Goal: Task Accomplishment & Management: Manage account settings

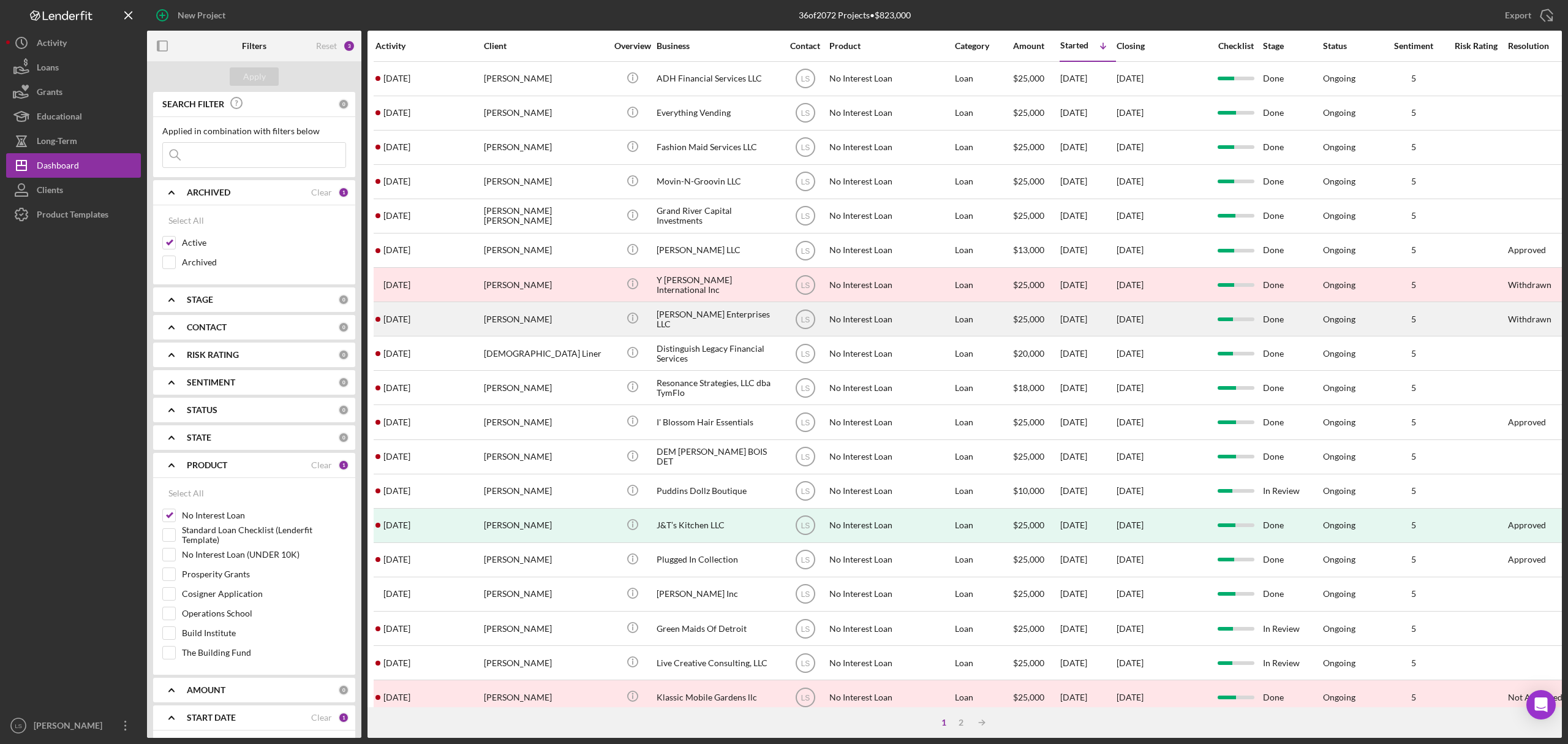
click at [530, 317] on div "[PERSON_NAME]" at bounding box center [545, 319] width 123 height 33
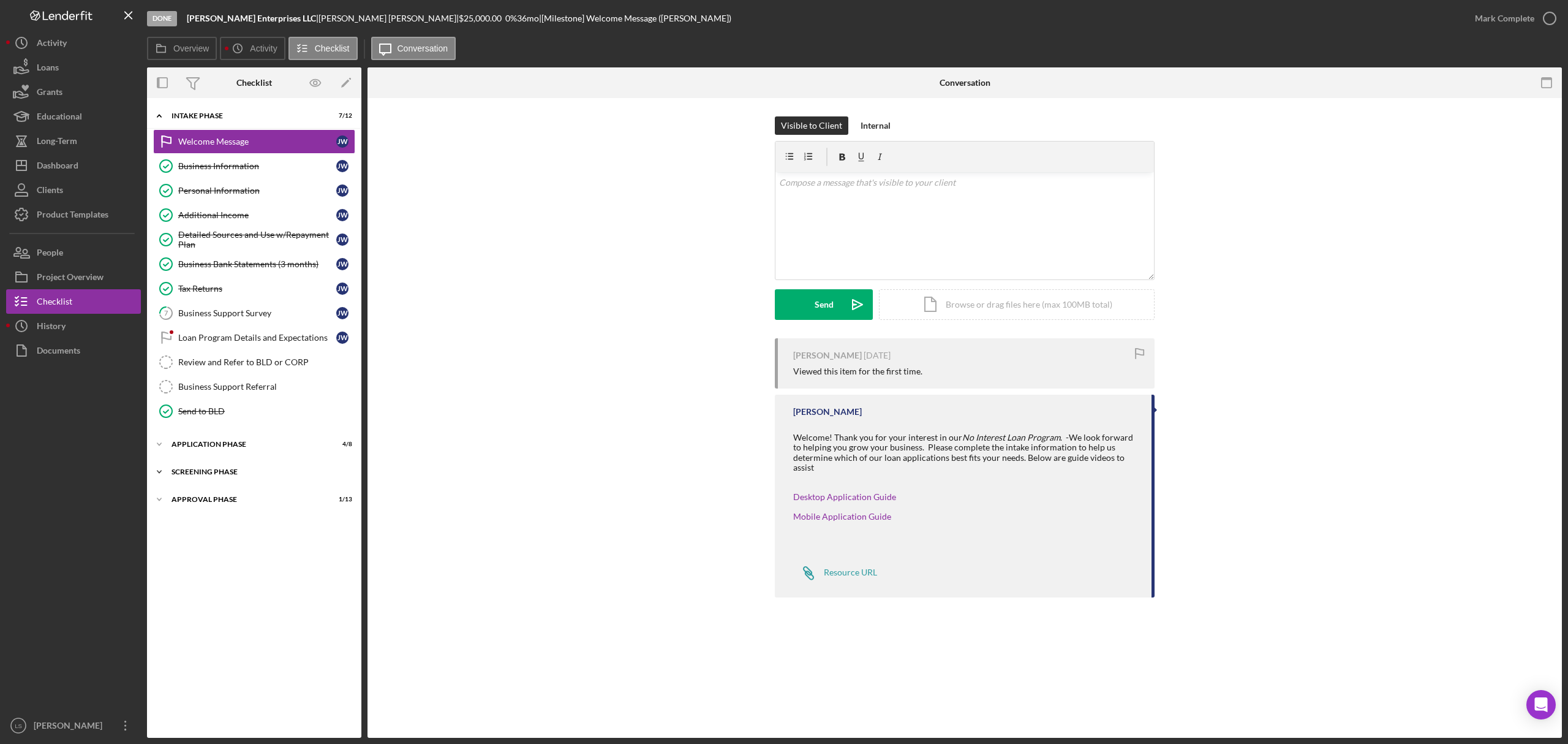
click at [292, 476] on div "Screening Phase" at bounding box center [258, 472] width 174 height 8
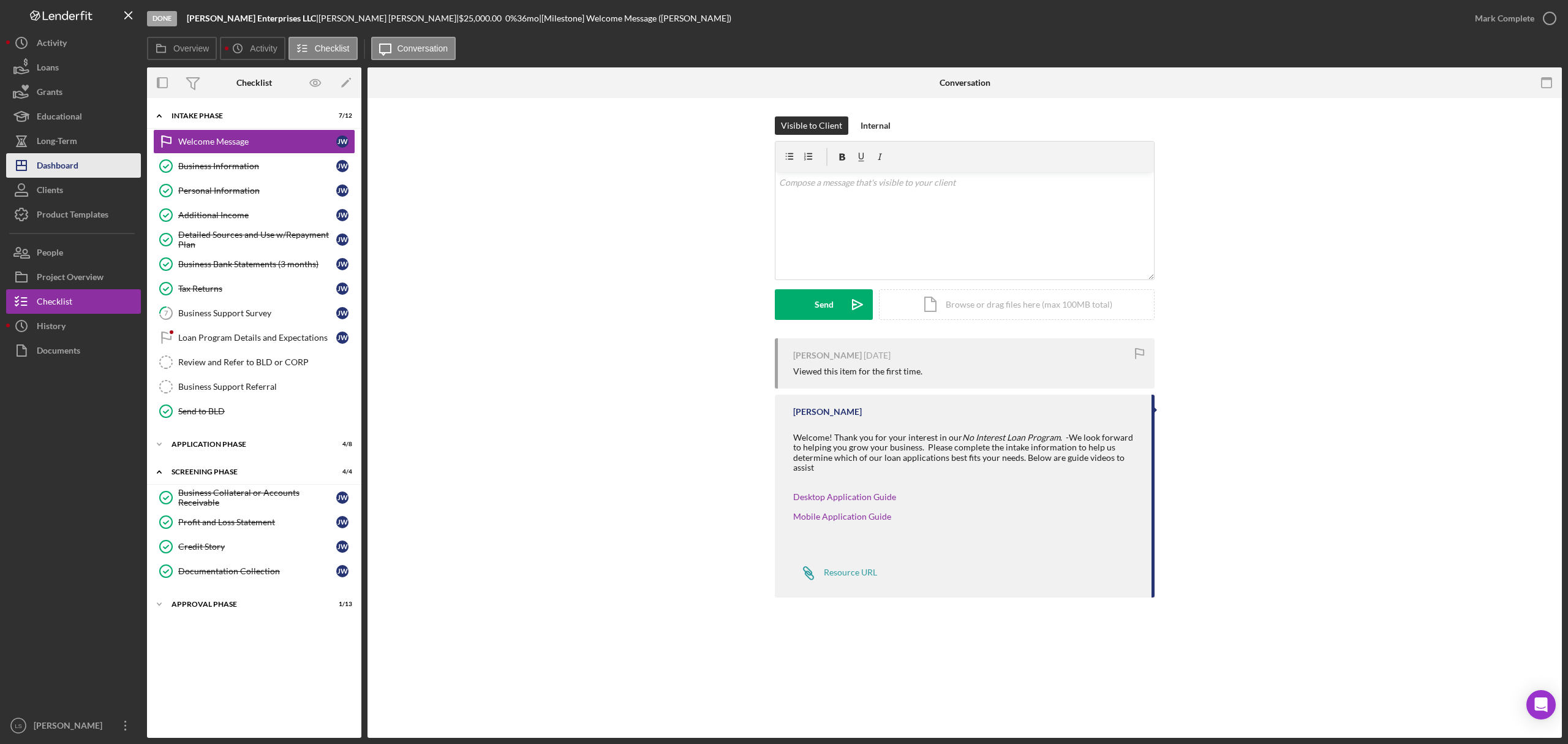
click at [91, 174] on button "Icon/Dashboard Dashboard" at bounding box center [73, 165] width 135 height 24
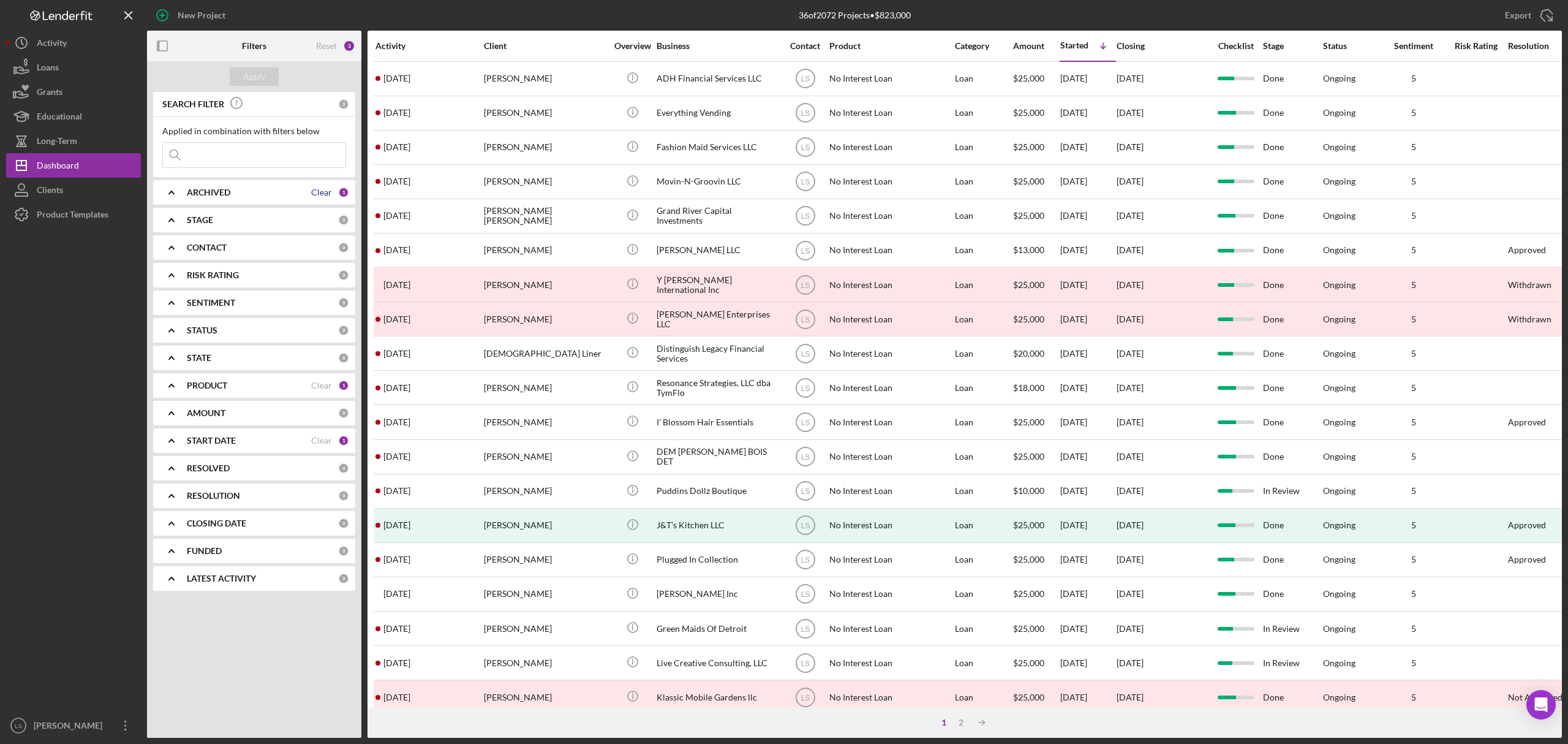
click at [326, 196] on div "Clear" at bounding box center [321, 192] width 21 height 10
click at [316, 197] on div "ARCHIVED" at bounding box center [262, 192] width 152 height 10
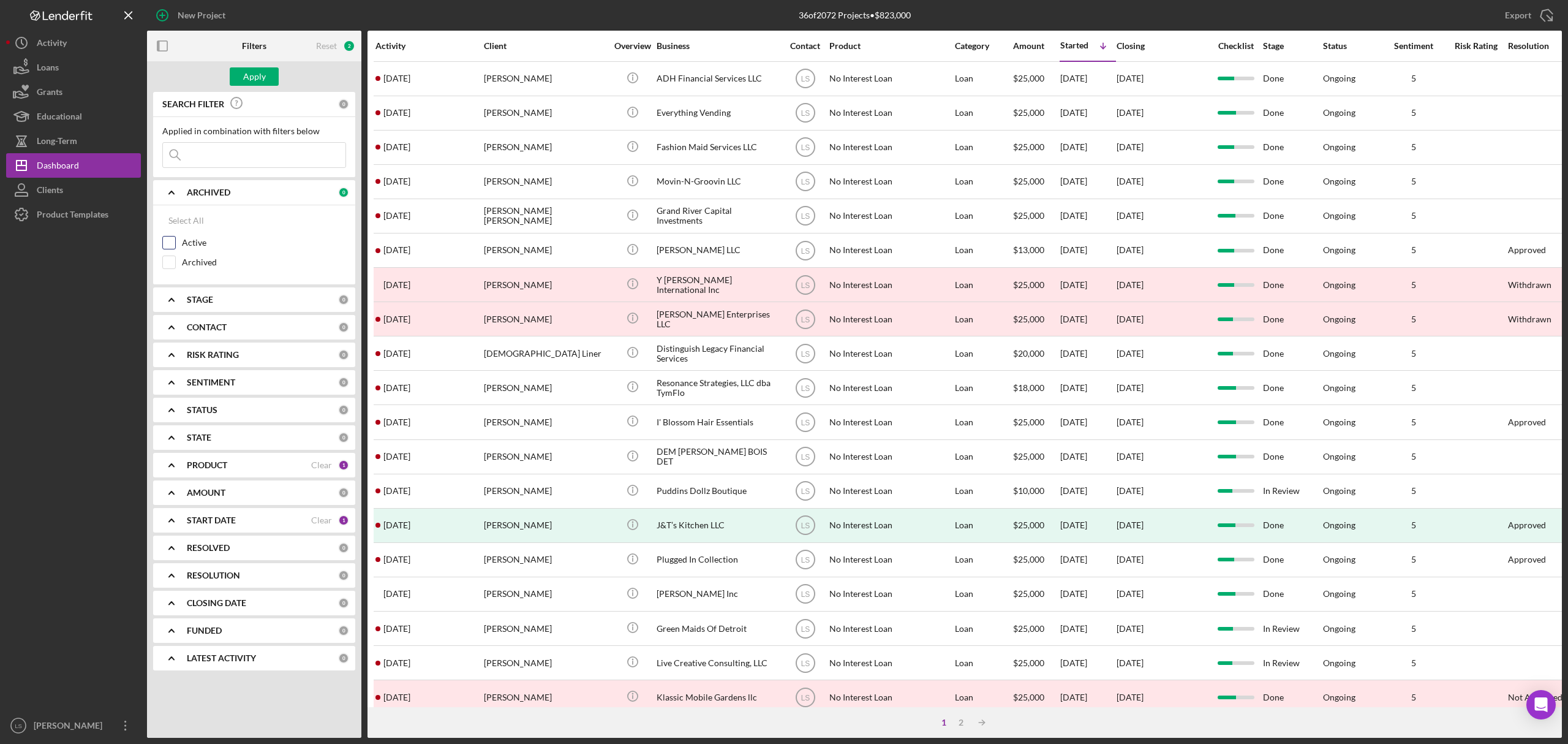
click at [167, 243] on input "Active" at bounding box center [169, 242] width 12 height 12
checkbox input "true"
click at [310, 467] on div "PRODUCT" at bounding box center [248, 465] width 124 height 10
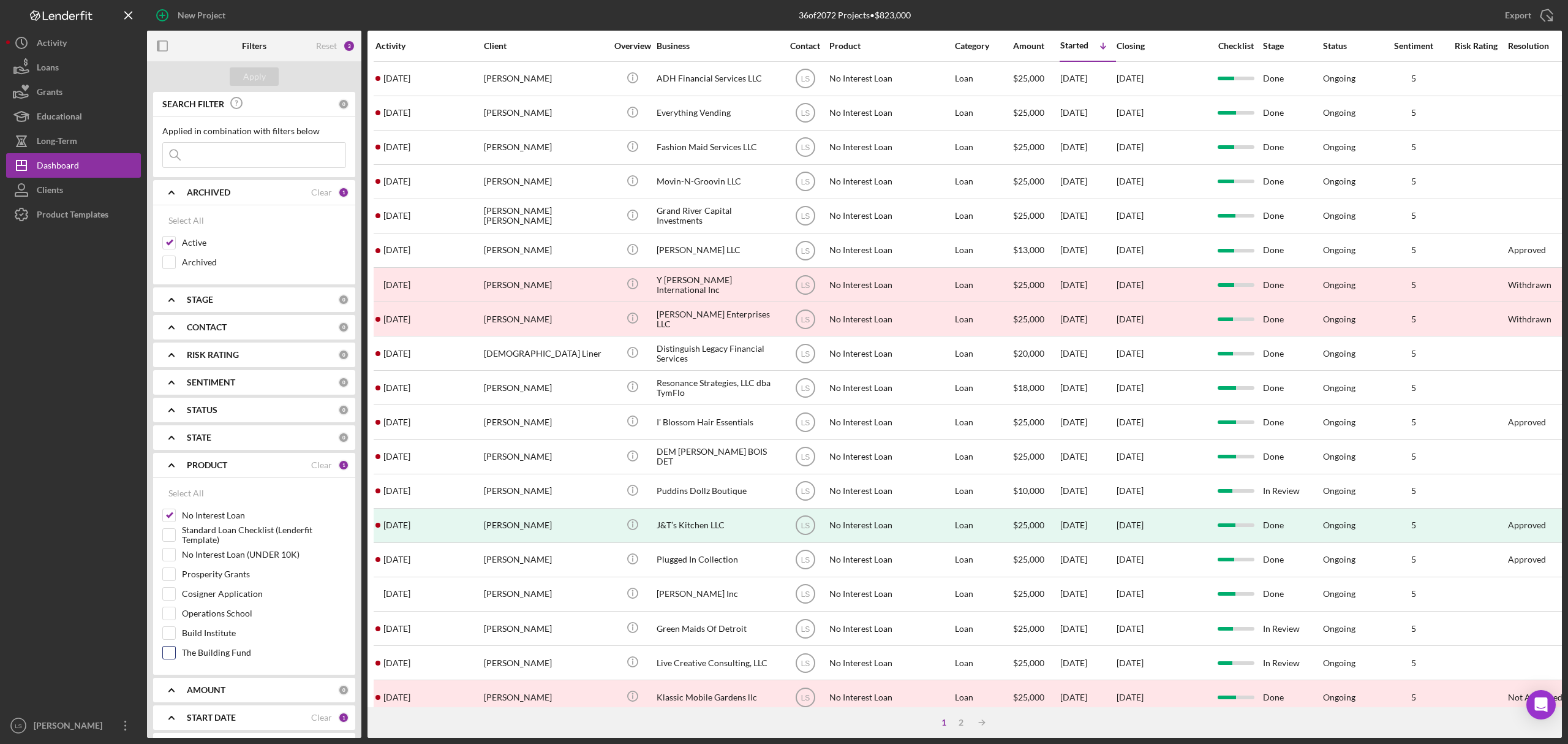
click at [167, 656] on input "The Building Fund" at bounding box center [169, 653] width 12 height 12
checkbox input "true"
click at [172, 510] on div at bounding box center [169, 515] width 14 height 14
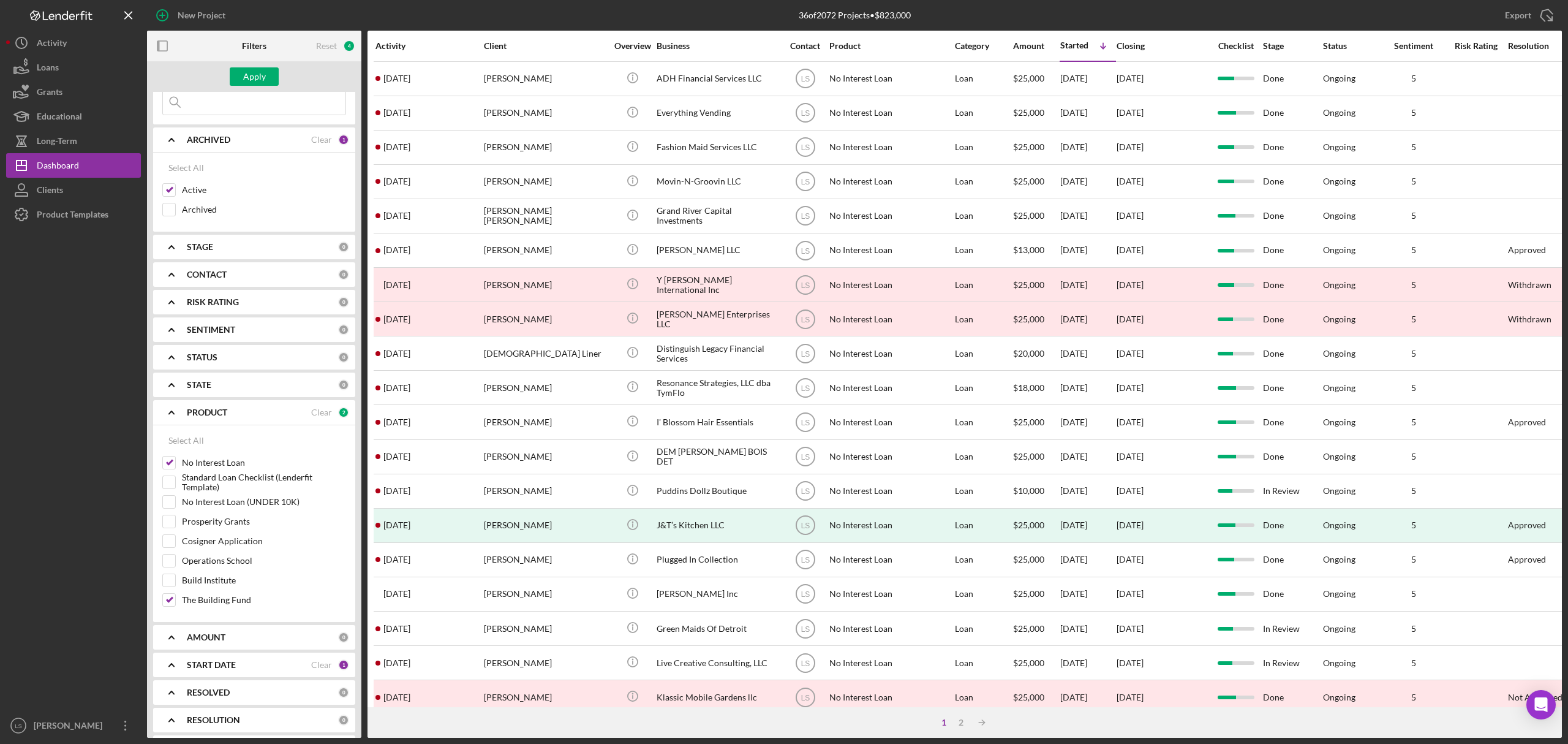
scroll to position [82, 0]
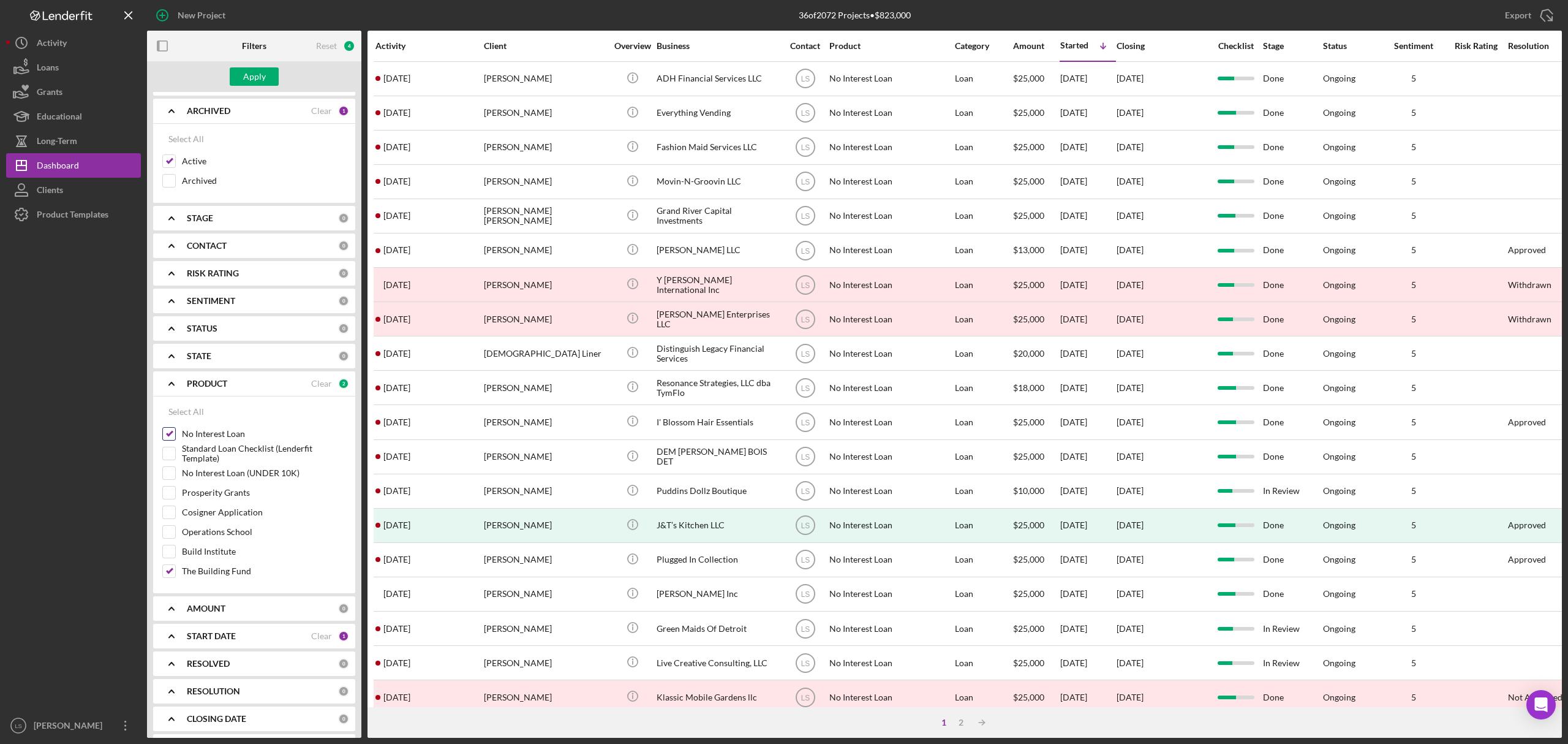
click at [174, 435] on input "No Interest Loan" at bounding box center [169, 434] width 12 height 12
checkbox input "false"
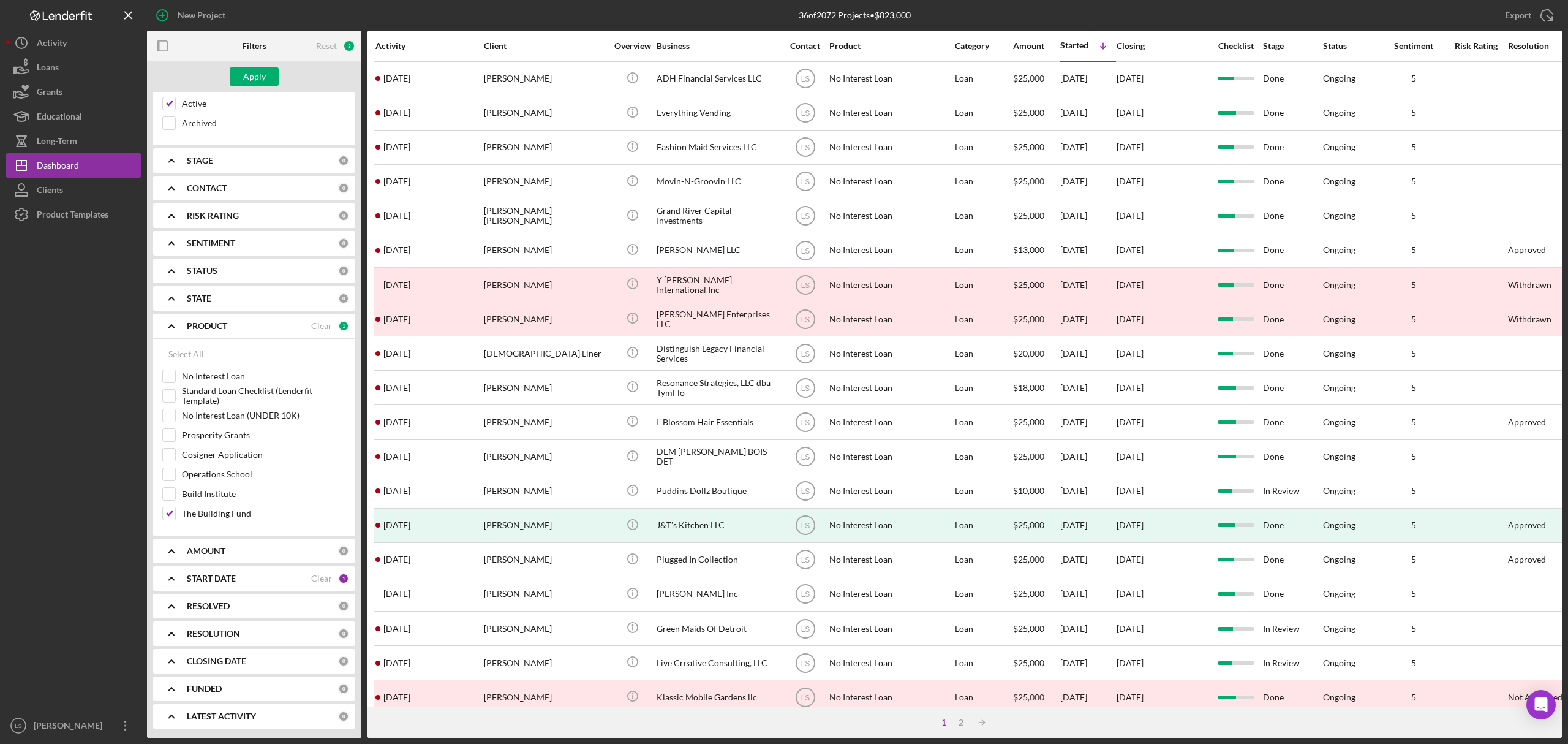
click at [288, 582] on div "START DATE" at bounding box center [248, 579] width 124 height 10
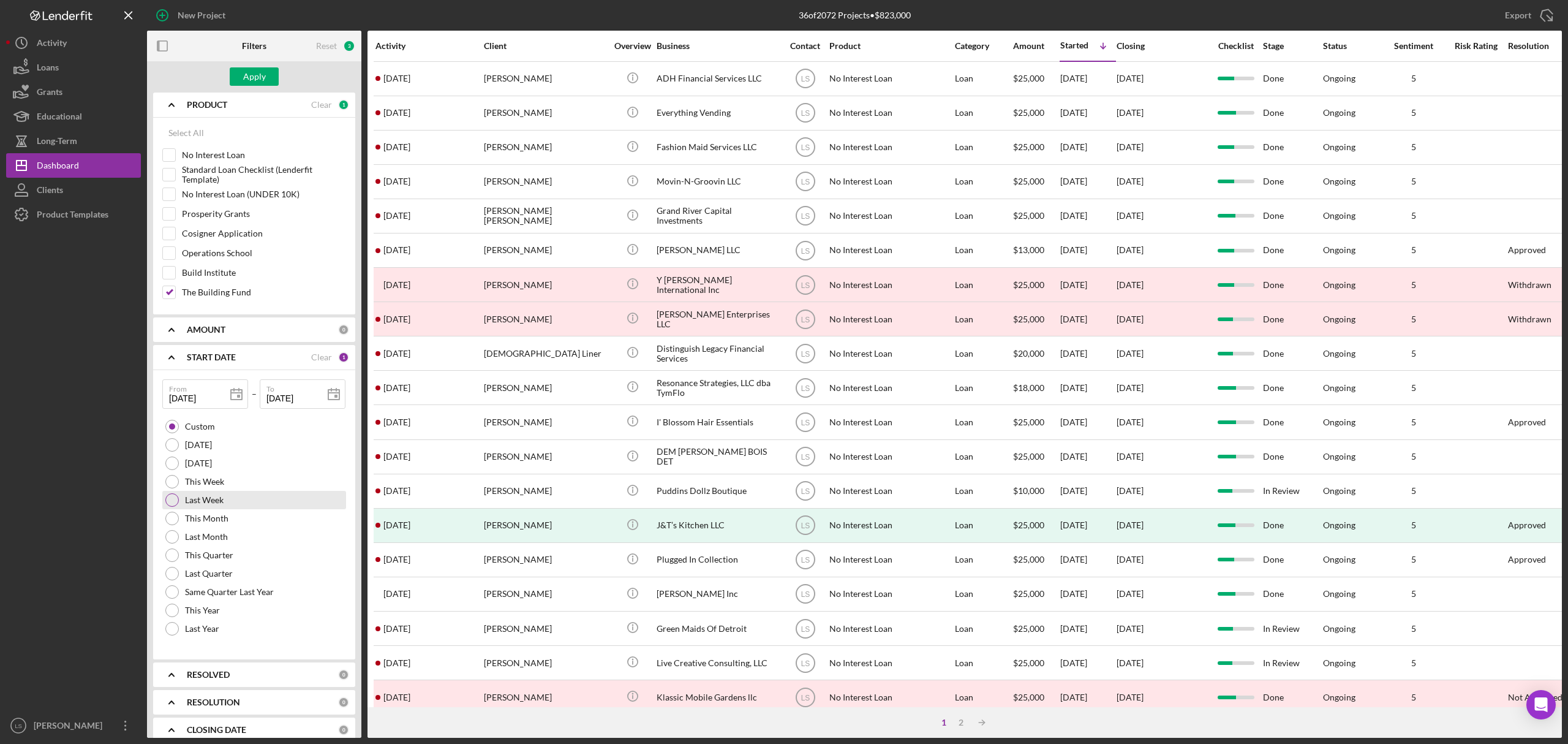
scroll to position [389, 0]
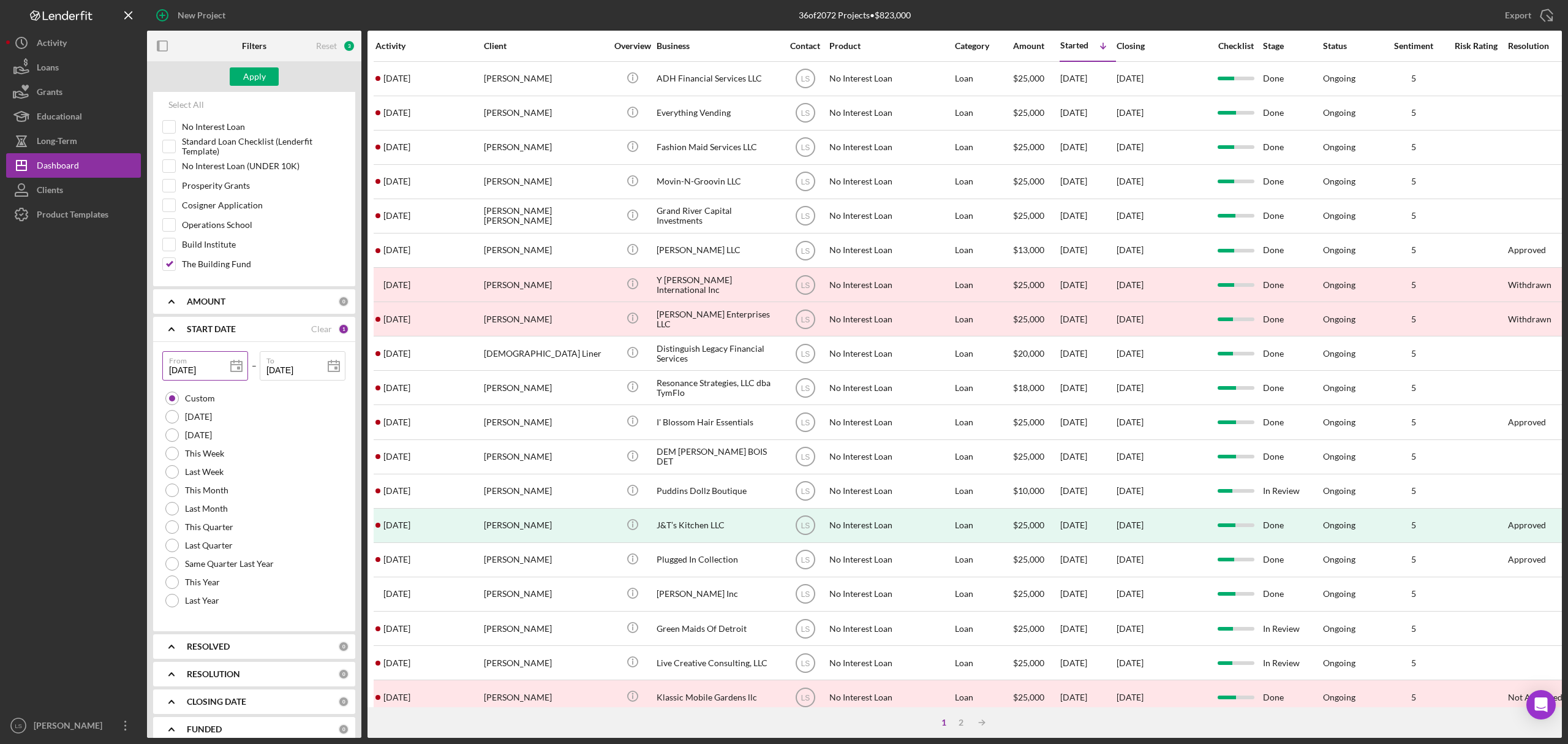
click at [231, 371] on polygon at bounding box center [236, 366] width 11 height 10
type input "[DATE]"
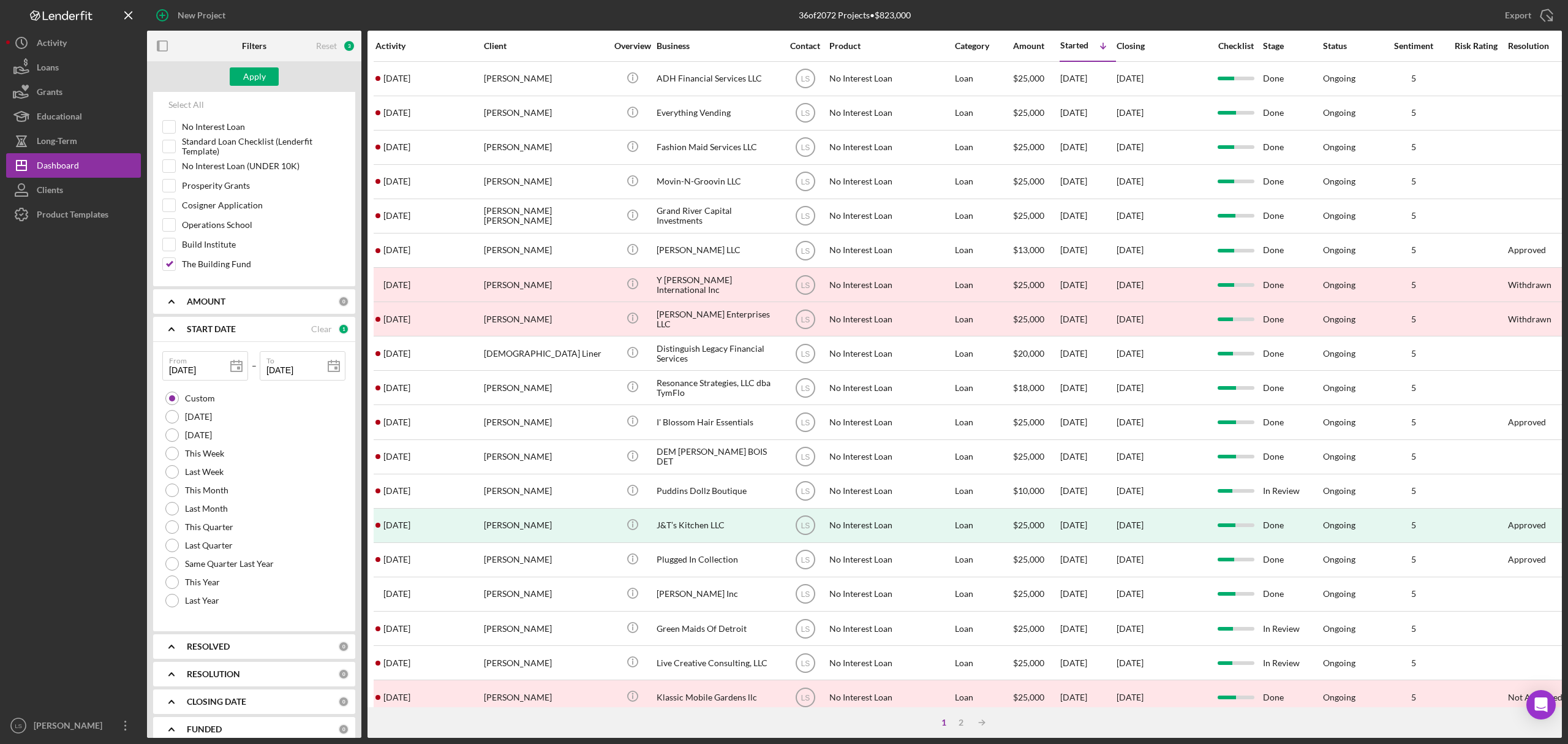
type input "[DATE]"
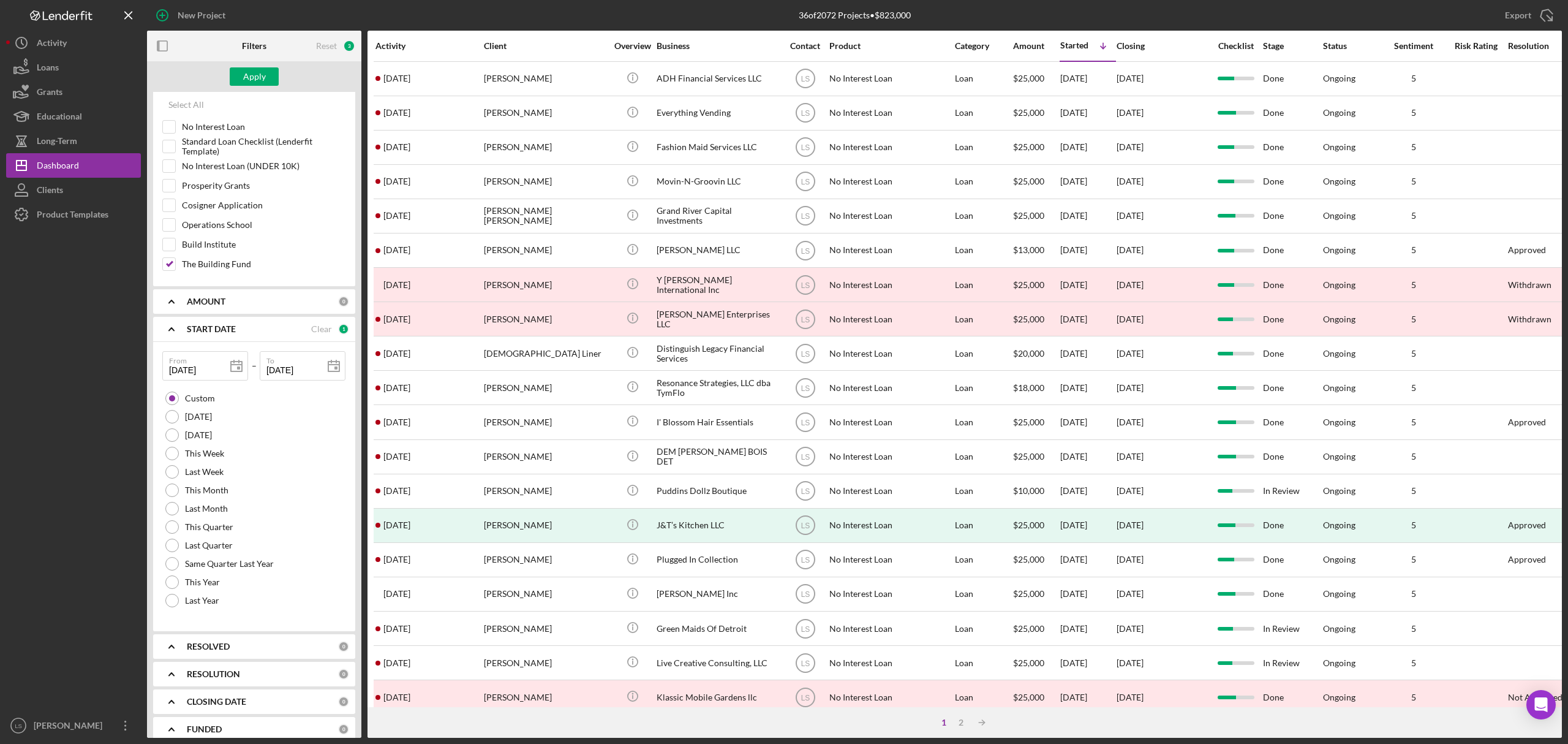
type input "[DATE]"
click at [327, 371] on icon at bounding box center [334, 367] width 30 height 30
type input "[DATE]"
click at [264, 79] on button "Apply" at bounding box center [254, 76] width 49 height 18
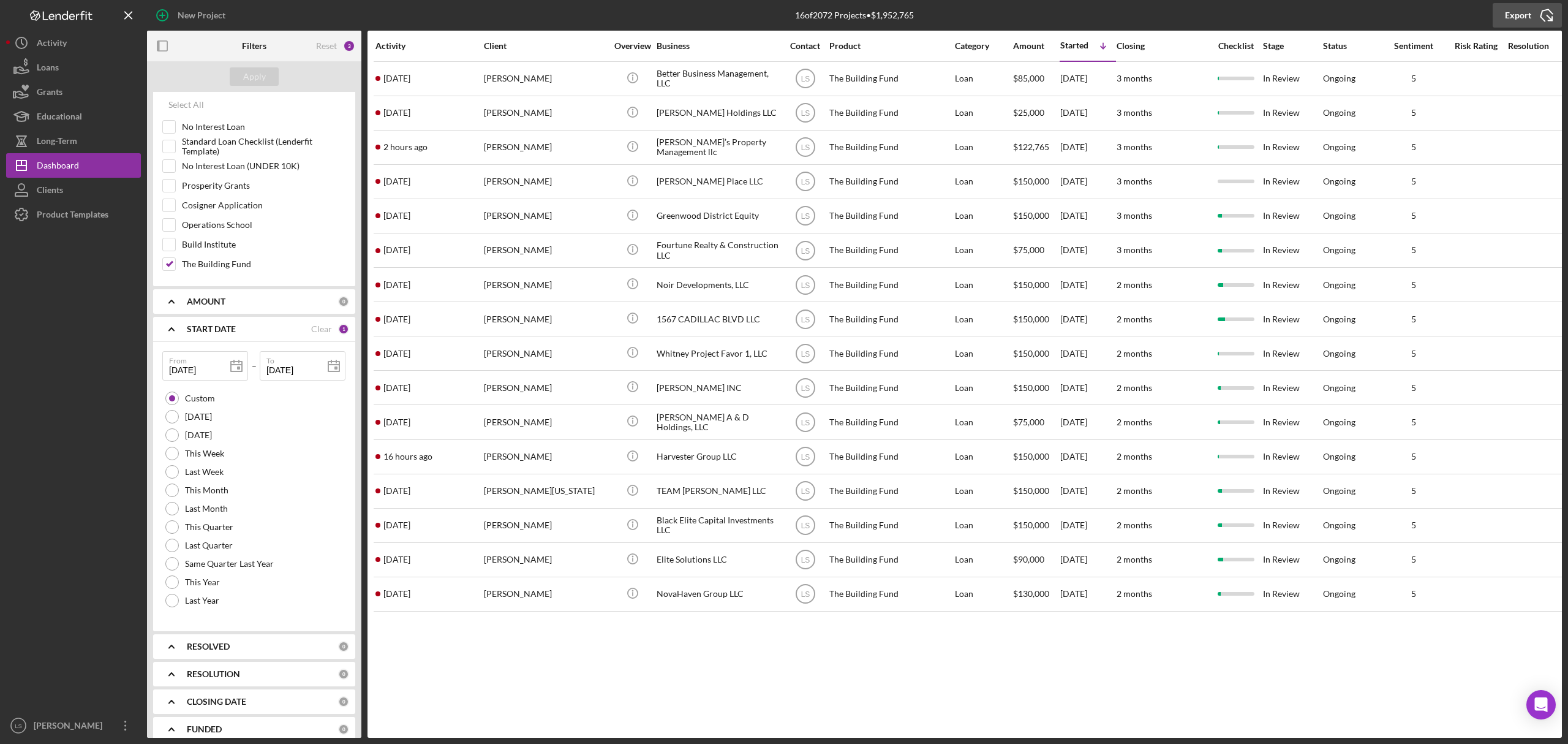
click at [1549, 15] on icon "Icon/Export" at bounding box center [1547, 15] width 30 height 30
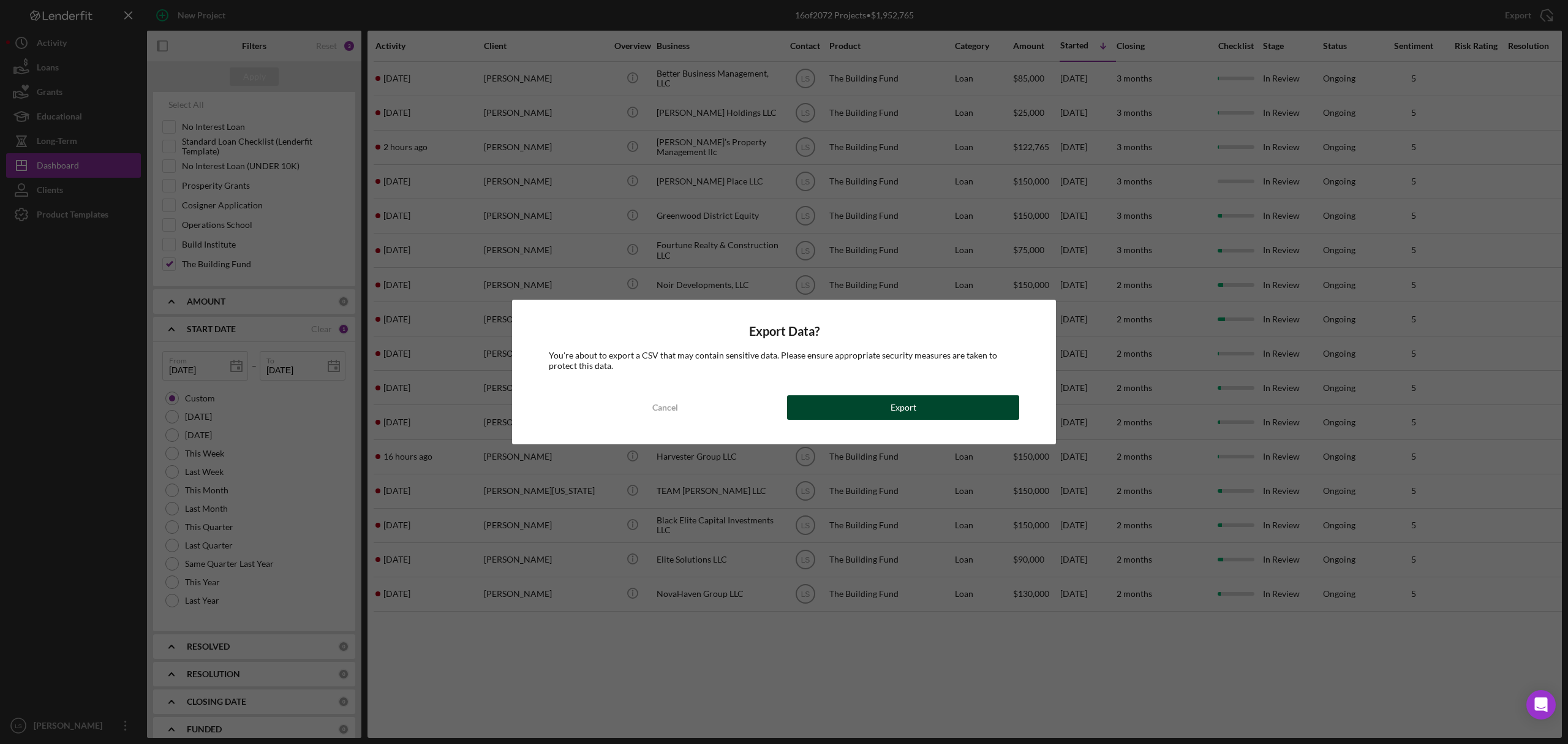
click at [873, 415] on button "Export" at bounding box center [903, 408] width 232 height 24
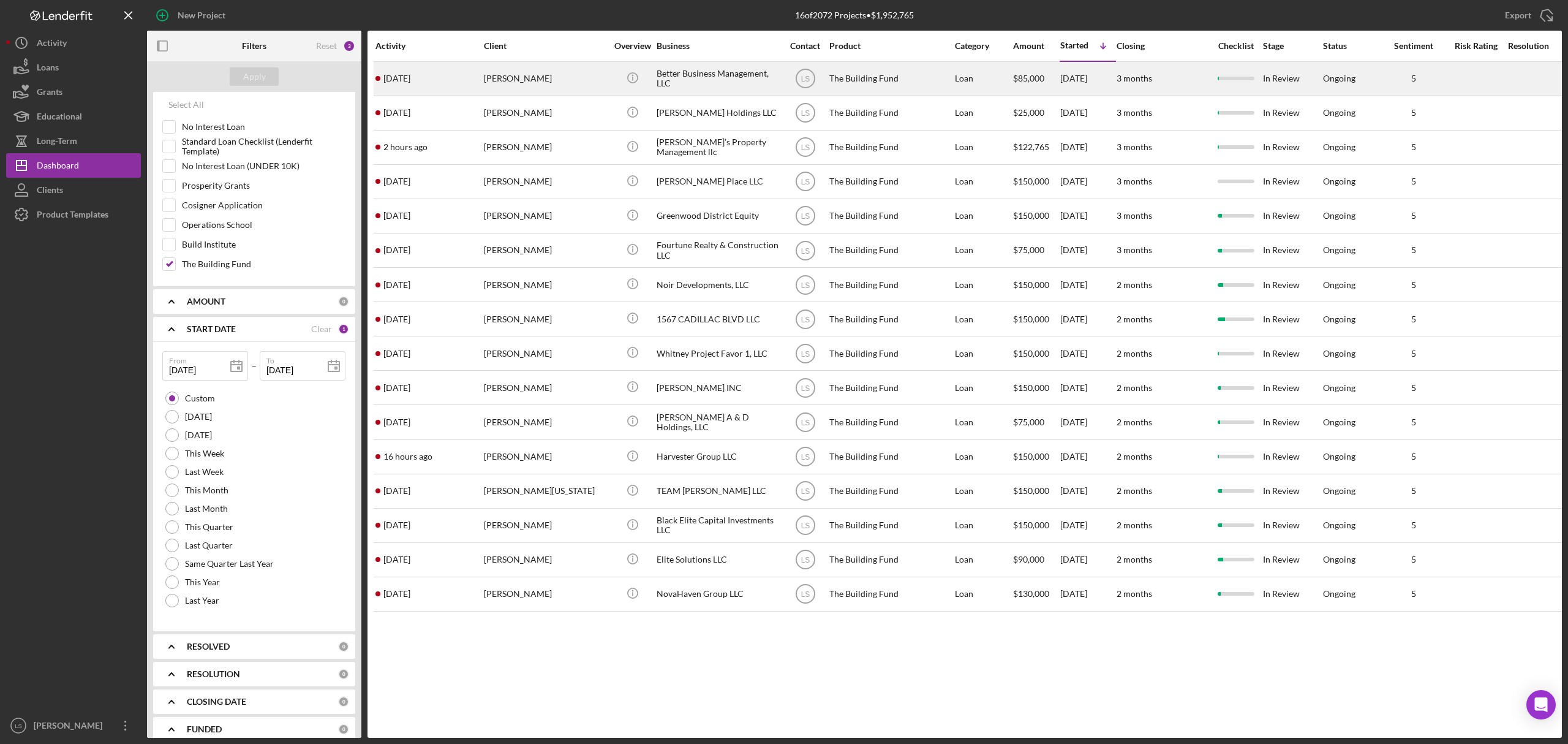
click at [512, 77] on div "[PERSON_NAME]" at bounding box center [545, 79] width 123 height 33
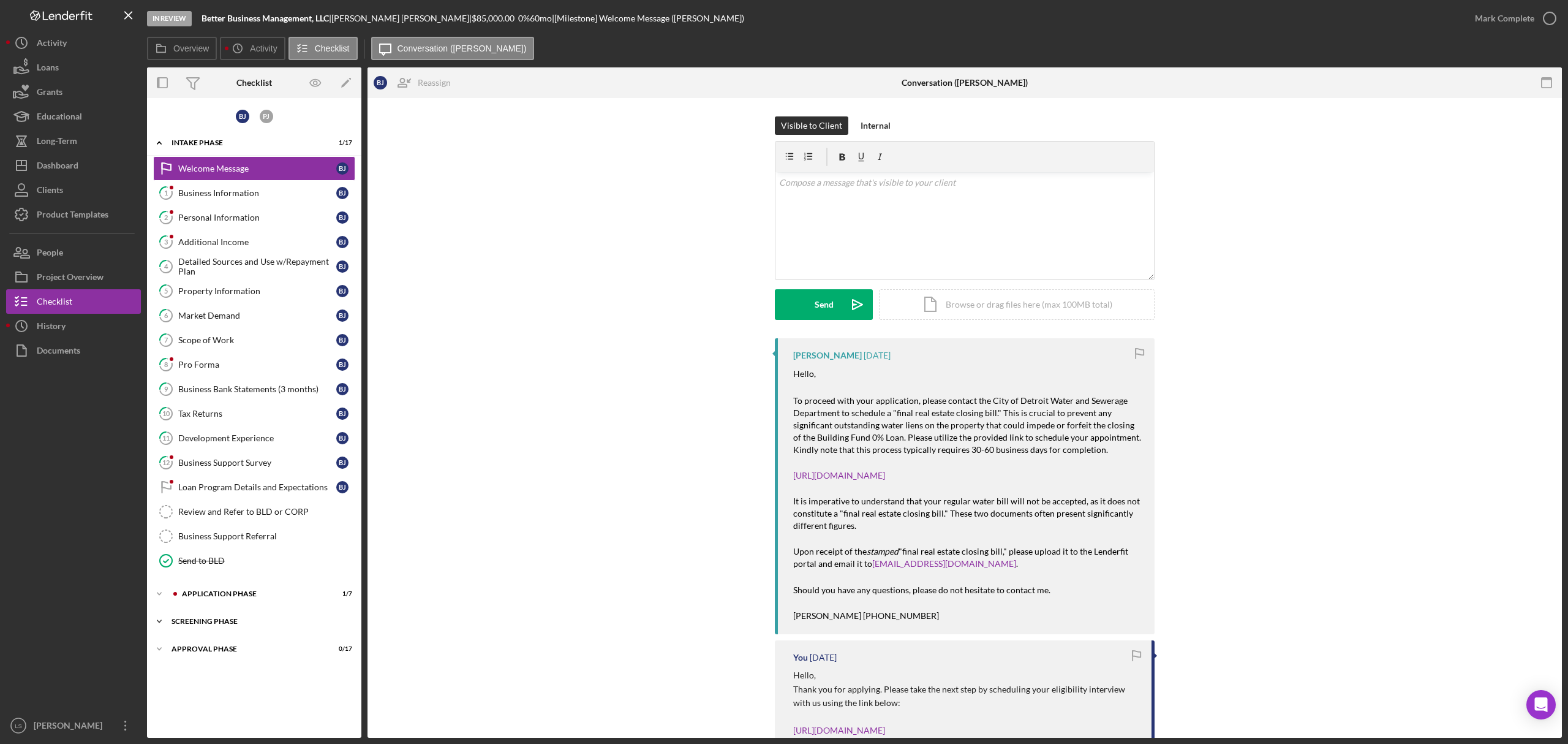
click at [306, 621] on div "Icon/Expander Screening Phase 0 / 4" at bounding box center [254, 621] width 214 height 24
click at [274, 596] on div "Application Phase" at bounding box center [264, 594] width 164 height 8
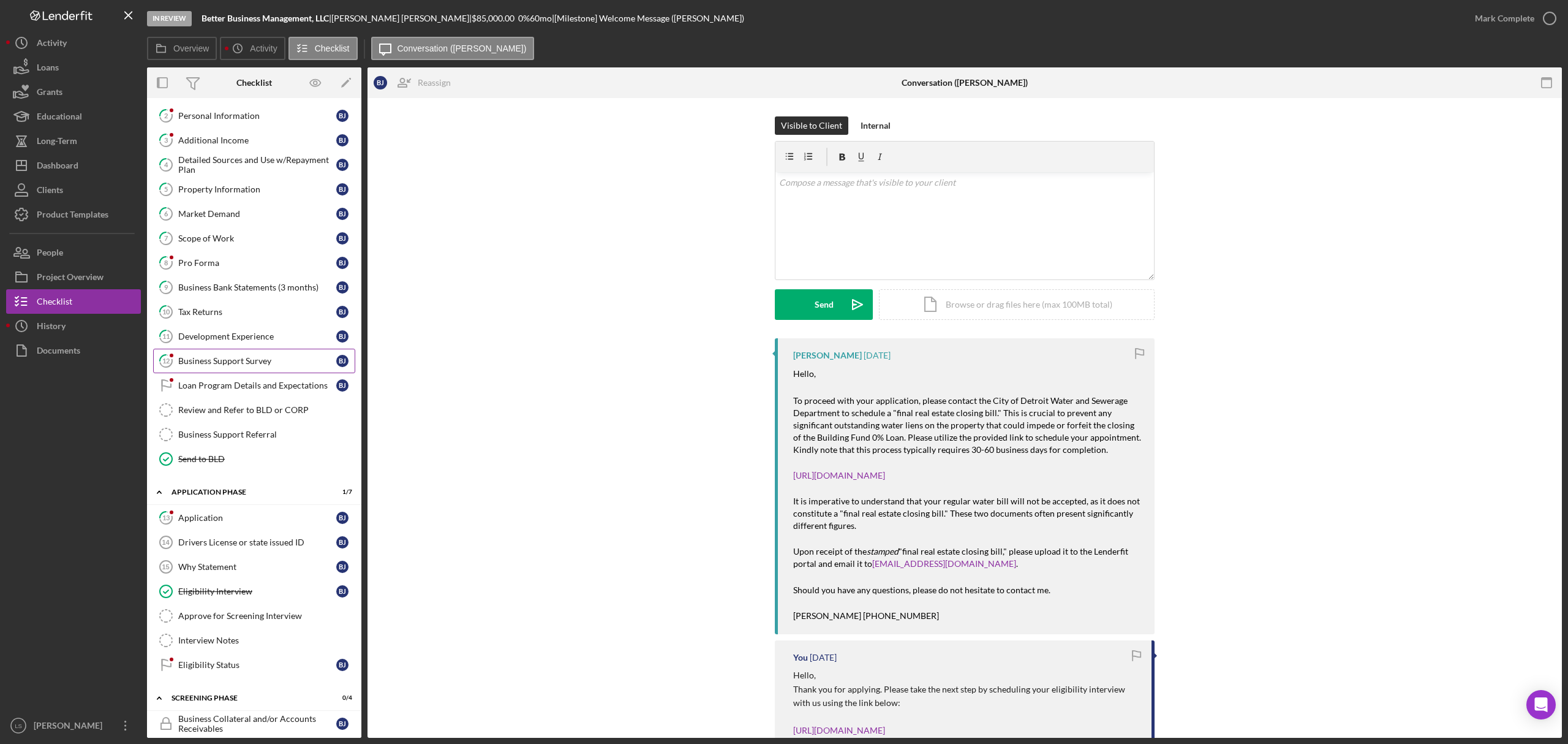
scroll to position [163, 0]
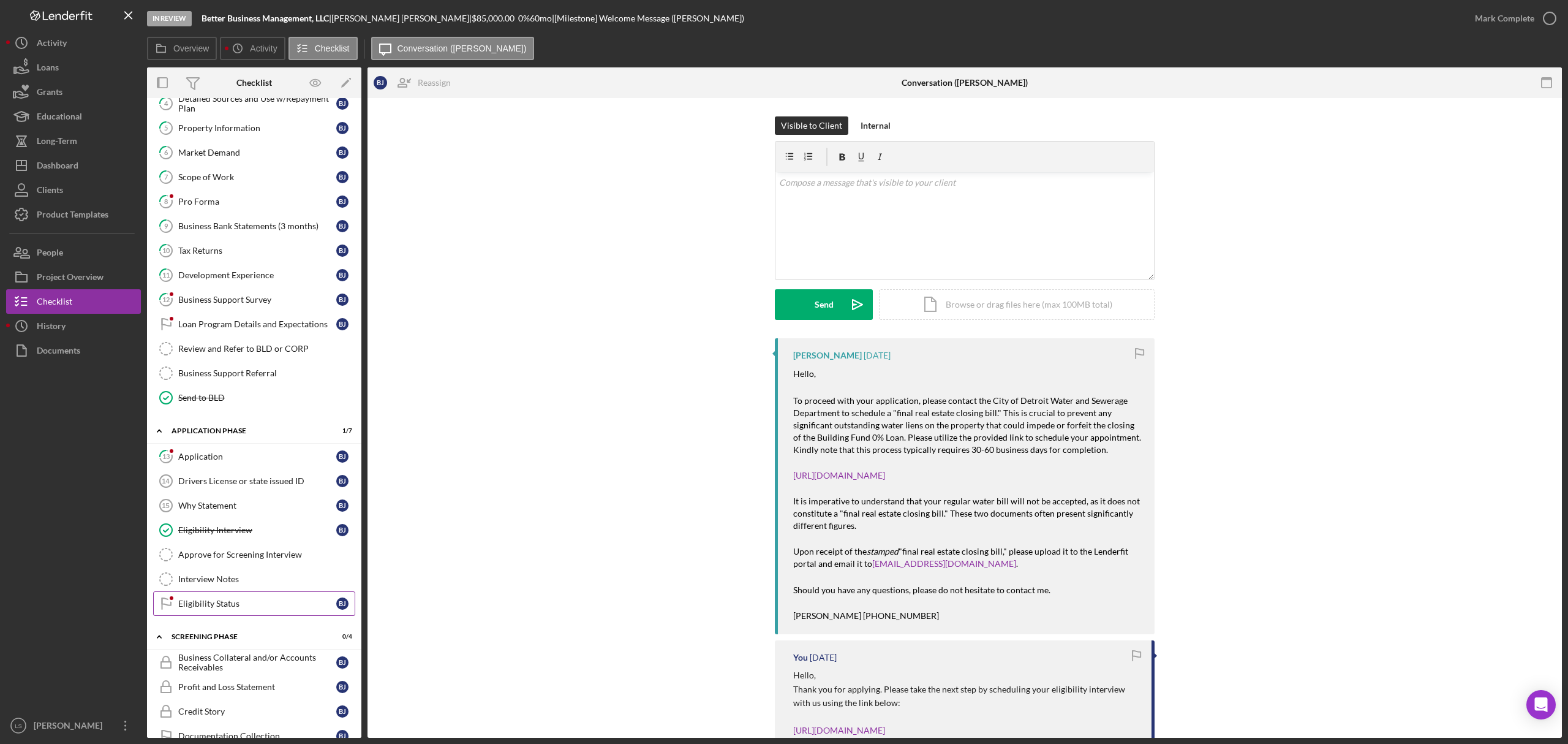
click at [258, 616] on link "Eligibility Status Eligibility Status [PERSON_NAME]" at bounding box center [254, 604] width 202 height 24
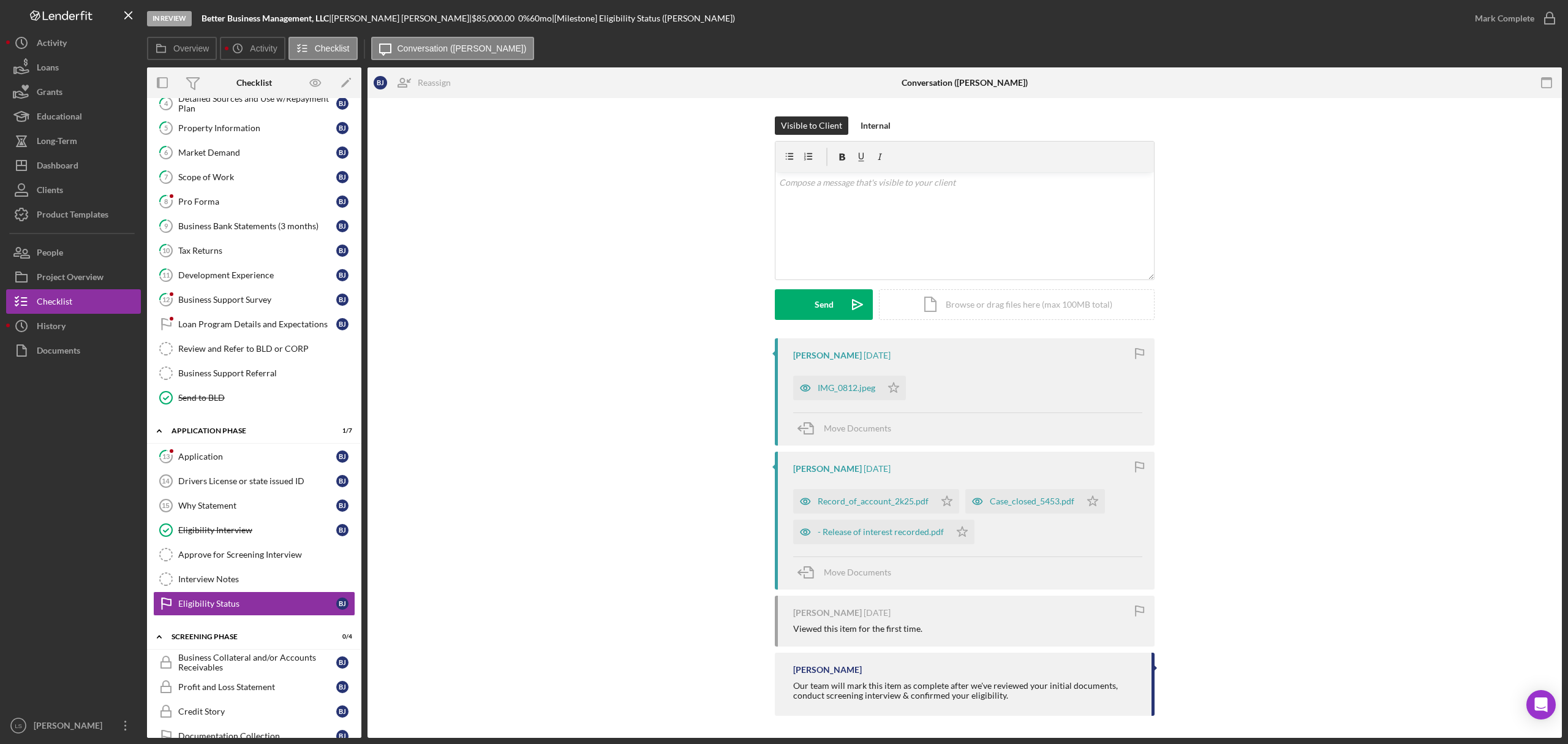
drag, startPoint x: 1549, startPoint y: 22, endPoint x: 1468, endPoint y: 243, distance: 235.4
click at [1475, 240] on div "In Review Better Business Management, LLC | [PERSON_NAME] | $85,000.00 0 % 60 m…" at bounding box center [854, 369] width 1415 height 738
click at [244, 584] on div "Interview Notes" at bounding box center [267, 579] width 177 height 10
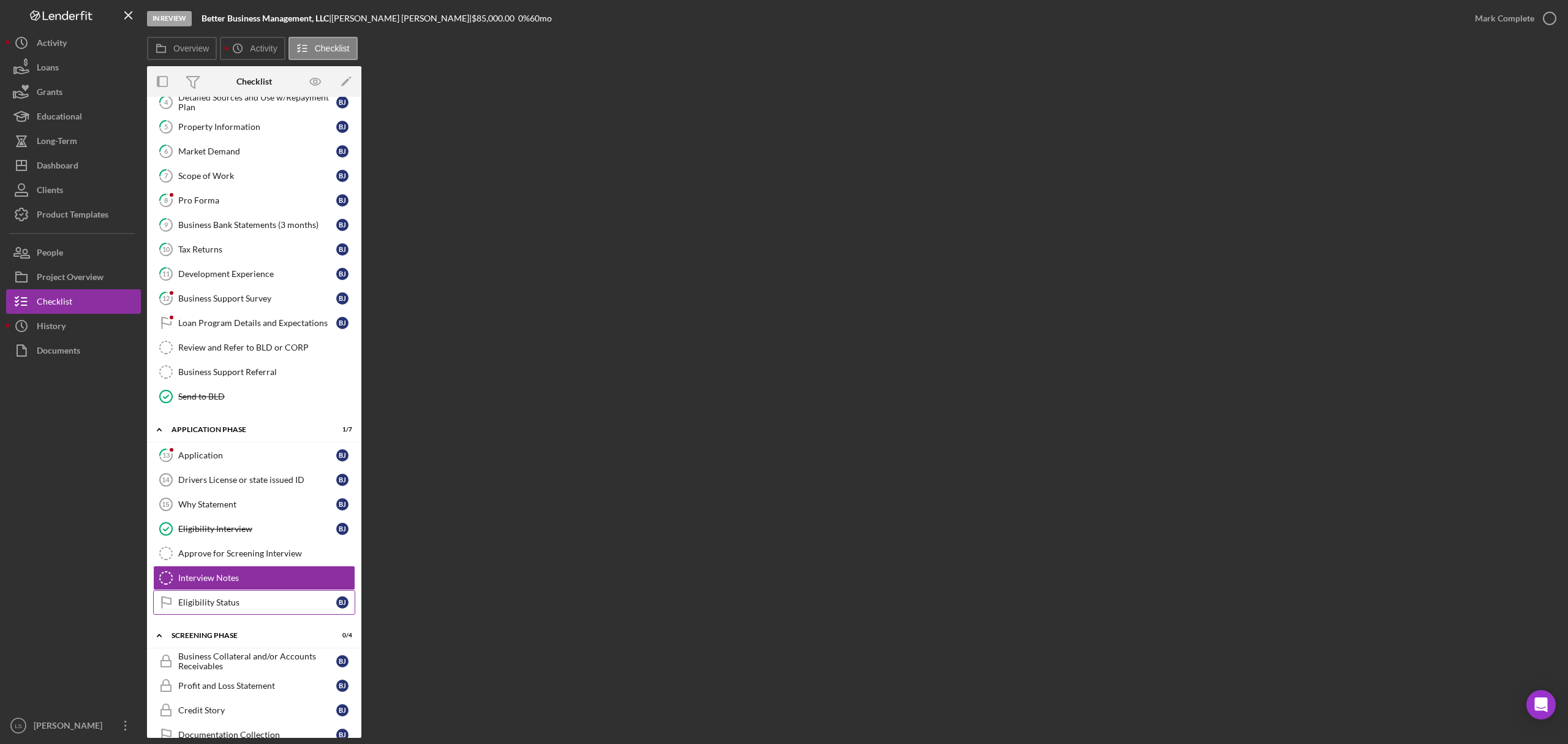
click at [254, 608] on div "Eligibility Status" at bounding box center [257, 602] width 158 height 10
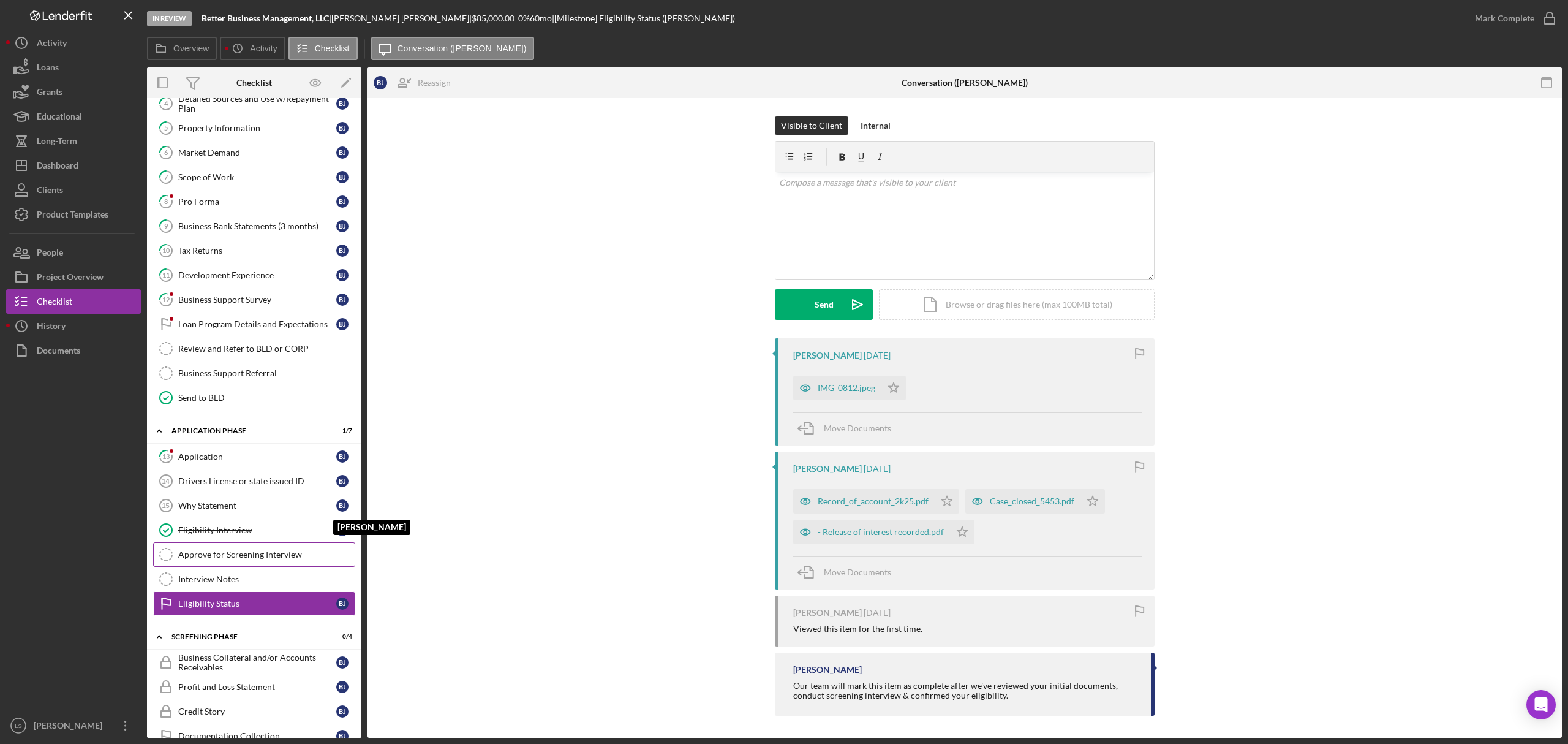
scroll to position [223, 0]
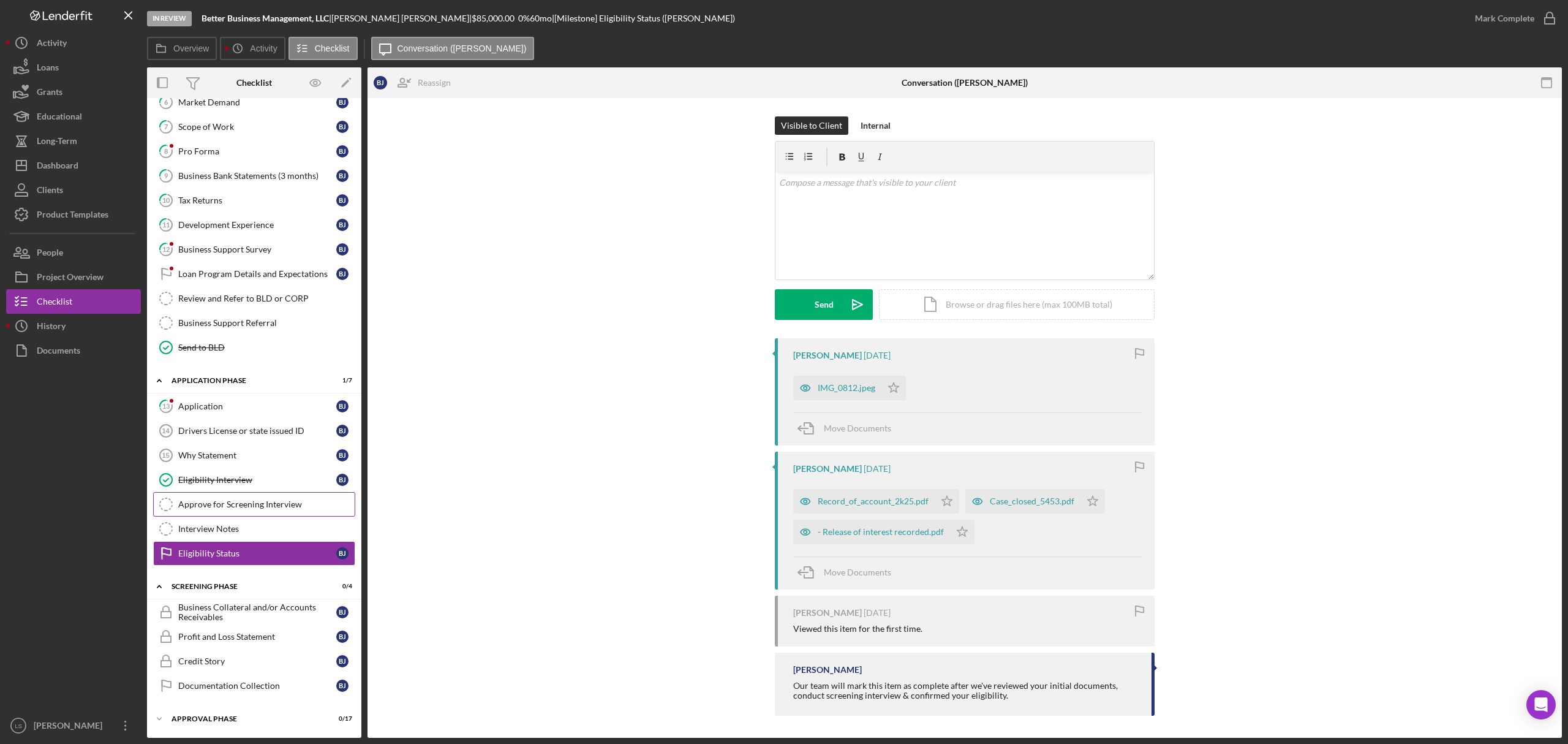
click at [235, 492] on link "Approve for Screening Interview Approve for Screening Interview" at bounding box center [254, 505] width 202 height 24
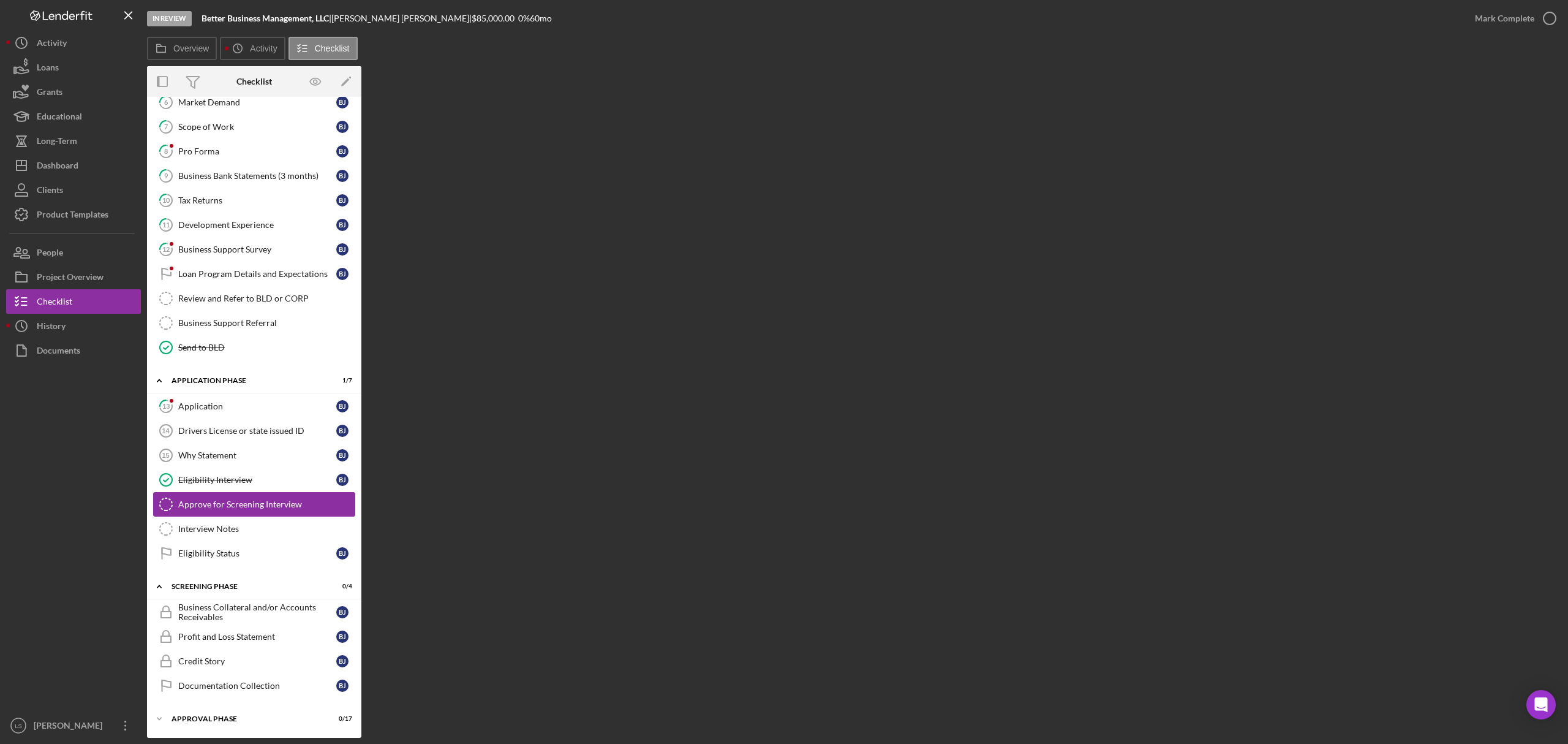
scroll to position [223, 0]
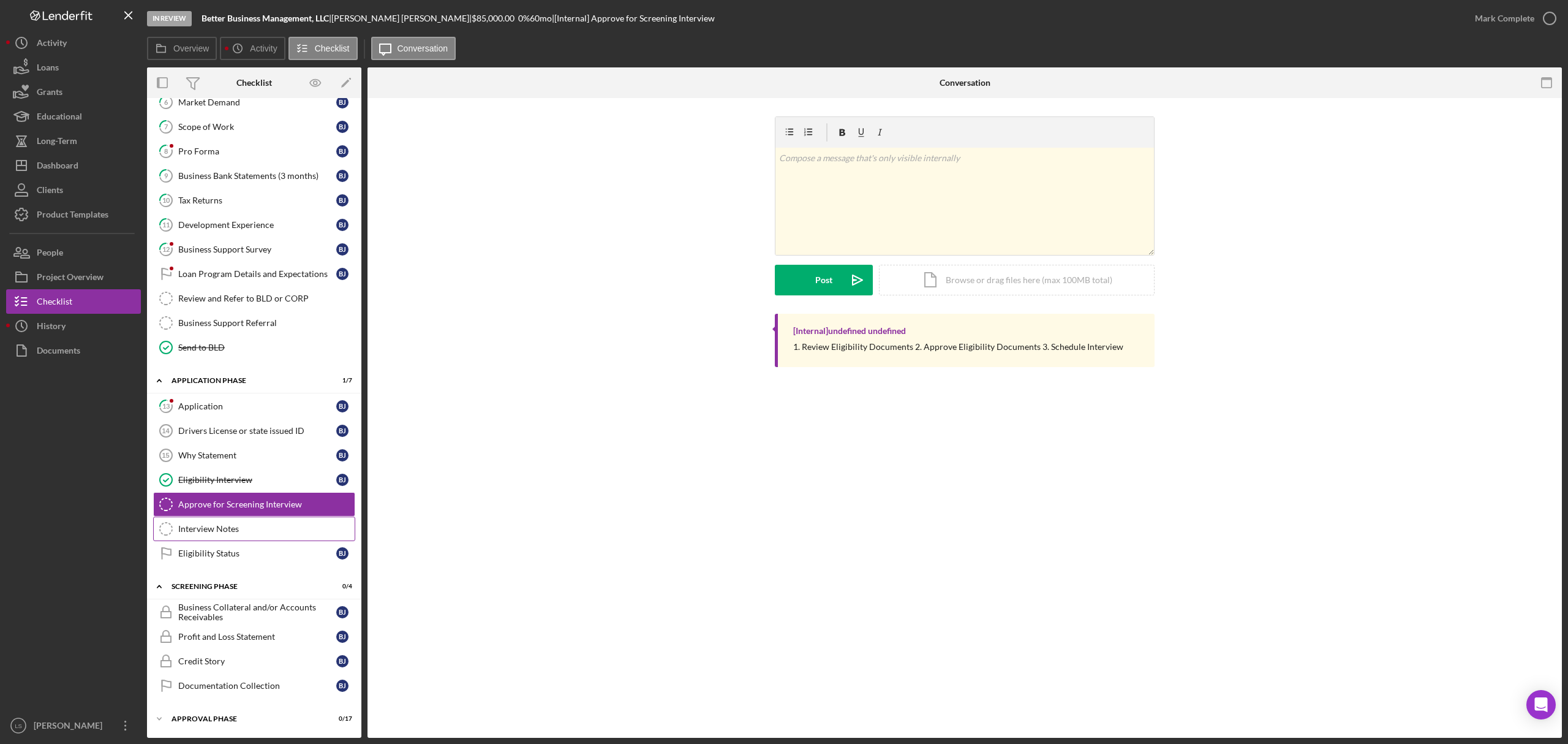
click at [226, 528] on div "Interview Notes" at bounding box center [267, 528] width 177 height 10
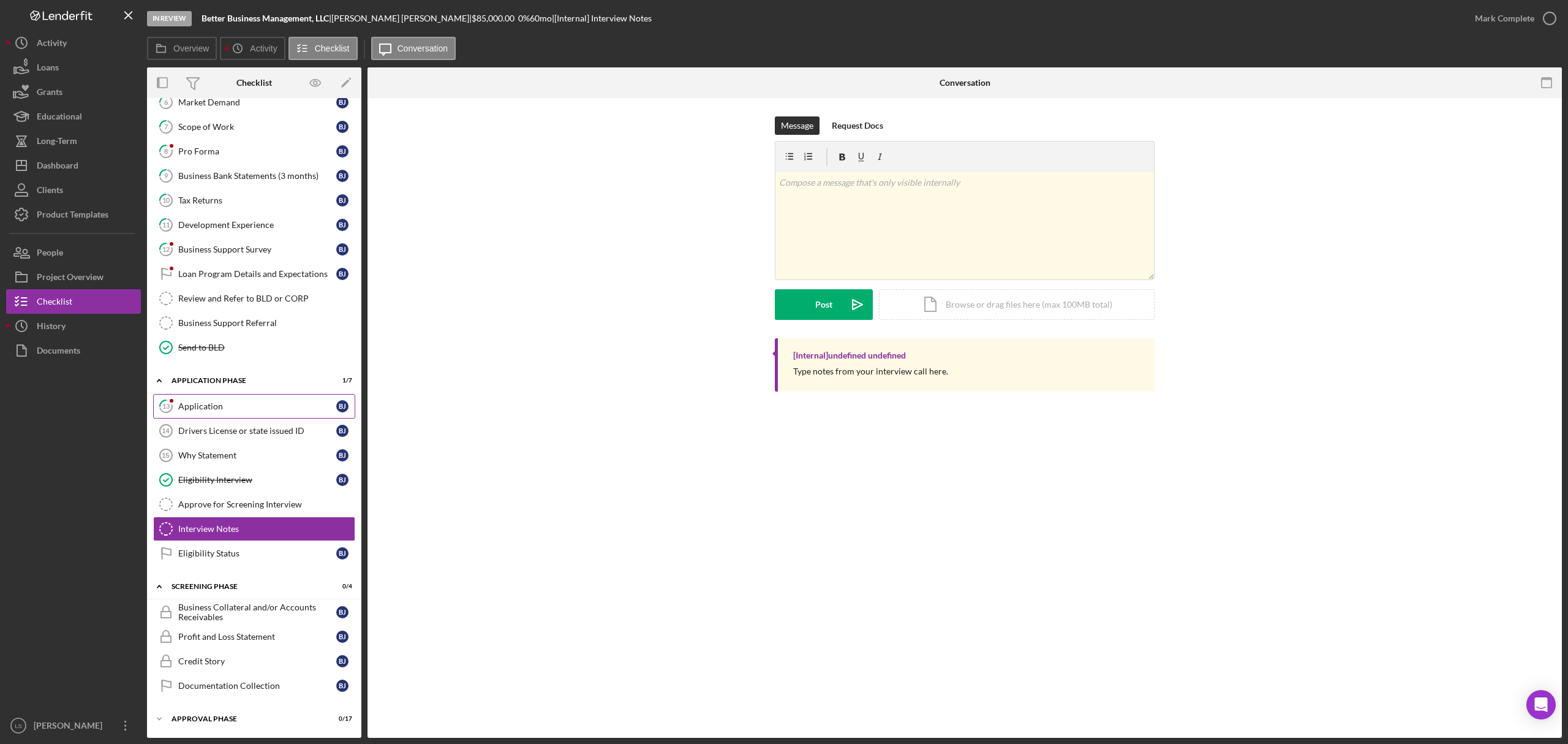
click at [272, 402] on div "Application" at bounding box center [257, 406] width 158 height 10
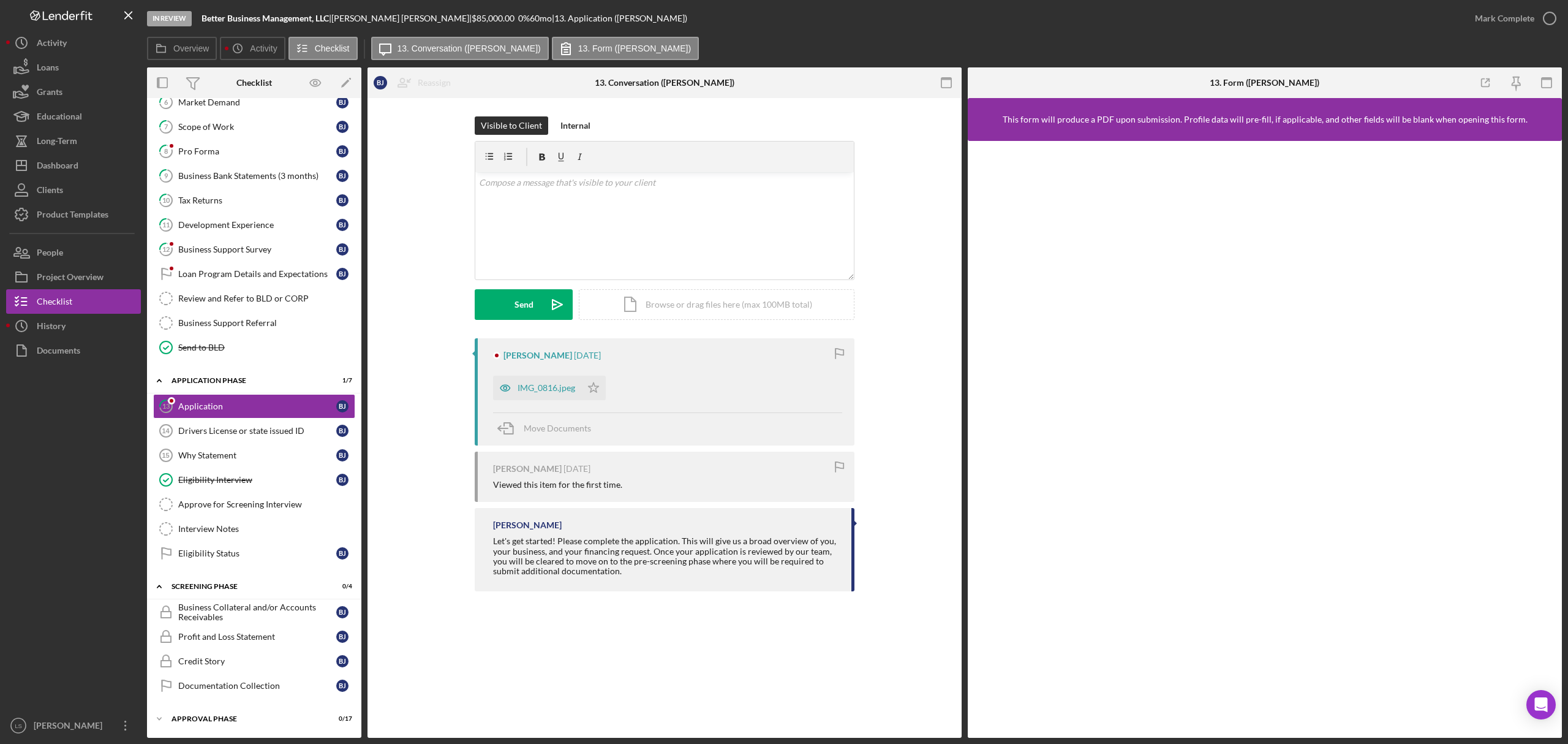
scroll to position [223, 0]
click at [565, 385] on div "IMG_0816.jpeg" at bounding box center [546, 388] width 58 height 10
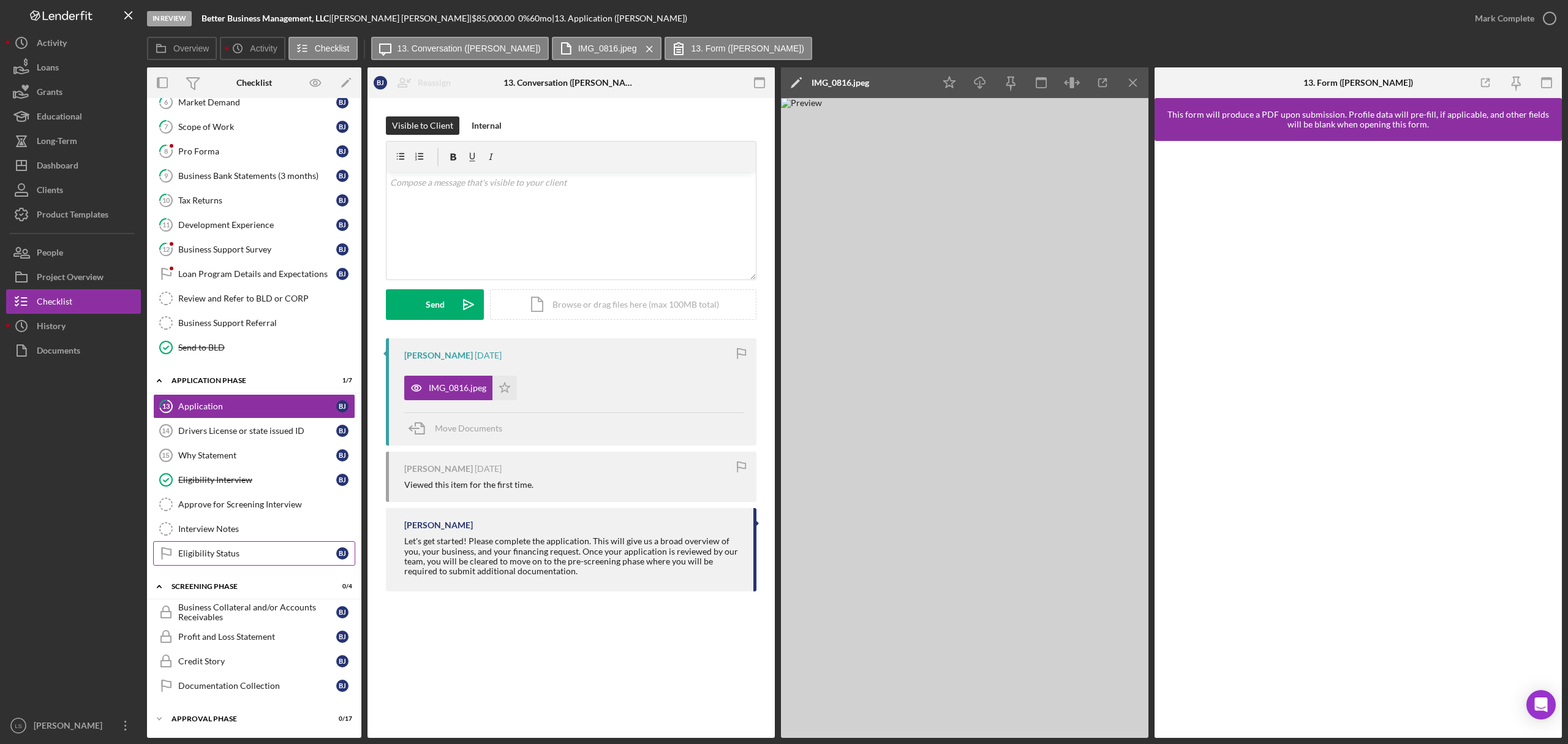
click at [267, 549] on div "Eligibility Status" at bounding box center [257, 553] width 158 height 10
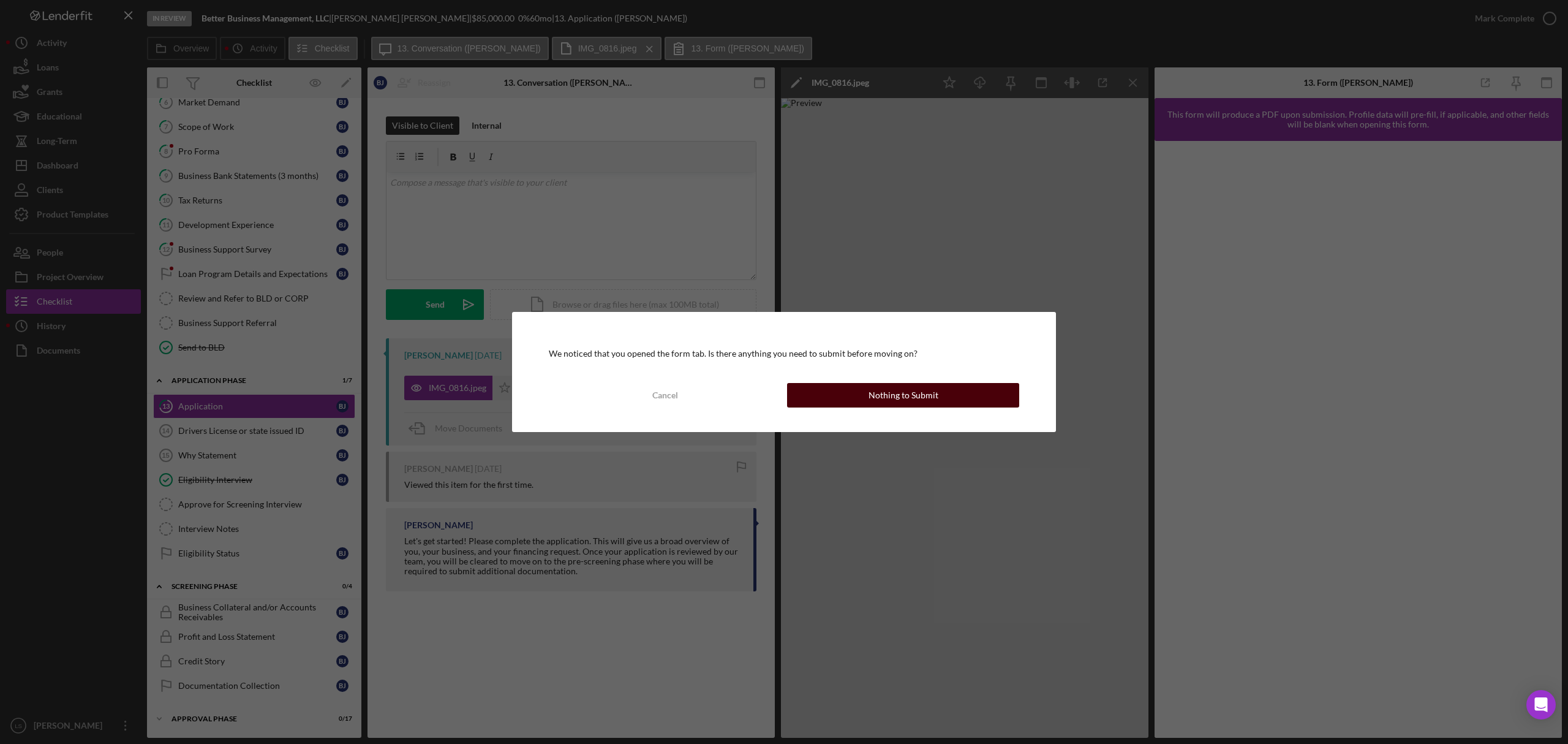
click at [898, 386] on div "Nothing to Submit" at bounding box center [904, 396] width 70 height 24
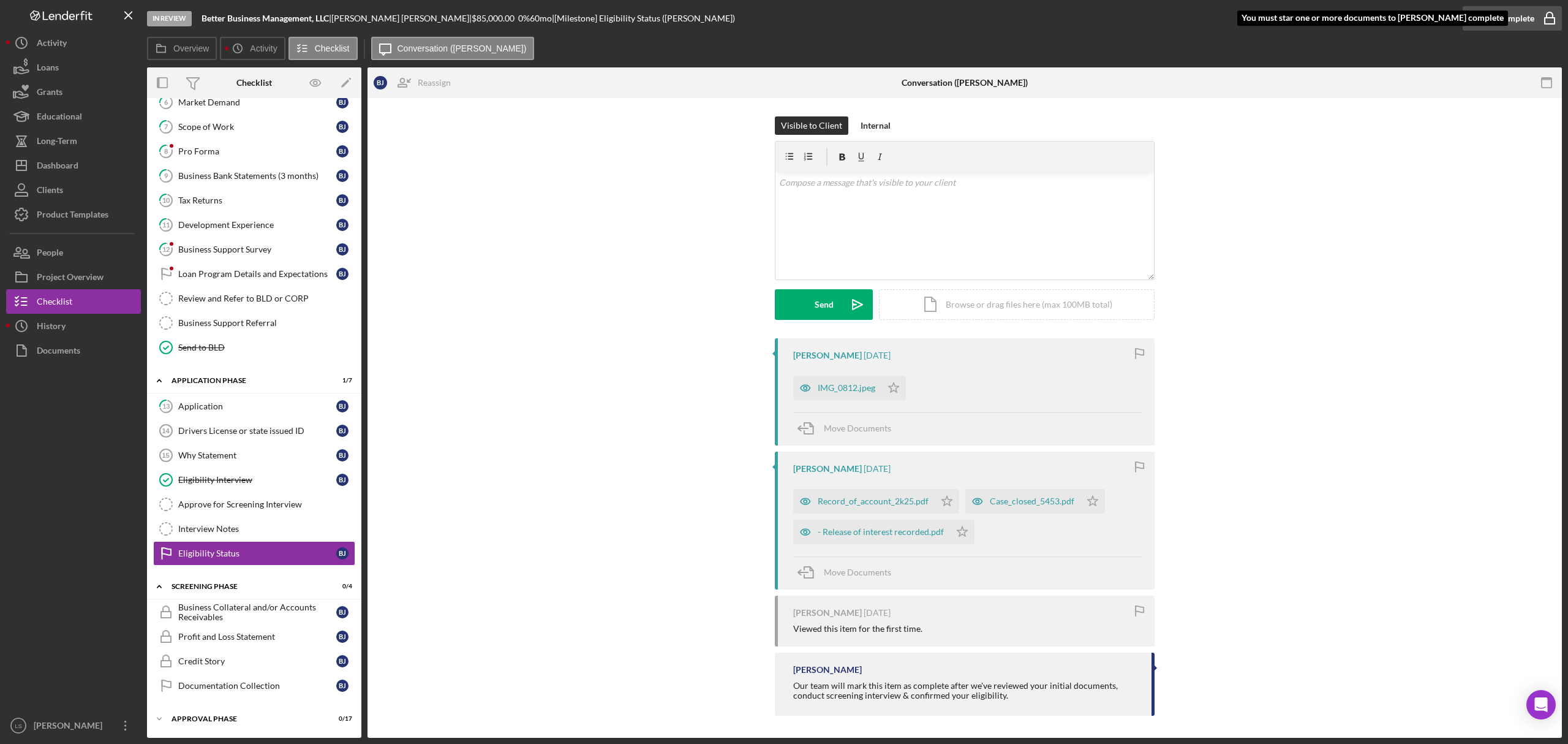
click at [1546, 26] on icon "button" at bounding box center [1550, 18] width 30 height 30
click at [843, 388] on div "IMG_0812.jpeg" at bounding box center [846, 388] width 58 height 10
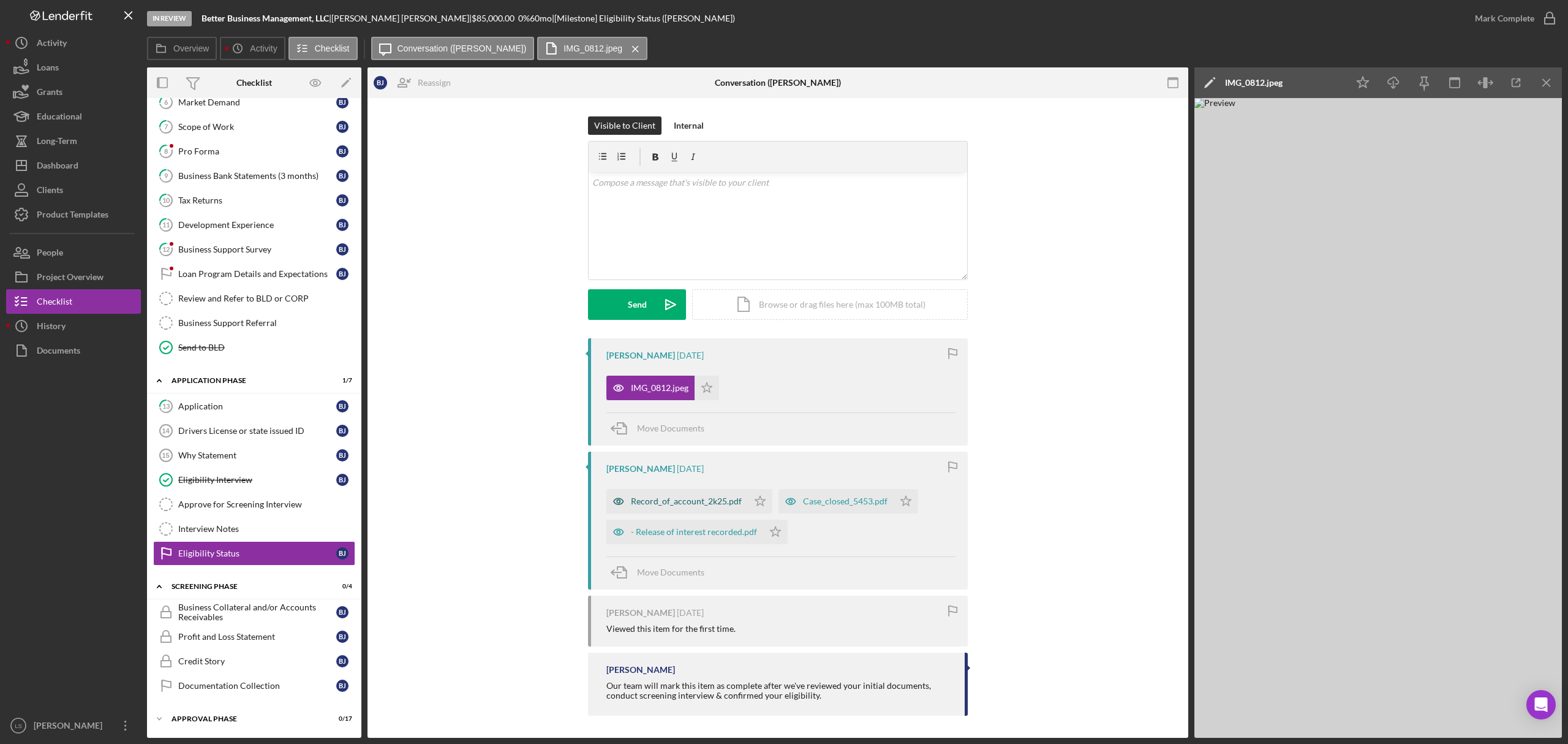
click at [705, 511] on div "Record_of_account_2k25.pdf" at bounding box center [677, 502] width 142 height 24
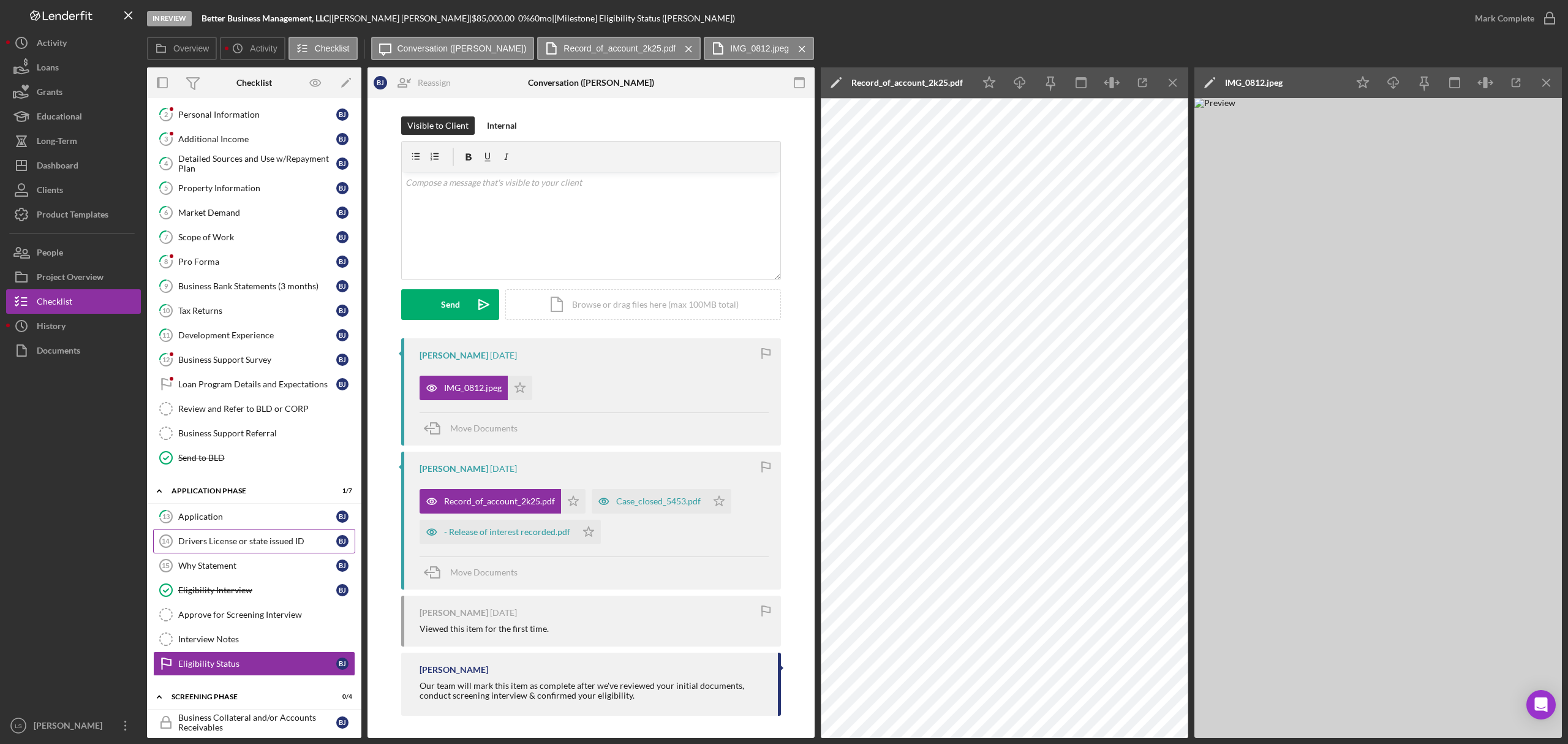
scroll to position [60, 0]
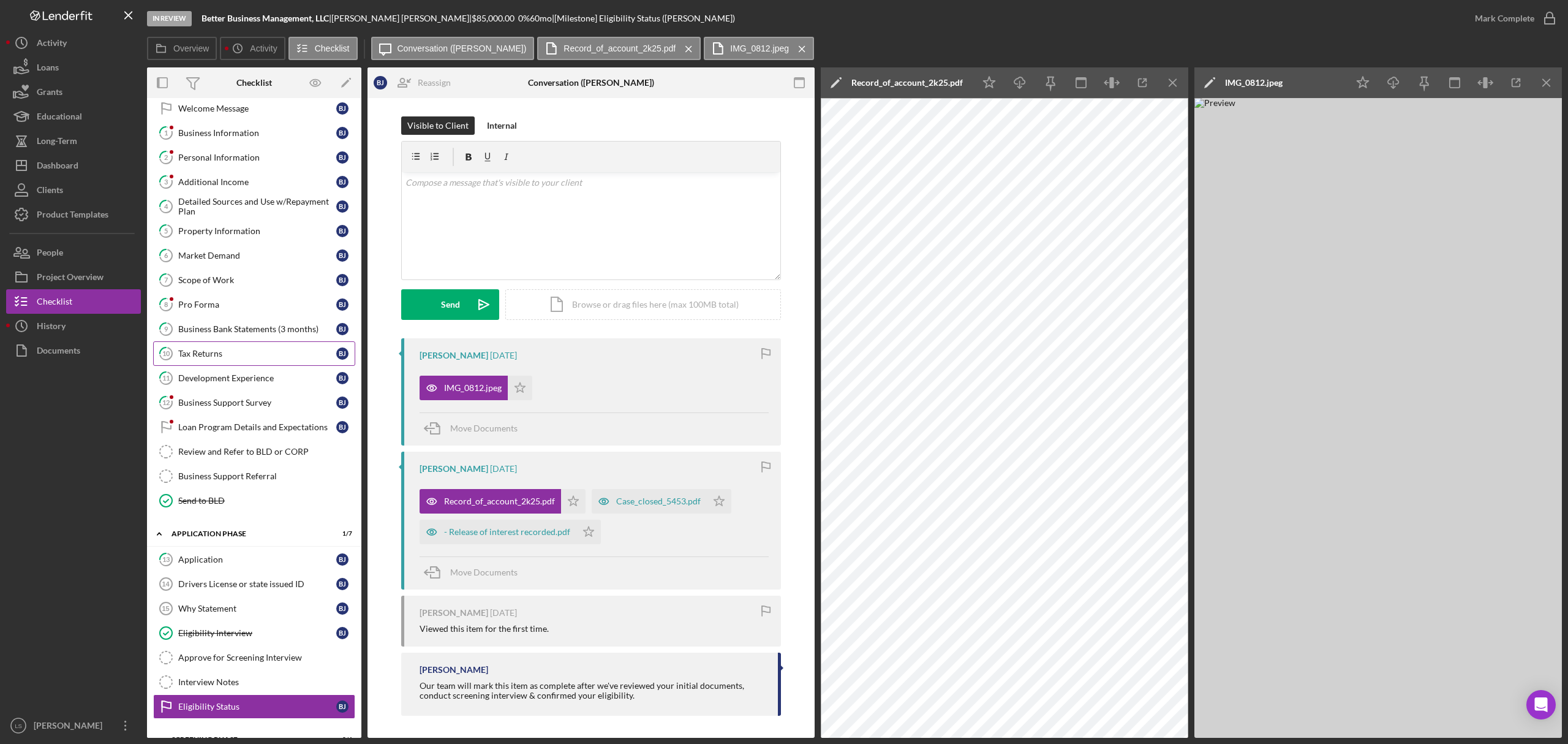
click at [241, 353] on div "Tax Returns" at bounding box center [257, 354] width 158 height 10
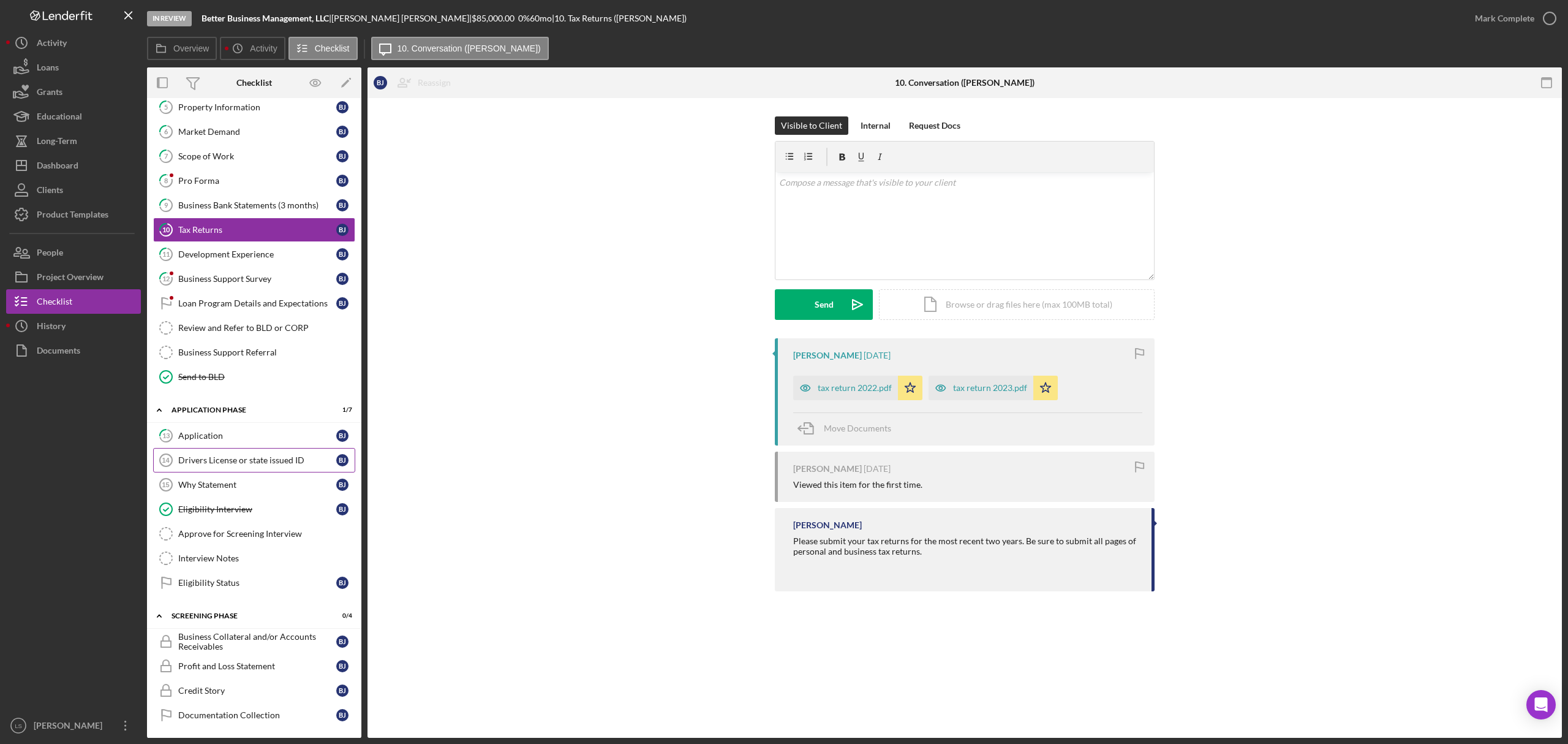
scroll to position [223, 0]
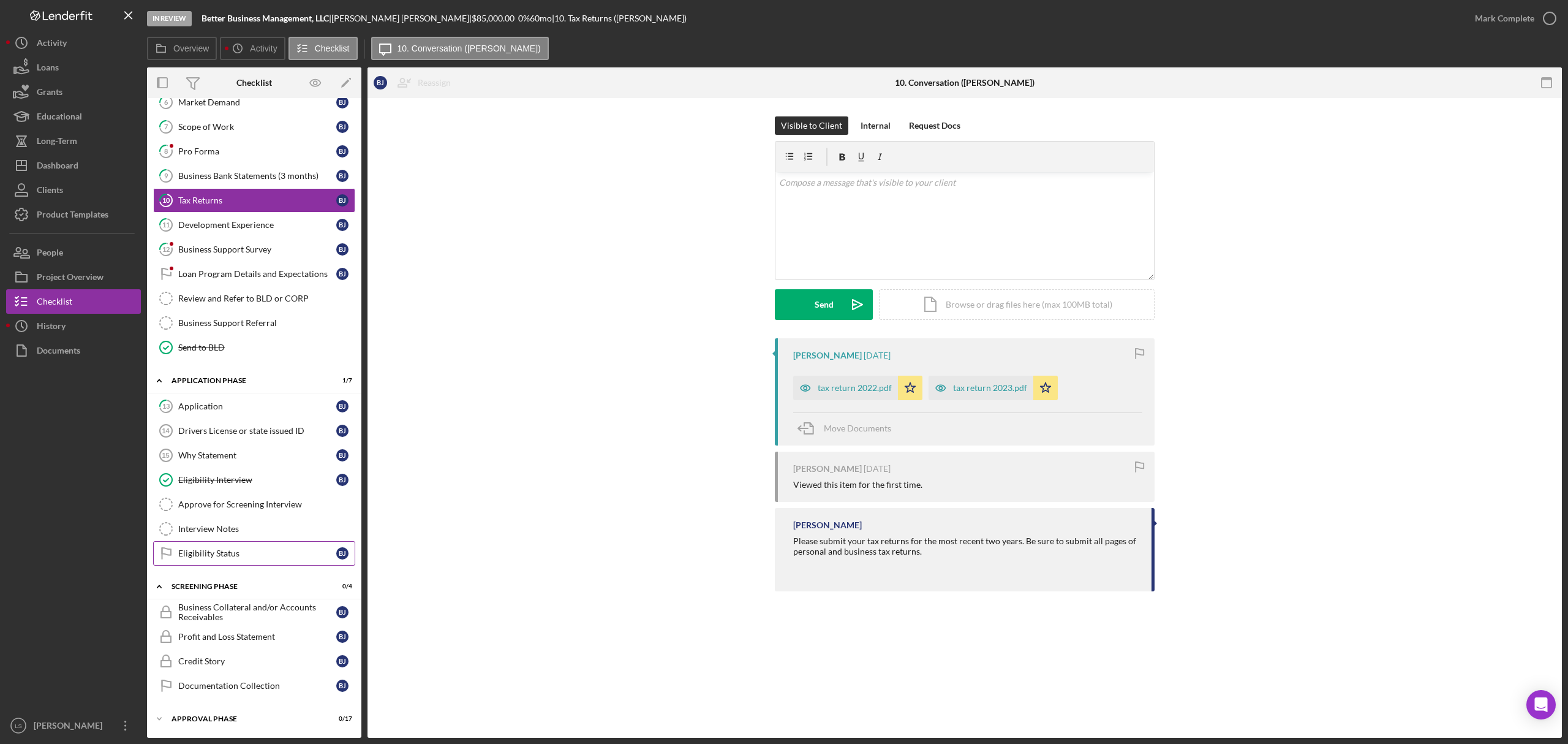
click at [276, 549] on div "Eligibility Status" at bounding box center [257, 553] width 158 height 10
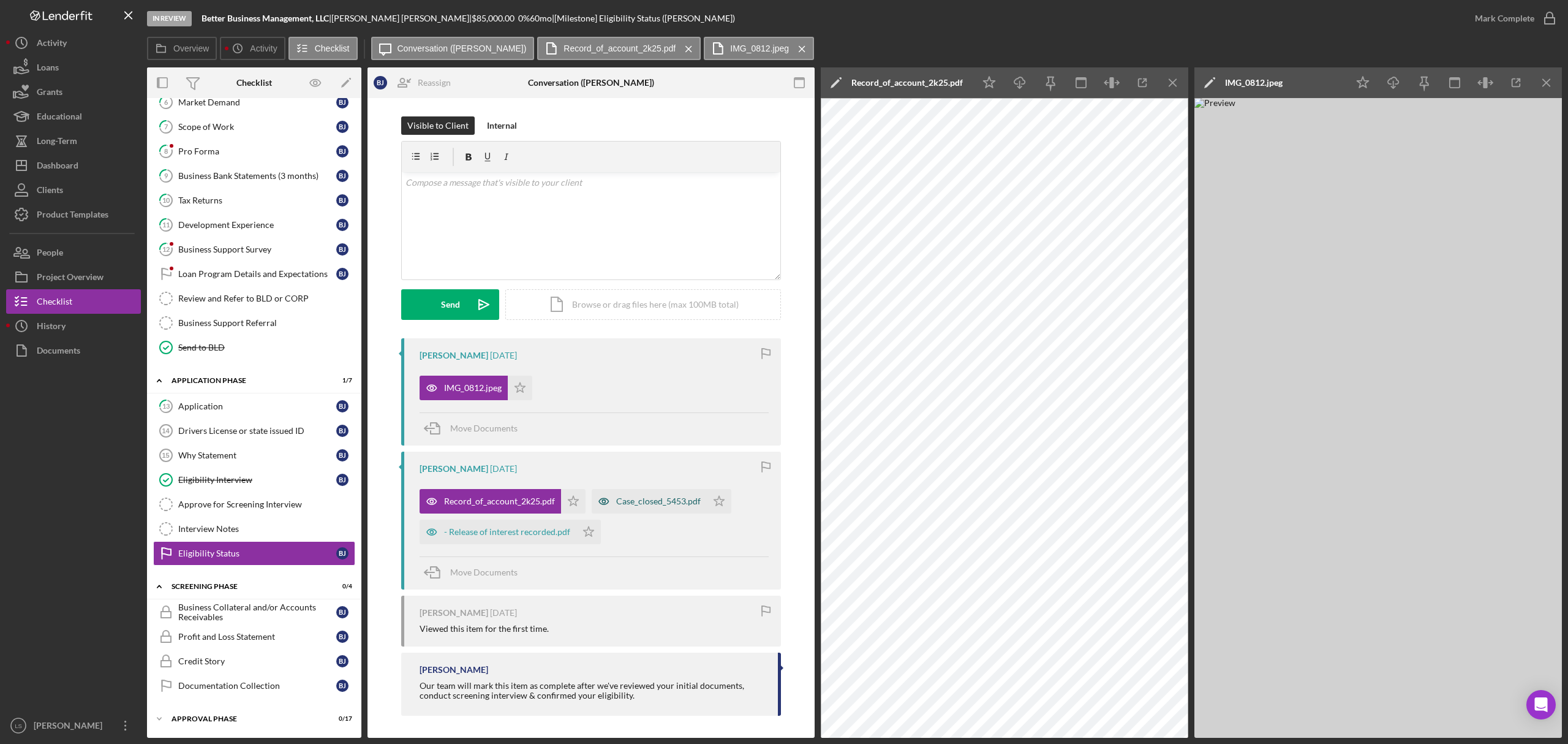
click at [630, 499] on div "Case_closed_5453.pdf" at bounding box center [658, 501] width 85 height 10
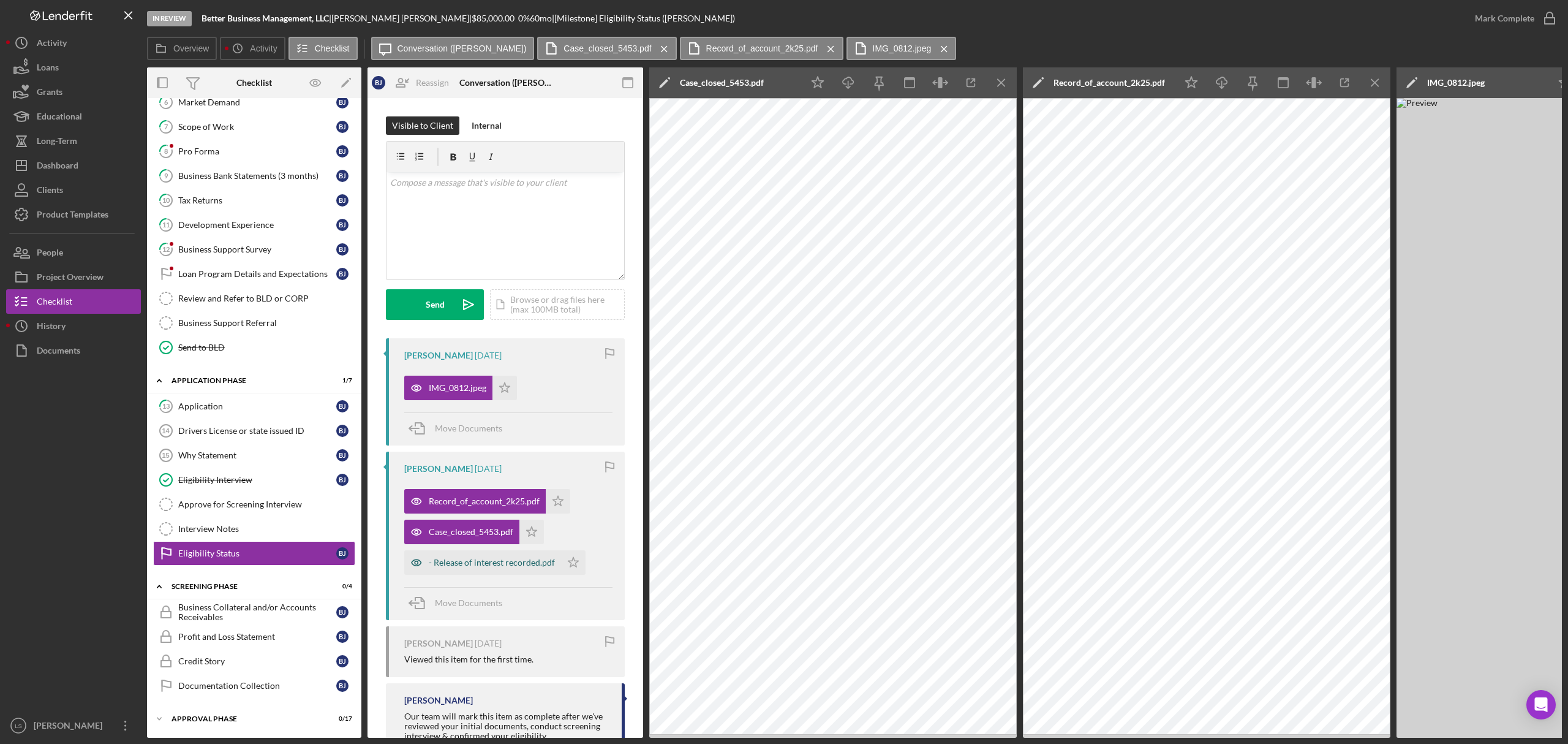
click at [532, 555] on div "- Release of interest recorded.pdf" at bounding box center [483, 563] width 157 height 24
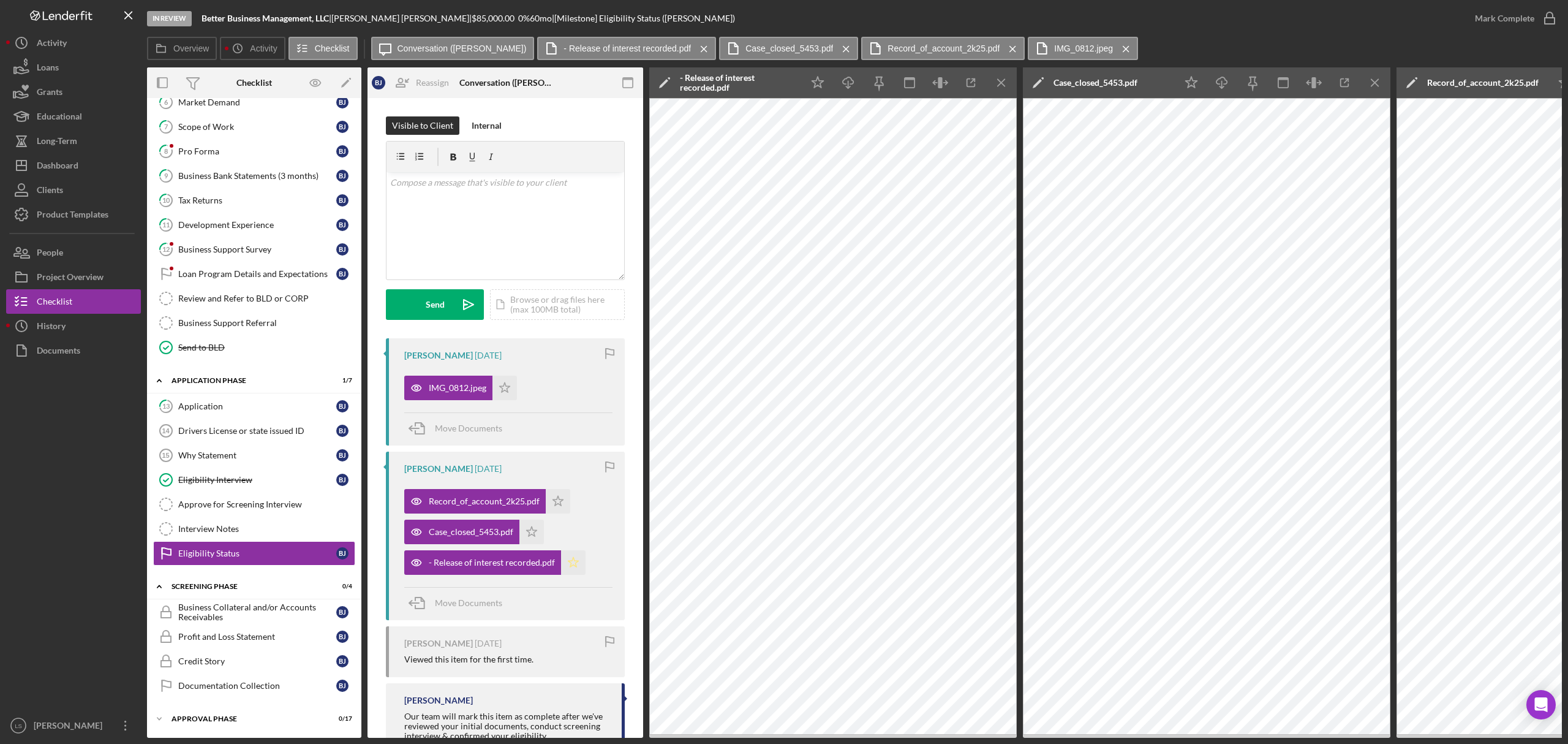
click at [566, 565] on icon "Icon/Star" at bounding box center [574, 563] width 24 height 24
click at [522, 531] on icon "Icon/Star" at bounding box center [532, 532] width 24 height 24
click at [557, 502] on icon "Icon/Star" at bounding box center [558, 502] width 24 height 24
click at [503, 383] on icon "Icon/Star" at bounding box center [504, 388] width 24 height 24
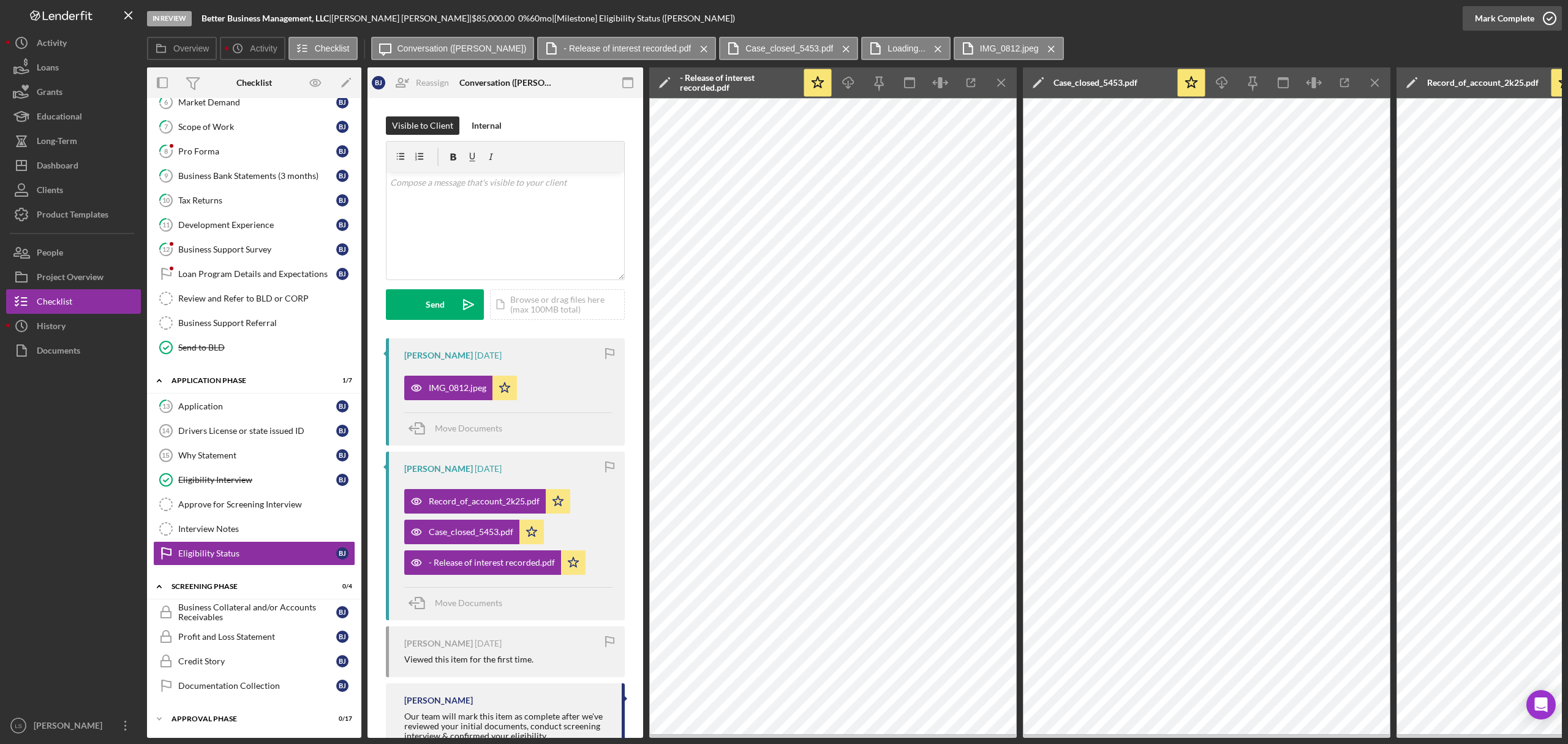
click at [1540, 27] on icon "button" at bounding box center [1550, 18] width 30 height 30
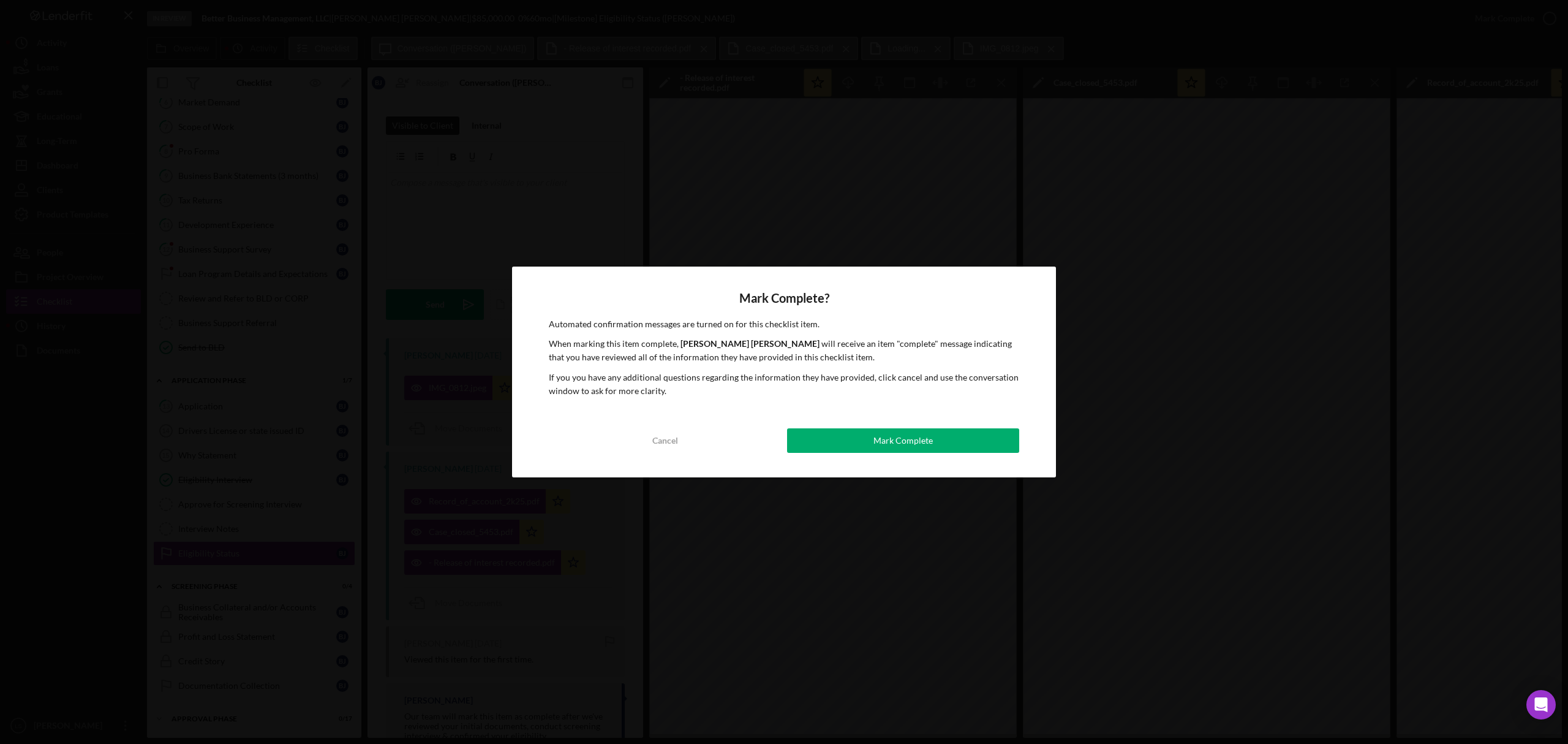
click at [912, 456] on div "Mark Complete? Automated confirmation messages are turned on for this checklist…" at bounding box center [784, 372] width 544 height 211
click at [951, 427] on div "Mark Complete? Automated confirmation messages are turned on for this checklist…" at bounding box center [784, 372] width 544 height 211
click at [915, 463] on div "Mark Complete? Automated confirmation messages are turned on for this checklist…" at bounding box center [784, 372] width 544 height 211
click at [958, 435] on button "Mark Complete" at bounding box center [903, 441] width 232 height 24
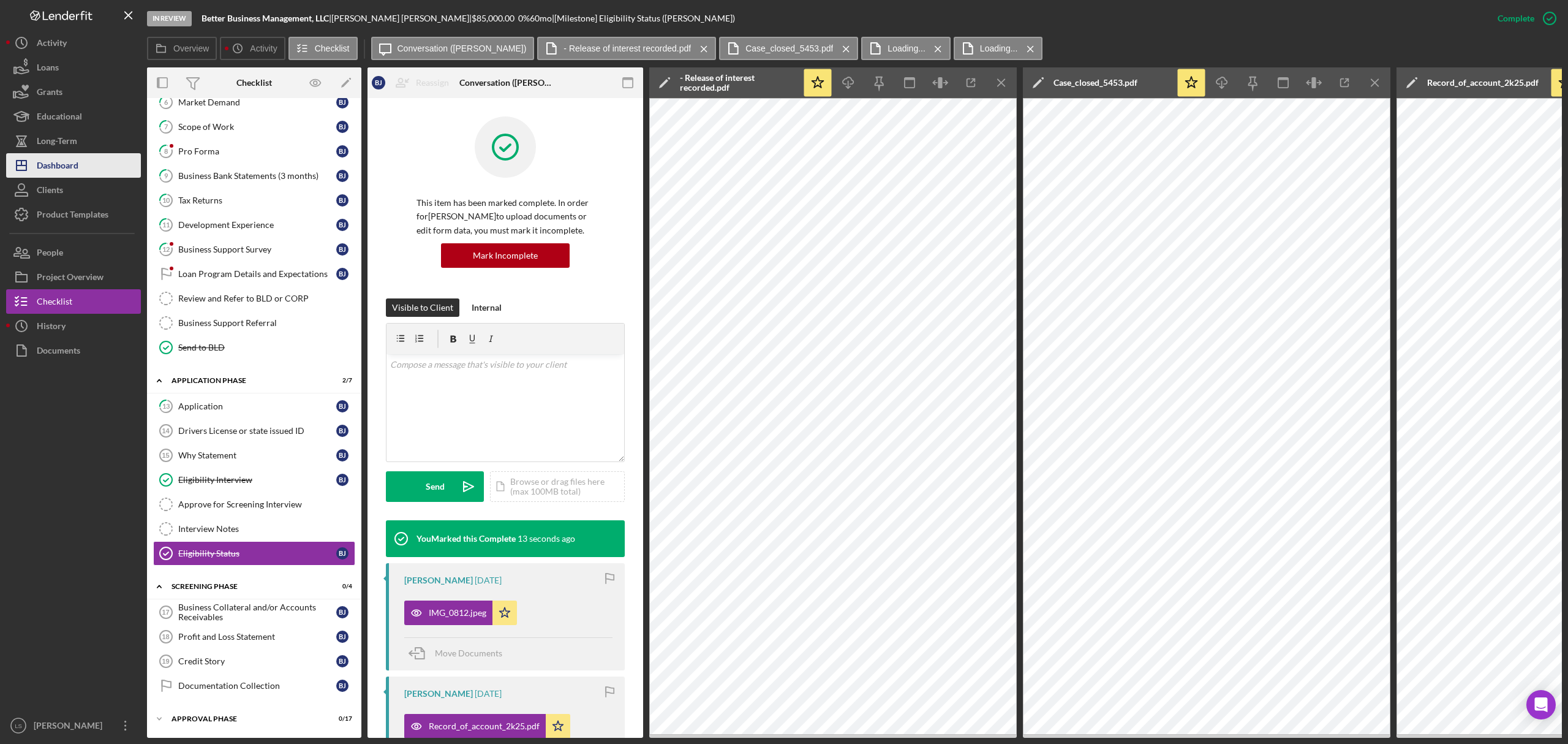
click at [58, 163] on div "Dashboard" at bounding box center [57, 167] width 42 height 27
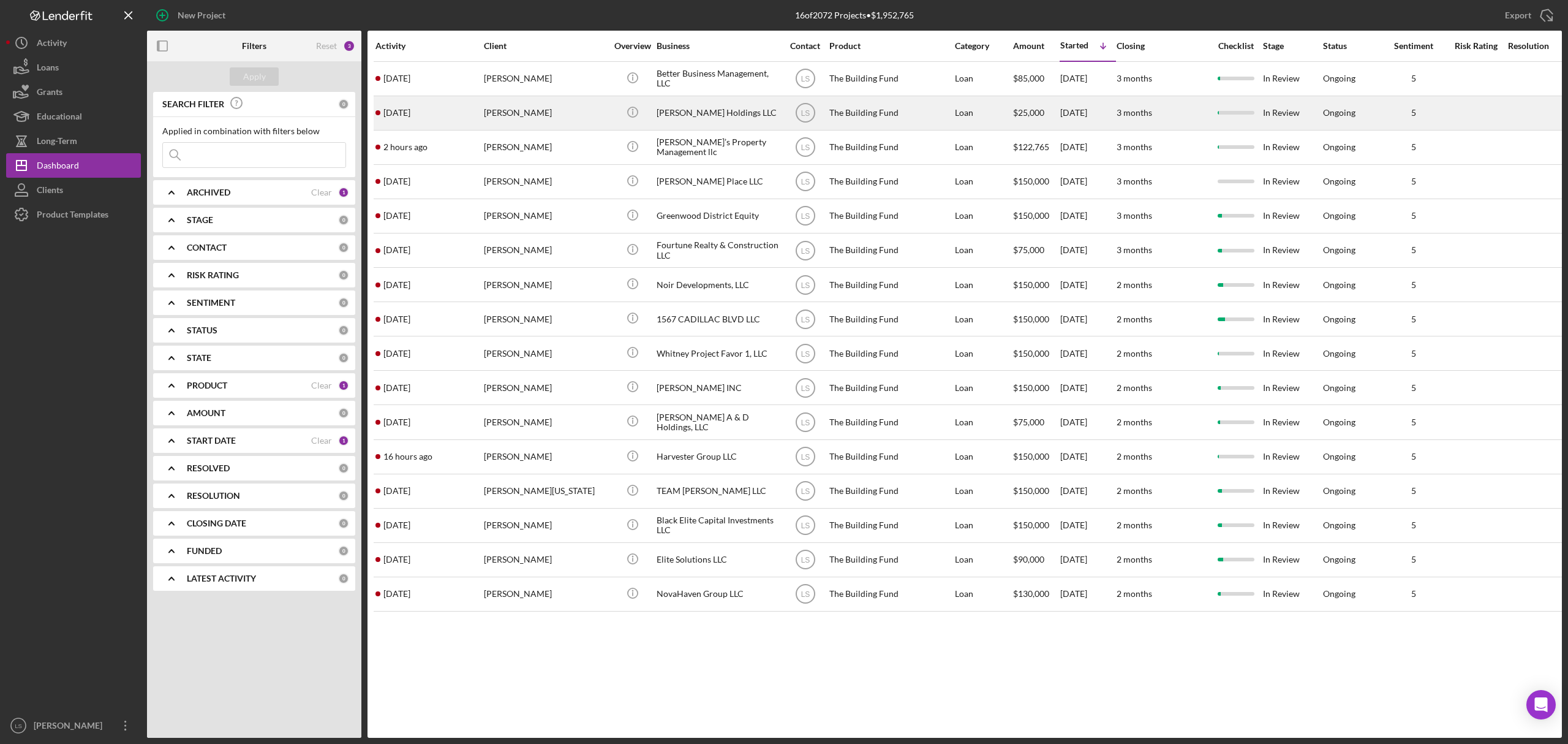
click at [530, 118] on div "[PERSON_NAME]" at bounding box center [545, 113] width 123 height 33
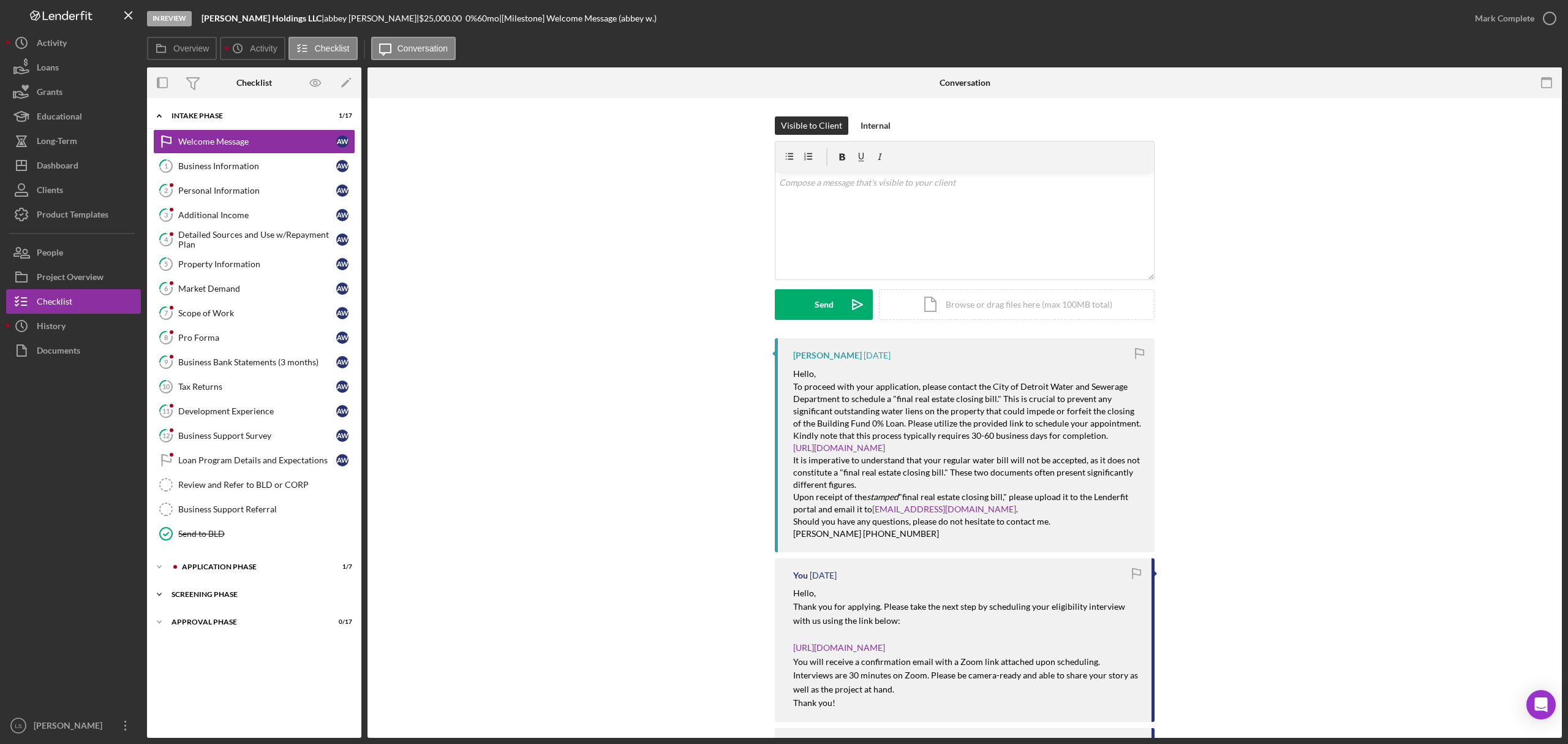
click at [245, 598] on div "Screening Phase" at bounding box center [258, 595] width 174 height 8
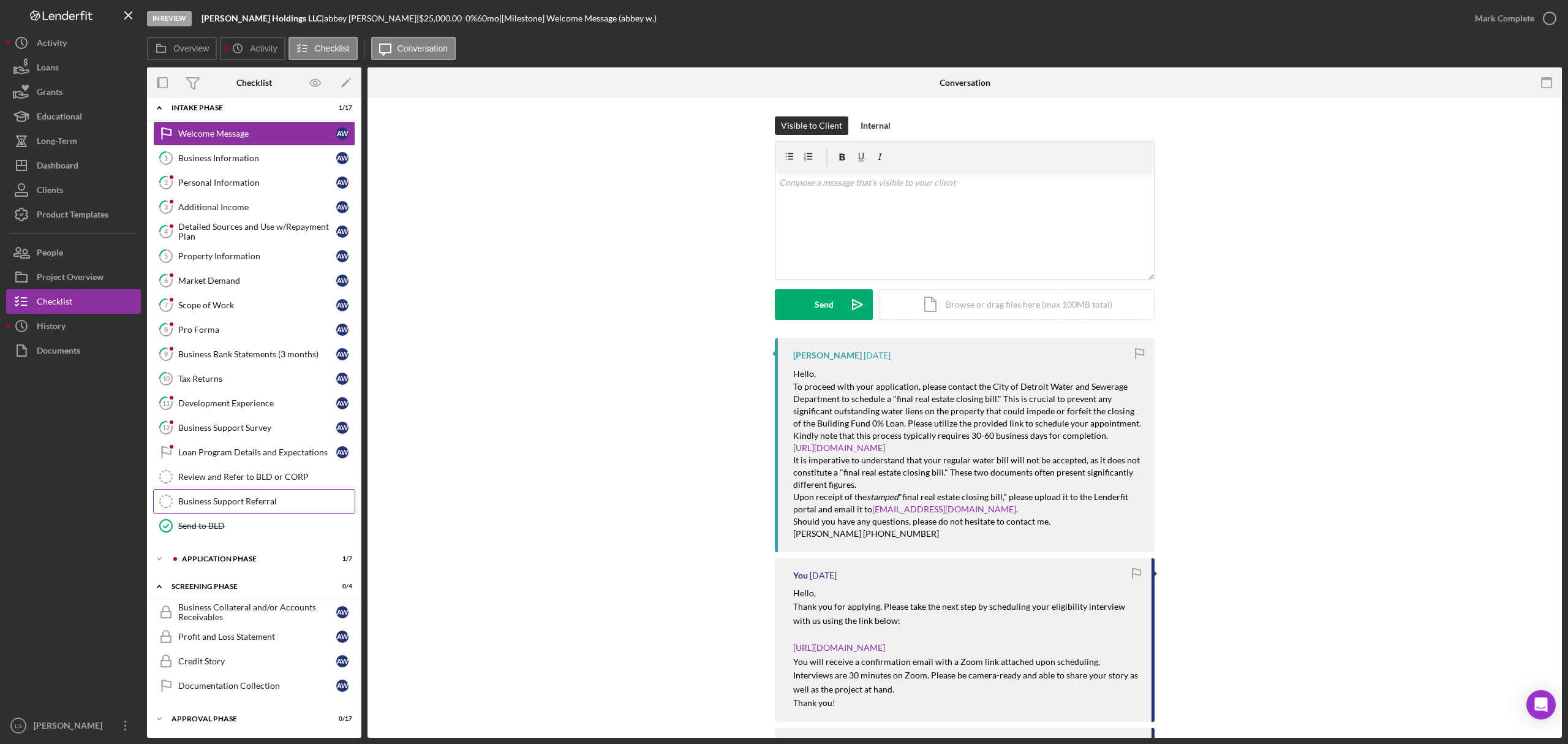
scroll to position [16, 0]
click at [258, 556] on div "Application Phase" at bounding box center [264, 559] width 164 height 8
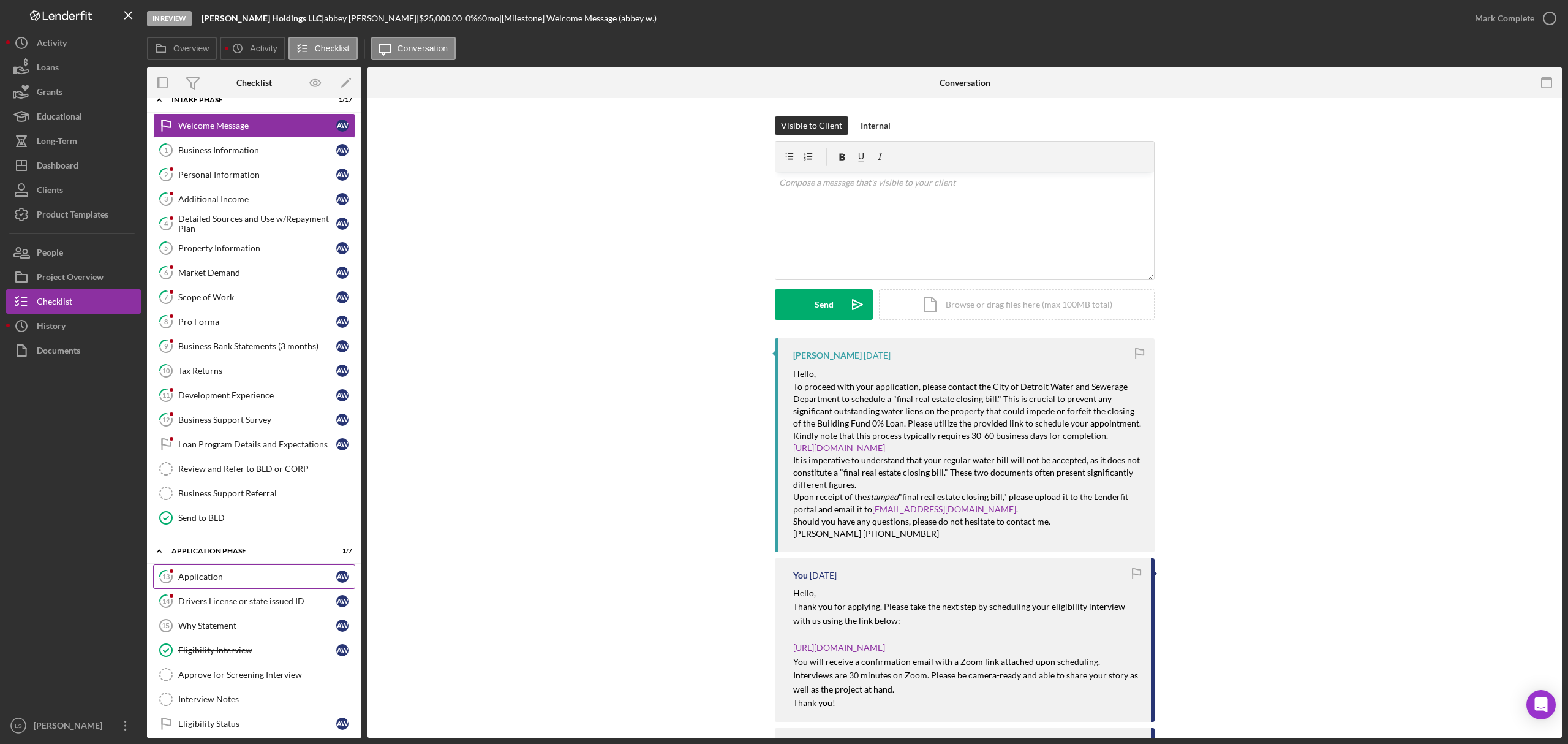
click at [261, 572] on link "13 Application a w" at bounding box center [254, 577] width 202 height 24
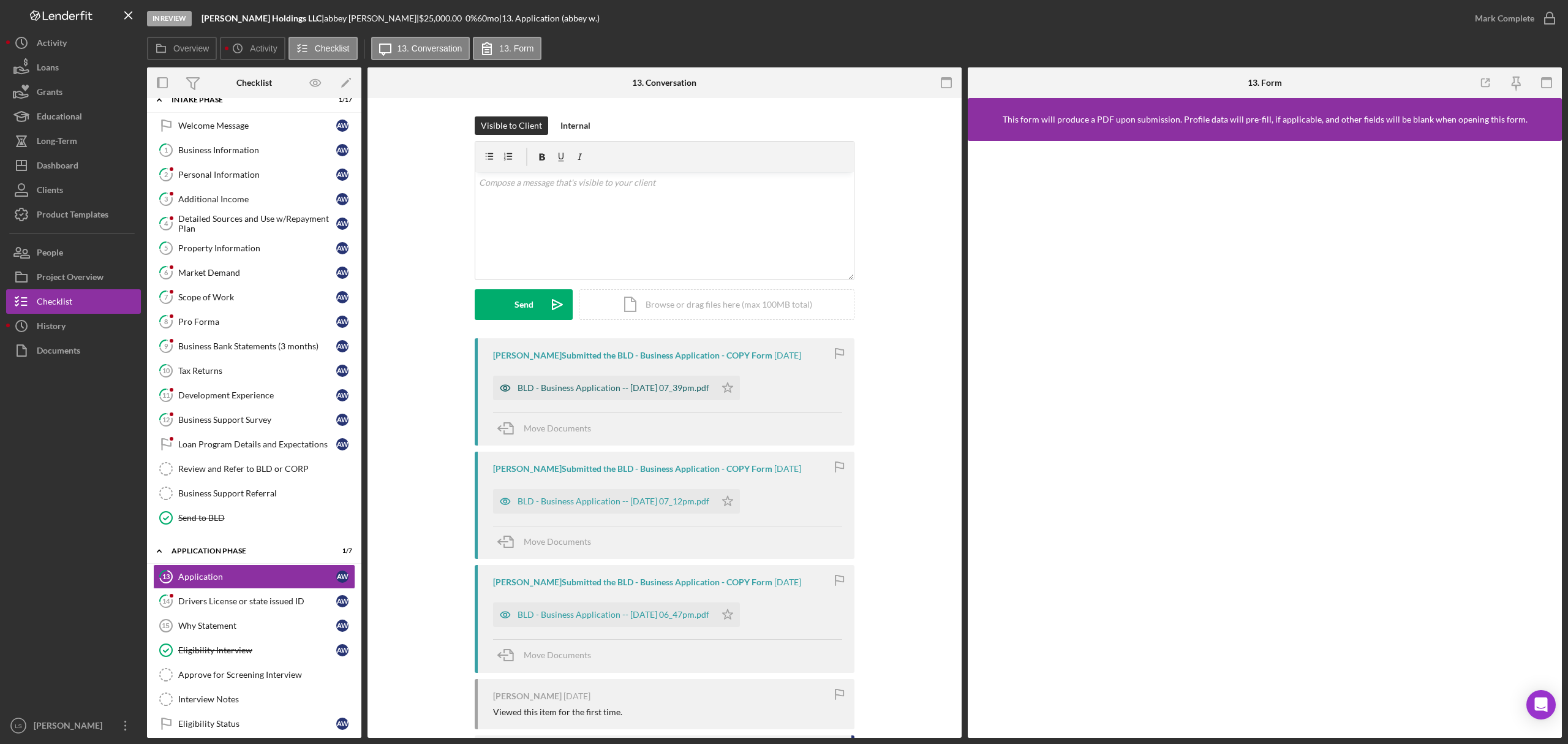
click at [626, 390] on div "BLD - Business Application -- [DATE] 07_39pm.pdf" at bounding box center [613, 388] width 192 height 10
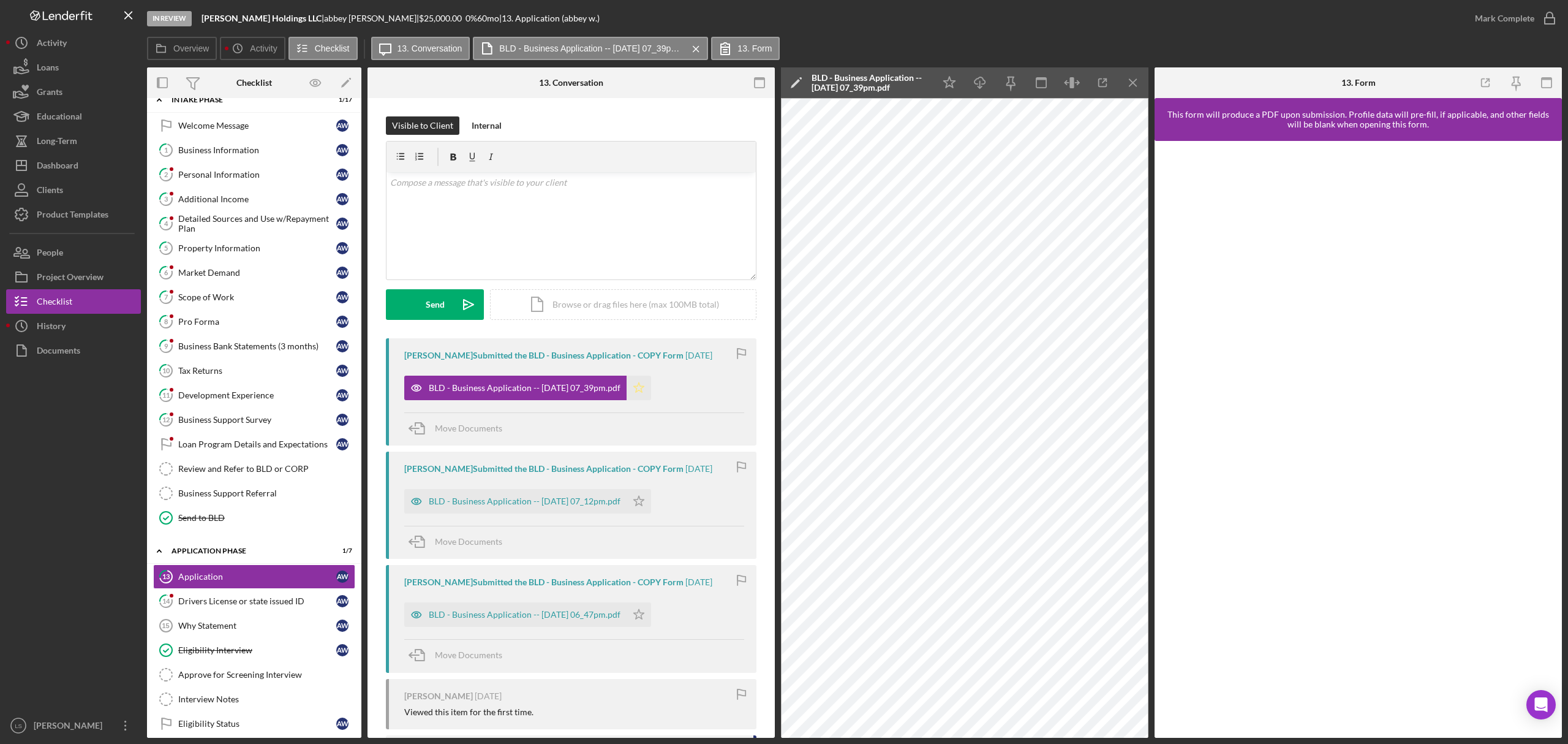
click at [651, 386] on icon "Icon/Star" at bounding box center [639, 388] width 24 height 24
click at [1551, 18] on icon "button" at bounding box center [1550, 18] width 30 height 30
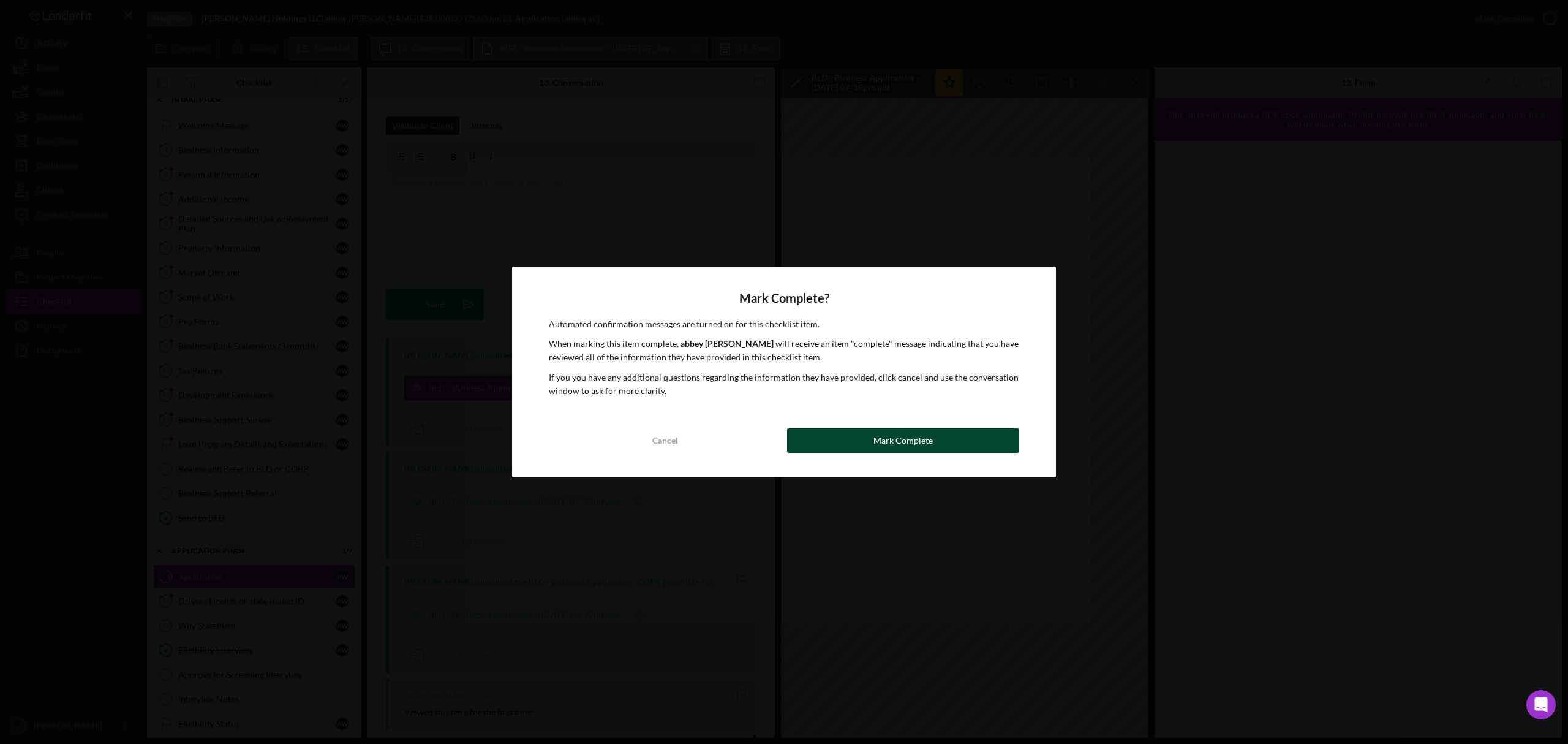
click at [944, 443] on button "Mark Complete" at bounding box center [903, 441] width 232 height 24
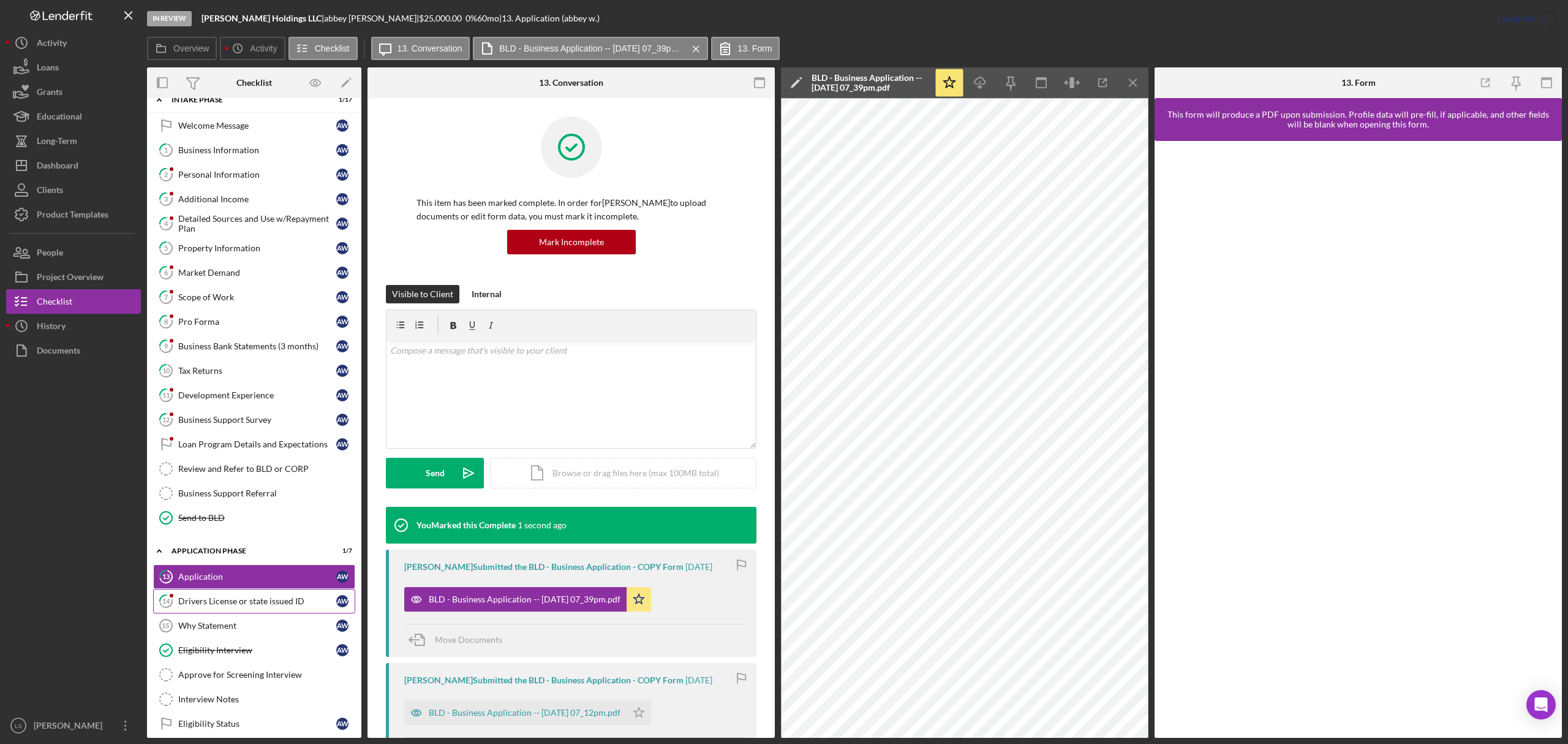
click at [258, 614] on link "14 Drivers License or state issued ID a w" at bounding box center [254, 601] width 202 height 24
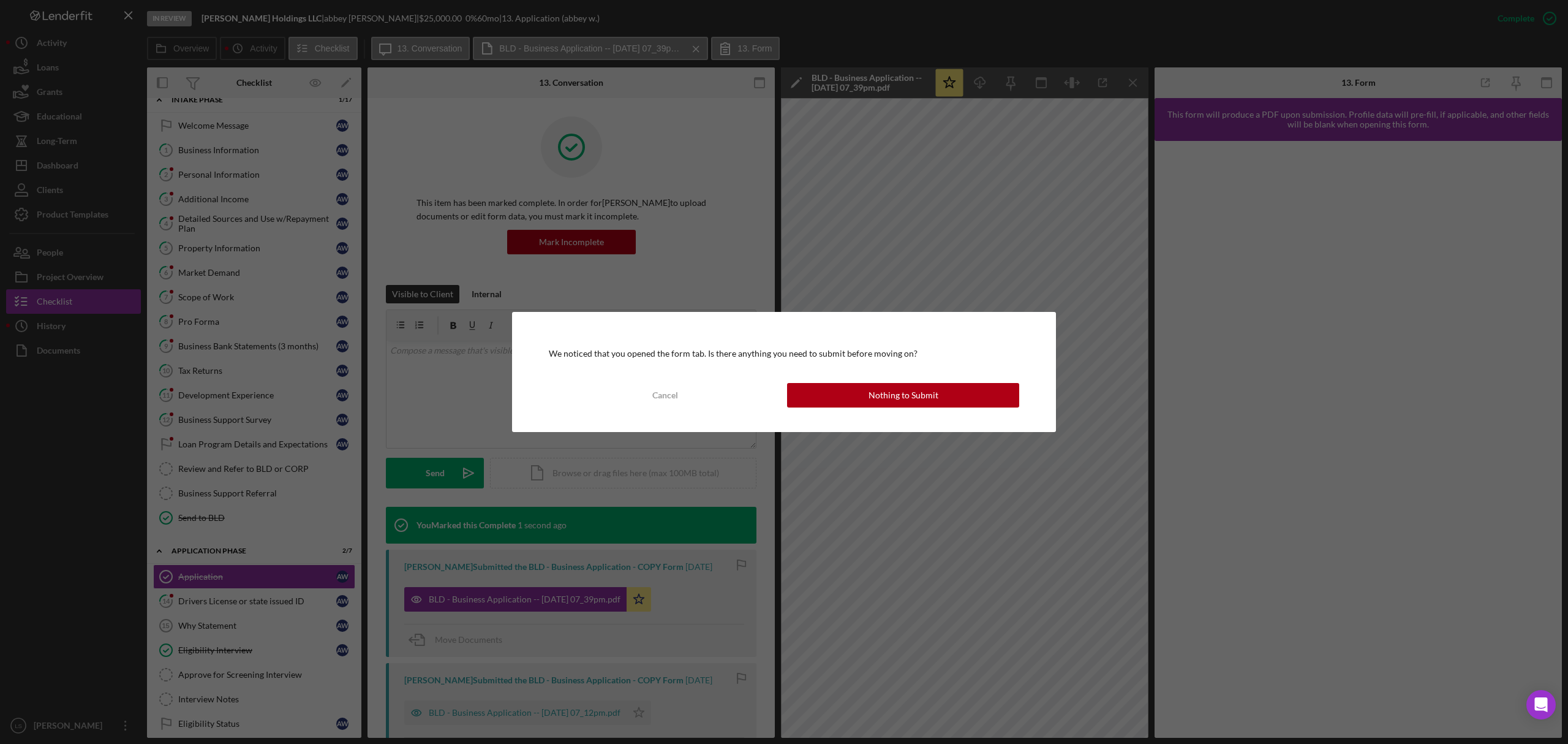
click at [898, 377] on div "We noticed that you opened the form tab. Is there anything you need to submit b…" at bounding box center [784, 372] width 544 height 120
click at [891, 405] on div "Nothing to Submit" at bounding box center [904, 396] width 70 height 24
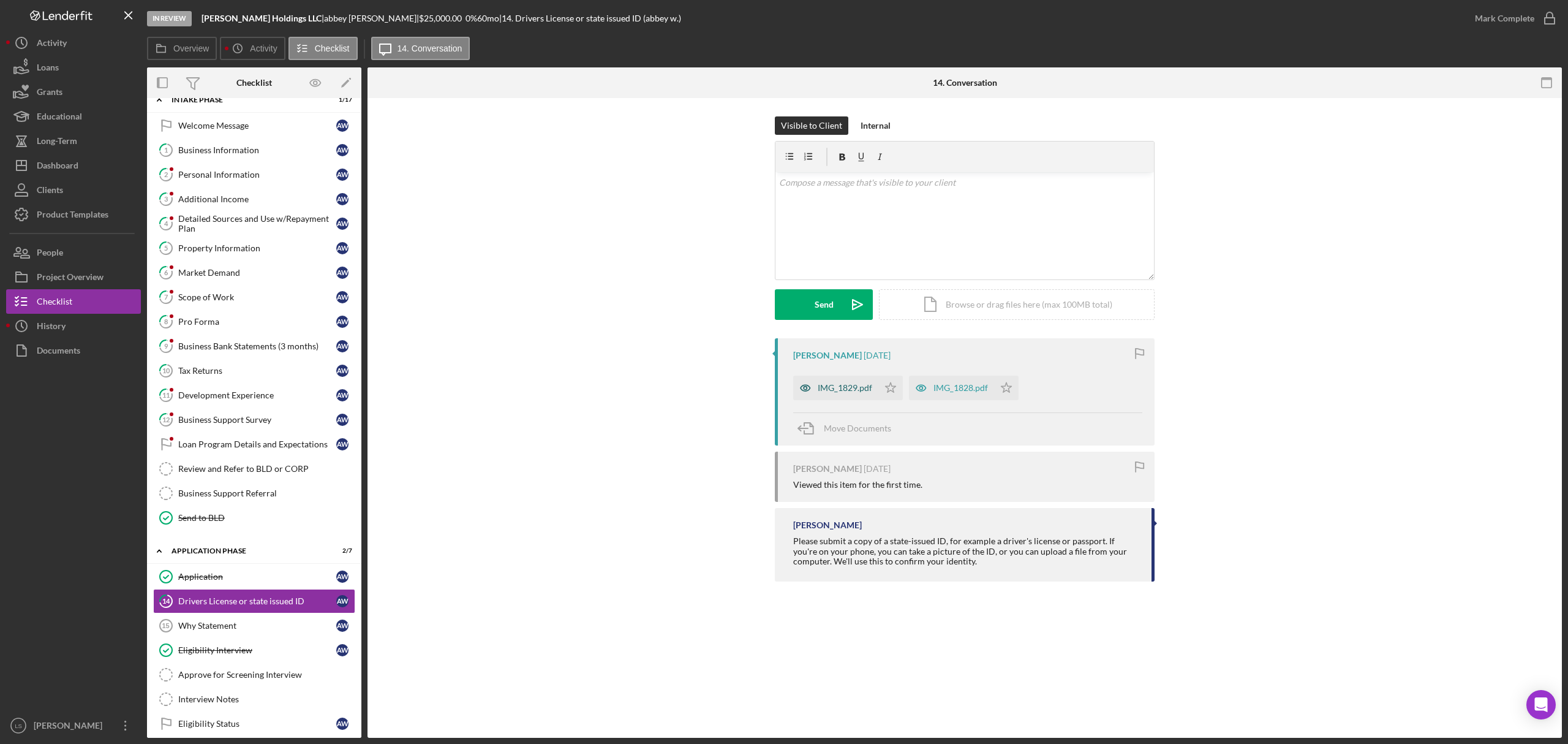
click at [872, 393] on div "IMG_1829.pdf" at bounding box center [836, 388] width 85 height 24
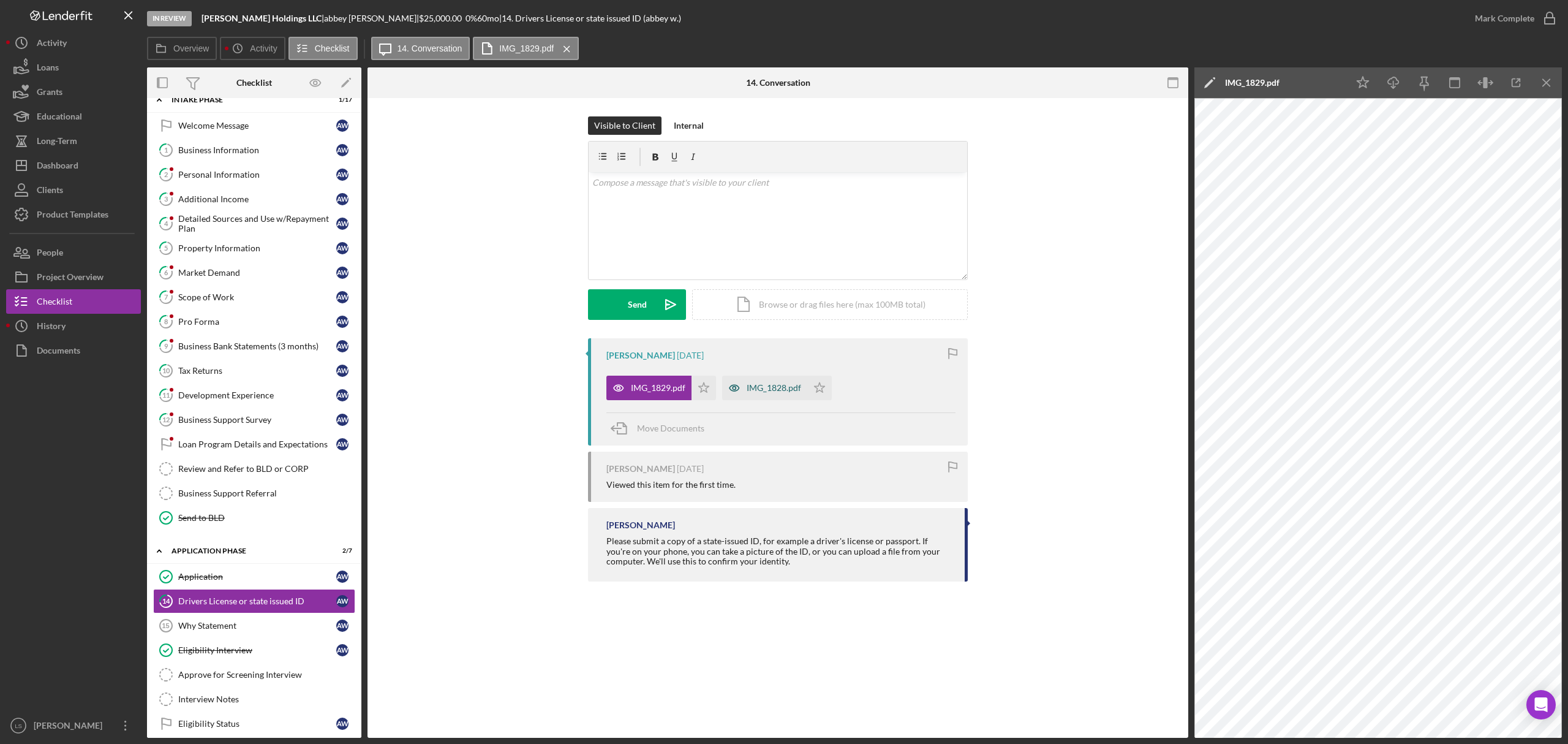
click at [777, 386] on div "IMG_1828.pdf" at bounding box center [774, 388] width 55 height 10
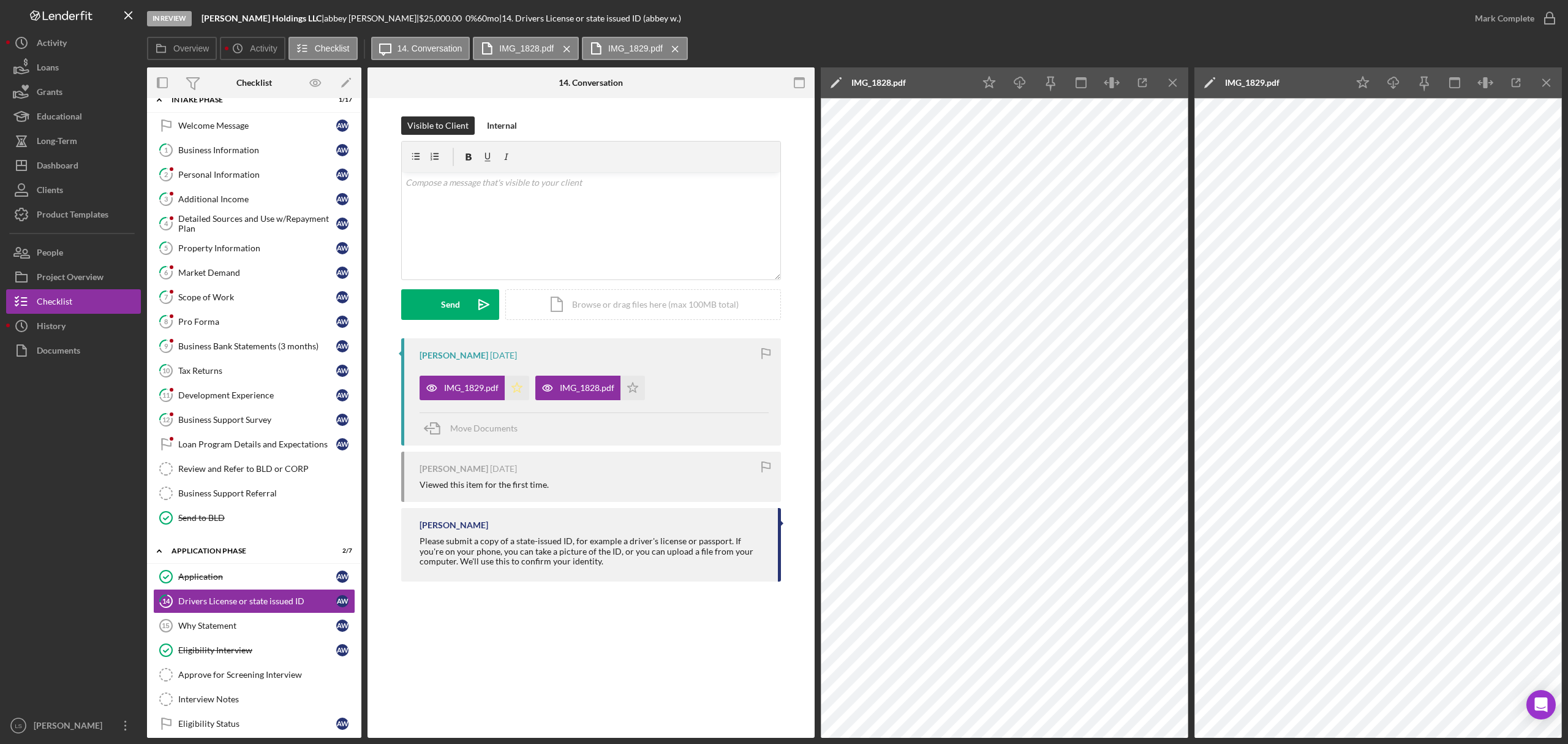
click at [511, 387] on icon "Icon/Star" at bounding box center [517, 388] width 24 height 24
click at [628, 390] on icon "Icon/Star" at bounding box center [633, 388] width 24 height 24
click at [1537, 18] on icon "button" at bounding box center [1550, 18] width 30 height 30
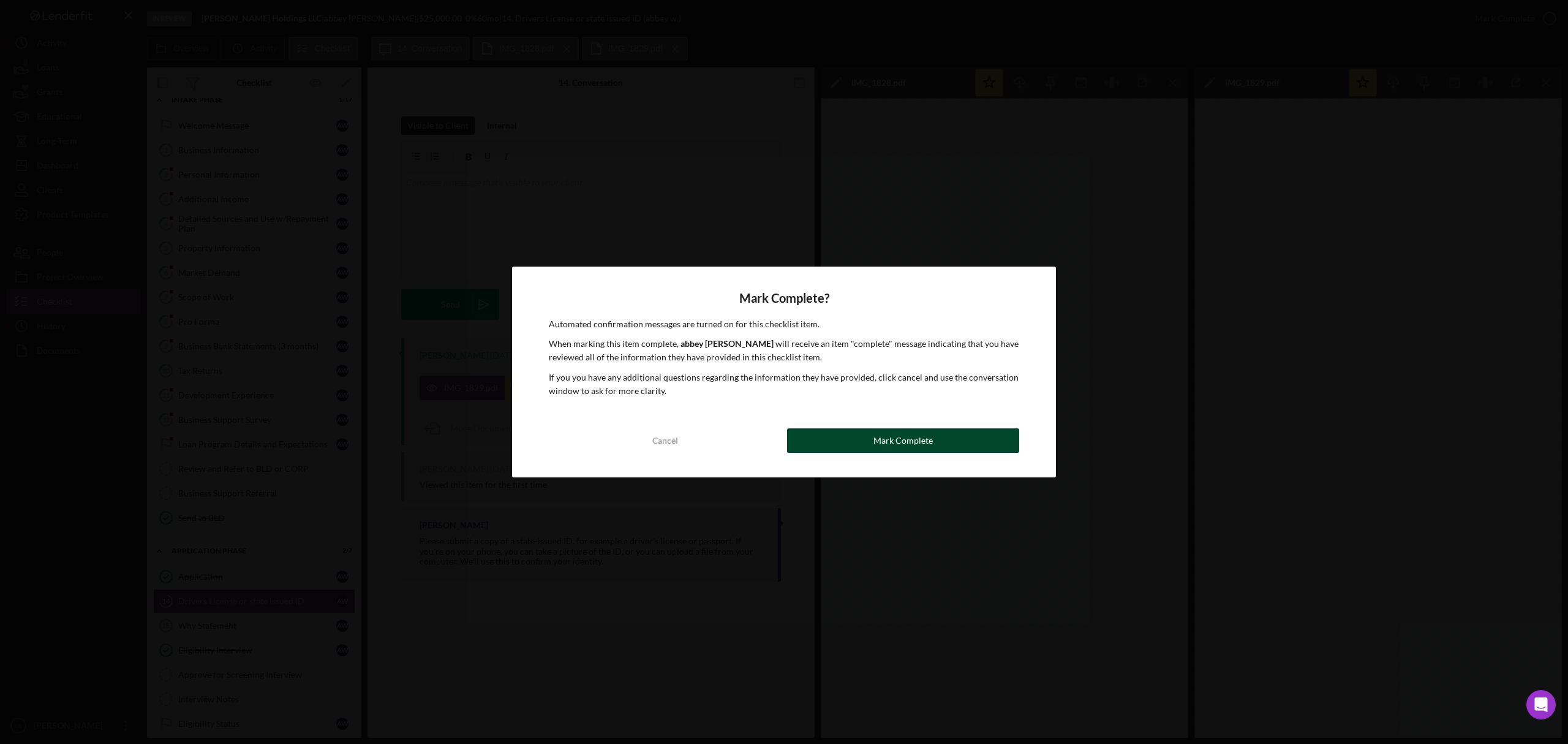
click at [878, 440] on div "Mark Complete" at bounding box center [904, 441] width 59 height 24
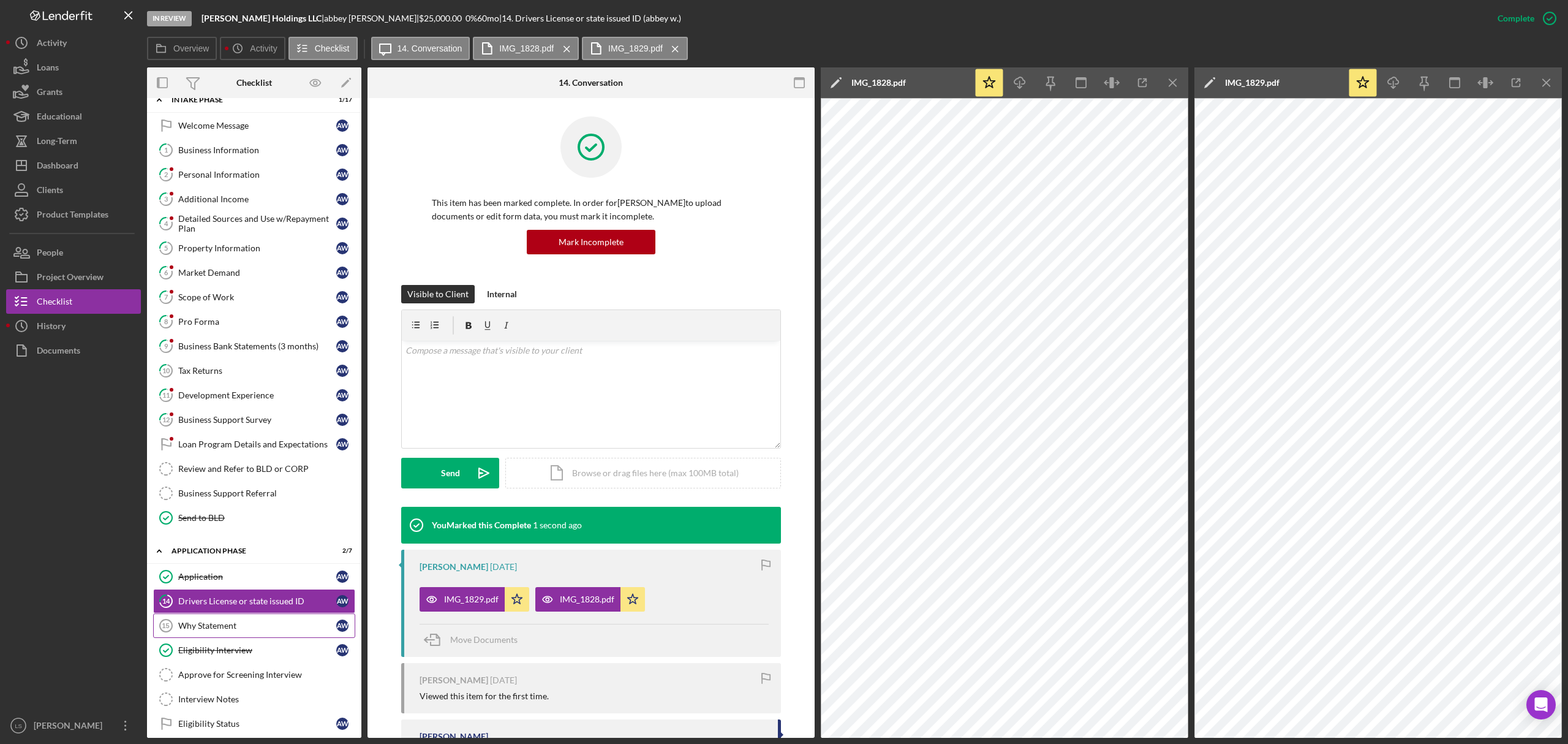
click at [248, 628] on div "Why Statement" at bounding box center [257, 626] width 158 height 10
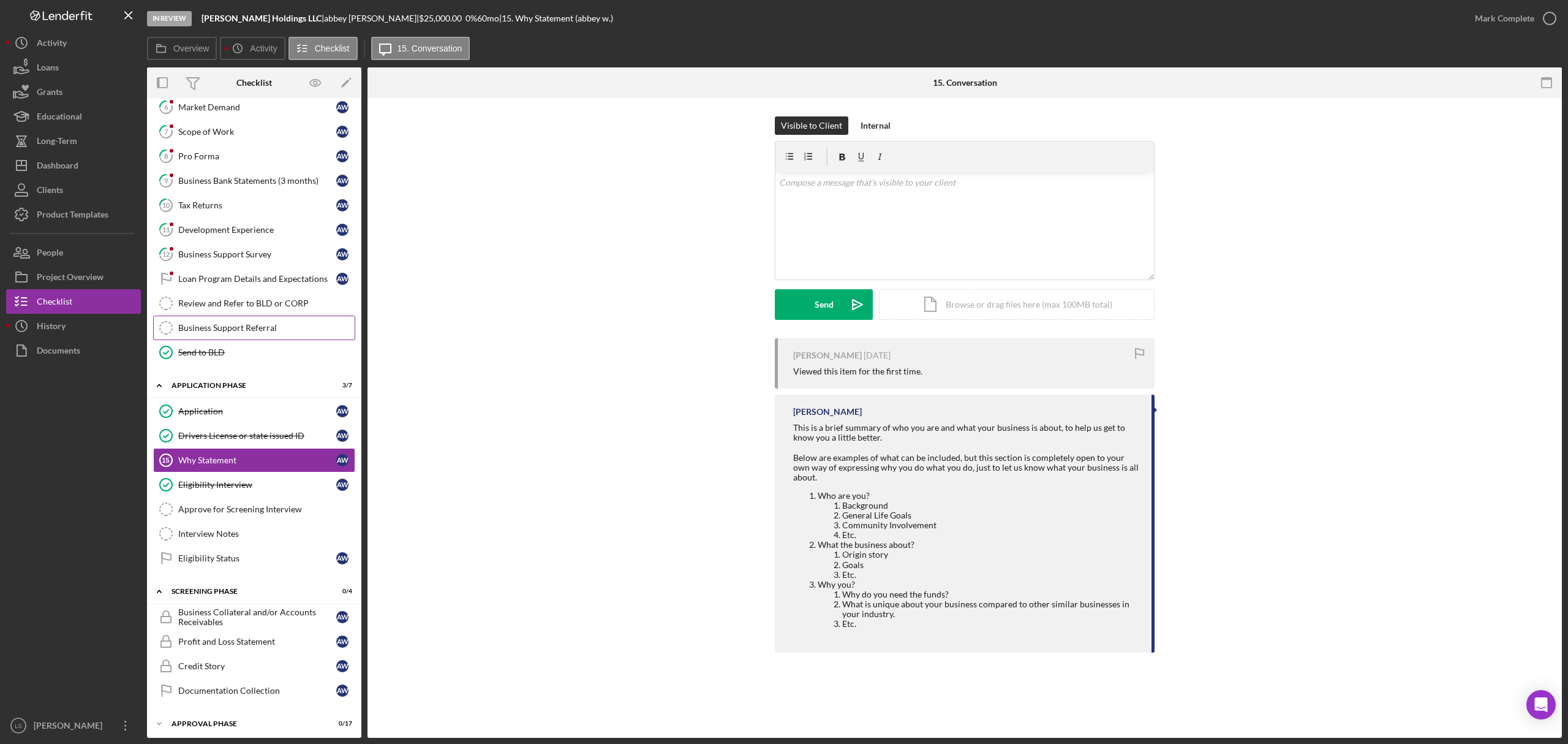
scroll to position [197, 0]
click at [254, 560] on link "Eligibility Status Eligibility Status a w" at bounding box center [254, 553] width 202 height 24
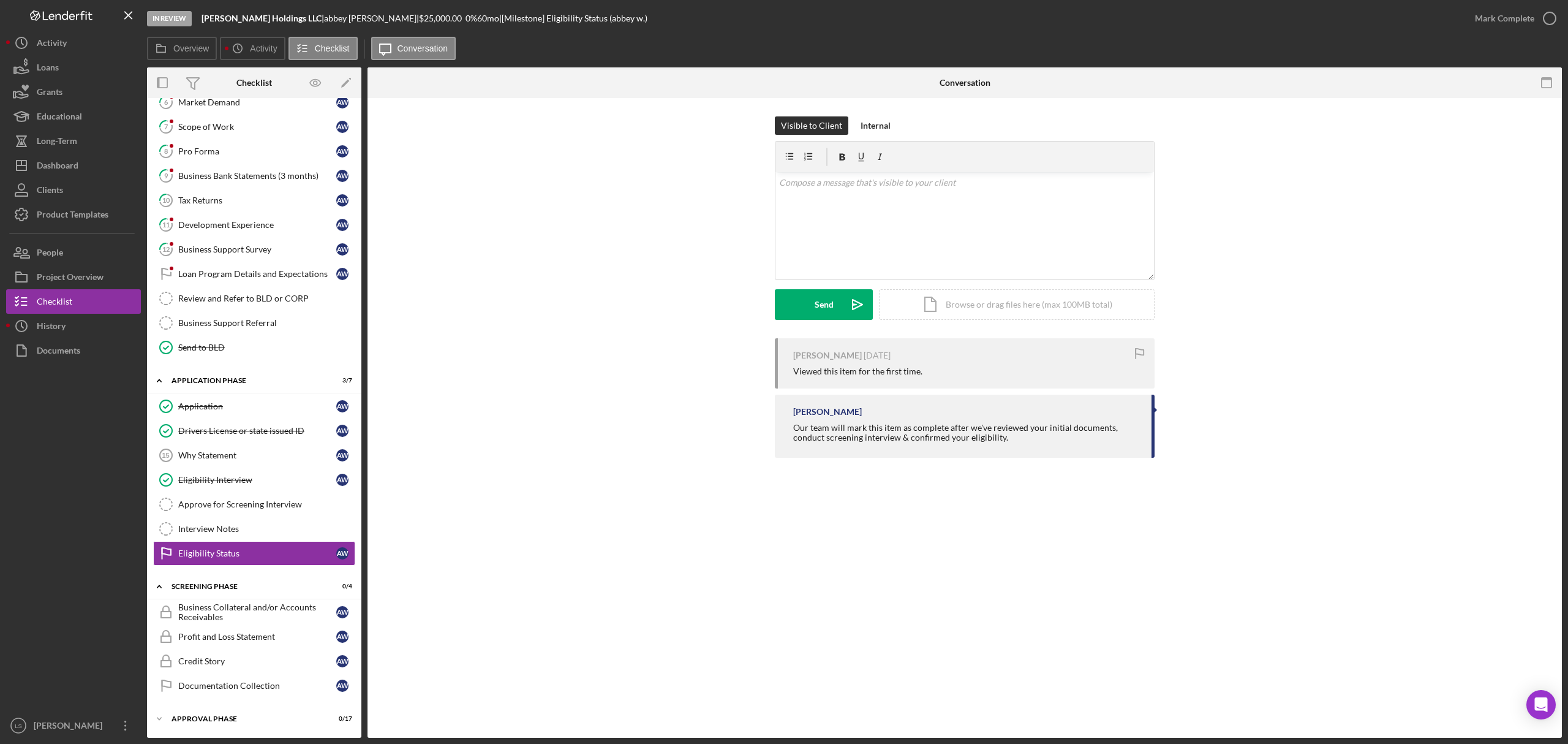
scroll to position [197, 0]
click at [1554, 23] on icon "button" at bounding box center [1550, 18] width 30 height 30
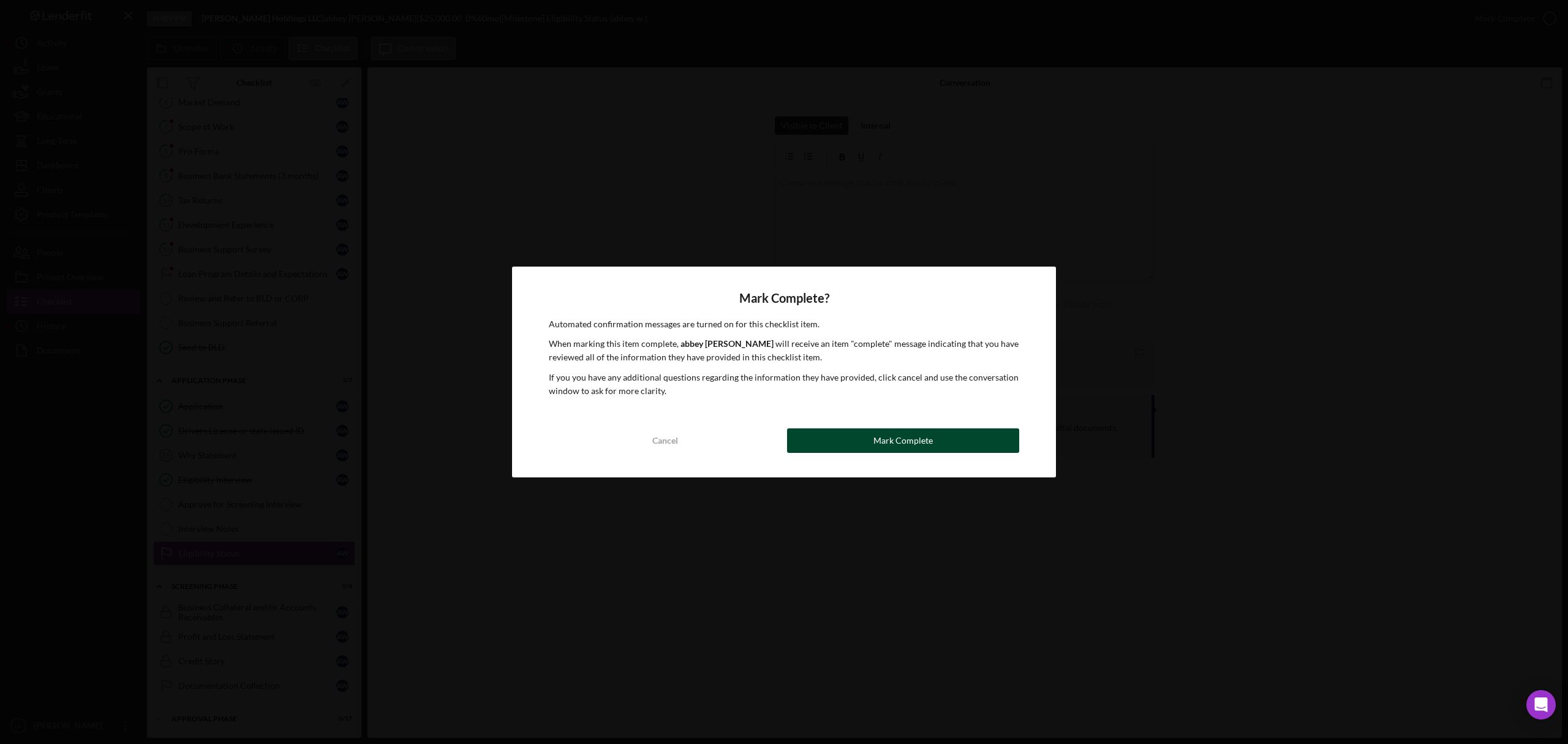
click at [904, 437] on div "Mark Complete" at bounding box center [904, 441] width 59 height 24
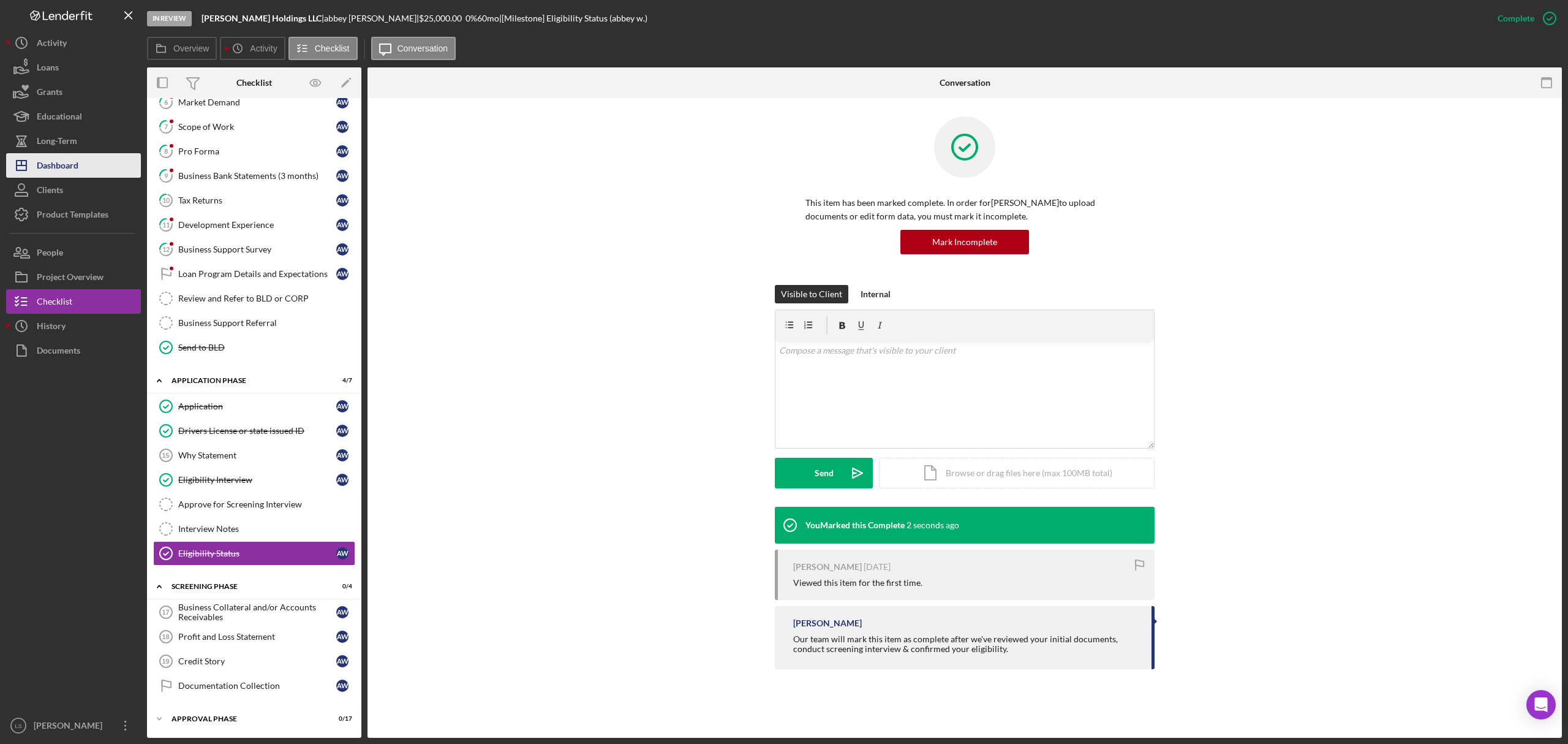
click at [72, 160] on div "Dashboard" at bounding box center [57, 167] width 42 height 27
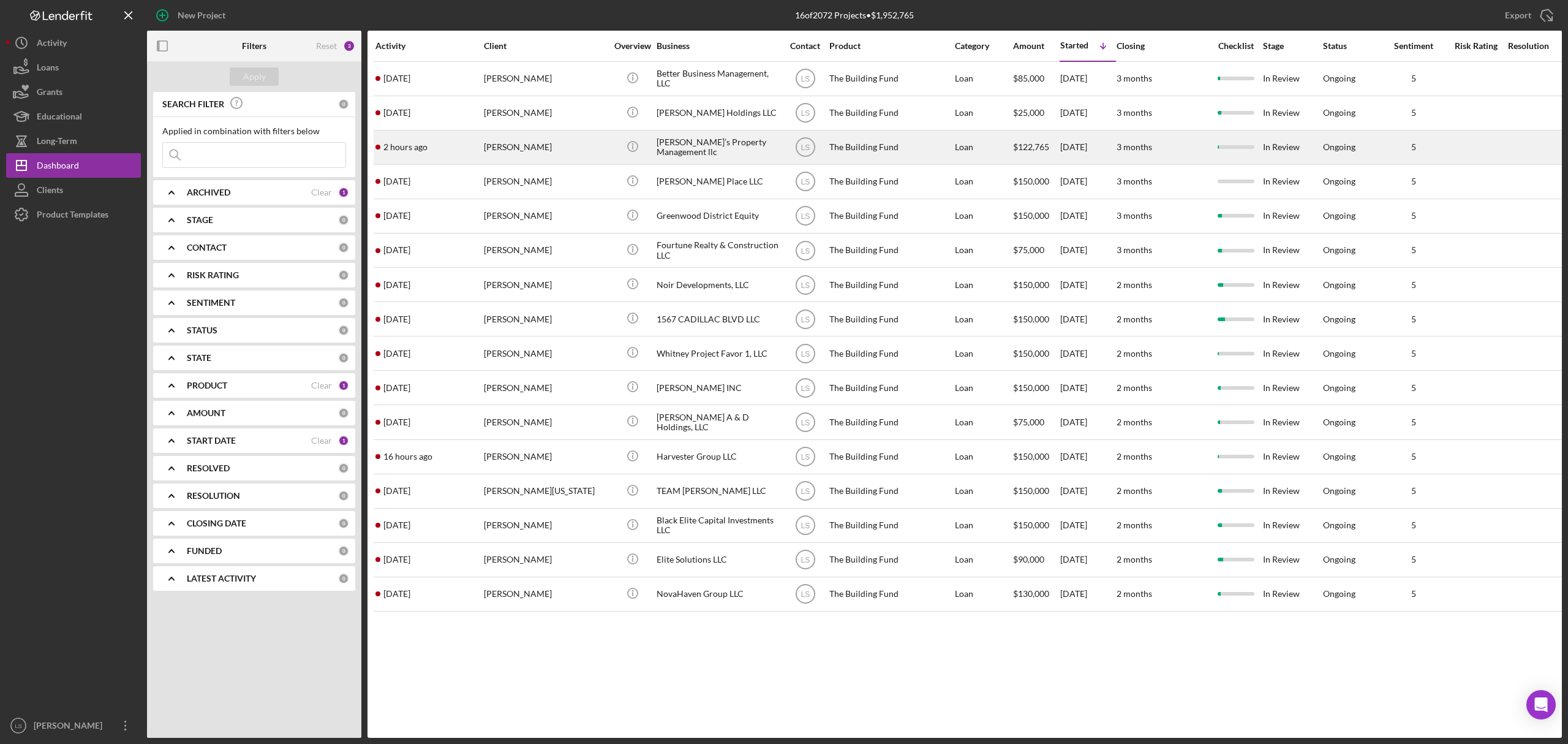
click at [692, 135] on div "[PERSON_NAME]’s Property Management llc" at bounding box center [718, 147] width 123 height 33
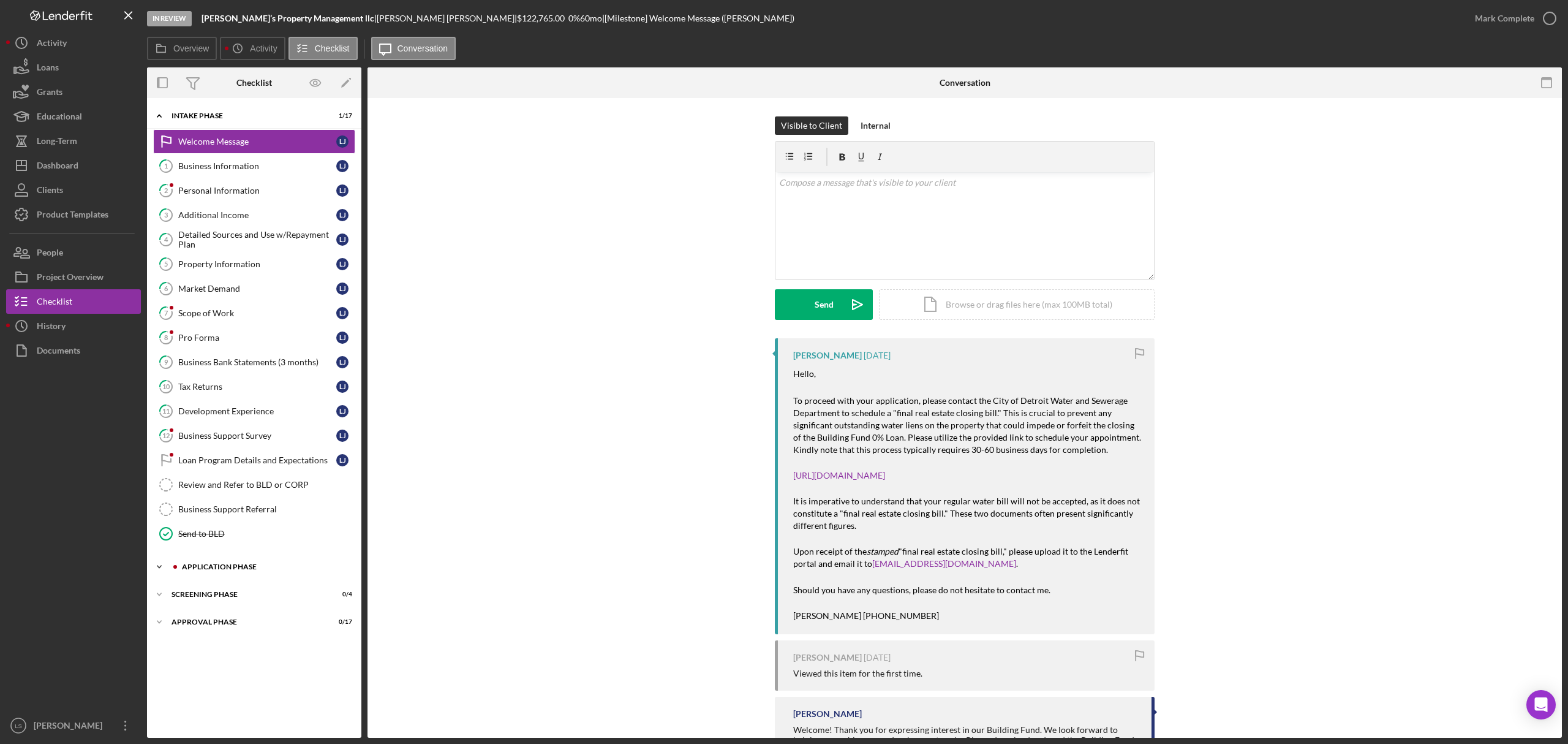
click at [288, 568] on div "Icon/Expander Application Phase 1 / 7" at bounding box center [254, 567] width 214 height 24
click at [231, 593] on link "13 Application [PERSON_NAME]" at bounding box center [254, 592] width 202 height 24
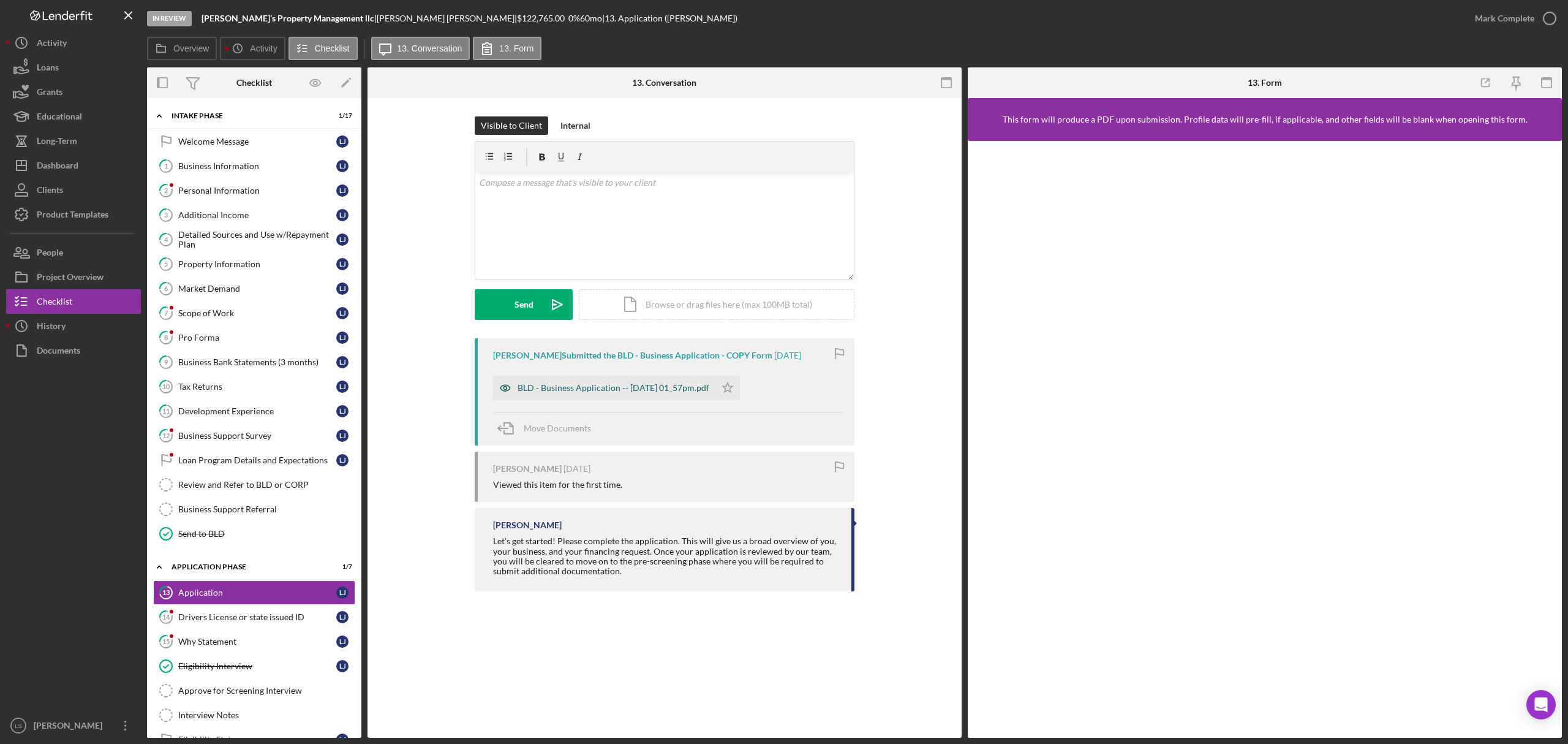
click at [677, 386] on div "BLD - Business Application -- [DATE] 01_57pm.pdf" at bounding box center [613, 388] width 192 height 10
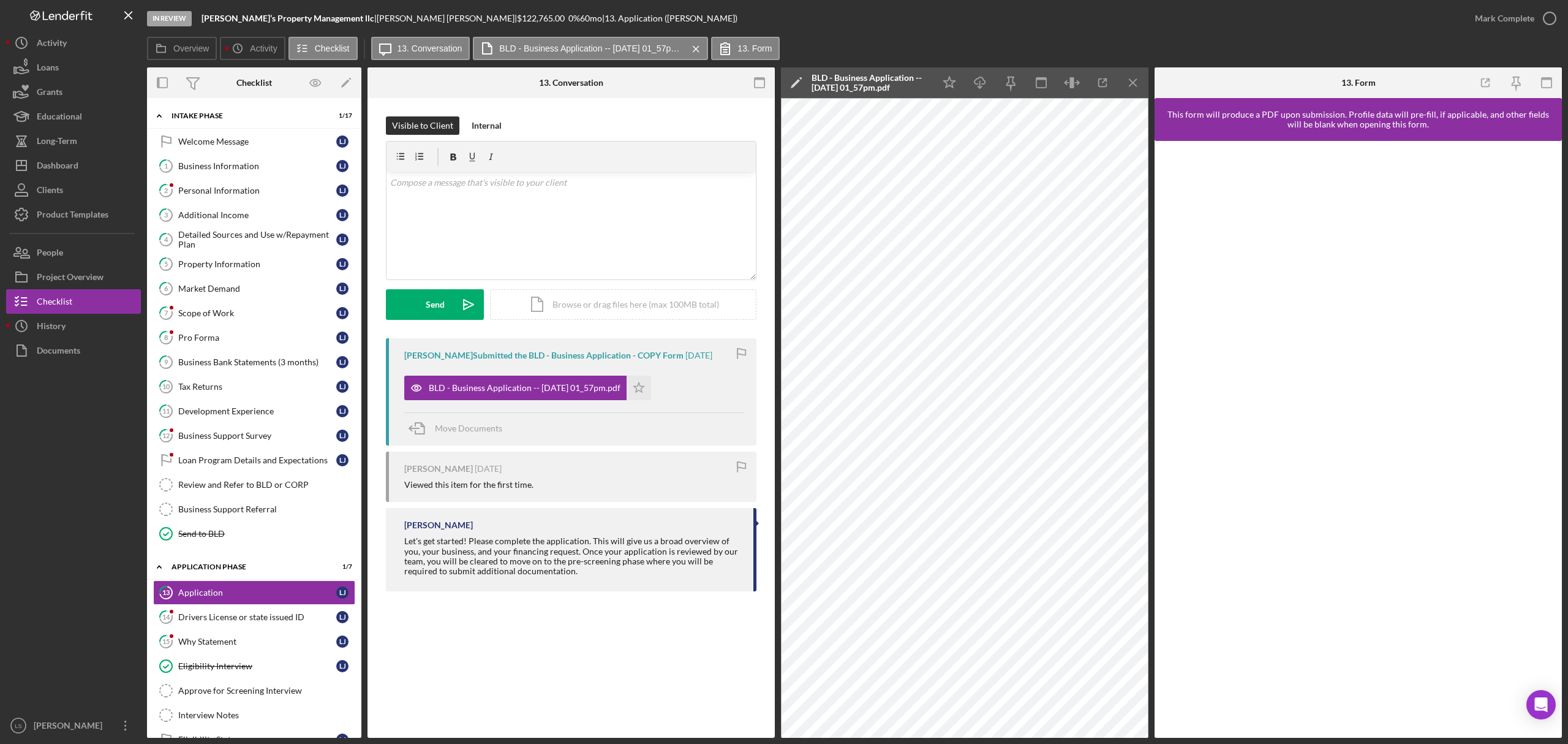
drag, startPoint x: 650, startPoint y: 386, endPoint x: 715, endPoint y: 357, distance: 71.2
click at [650, 386] on icon "Icon/Star" at bounding box center [639, 388] width 24 height 24
click at [1557, 18] on icon "button" at bounding box center [1550, 18] width 30 height 30
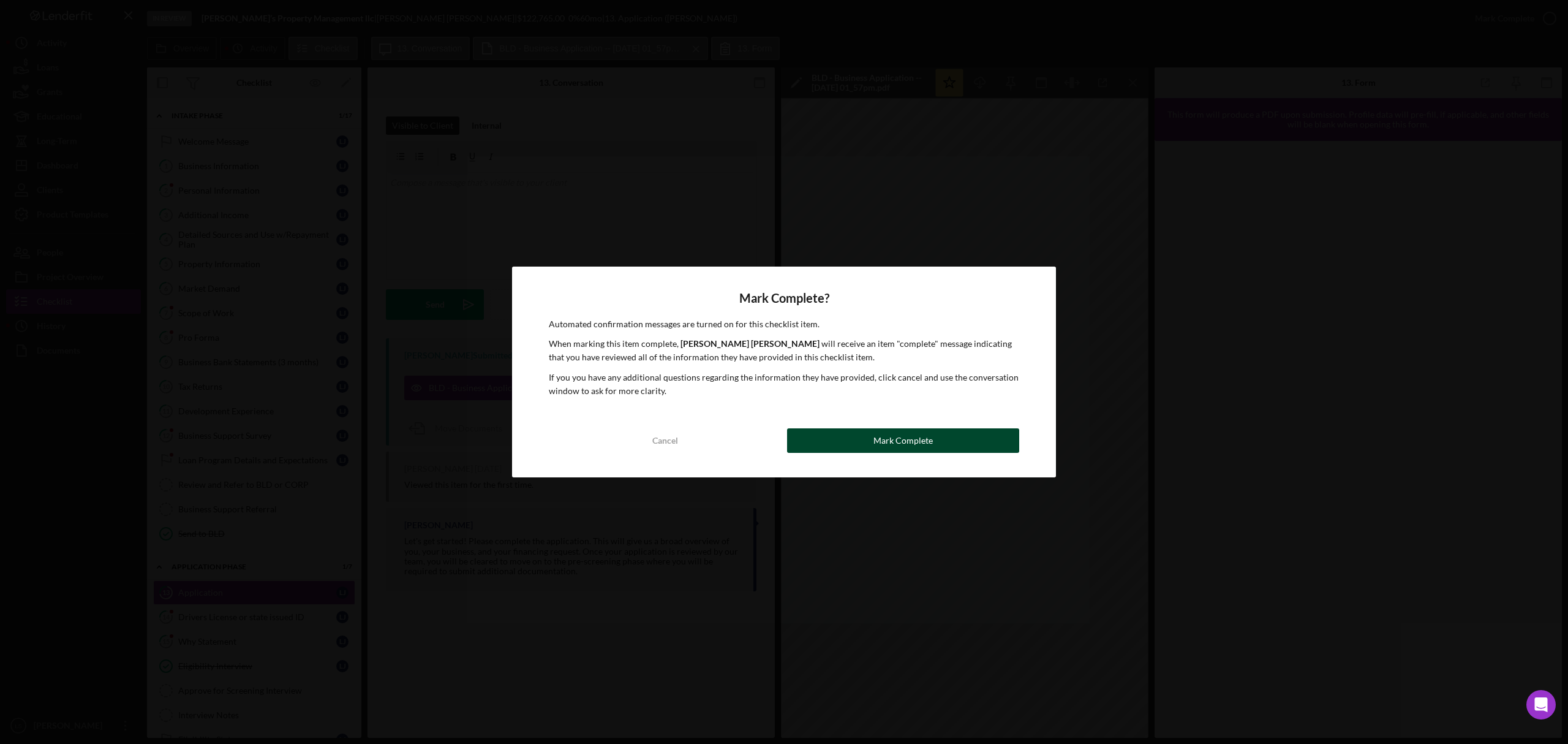
click at [880, 429] on div "Mark Complete" at bounding box center [904, 441] width 59 height 24
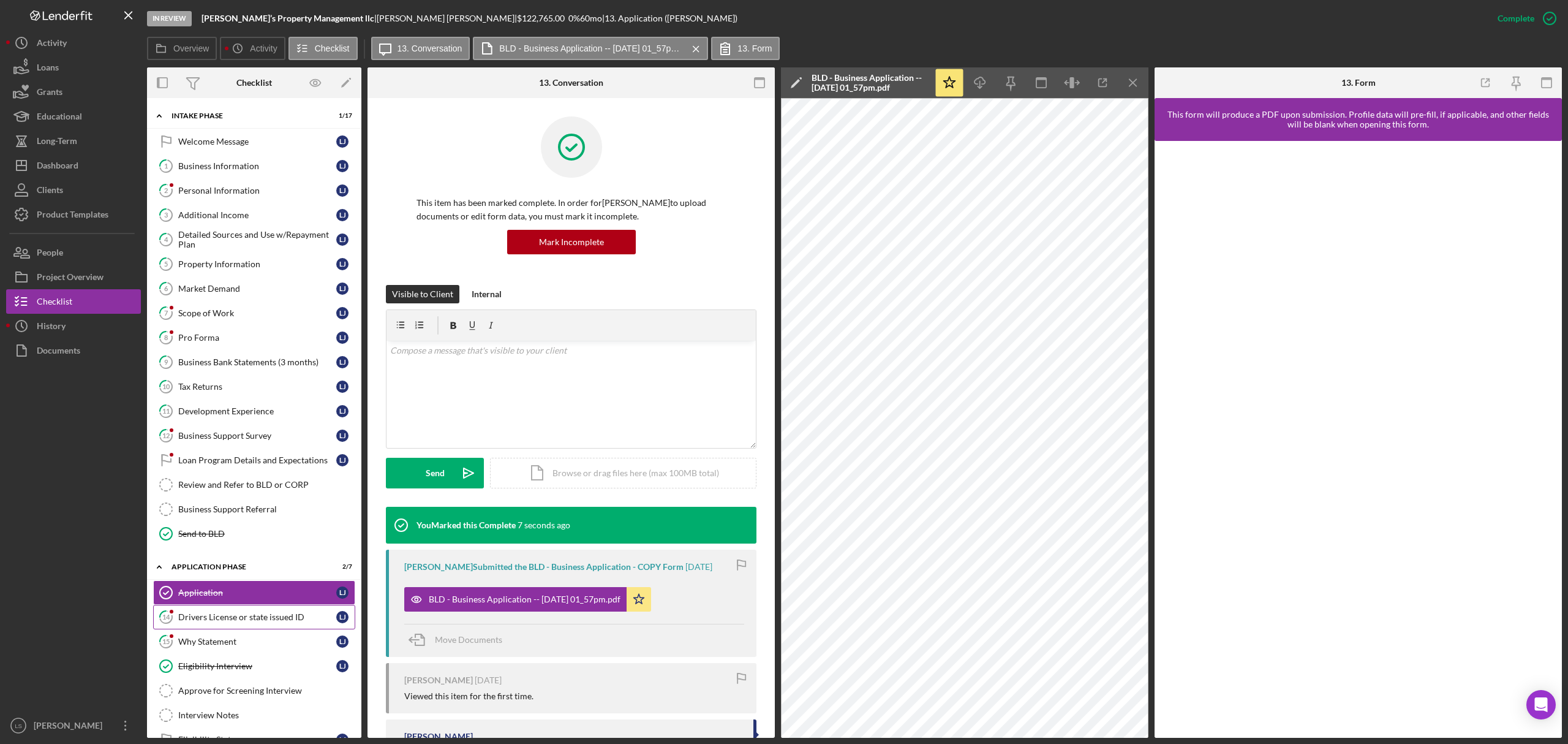
click at [238, 630] on link "14 Drivers License or state issued ID [PERSON_NAME]" at bounding box center [254, 617] width 202 height 24
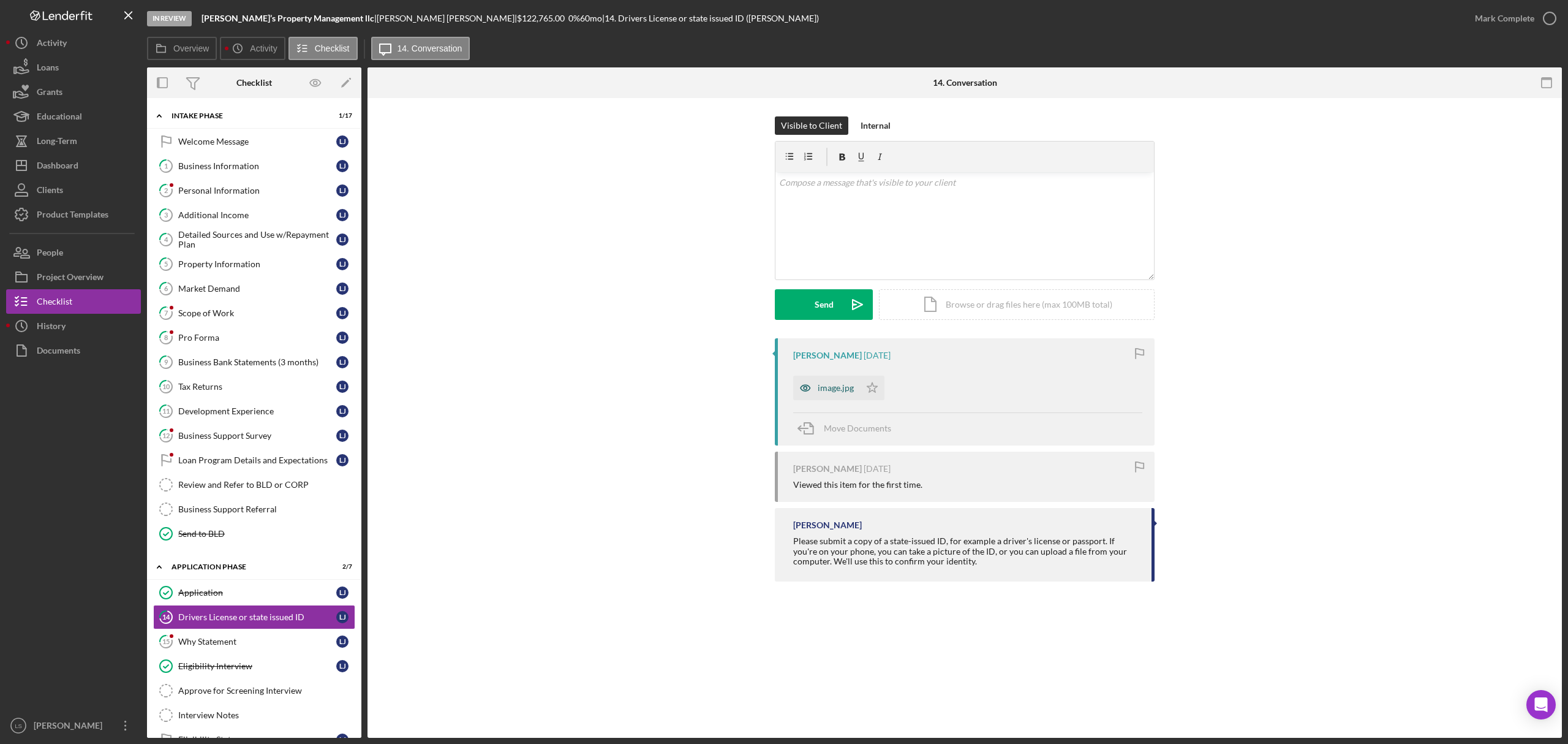
click at [818, 391] on div "image.jpg" at bounding box center [835, 388] width 36 height 10
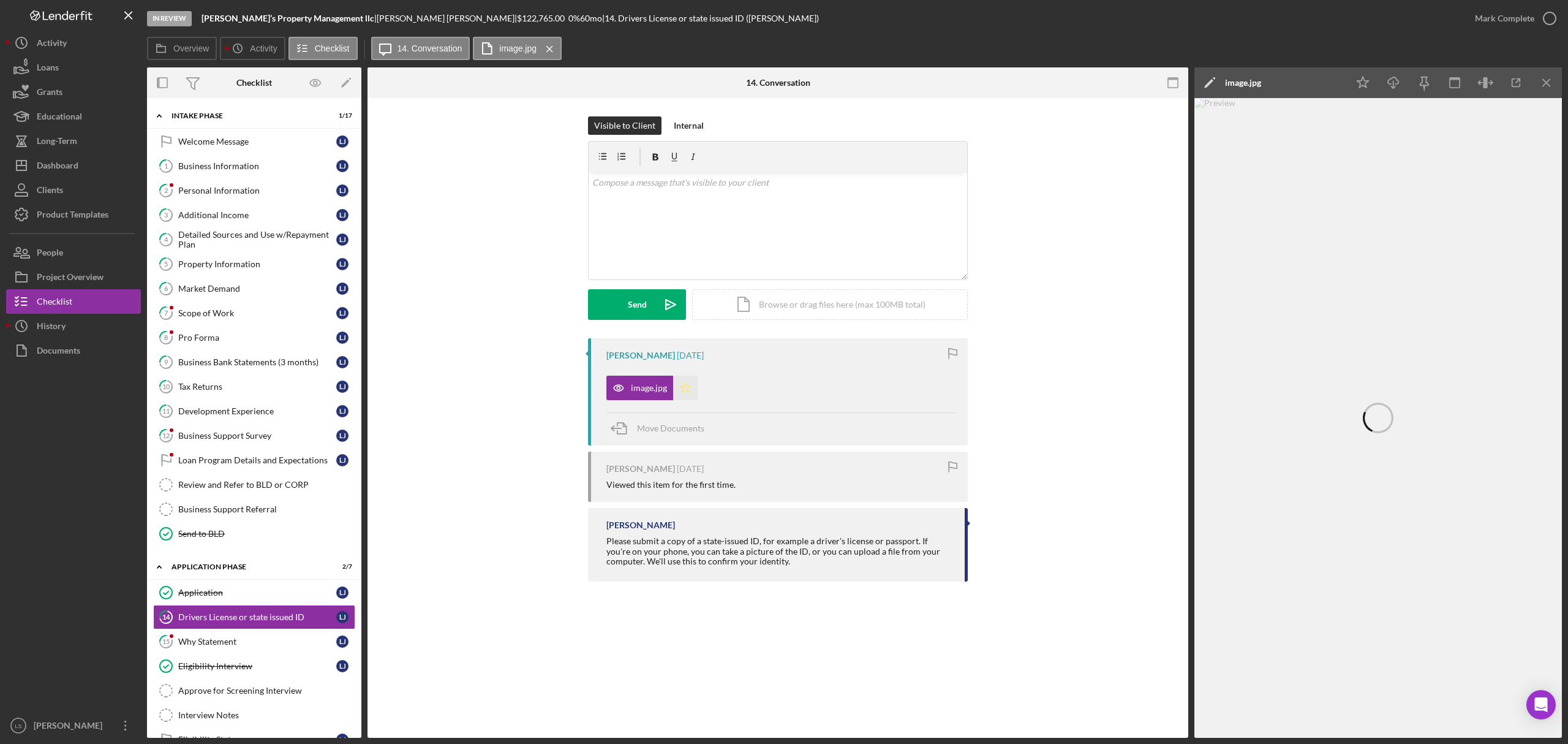
click at [681, 391] on polygon "button" at bounding box center [686, 387] width 11 height 10
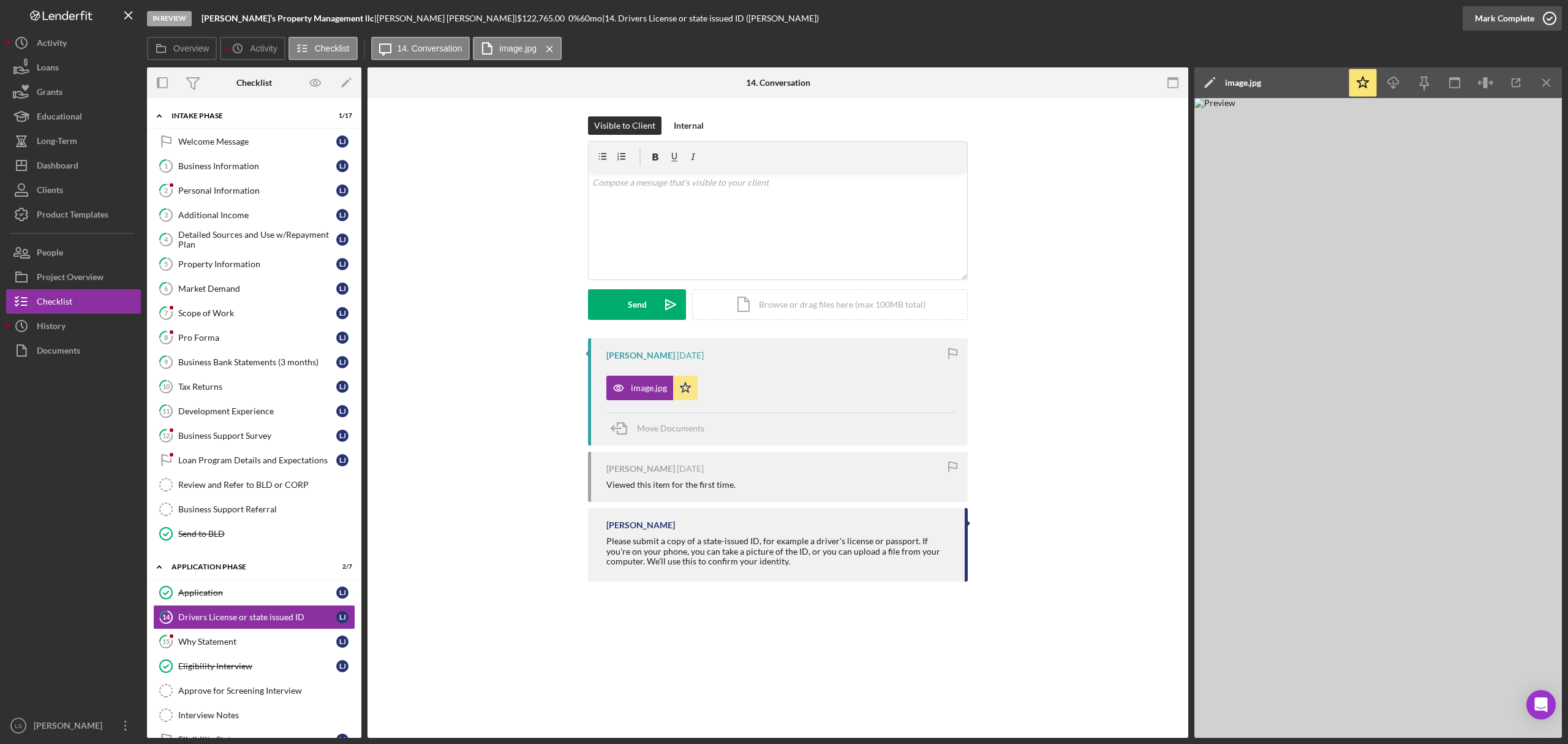
click at [1547, 25] on icon "button" at bounding box center [1550, 18] width 30 height 30
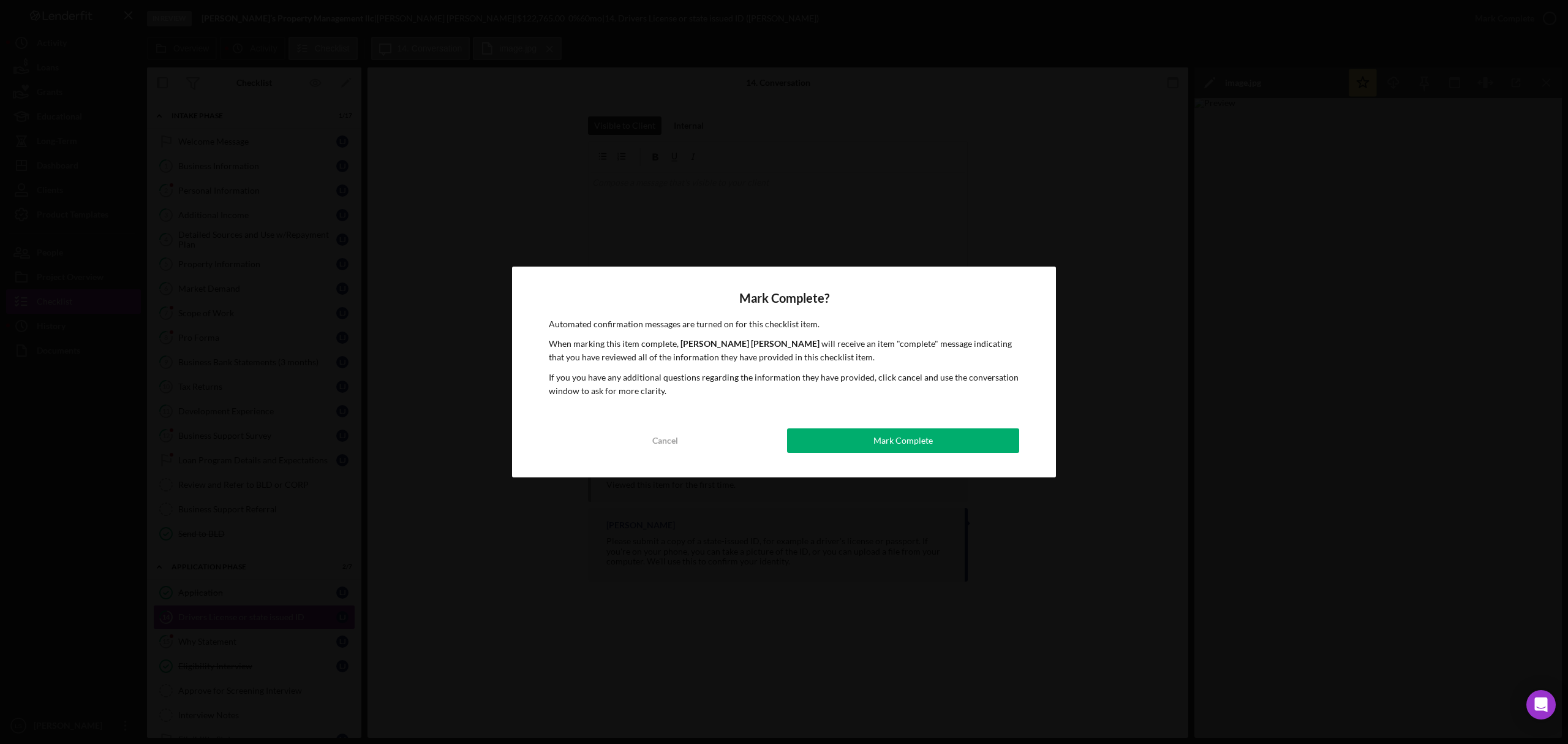
click at [849, 449] on button "Mark Complete" at bounding box center [903, 441] width 232 height 24
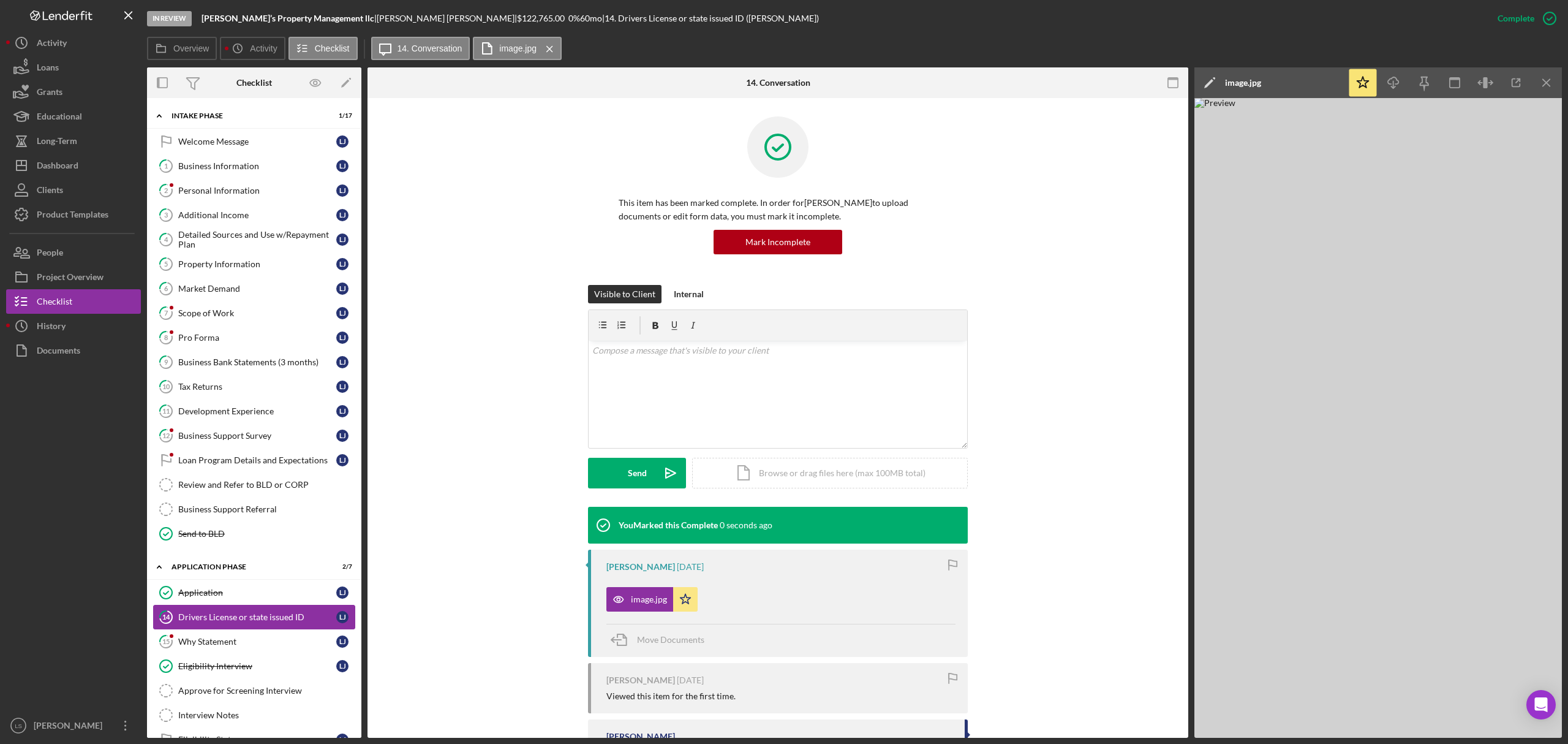
click at [216, 654] on link "15 Why Statement [PERSON_NAME]" at bounding box center [254, 642] width 202 height 24
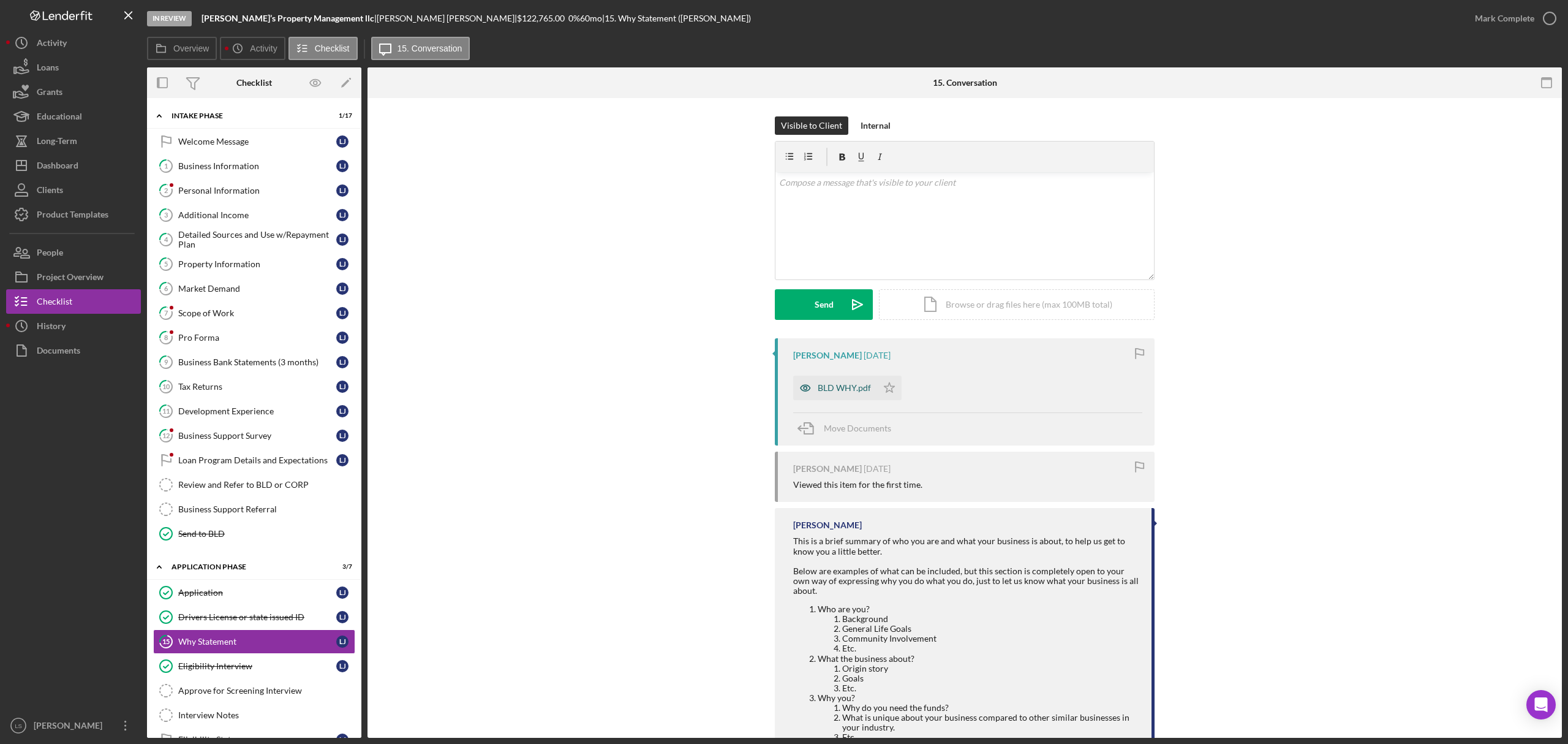
click at [840, 387] on div "BLD WHY.pdf" at bounding box center [844, 388] width 53 height 10
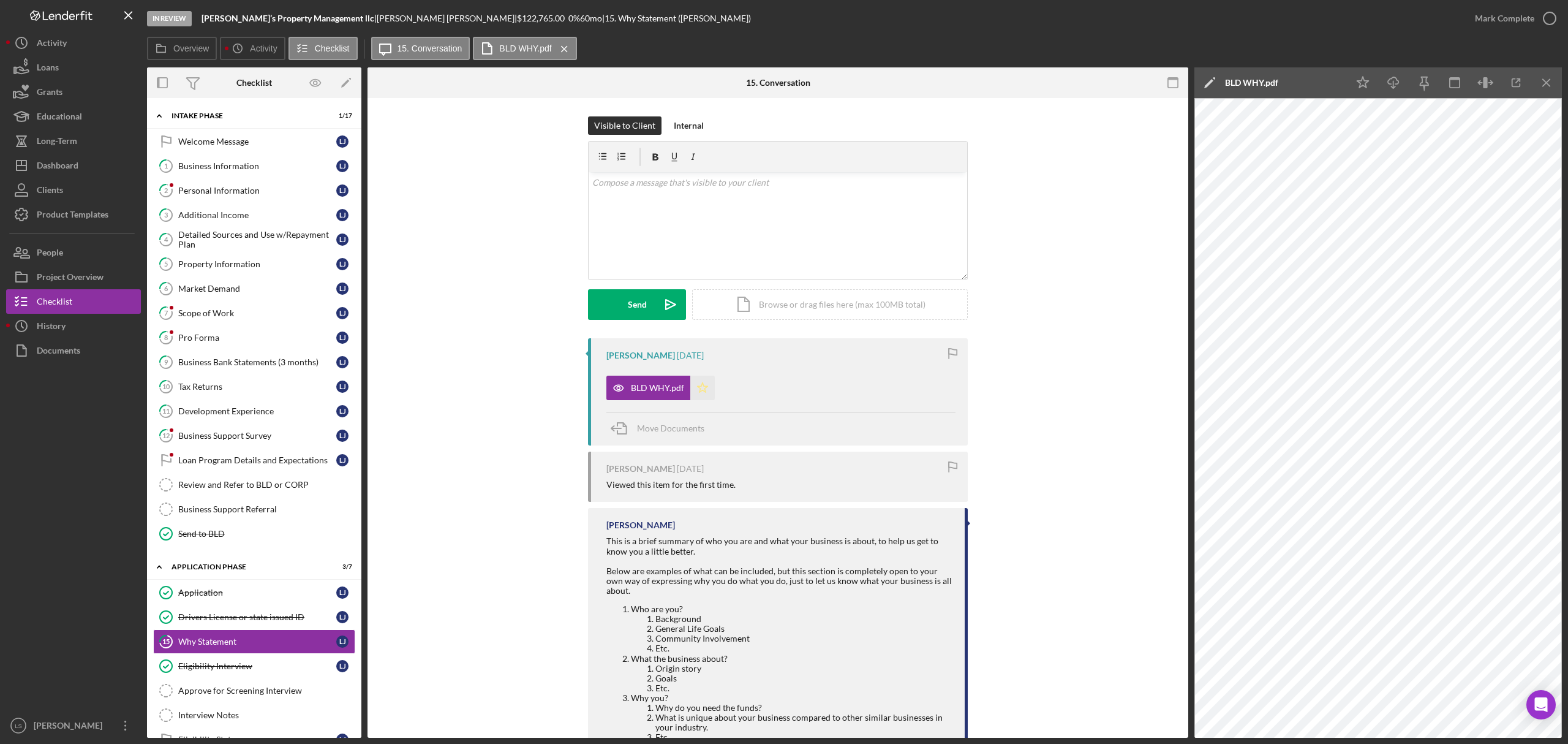
click at [699, 390] on icon "Icon/Star" at bounding box center [702, 388] width 24 height 24
click at [1525, 14] on div "Mark Complete" at bounding box center [1505, 18] width 59 height 24
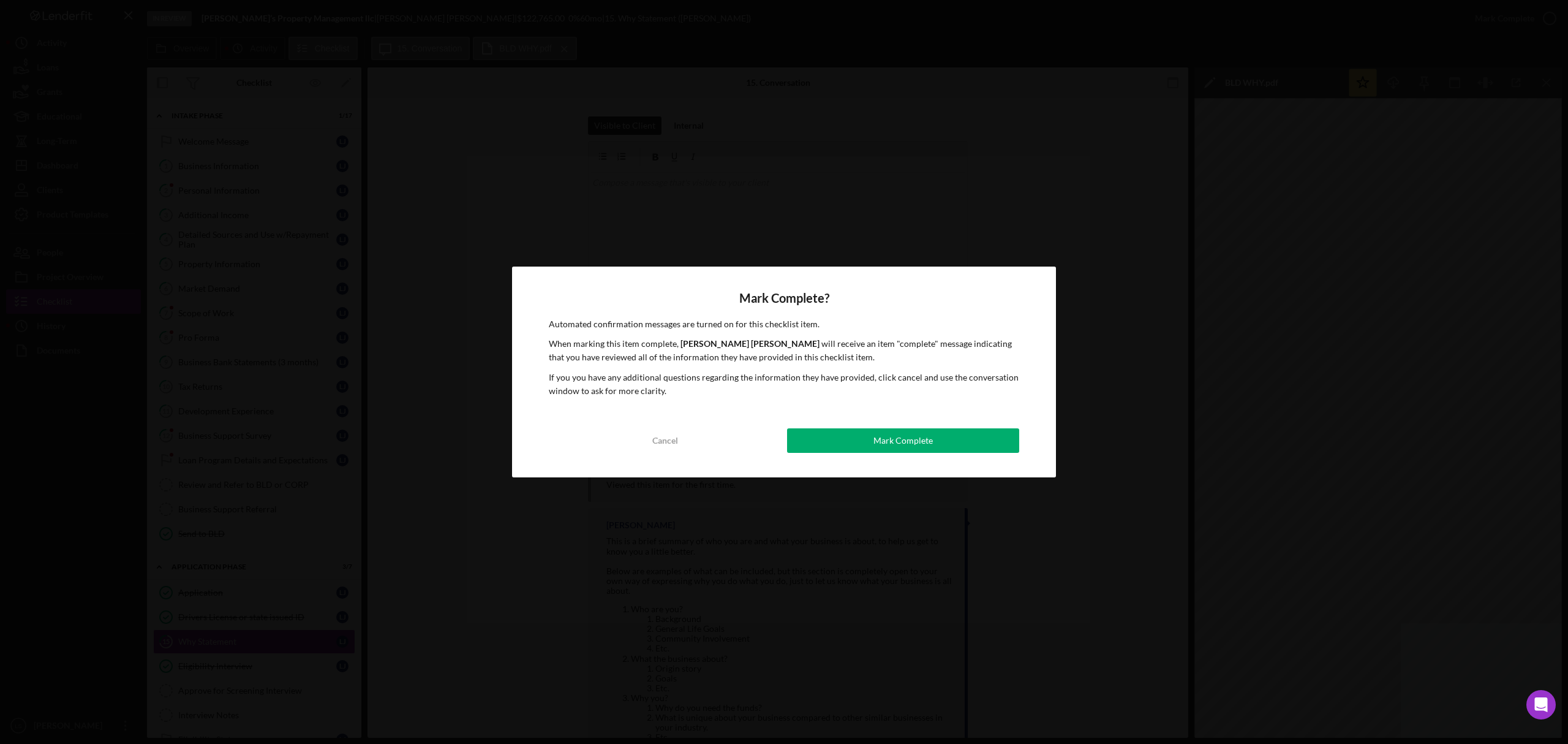
click at [893, 454] on div "Mark Complete? Automated confirmation messages are turned on for this checklist…" at bounding box center [784, 372] width 544 height 211
click at [875, 457] on div "Mark Complete? Automated confirmation messages are turned on for this checklist…" at bounding box center [784, 372] width 544 height 211
click at [872, 451] on button "Mark Complete" at bounding box center [903, 441] width 232 height 24
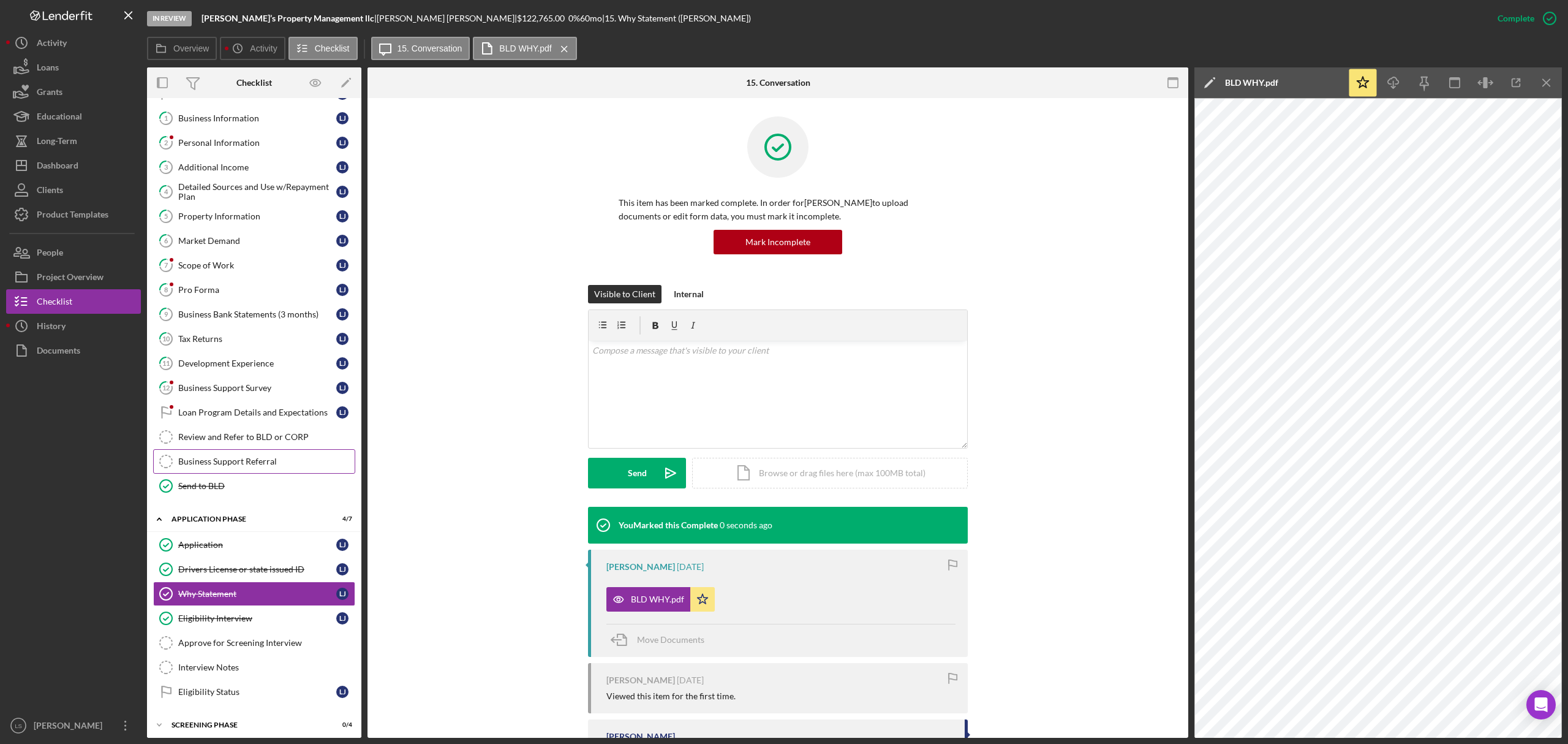
scroll to position [91, 0]
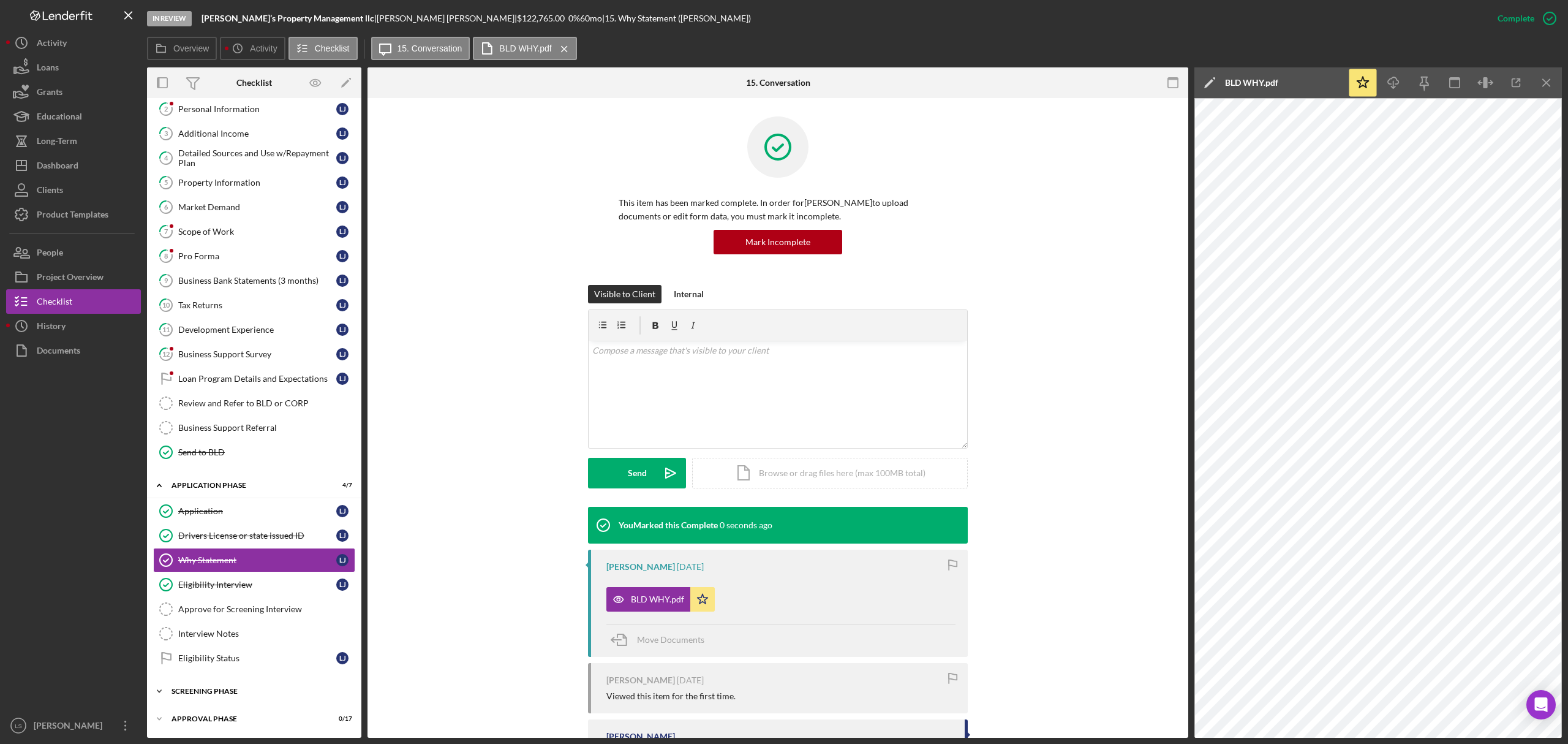
click at [243, 690] on div "Screening Phase" at bounding box center [258, 691] width 174 height 8
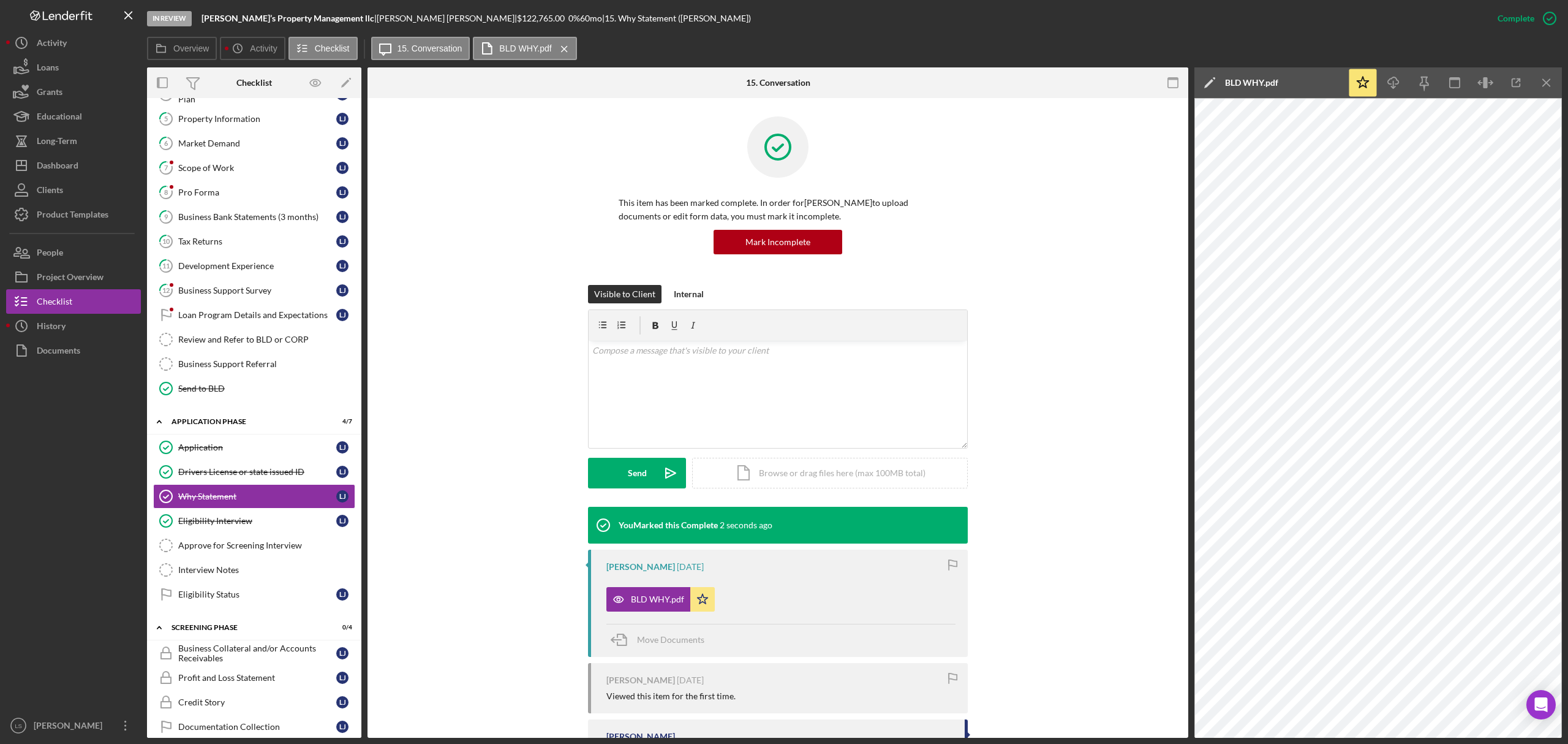
scroll to position [197, 0]
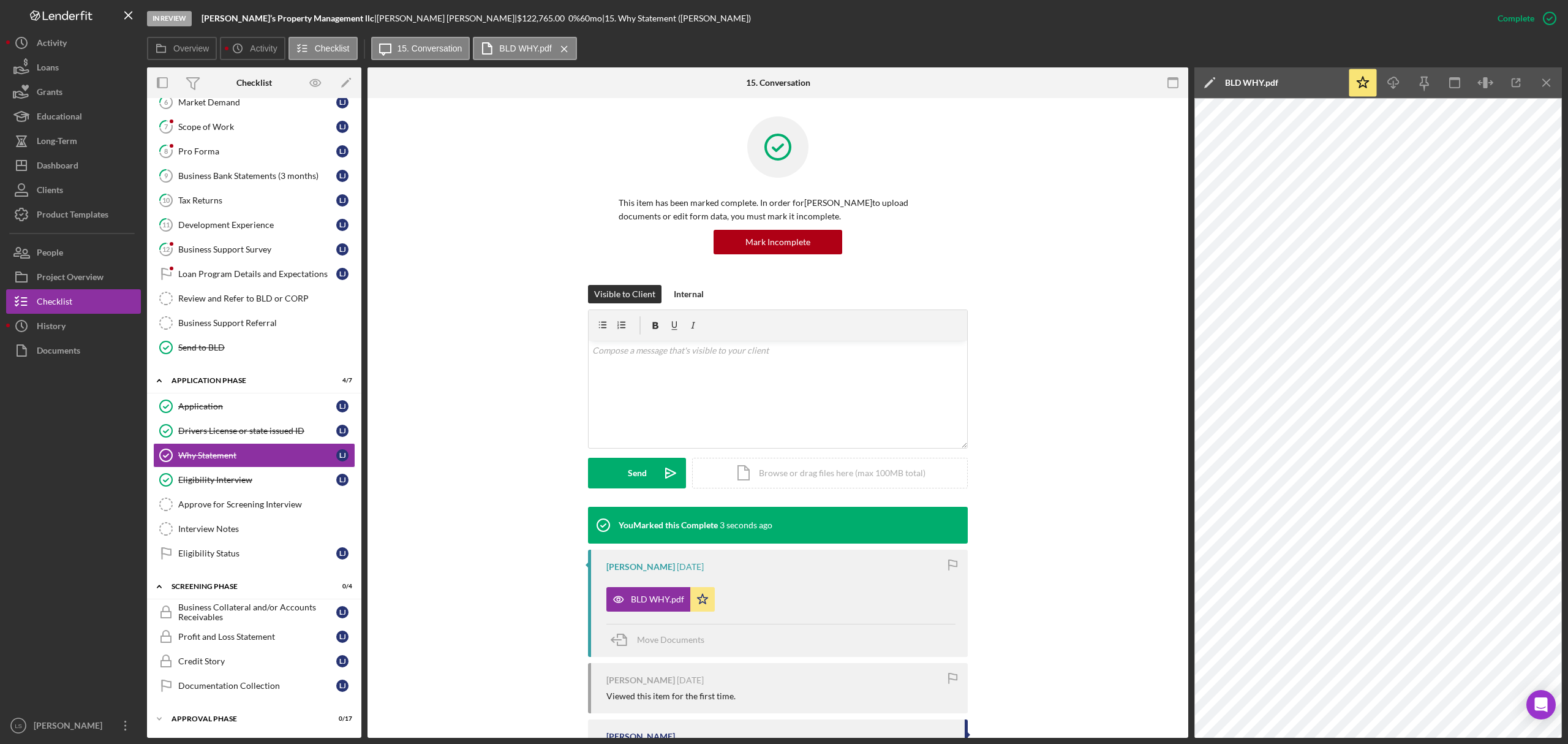
click at [262, 549] on div "Eligibility Status" at bounding box center [257, 553] width 158 height 10
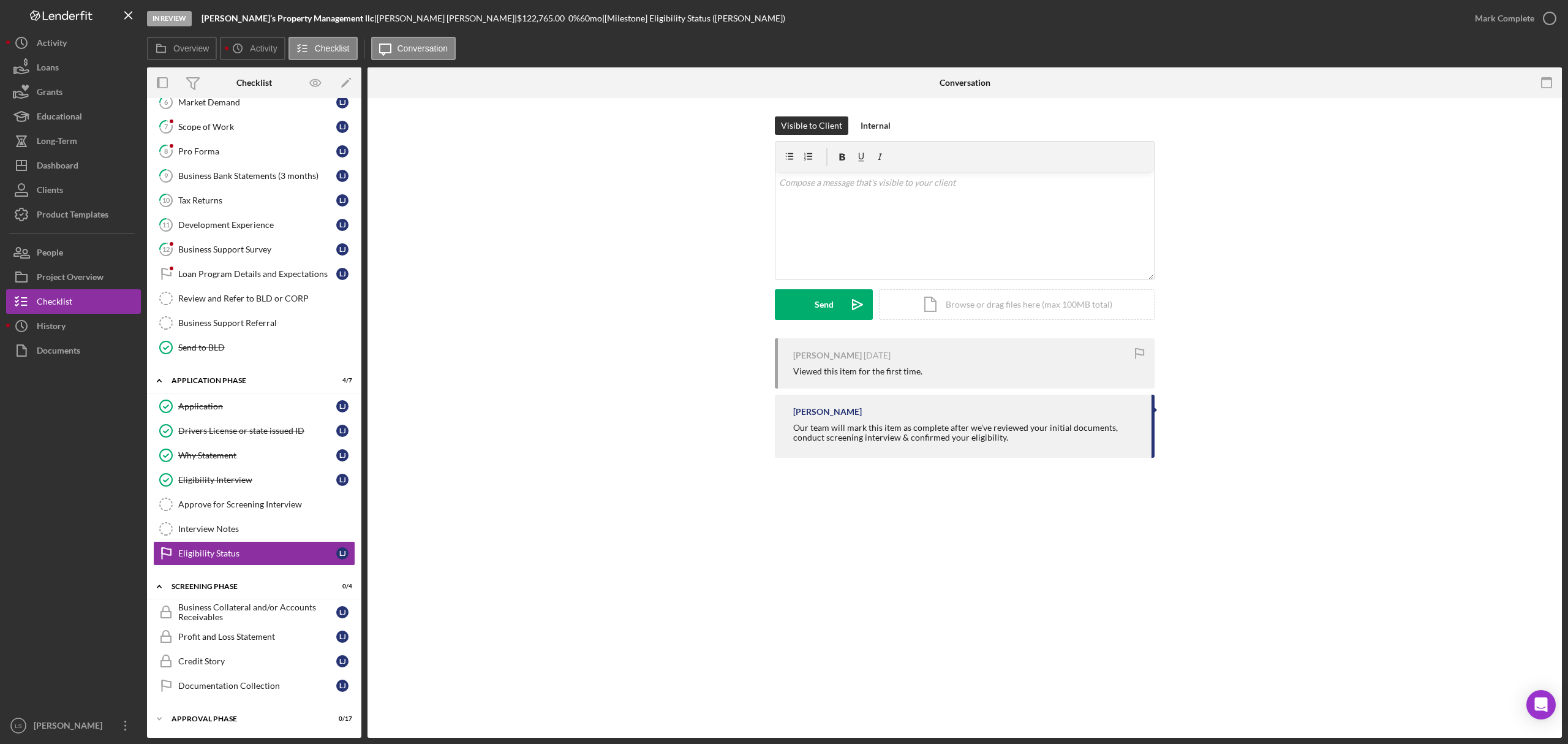
scroll to position [197, 0]
click at [1544, 18] on icon "button" at bounding box center [1550, 18] width 30 height 30
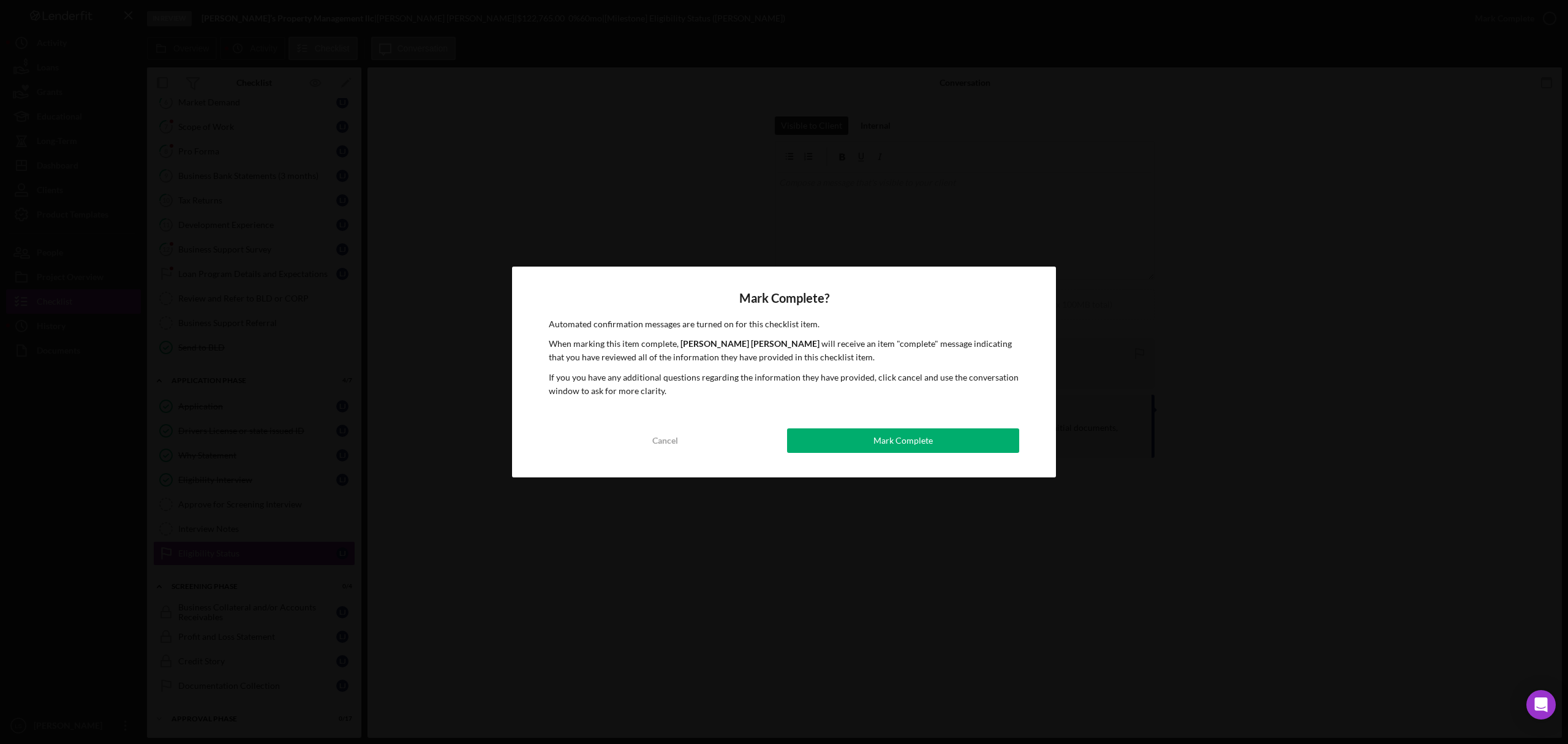
click at [871, 436] on button "Mark Complete" at bounding box center [903, 441] width 232 height 24
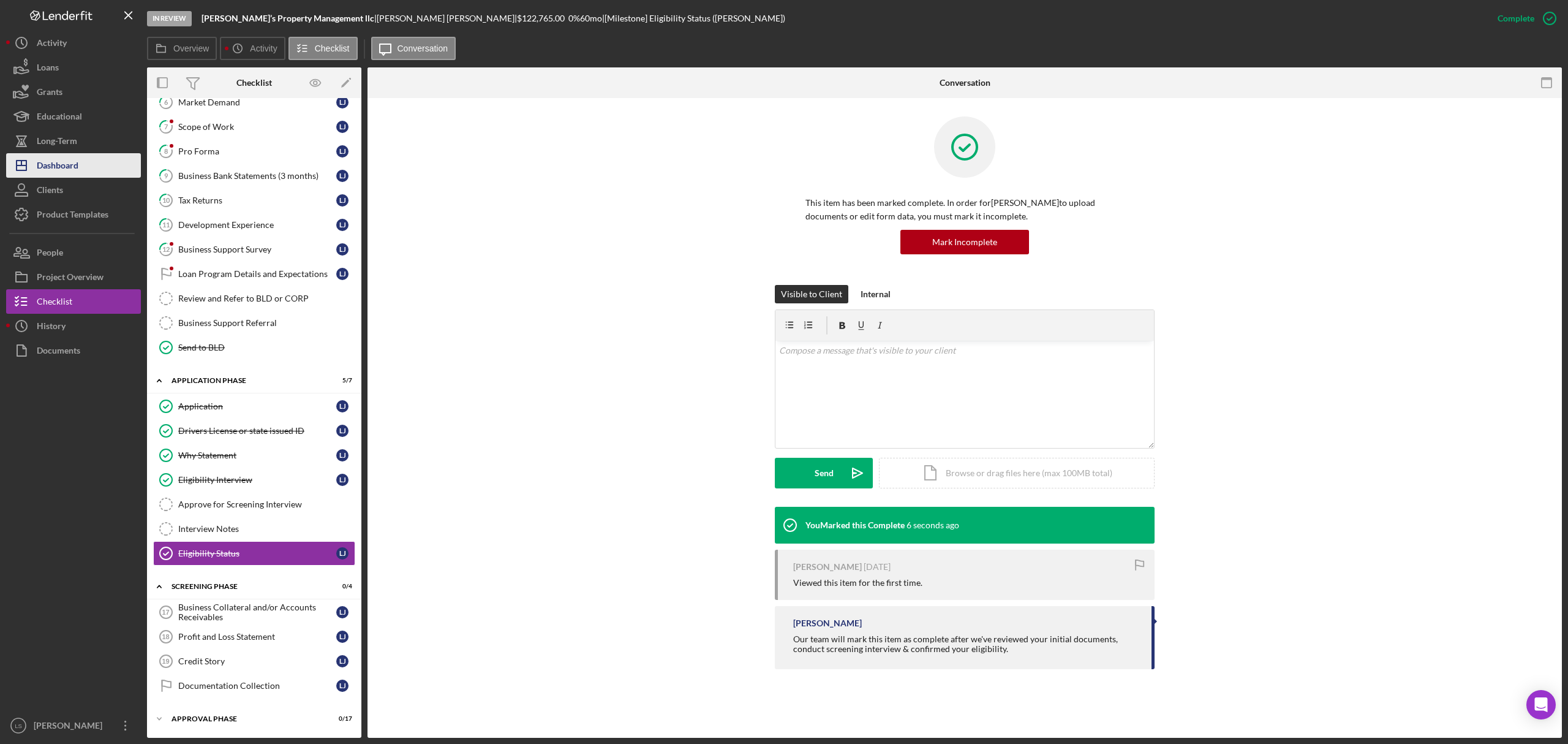
click at [71, 159] on div "Dashboard" at bounding box center [57, 167] width 42 height 27
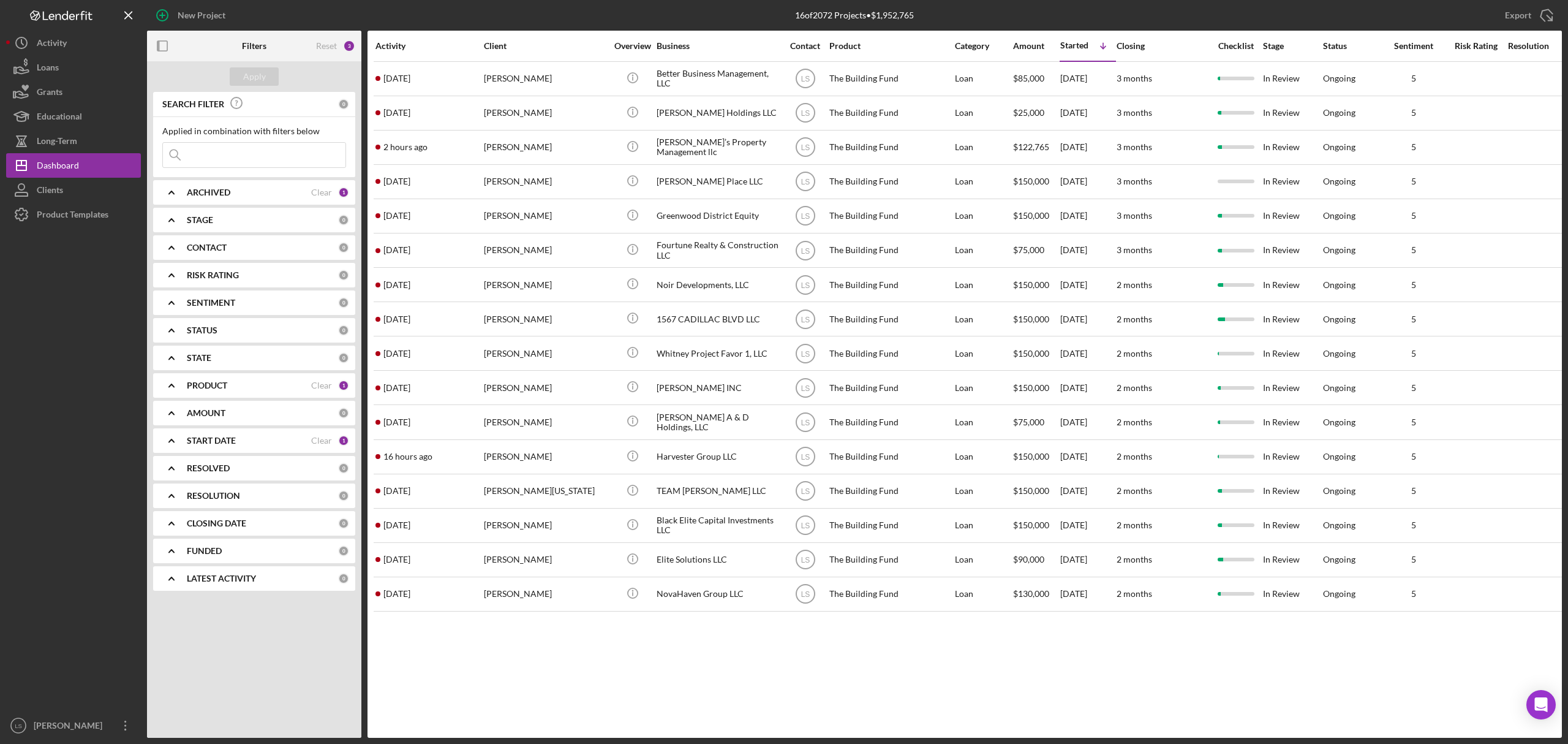
click at [493, 192] on div "[PERSON_NAME]" at bounding box center [545, 181] width 123 height 33
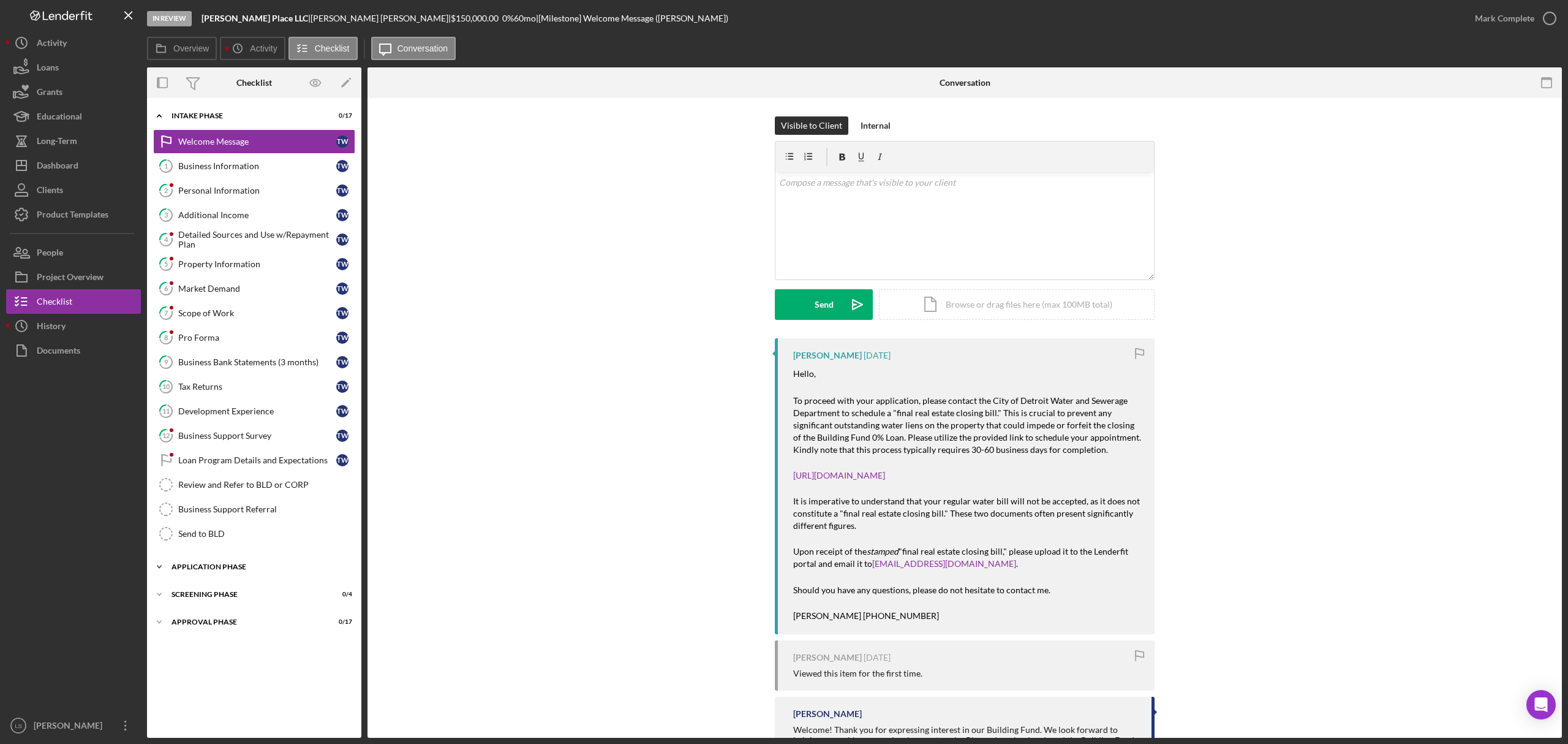
click at [236, 569] on div "Icon/Expander Application Phase 0 / 7" at bounding box center [254, 567] width 214 height 24
click at [284, 528] on link "Send to BLD Send to BLD" at bounding box center [254, 534] width 202 height 24
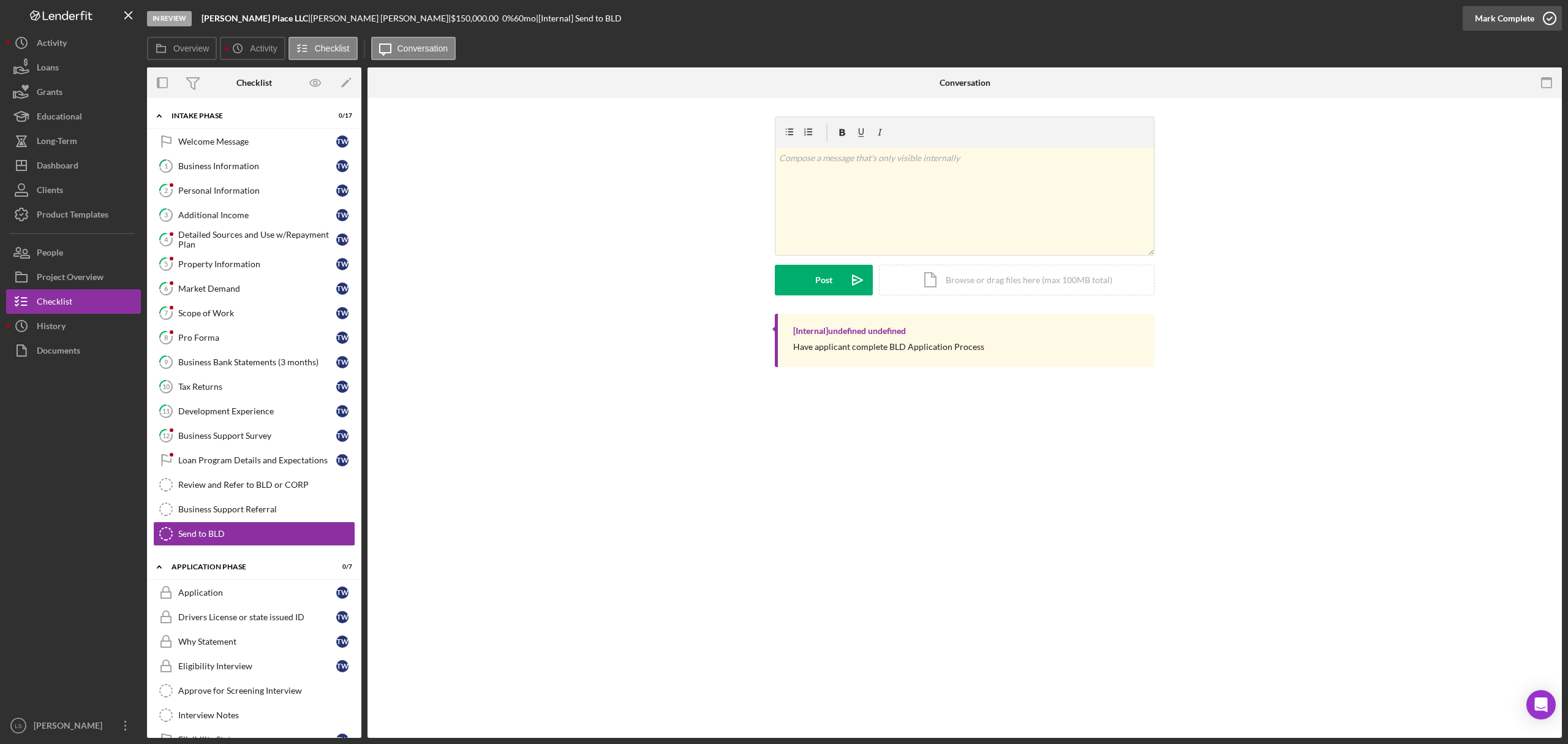
click at [1552, 16] on icon "button" at bounding box center [1550, 18] width 30 height 30
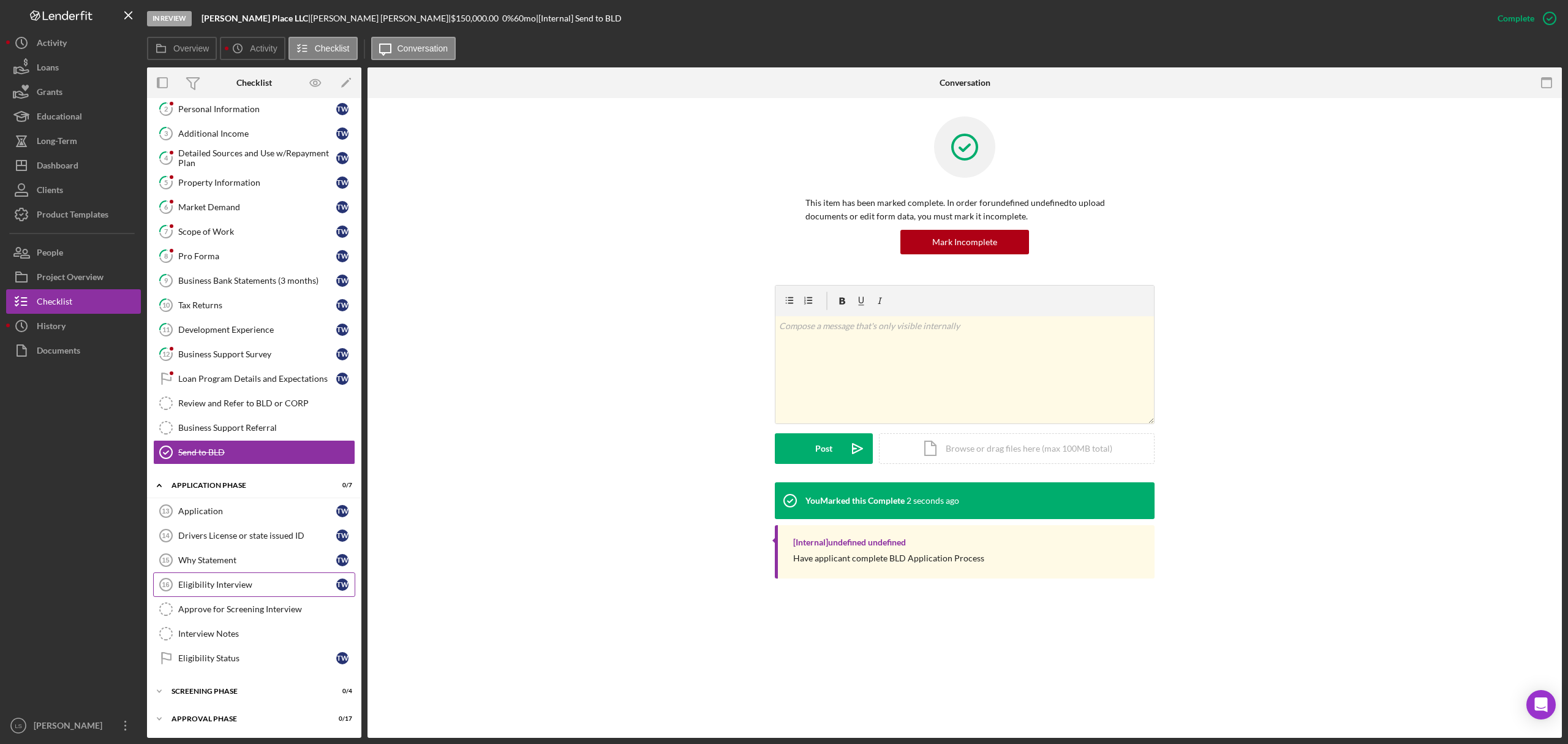
scroll to position [91, 0]
click at [216, 649] on link "Eligibility Status Eligibility Status T W" at bounding box center [254, 658] width 202 height 24
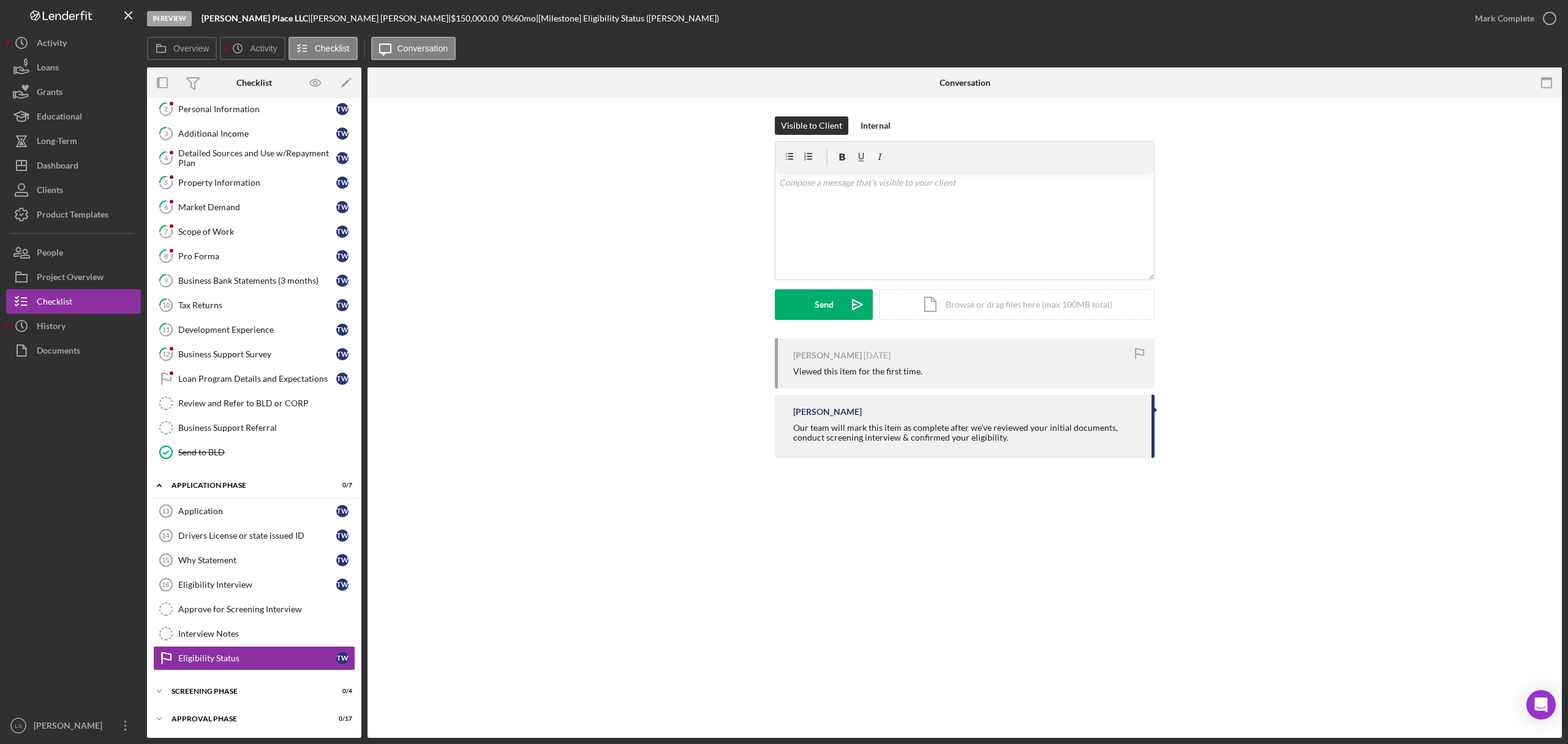
scroll to position [91, 0]
click at [1544, 20] on icon "button" at bounding box center [1550, 18] width 30 height 30
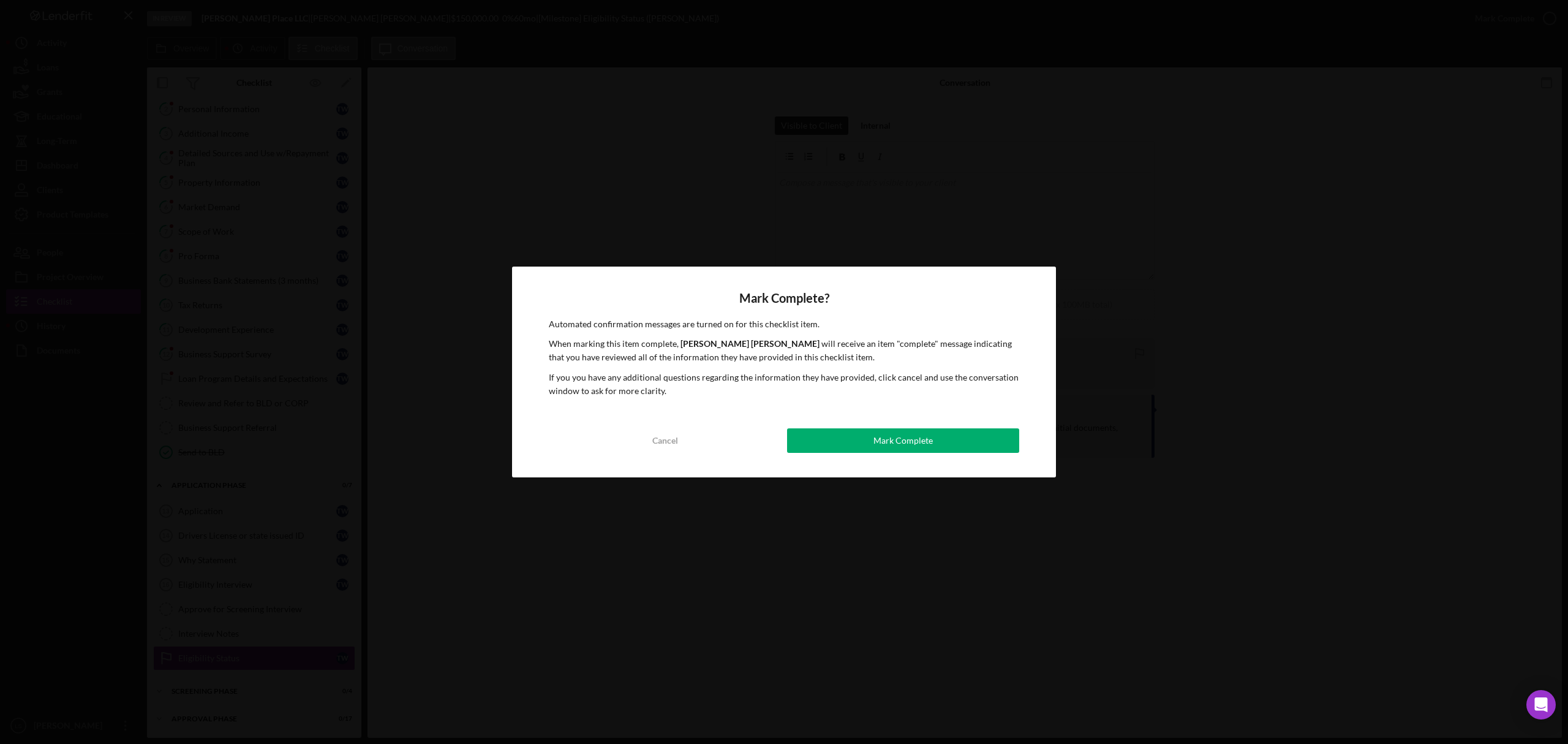
click at [871, 438] on button "Mark Complete" at bounding box center [903, 441] width 232 height 24
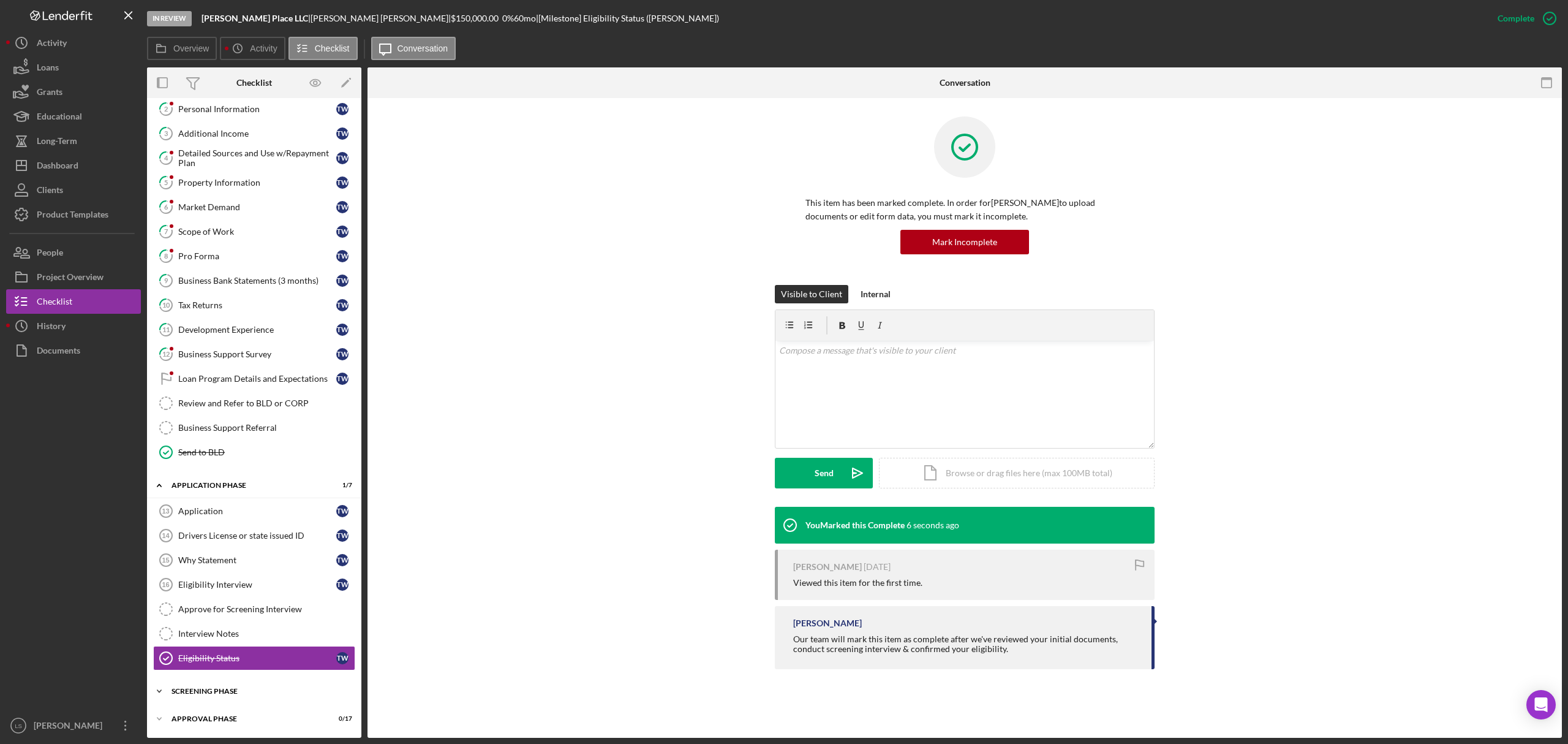
click at [245, 689] on div "Screening Phase" at bounding box center [258, 691] width 174 height 8
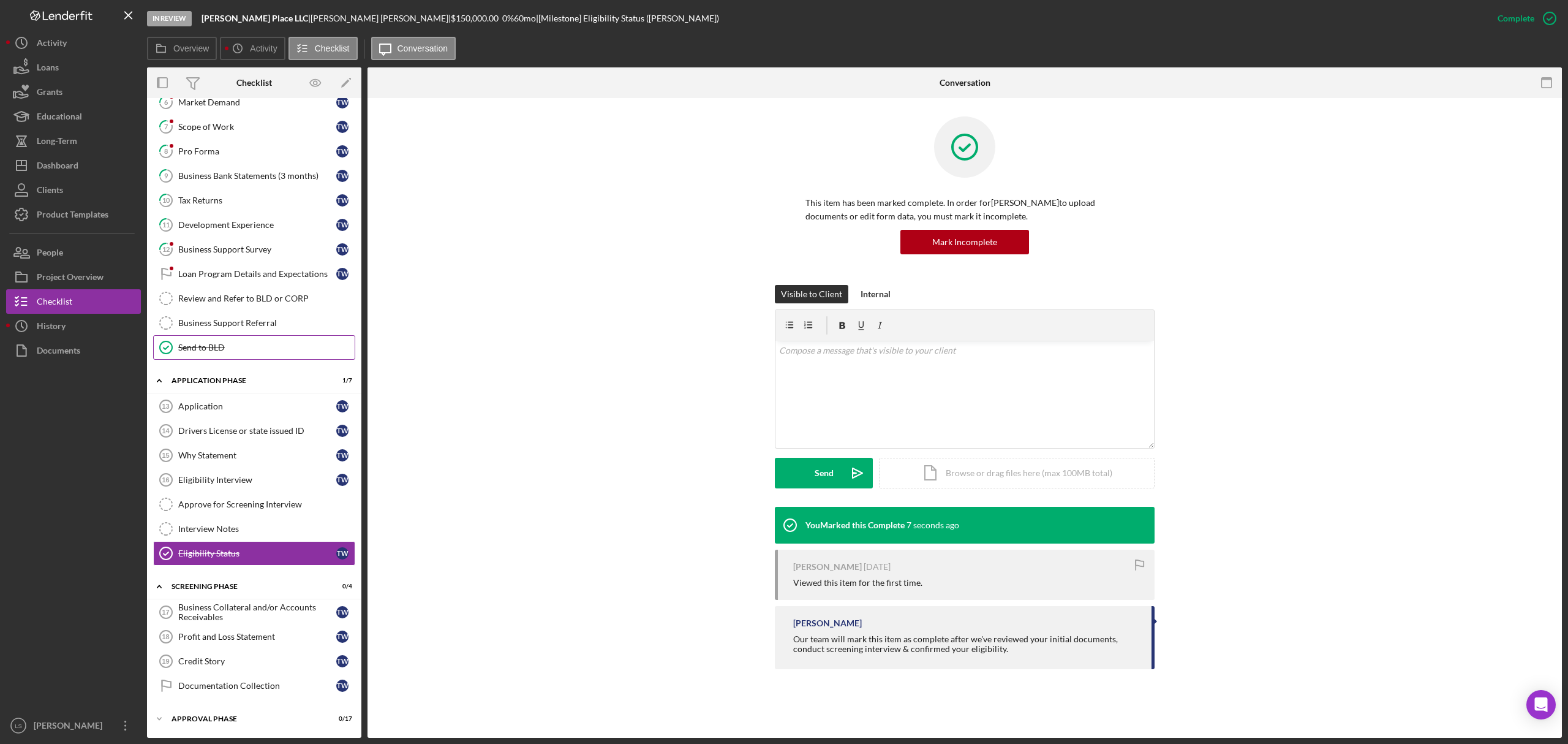
scroll to position [197, 0]
click at [64, 162] on div "Dashboard" at bounding box center [57, 167] width 42 height 27
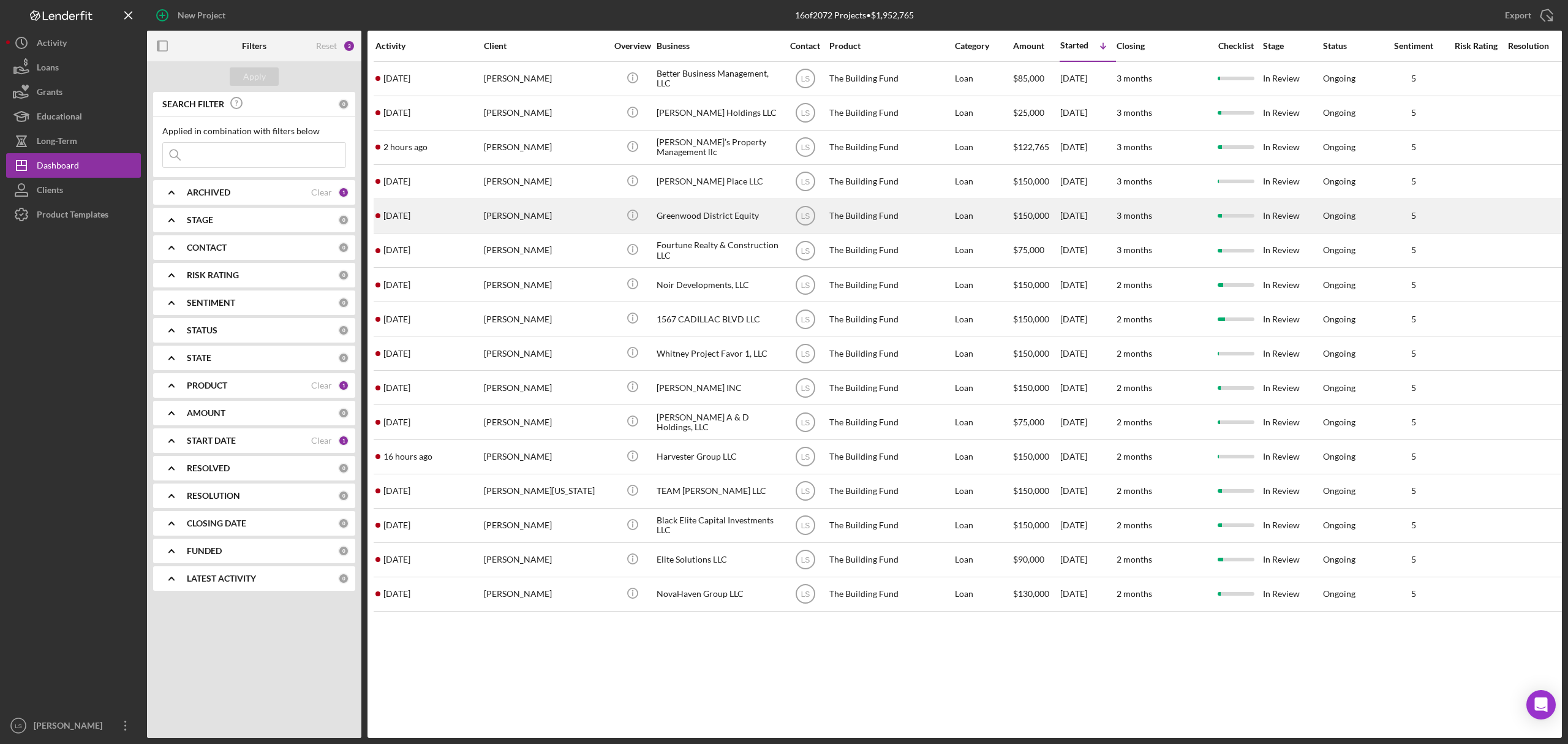
click at [530, 223] on div "[PERSON_NAME]" at bounding box center [545, 216] width 123 height 33
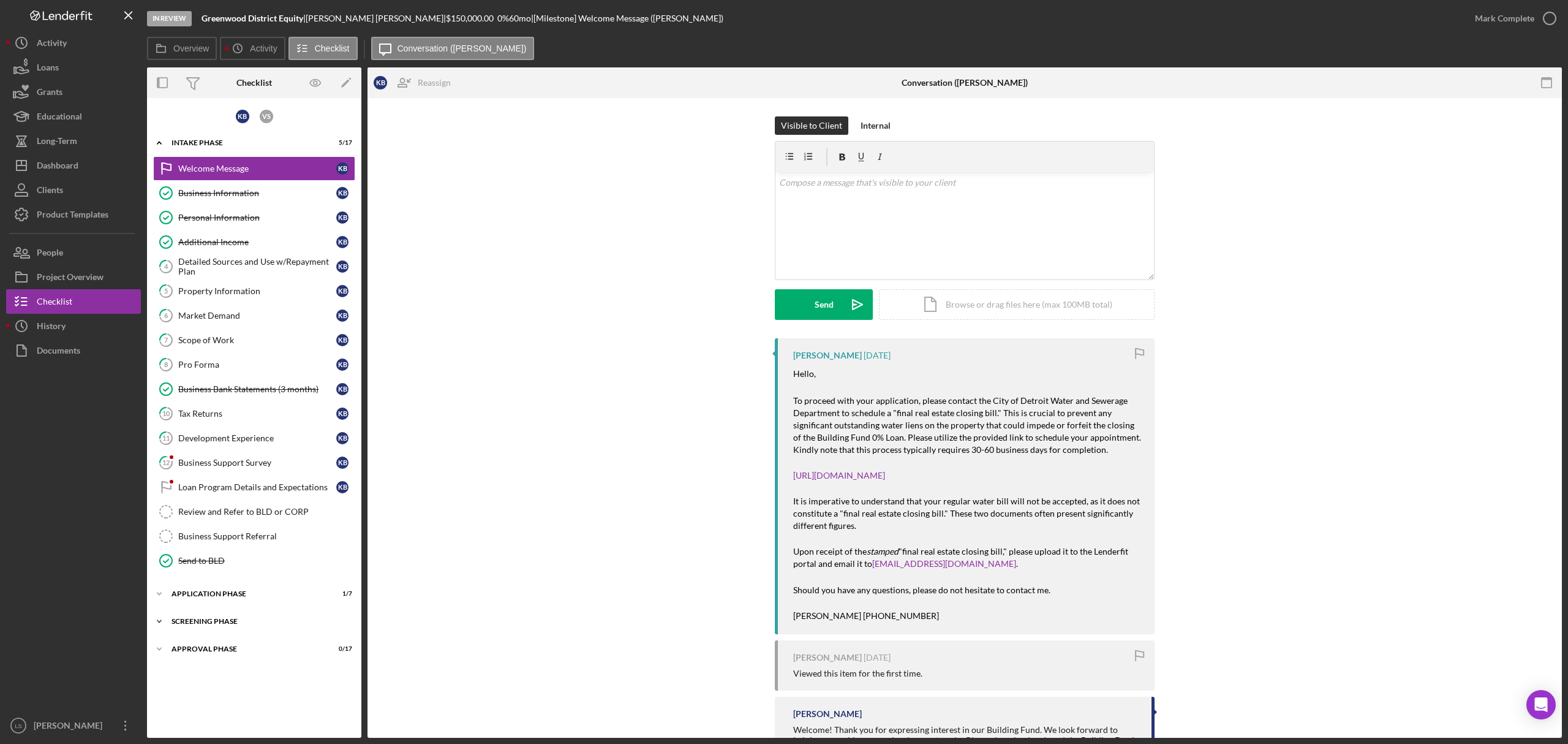
click at [229, 625] on div "Screening Phase" at bounding box center [258, 621] width 174 height 8
click at [240, 598] on div "Application Phase" at bounding box center [258, 594] width 174 height 8
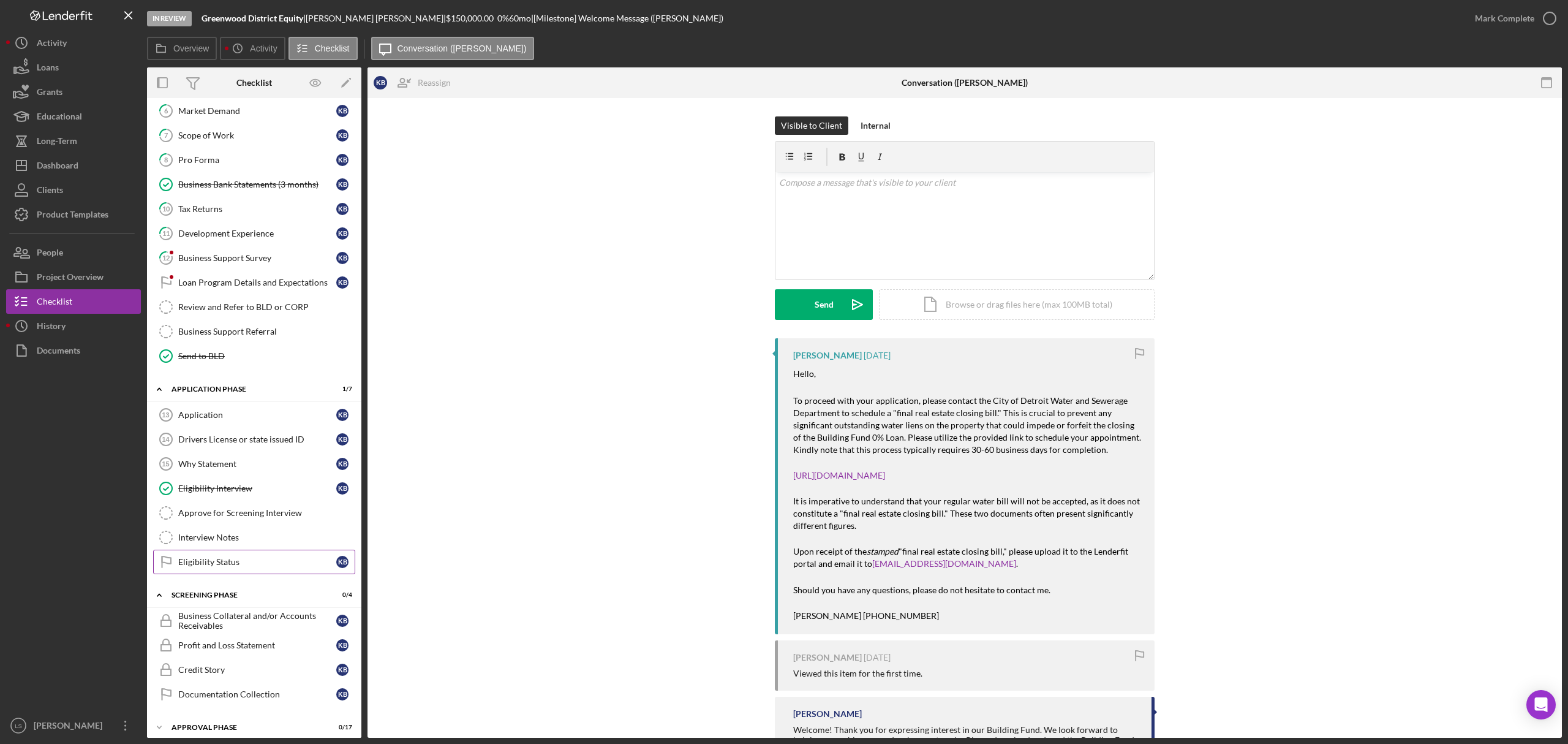
scroll to position [223, 0]
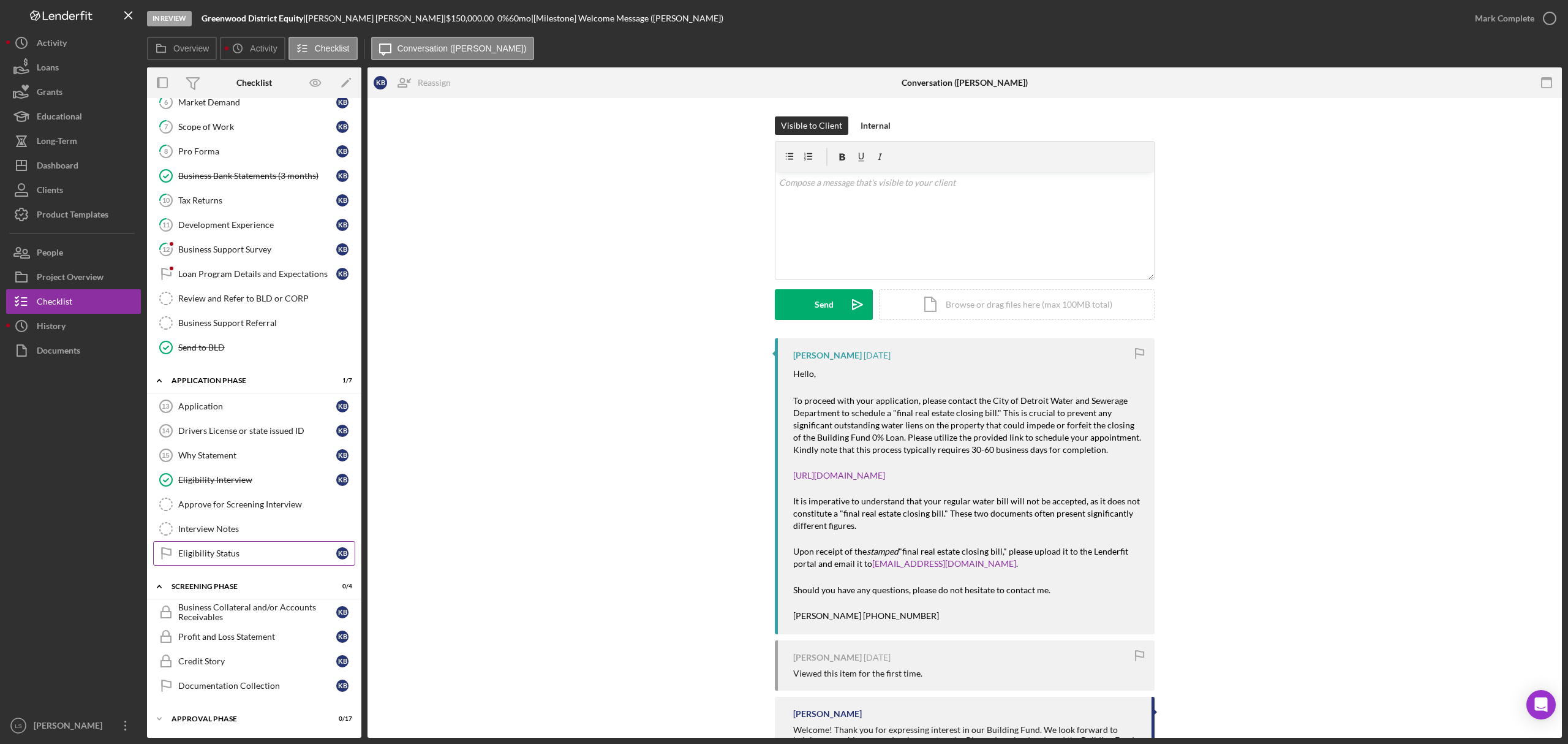
click at [263, 549] on div "Eligibility Status" at bounding box center [257, 553] width 158 height 10
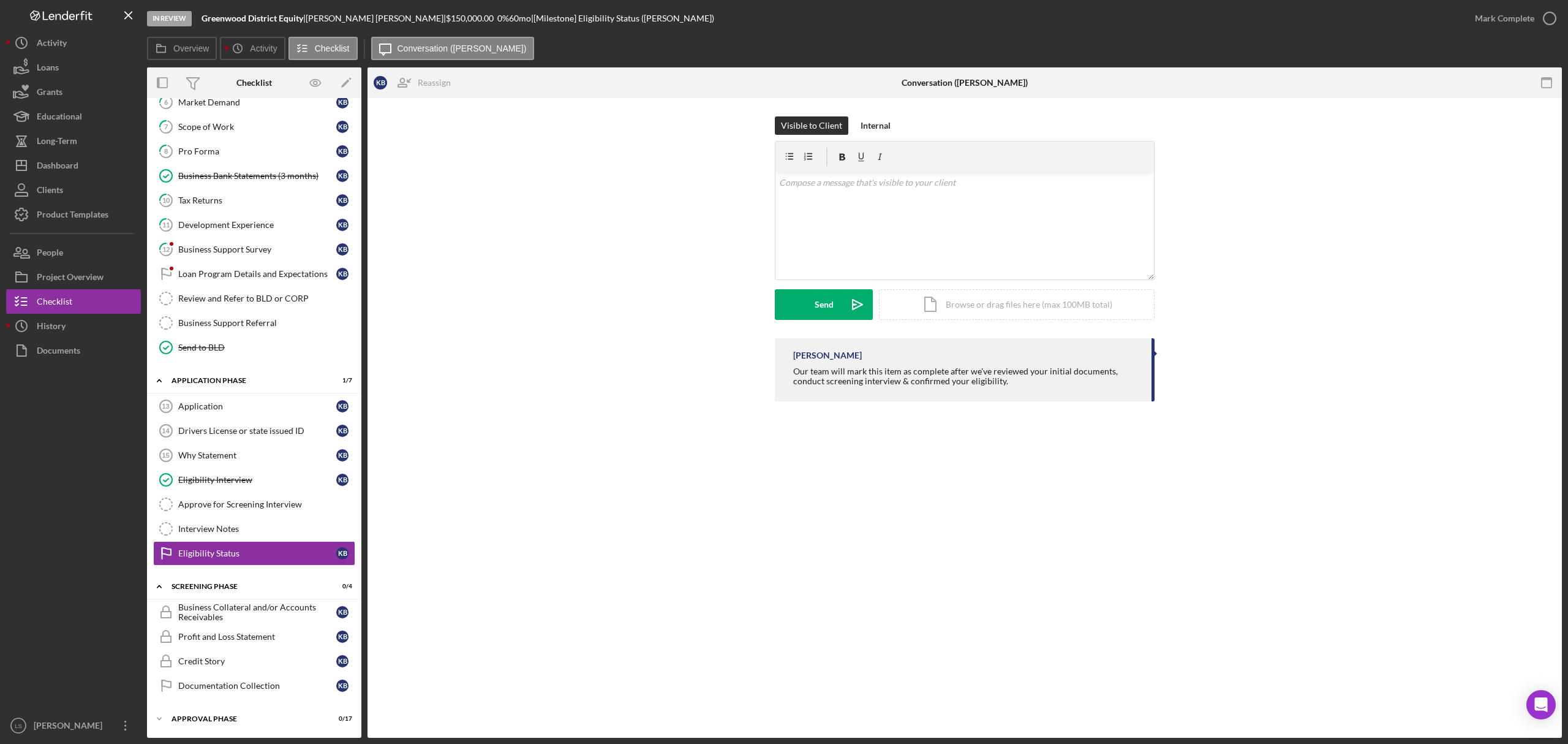
scroll to position [223, 0]
click at [1552, 13] on icon "button" at bounding box center [1550, 18] width 30 height 30
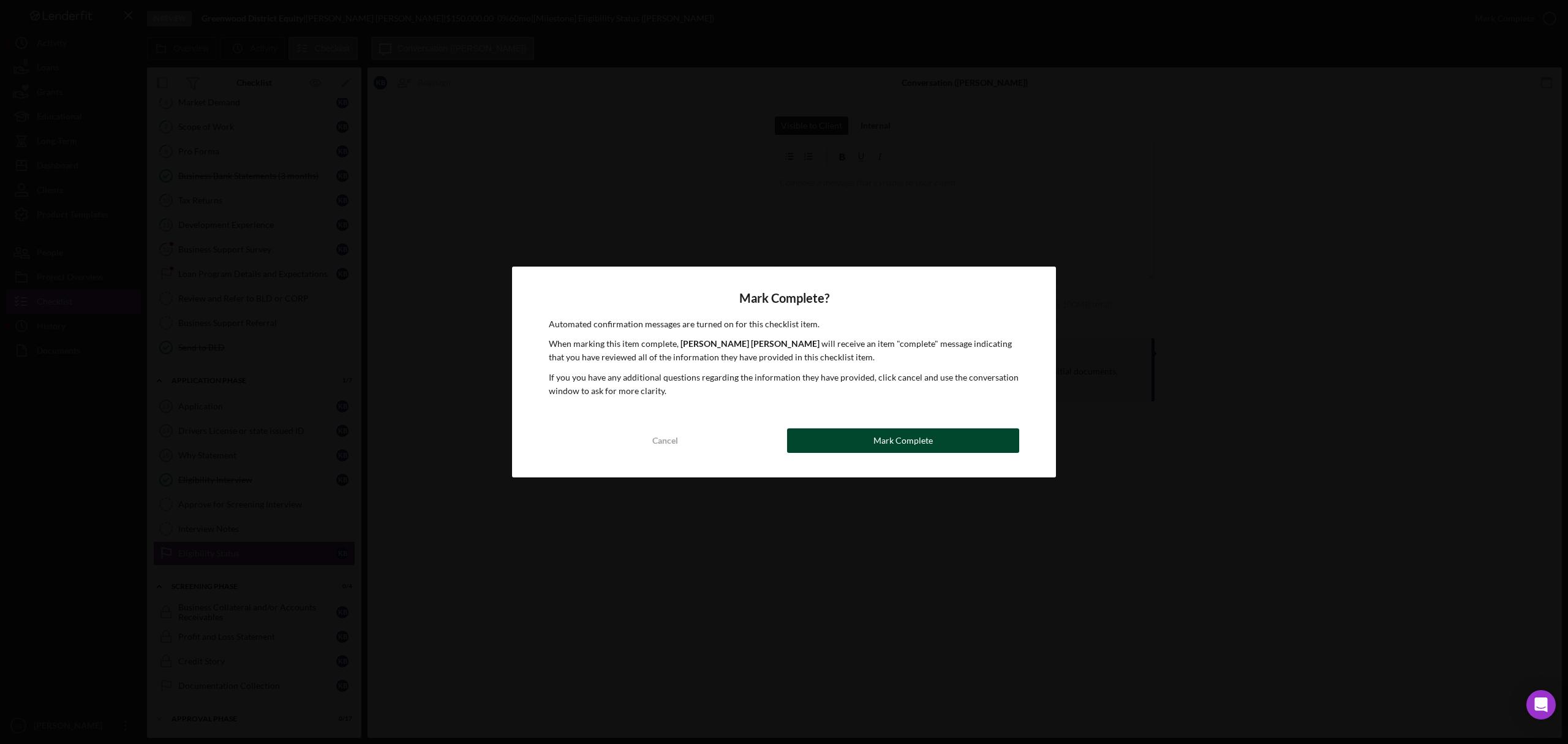
click at [902, 446] on div "Mark Complete" at bounding box center [904, 441] width 59 height 24
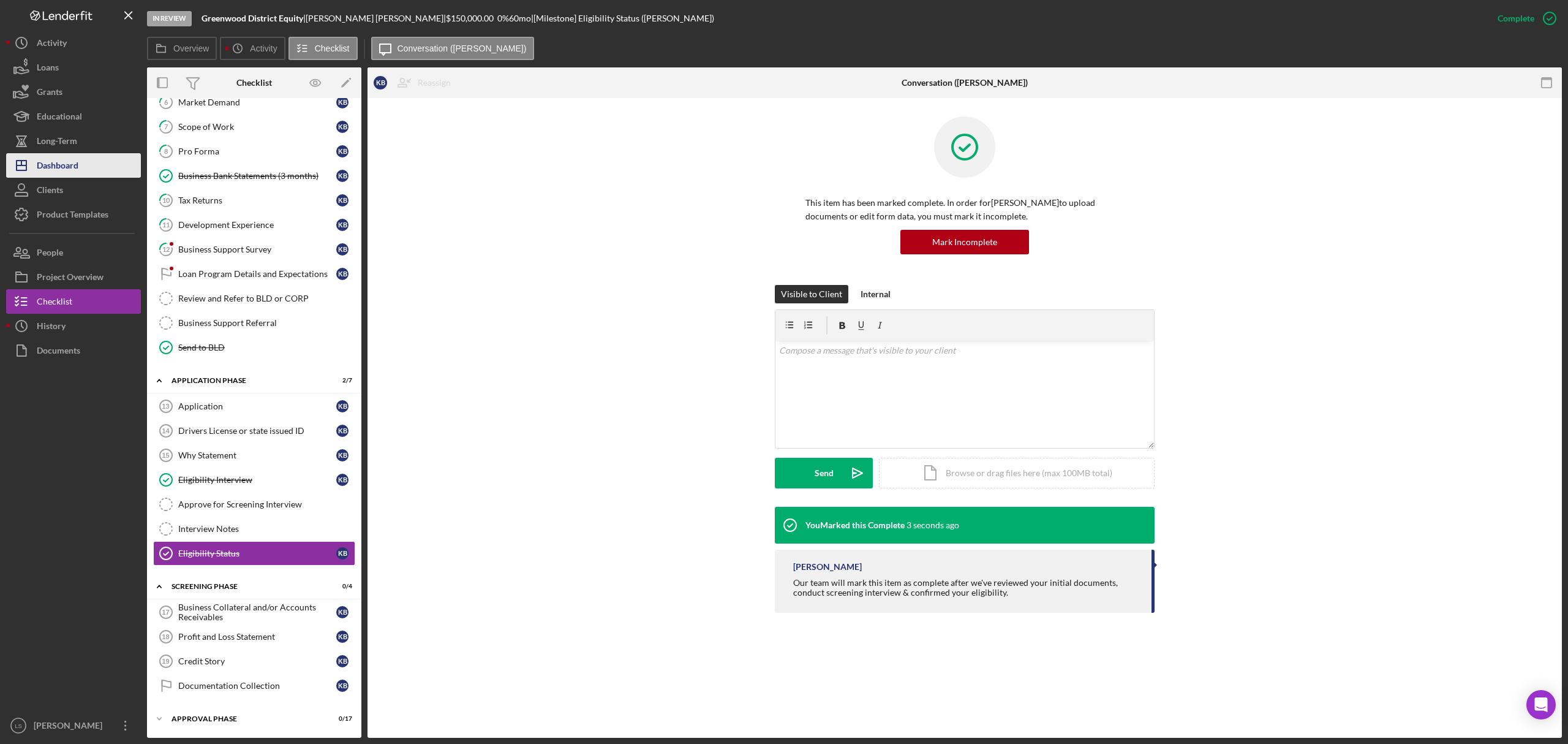
click at [91, 169] on button "Icon/Dashboard Dashboard" at bounding box center [73, 165] width 135 height 24
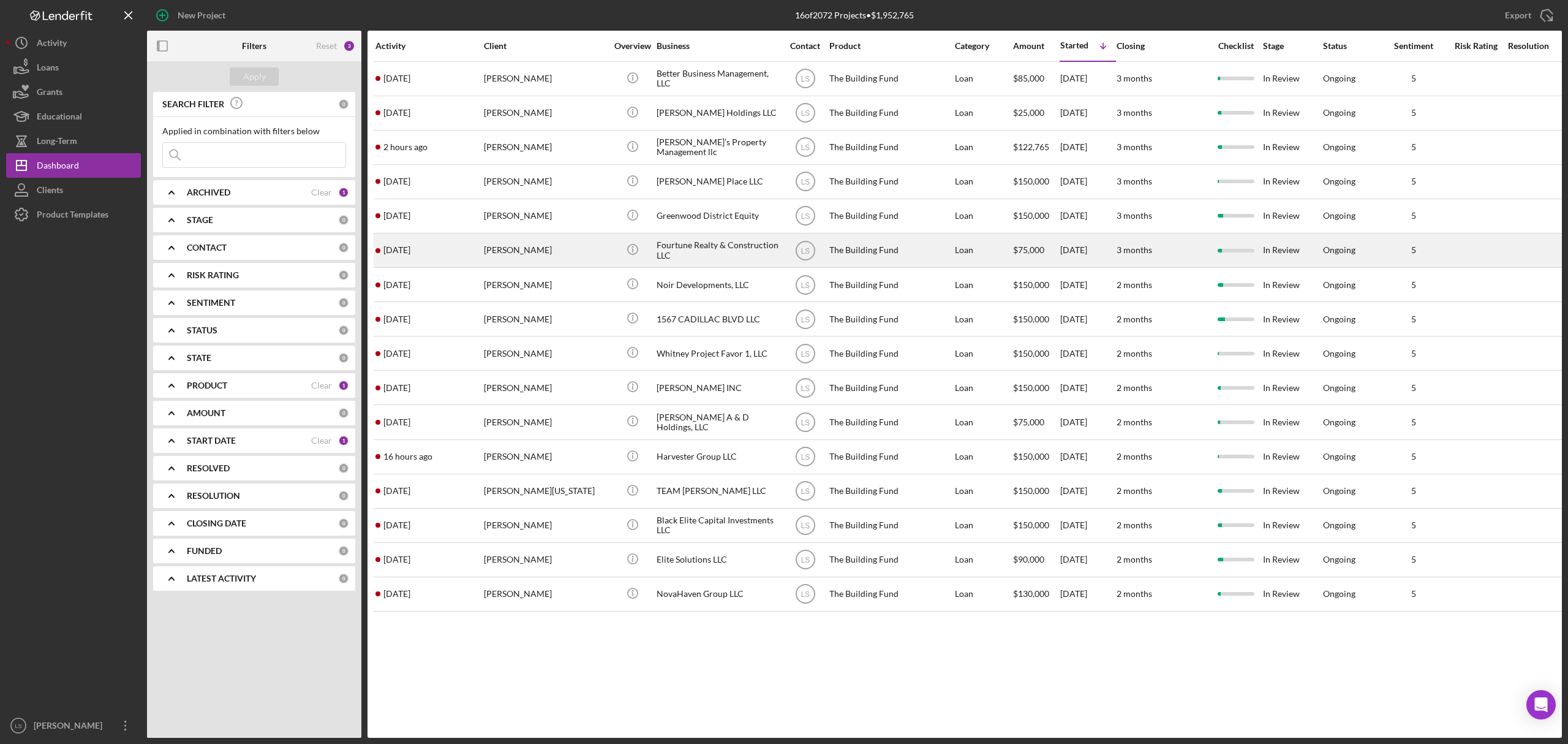
click at [550, 252] on div "[PERSON_NAME]" at bounding box center [545, 250] width 123 height 33
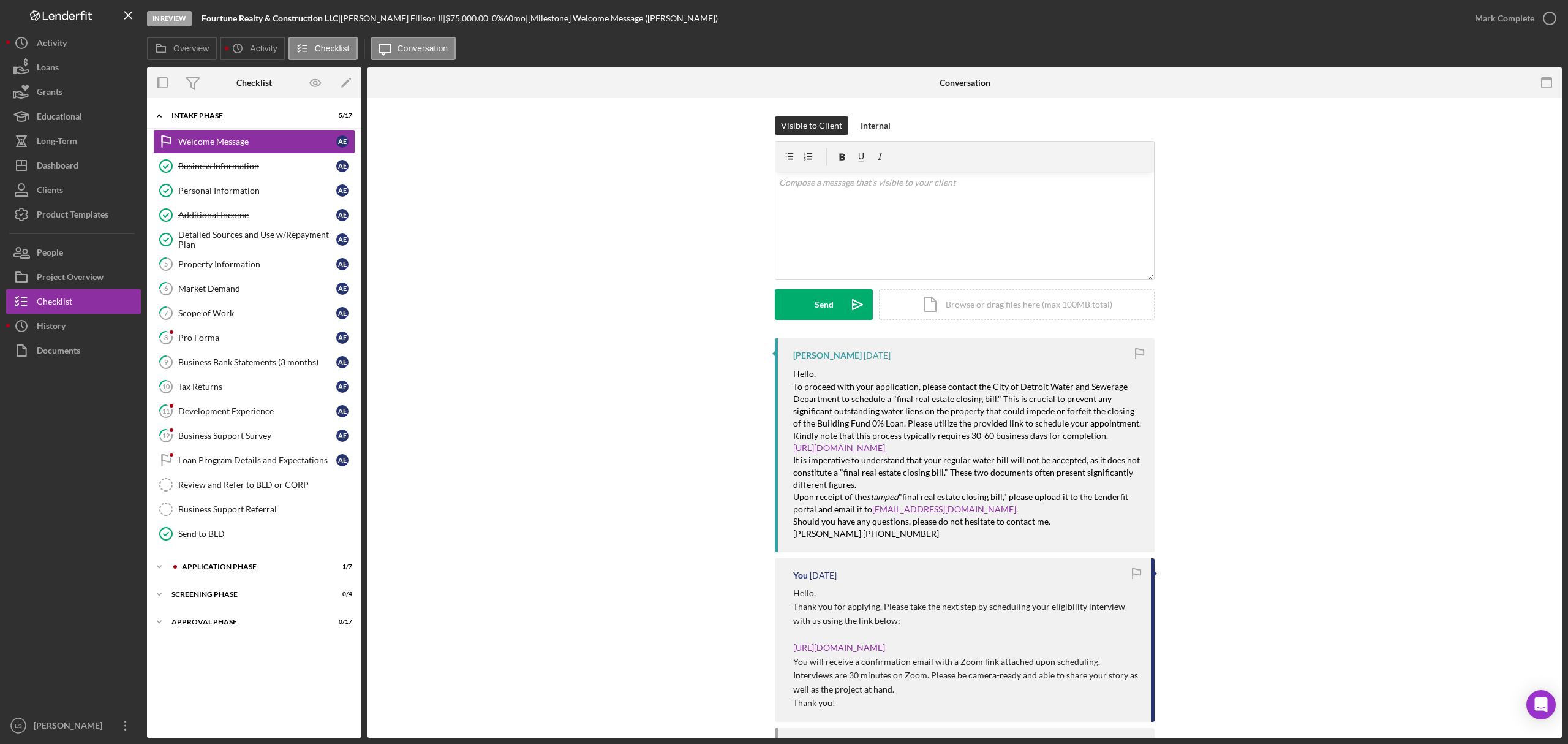
drag, startPoint x: 338, startPoint y: 554, endPoint x: 329, endPoint y: 568, distance: 16.6
click at [338, 552] on div "Welcome Message Welcome Message A E Business Information Business Information A…" at bounding box center [254, 341] width 214 height 423
click at [322, 570] on div "Application Phase" at bounding box center [264, 567] width 164 height 8
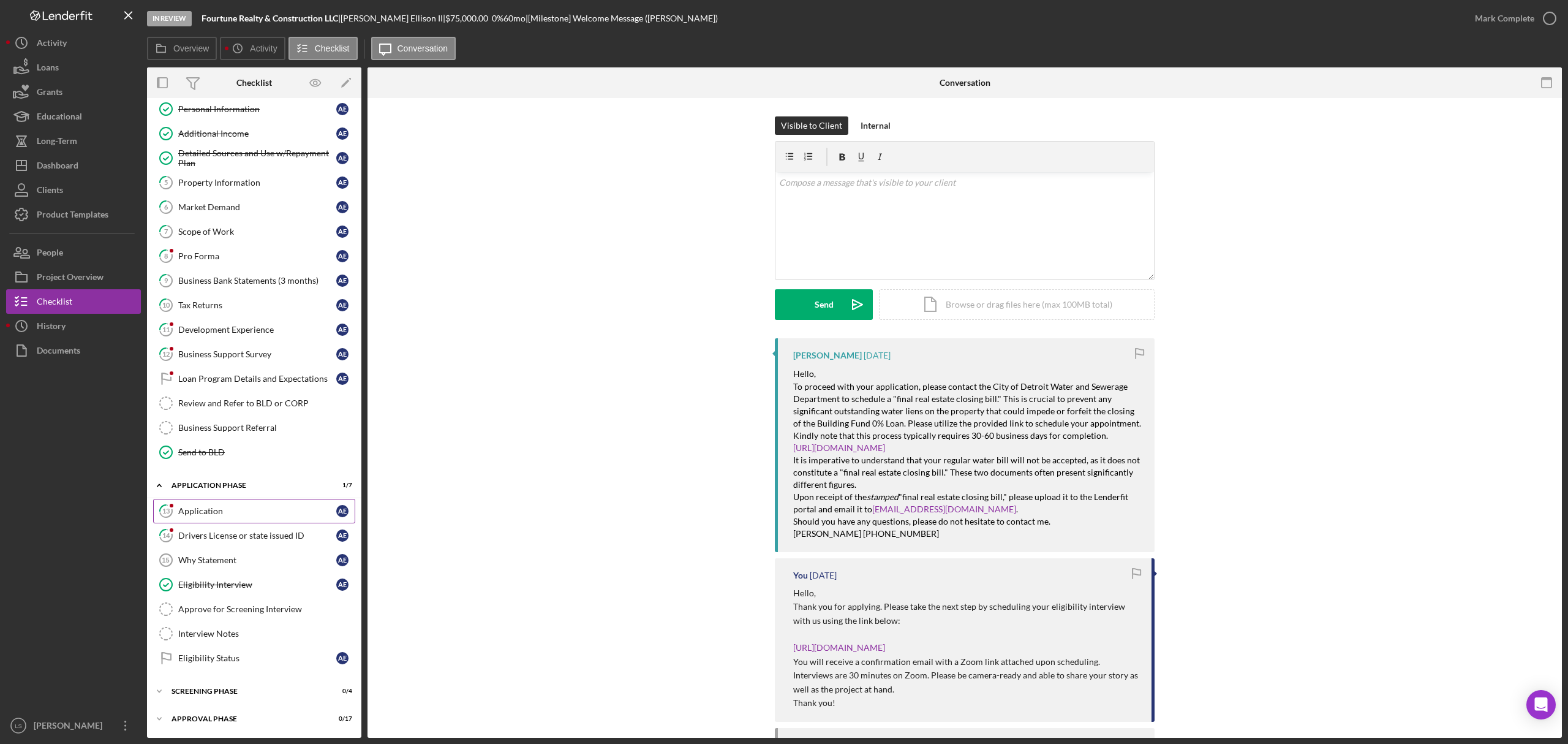
click at [226, 508] on div "Application" at bounding box center [257, 511] width 158 height 10
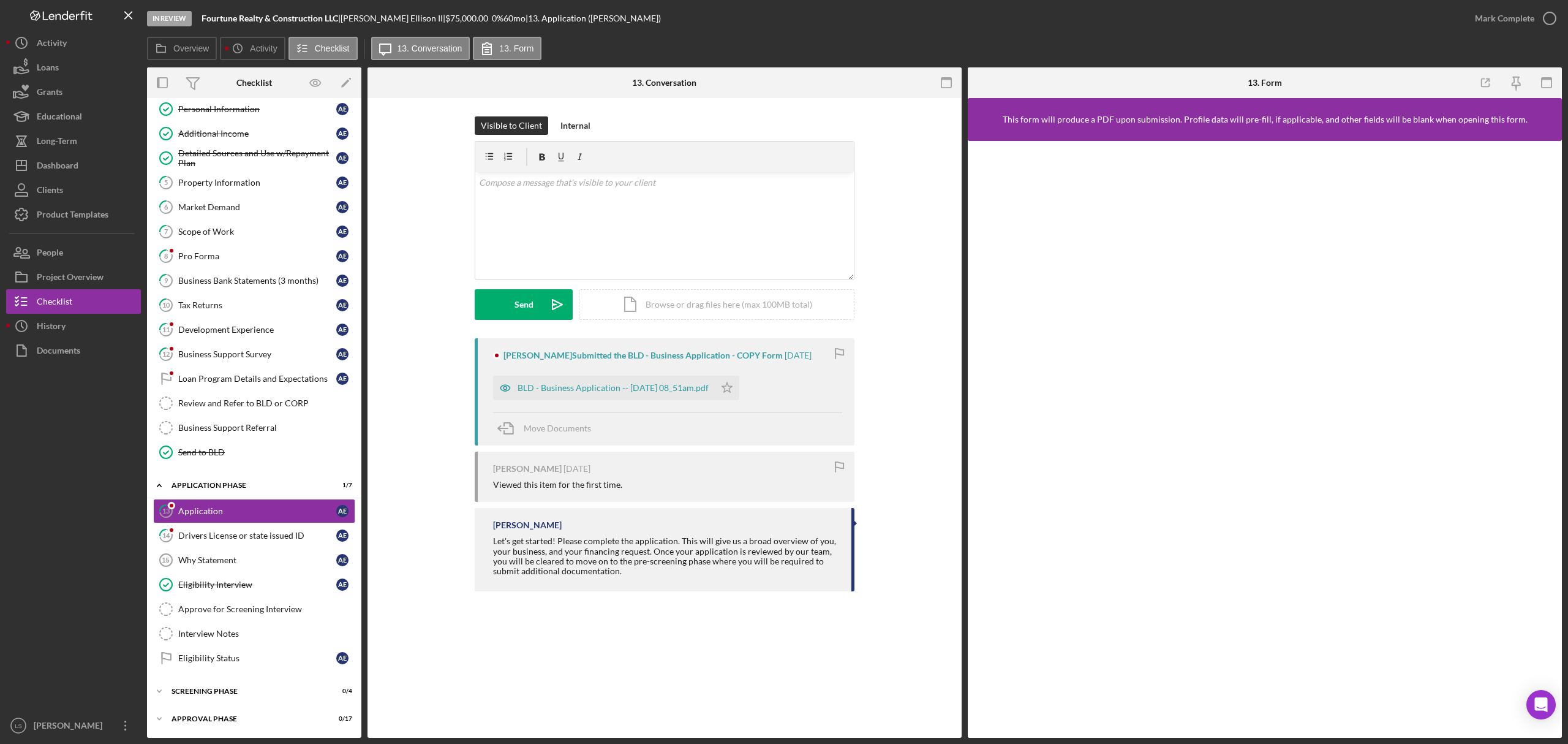
scroll to position [91, 0]
click at [667, 380] on div "BLD - Business Application -- [DATE] 08_51am.pdf" at bounding box center [603, 388] width 222 height 24
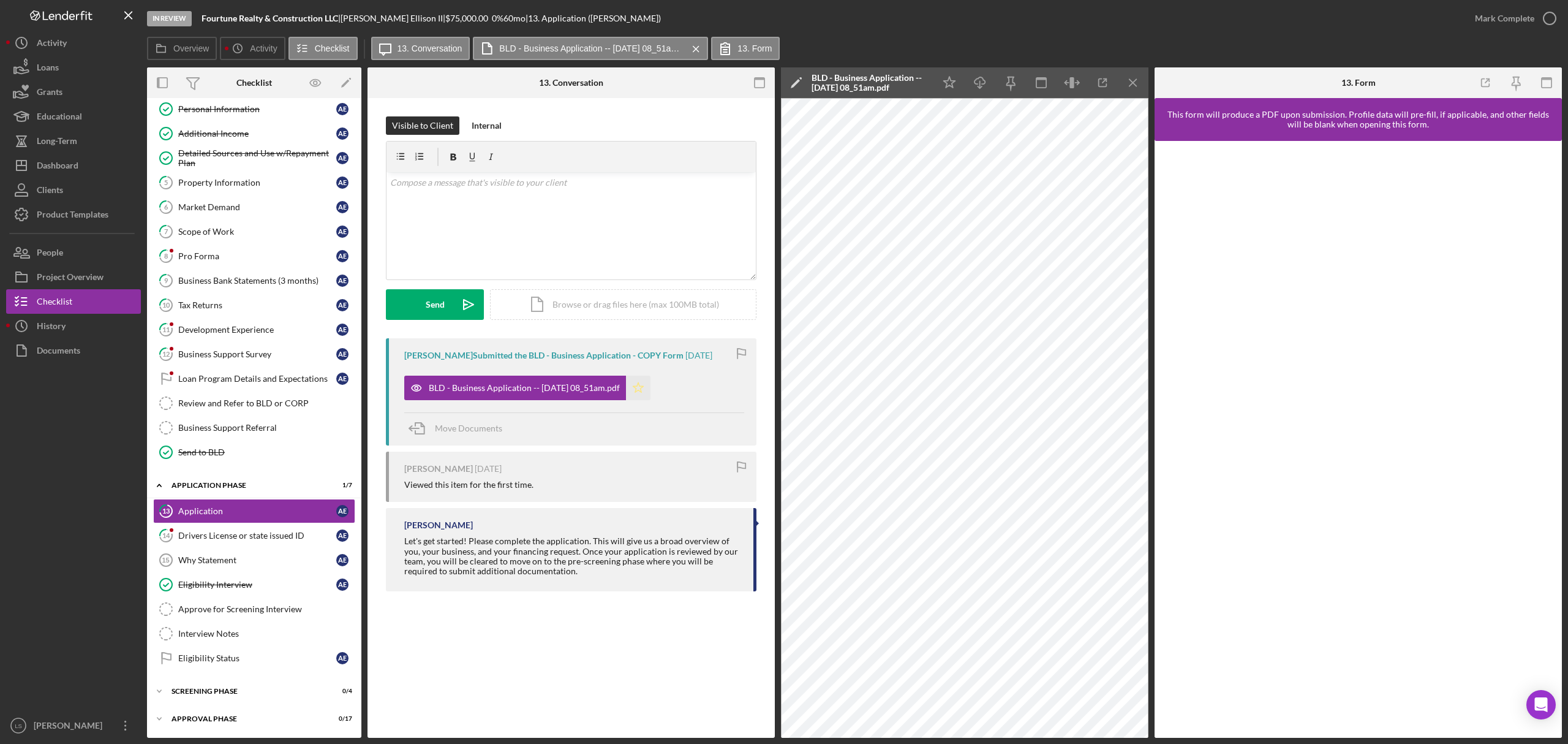
click at [651, 393] on icon "Icon/Star" at bounding box center [638, 388] width 24 height 24
click at [1537, 16] on icon "button" at bounding box center [1550, 18] width 30 height 30
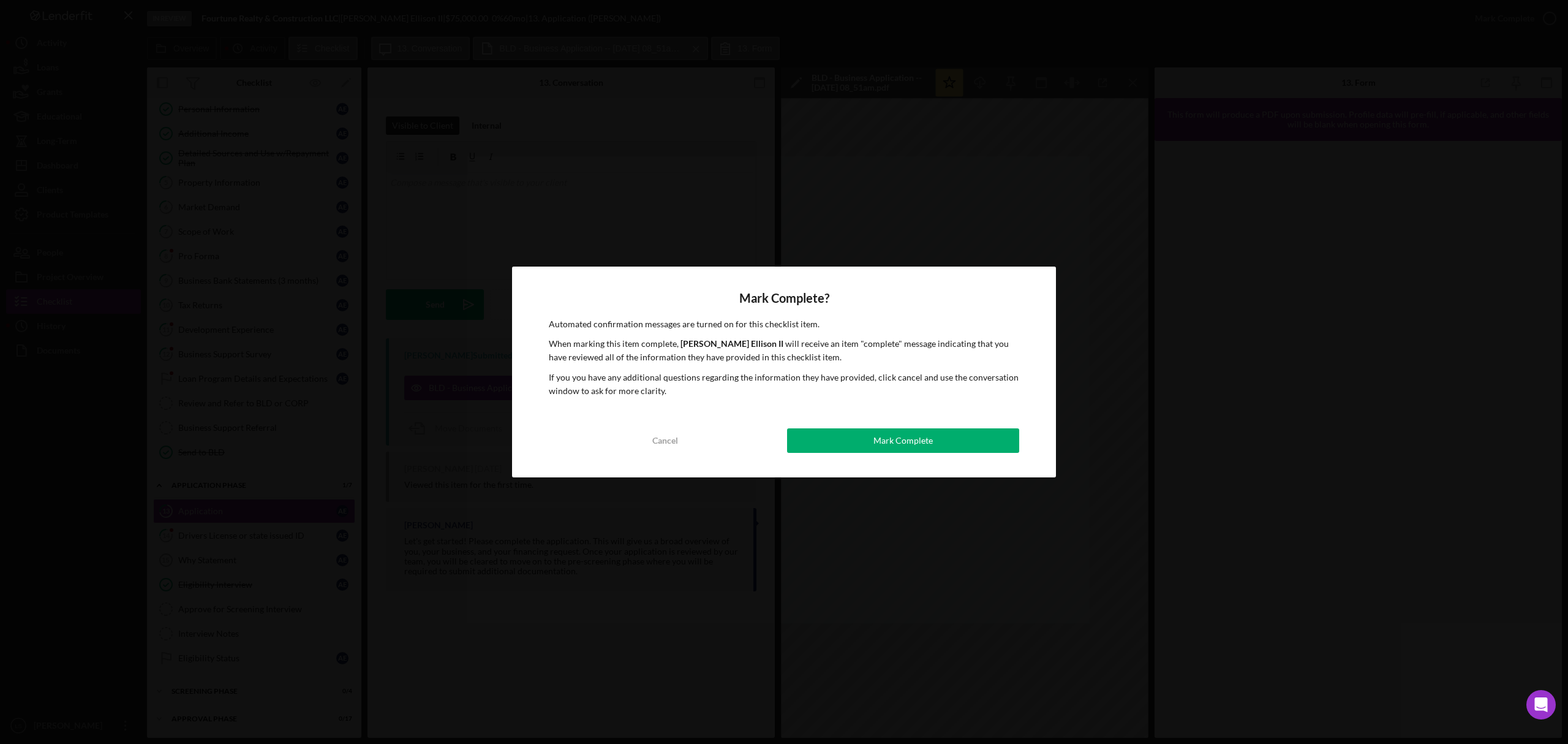
click at [914, 419] on div "Mark Complete? Automated confirmation messages are turned on for this checklist…" at bounding box center [784, 372] width 544 height 211
click at [902, 437] on div "Mark Complete" at bounding box center [904, 441] width 59 height 24
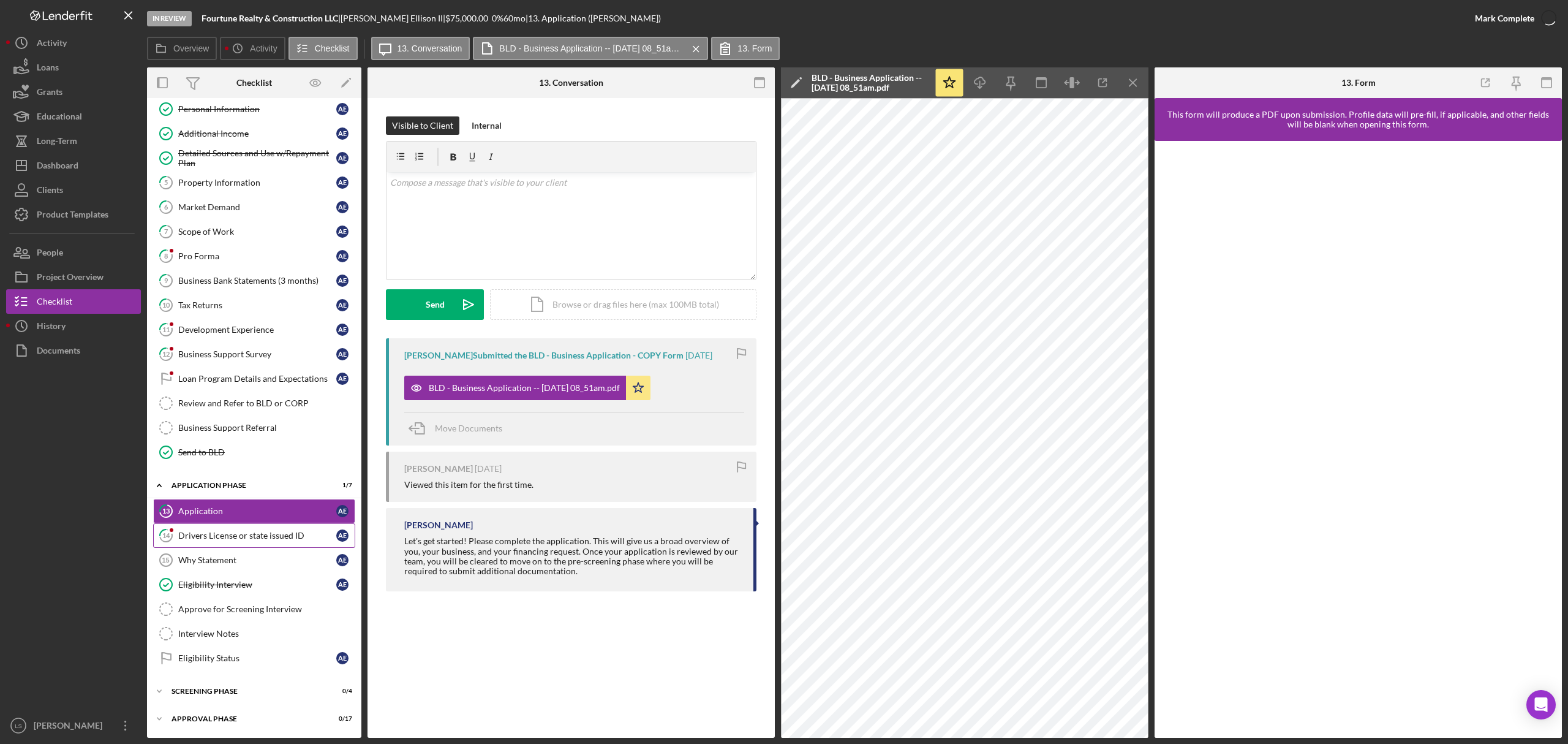
click at [222, 535] on div "Drivers License or state issued ID" at bounding box center [257, 535] width 158 height 10
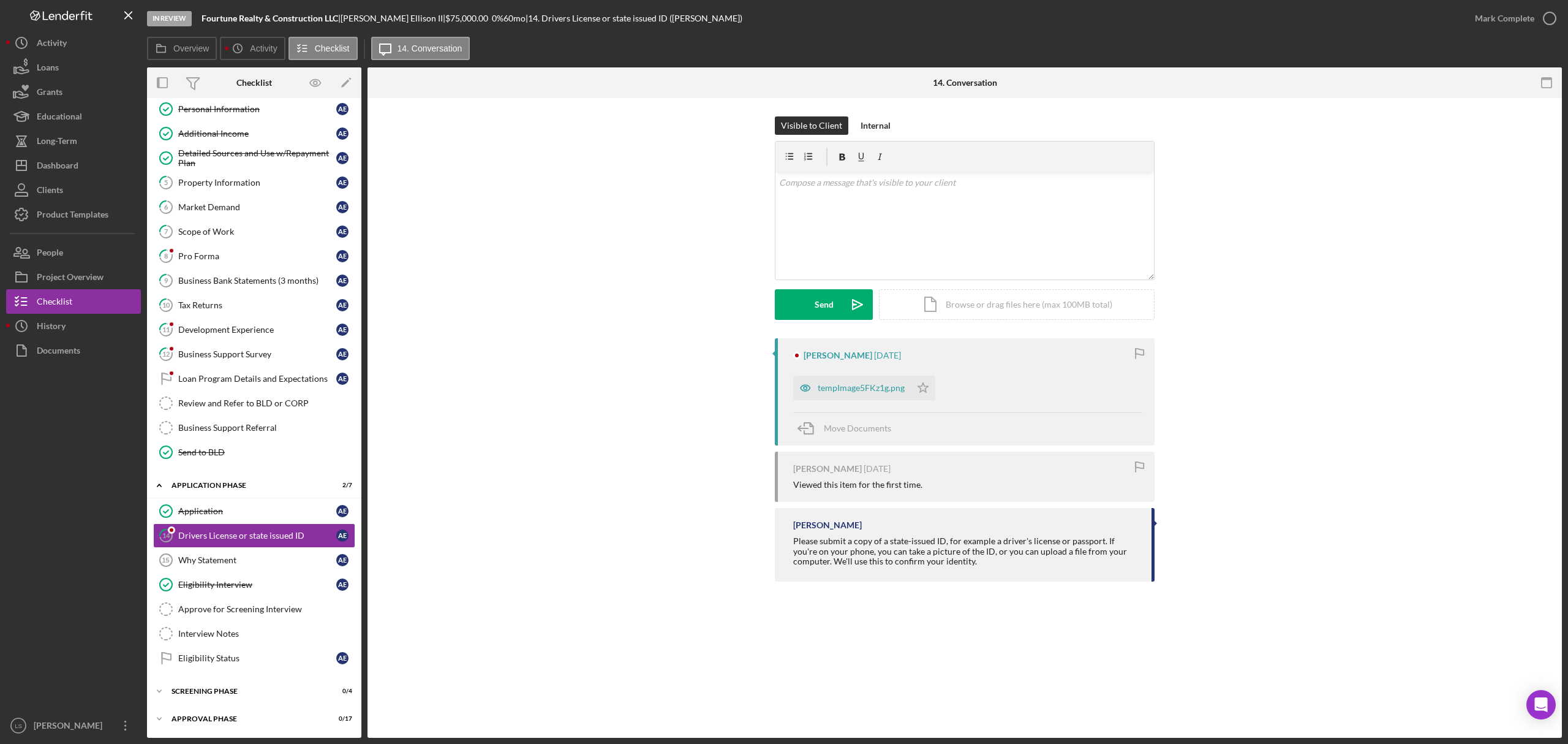
scroll to position [91, 0]
click at [860, 386] on div "tempImage5FKz1g.png" at bounding box center [861, 388] width 87 height 10
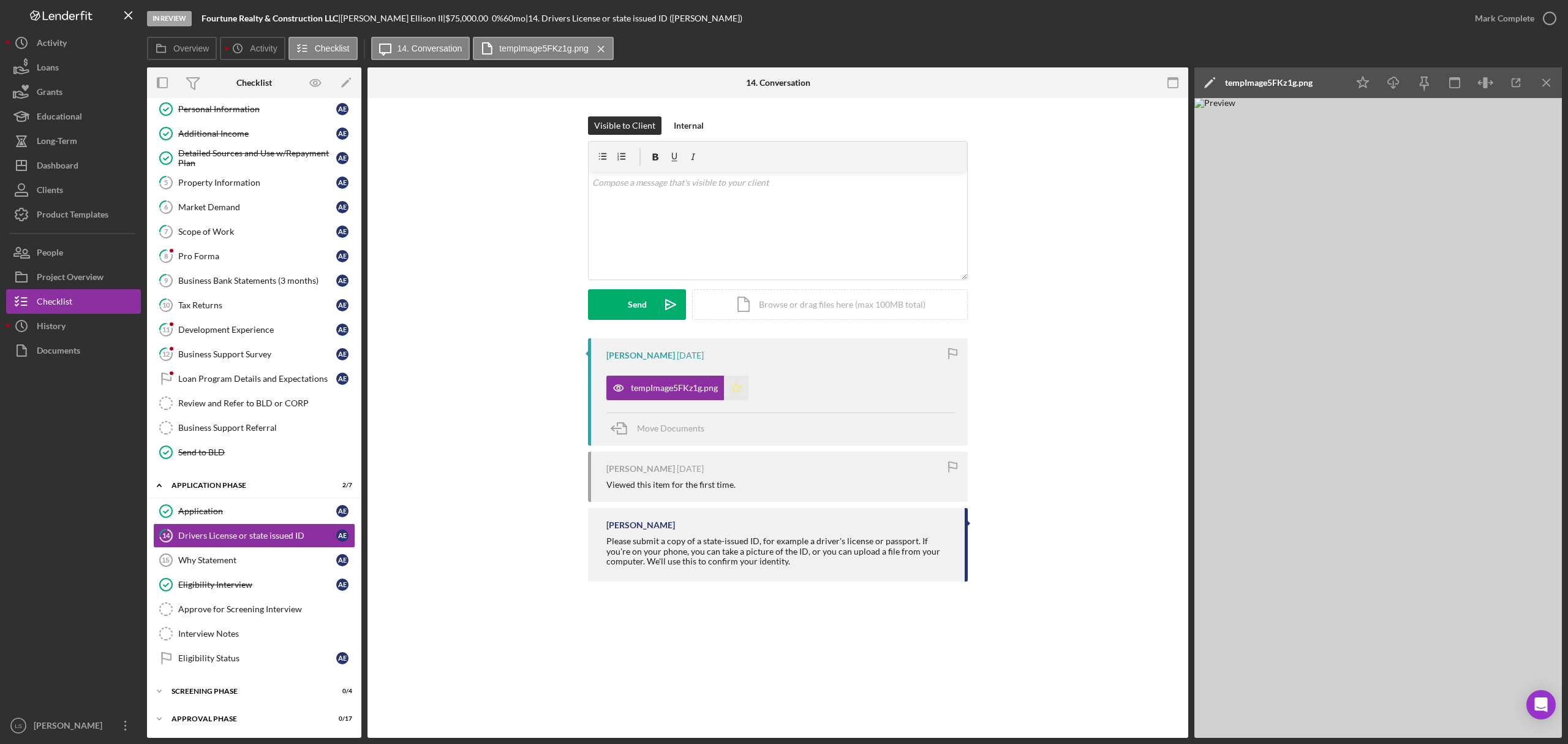
click at [735, 391] on polygon "button" at bounding box center [737, 387] width 11 height 10
click at [1547, 16] on icon "button" at bounding box center [1550, 18] width 30 height 30
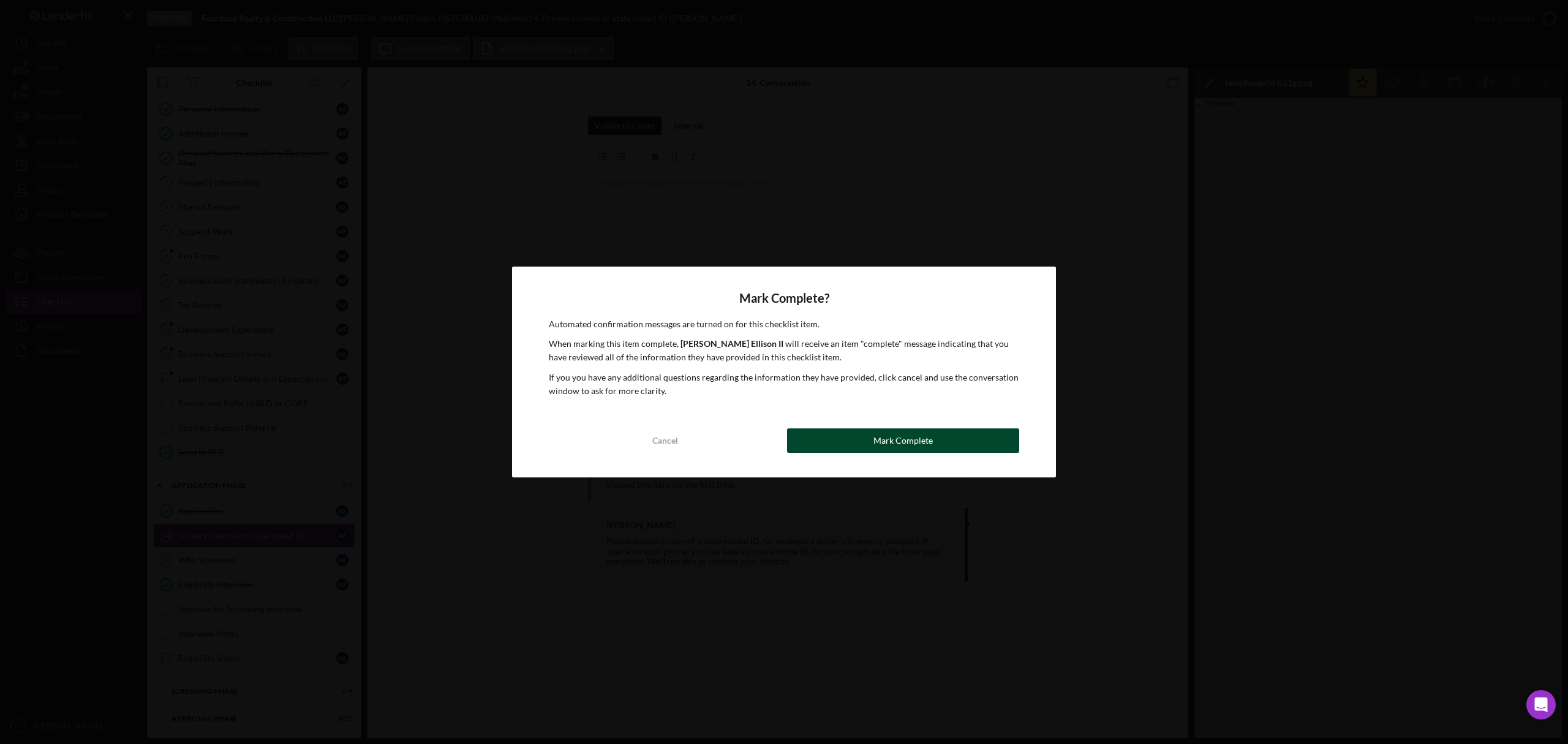
click at [947, 449] on button "Mark Complete" at bounding box center [903, 441] width 232 height 24
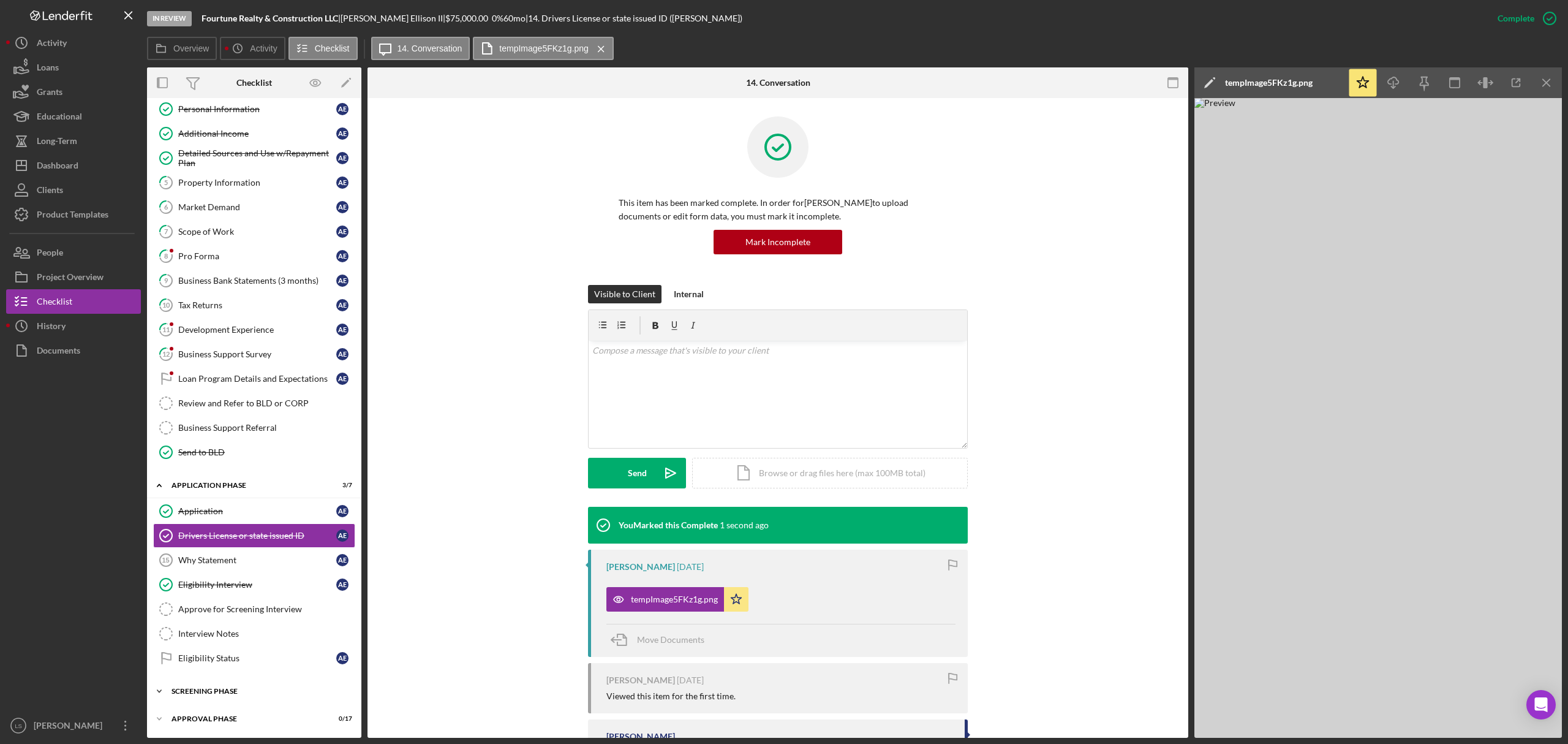
click at [226, 689] on div "Screening Phase" at bounding box center [258, 691] width 174 height 8
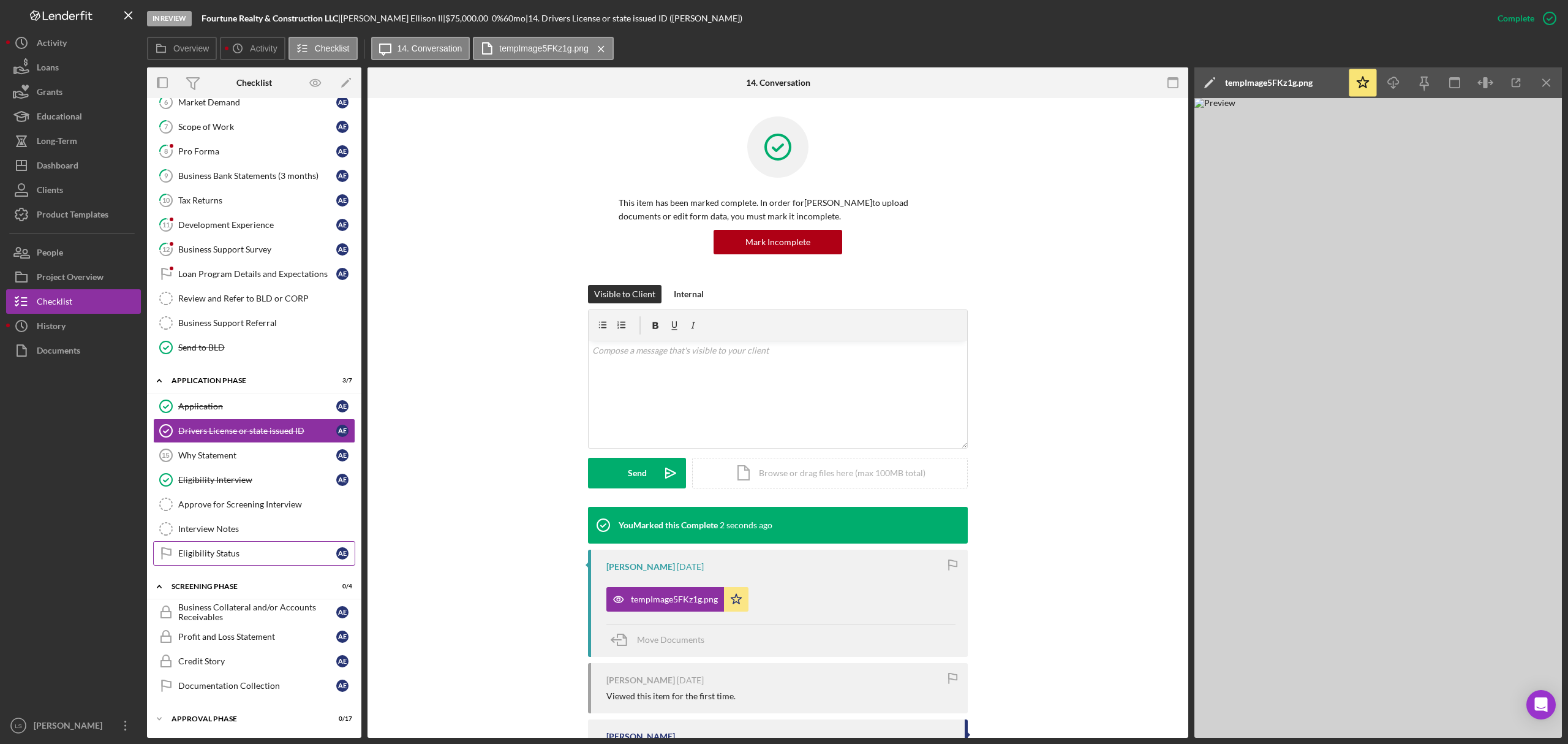
scroll to position [197, 0]
click at [264, 558] on link "Eligibility Status Eligibility Status A E" at bounding box center [254, 553] width 202 height 24
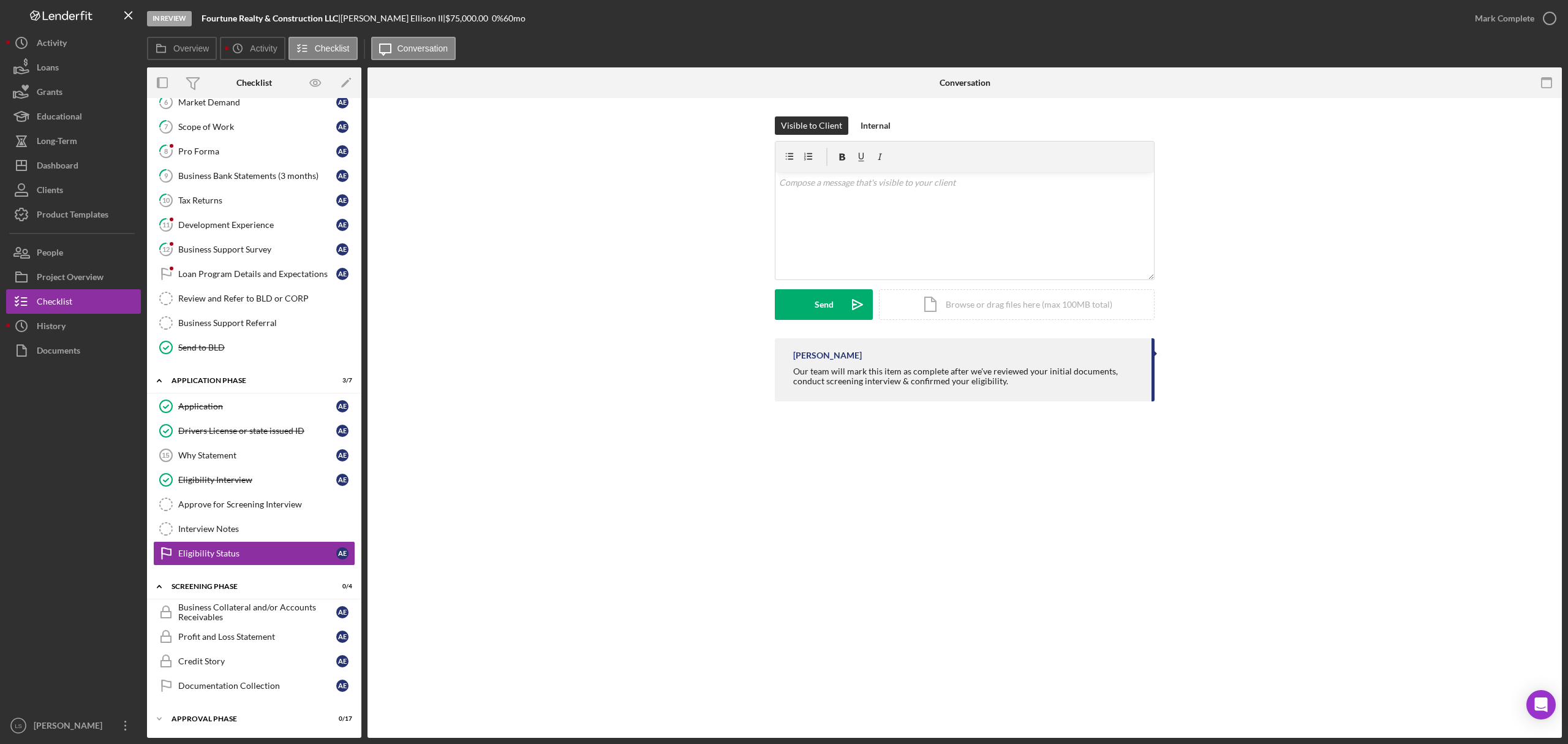
scroll to position [197, 0]
click at [1539, 22] on icon "button" at bounding box center [1550, 18] width 30 height 30
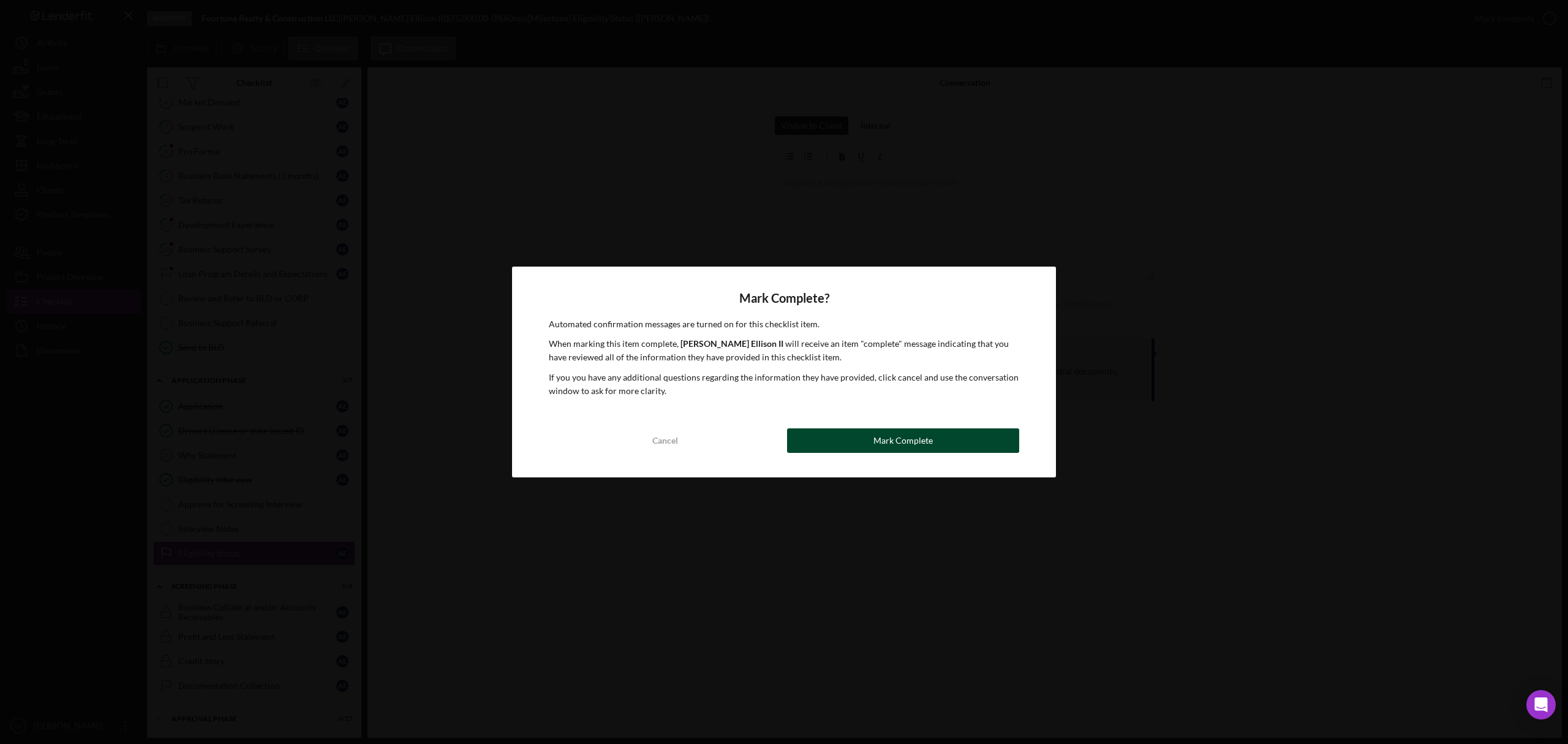
click at [898, 439] on div "Mark Complete" at bounding box center [904, 441] width 59 height 24
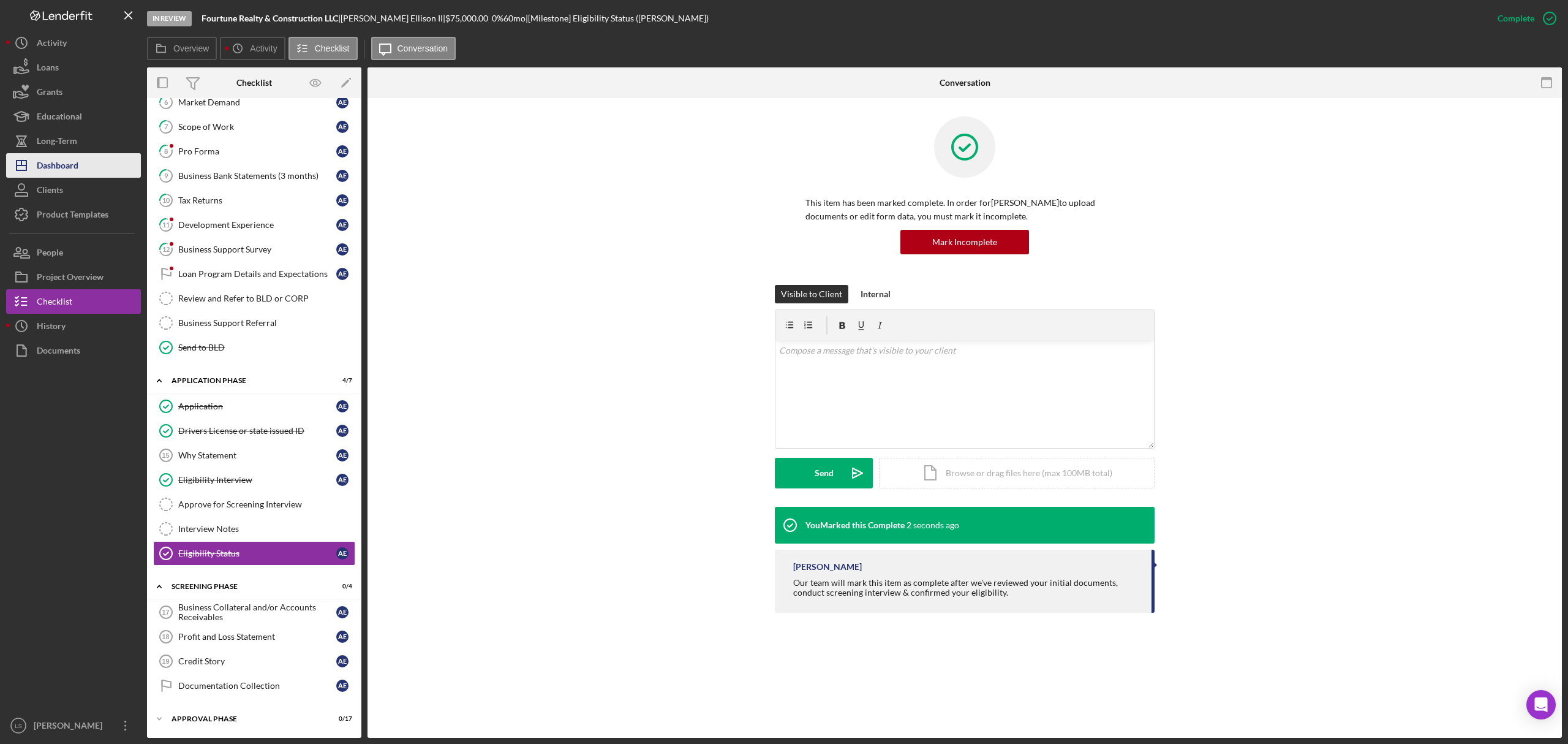
click at [83, 162] on button "Icon/Dashboard Dashboard" at bounding box center [73, 165] width 135 height 24
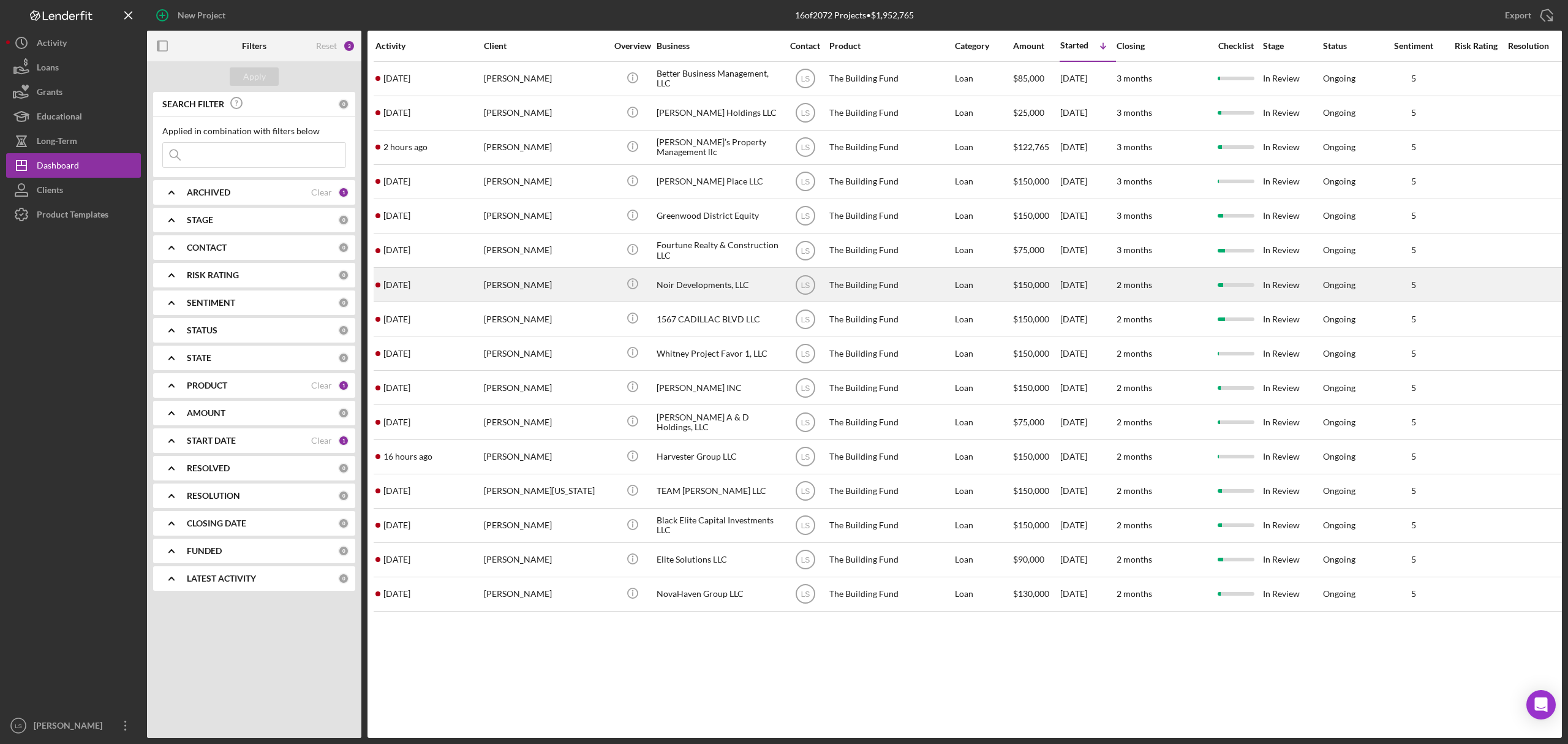
click at [528, 283] on div "[PERSON_NAME]" at bounding box center [545, 284] width 123 height 33
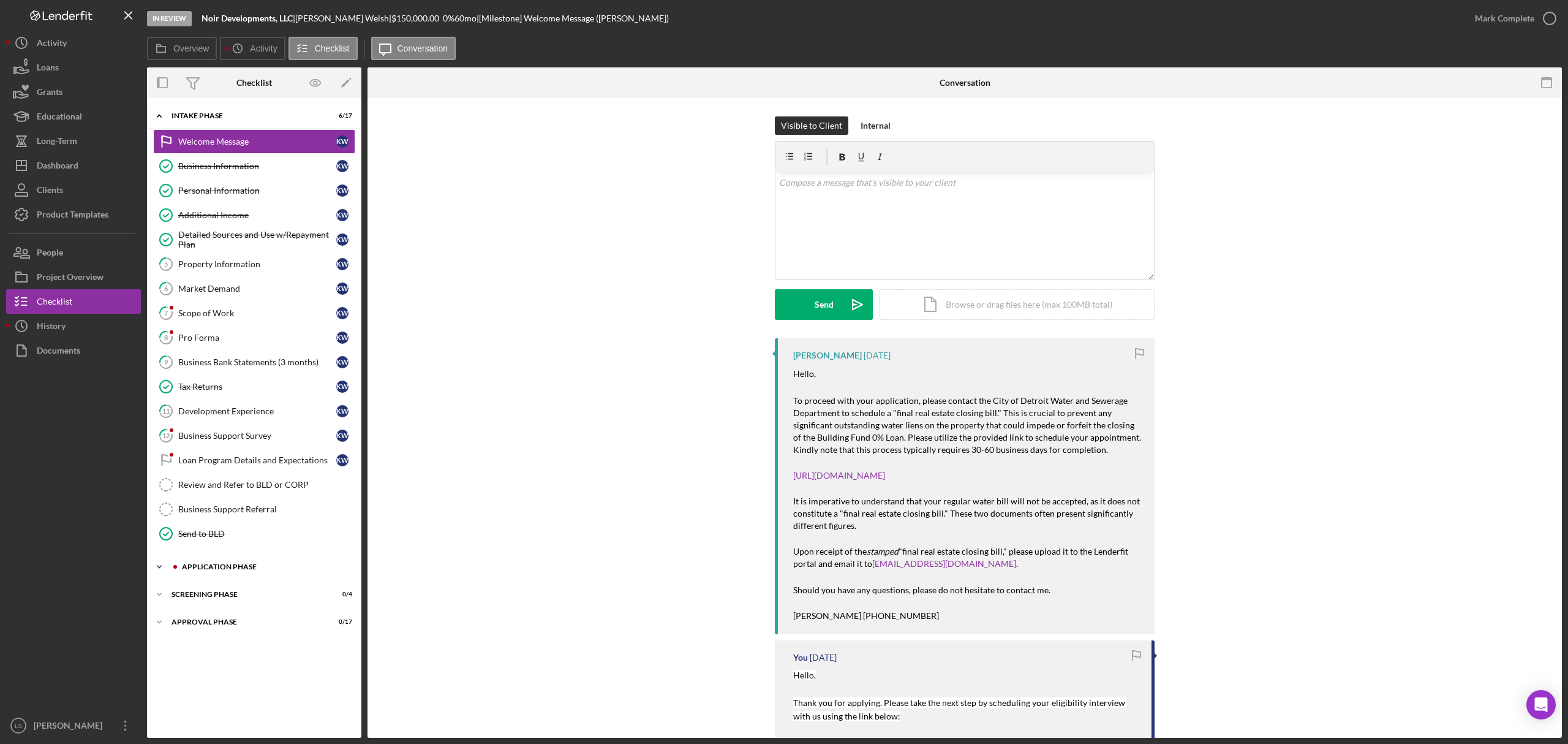
click at [230, 579] on div "Icon/Expander Application Phase 1 / 7" at bounding box center [254, 567] width 214 height 24
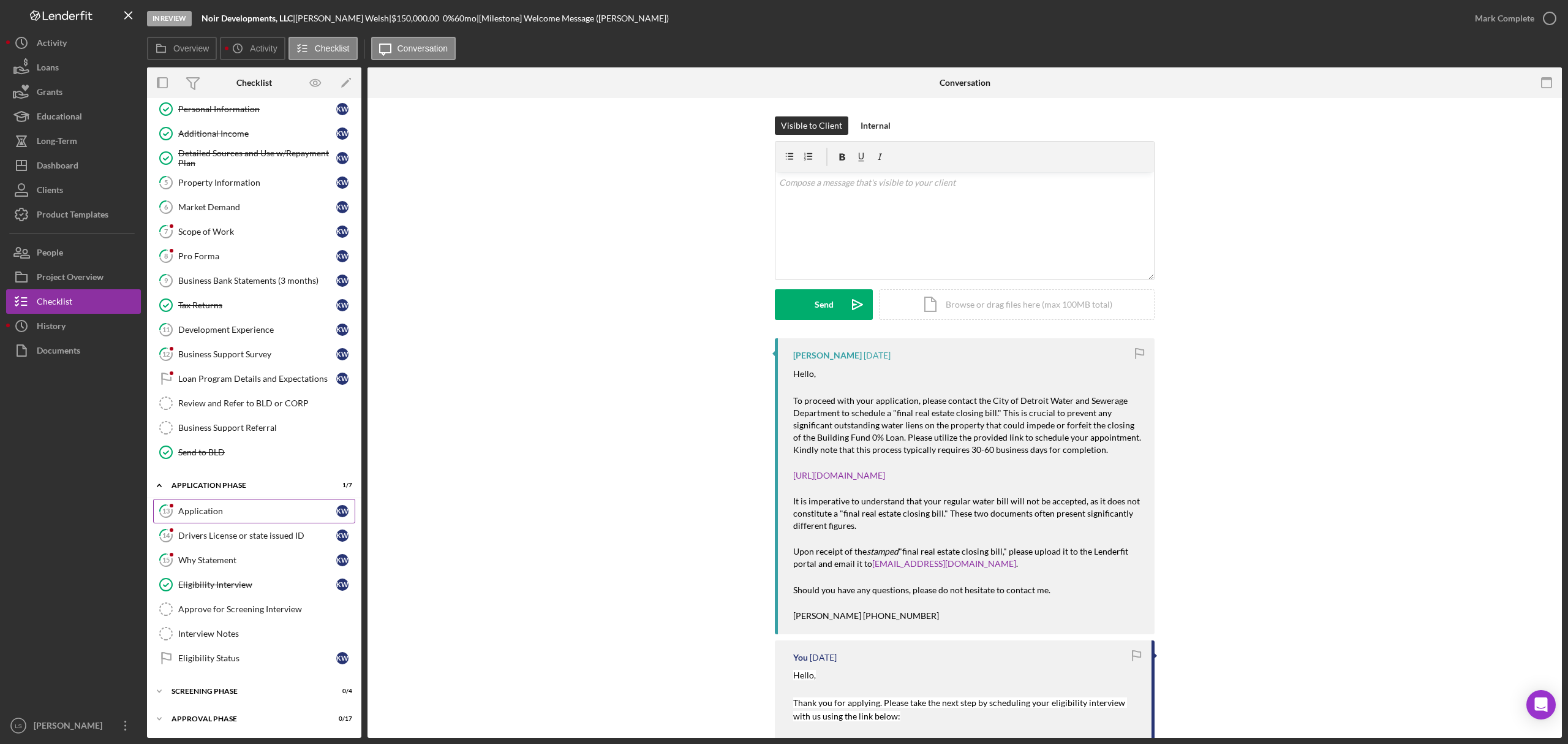
click at [242, 510] on div "Application" at bounding box center [257, 511] width 158 height 10
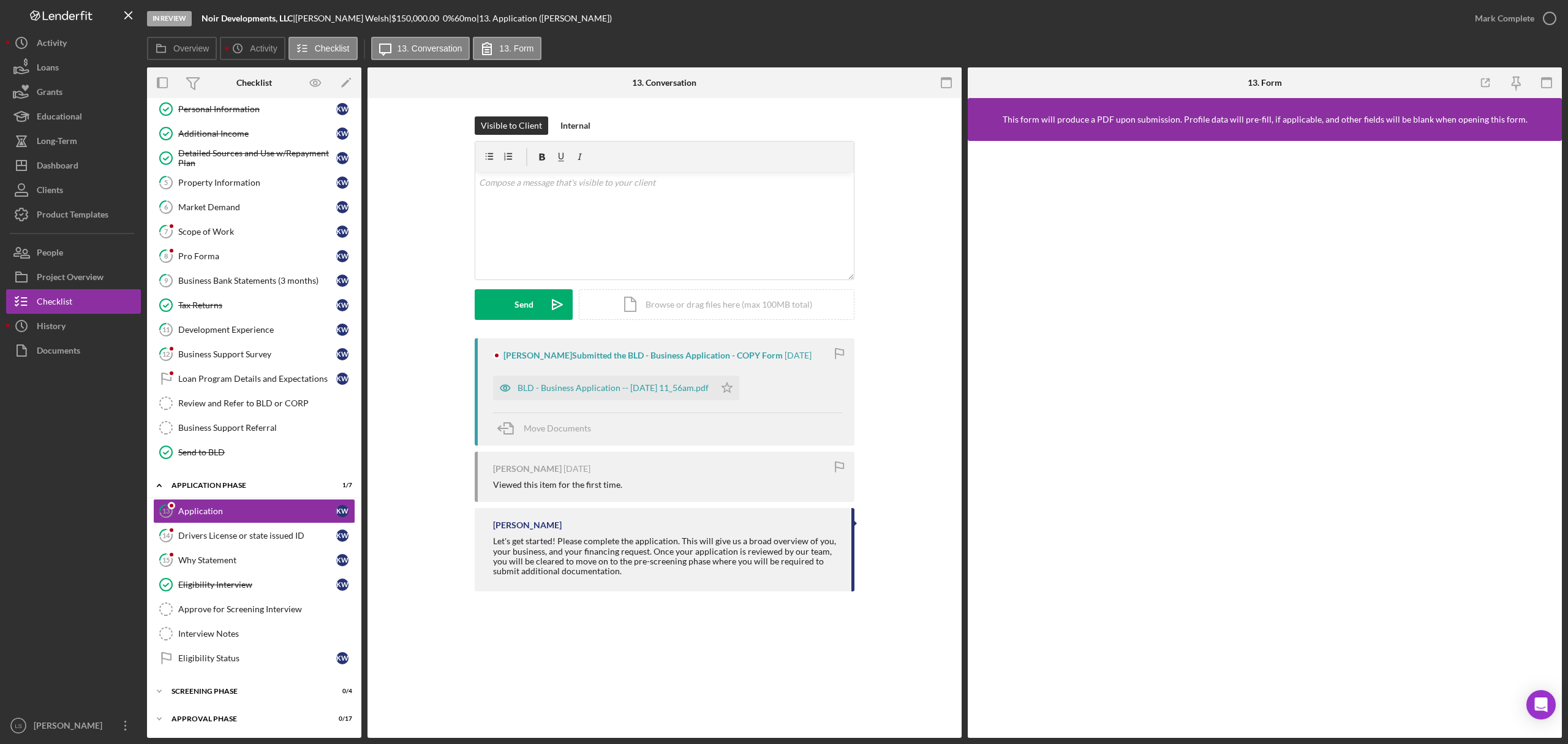
scroll to position [91, 0]
click at [733, 387] on polygon "button" at bounding box center [728, 387] width 11 height 10
click at [658, 397] on div "BLD - Business Application -- [DATE] 11_56am.pdf" at bounding box center [603, 388] width 222 height 24
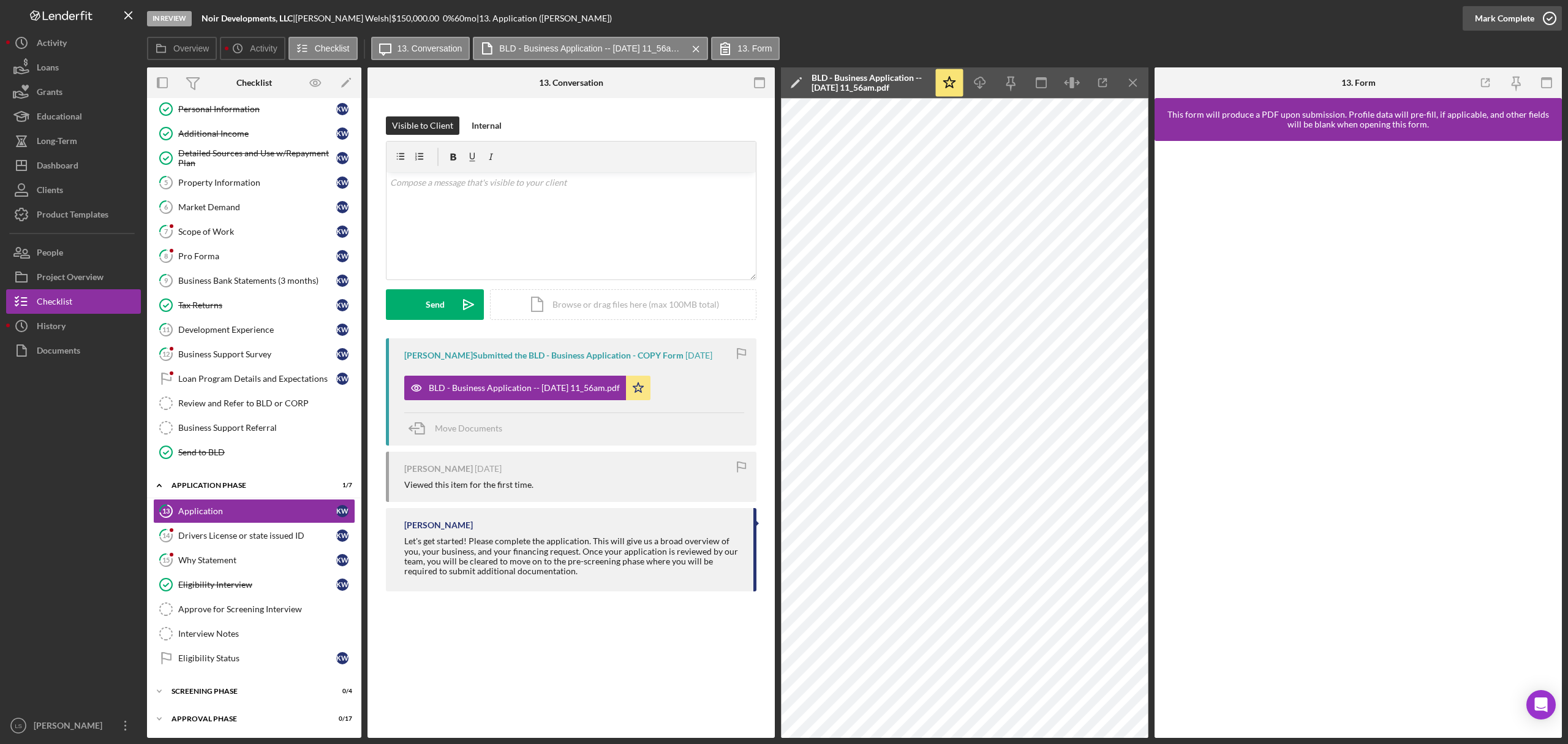
click at [1551, 21] on icon "button" at bounding box center [1550, 18] width 30 height 30
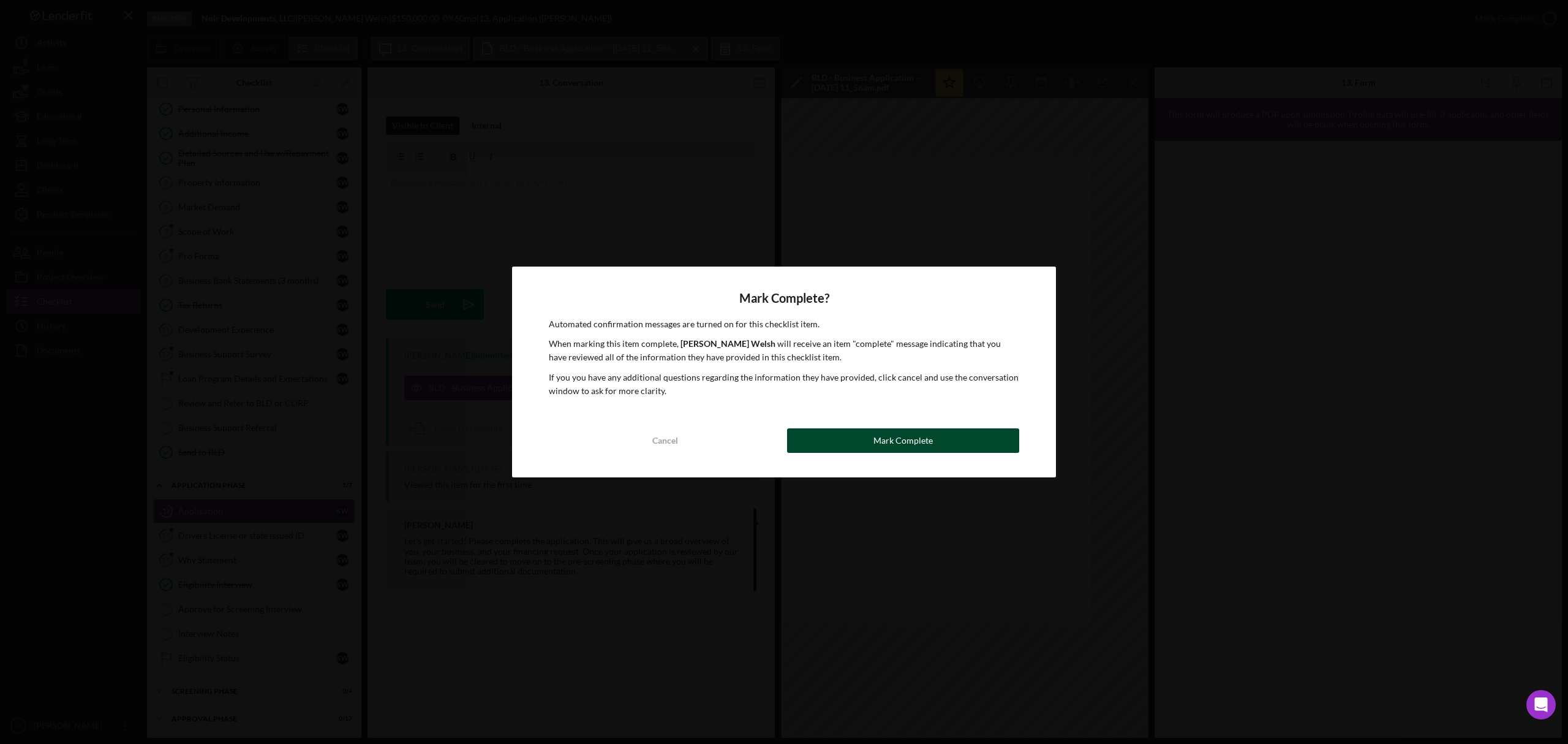
click at [899, 447] on div "Mark Complete" at bounding box center [904, 441] width 59 height 24
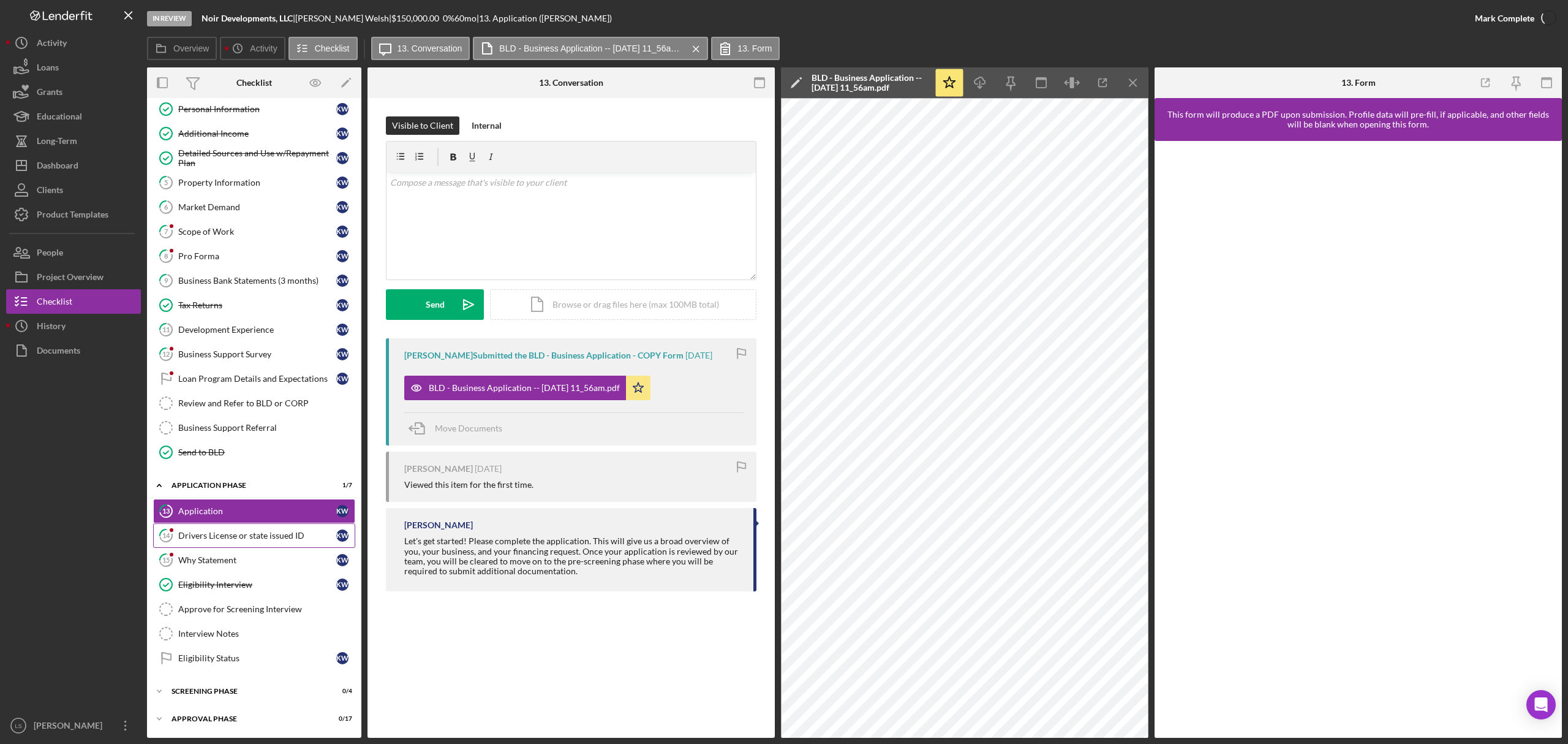
click at [231, 545] on link "14 Drivers License or state issued ID K W" at bounding box center [254, 536] width 202 height 24
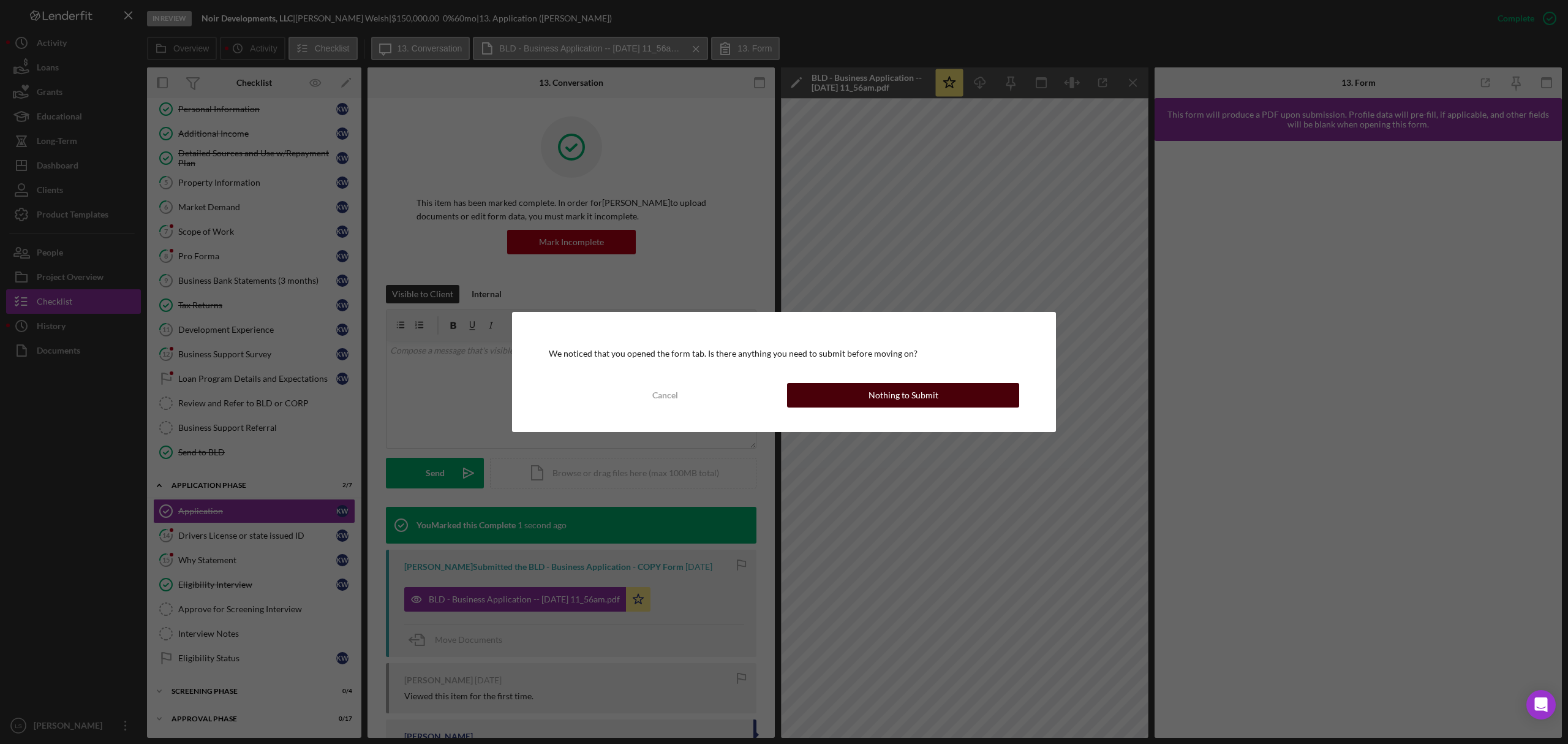
click at [907, 389] on div "Nothing to Submit" at bounding box center [904, 396] width 70 height 24
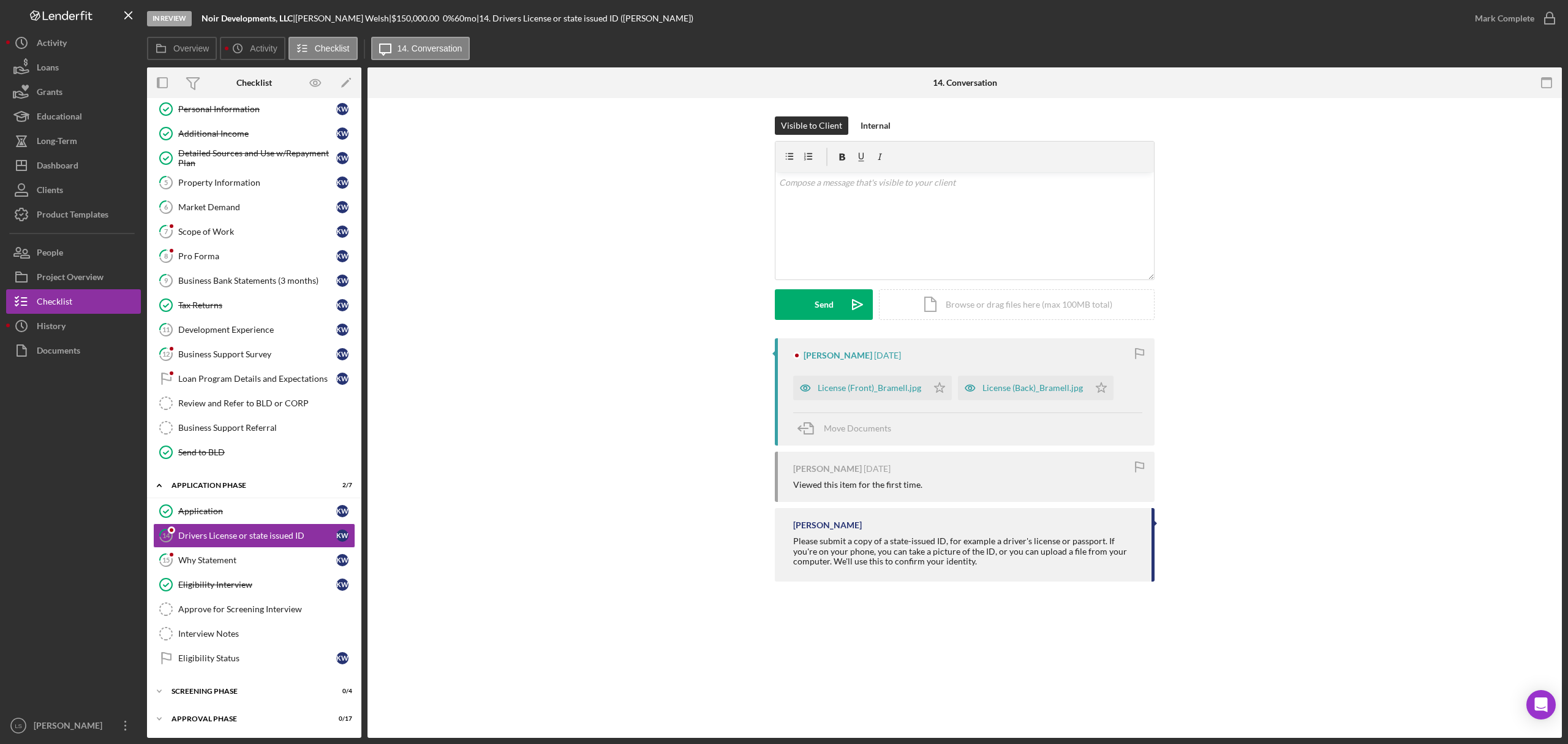
scroll to position [91, 0]
click at [878, 389] on div "License (Front)_Bramell.jpg" at bounding box center [869, 388] width 104 height 10
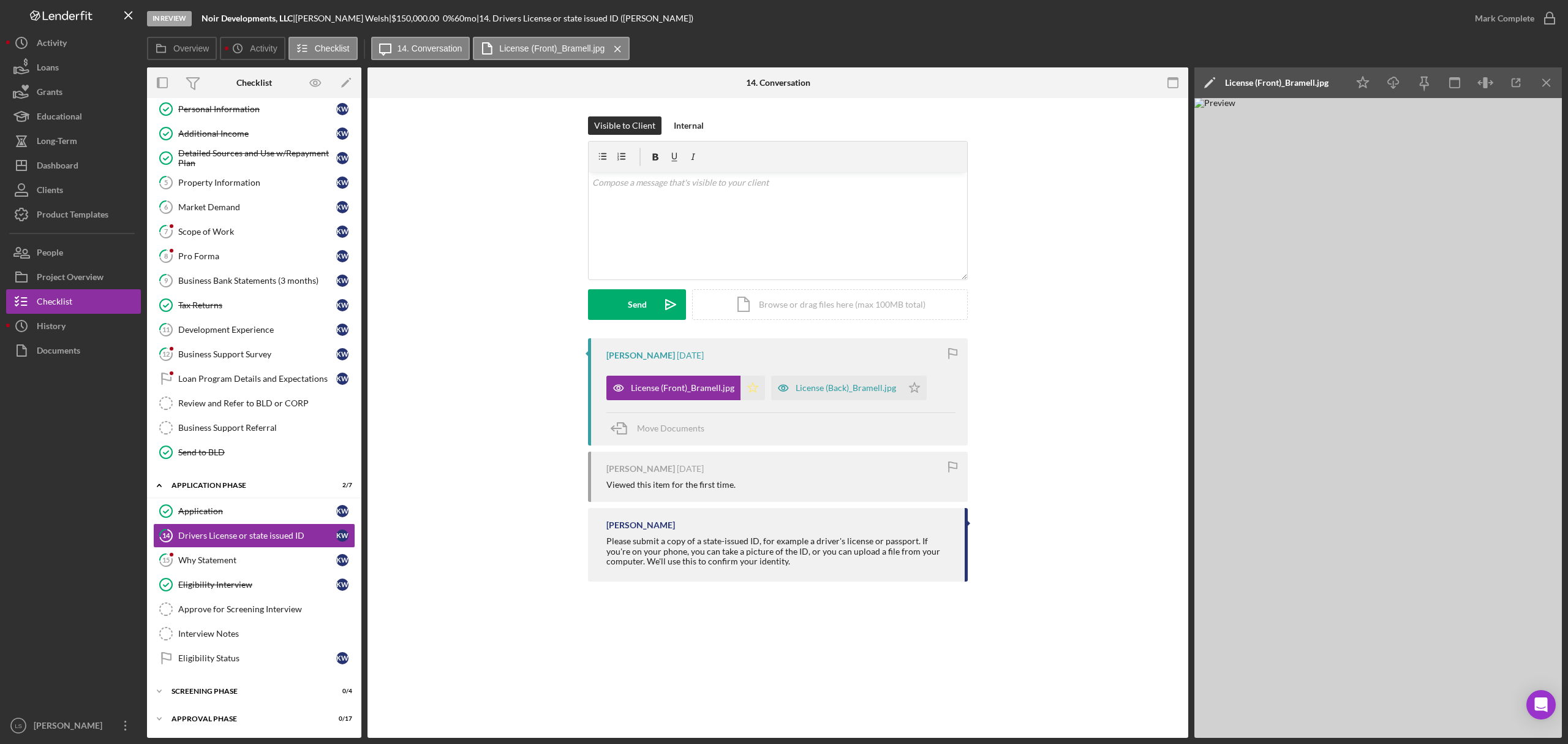
click at [748, 393] on icon "Icon/Star" at bounding box center [753, 388] width 24 height 24
click at [1547, 23] on icon "button" at bounding box center [1550, 18] width 30 height 30
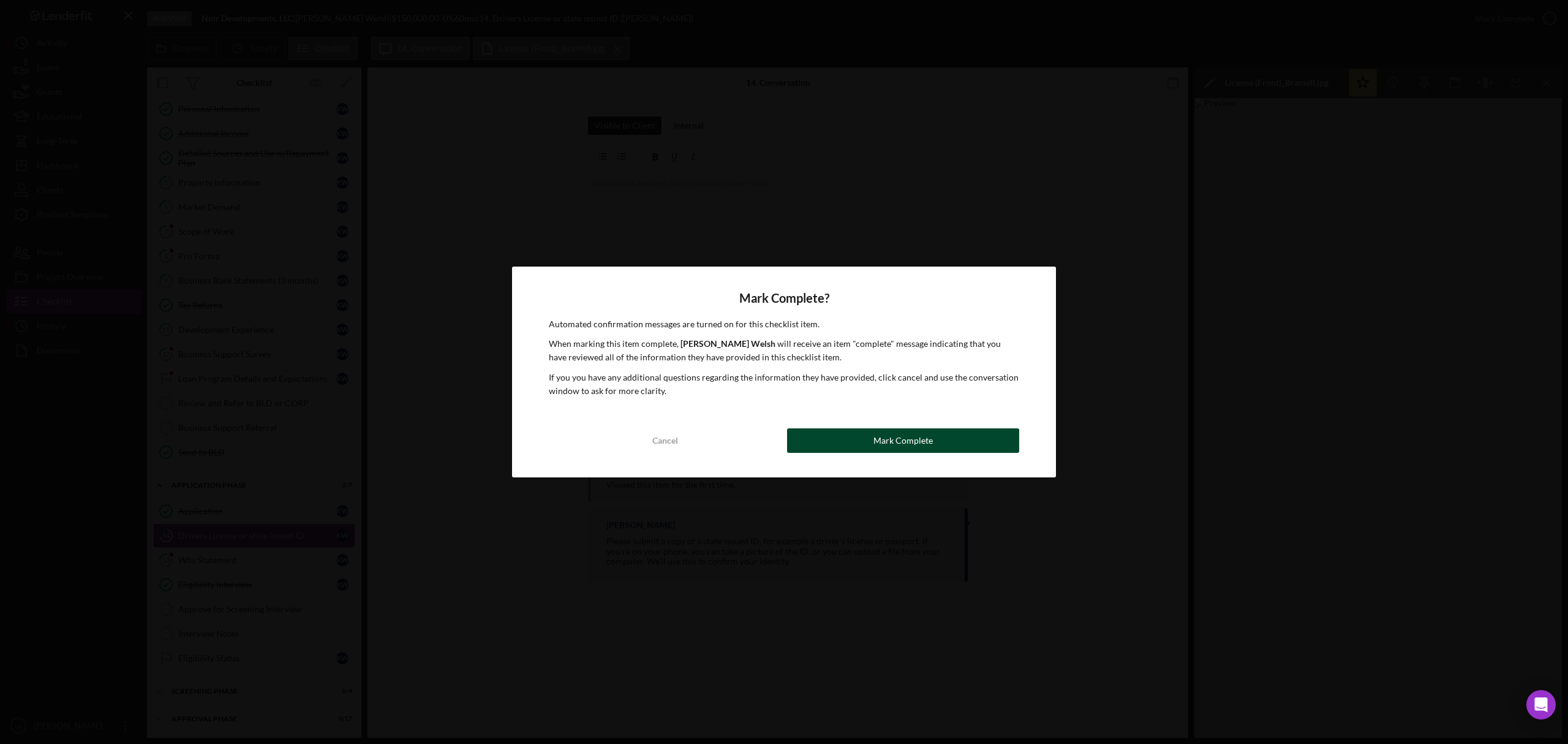
click at [911, 444] on div "Mark Complete" at bounding box center [904, 441] width 59 height 24
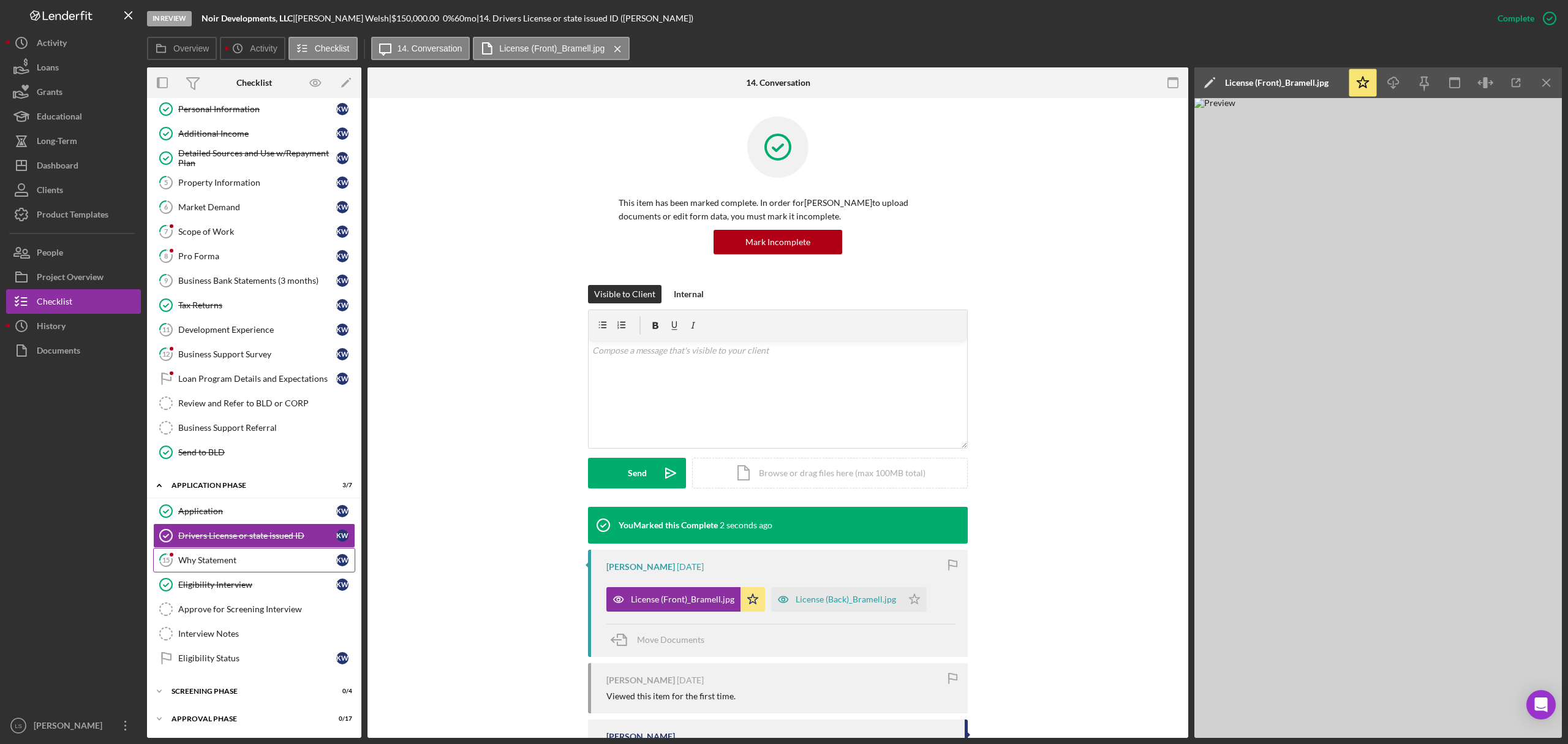
click at [258, 557] on div "Why Statement" at bounding box center [257, 560] width 158 height 10
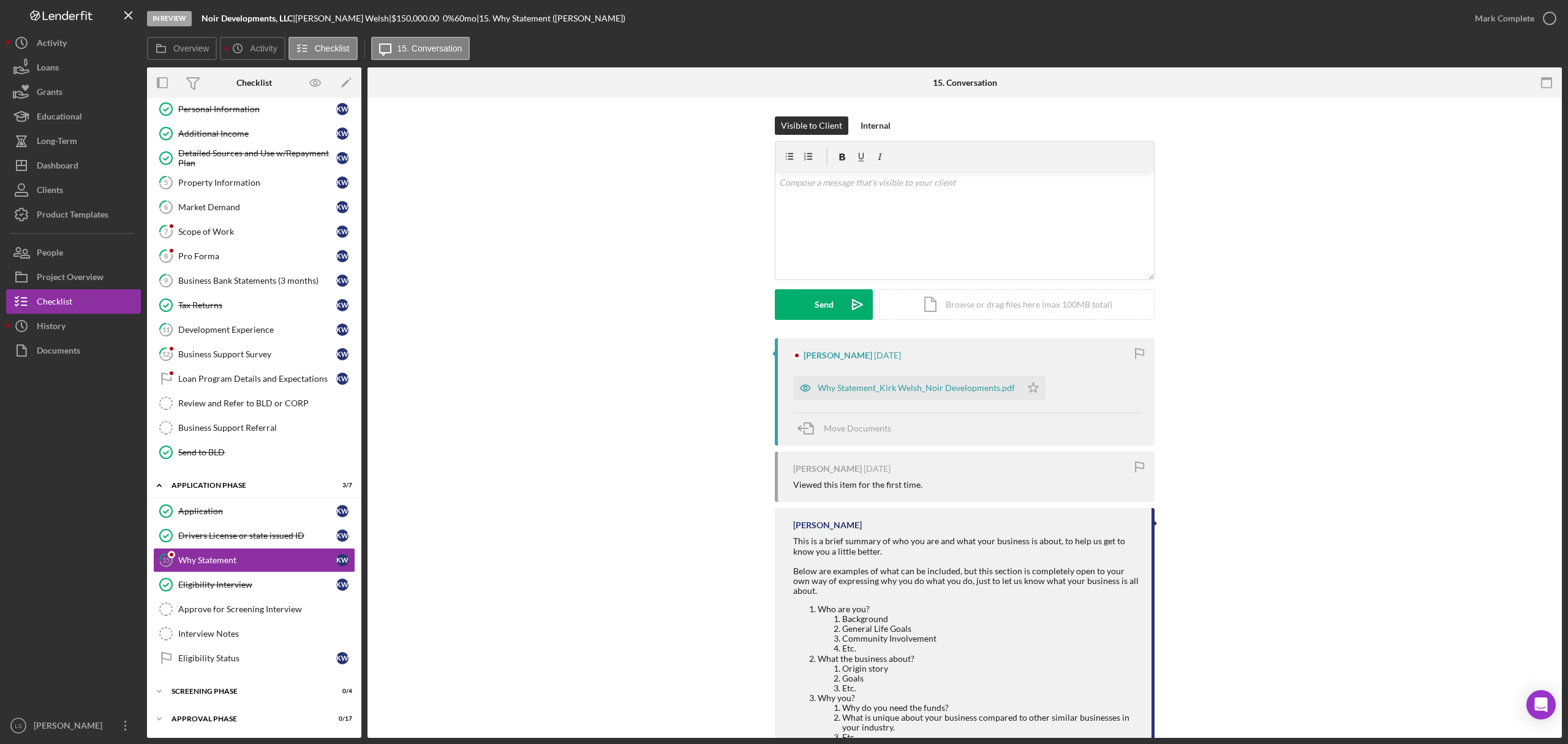
scroll to position [91, 0]
click at [930, 399] on div "Why Statement_Kirk Welsh_Noir Developments.pdf" at bounding box center [907, 388] width 228 height 24
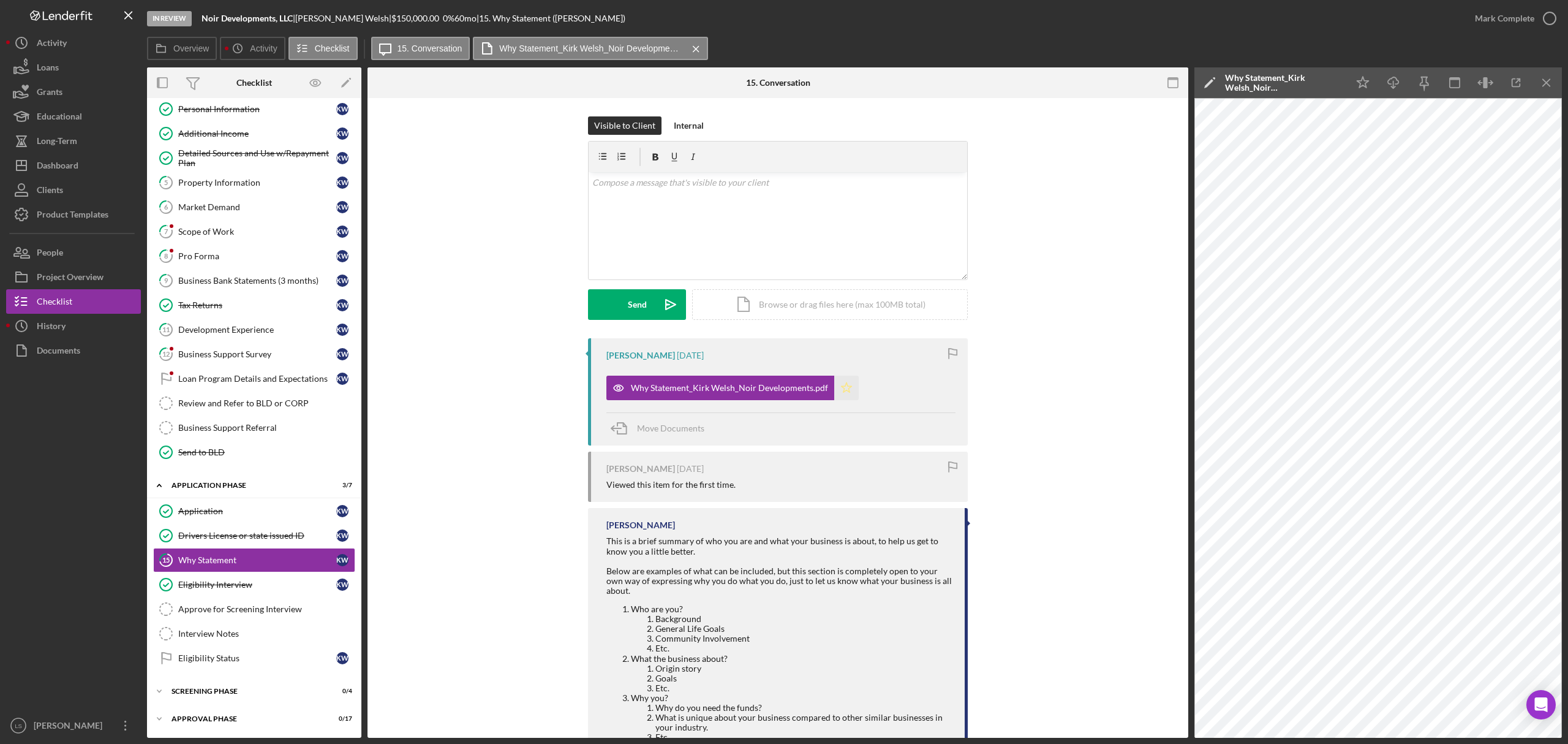
click at [843, 386] on icon "Icon/Star" at bounding box center [846, 388] width 24 height 24
click at [1552, 18] on icon "button" at bounding box center [1550, 18] width 30 height 30
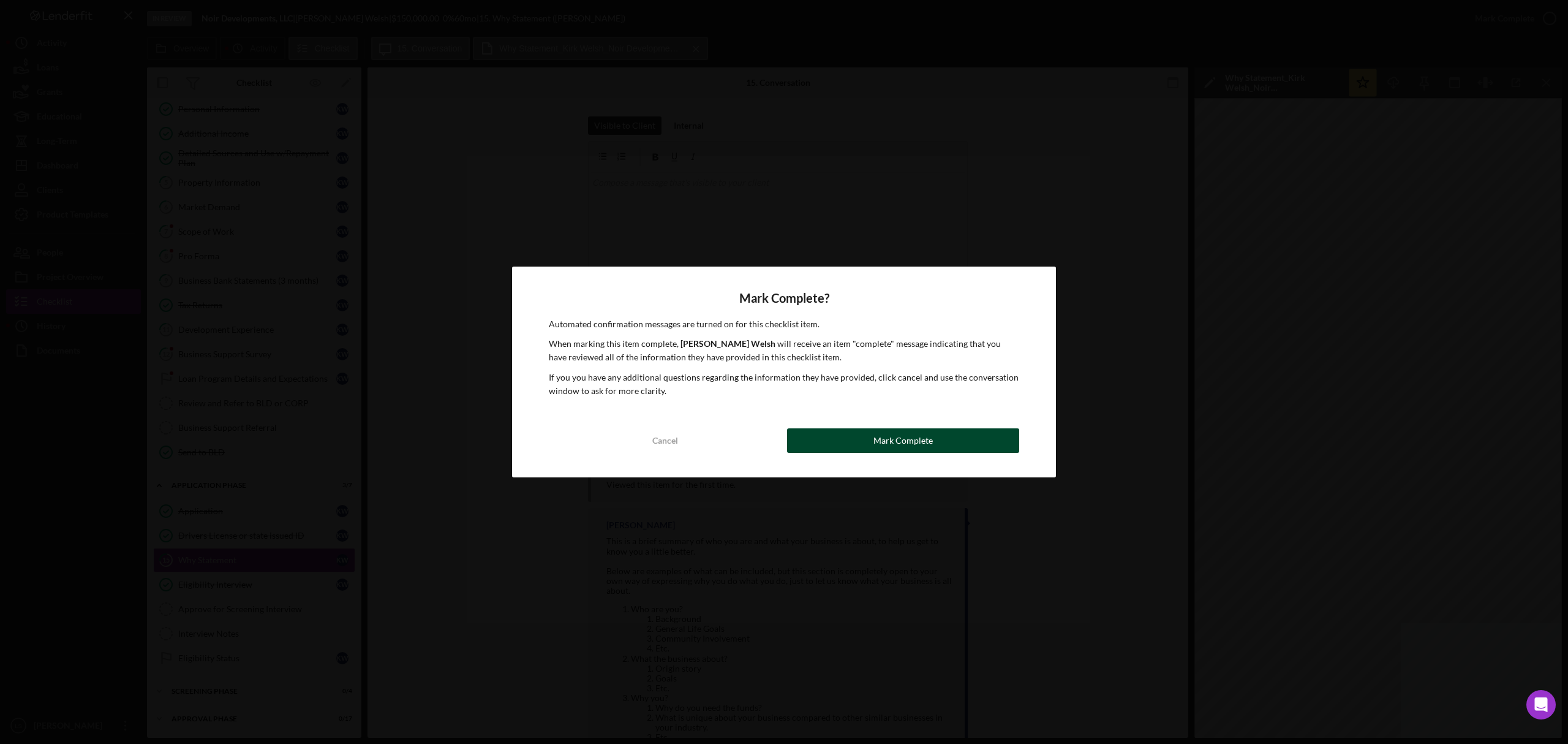
click at [907, 446] on div "Mark Complete" at bounding box center [904, 441] width 59 height 24
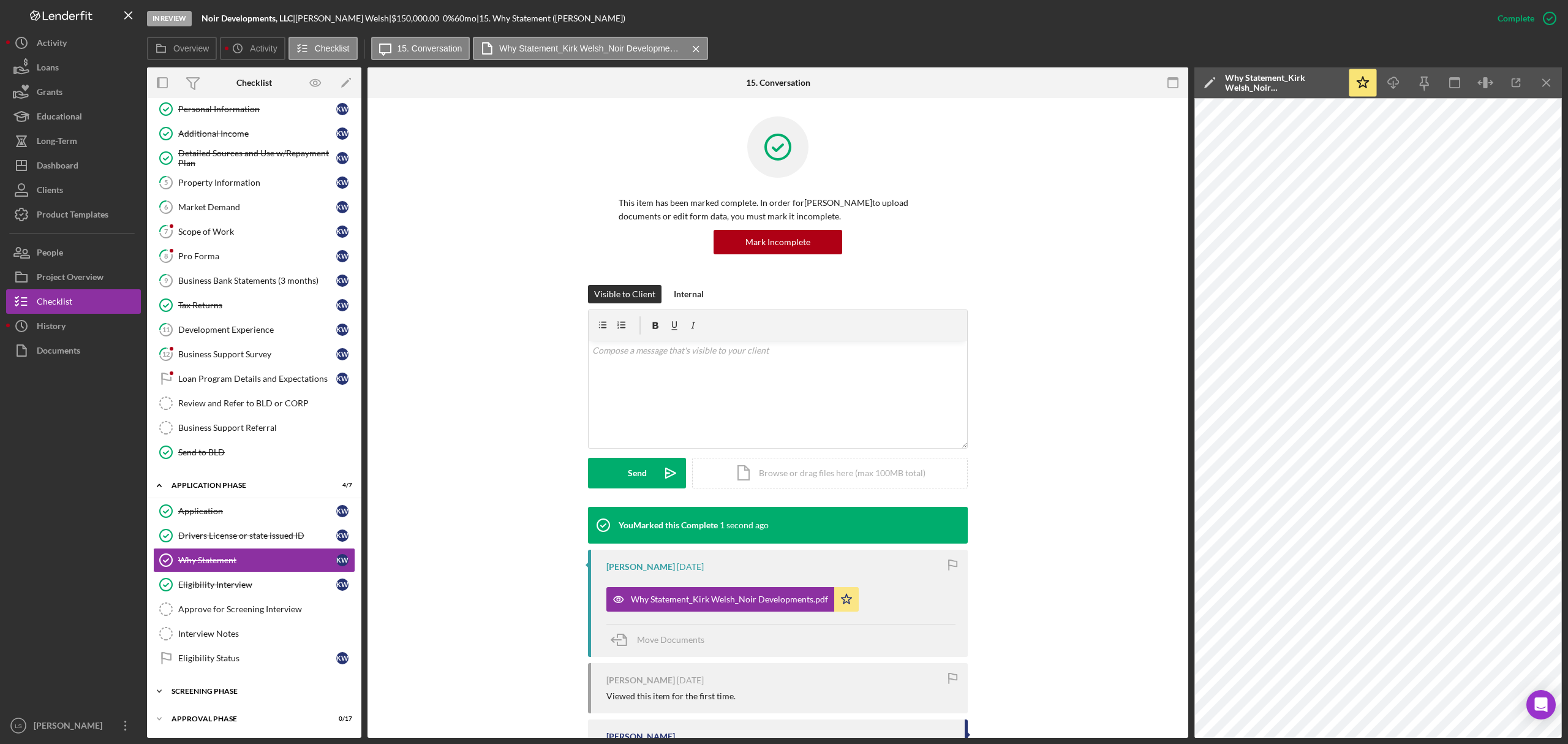
click at [256, 689] on div "Screening Phase" at bounding box center [258, 691] width 174 height 8
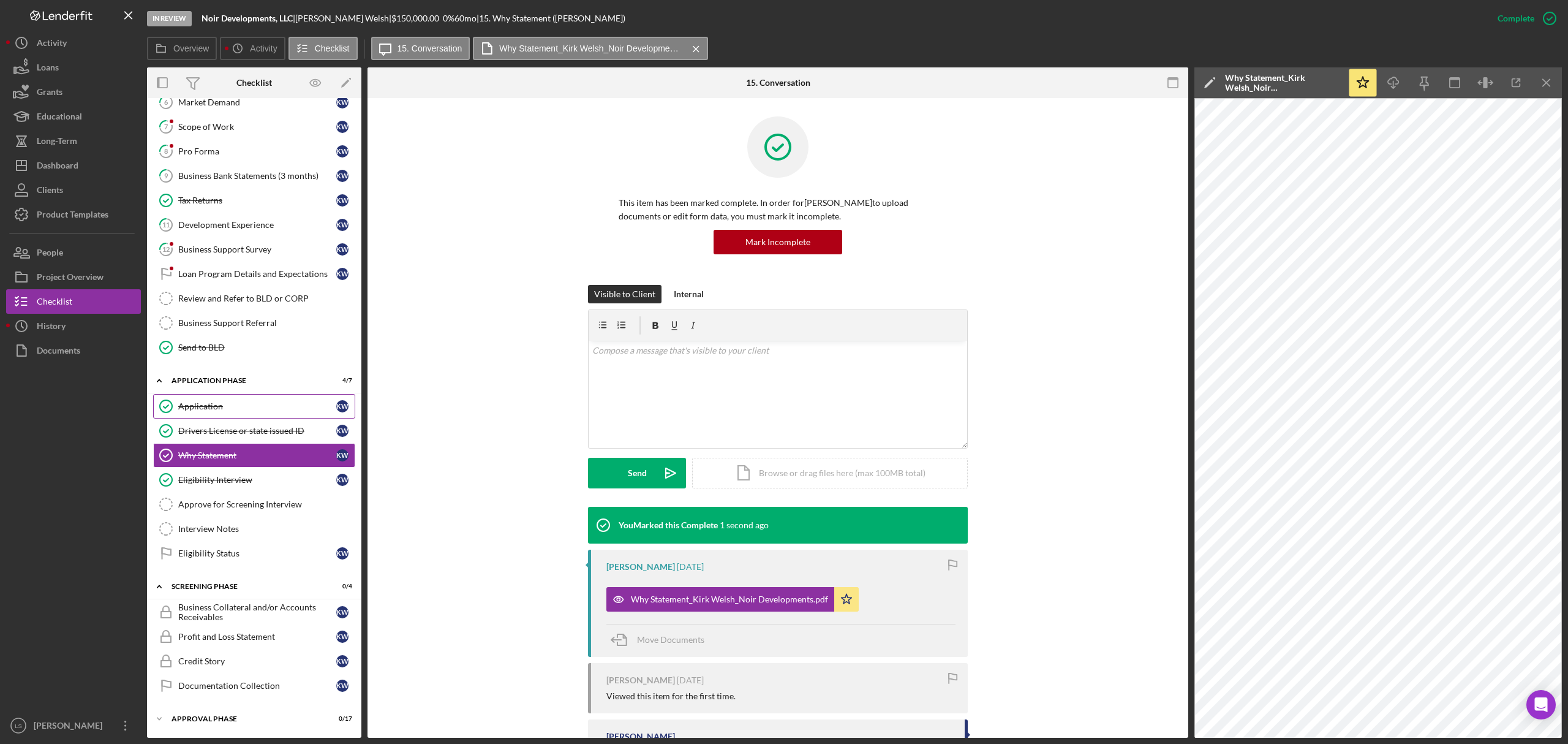
scroll to position [197, 0]
click at [265, 550] on div "Eligibility Status" at bounding box center [257, 553] width 158 height 10
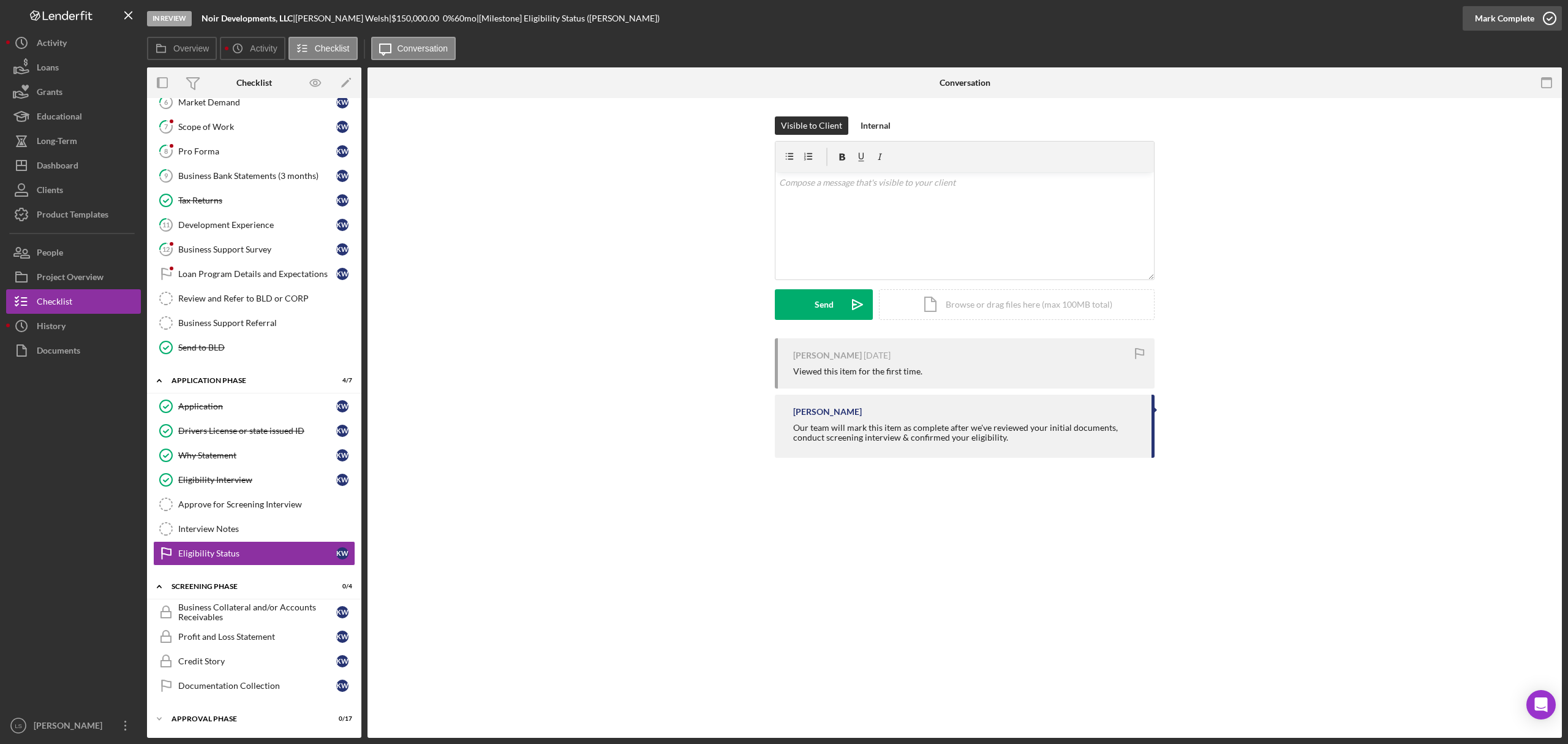
scroll to position [197, 0]
click at [1547, 22] on icon "button" at bounding box center [1550, 18] width 30 height 30
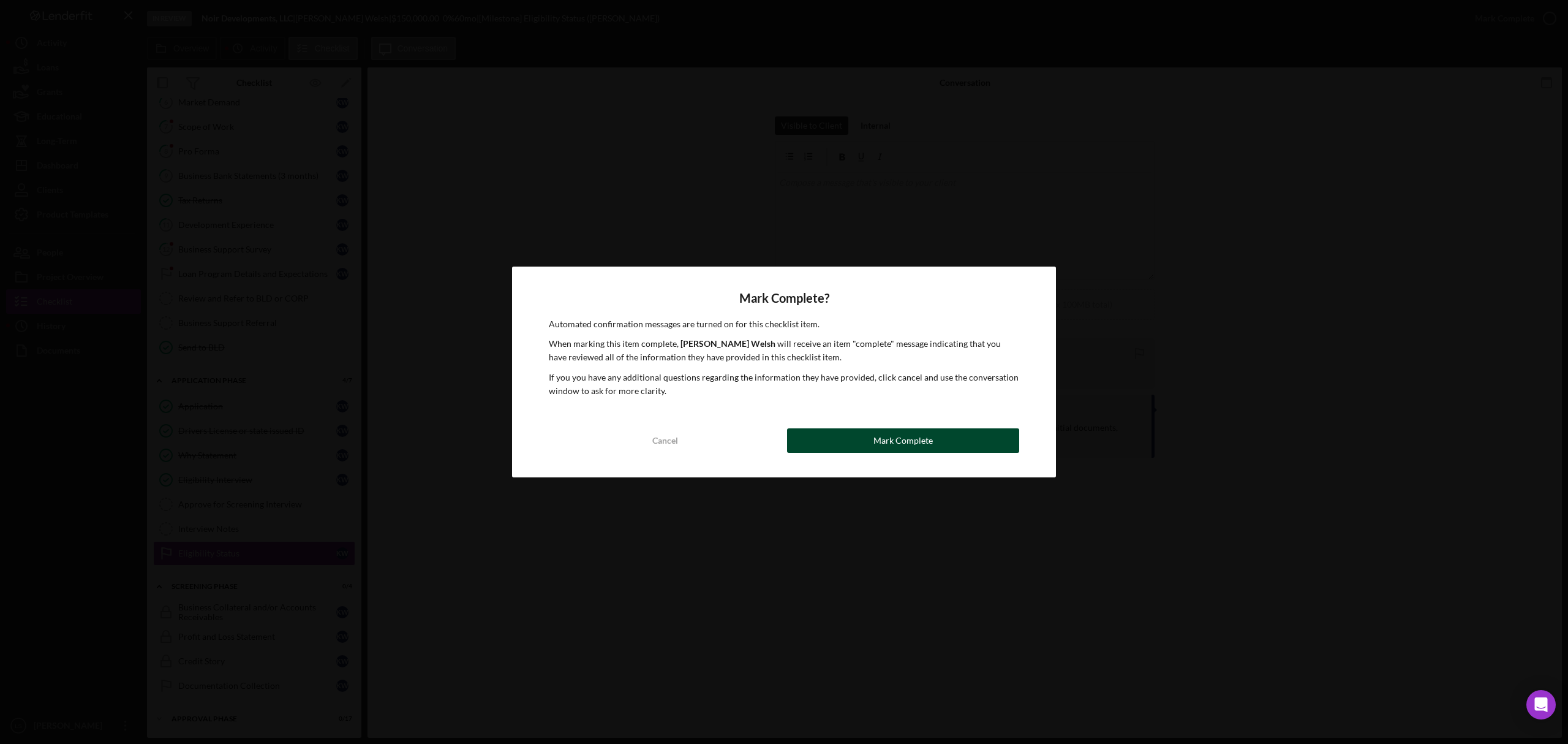
click at [870, 430] on button "Mark Complete" at bounding box center [903, 441] width 232 height 24
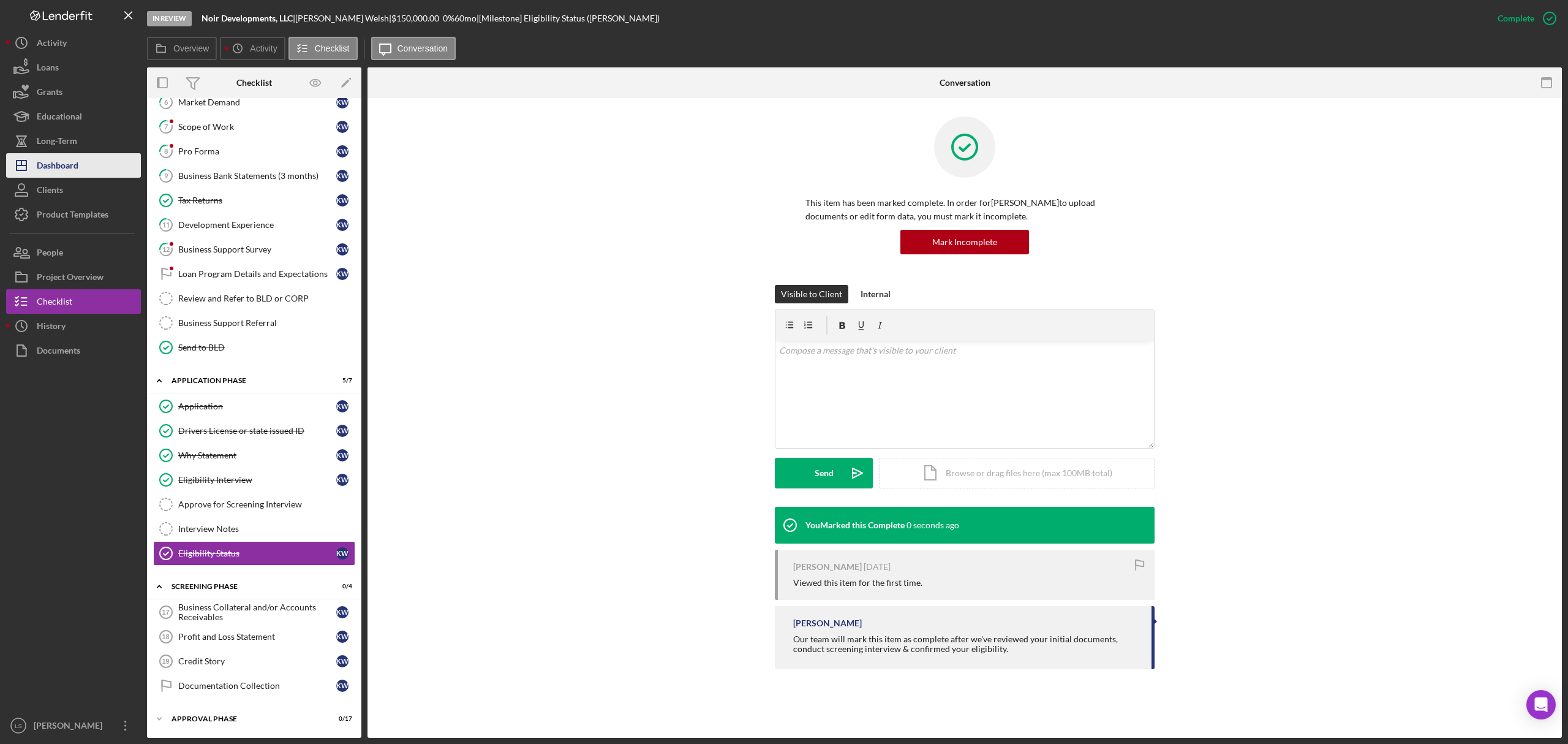
click at [88, 163] on button "Icon/Dashboard Dashboard" at bounding box center [73, 165] width 135 height 24
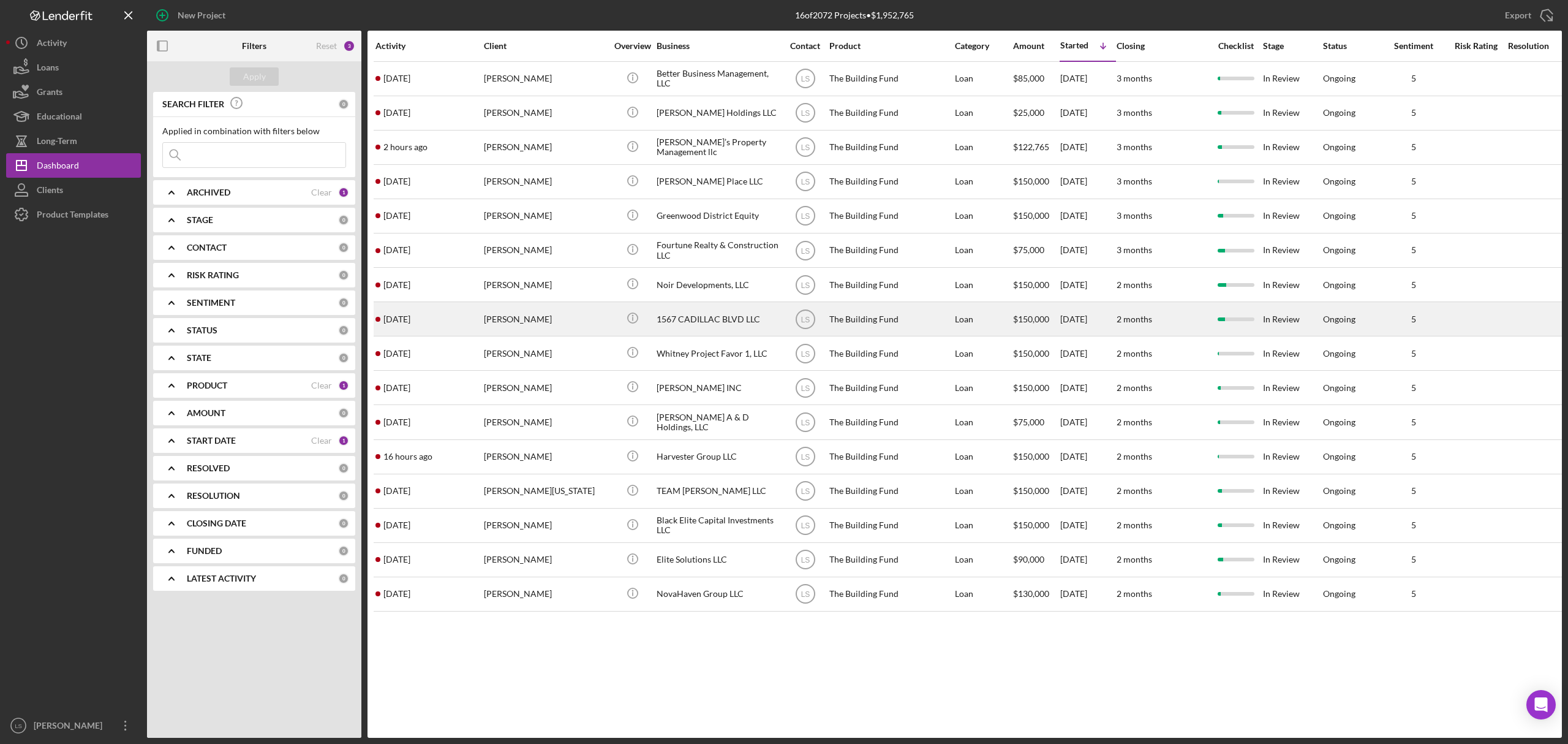
click at [571, 317] on div "[PERSON_NAME]" at bounding box center [545, 319] width 123 height 33
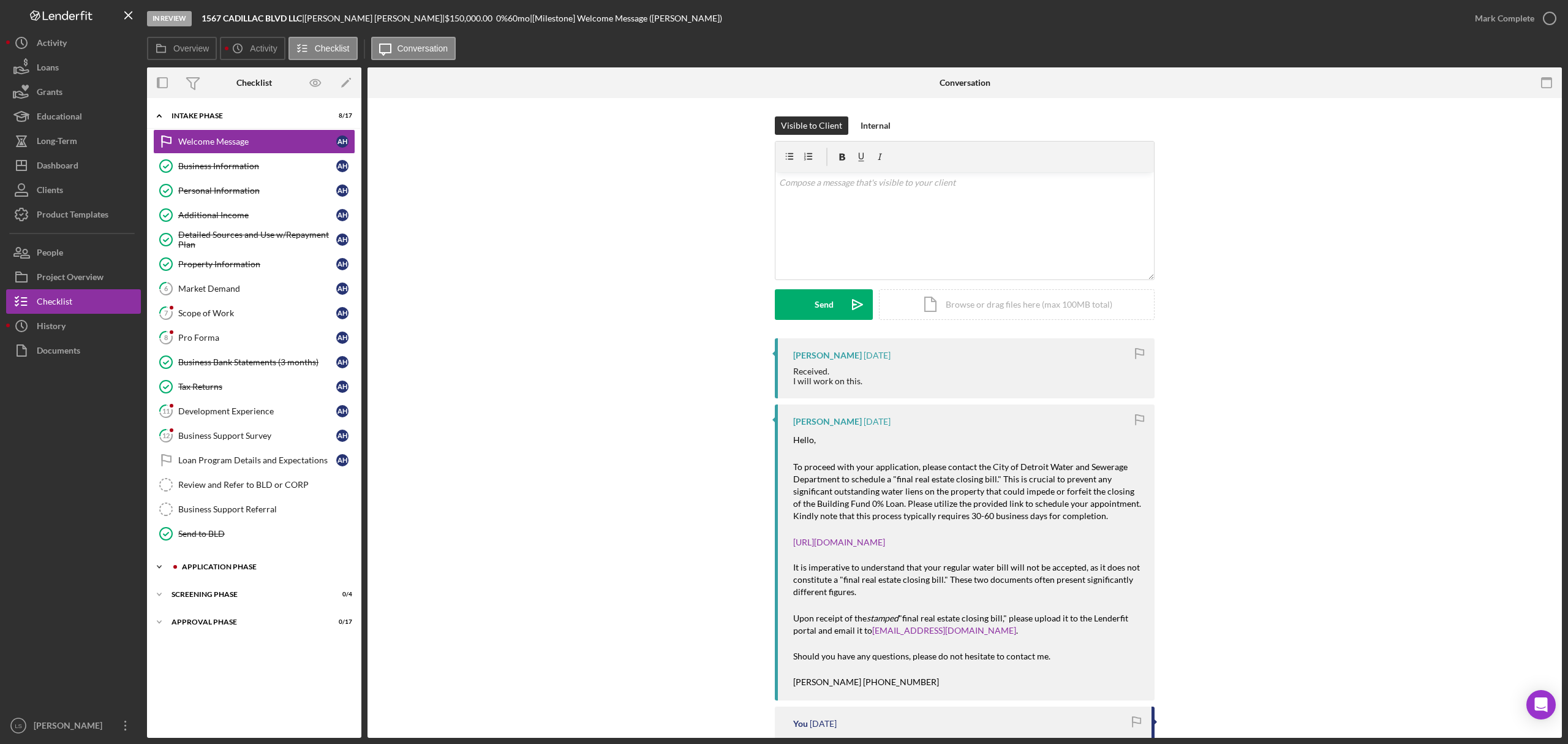
click at [242, 571] on div "Application Phase" at bounding box center [264, 567] width 164 height 8
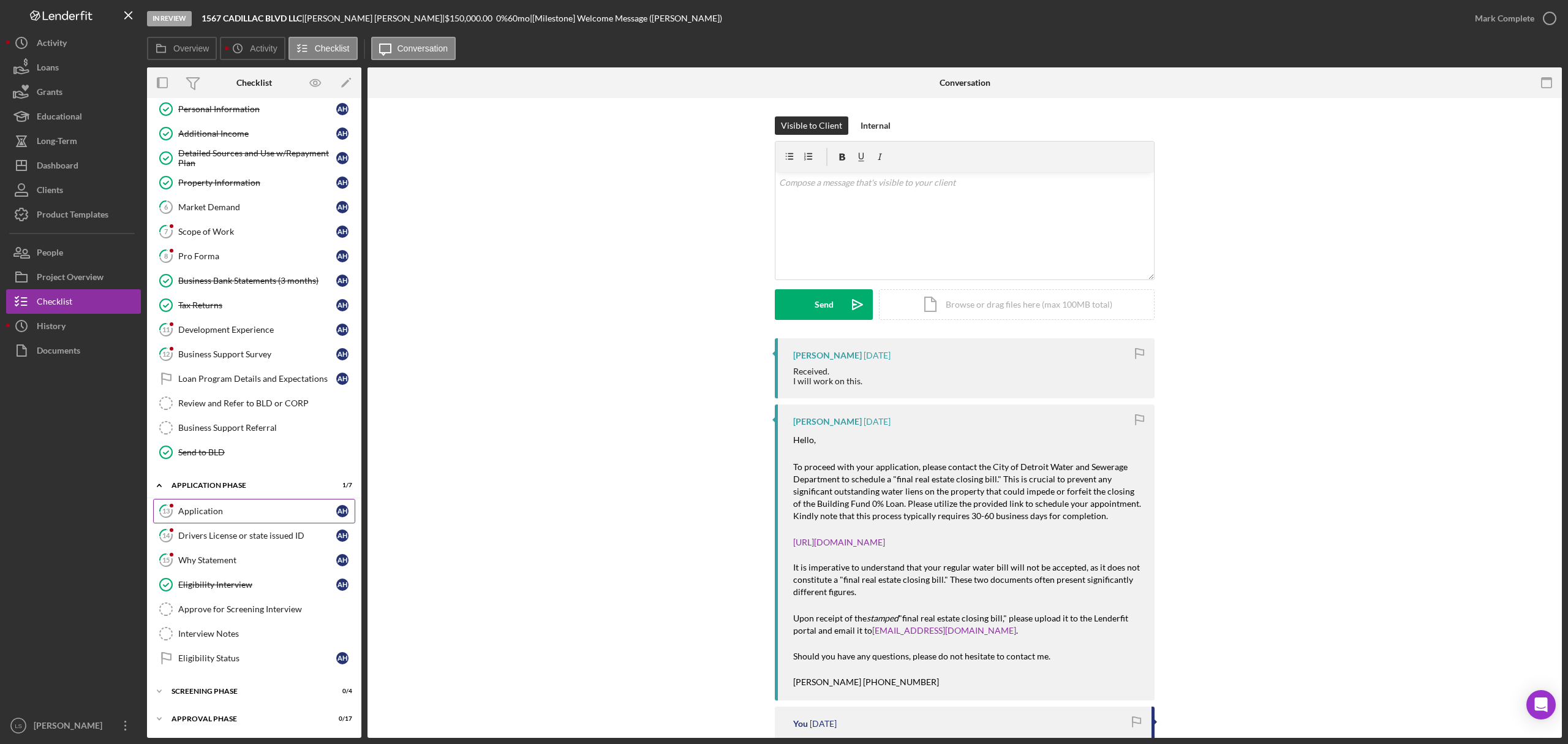
click at [272, 508] on div "Application" at bounding box center [257, 511] width 158 height 10
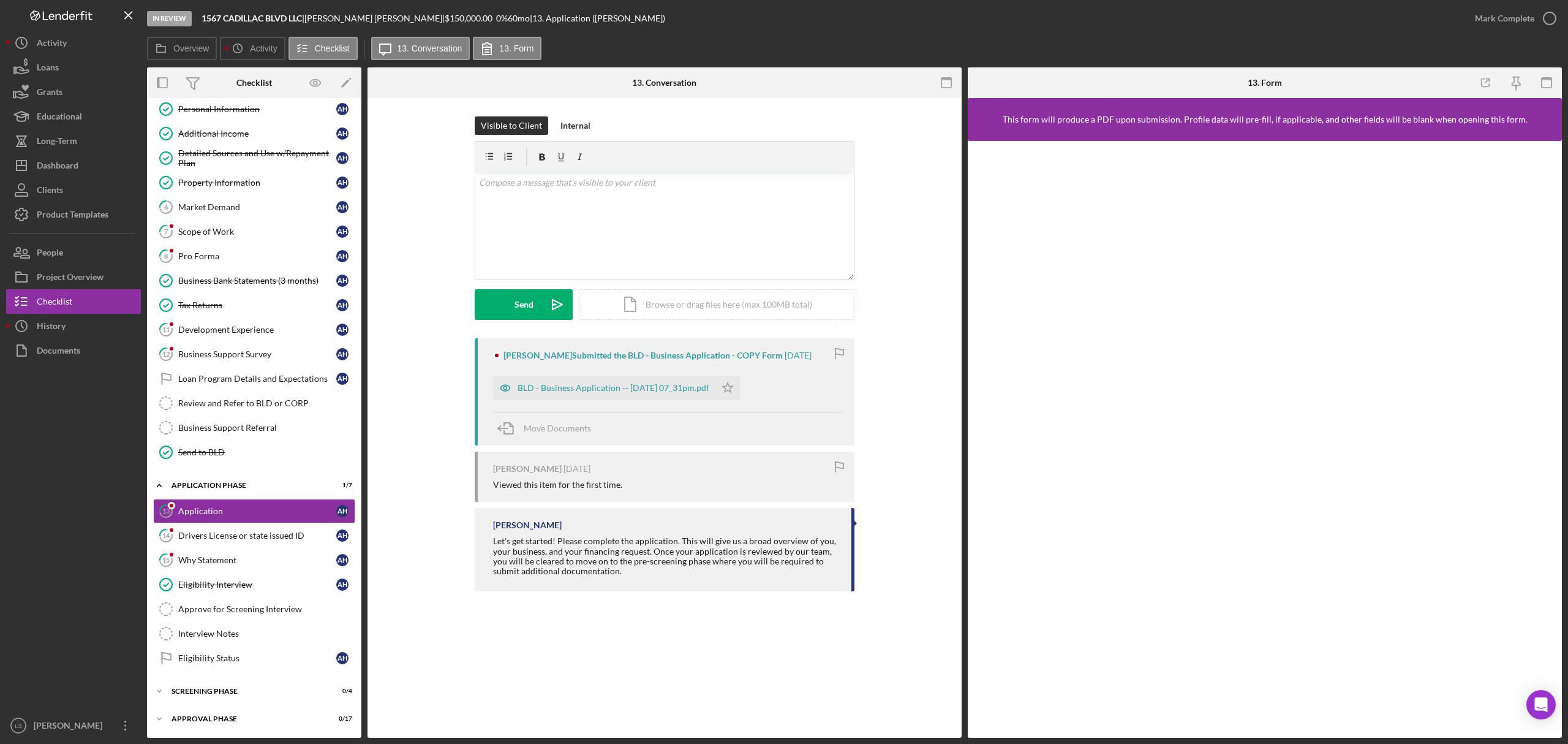
scroll to position [91, 0]
drag, startPoint x: 736, startPoint y: 386, endPoint x: 653, endPoint y: 401, distance: 84.3
click at [736, 386] on icon "Icon/Star" at bounding box center [728, 388] width 24 height 24
click at [633, 393] on div "BLD - Business Application -- [DATE] 07_31pm.pdf" at bounding box center [604, 388] width 222 height 24
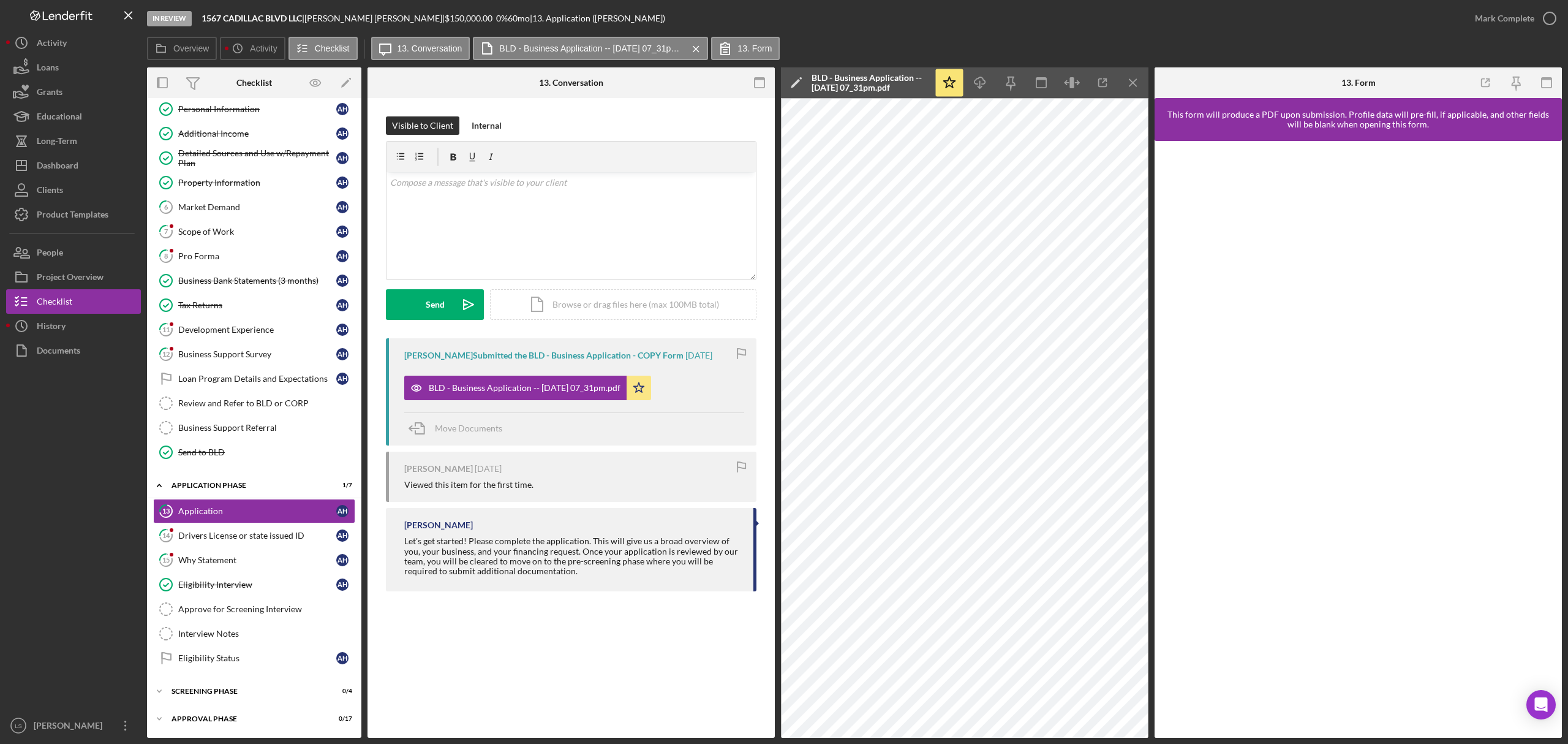
click at [1562, 18] on div "In Review 1567 CADILLAC BLVD LLC | [PERSON_NAME] | $150,000.00 0 % 60 mo | 13. …" at bounding box center [784, 372] width 1568 height 744
click at [1547, 15] on icon "button" at bounding box center [1550, 18] width 30 height 30
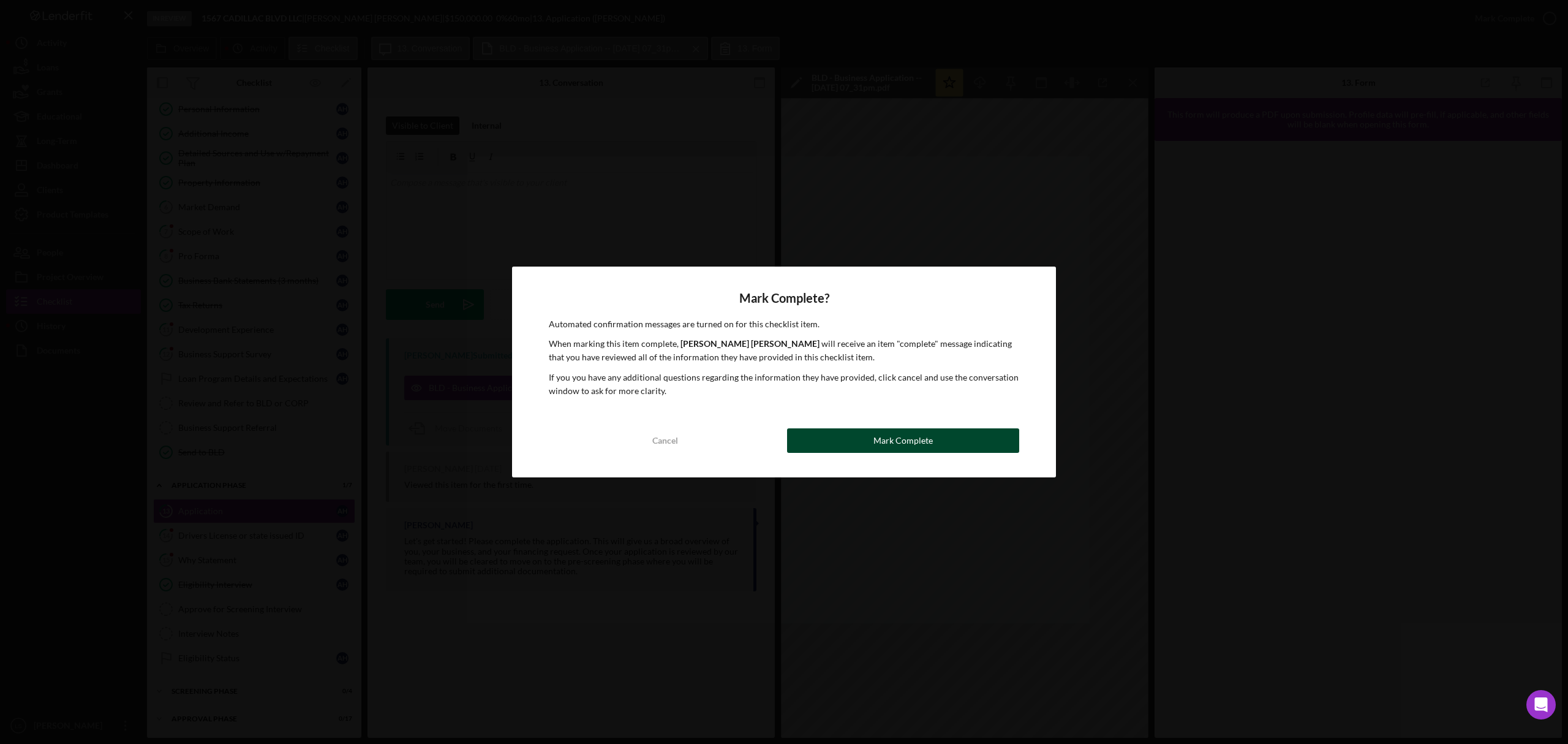
click at [814, 439] on button "Mark Complete" at bounding box center [903, 441] width 232 height 24
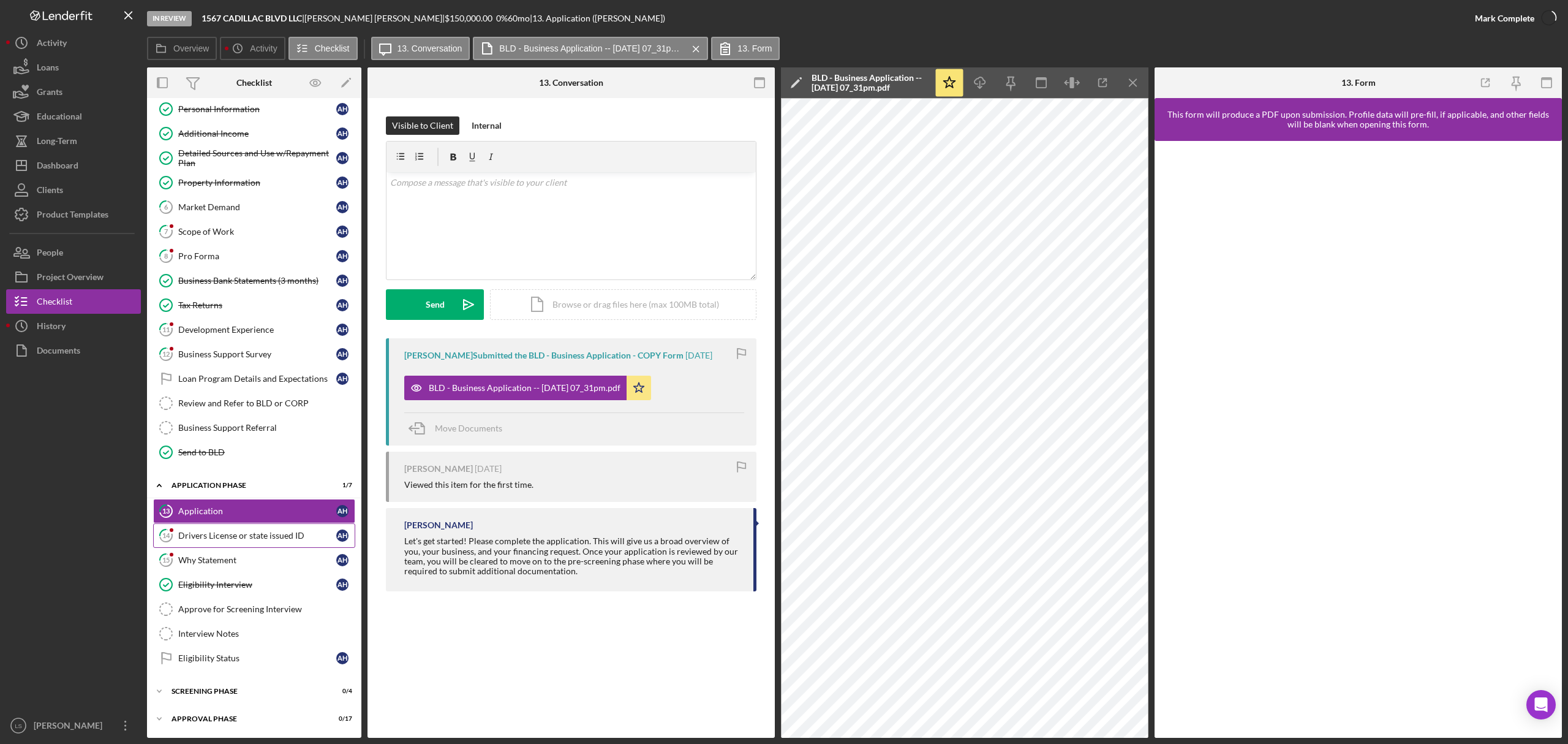
click at [267, 524] on link "14 Drivers License or state issued ID A H" at bounding box center [254, 536] width 202 height 24
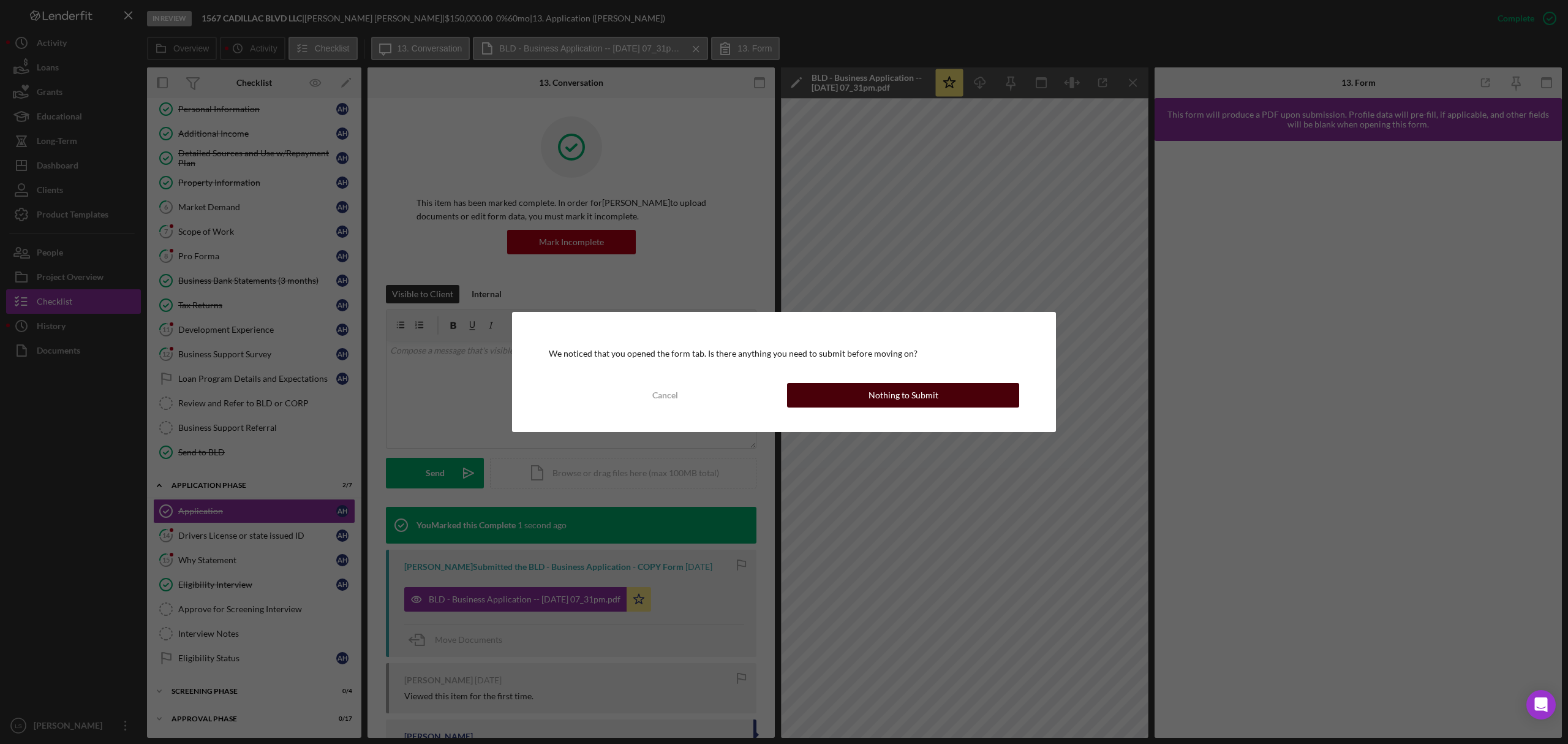
click at [898, 386] on div "Nothing to Submit" at bounding box center [904, 396] width 70 height 24
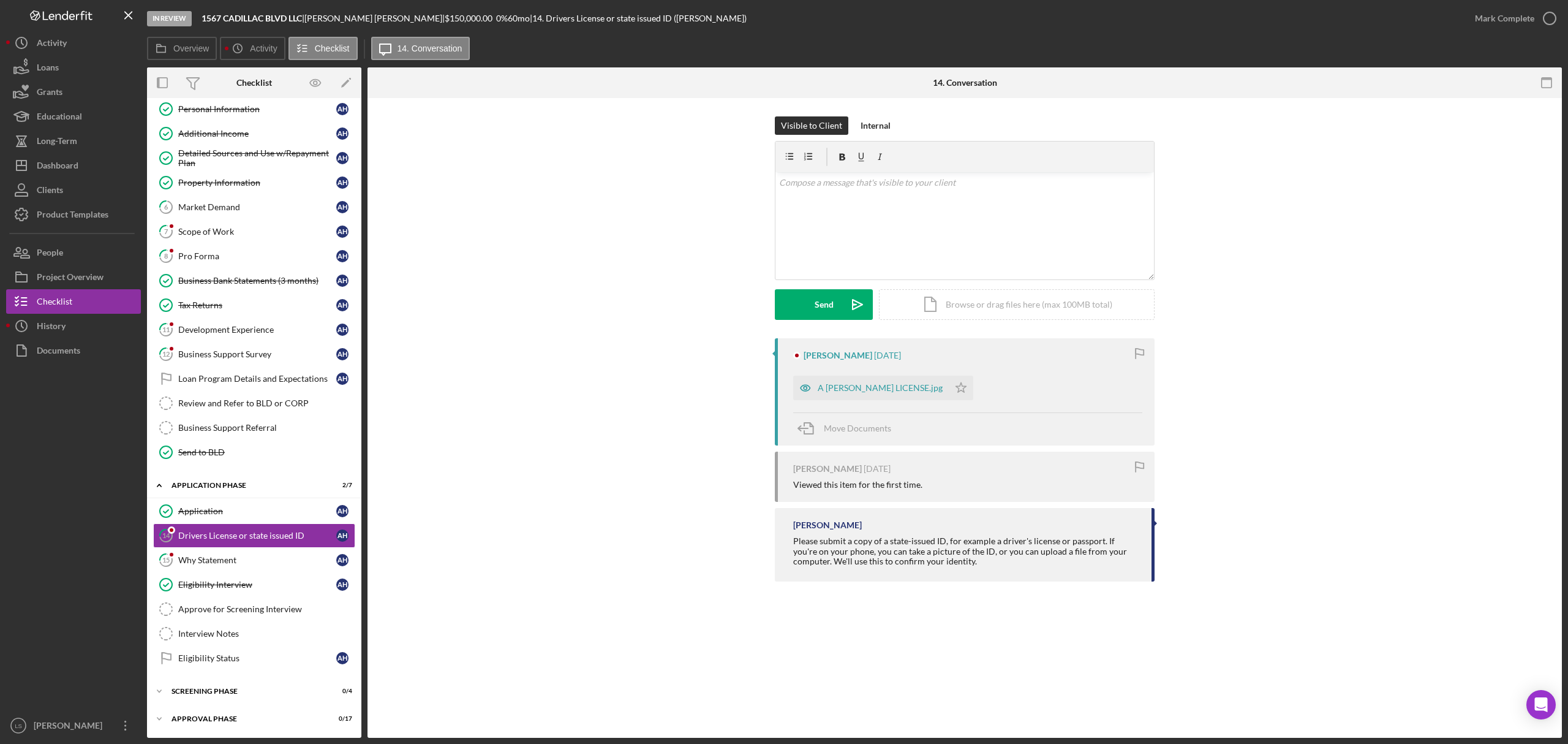
scroll to position [91, 0]
click at [852, 398] on div "A [PERSON_NAME] LICENSE.jpg" at bounding box center [871, 388] width 155 height 24
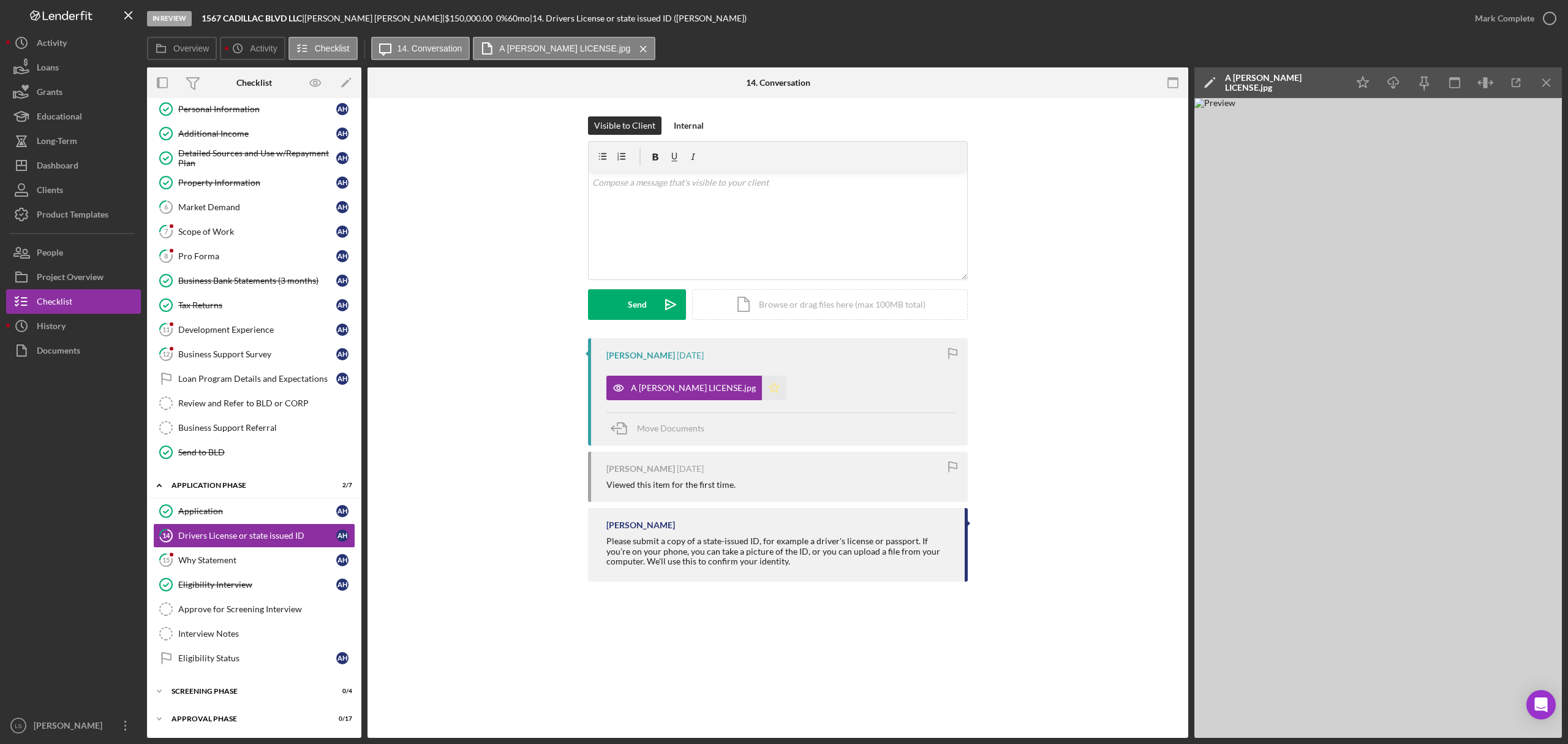
click at [762, 393] on icon "Icon/Star" at bounding box center [774, 388] width 24 height 24
click at [1543, 12] on icon "button" at bounding box center [1550, 18] width 30 height 30
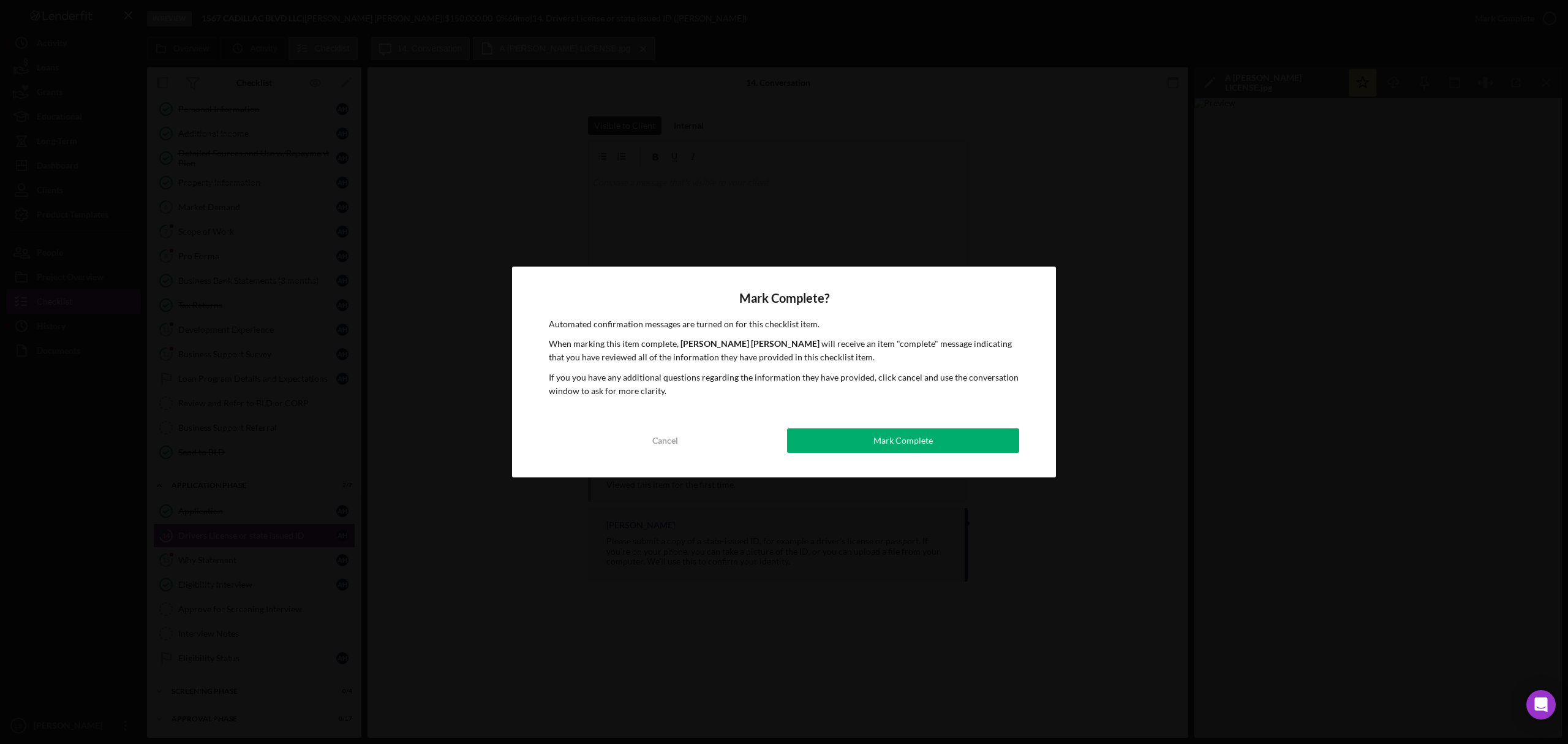
drag, startPoint x: 957, startPoint y: 437, endPoint x: 981, endPoint y: 420, distance: 29.4
click at [955, 440] on button "Mark Complete" at bounding box center [903, 441] width 232 height 24
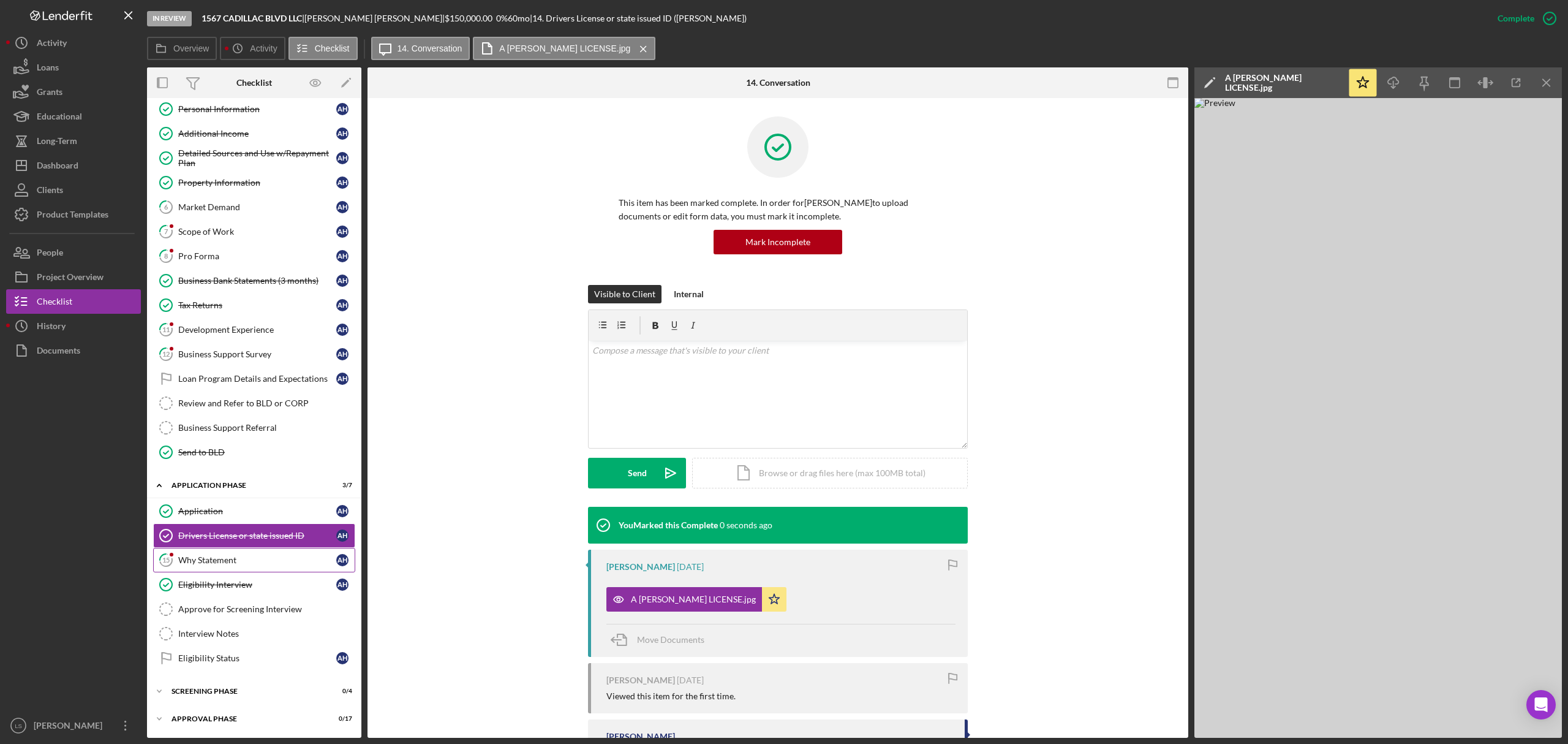
click at [232, 566] on link "15 Why Statement A H" at bounding box center [254, 560] width 202 height 24
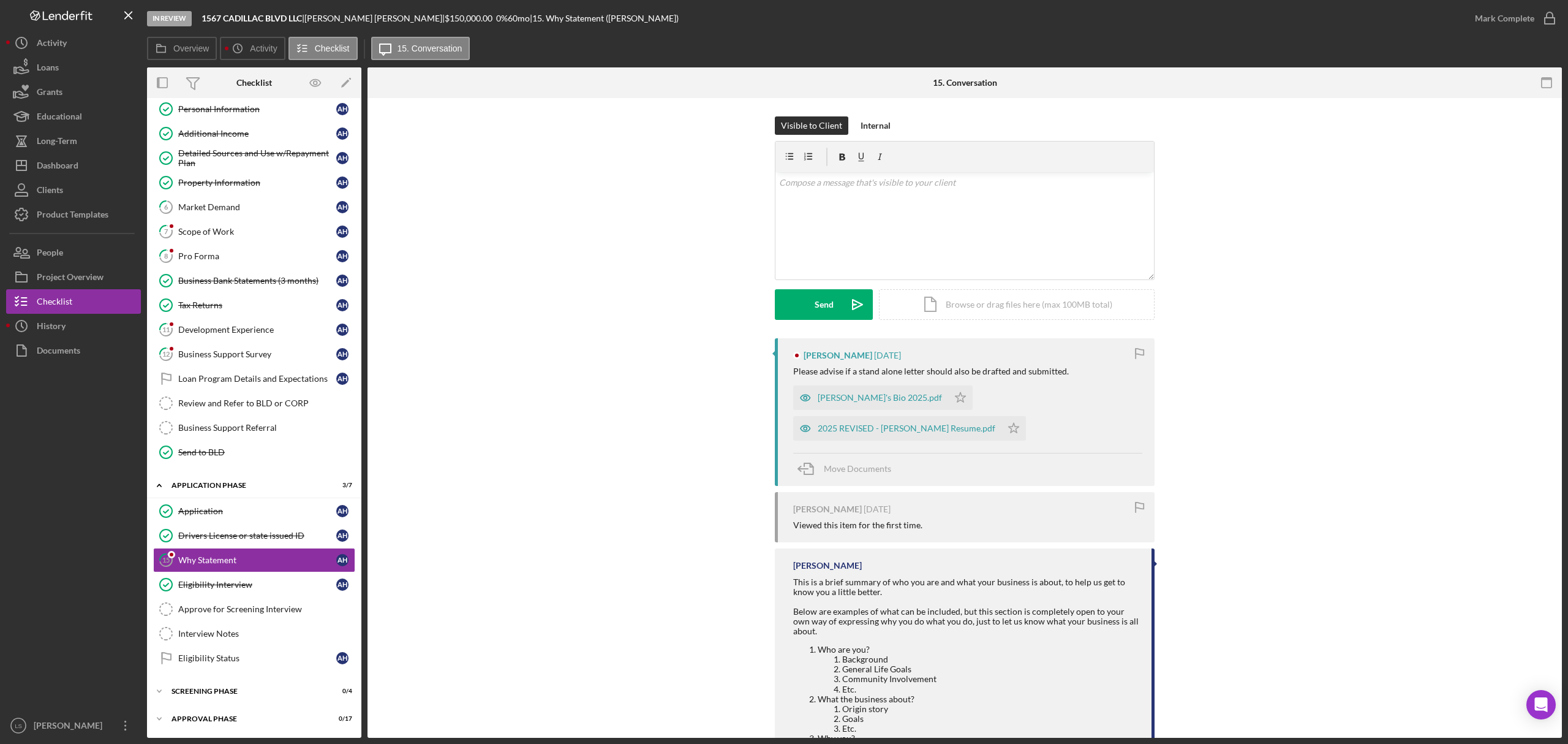
scroll to position [91, 0]
click at [862, 402] on div "[PERSON_NAME]'s Bio 2025.pdf" at bounding box center [879, 397] width 124 height 10
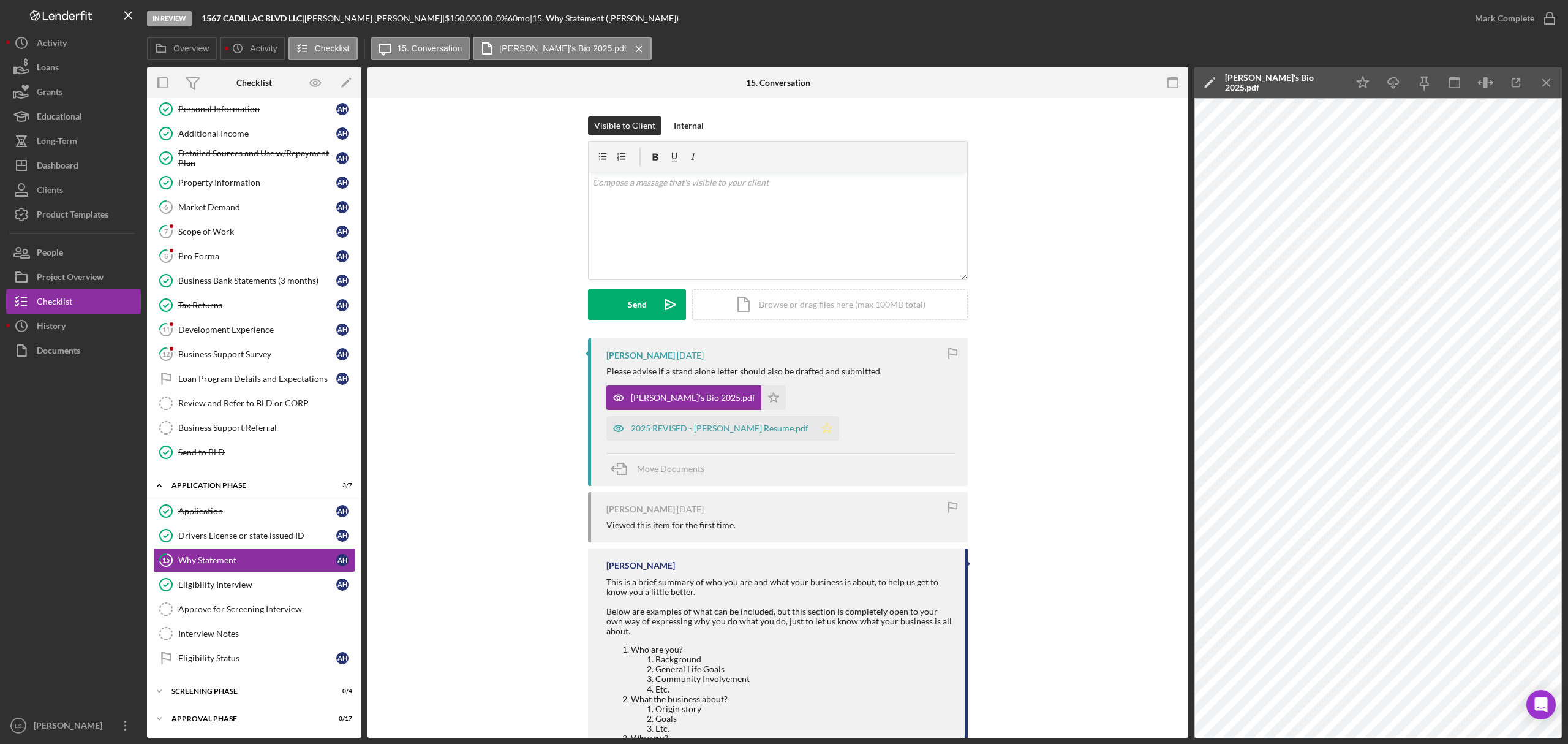
click at [814, 428] on icon "Icon/Star" at bounding box center [827, 428] width 24 height 24
click at [761, 401] on icon "Icon/Star" at bounding box center [773, 398] width 24 height 24
click at [1528, 21] on div "Mark Complete" at bounding box center [1505, 18] width 59 height 24
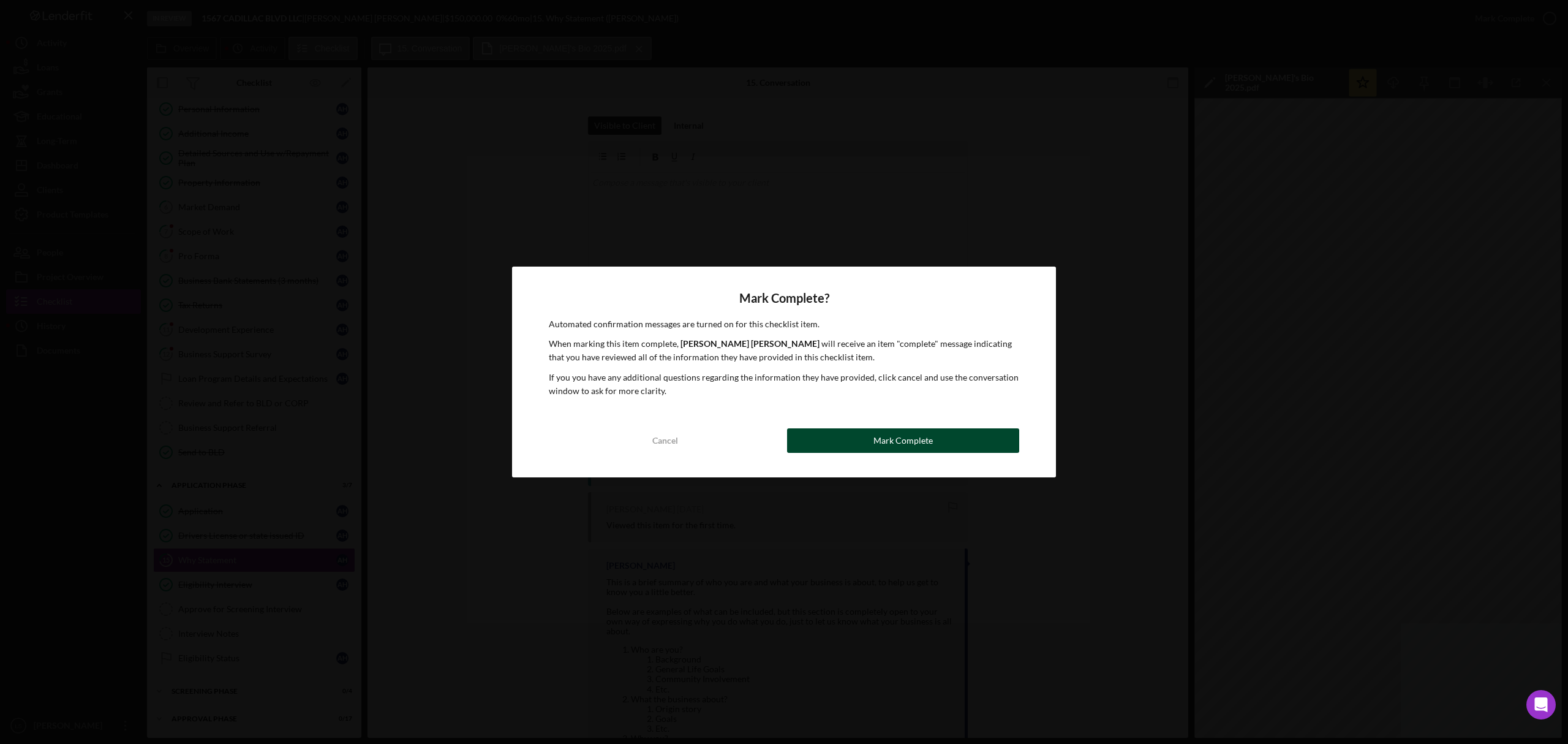
click at [913, 434] on div "Mark Complete" at bounding box center [904, 441] width 59 height 24
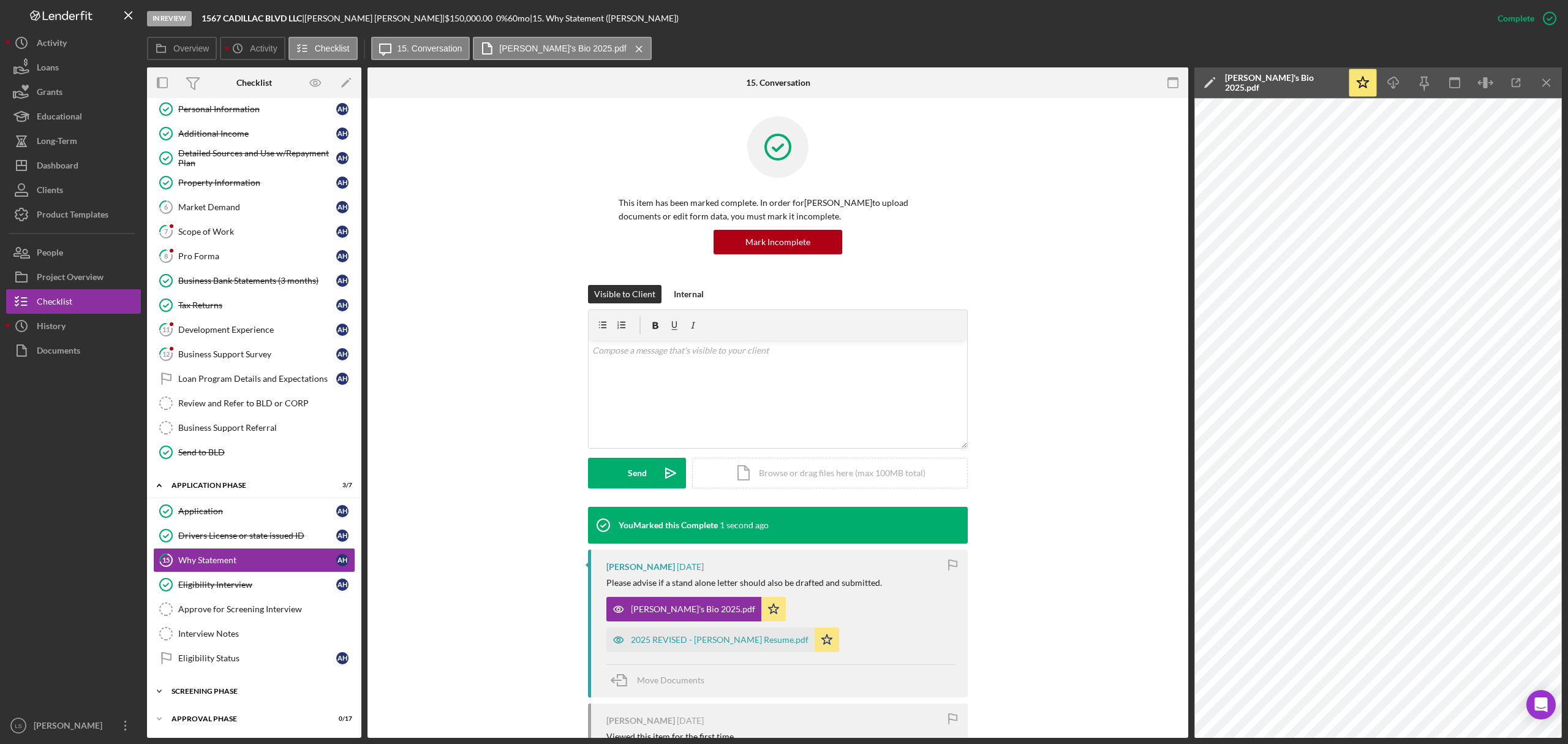
click at [216, 697] on div "Icon/Expander Screening Phase 0 / 4" at bounding box center [254, 691] width 214 height 24
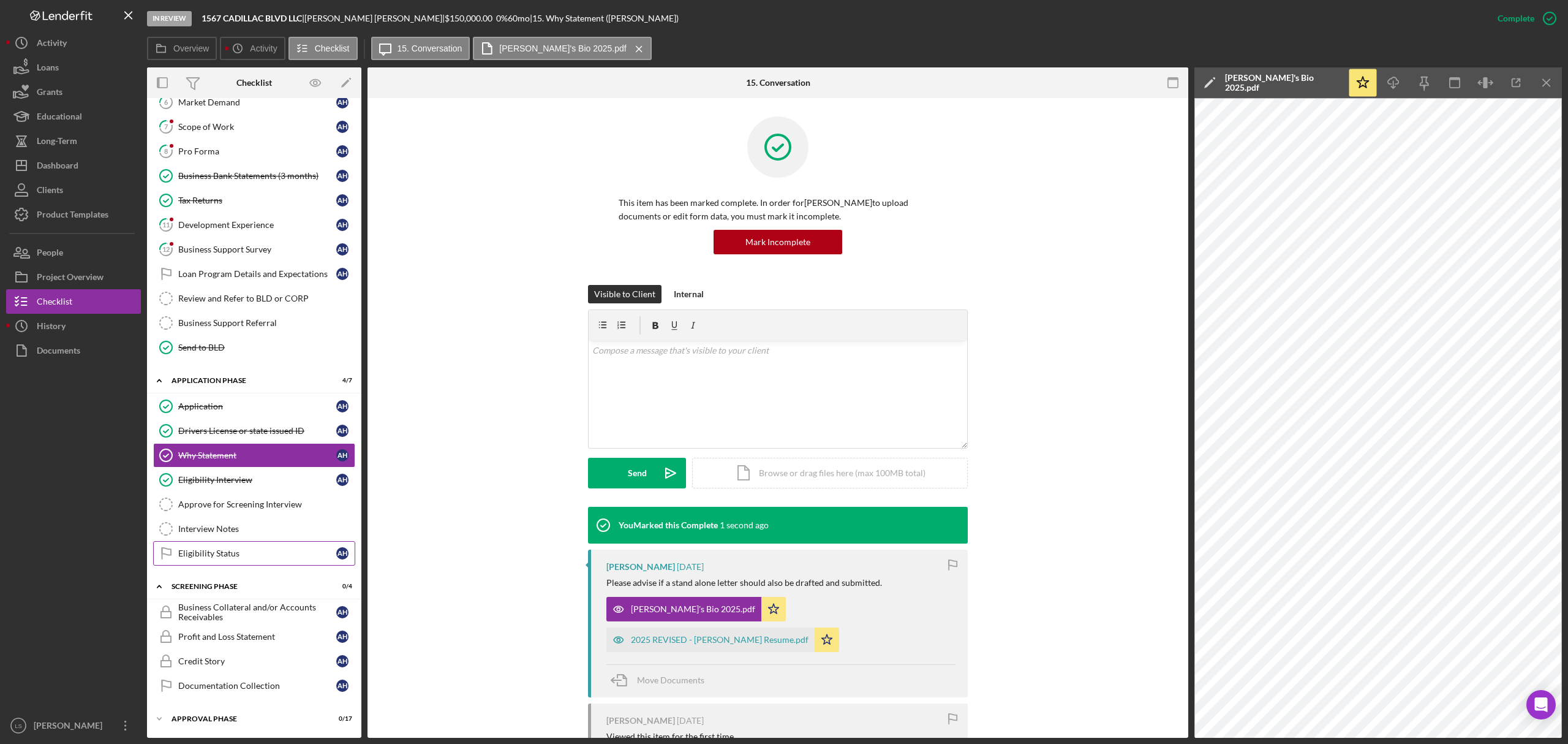
click at [239, 560] on link "Eligibility Status Eligibility Status A H" at bounding box center [254, 553] width 202 height 24
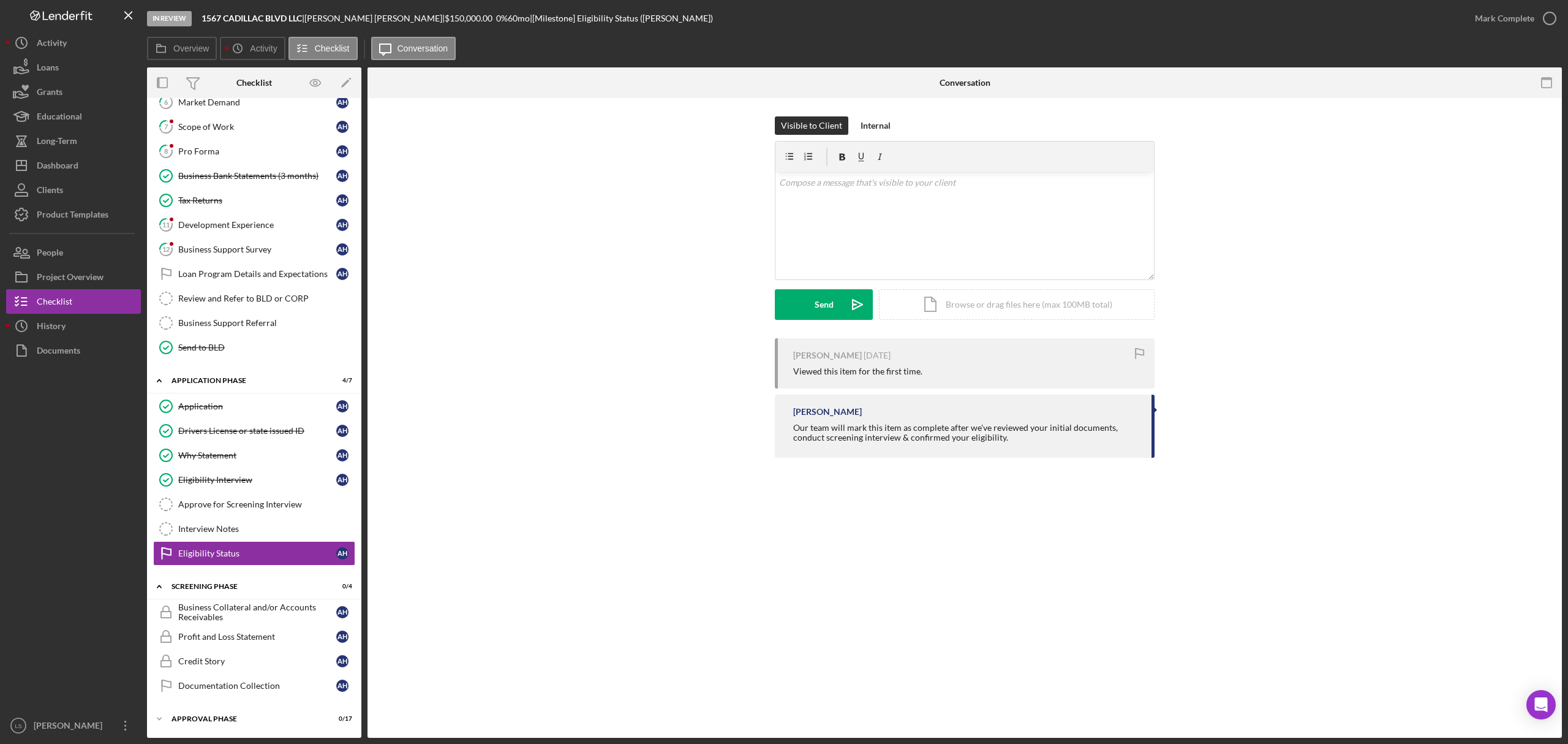
scroll to position [197, 0]
click at [1555, 16] on icon "button" at bounding box center [1550, 18] width 30 height 30
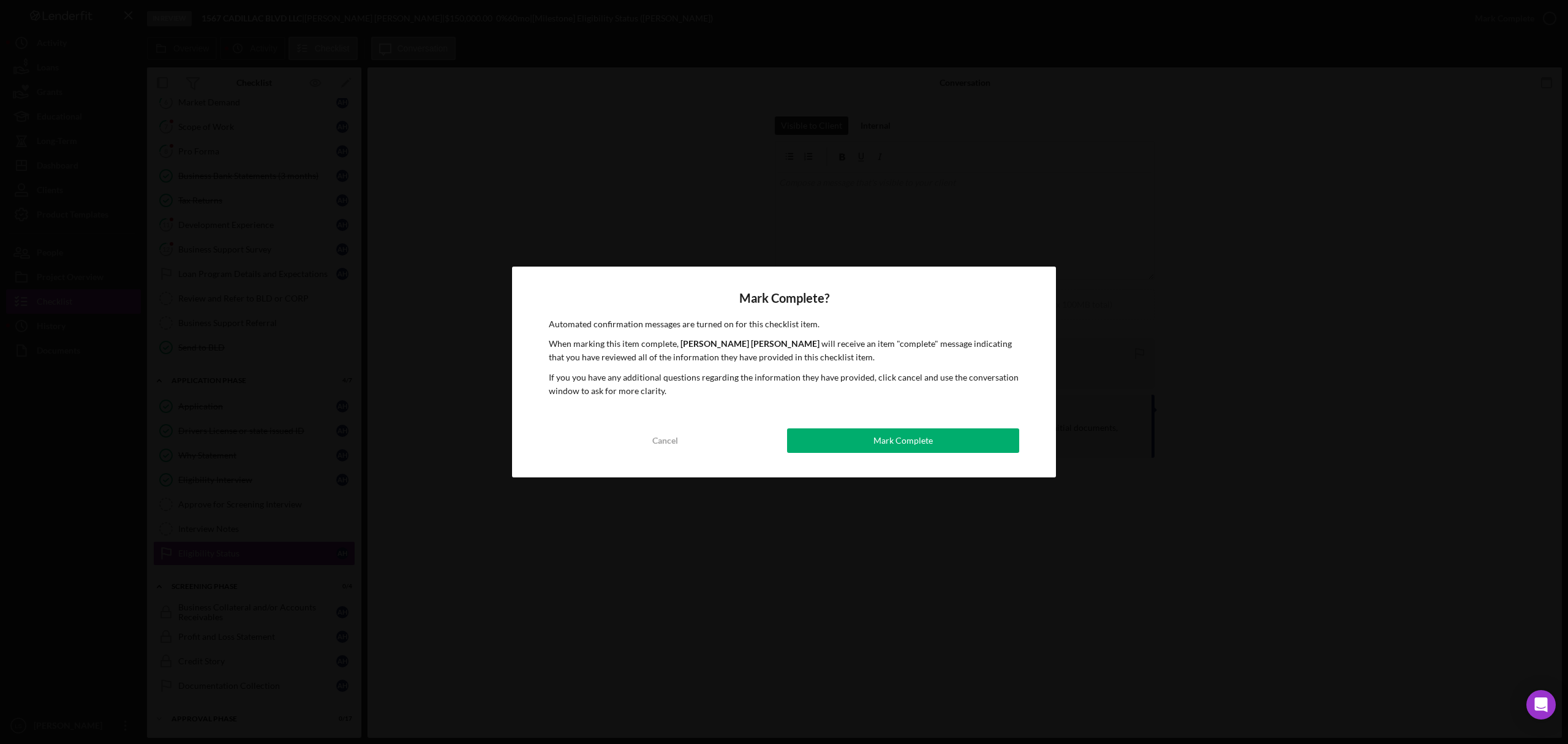
drag, startPoint x: 917, startPoint y: 432, endPoint x: 1185, endPoint y: 229, distance: 336.2
click at [917, 433] on div "Mark Complete" at bounding box center [904, 441] width 59 height 24
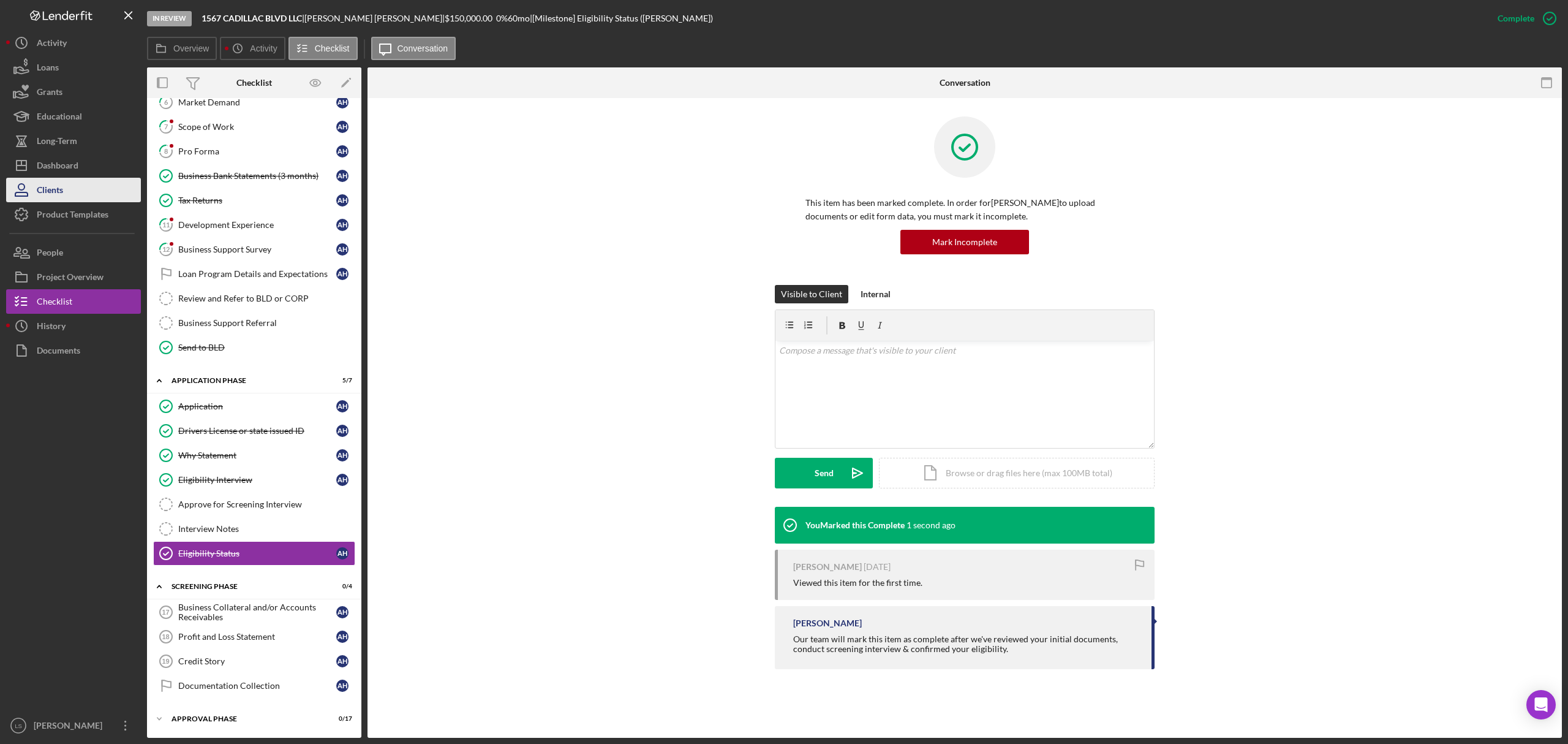
click at [78, 180] on button "Clients" at bounding box center [73, 190] width 135 height 24
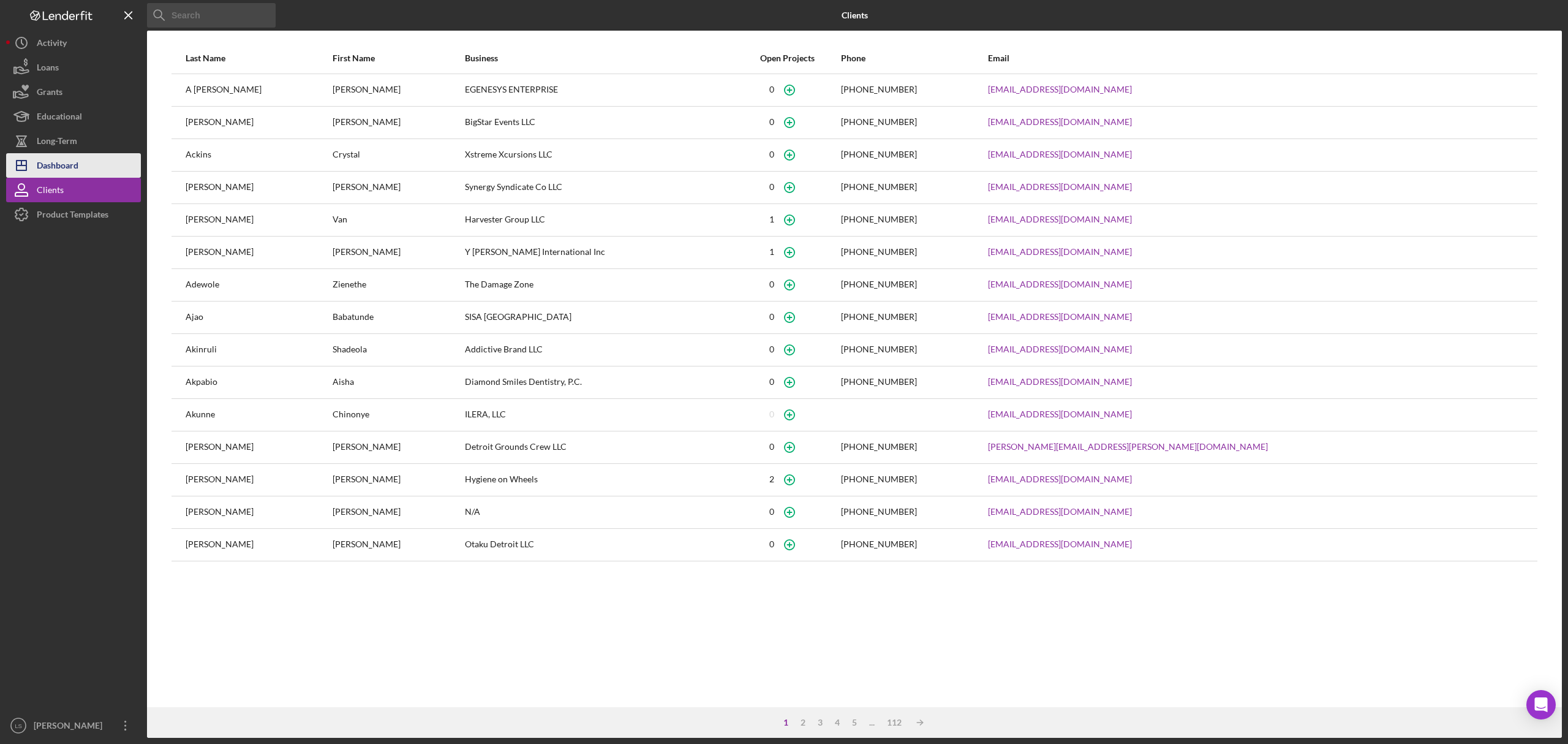
click at [59, 168] on div "Dashboard" at bounding box center [57, 167] width 42 height 27
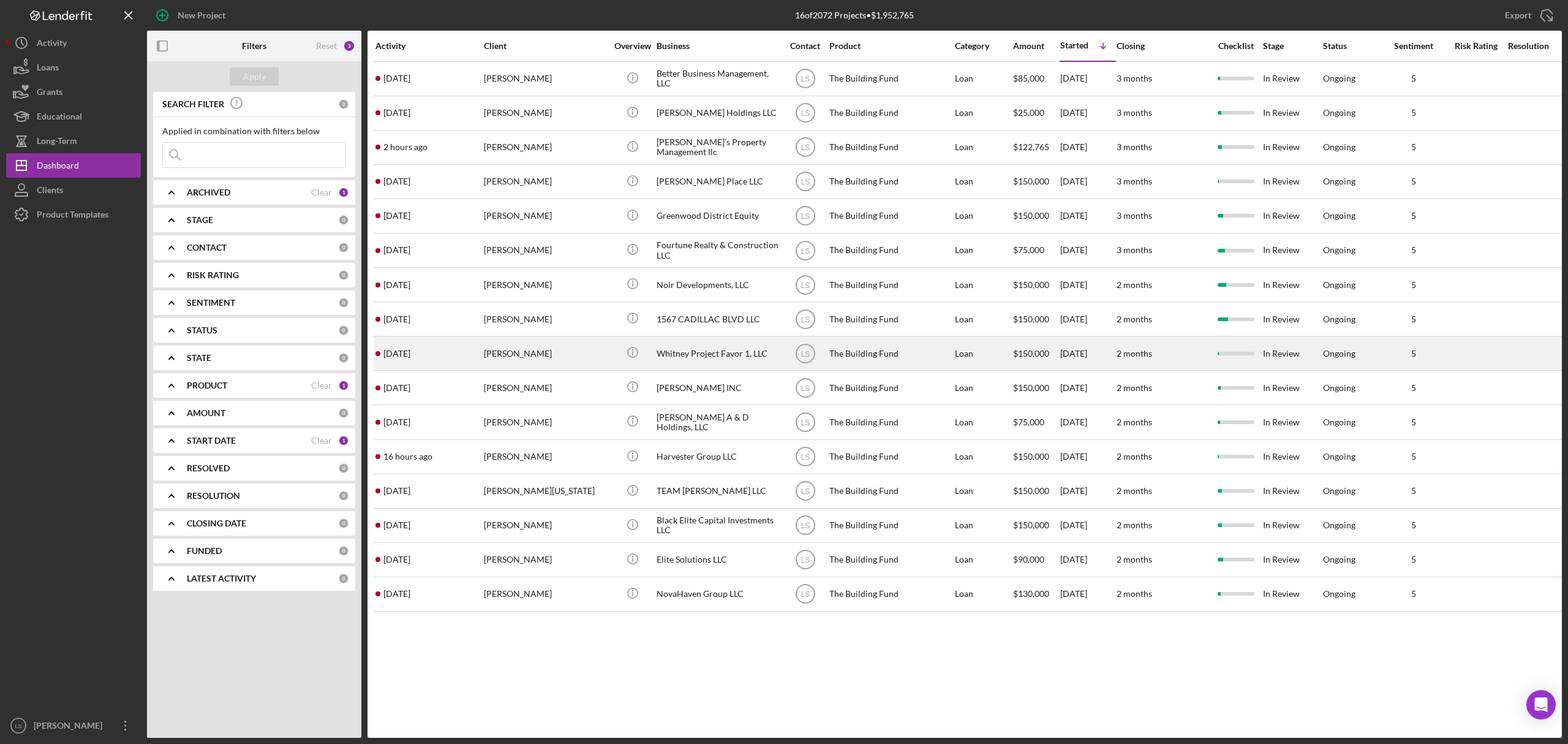
click at [560, 358] on div "[PERSON_NAME]" at bounding box center [545, 353] width 123 height 33
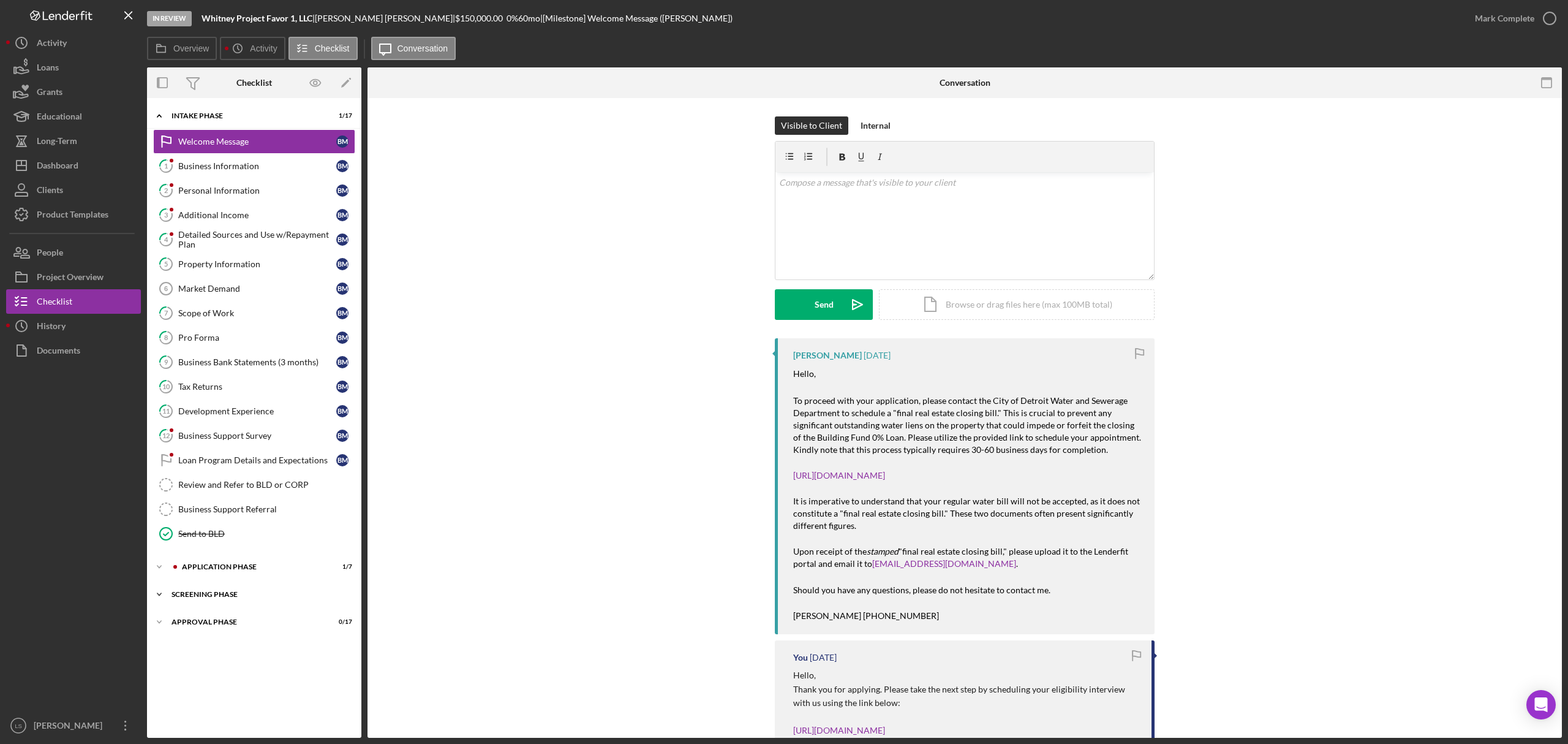
click at [236, 598] on div "Screening Phase" at bounding box center [258, 595] width 174 height 8
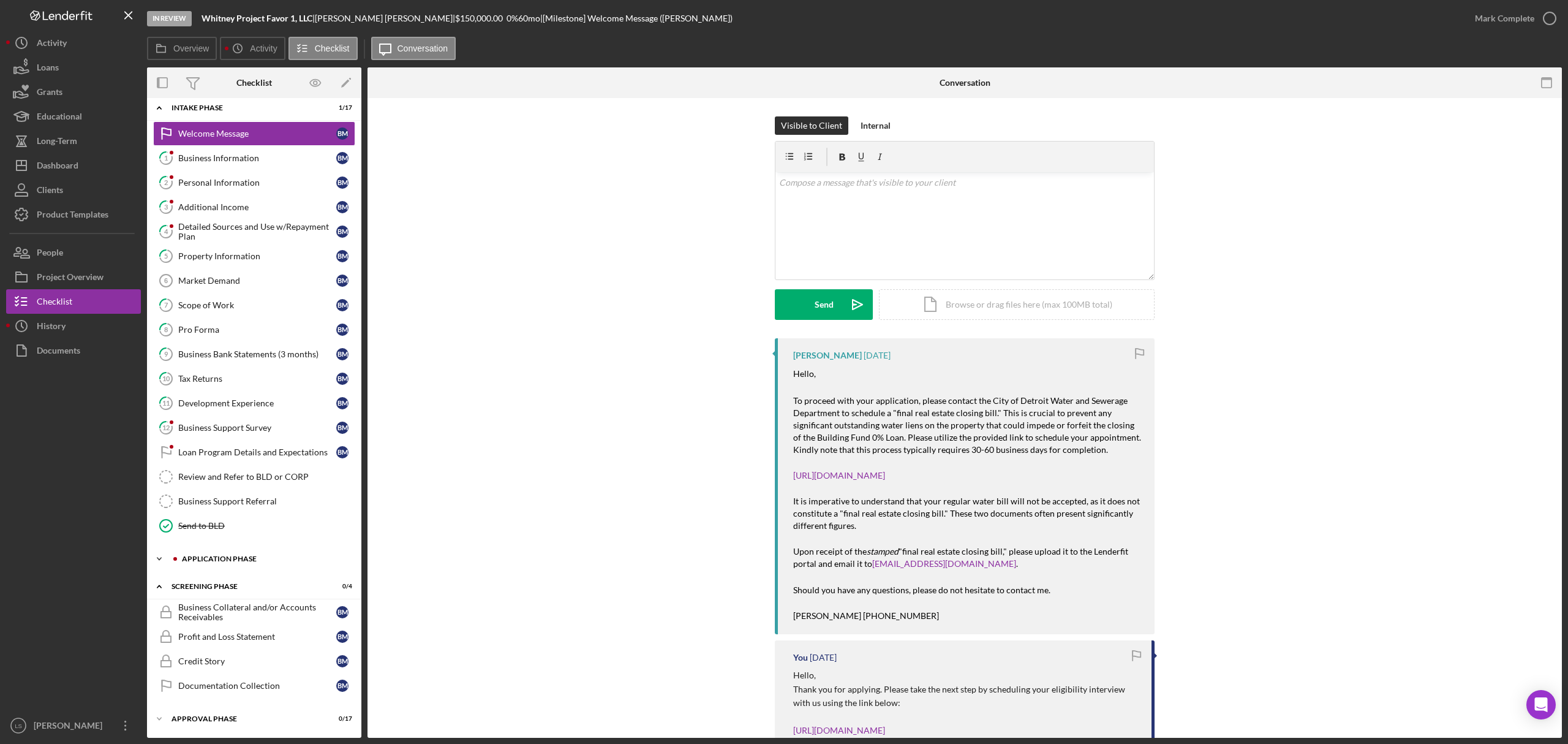
click at [217, 560] on div "Application Phase" at bounding box center [264, 559] width 164 height 8
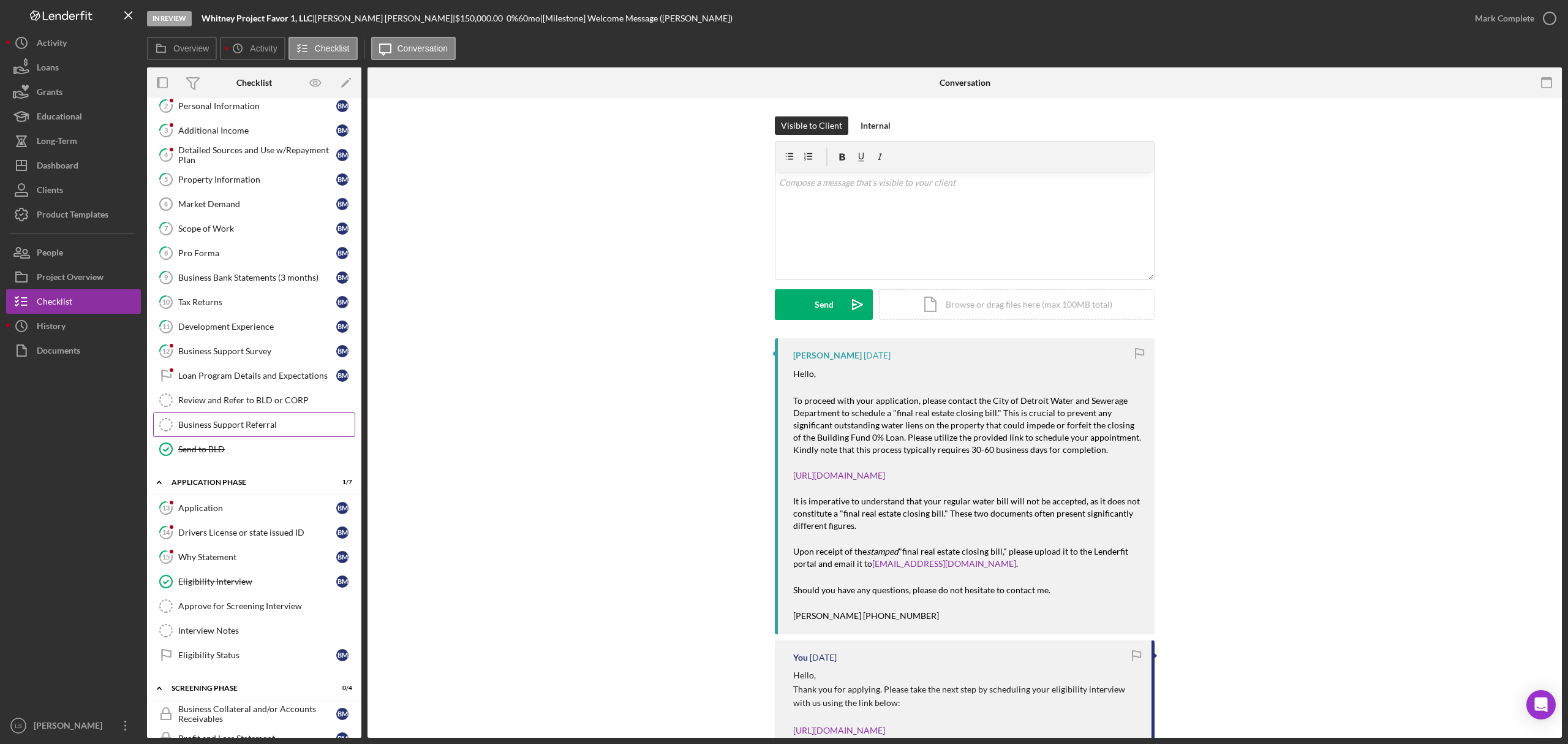
scroll to position [180, 0]
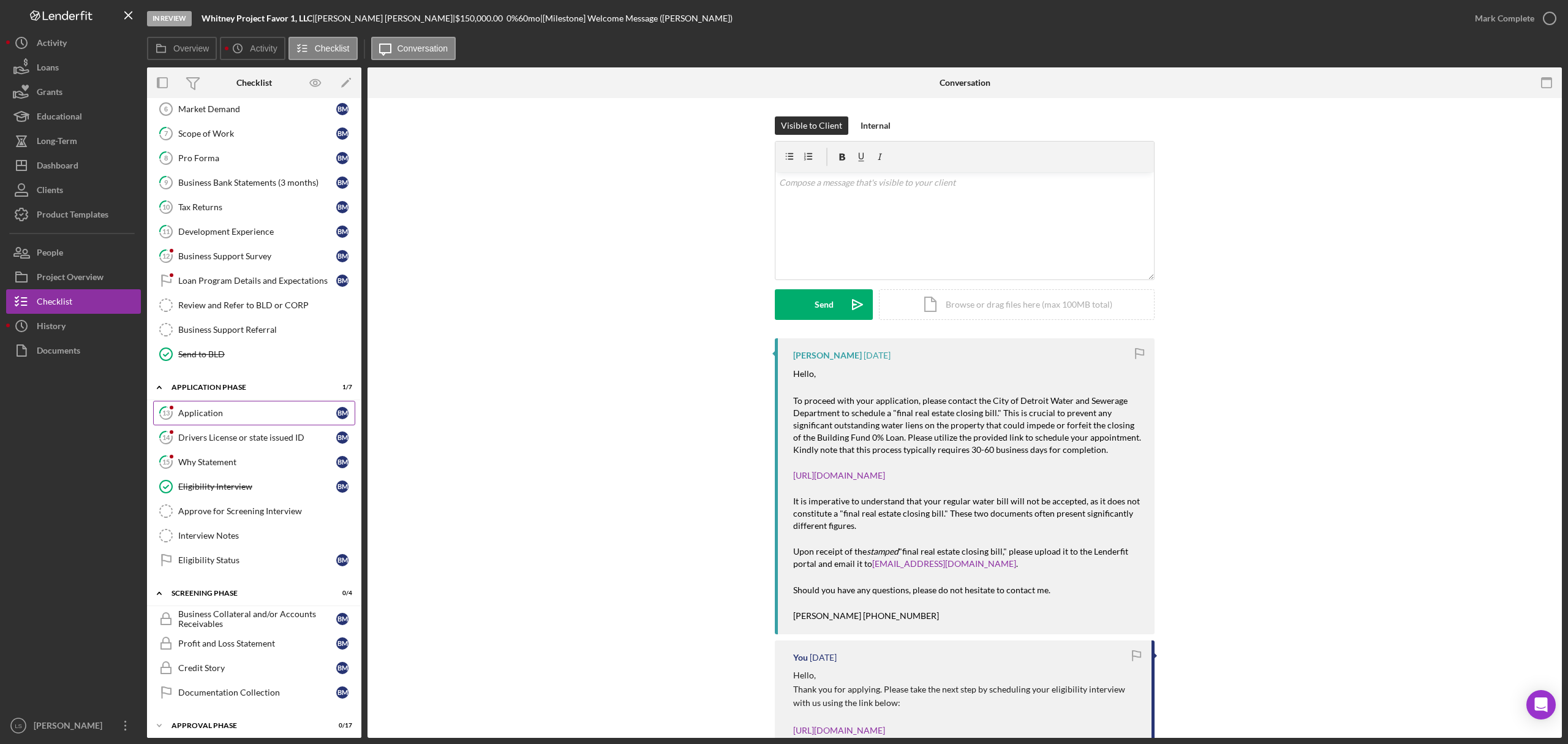
click at [277, 418] on div "Application" at bounding box center [257, 412] width 158 height 10
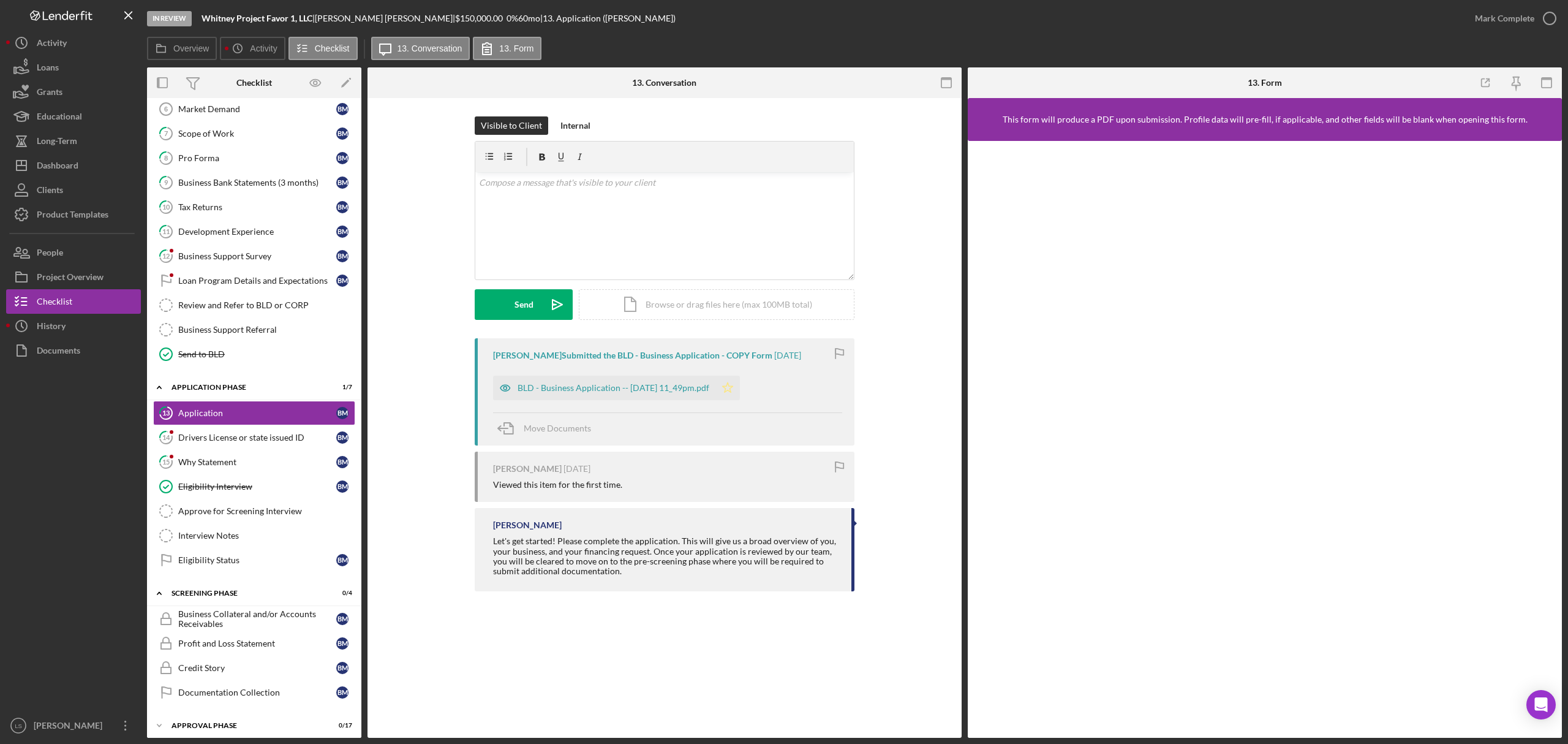
click at [736, 393] on icon "Icon/Star" at bounding box center [728, 388] width 24 height 24
click at [648, 397] on div "BLD - Business Application -- [DATE] 11_49pm.pdf" at bounding box center [604, 388] width 222 height 24
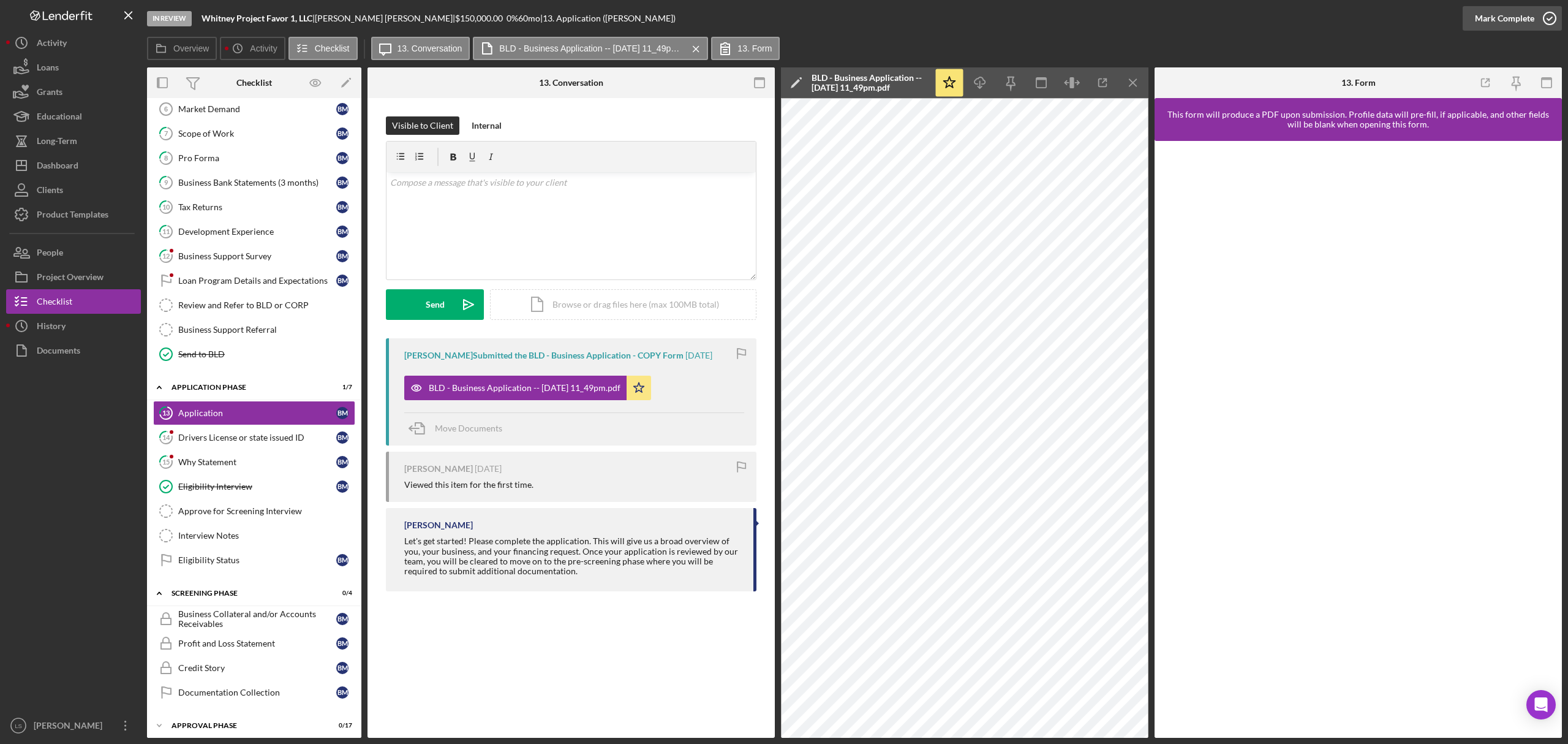
click at [1549, 18] on icon "button" at bounding box center [1550, 18] width 30 height 30
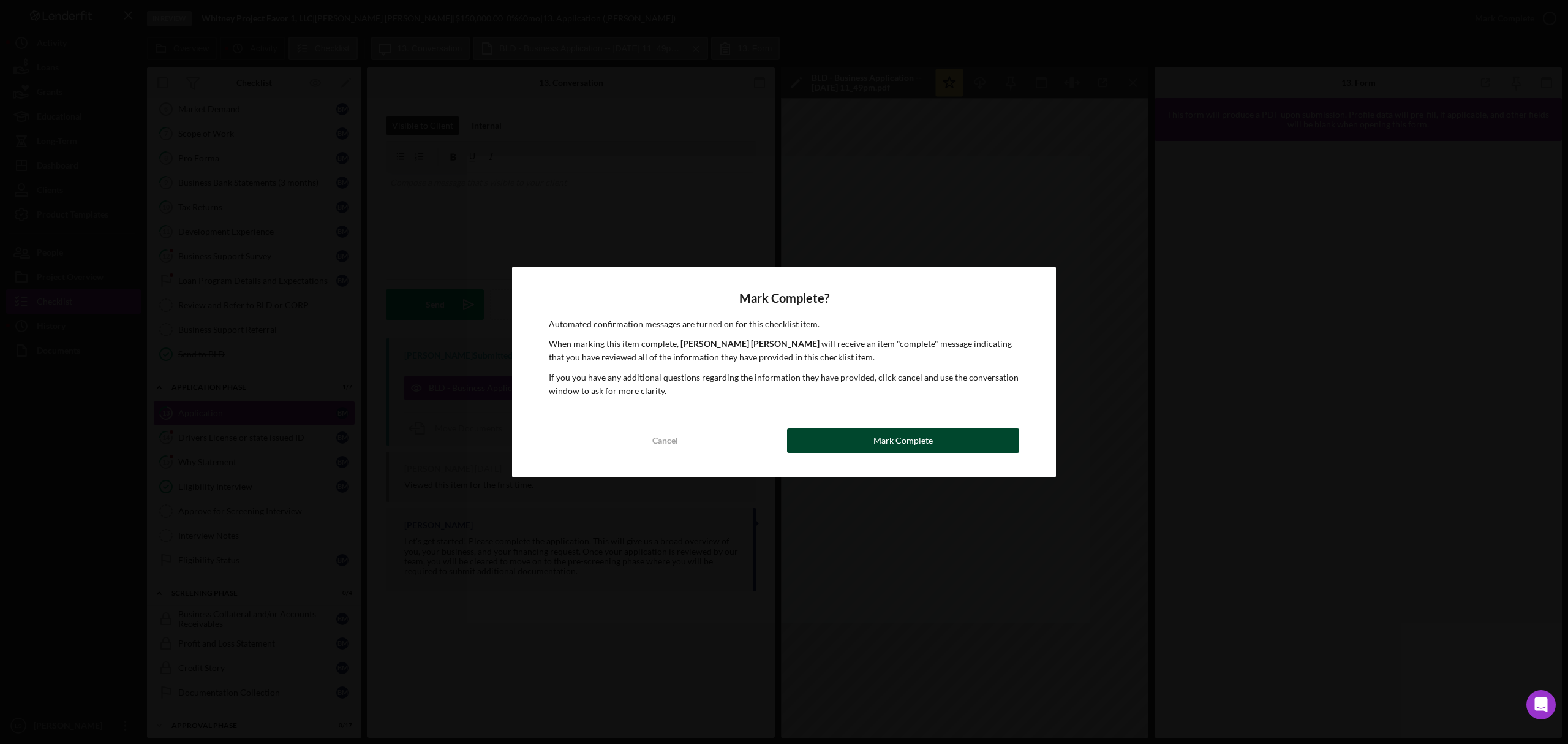
drag, startPoint x: 883, startPoint y: 403, endPoint x: 871, endPoint y: 431, distance: 30.5
click at [883, 405] on div "Mark Complete? Automated confirmation messages are turned on for this checklist…" at bounding box center [784, 372] width 544 height 211
click at [866, 440] on button "Mark Complete" at bounding box center [903, 441] width 232 height 24
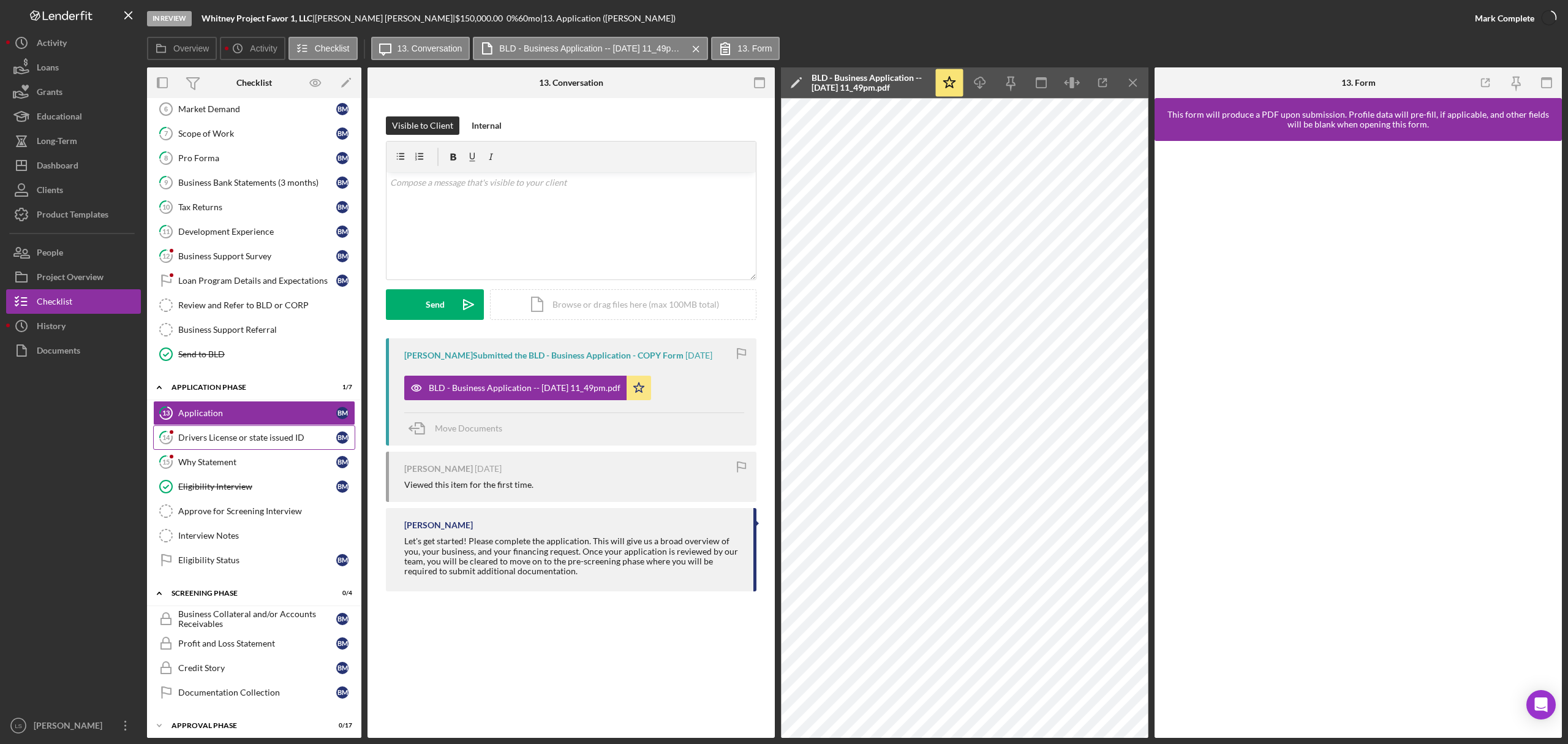
click at [262, 443] on div "Drivers License or state issued ID" at bounding box center [257, 438] width 158 height 10
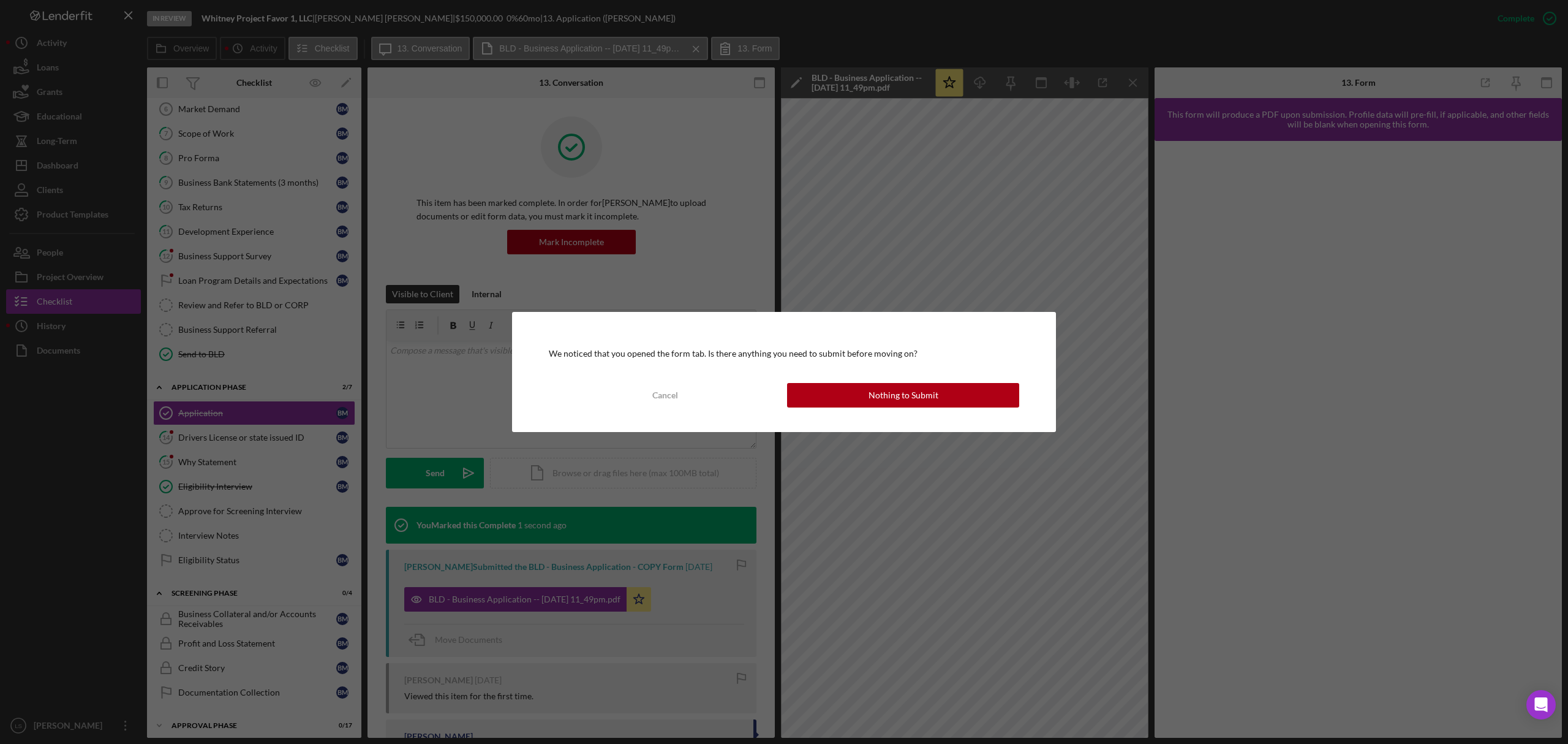
click at [870, 381] on div "We noticed that you opened the form tab. Is there anything you need to submit b…" at bounding box center [784, 372] width 544 height 120
click at [865, 390] on button "Nothing to Submit" at bounding box center [903, 396] width 232 height 24
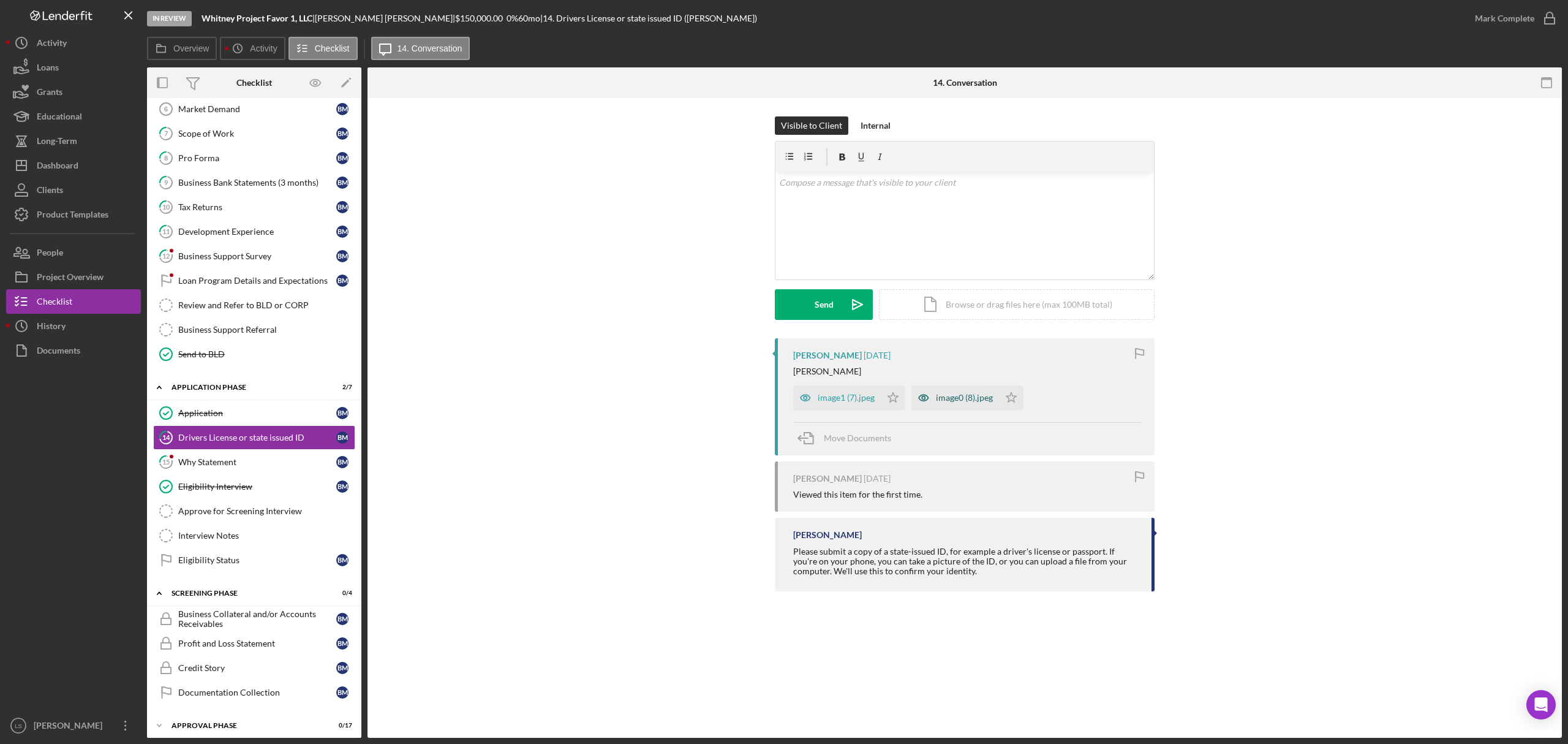
click at [985, 402] on div "image0 (8).jpeg" at bounding box center [965, 397] width 57 height 10
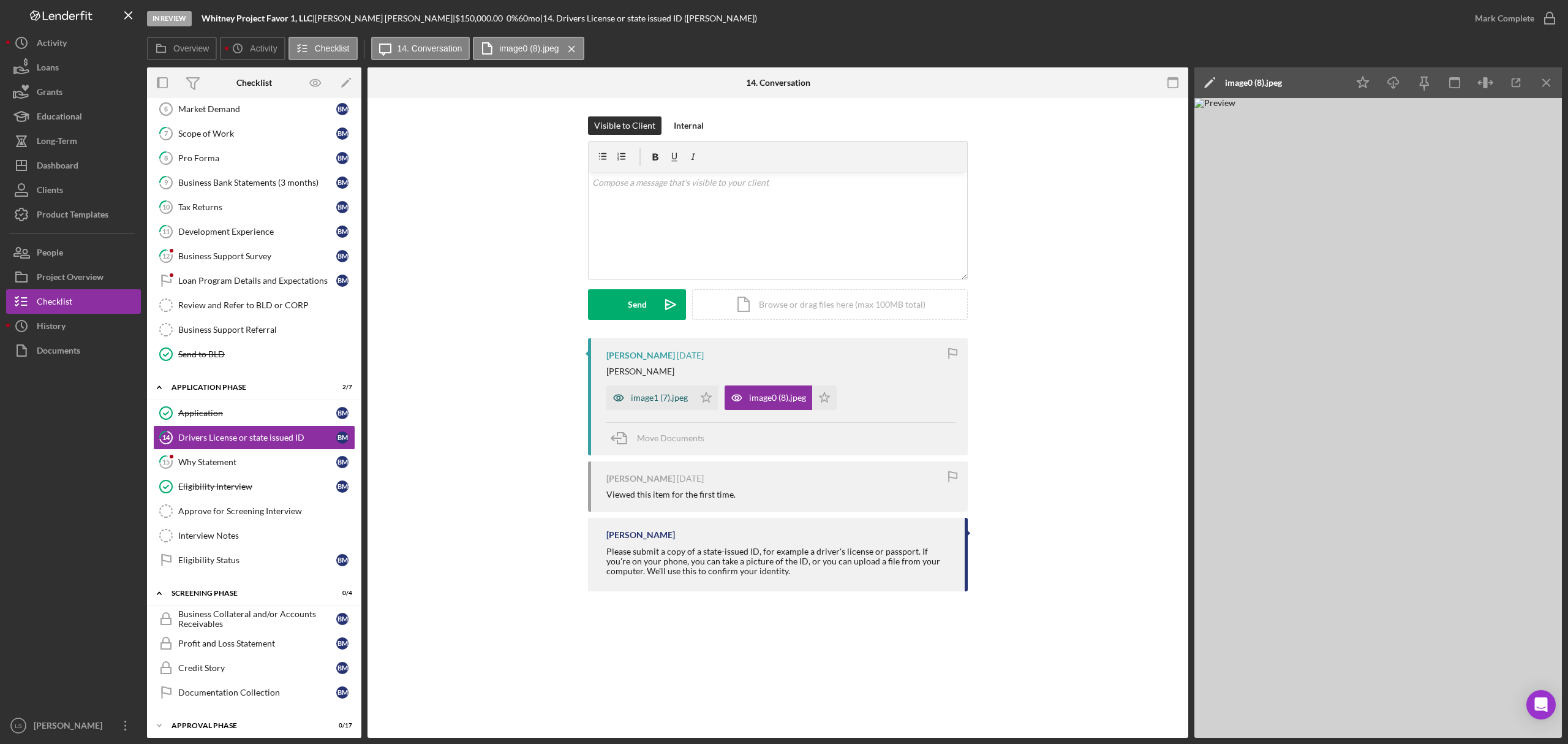
click at [660, 403] on div "image1 (7).jpeg" at bounding box center [650, 398] width 88 height 24
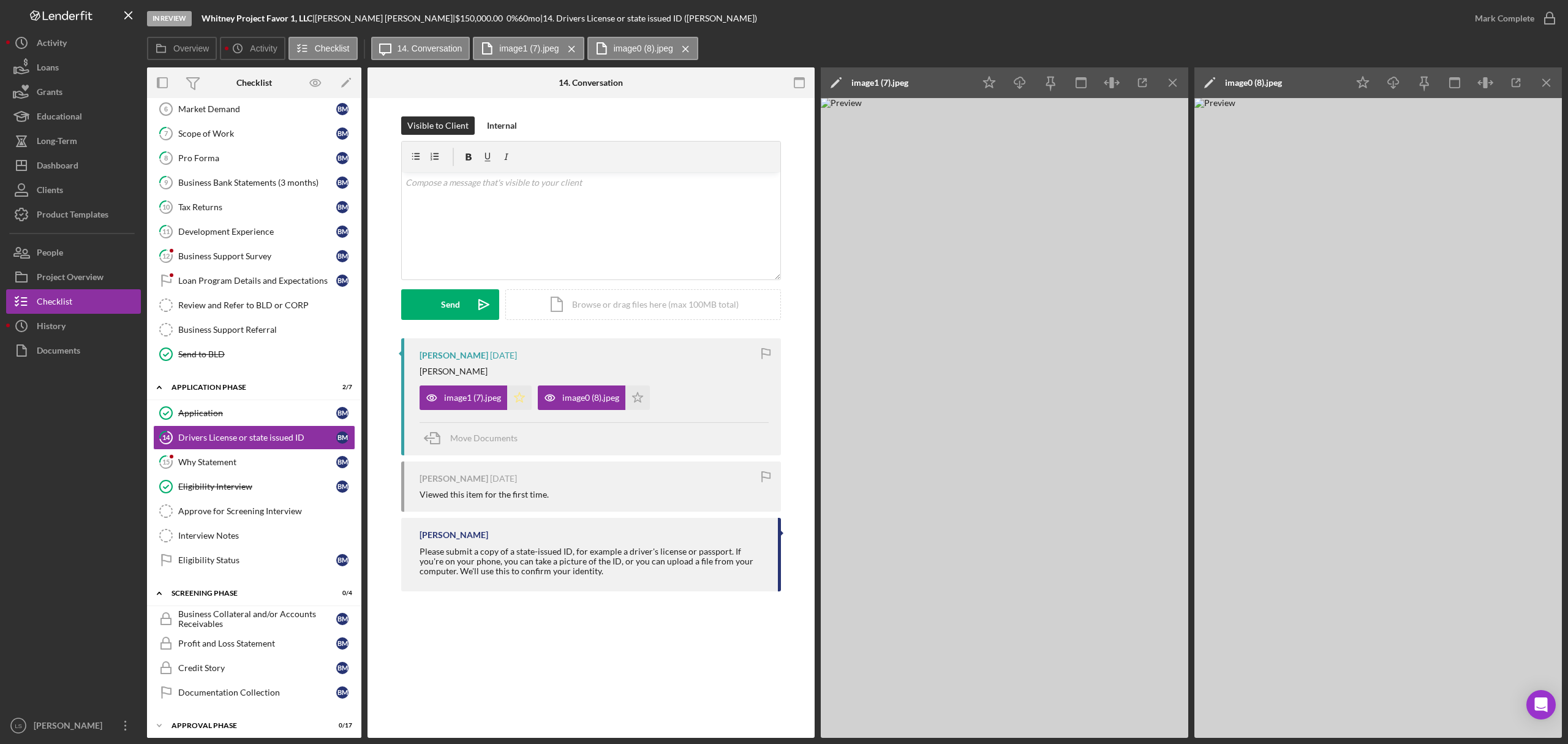
click at [515, 395] on icon "Icon/Star" at bounding box center [520, 398] width 24 height 24
click at [1537, 14] on icon "button" at bounding box center [1550, 18] width 30 height 30
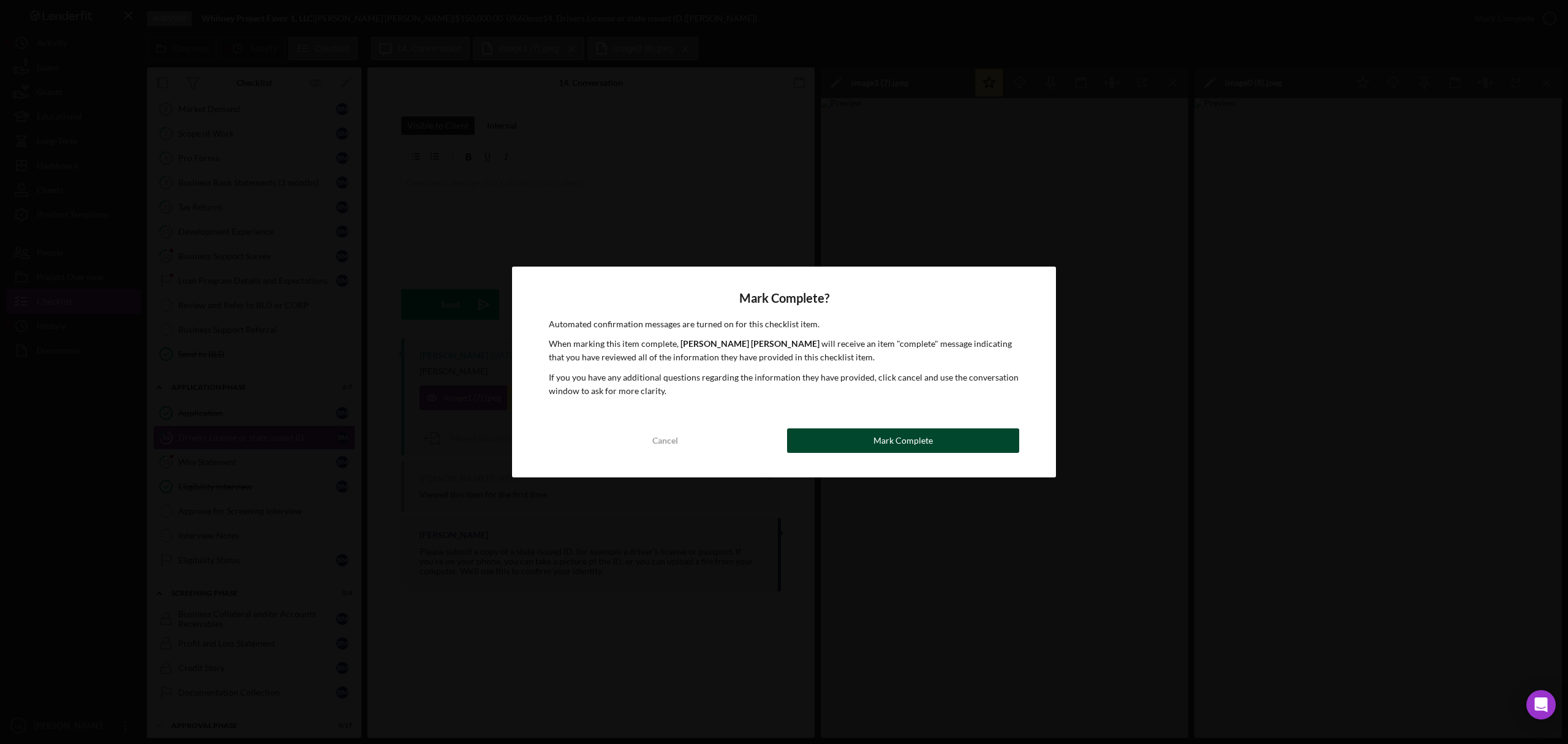
click at [909, 436] on div "Mark Complete" at bounding box center [904, 441] width 59 height 24
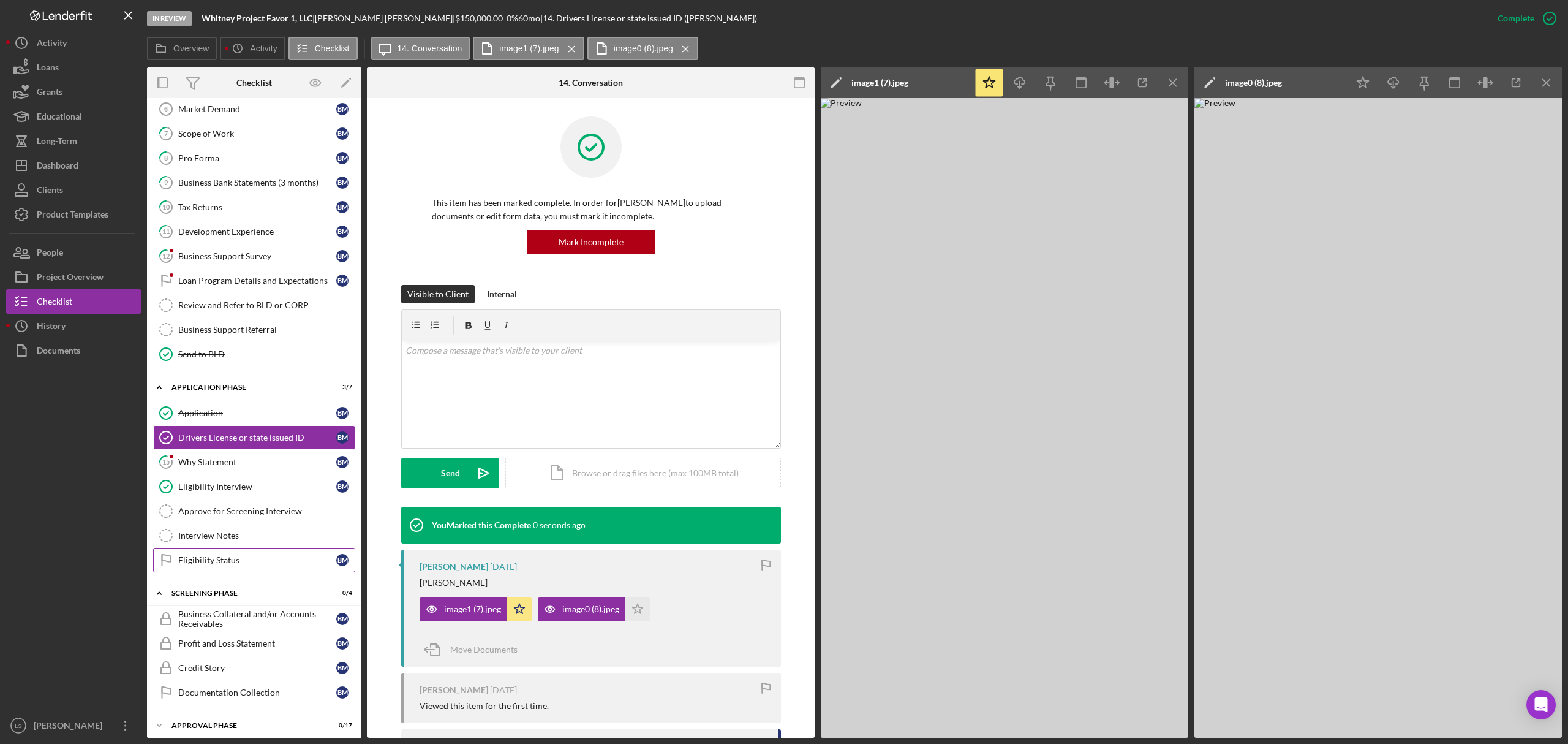
click at [235, 565] on div "Eligibility Status" at bounding box center [257, 560] width 158 height 10
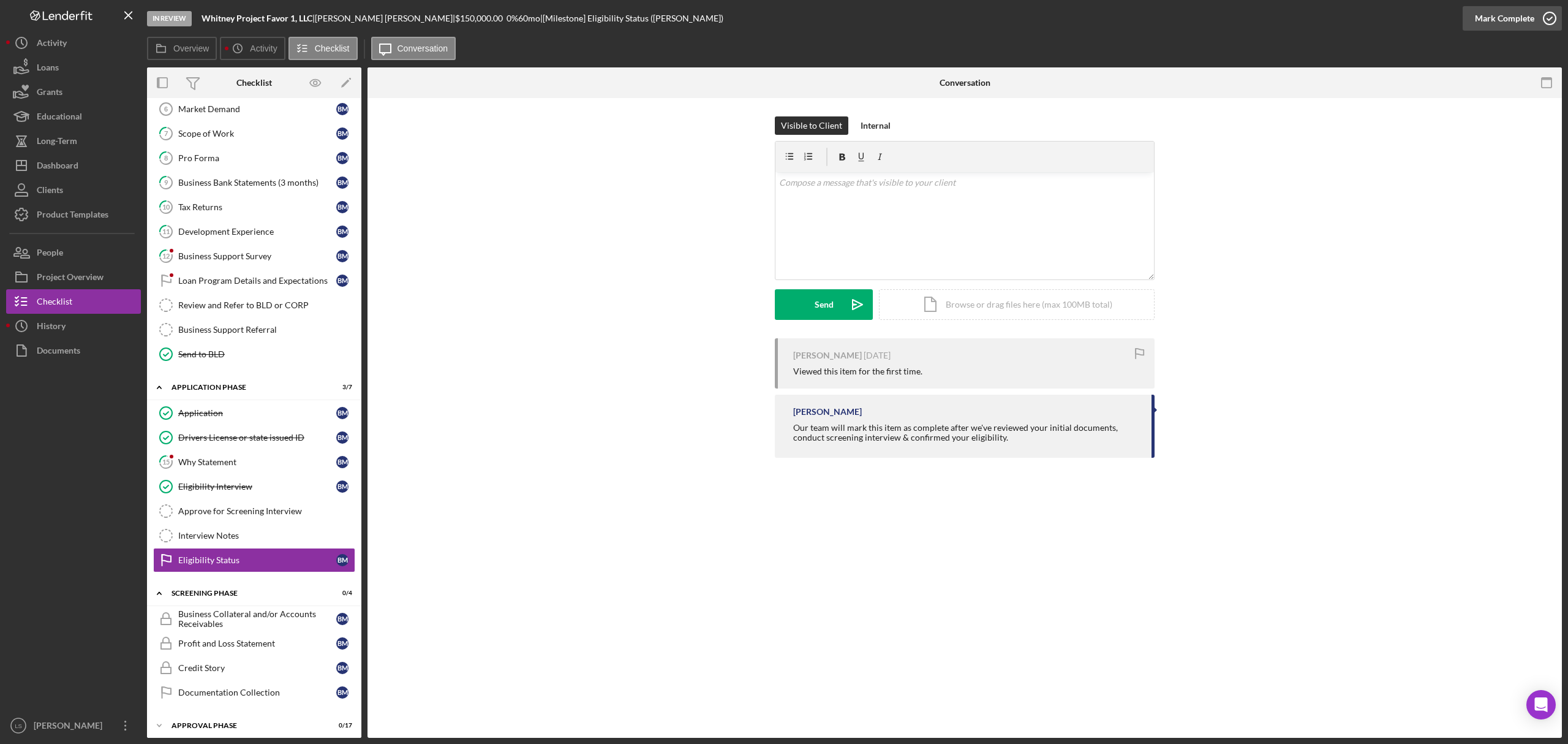
click at [1541, 21] on icon "button" at bounding box center [1550, 18] width 30 height 30
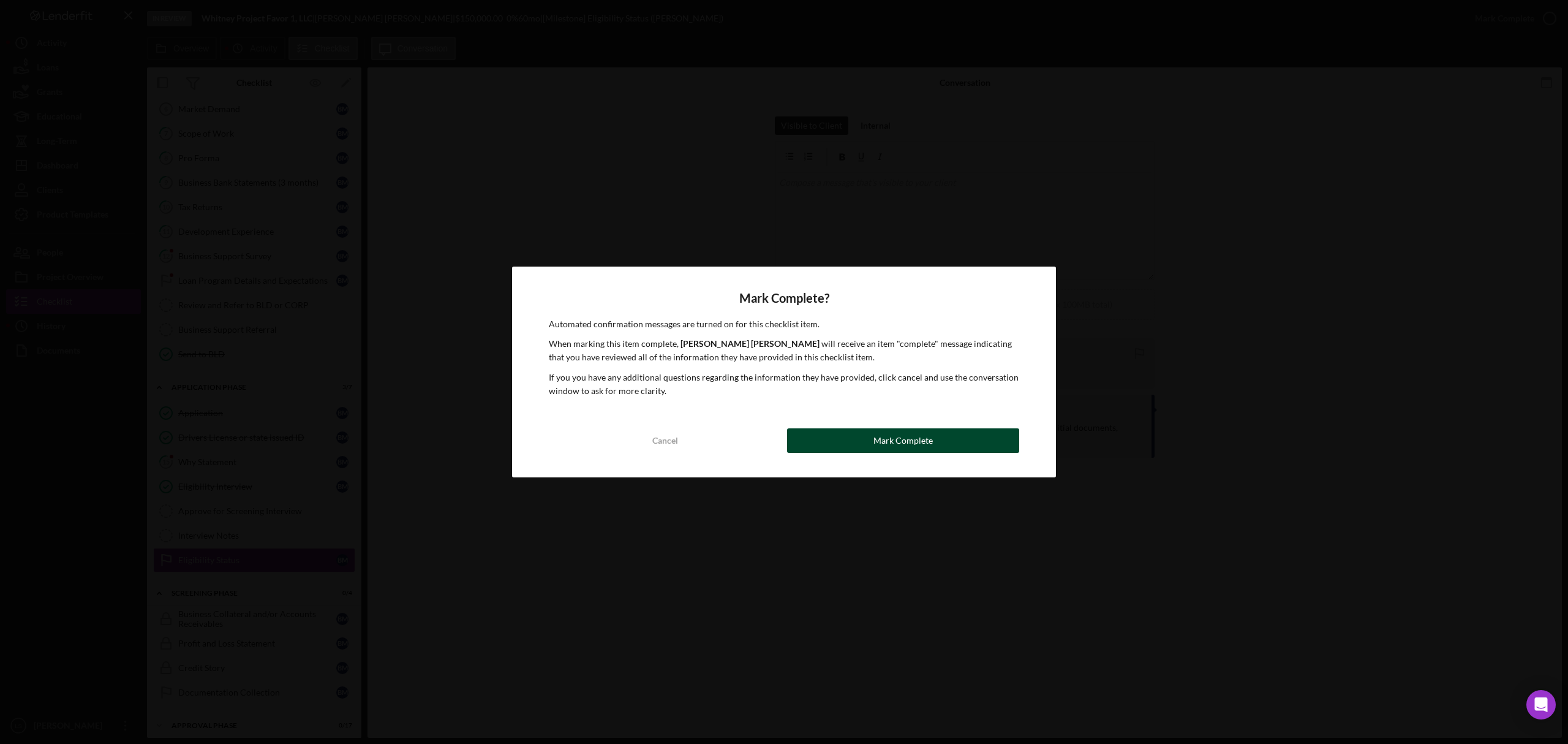
drag, startPoint x: 917, startPoint y: 440, endPoint x: 469, endPoint y: 527, distance: 456.4
click at [914, 441] on div "Mark Complete" at bounding box center [904, 441] width 59 height 24
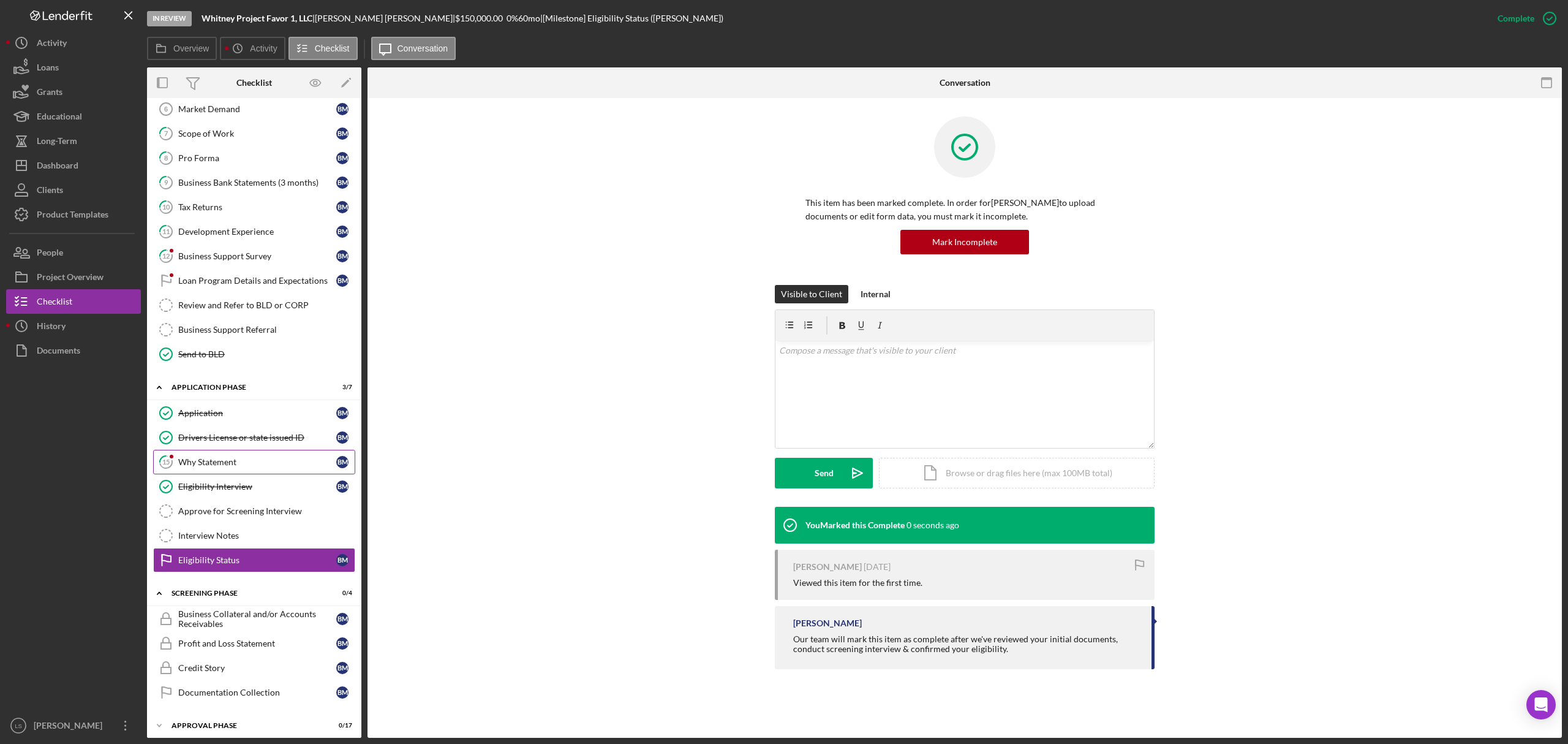
click at [304, 467] on div "Why Statement" at bounding box center [257, 462] width 158 height 10
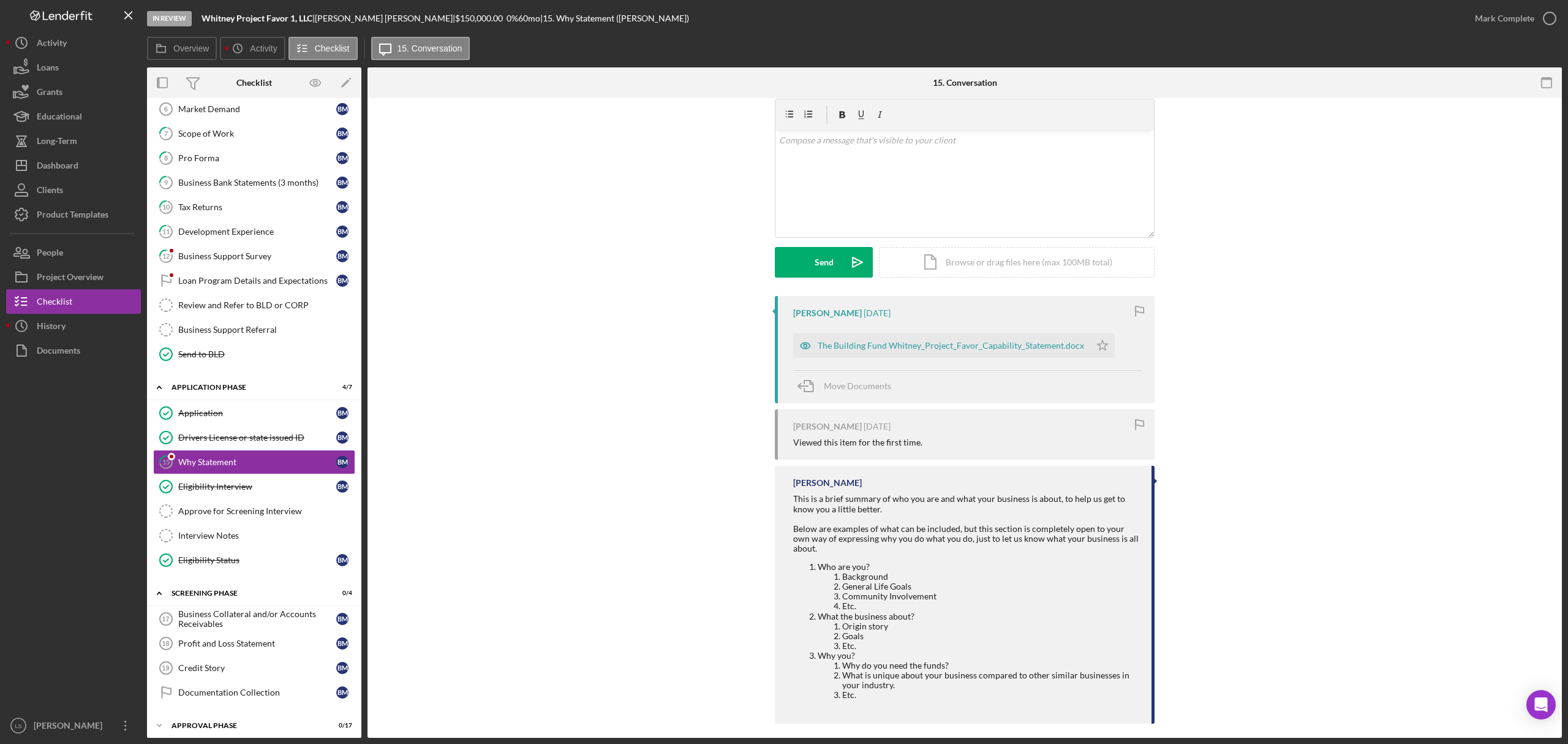
scroll to position [43, 0]
click at [915, 319] on div "[PERSON_NAME] [DATE] The Building Fund Whitney_Project_Favor_Capability_Stateme…" at bounding box center [965, 349] width 380 height 107
click at [914, 334] on div "The Building Fund Whitney_Project_Favor_Capability_Statement.docx" at bounding box center [942, 345] width 297 height 24
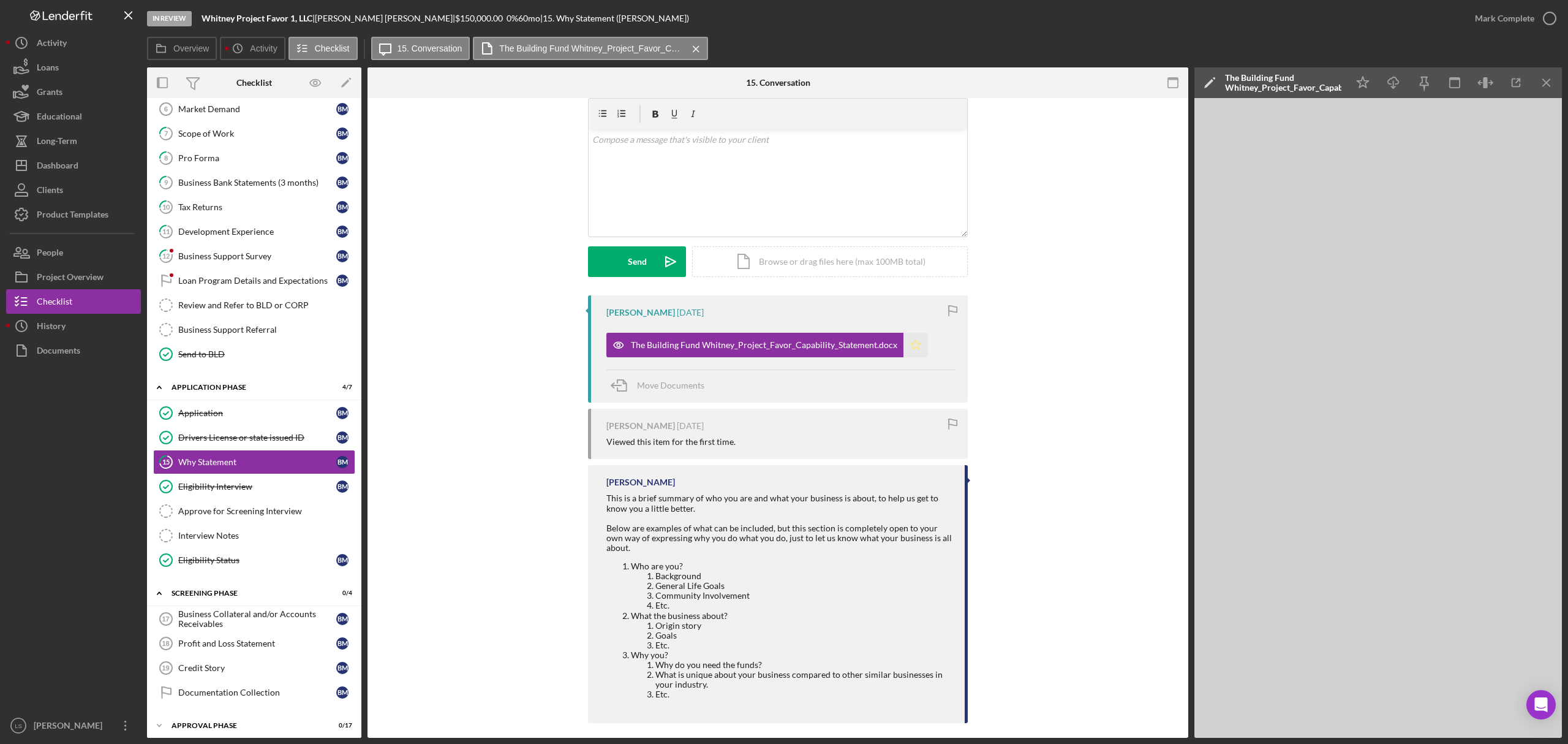
click at [913, 349] on icon "Icon/Star" at bounding box center [916, 345] width 24 height 24
click at [1550, 18] on icon "button" at bounding box center [1550, 18] width 30 height 30
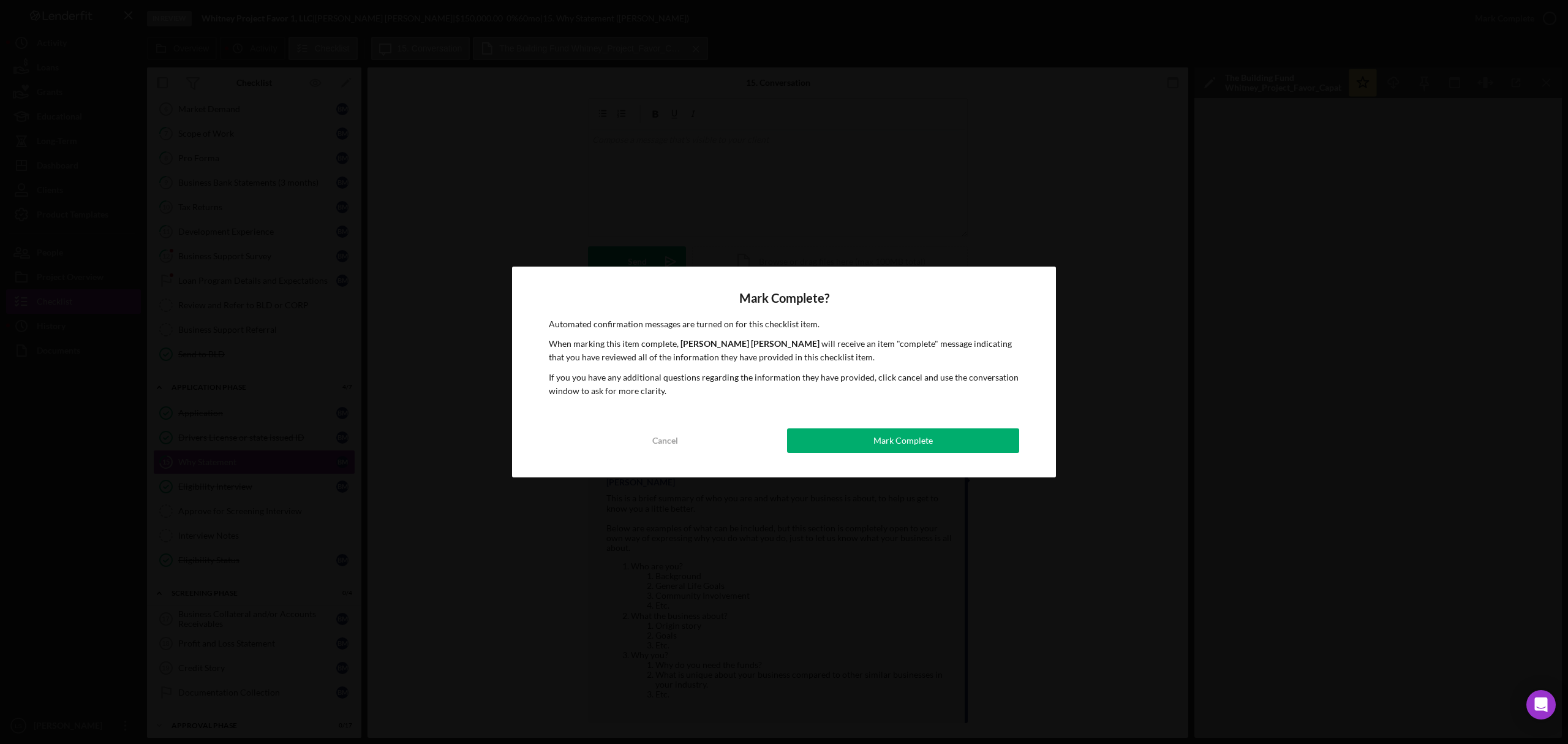
click at [951, 454] on div "Mark Complete? Automated confirmation messages are turned on for this checklist…" at bounding box center [784, 372] width 544 height 211
drag, startPoint x: 862, startPoint y: 441, endPoint x: 924, endPoint y: 361, distance: 101.2
click at [863, 441] on button "Mark Complete" at bounding box center [903, 441] width 232 height 24
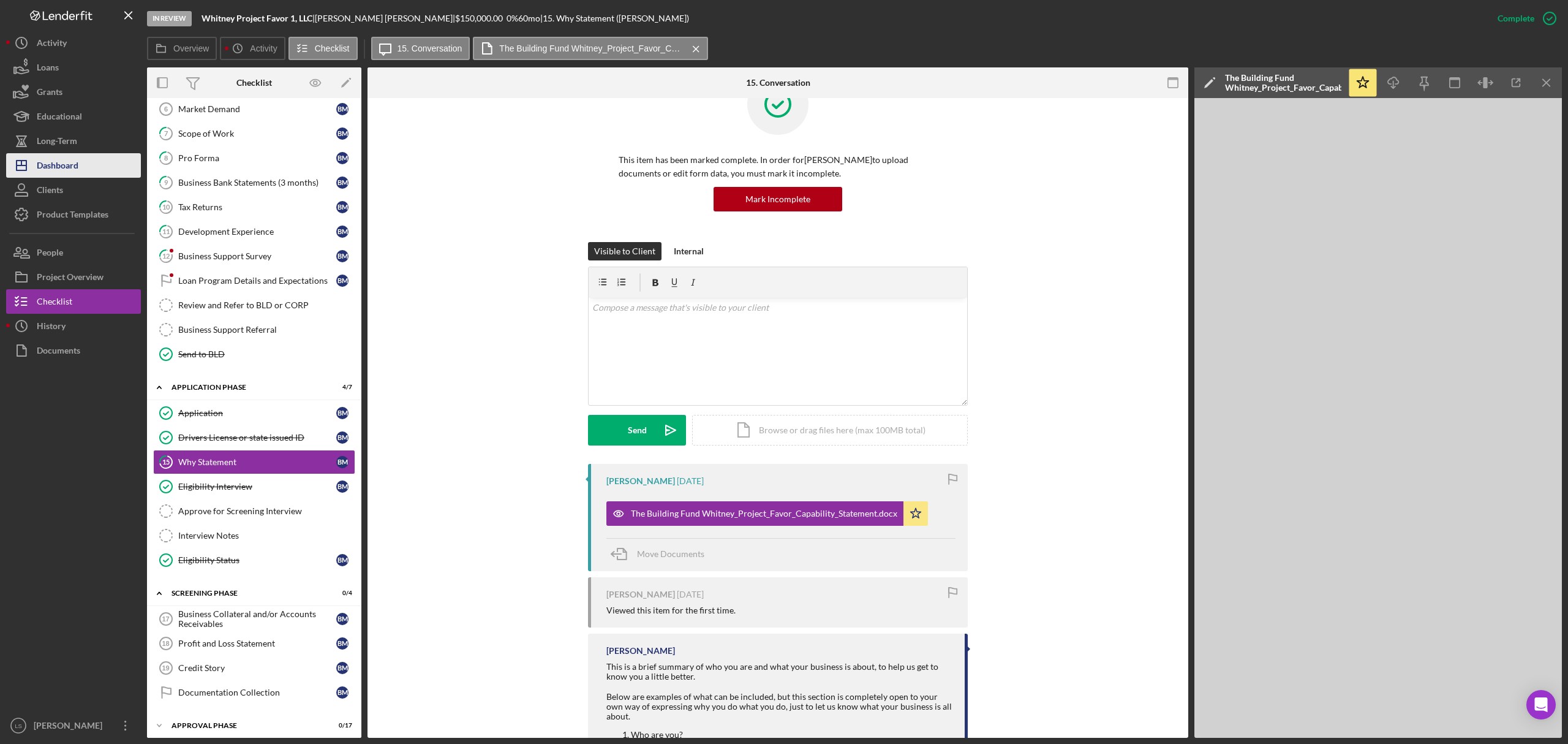
scroll to position [211, 0]
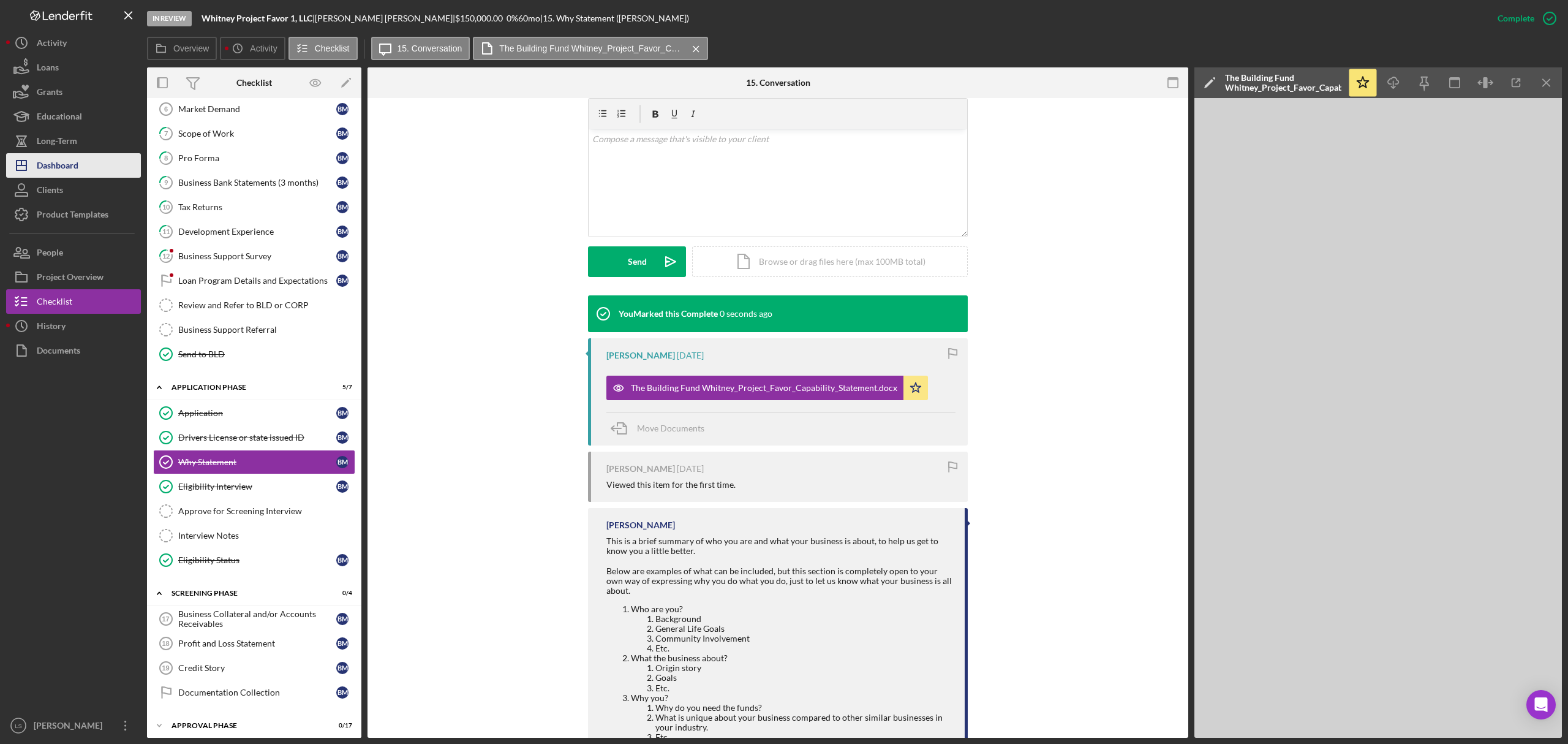
click at [49, 162] on div "Dashboard" at bounding box center [57, 167] width 42 height 27
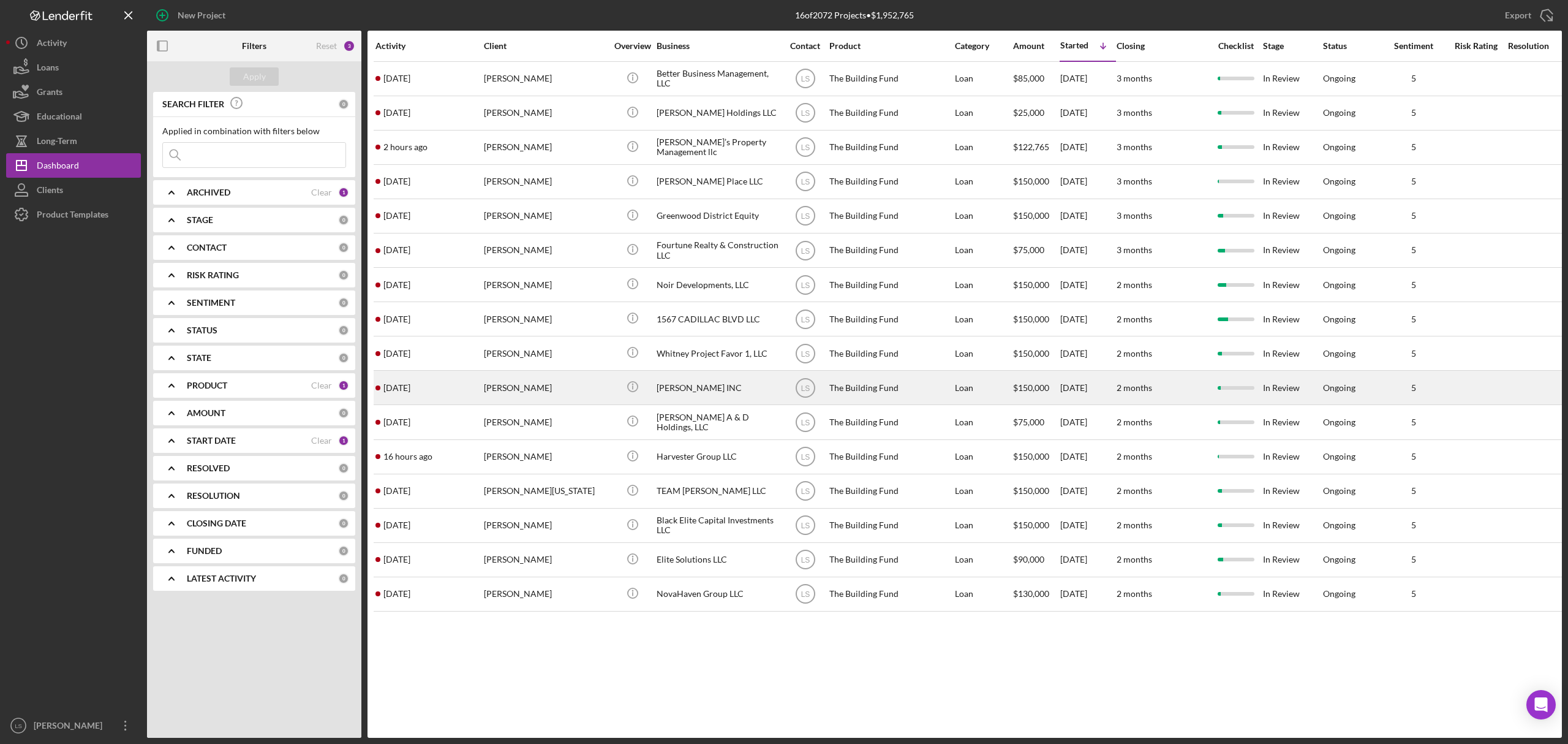
click at [548, 390] on div "[PERSON_NAME]" at bounding box center [545, 387] width 123 height 33
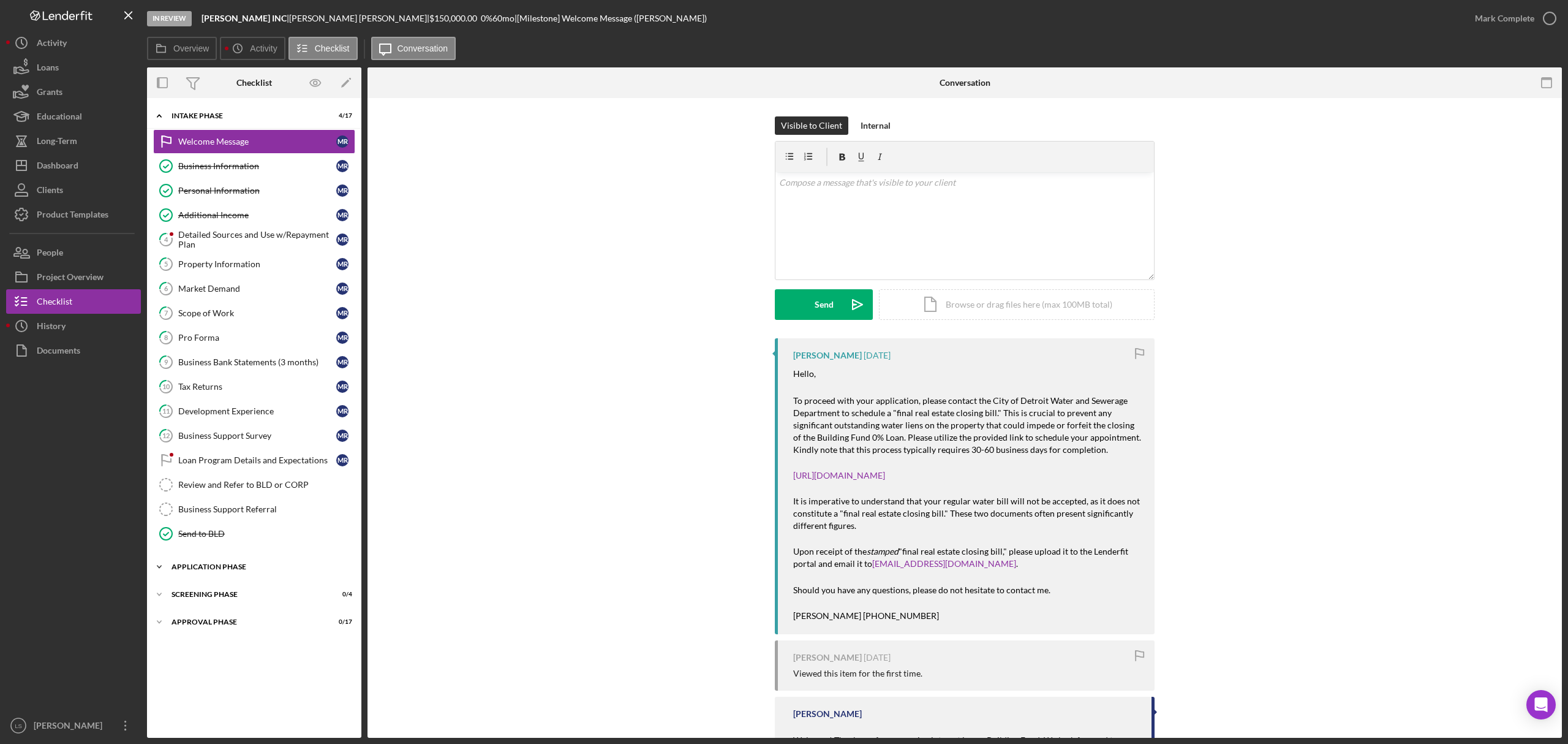
click at [232, 567] on div "Icon/Expander Application Phase 0 / 7" at bounding box center [254, 567] width 214 height 24
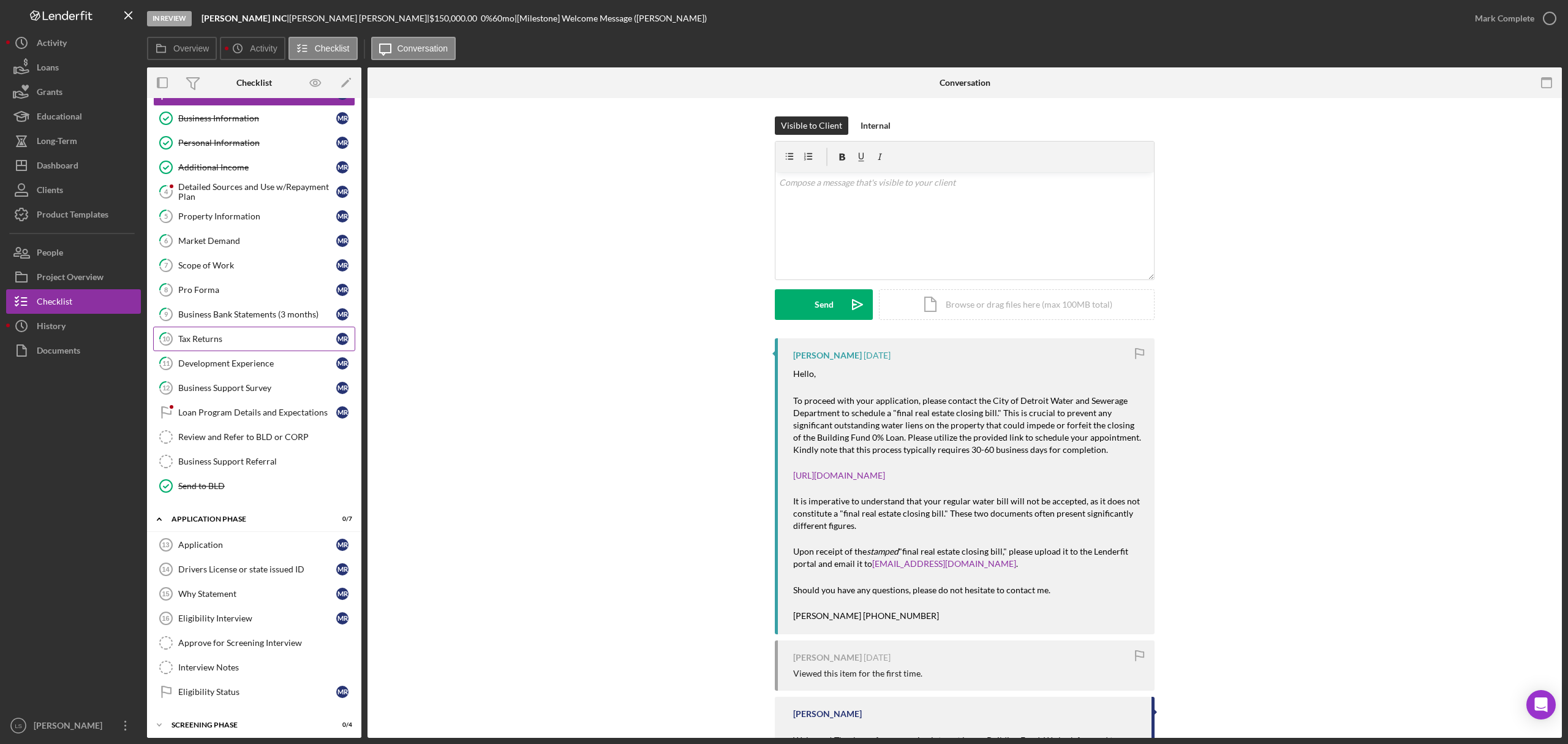
scroll to position [91, 0]
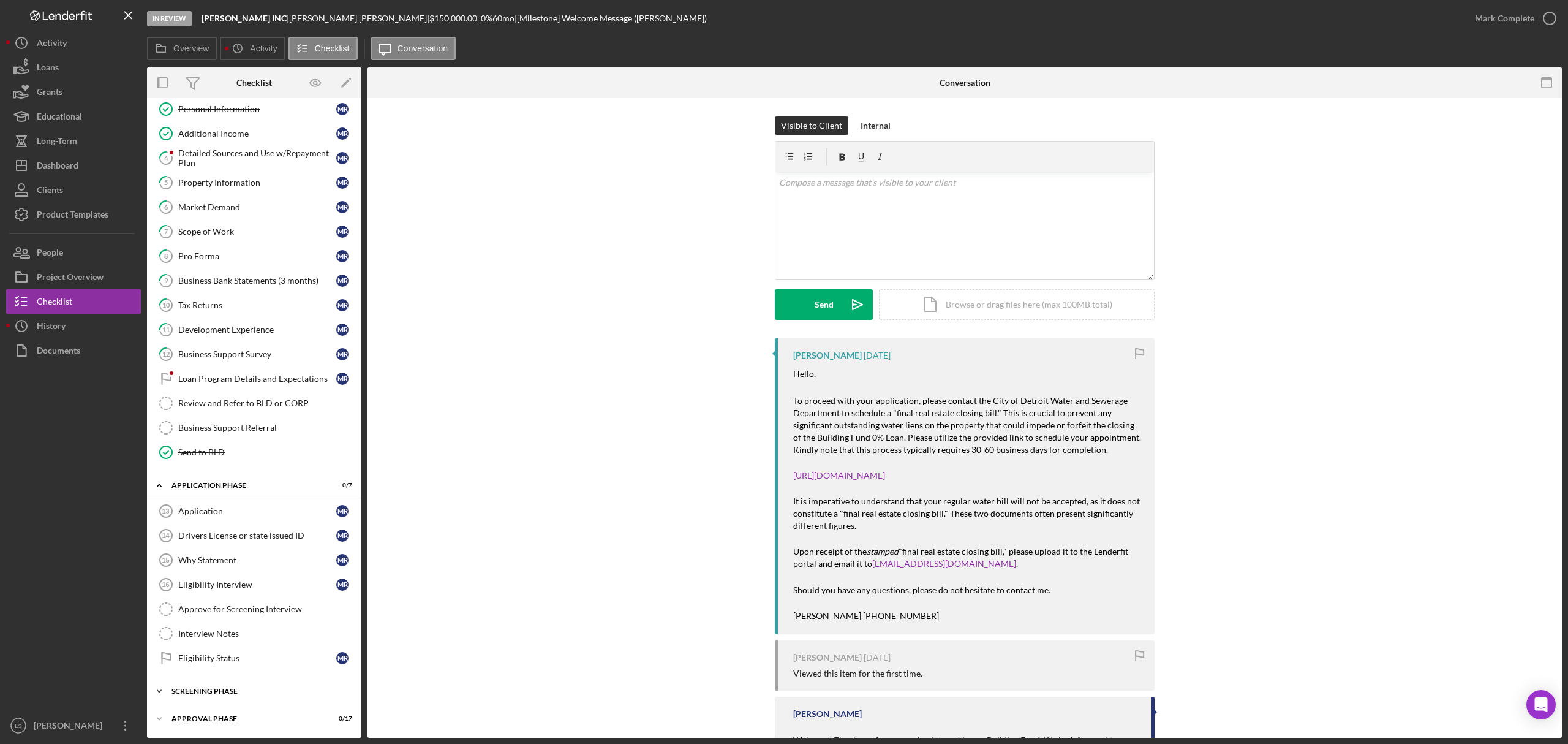
click at [226, 680] on div "Icon/Expander Screening Phase 0 / 4" at bounding box center [254, 691] width 214 height 24
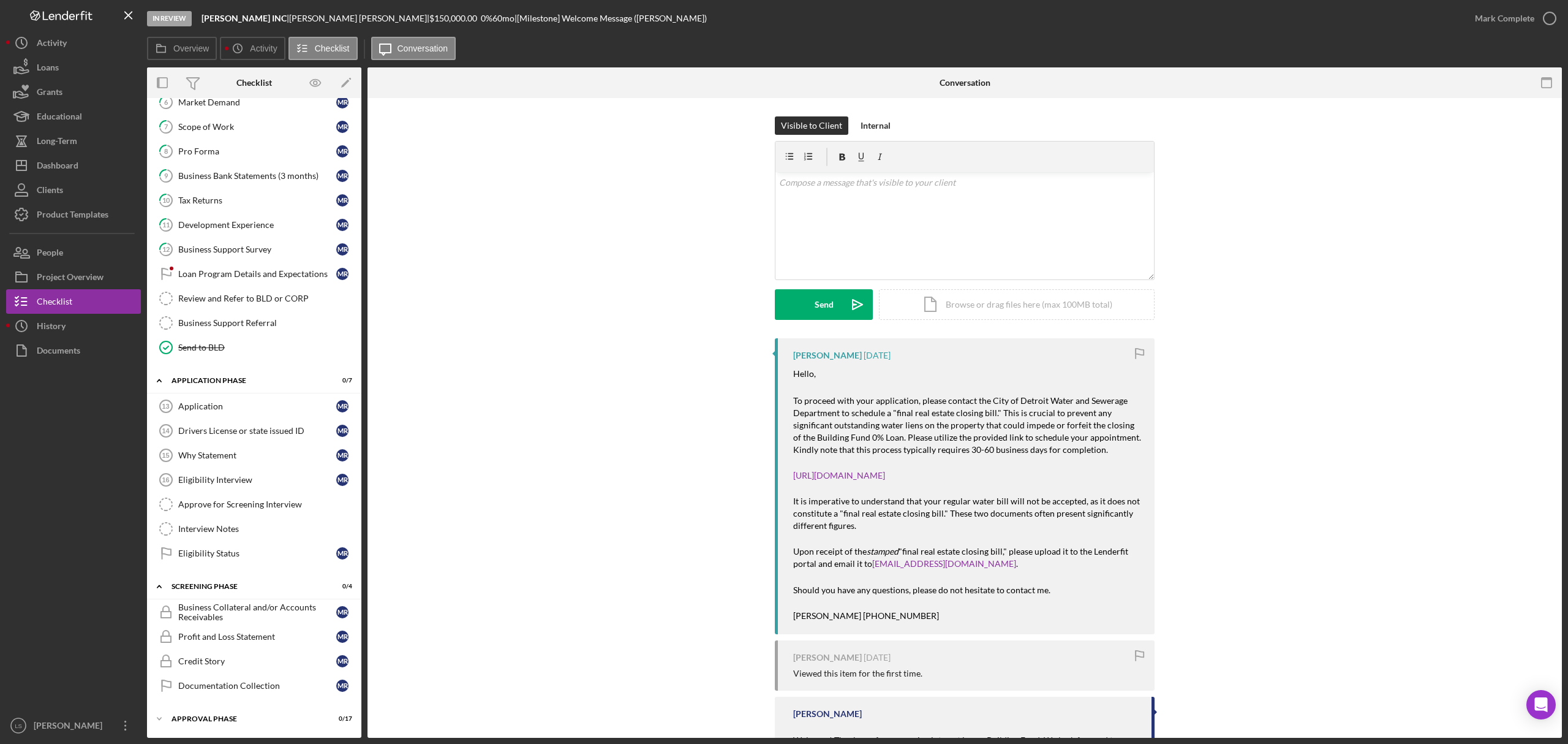
scroll to position [197, 0]
click at [270, 549] on div "Eligibility Status" at bounding box center [257, 553] width 158 height 10
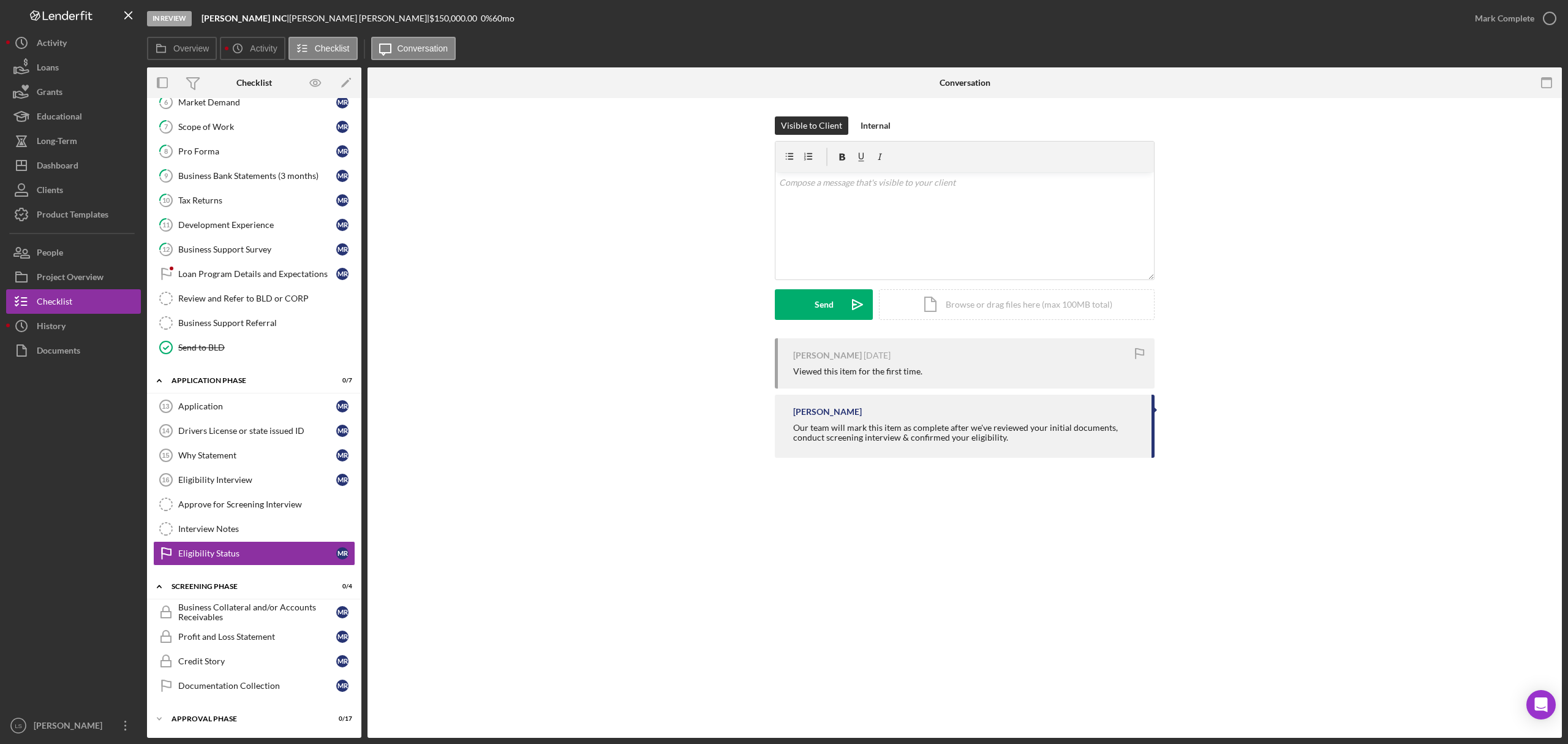
scroll to position [197, 0]
click at [1552, 21] on icon "button" at bounding box center [1550, 18] width 30 height 30
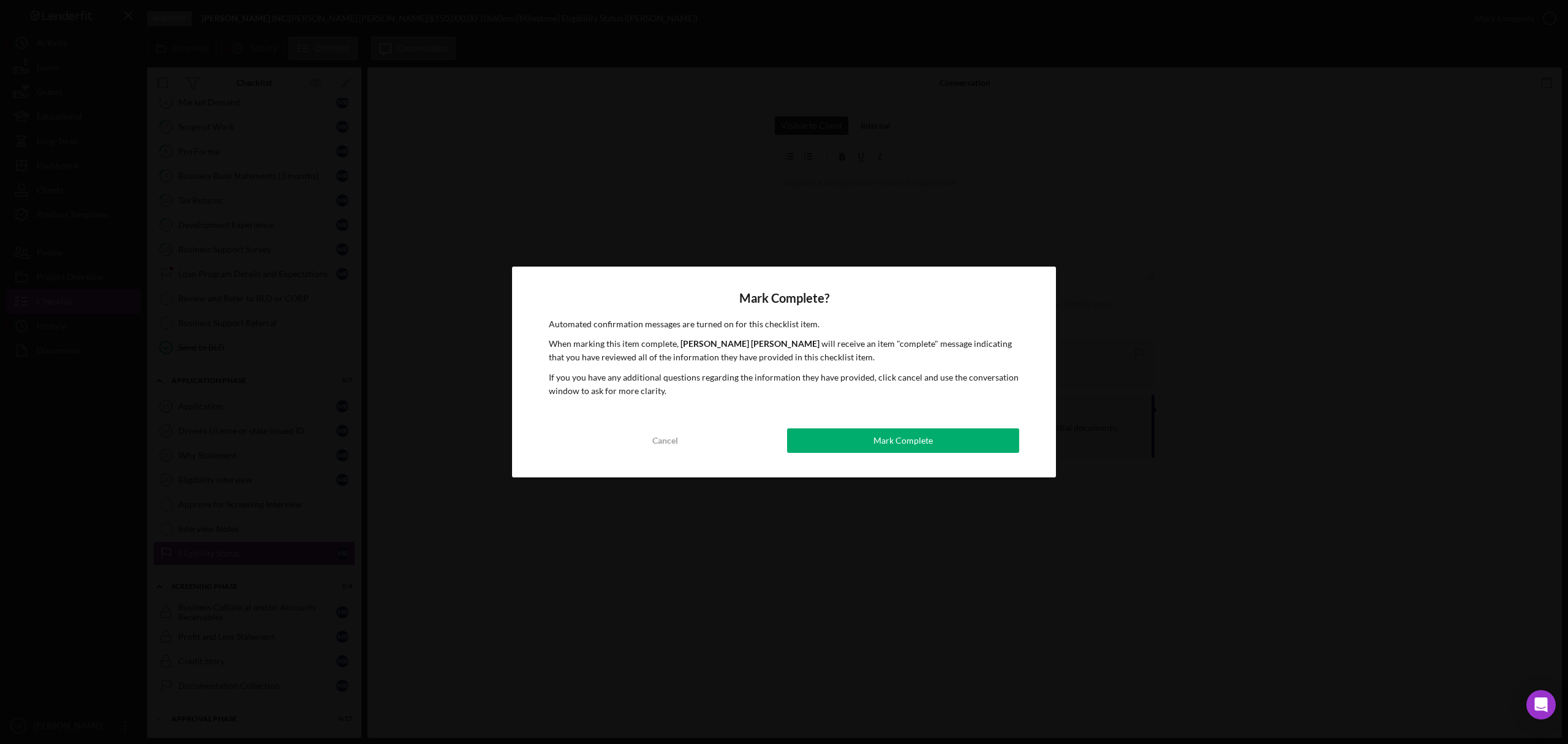
click at [911, 444] on div "Mark Complete" at bounding box center [904, 441] width 59 height 24
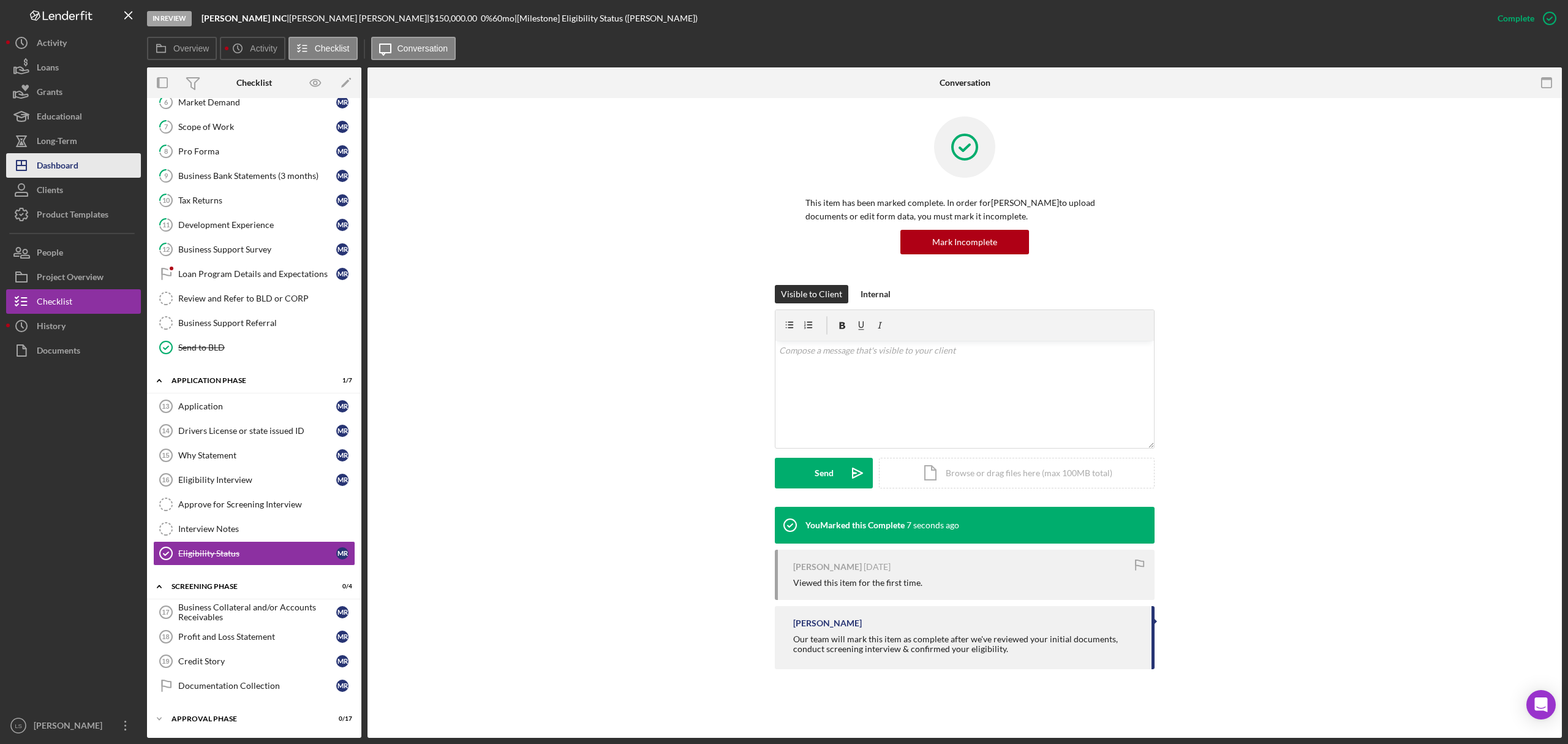
click at [115, 157] on button "Icon/Dashboard Dashboard" at bounding box center [73, 165] width 135 height 24
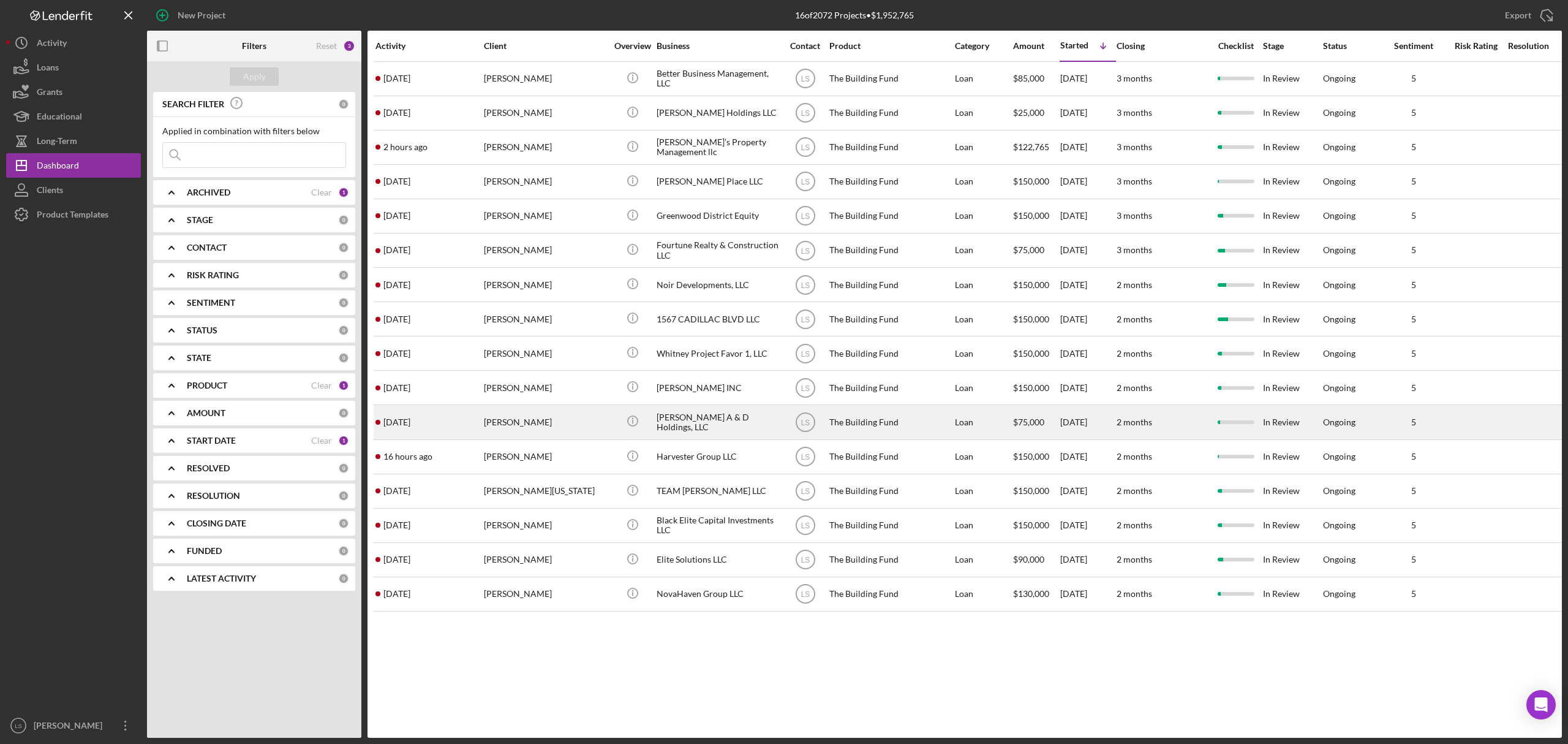
click at [504, 422] on div "[PERSON_NAME]" at bounding box center [545, 422] width 123 height 33
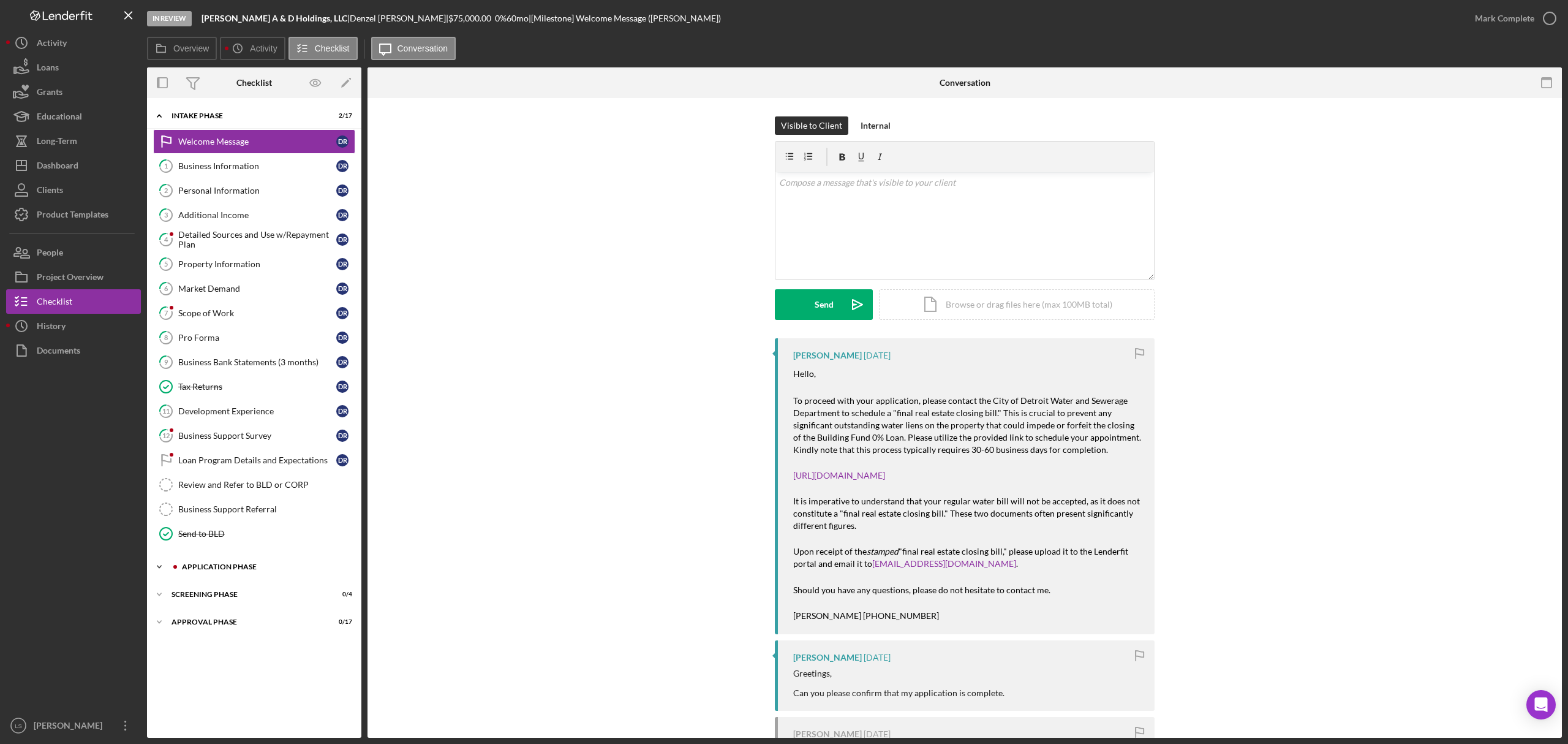
click at [246, 571] on div "Application Phase" at bounding box center [264, 567] width 164 height 8
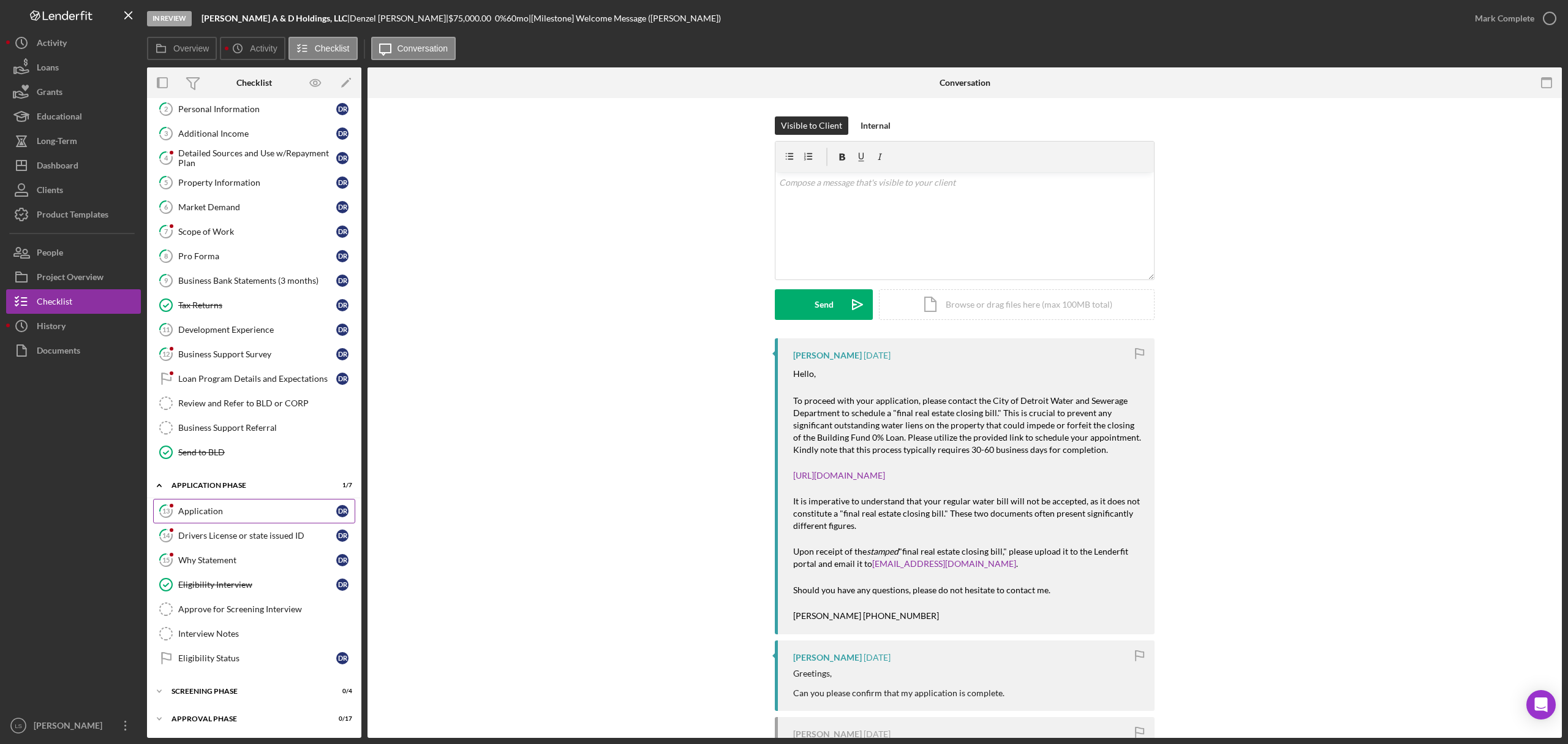
click at [235, 503] on link "13 Application D R" at bounding box center [254, 511] width 202 height 24
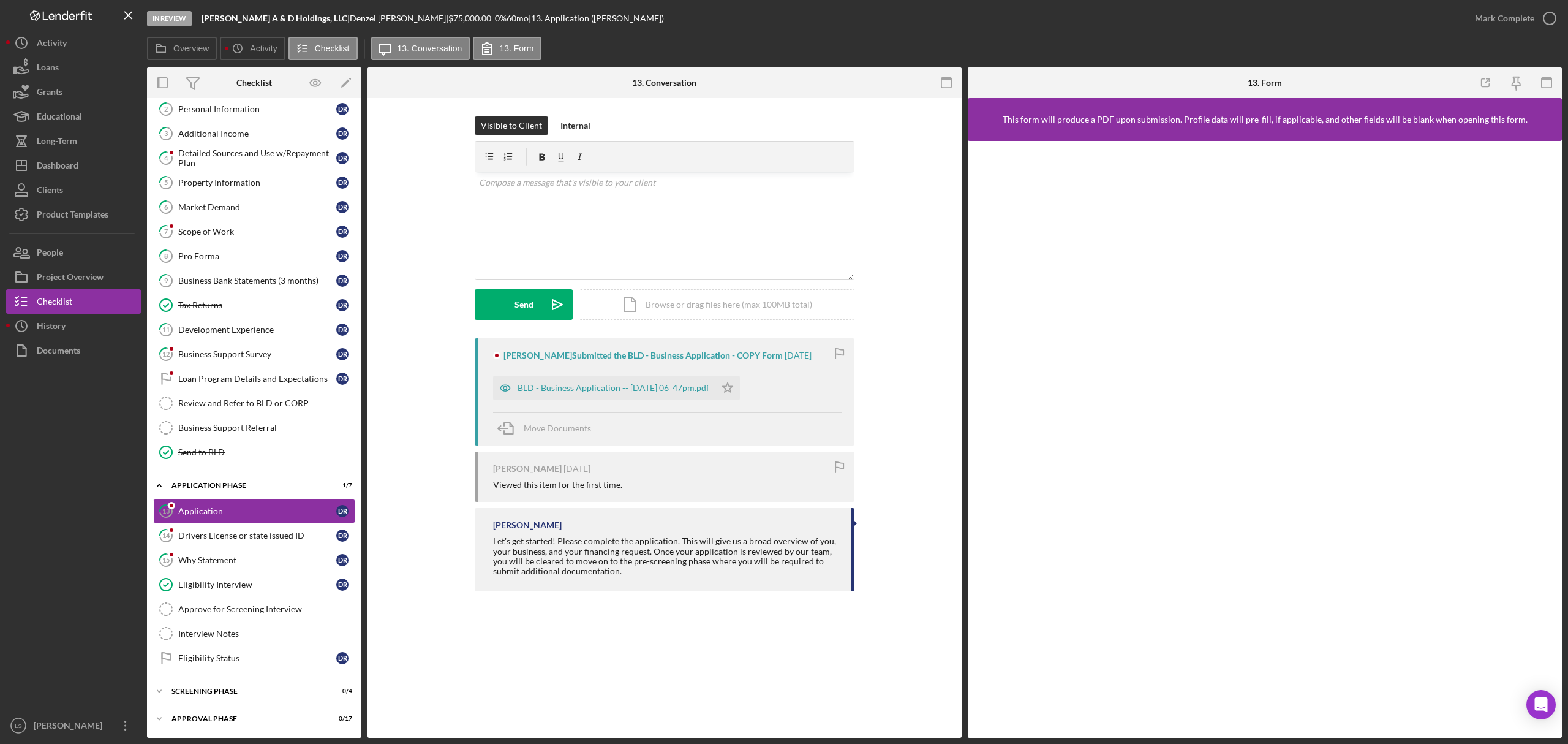
scroll to position [91, 0]
click at [626, 389] on div "BLD - Business Application -- [DATE] 06_47pm.pdf" at bounding box center [613, 388] width 192 height 10
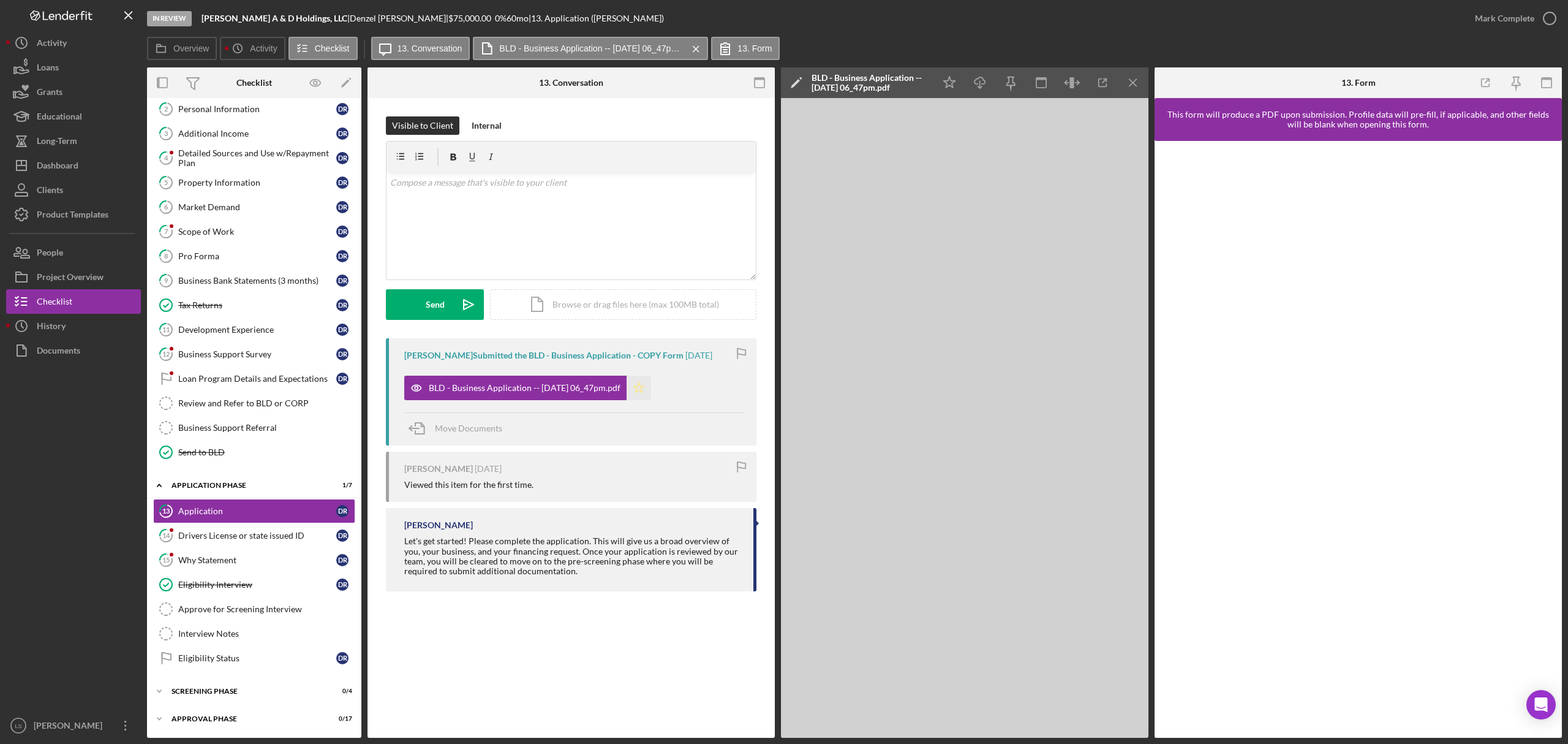
click at [645, 389] on polygon "button" at bounding box center [639, 387] width 11 height 10
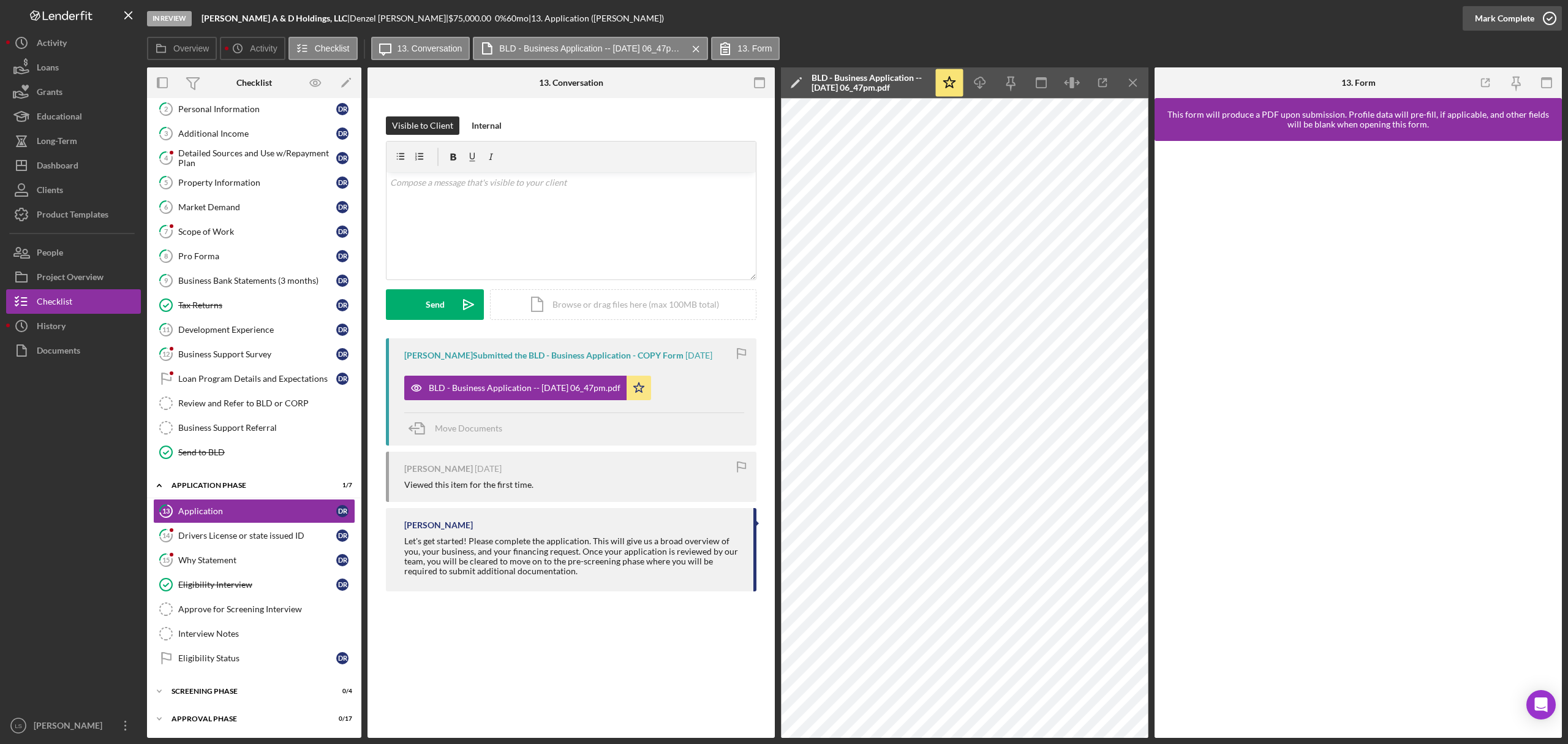
click at [1547, 24] on icon "button" at bounding box center [1550, 18] width 30 height 30
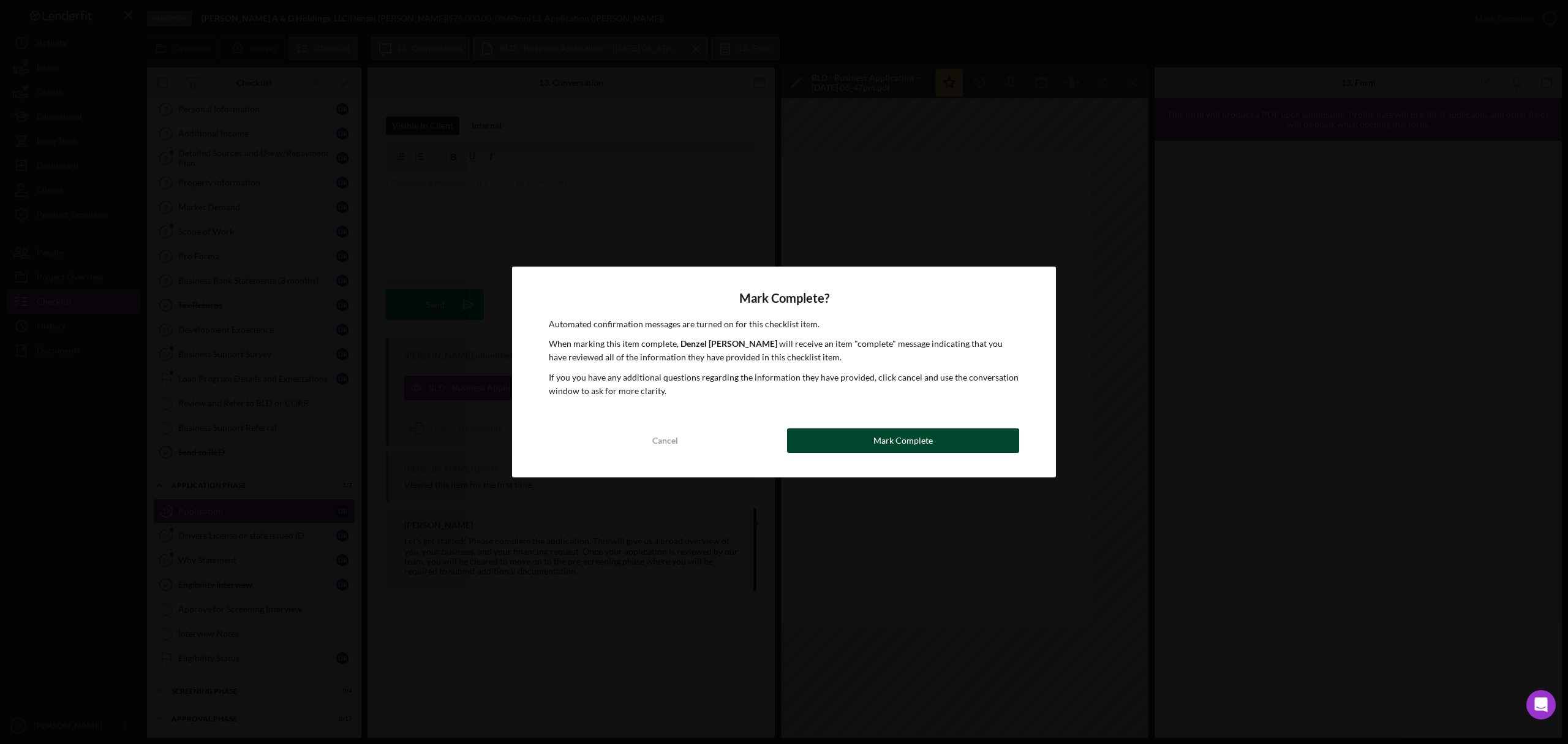
click at [859, 442] on button "Mark Complete" at bounding box center [903, 441] width 232 height 24
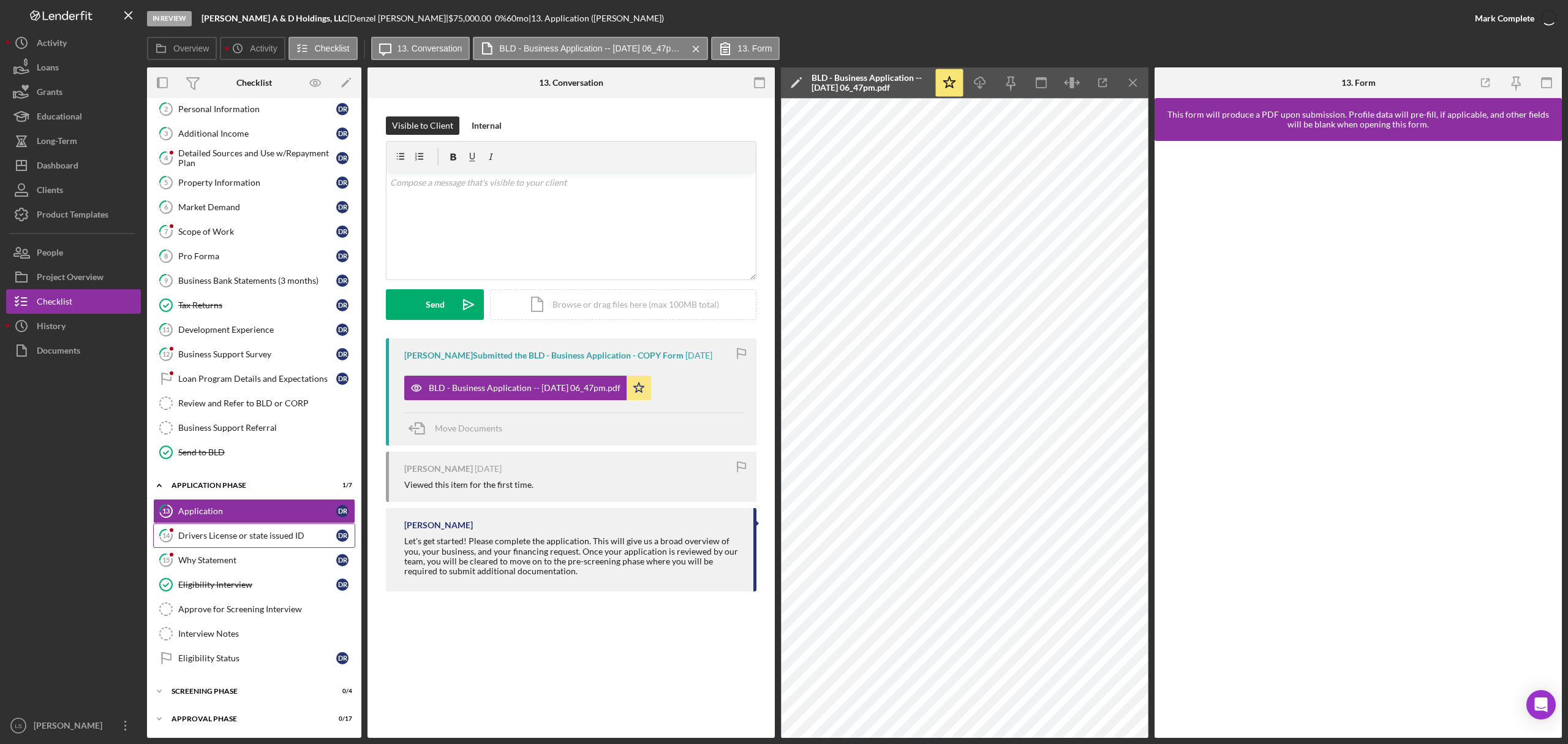
click at [263, 527] on link "14 Drivers License or state issued ID D R" at bounding box center [254, 536] width 202 height 24
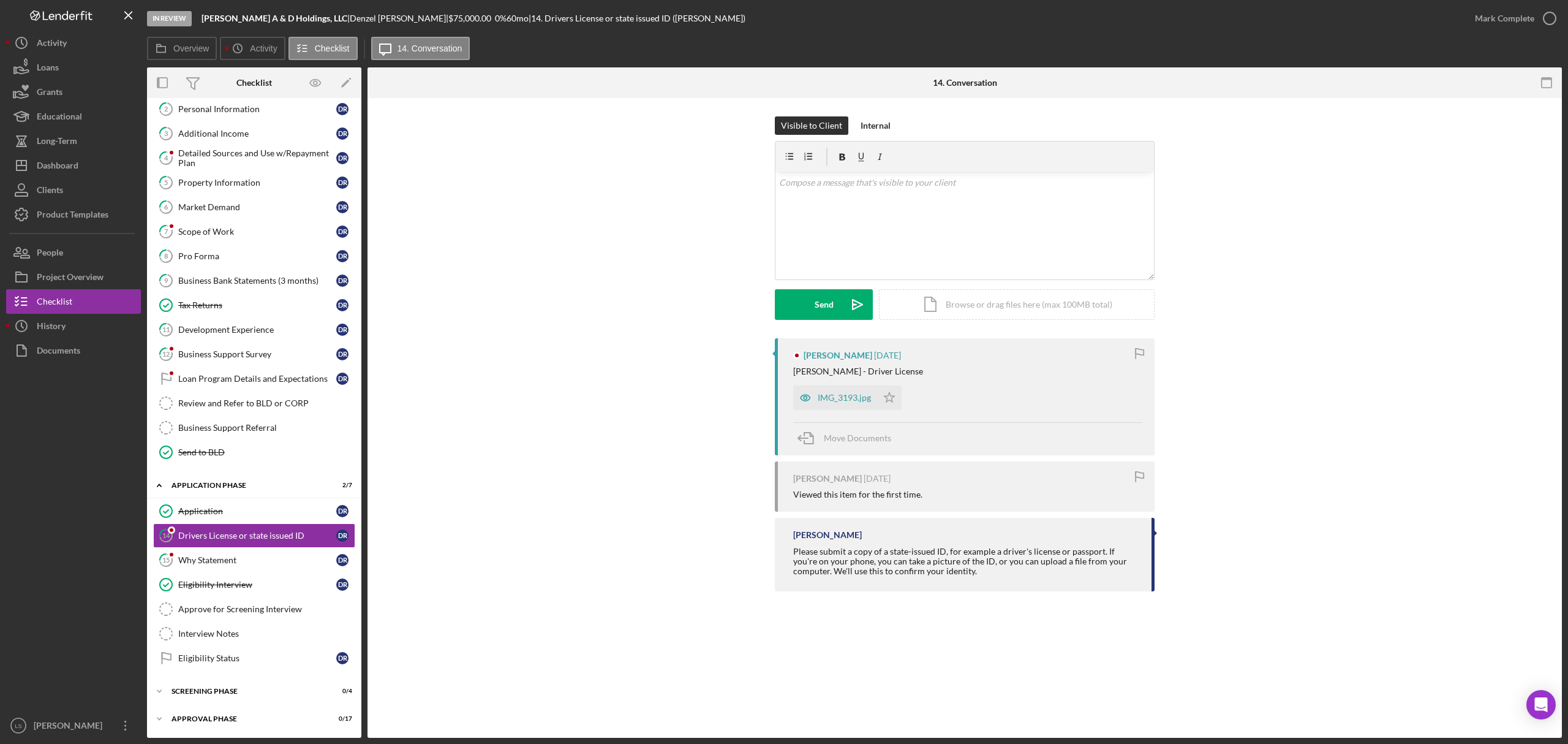
scroll to position [91, 0]
click at [819, 393] on div "IMG_3193.jpg" at bounding box center [844, 397] width 53 height 10
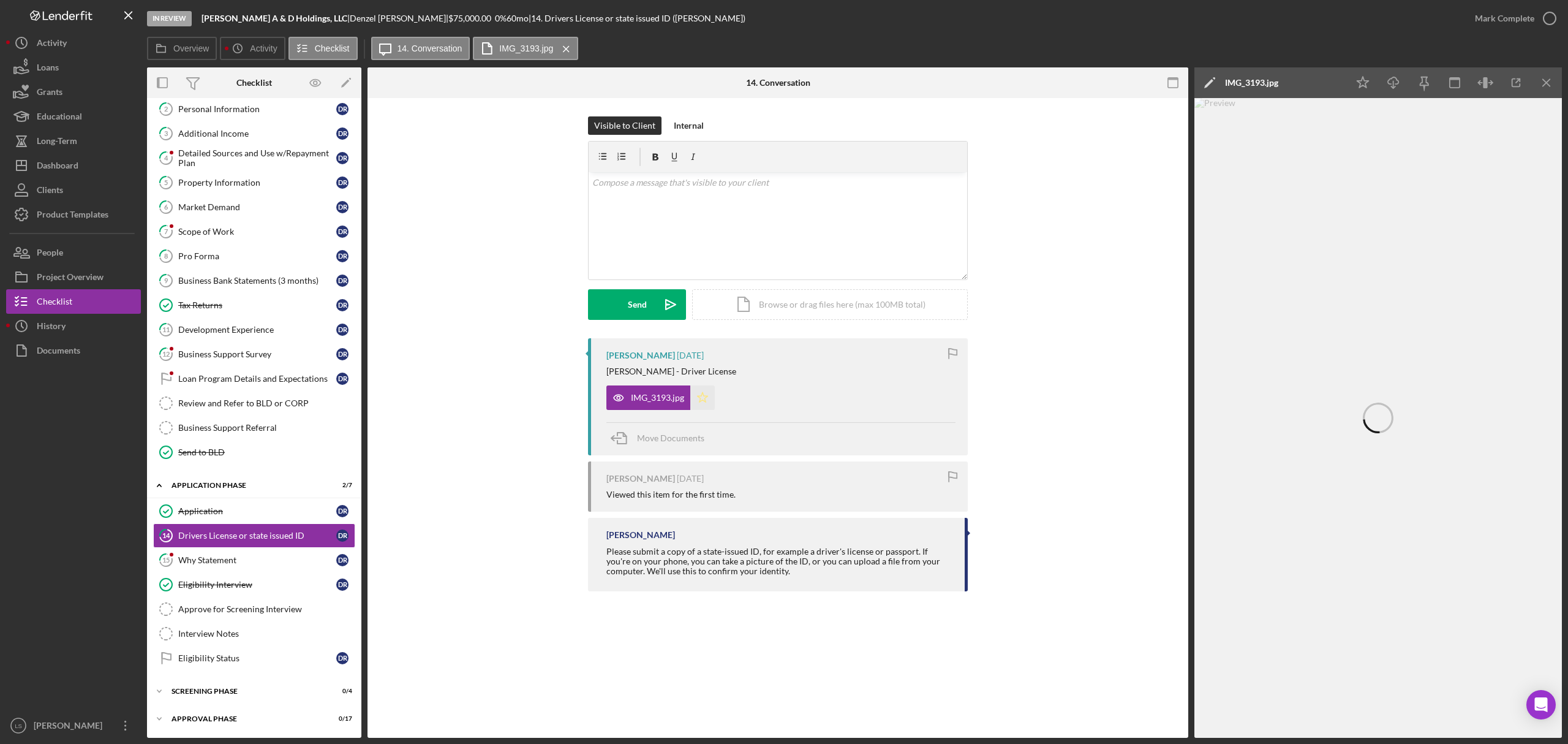
click at [706, 400] on icon "Icon/Star" at bounding box center [702, 398] width 24 height 24
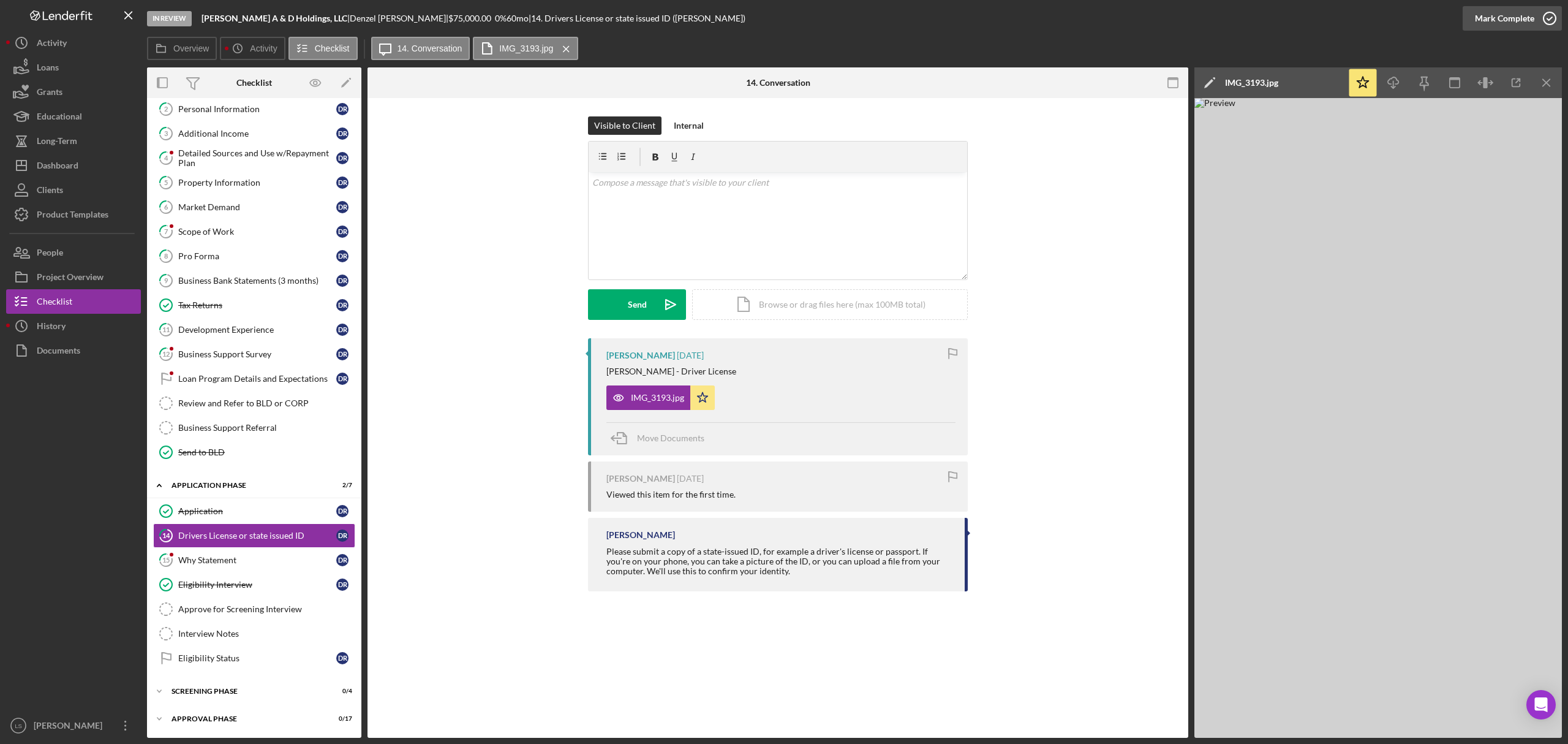
click at [1547, 18] on icon "button" at bounding box center [1550, 18] width 30 height 30
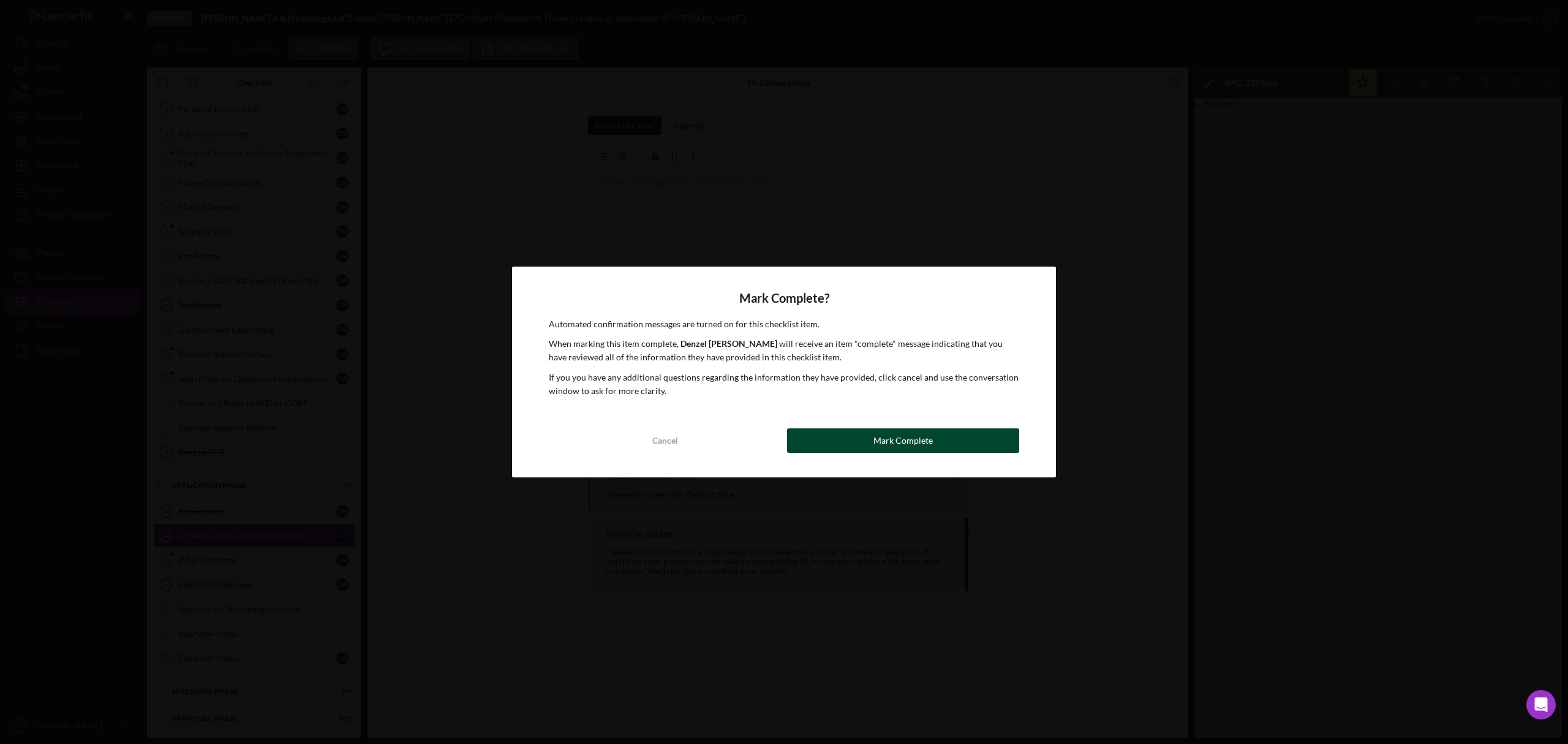
drag, startPoint x: 919, startPoint y: 418, endPoint x: 898, endPoint y: 445, distance: 34.2
click at [913, 425] on div "Mark Complete? Automated confirmation messages are turned on for this checklist…" at bounding box center [784, 372] width 544 height 211
drag, startPoint x: 898, startPoint y: 445, endPoint x: 611, endPoint y: 476, distance: 288.7
click at [898, 446] on div "Mark Complete" at bounding box center [904, 441] width 59 height 24
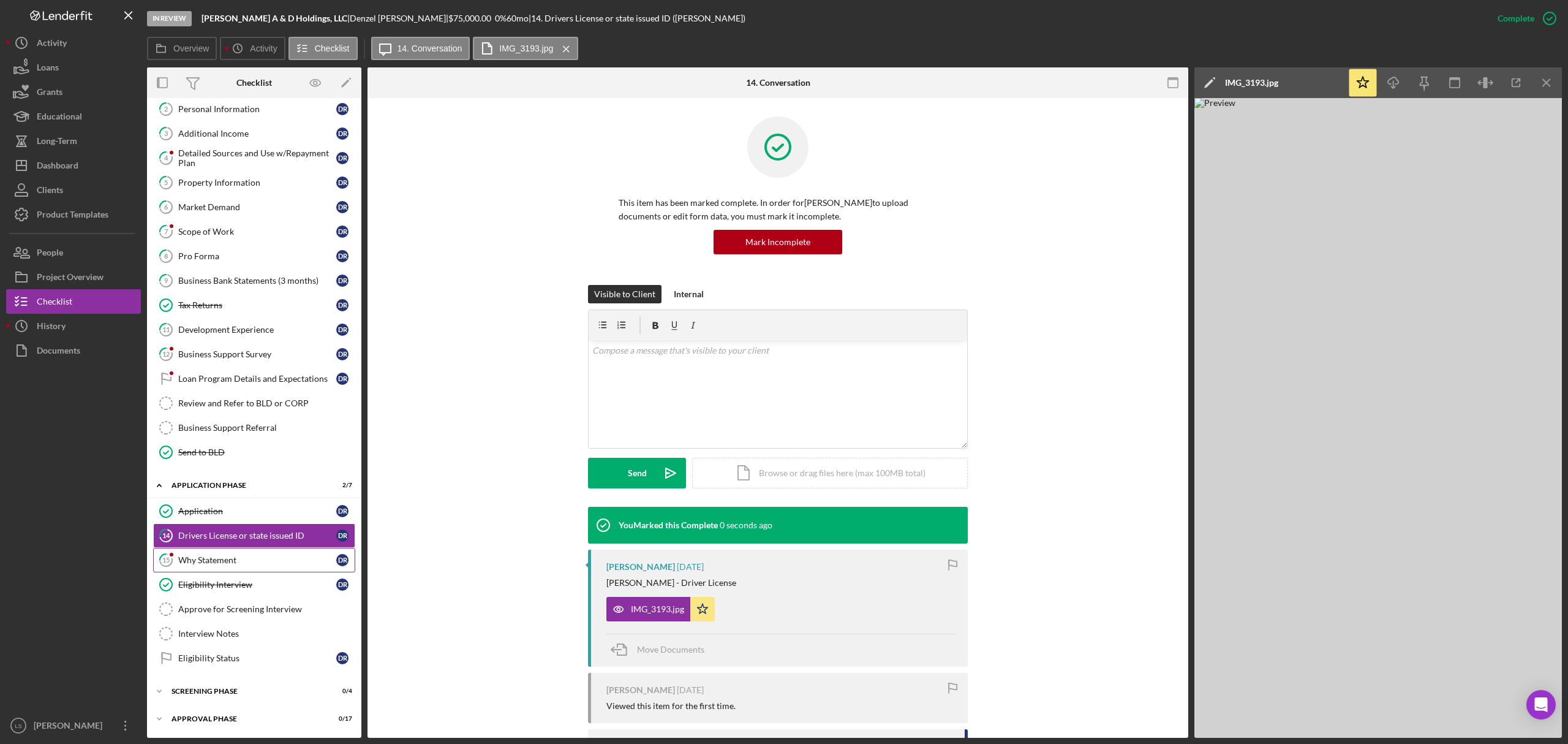
click at [276, 558] on div "Why Statement" at bounding box center [257, 560] width 158 height 10
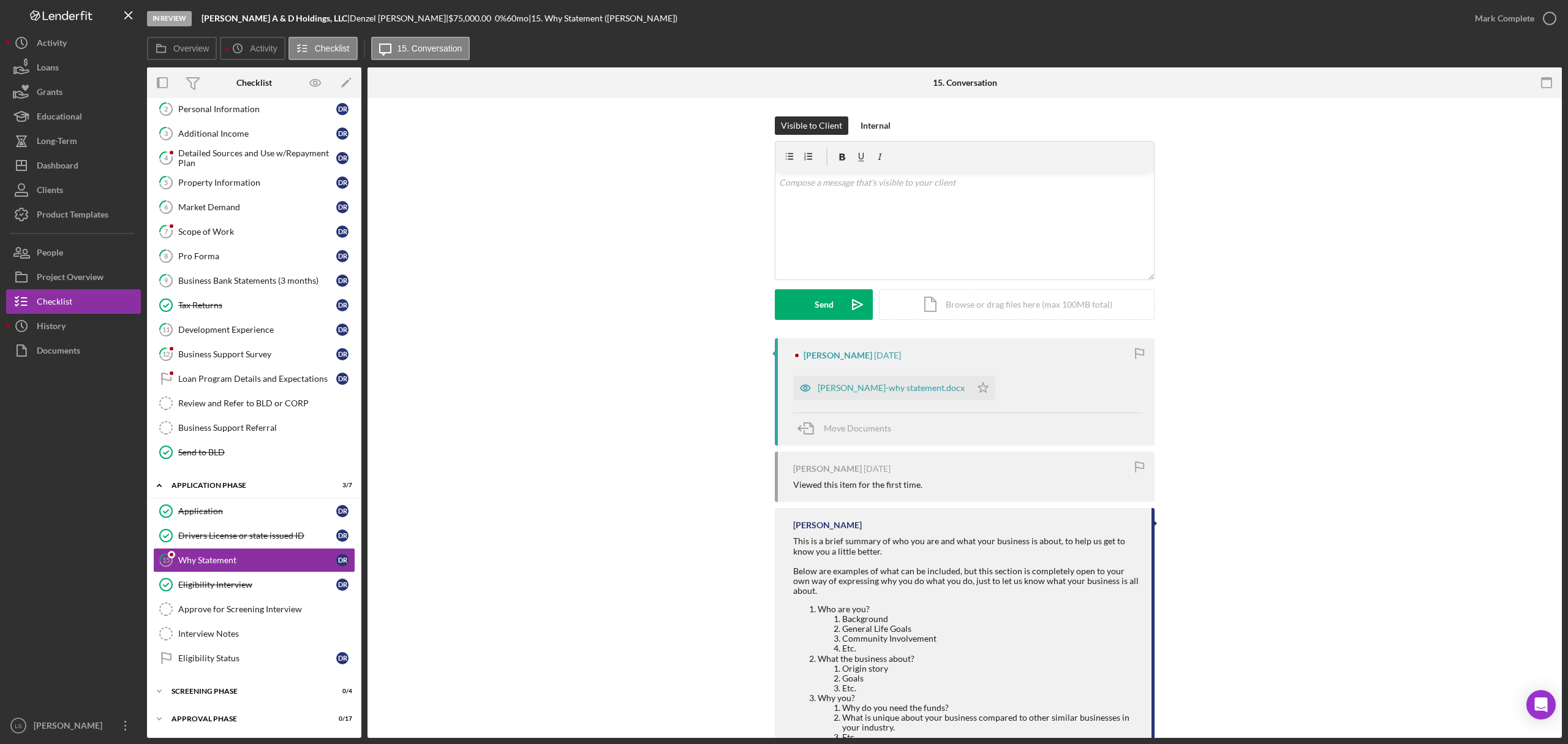
scroll to position [91, 0]
click at [903, 386] on div "[PERSON_NAME]-why statement.docx" at bounding box center [891, 388] width 147 height 10
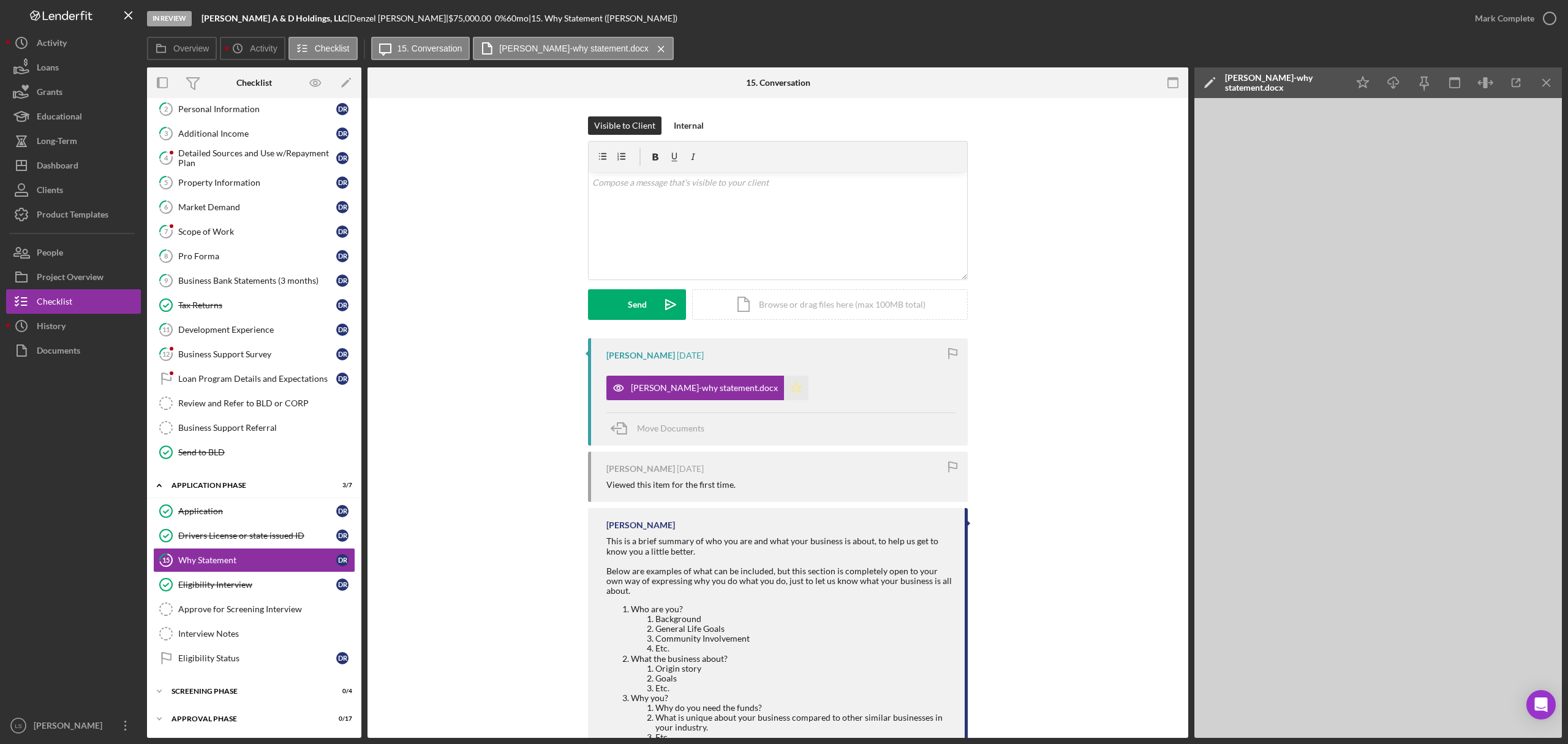
click at [784, 390] on icon "Icon/Star" at bounding box center [796, 388] width 24 height 24
click at [1547, 18] on icon "button" at bounding box center [1550, 18] width 30 height 30
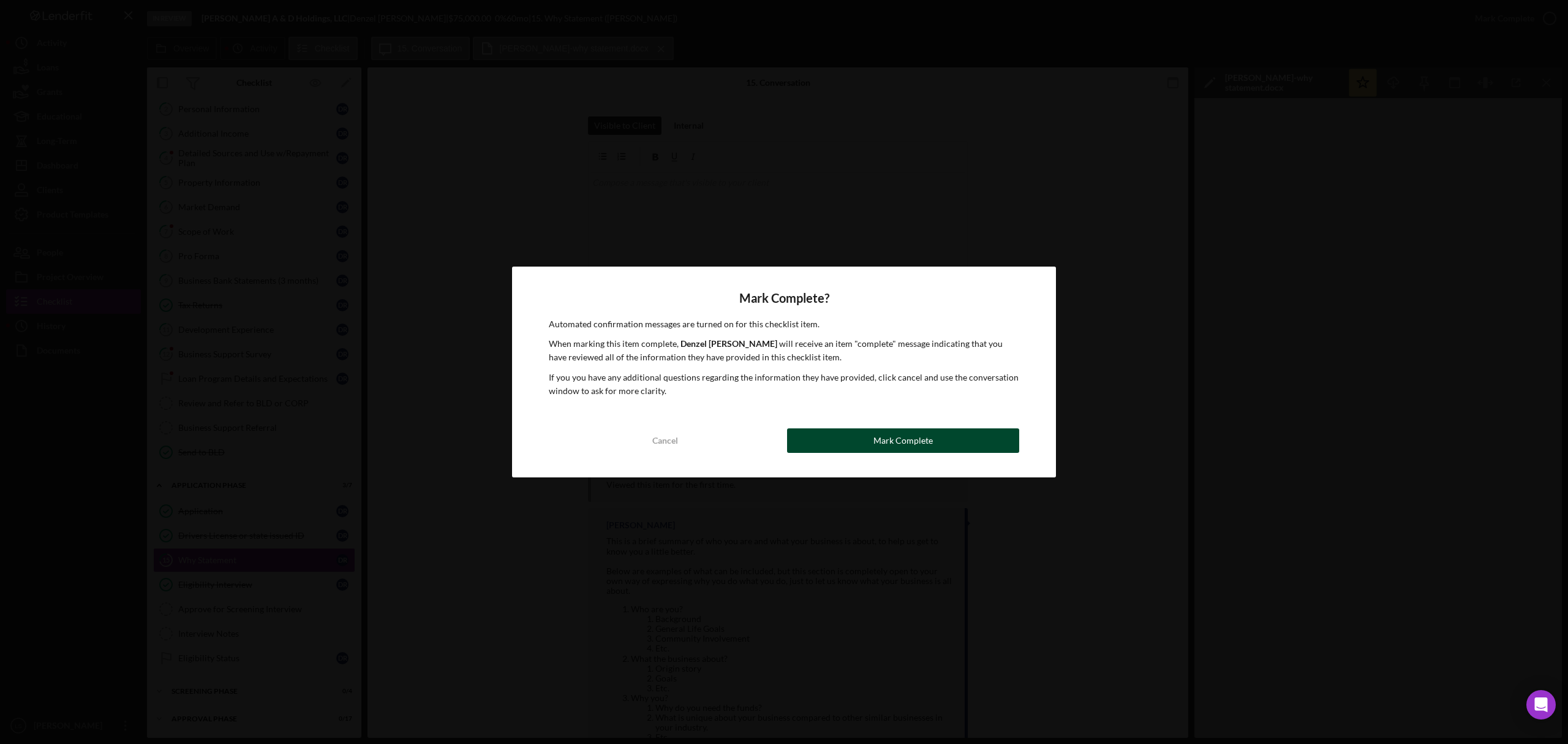
click at [907, 446] on div "Mark Complete" at bounding box center [904, 441] width 59 height 24
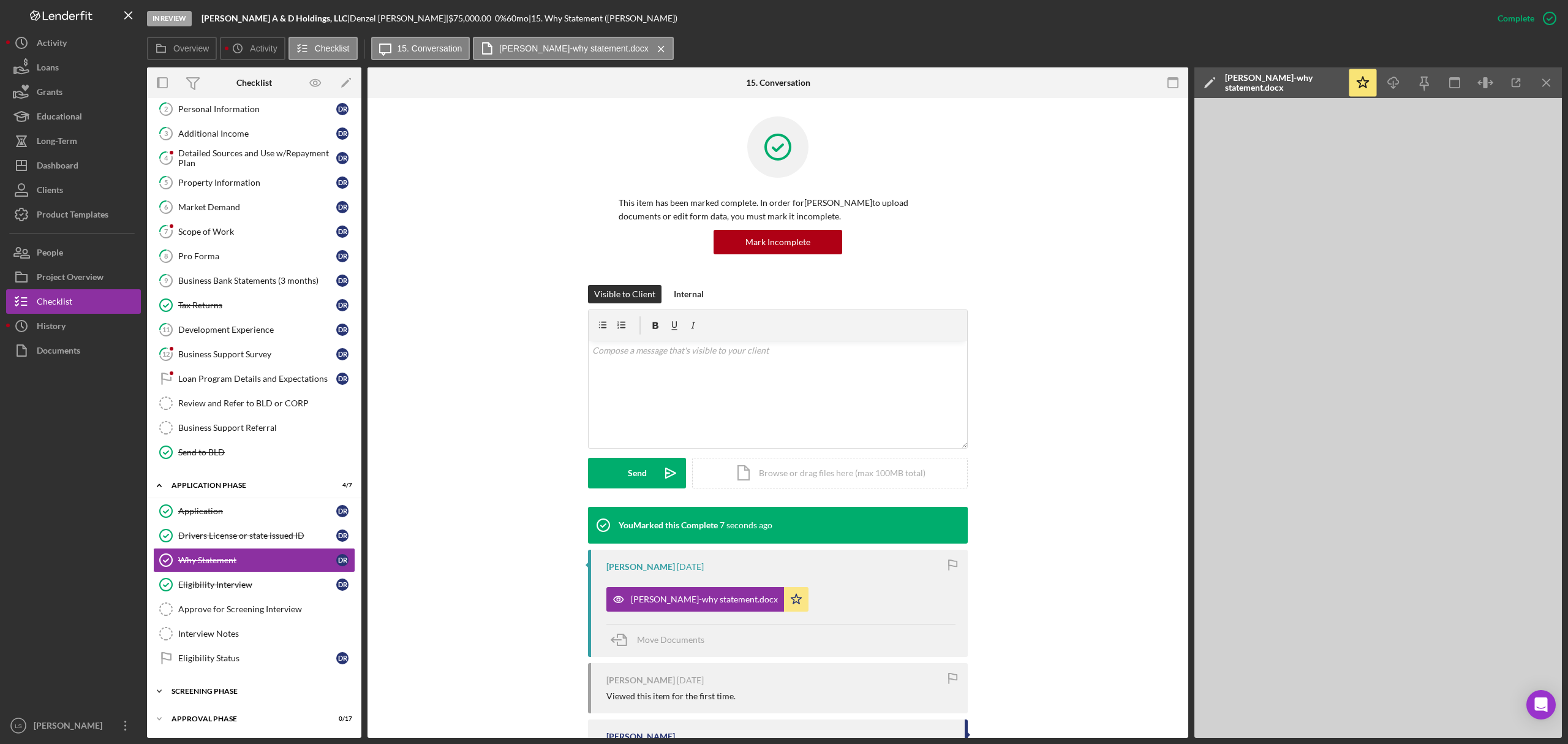
click at [258, 690] on div "Screening Phase" at bounding box center [258, 691] width 174 height 8
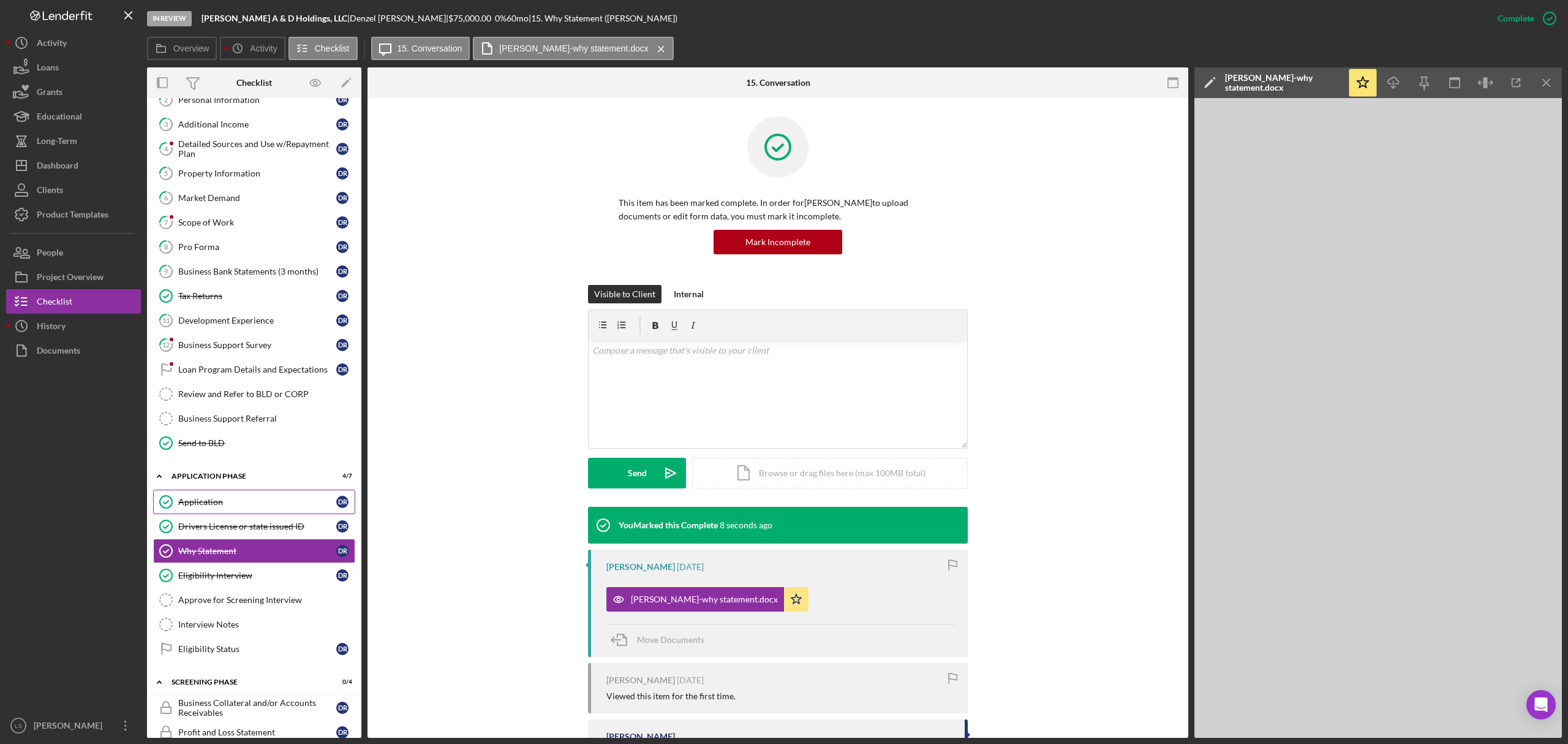
scroll to position [197, 0]
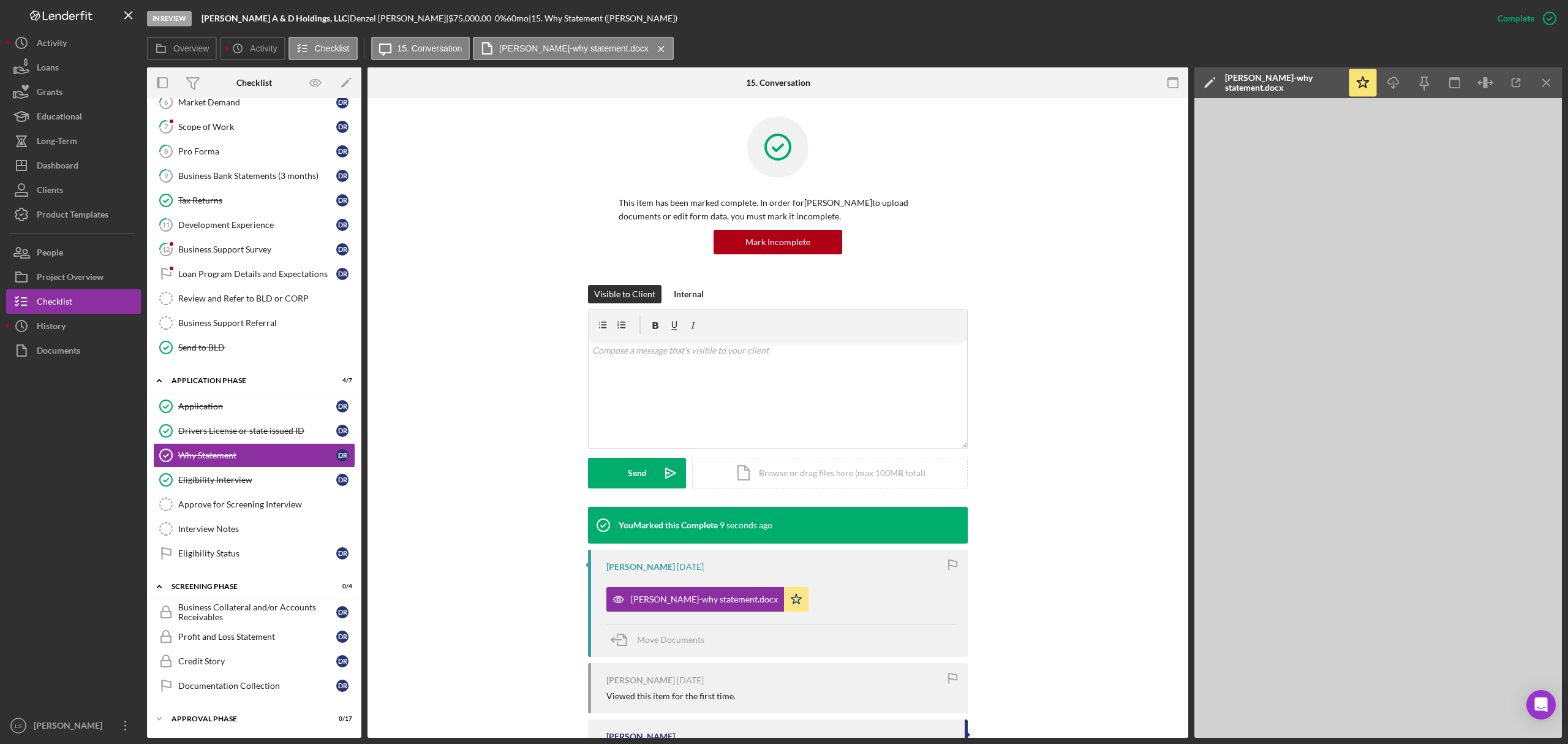
click at [242, 565] on div "Application Application D R Drivers License or state issued ID Drivers License …" at bounding box center [254, 483] width 214 height 178
click at [256, 550] on div "Eligibility Status" at bounding box center [257, 553] width 158 height 10
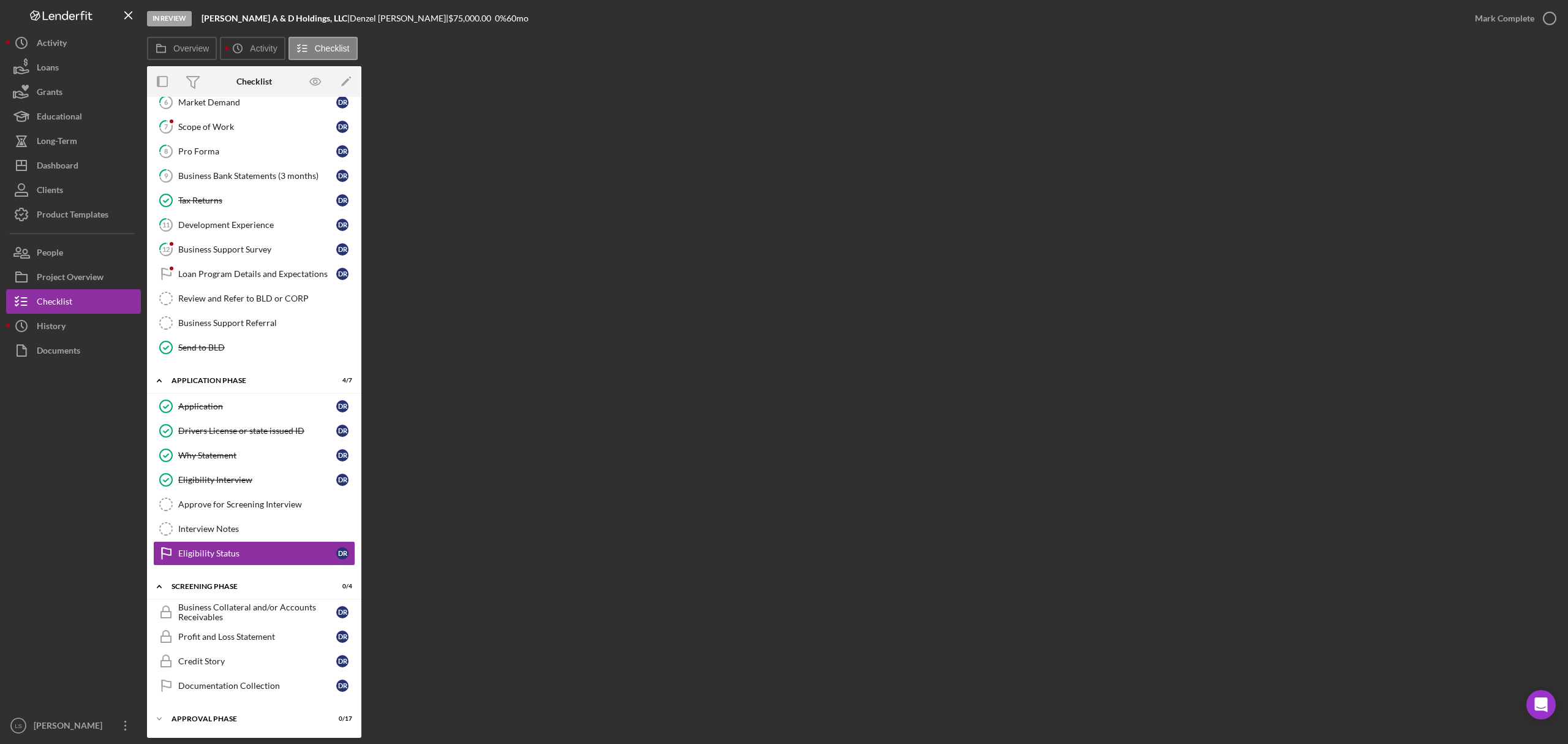
scroll to position [197, 0]
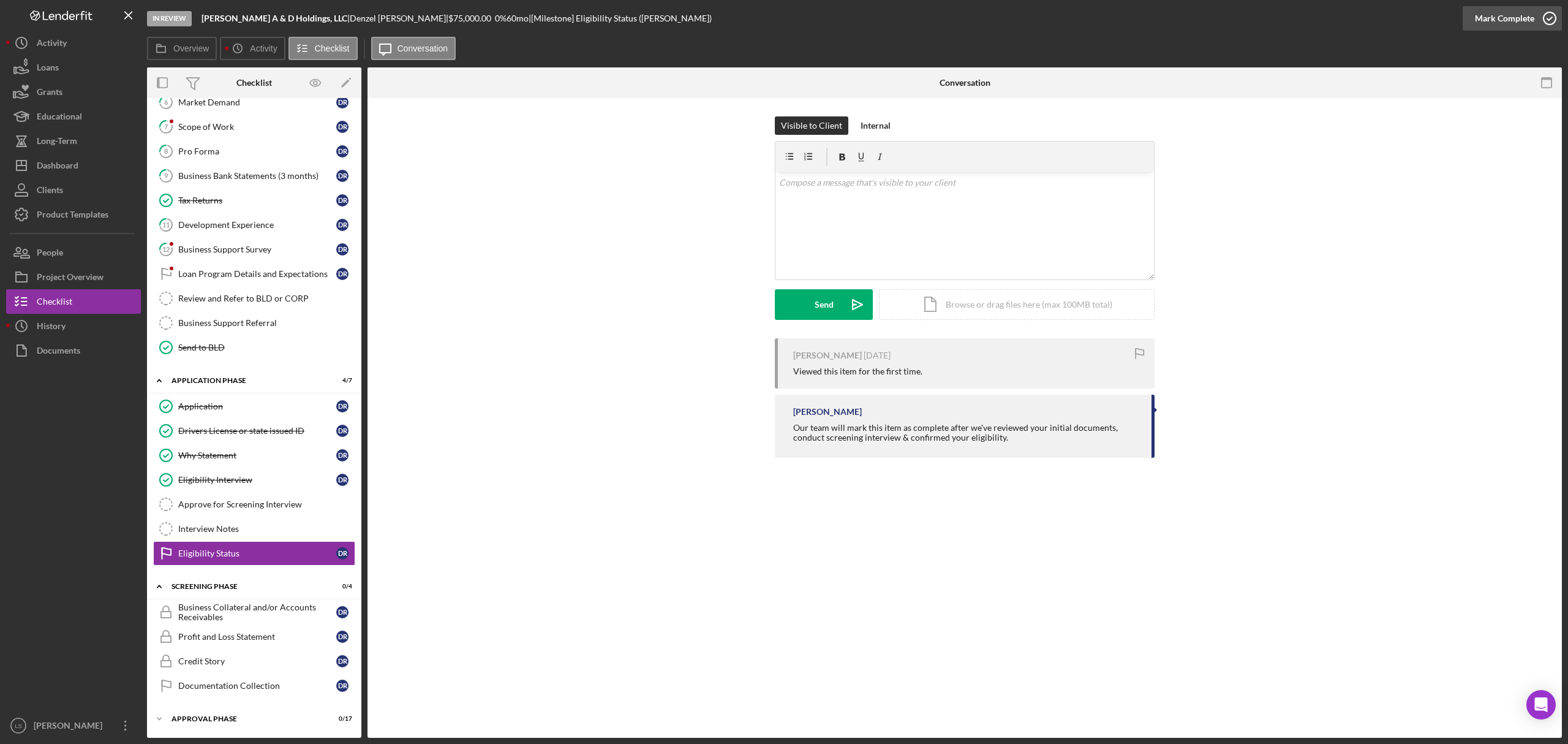
click at [1544, 16] on icon "button" at bounding box center [1550, 18] width 30 height 30
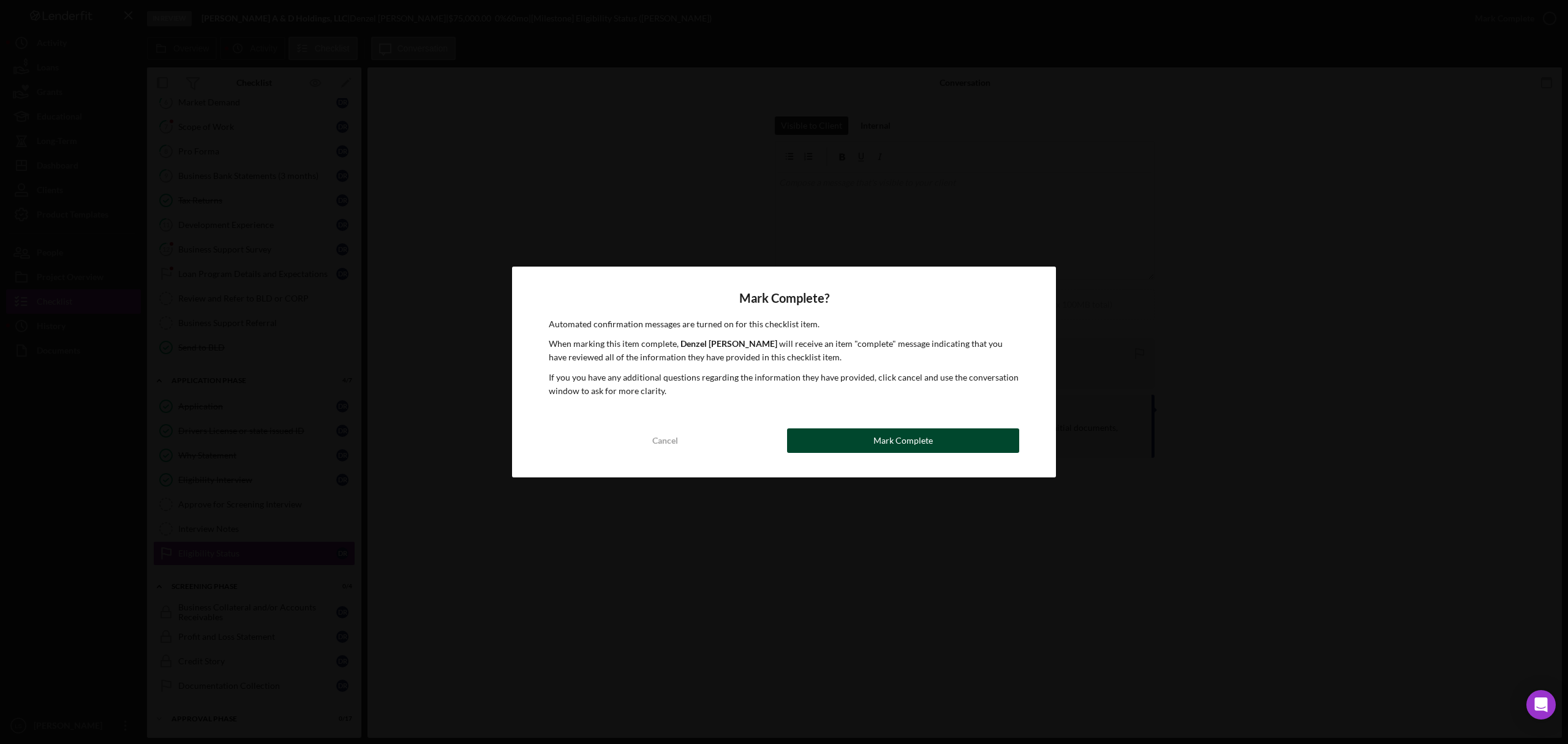
click at [968, 443] on button "Mark Complete" at bounding box center [903, 441] width 232 height 24
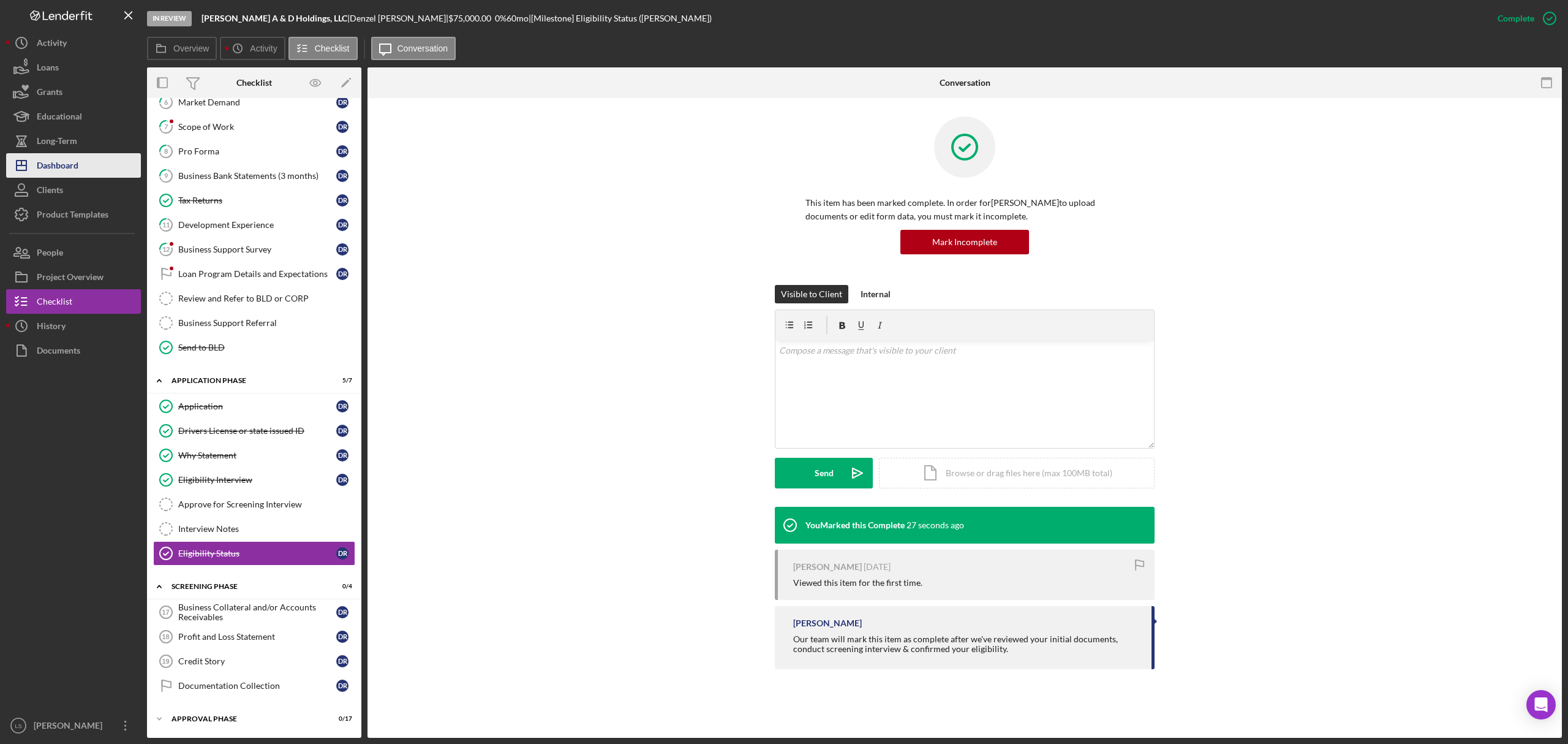
click at [56, 170] on div "Dashboard" at bounding box center [57, 167] width 42 height 27
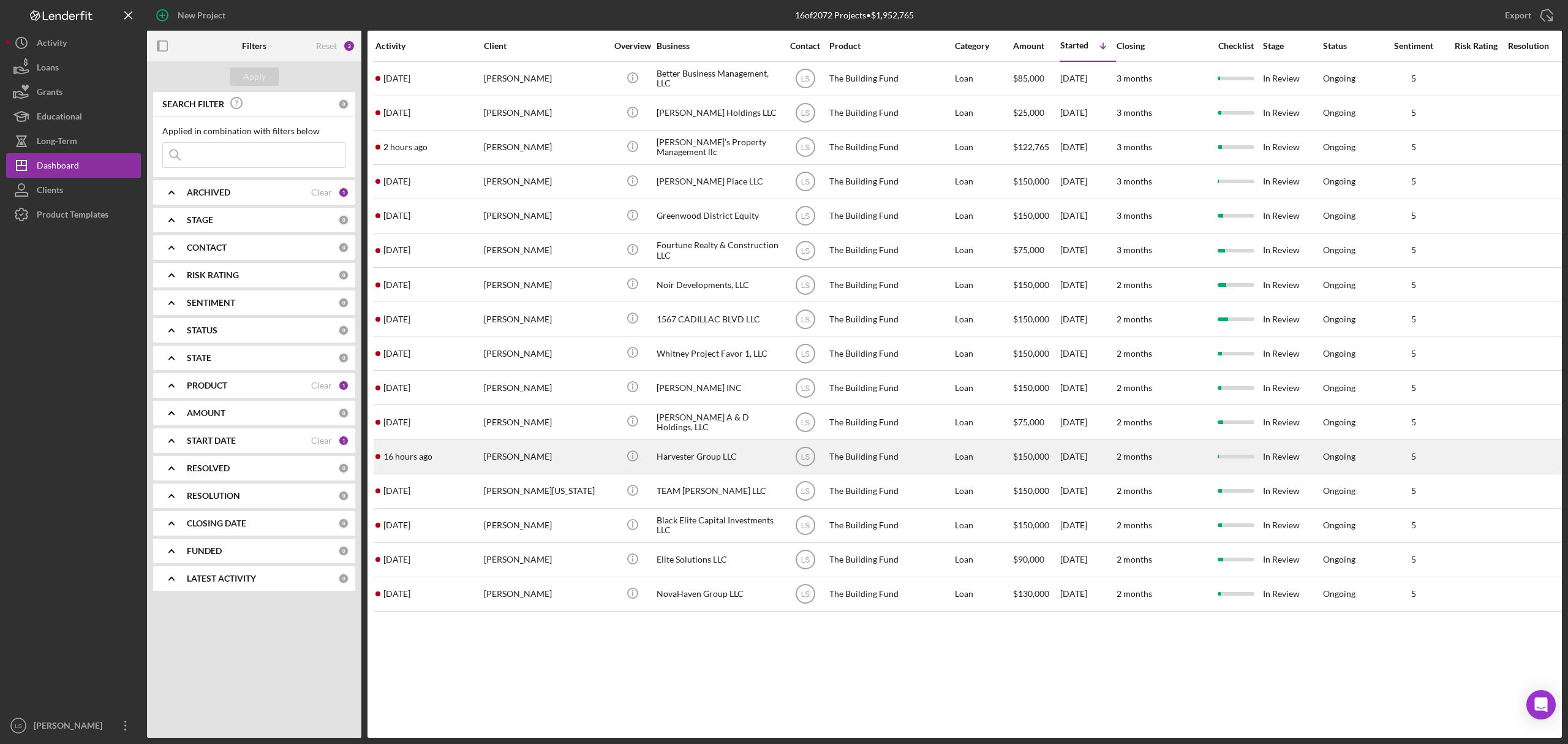
click at [538, 441] on div "[PERSON_NAME]" at bounding box center [545, 457] width 123 height 33
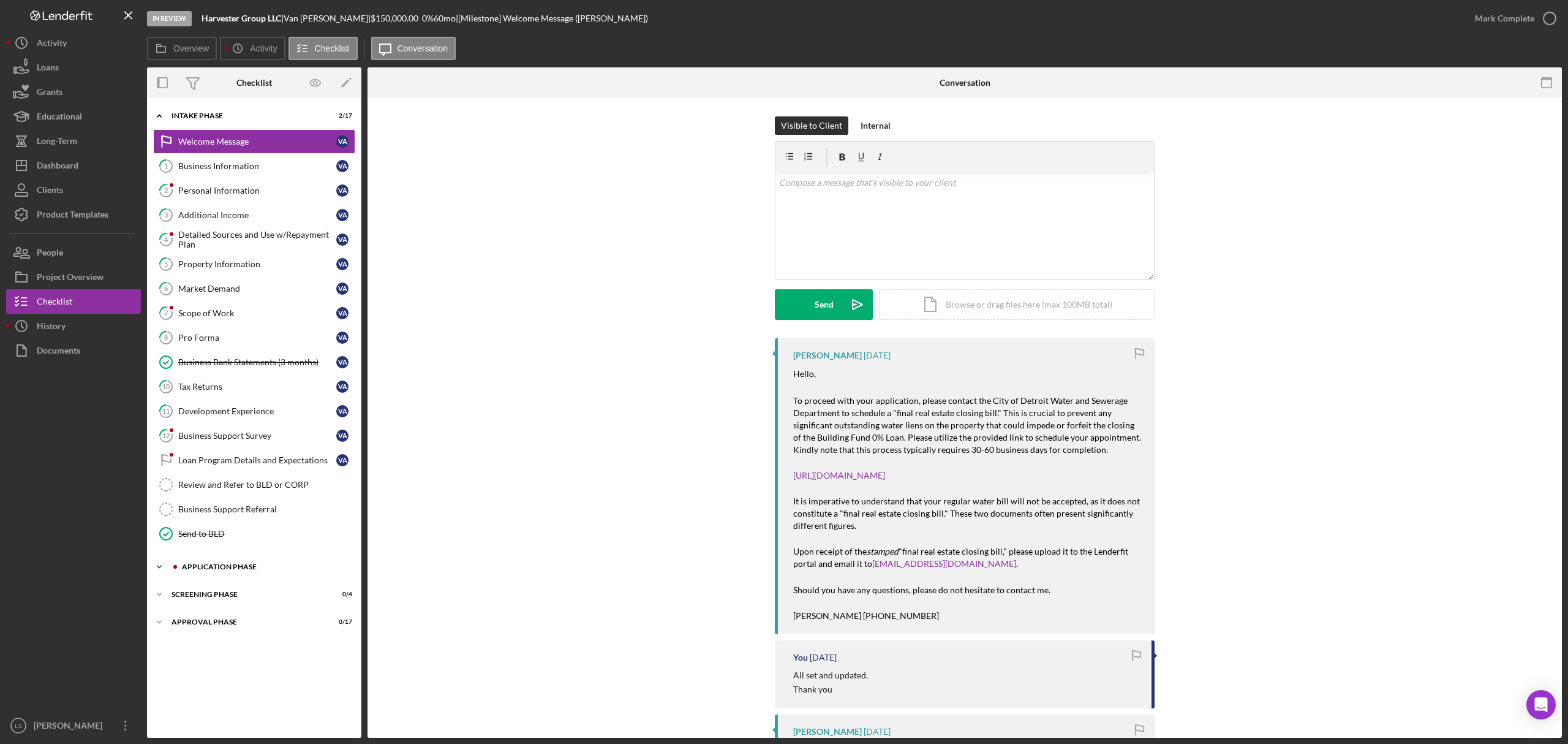
click at [248, 571] on div "Application Phase" at bounding box center [264, 567] width 164 height 8
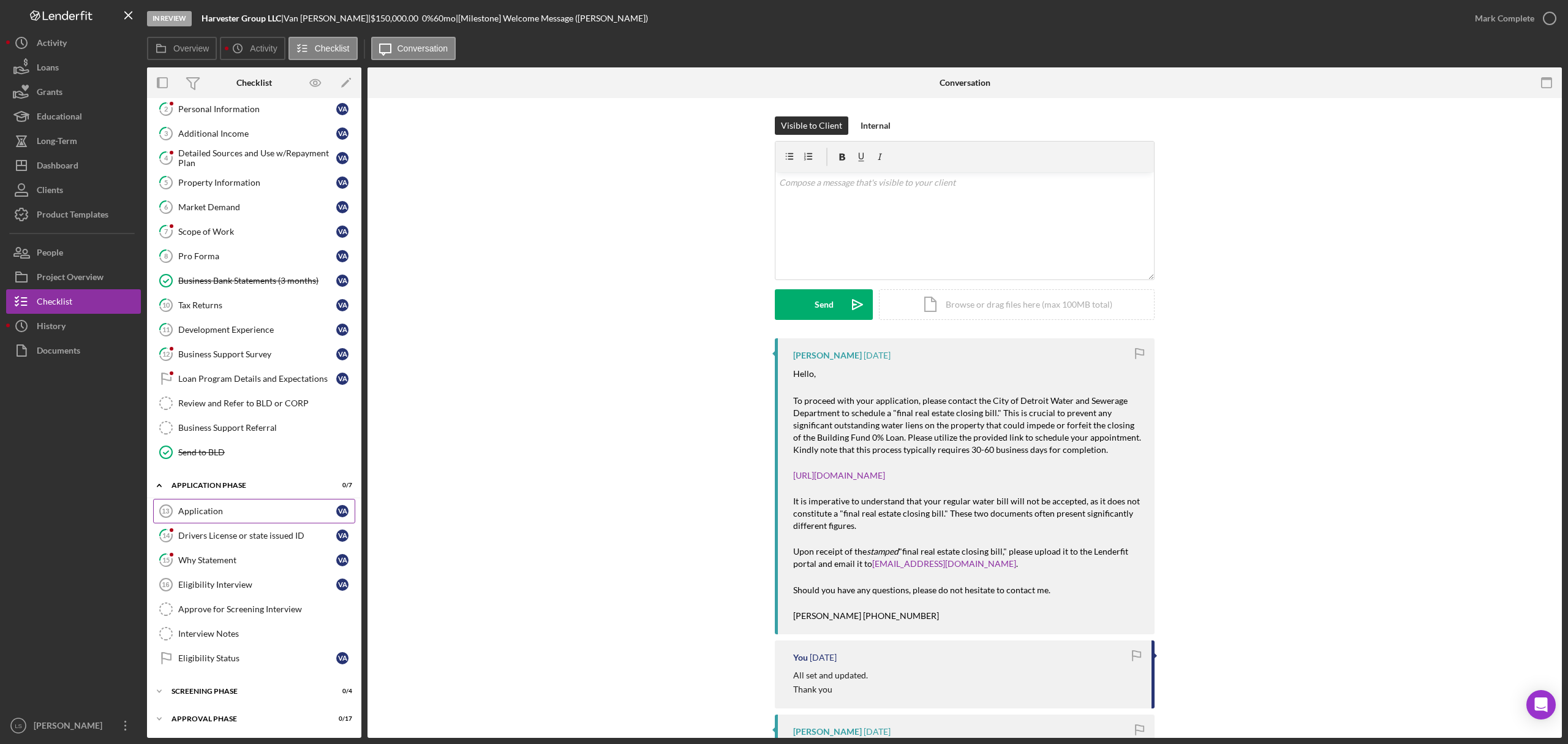
scroll to position [91, 0]
click at [217, 531] on div "Drivers License or state issued ID" at bounding box center [257, 535] width 158 height 10
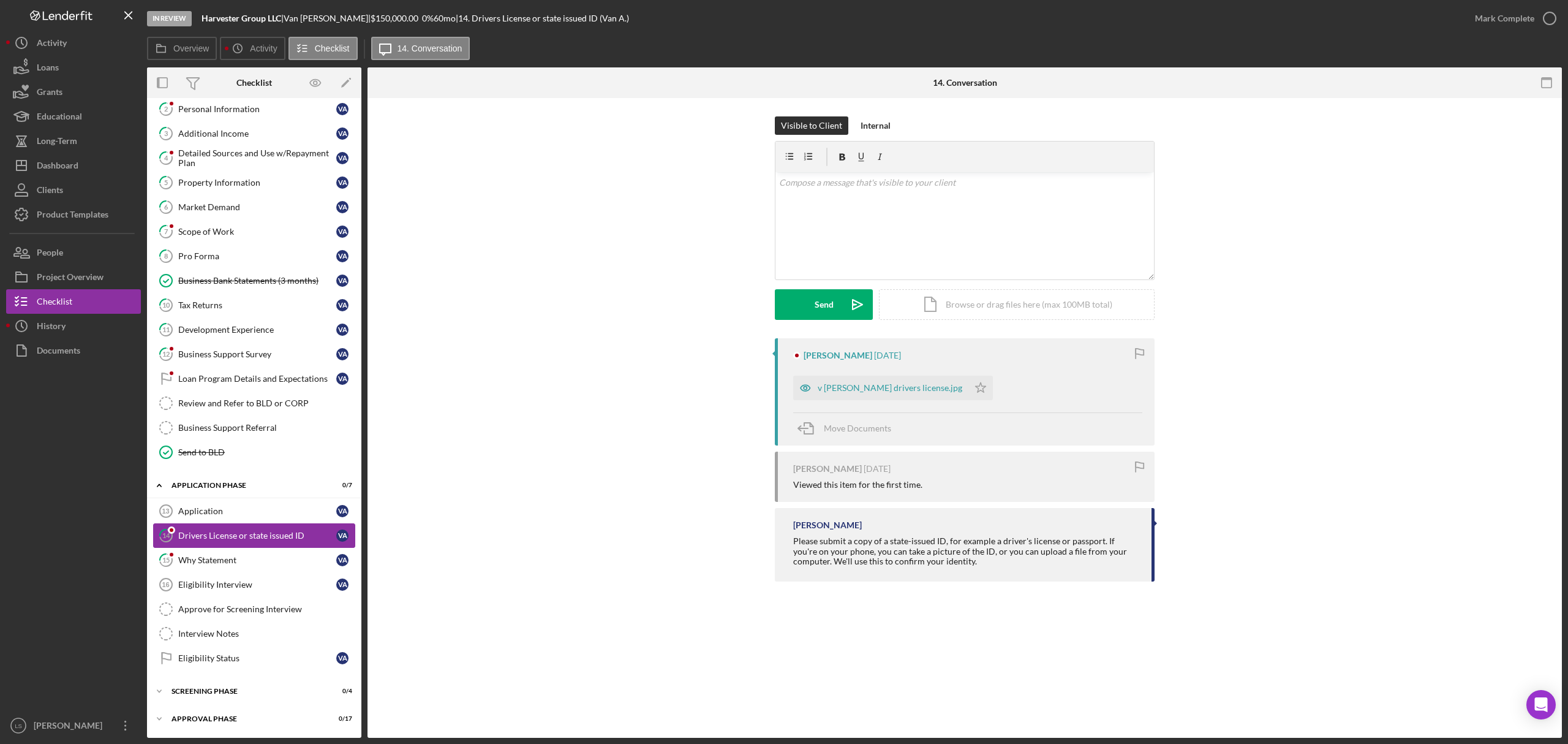
scroll to position [91, 0]
click at [222, 512] on div "Application" at bounding box center [257, 511] width 158 height 10
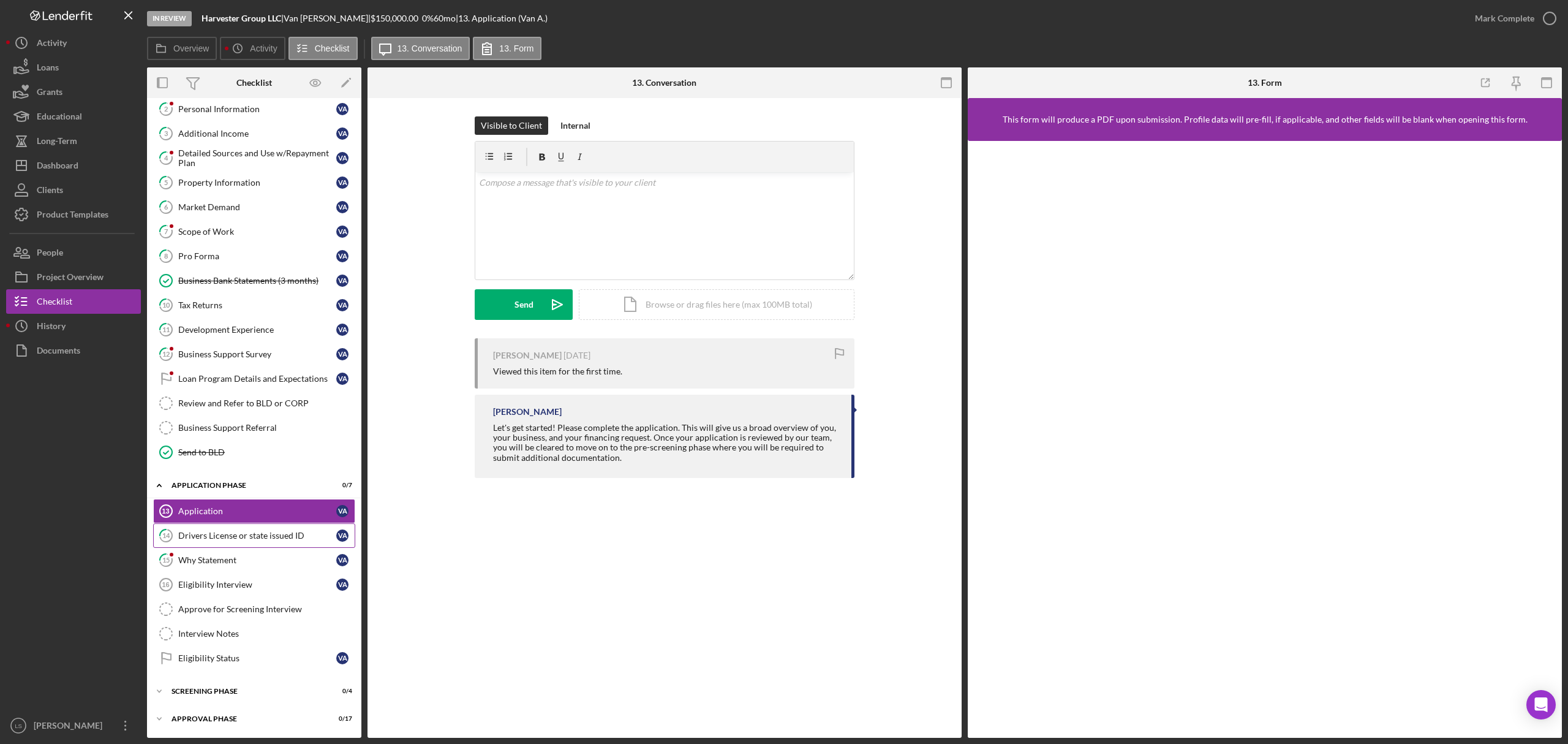
scroll to position [91, 0]
click at [228, 534] on div "Drivers License or state issued ID" at bounding box center [257, 535] width 158 height 10
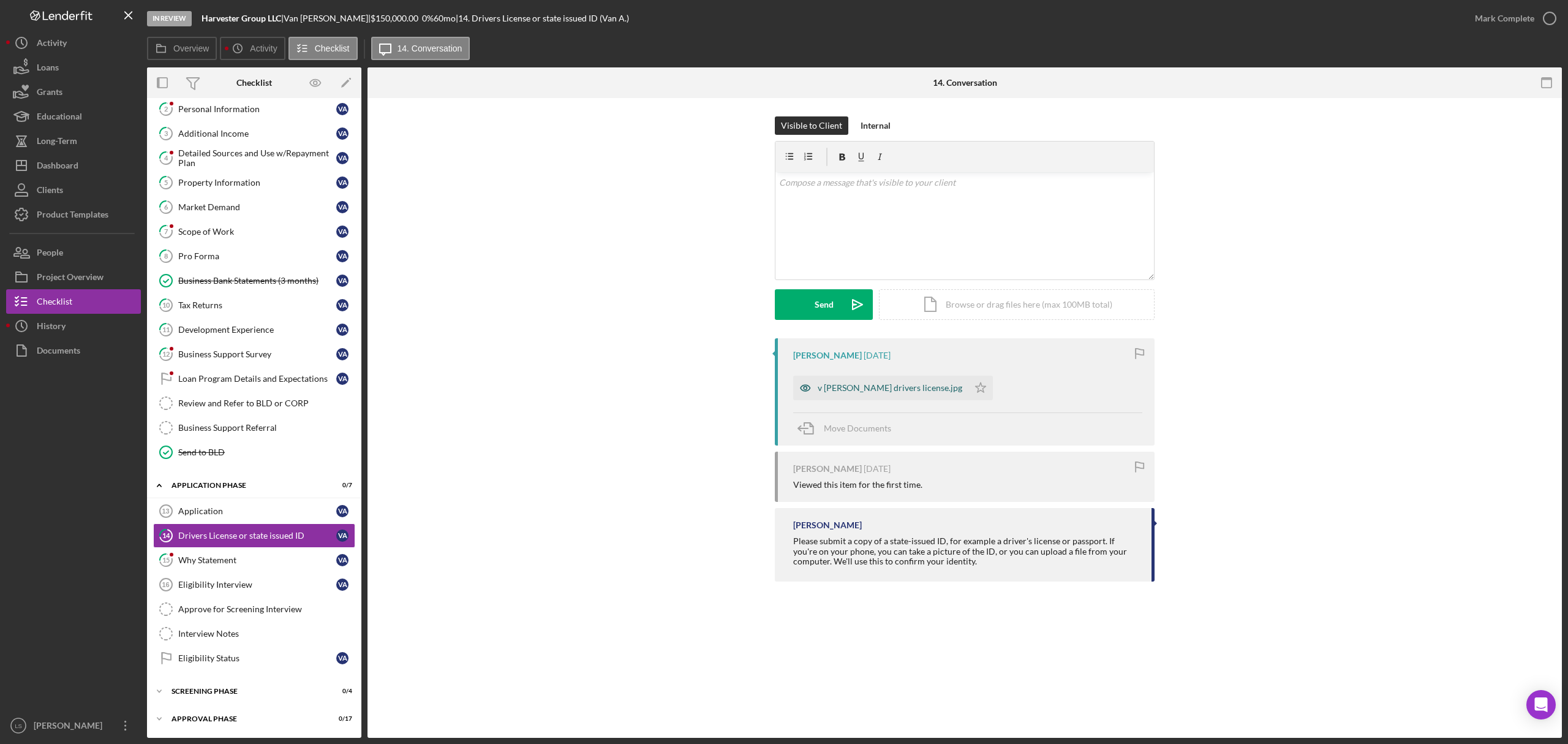
click at [889, 393] on div "v [PERSON_NAME] drivers license.jpg" at bounding box center [890, 388] width 145 height 10
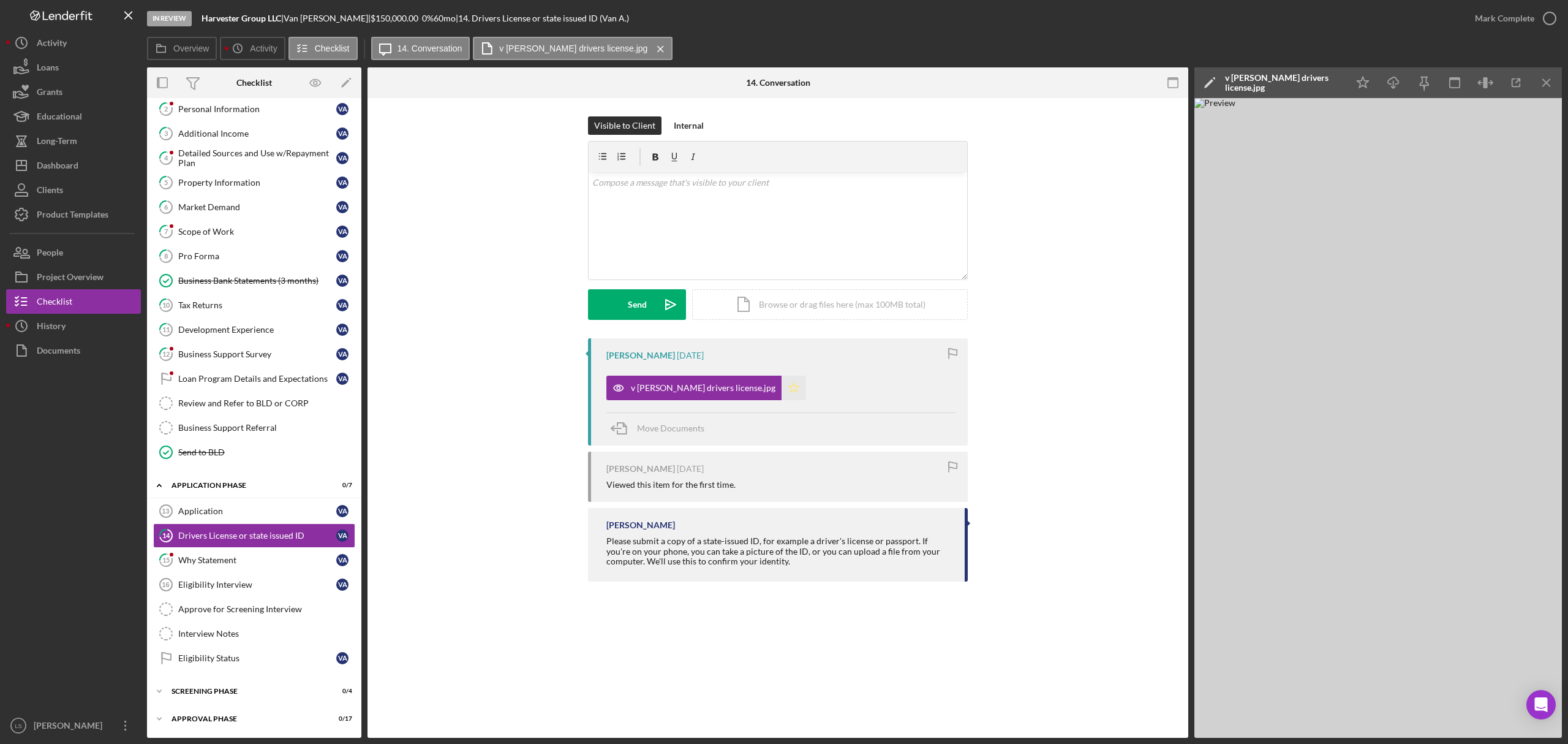
click at [782, 388] on icon "Icon/Star" at bounding box center [794, 388] width 24 height 24
click at [1556, 27] on icon "button" at bounding box center [1550, 18] width 30 height 30
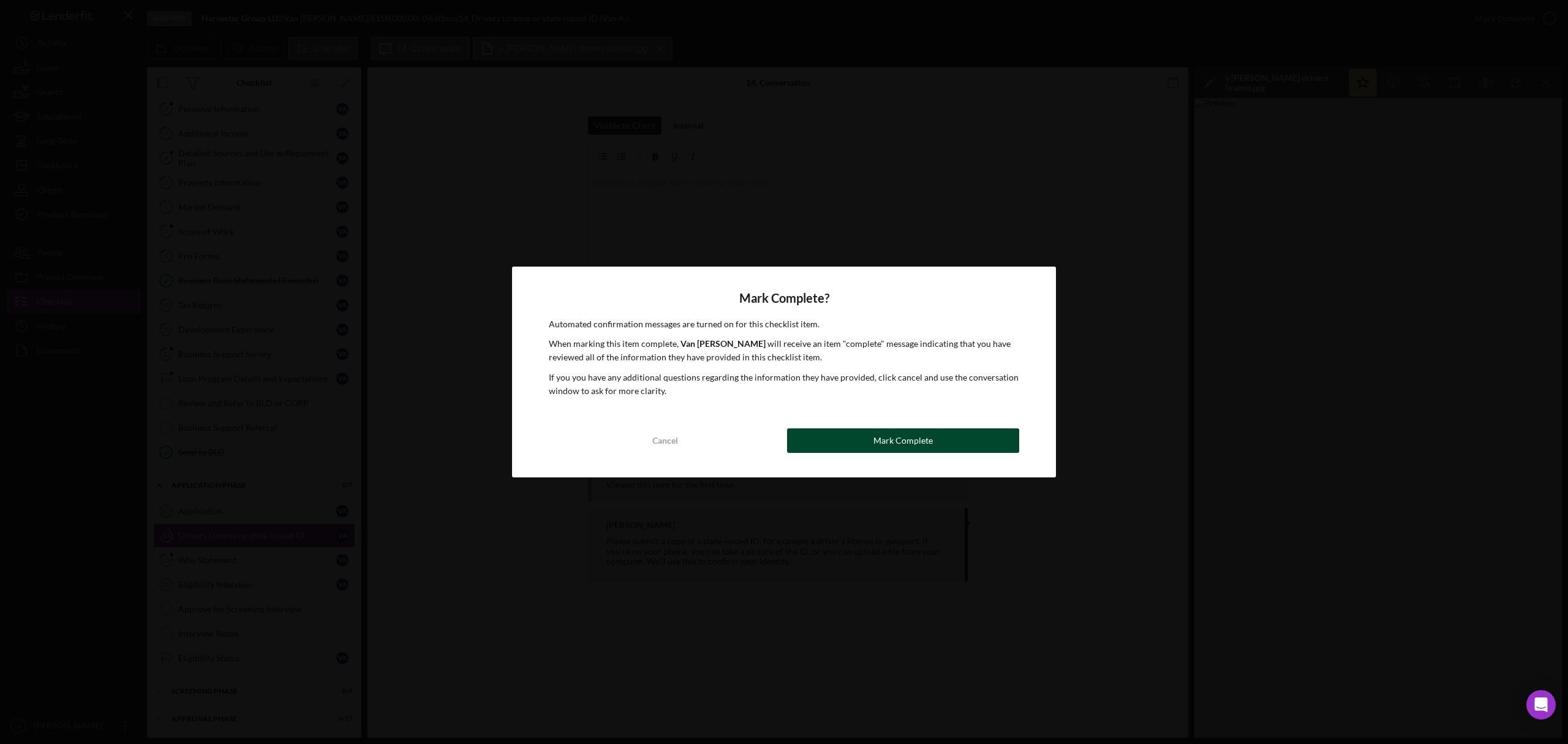
click at [933, 444] on button "Mark Complete" at bounding box center [903, 441] width 232 height 24
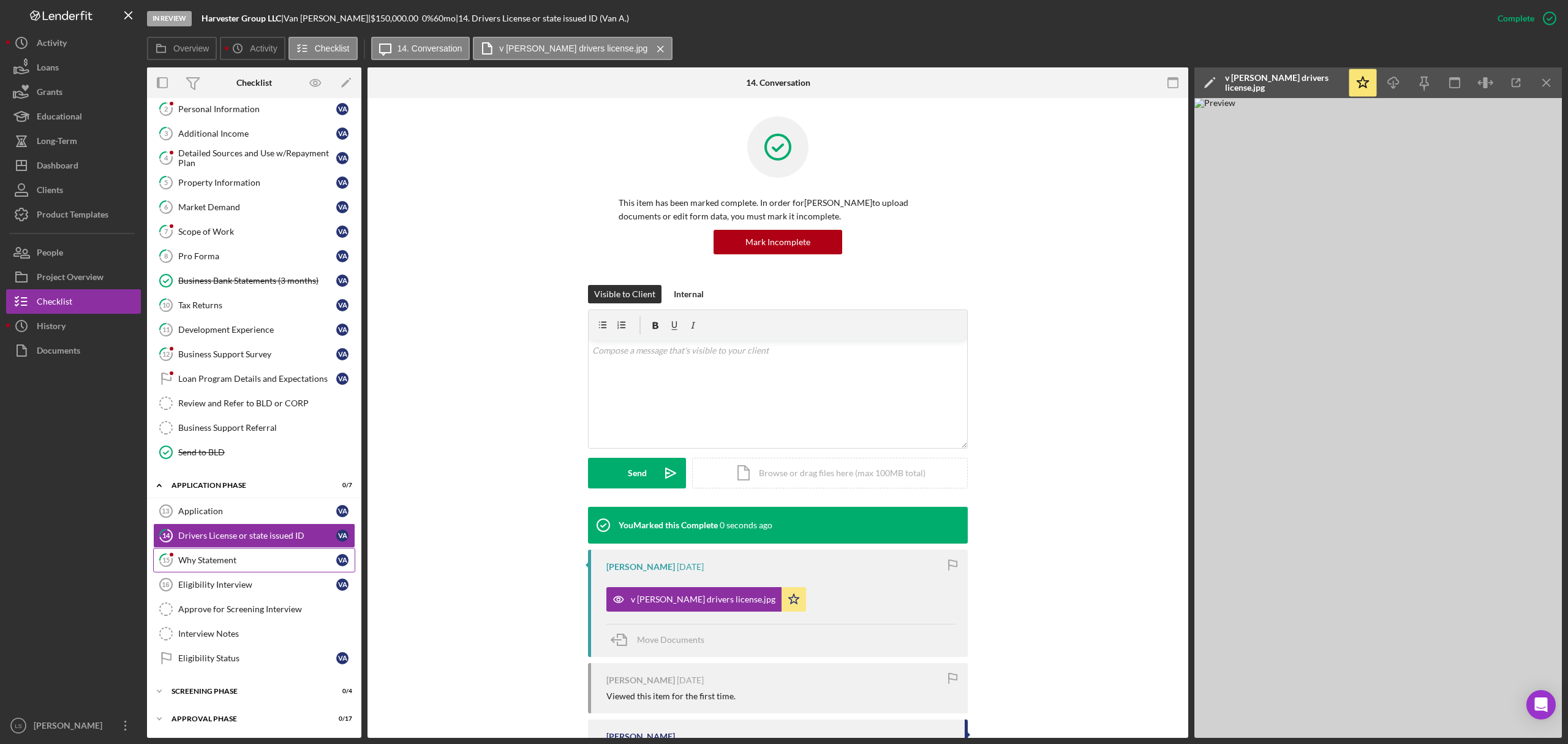
click at [258, 565] on link "15 Why Statement V A" at bounding box center [254, 560] width 202 height 24
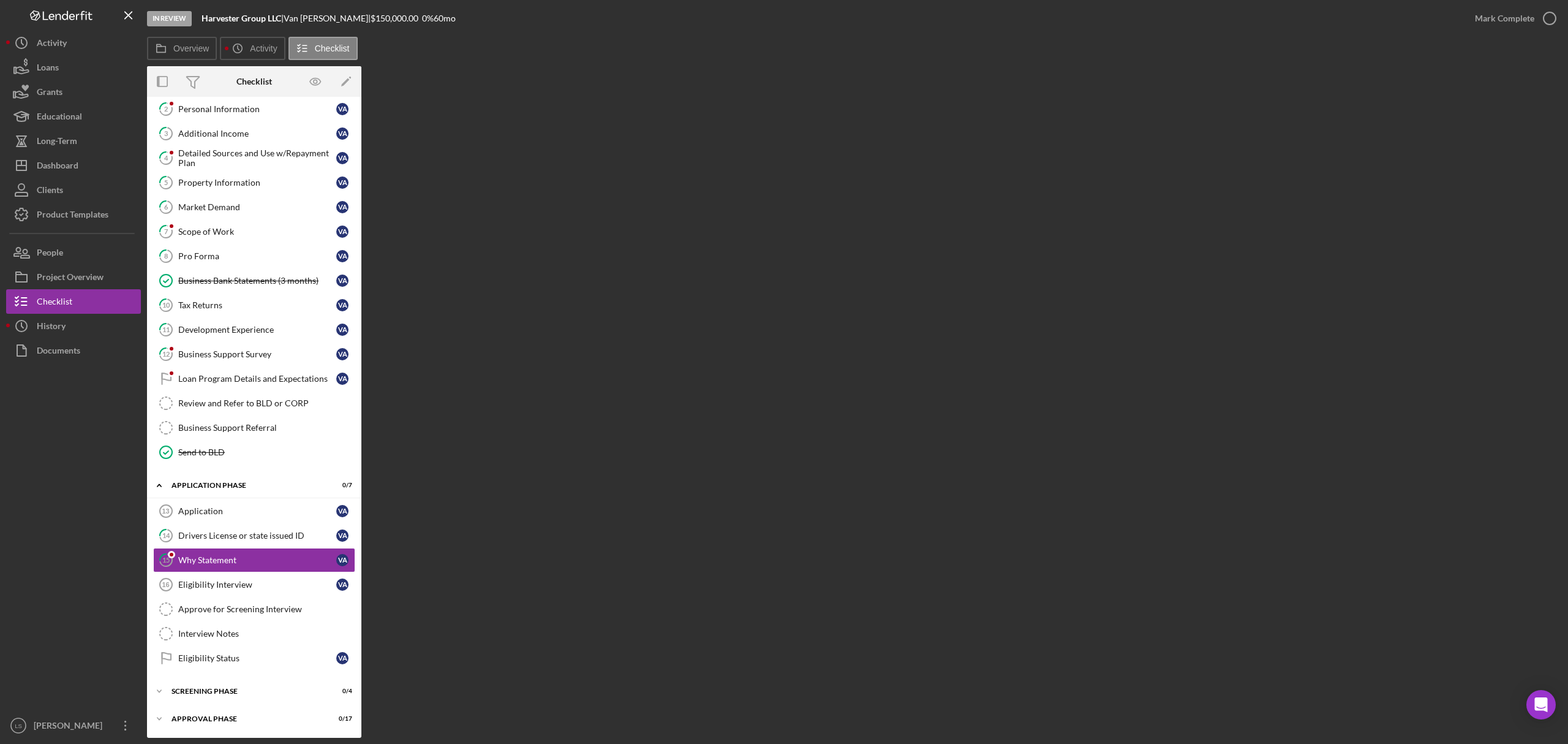
scroll to position [91, 0]
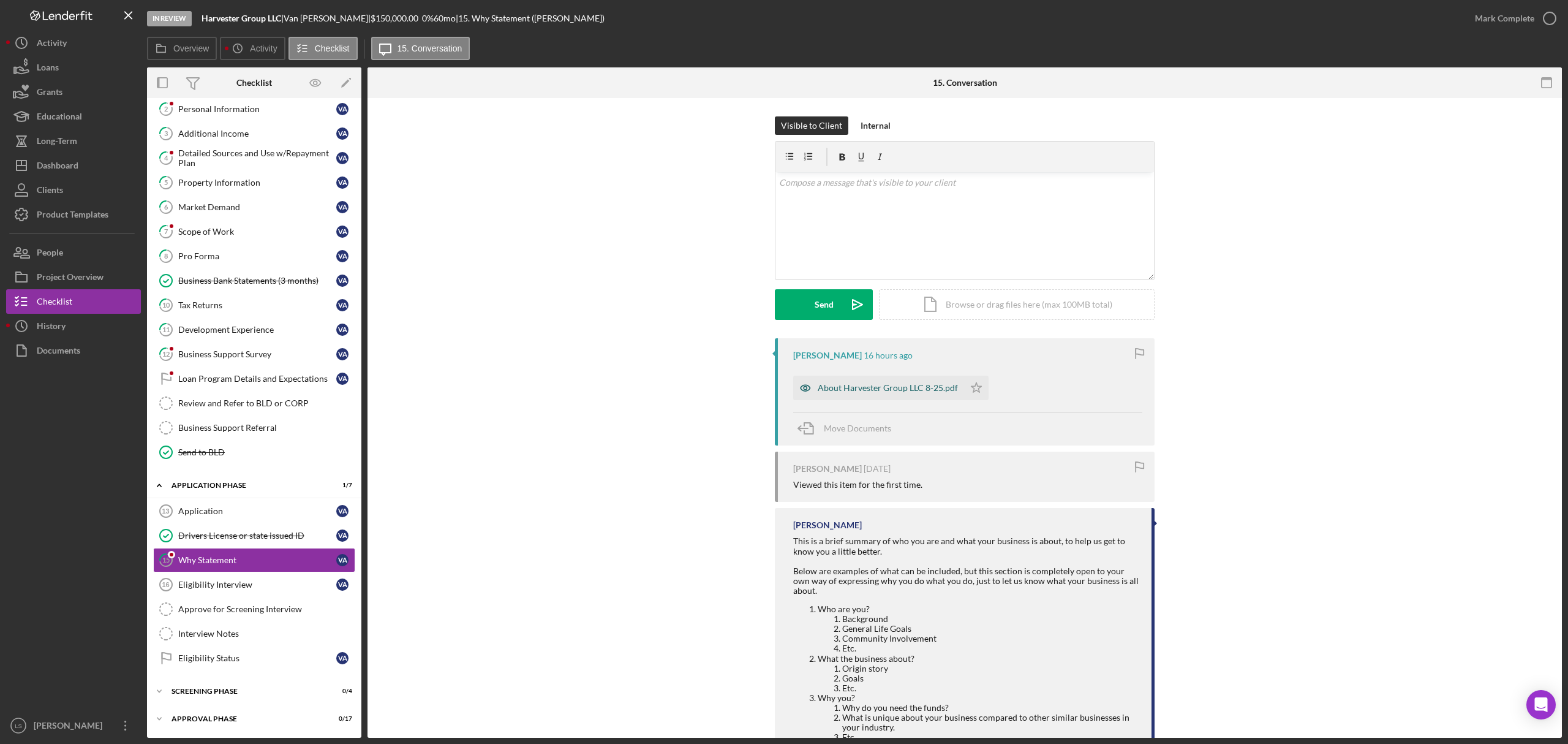
click at [840, 387] on div "About Harvester Group LLC 8-25.pdf" at bounding box center [888, 388] width 140 height 10
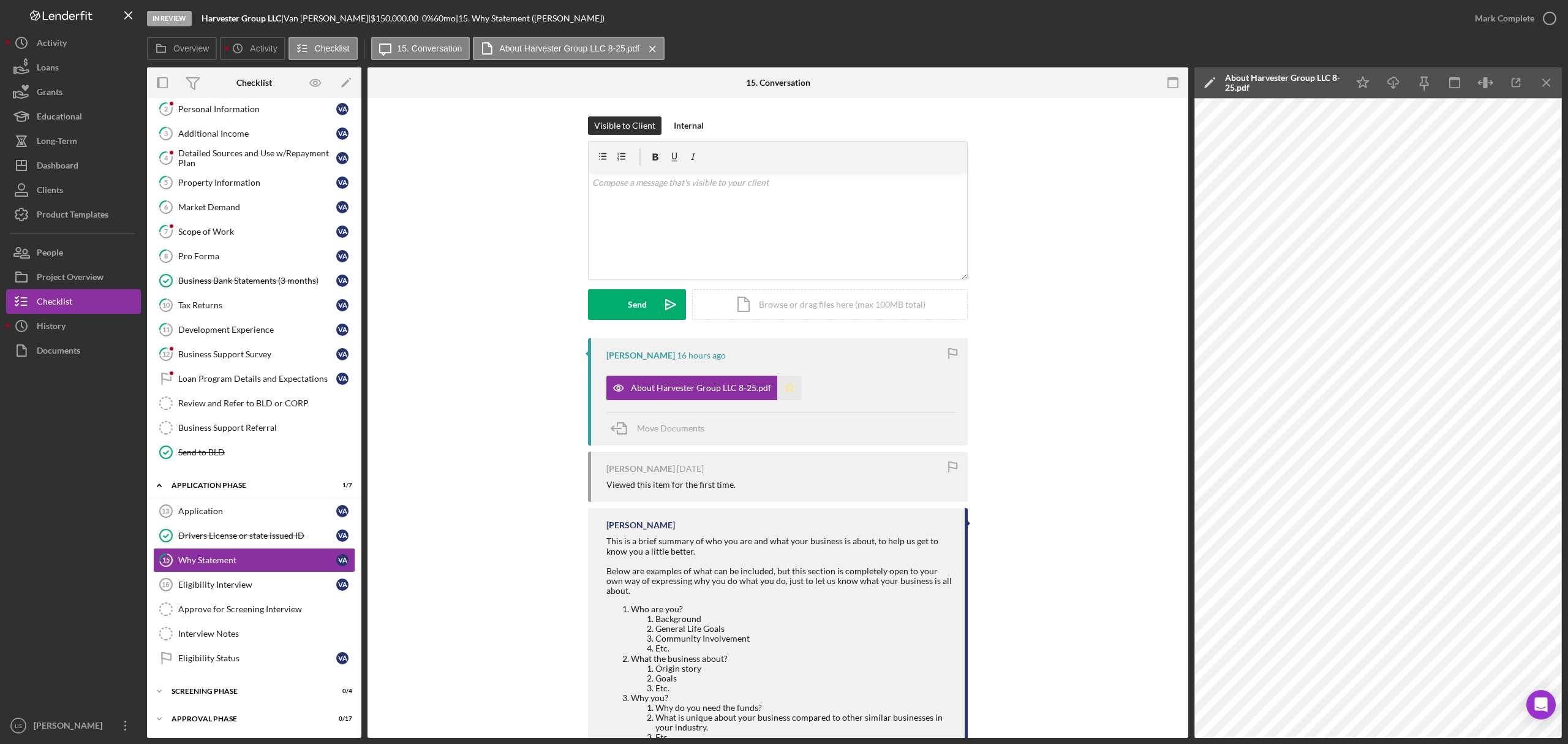
click at [789, 390] on icon "Icon/Star" at bounding box center [789, 388] width 24 height 24
click at [1554, 26] on icon "button" at bounding box center [1550, 18] width 30 height 30
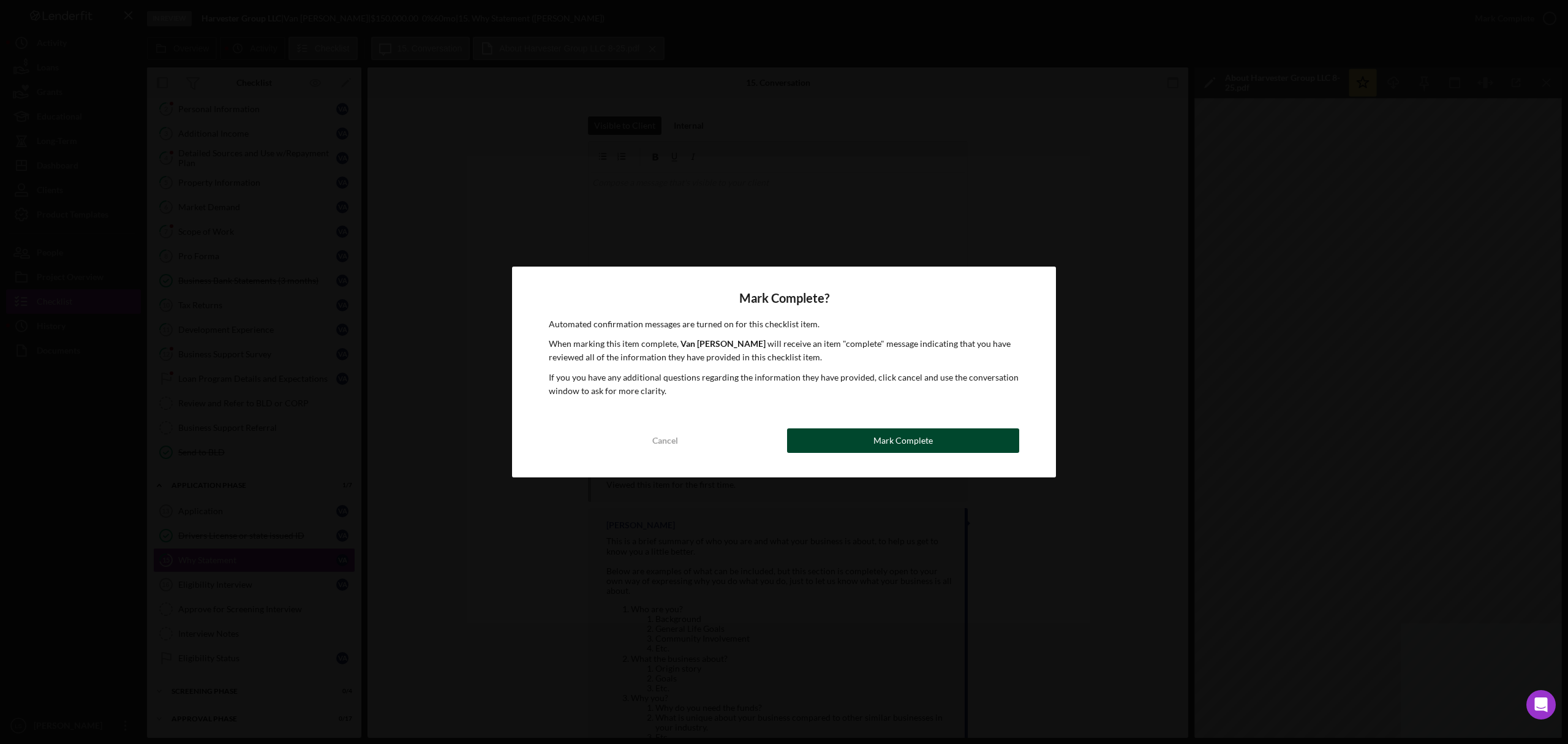
click at [942, 433] on button "Mark Complete" at bounding box center [903, 441] width 232 height 24
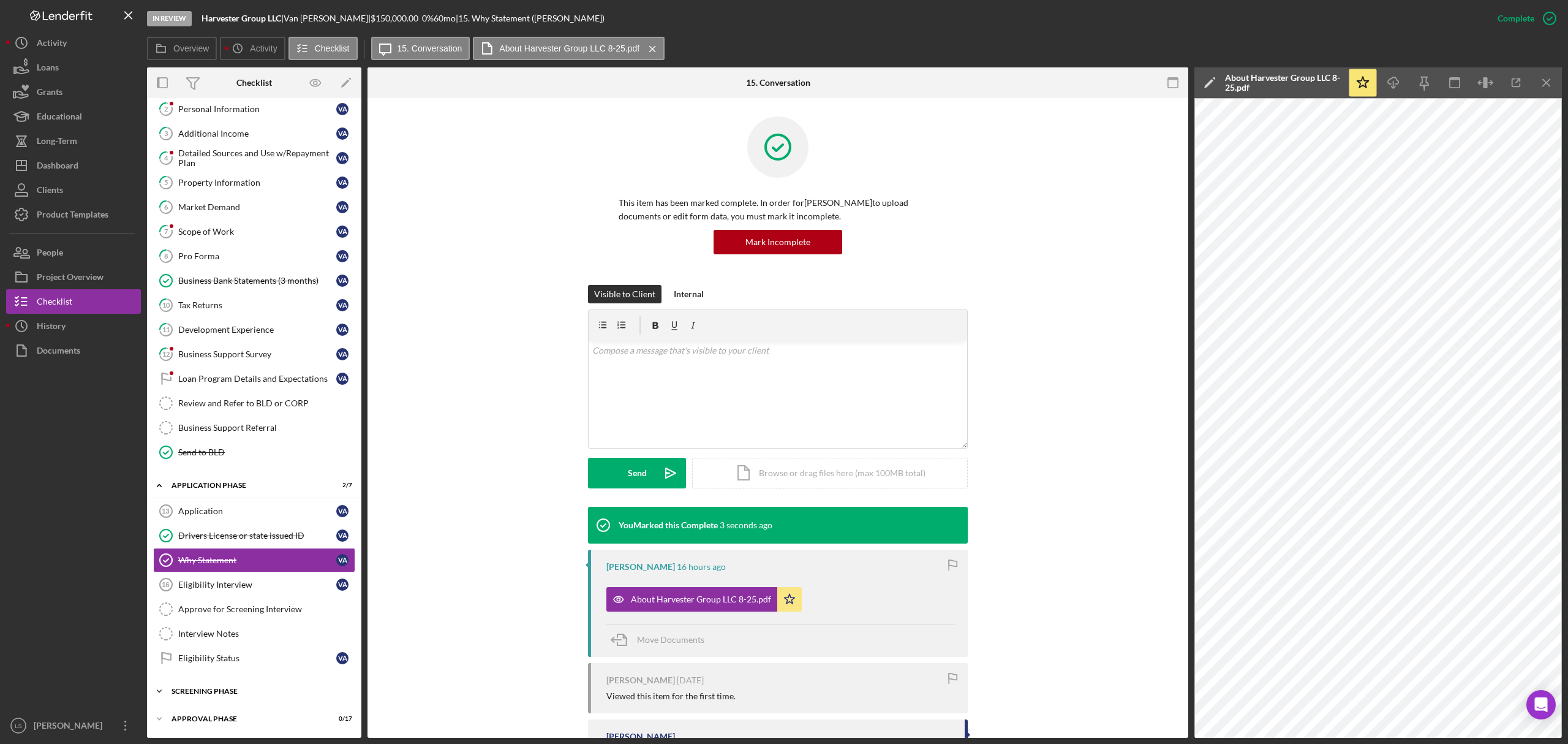
click at [256, 683] on div "Icon/Expander Screening Phase 0 / 4" at bounding box center [254, 691] width 214 height 24
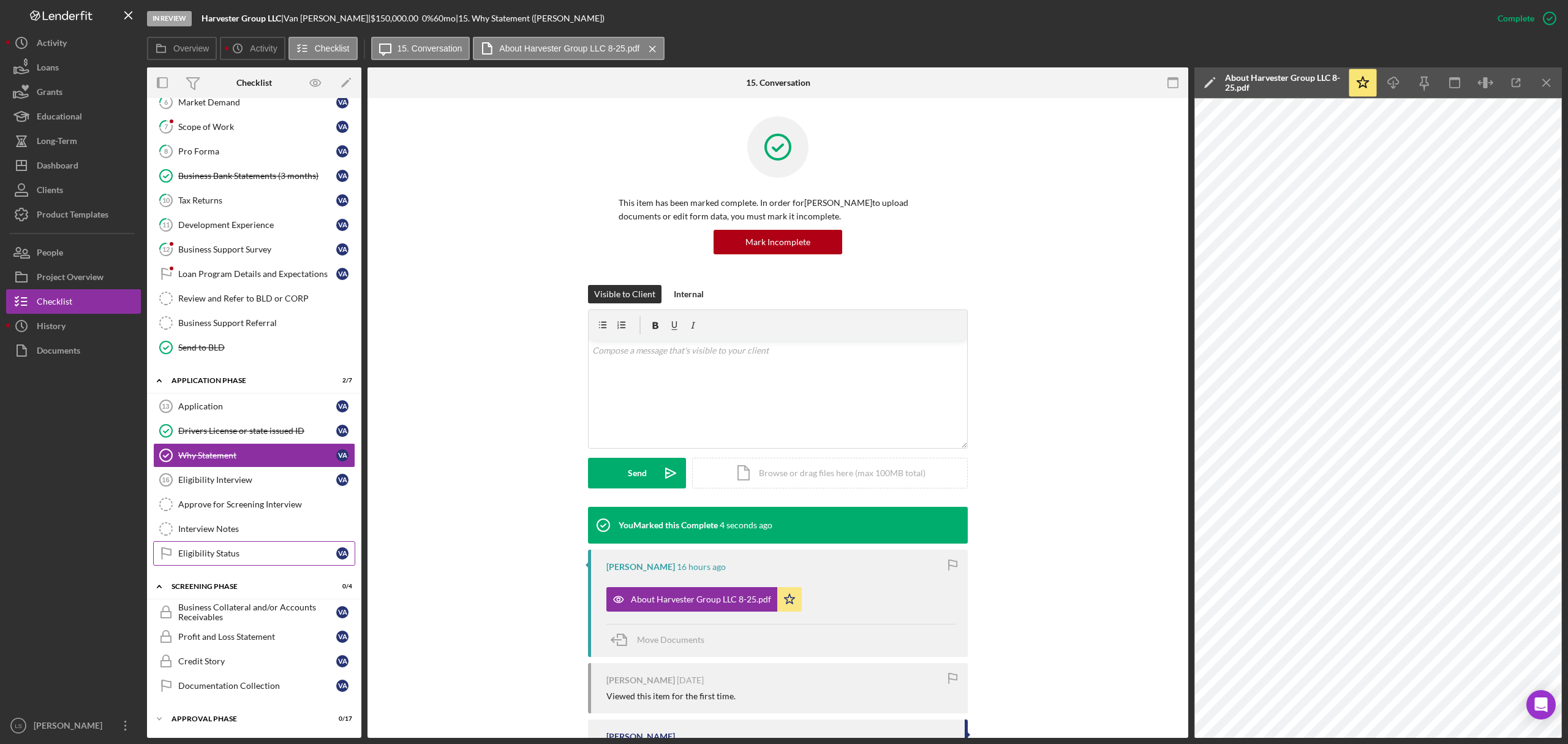
click at [264, 552] on div "Eligibility Status" at bounding box center [257, 553] width 158 height 10
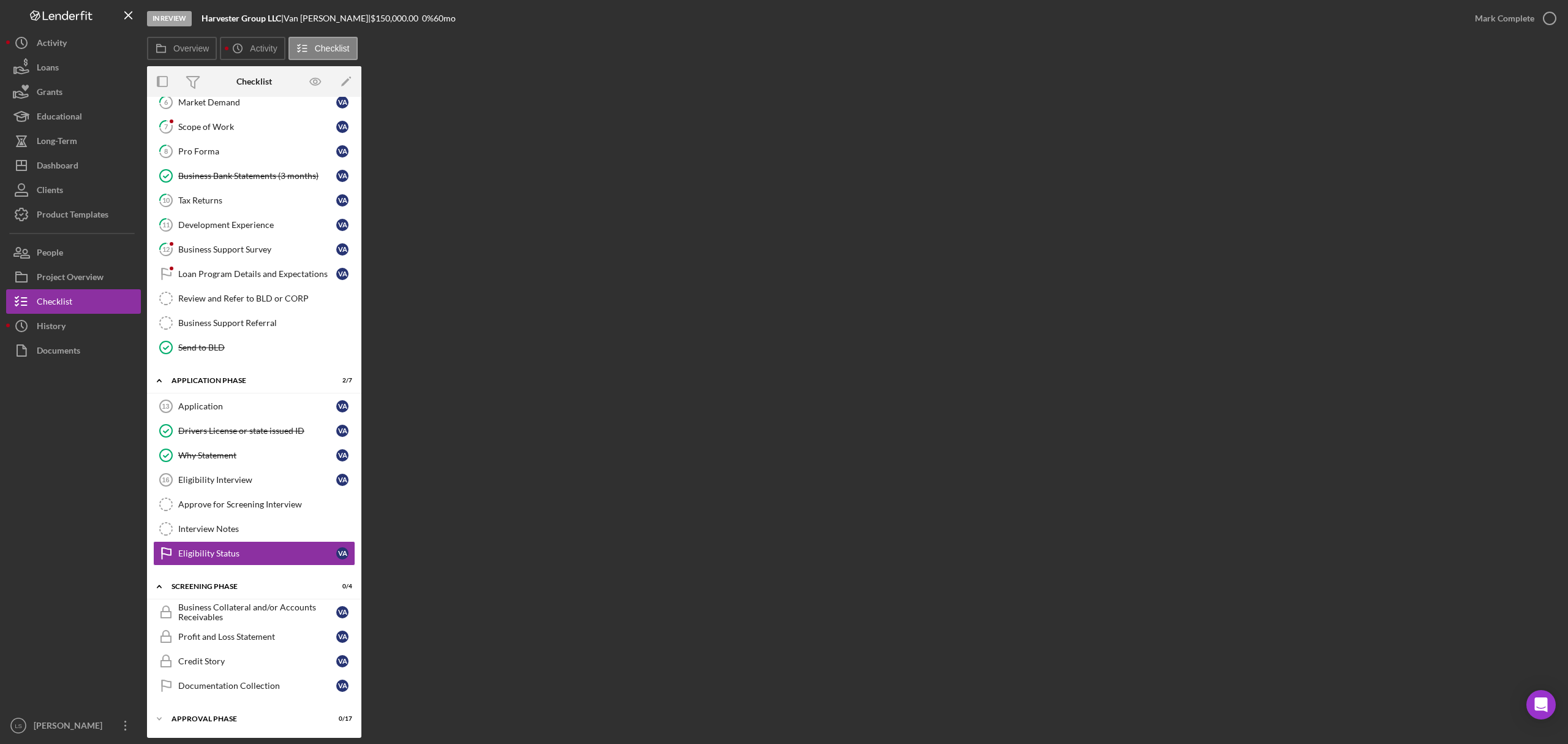
scroll to position [197, 0]
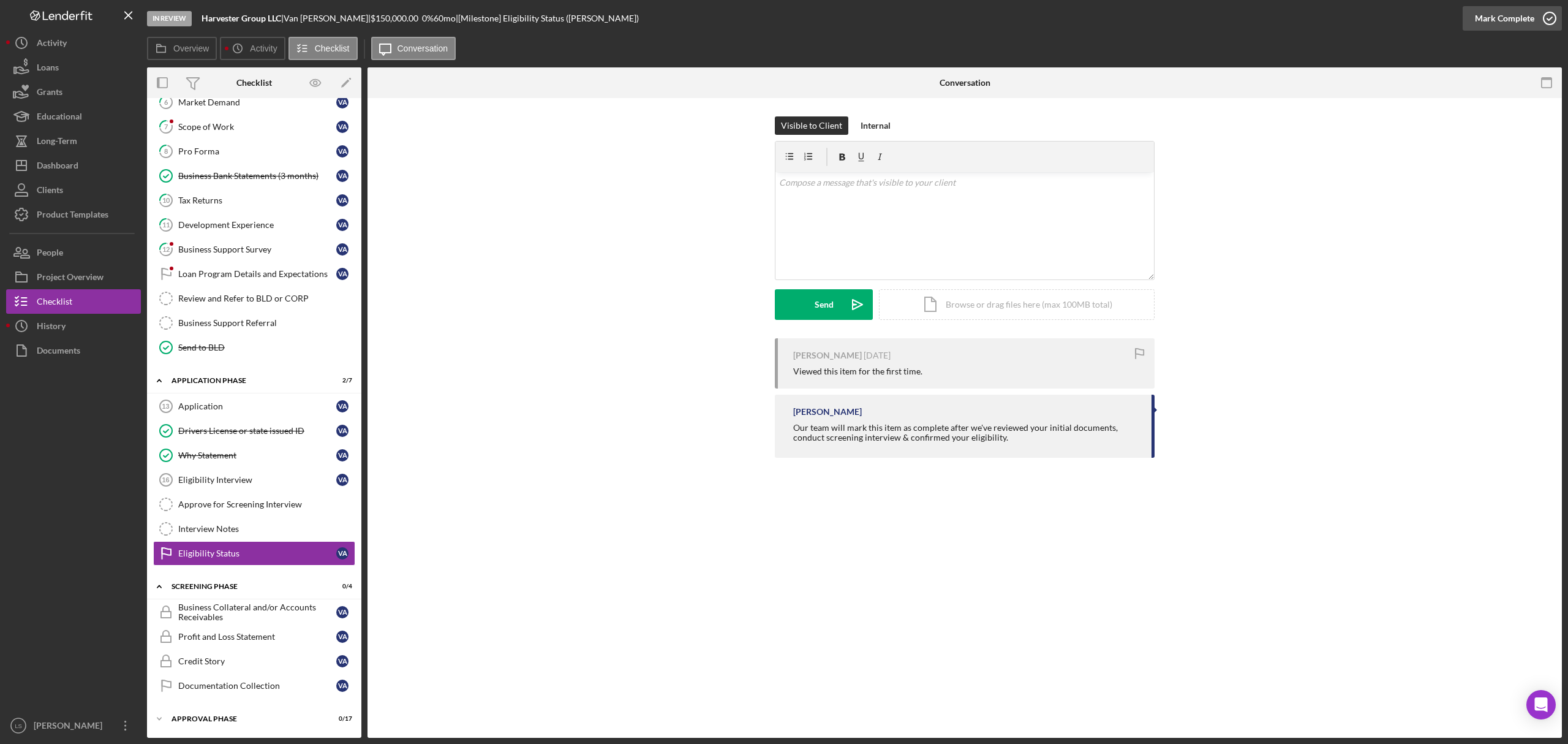
click at [1557, 20] on icon "button" at bounding box center [1550, 18] width 30 height 30
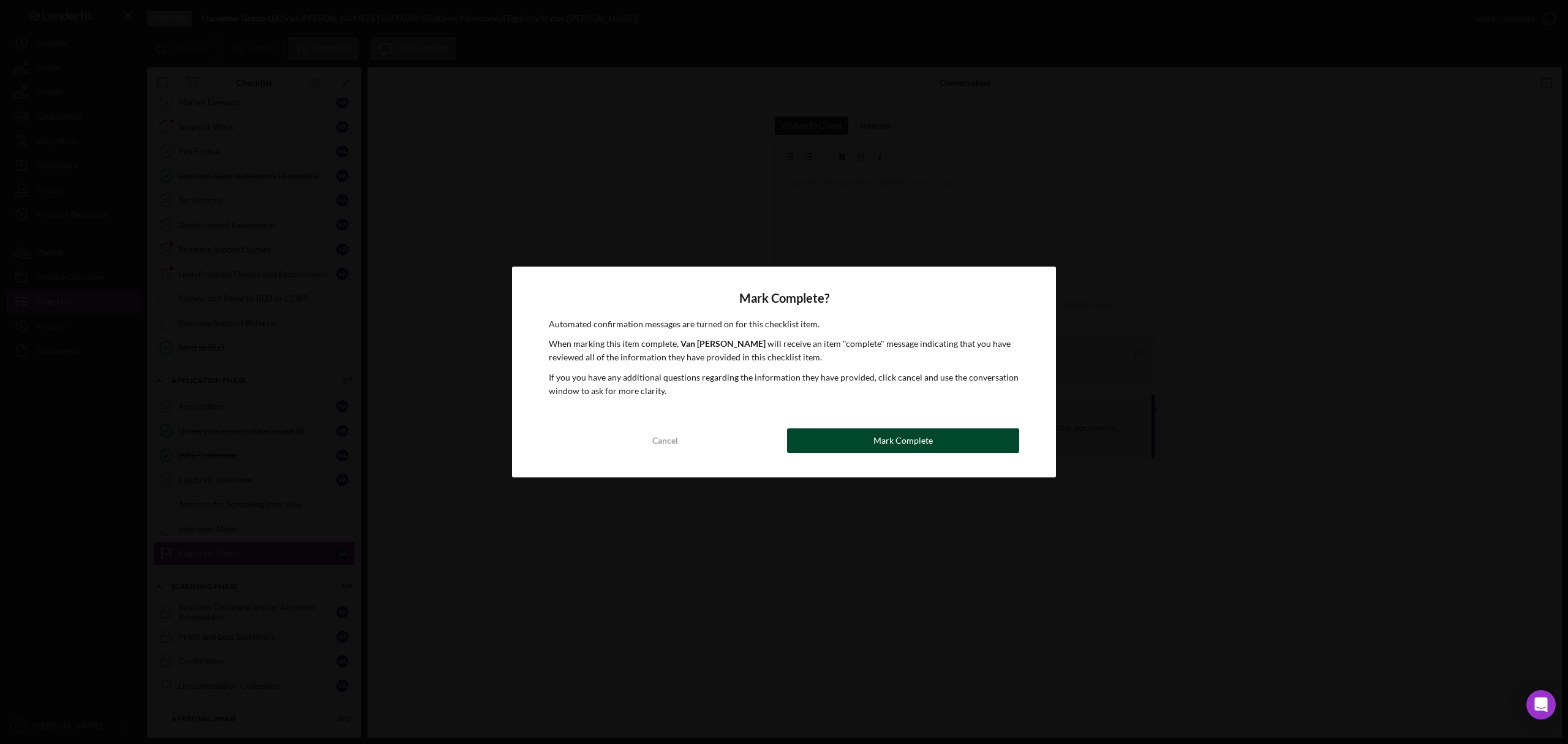
click at [924, 435] on div "Mark Complete" at bounding box center [904, 441] width 59 height 24
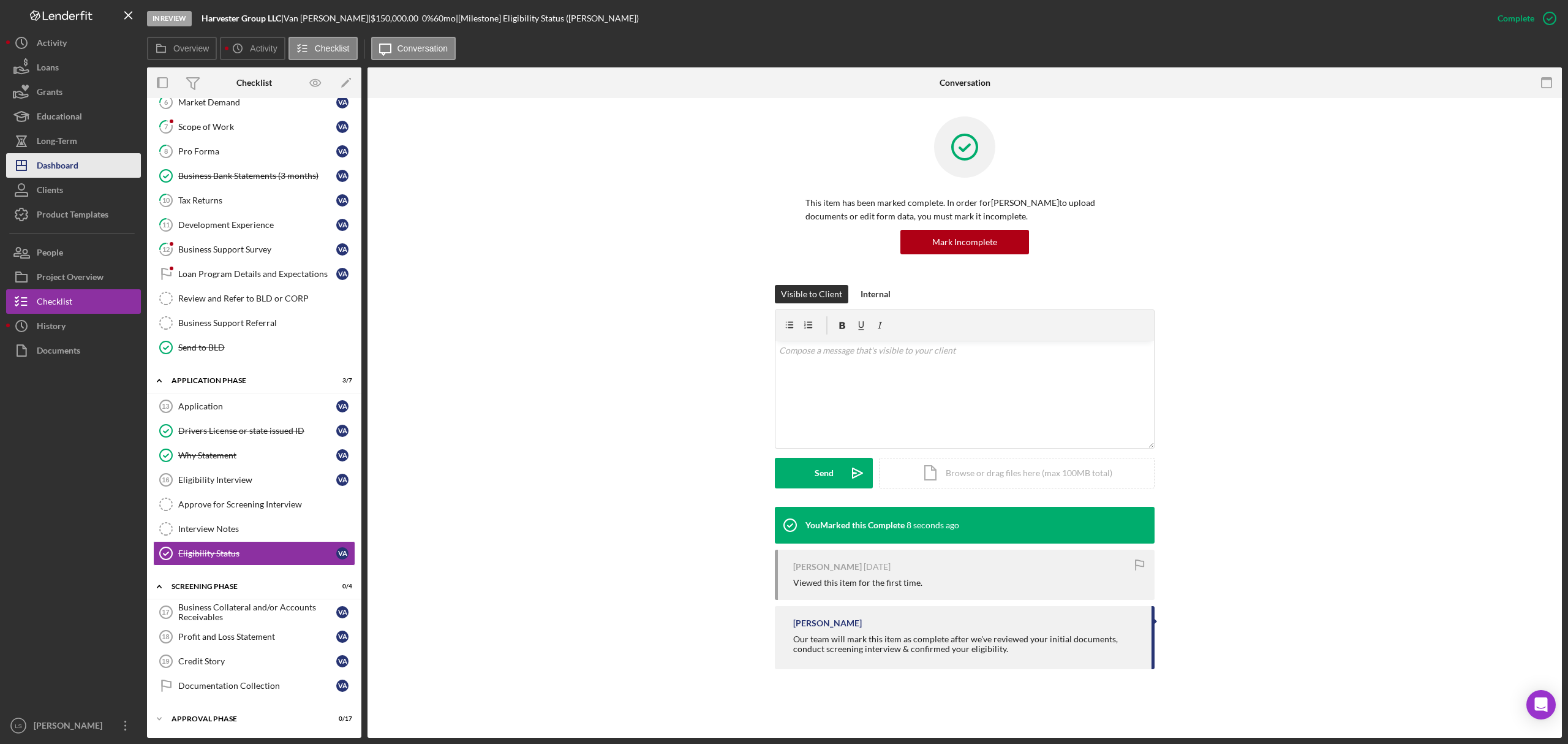
click at [59, 165] on div "Dashboard" at bounding box center [57, 167] width 42 height 27
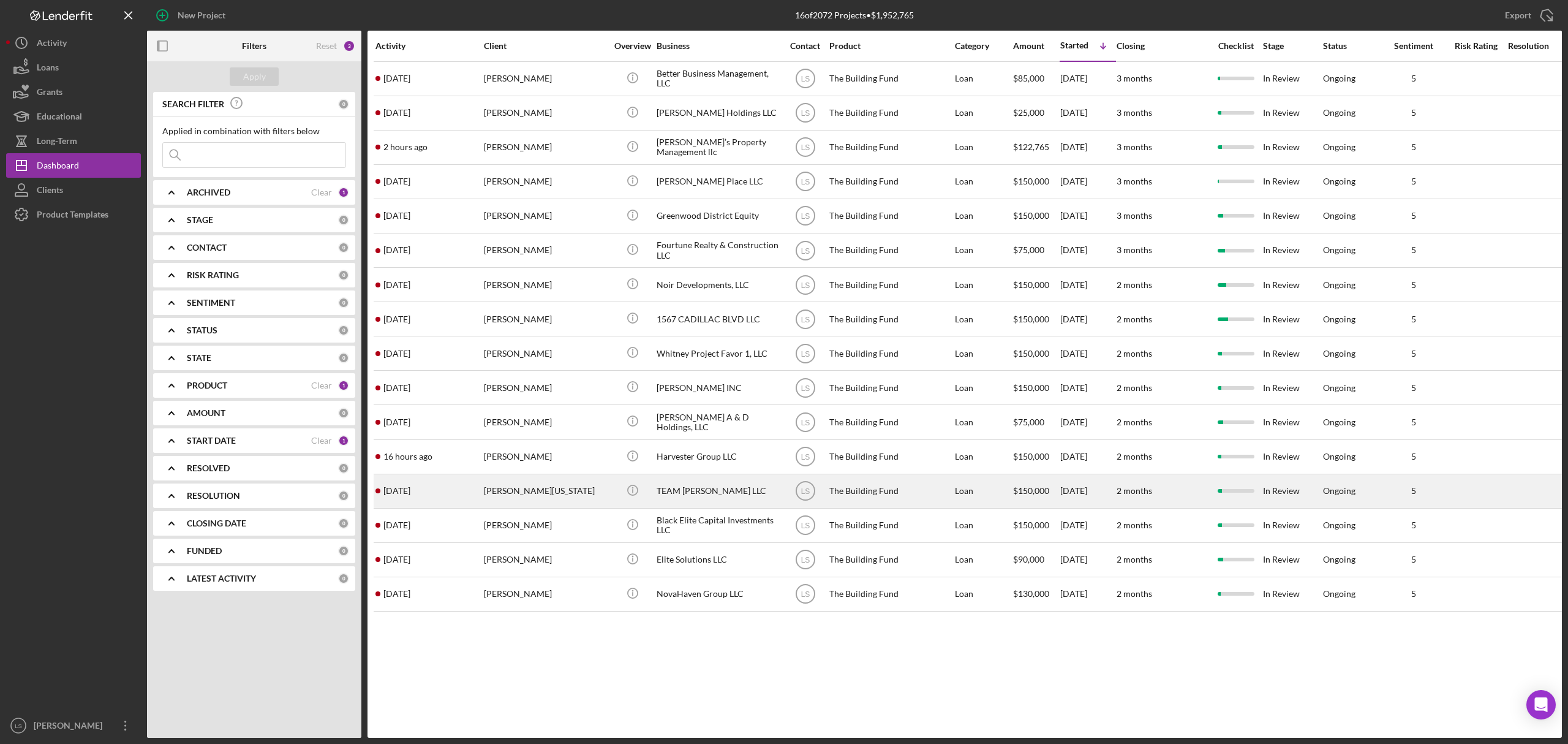
click at [530, 486] on div "[PERSON_NAME][US_STATE]" at bounding box center [545, 491] width 123 height 33
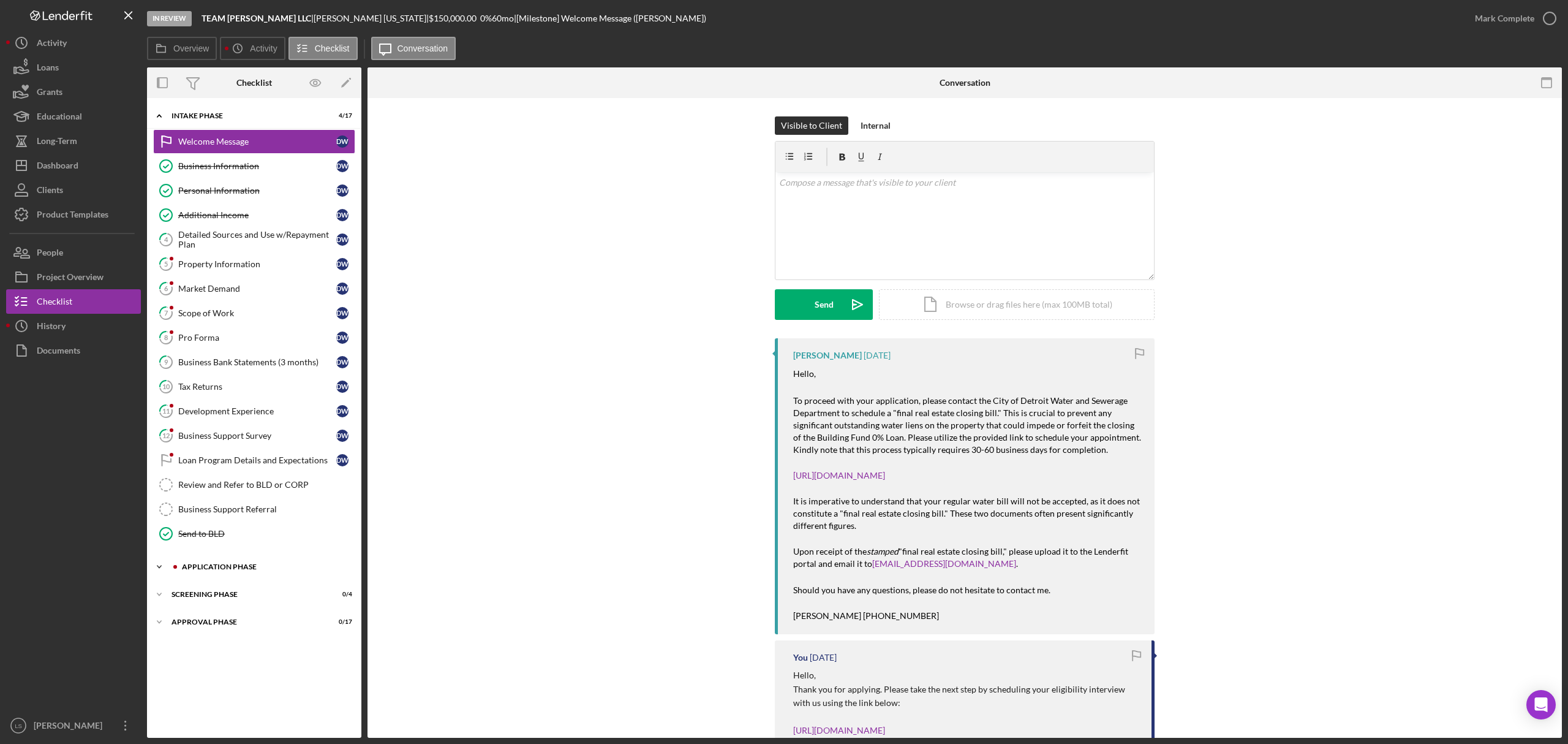
click at [275, 571] on div "Application Phase" at bounding box center [264, 567] width 164 height 8
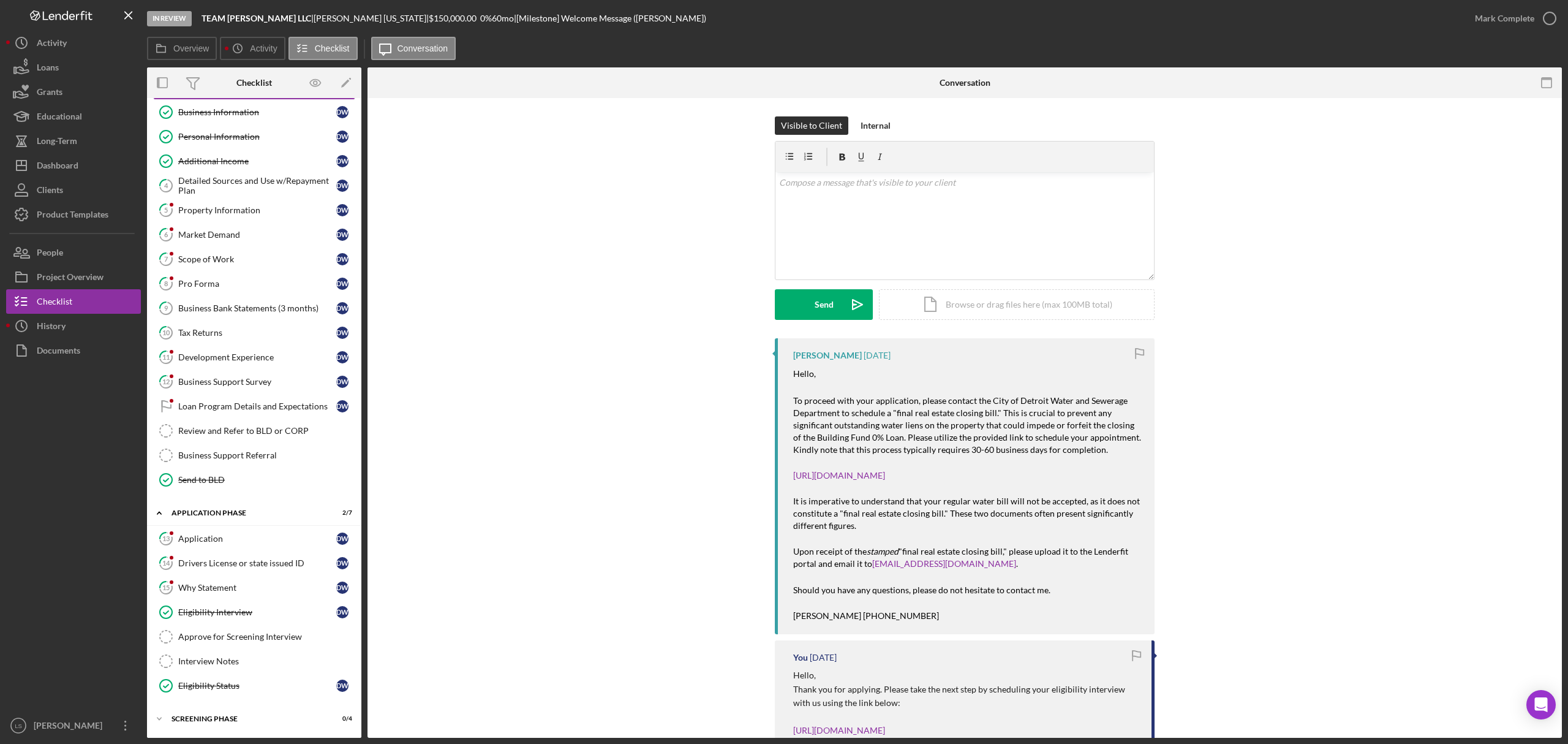
scroll to position [82, 0]
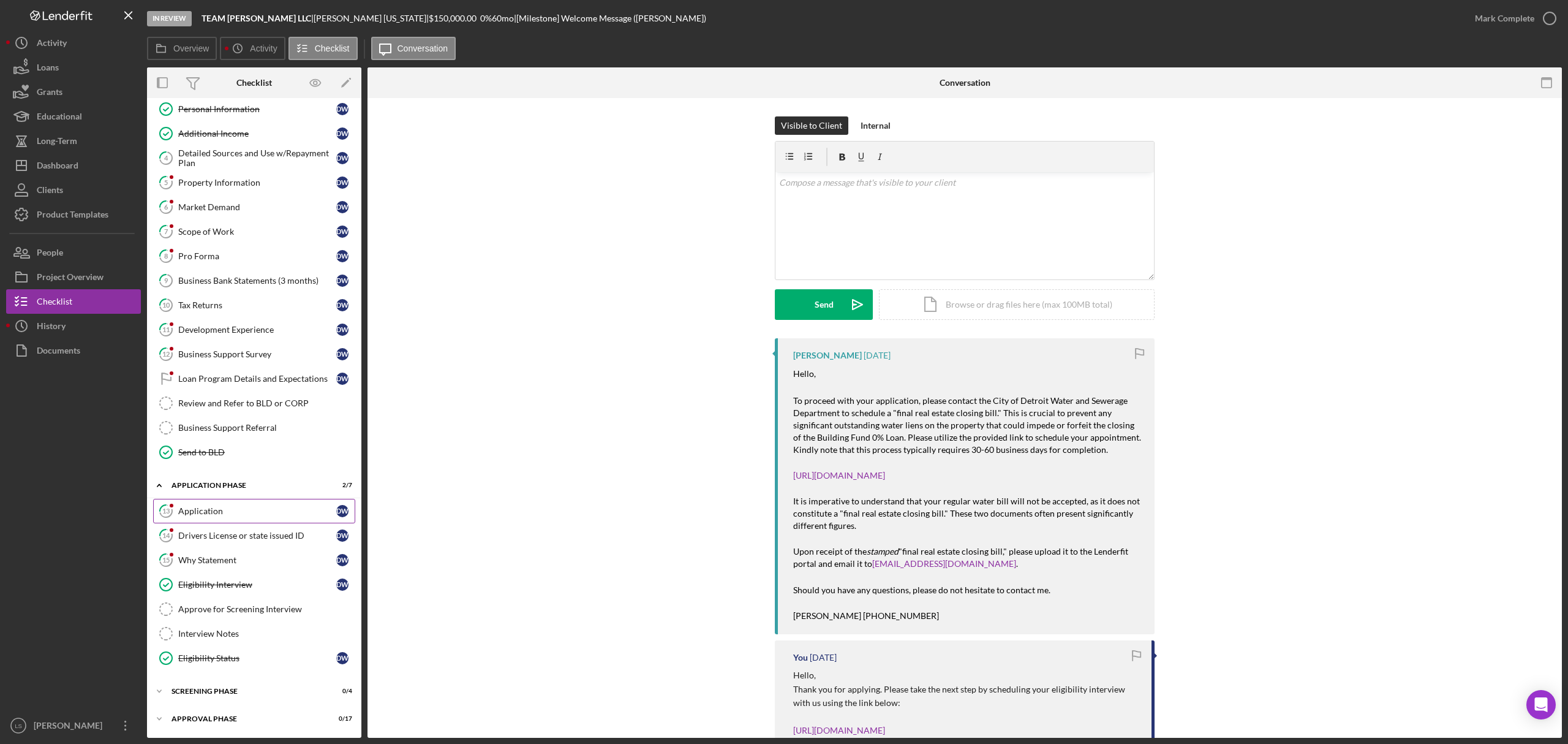
click at [258, 516] on div "Application" at bounding box center [257, 511] width 158 height 10
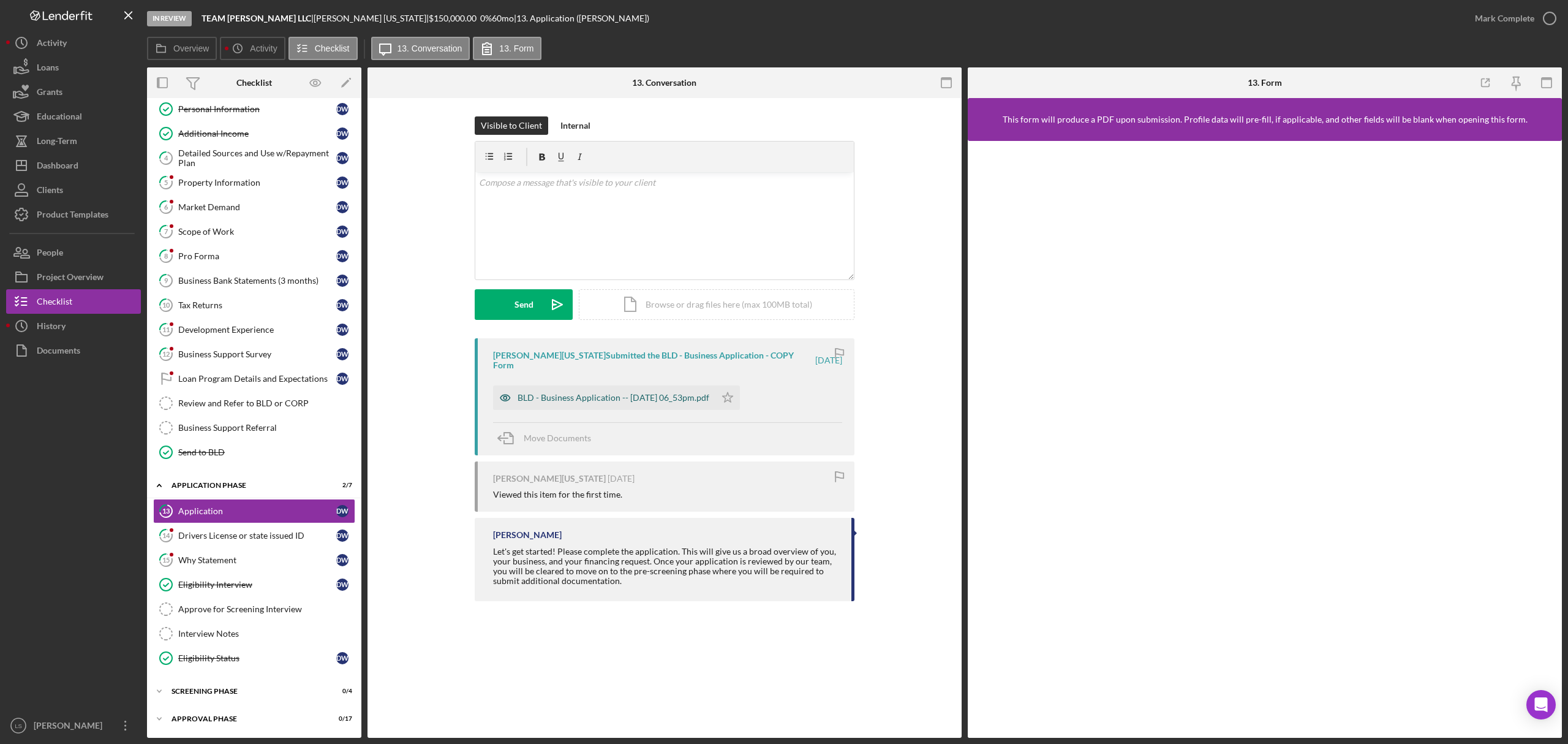
click at [694, 393] on div "BLD - Business Application -- [DATE] 06_53pm.pdf" at bounding box center [613, 397] width 192 height 10
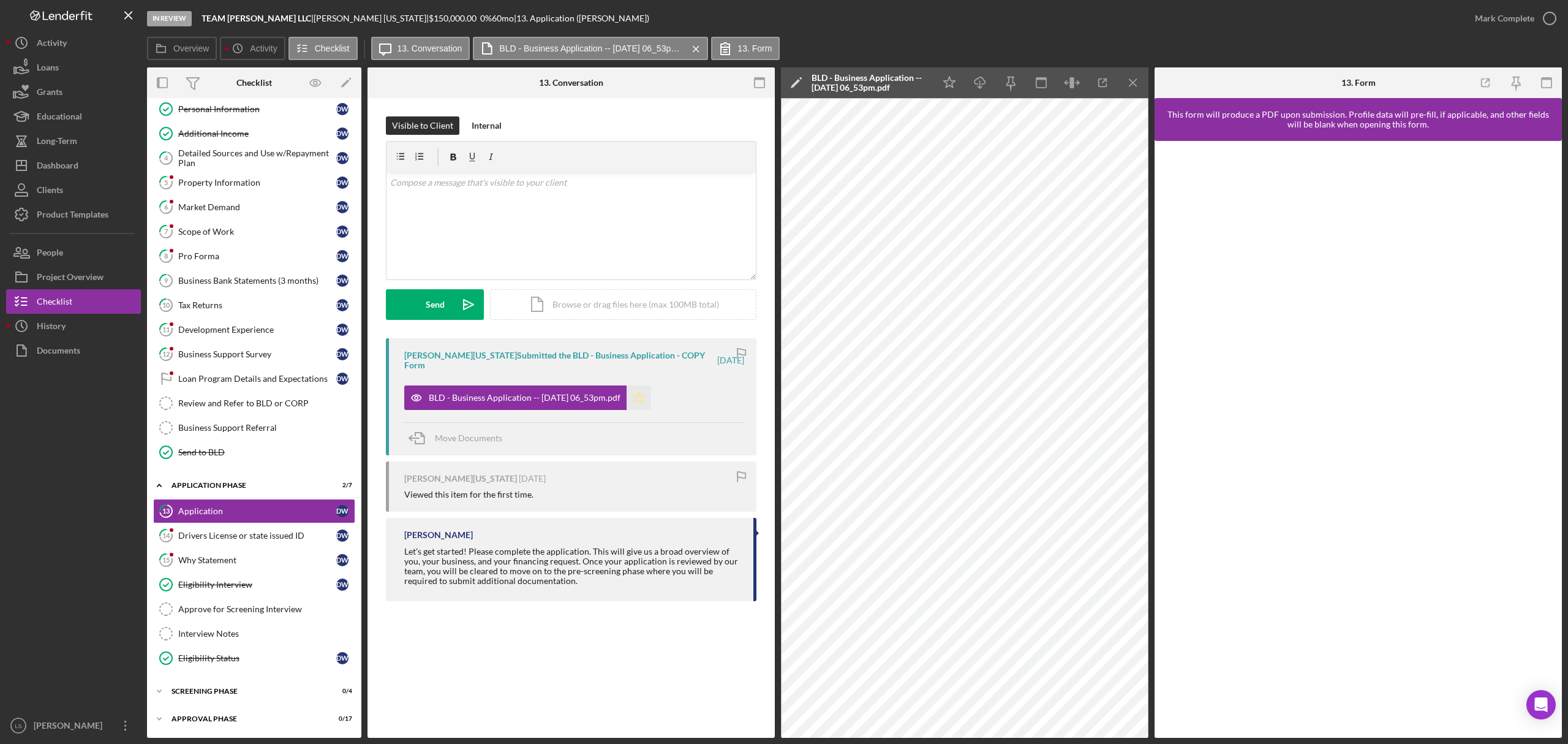
click at [647, 386] on icon "Icon/Star" at bounding box center [639, 398] width 24 height 24
click at [1545, 25] on icon "button" at bounding box center [1550, 18] width 30 height 30
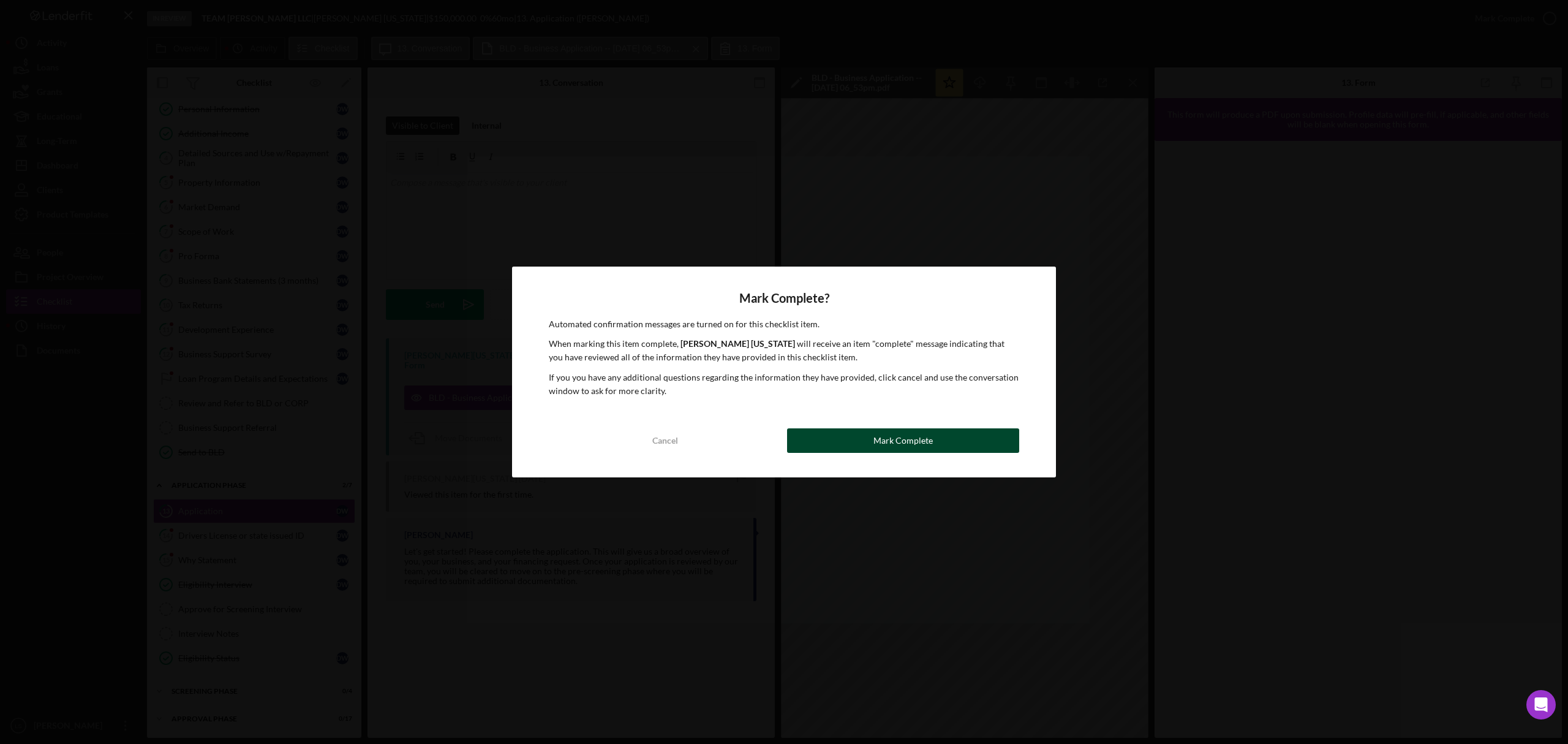
click at [887, 435] on div "Mark Complete" at bounding box center [904, 441] width 59 height 24
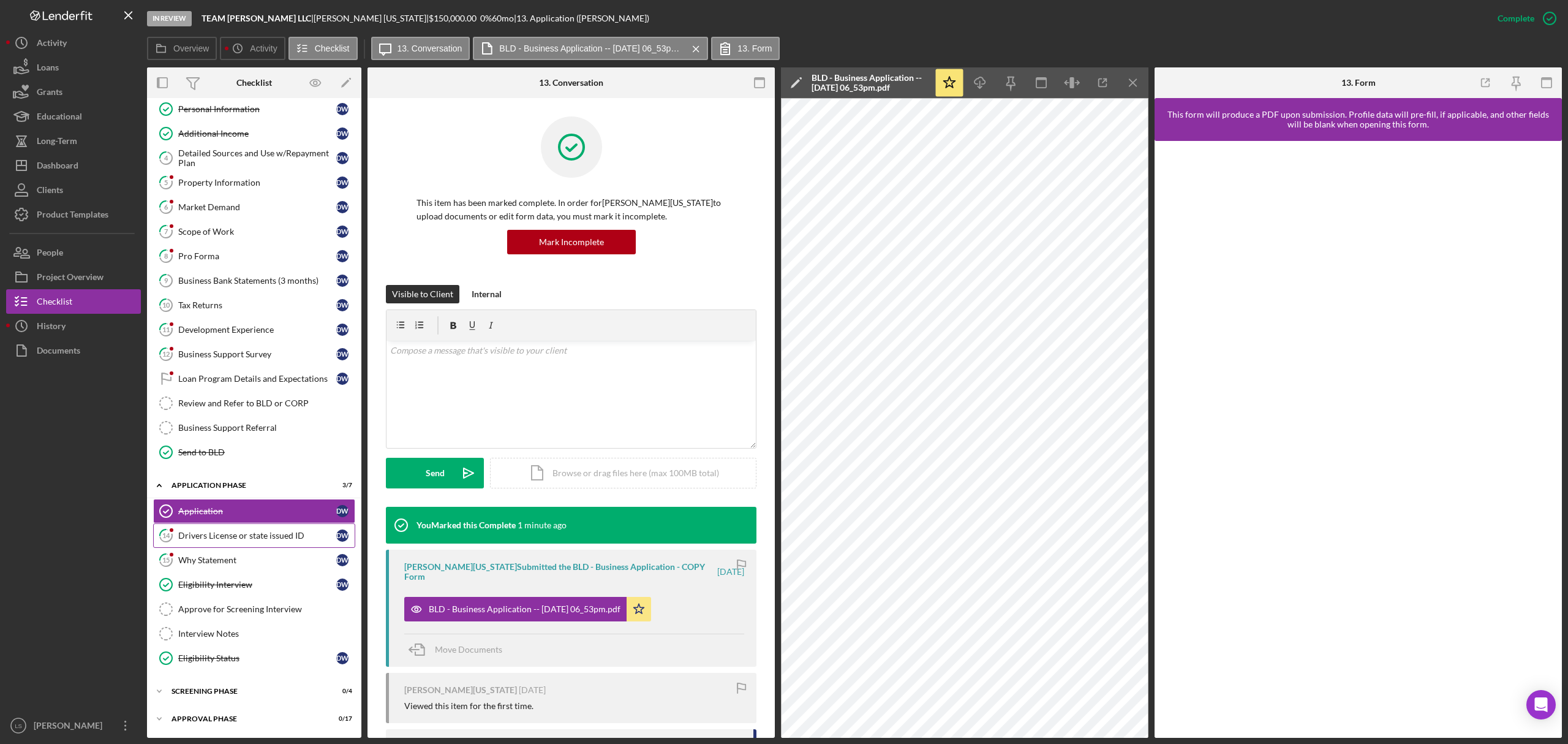
click at [277, 540] on div "Drivers License or state issued ID" at bounding box center [257, 535] width 158 height 10
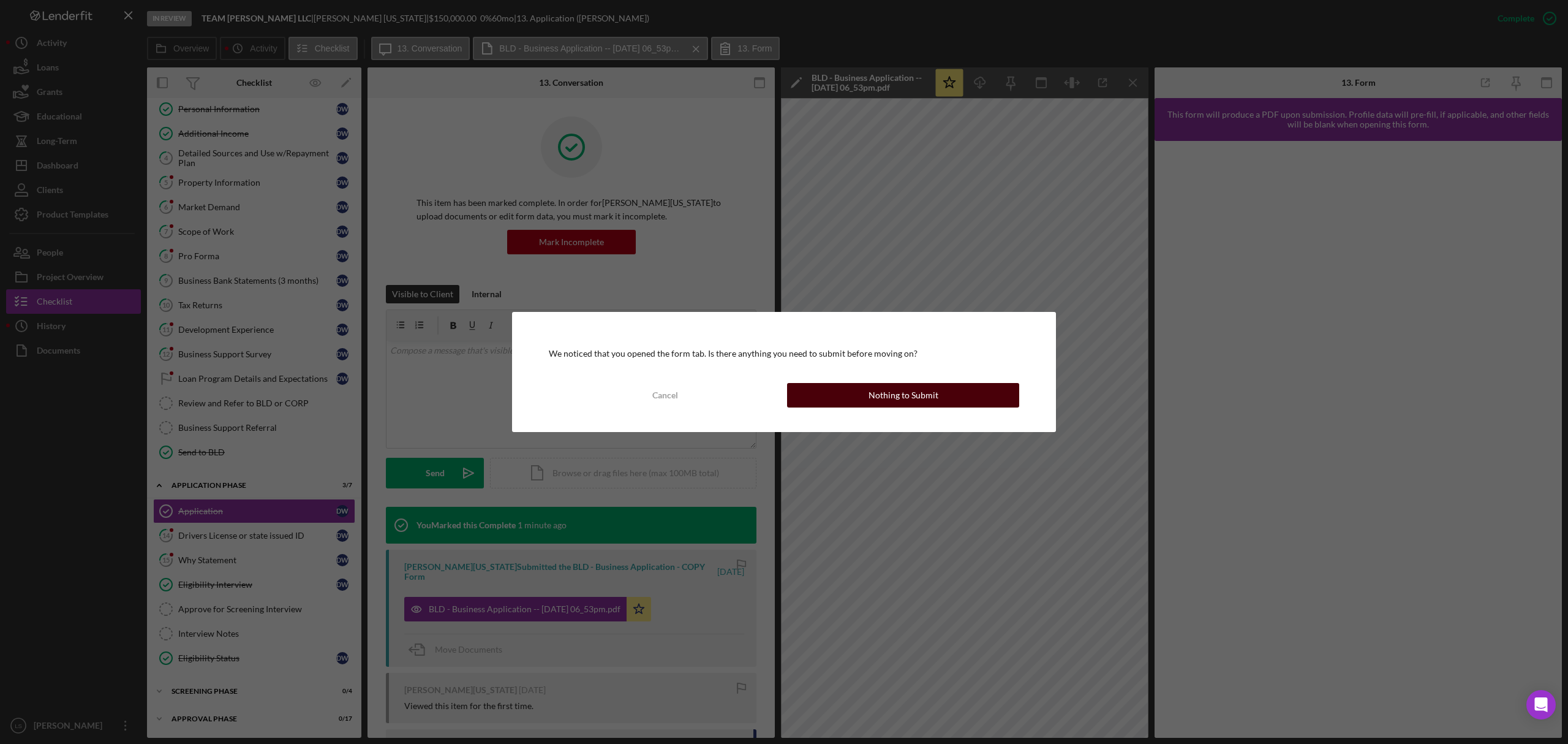
click at [848, 405] on button "Nothing to Submit" at bounding box center [903, 396] width 232 height 24
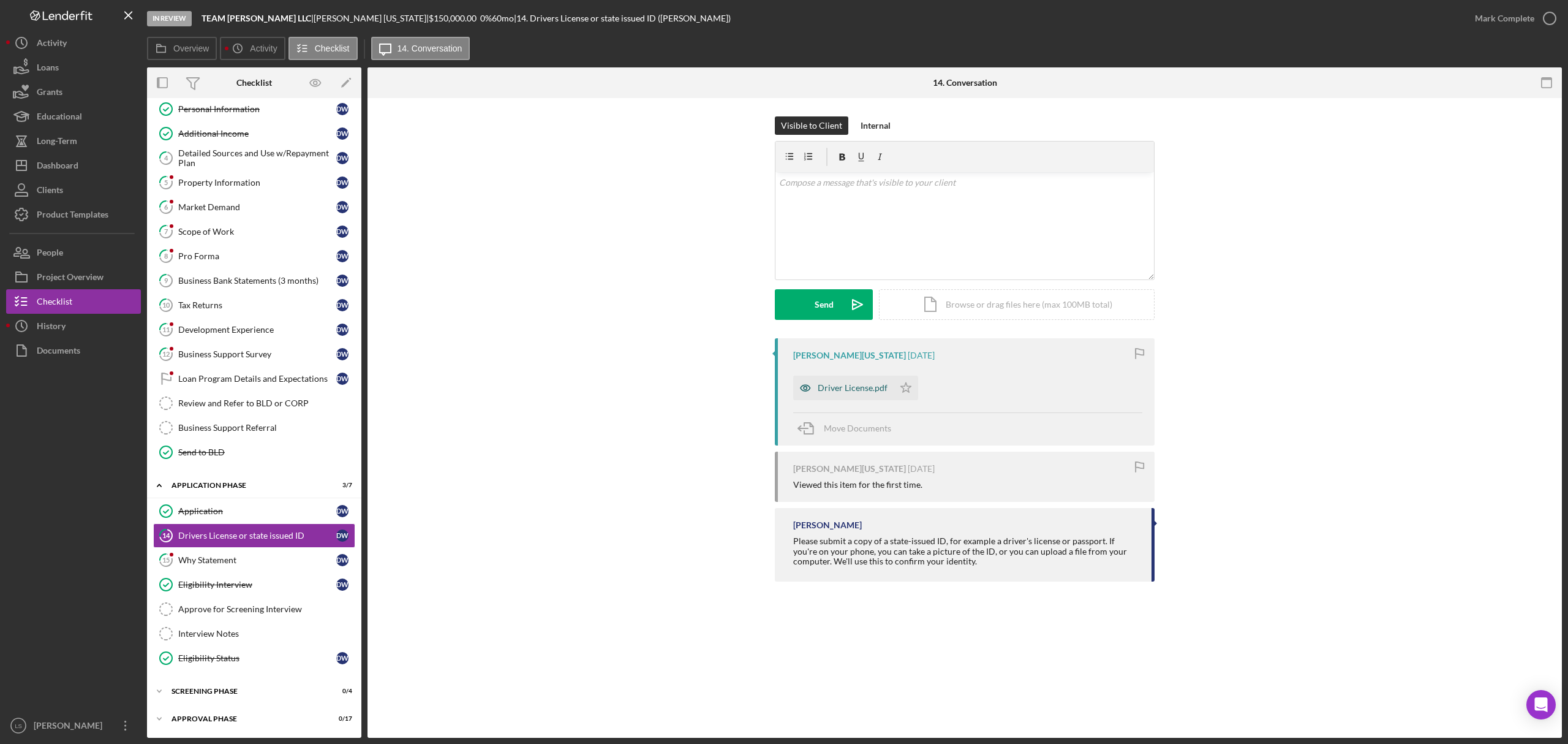
click at [875, 396] on div "Driver License.pdf" at bounding box center [843, 388] width 101 height 24
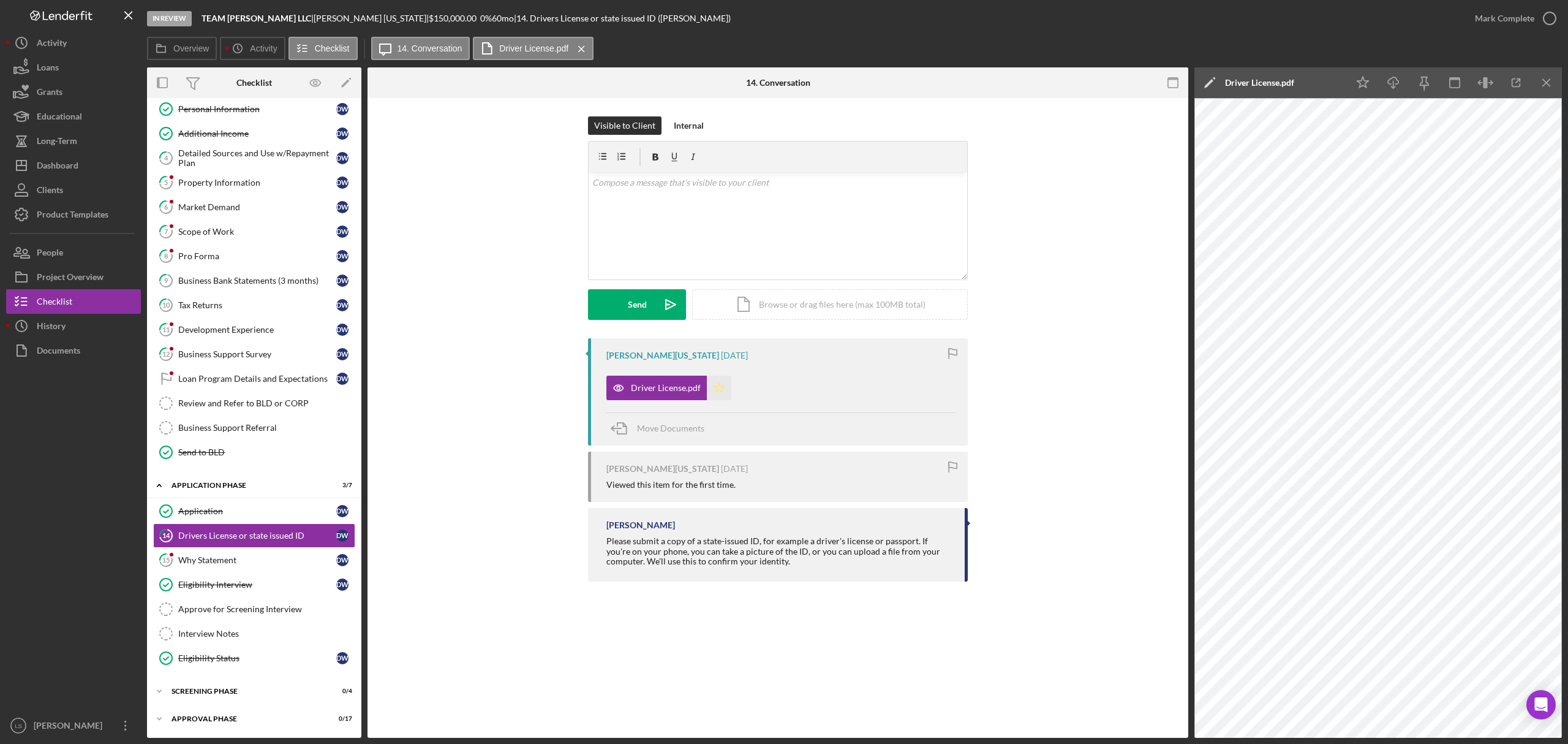
click at [718, 388] on icon "Icon/Star" at bounding box center [719, 388] width 24 height 24
click at [1538, 21] on icon "button" at bounding box center [1550, 18] width 30 height 30
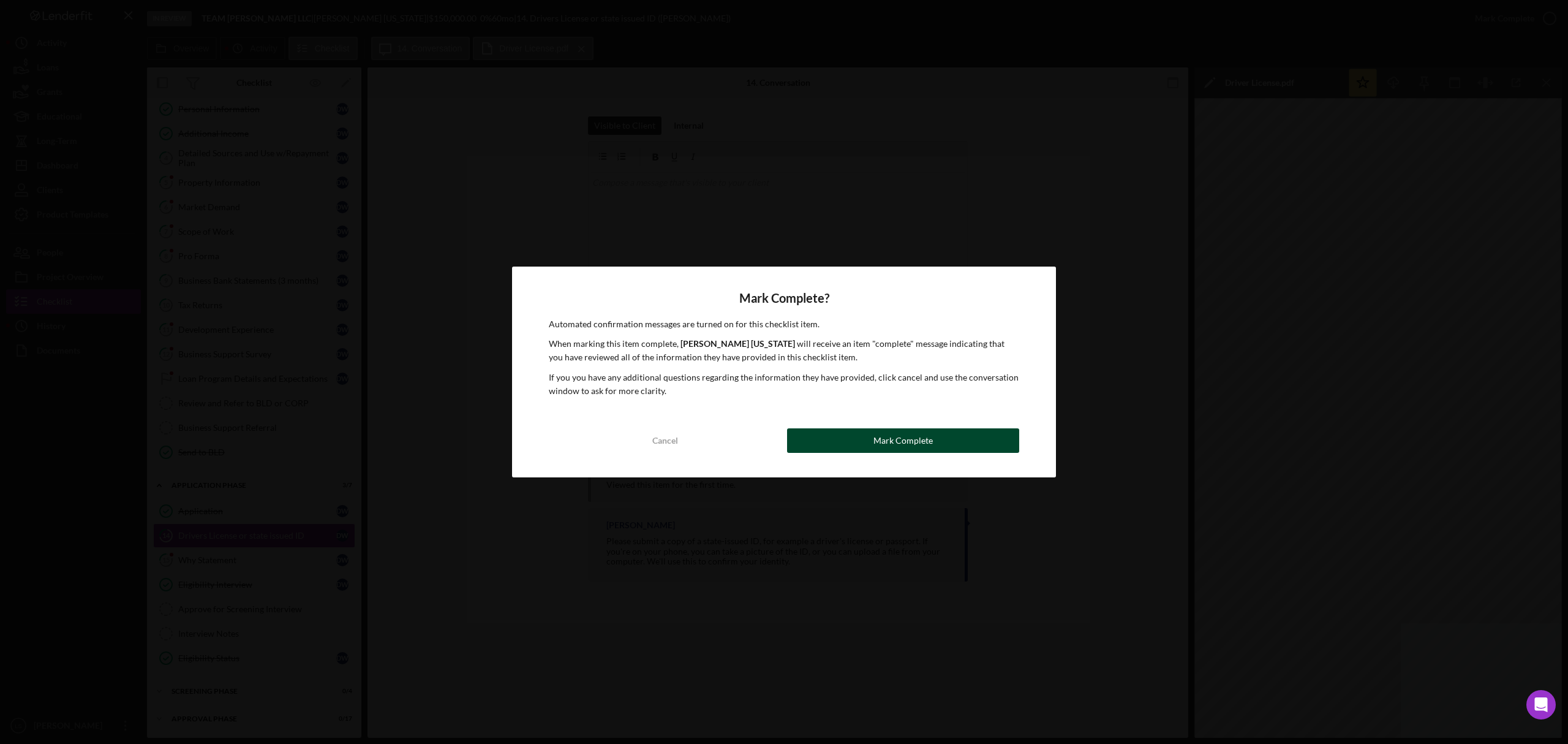
click at [931, 439] on div "Mark Complete" at bounding box center [904, 441] width 59 height 24
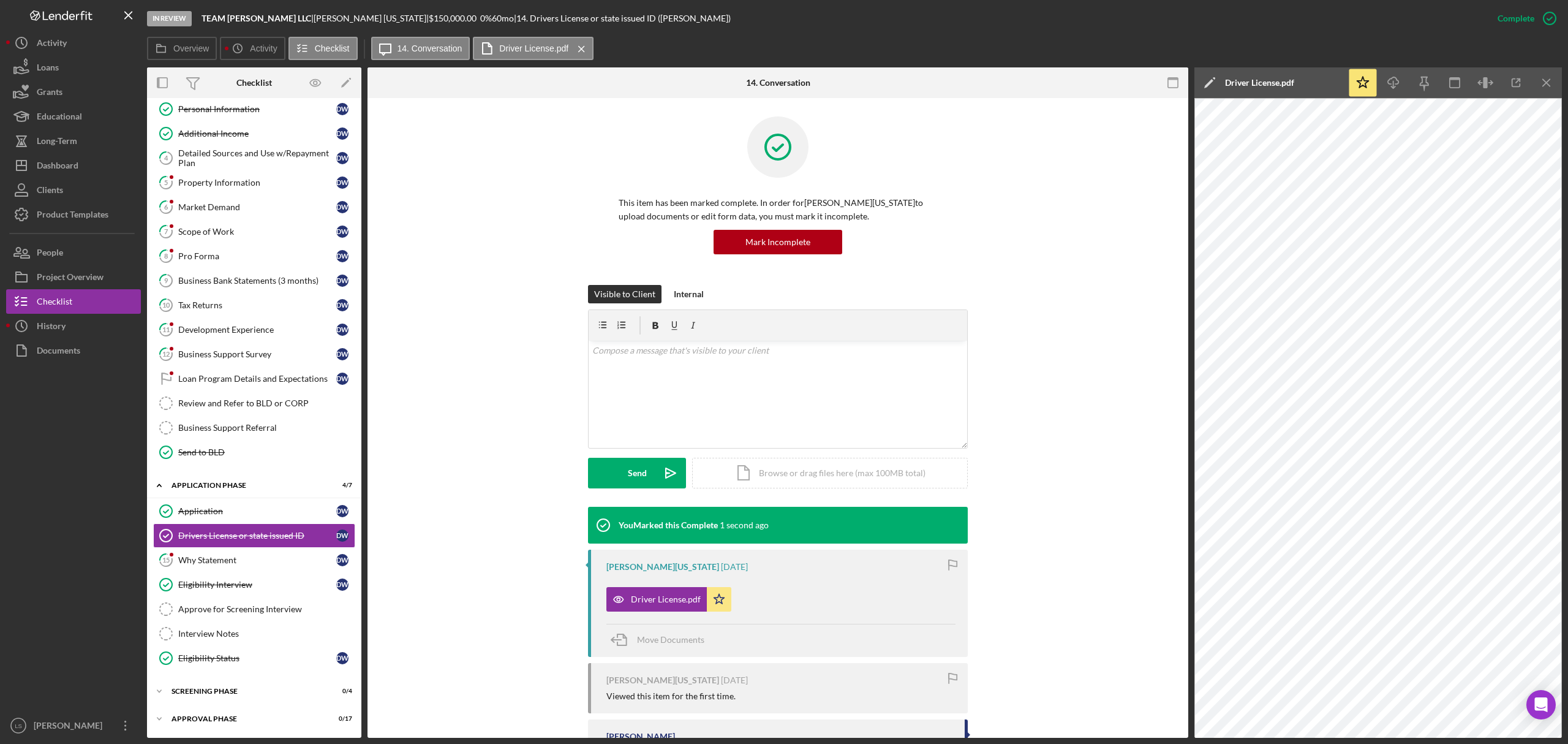
click at [240, 564] on div "Why Statement" at bounding box center [257, 560] width 158 height 10
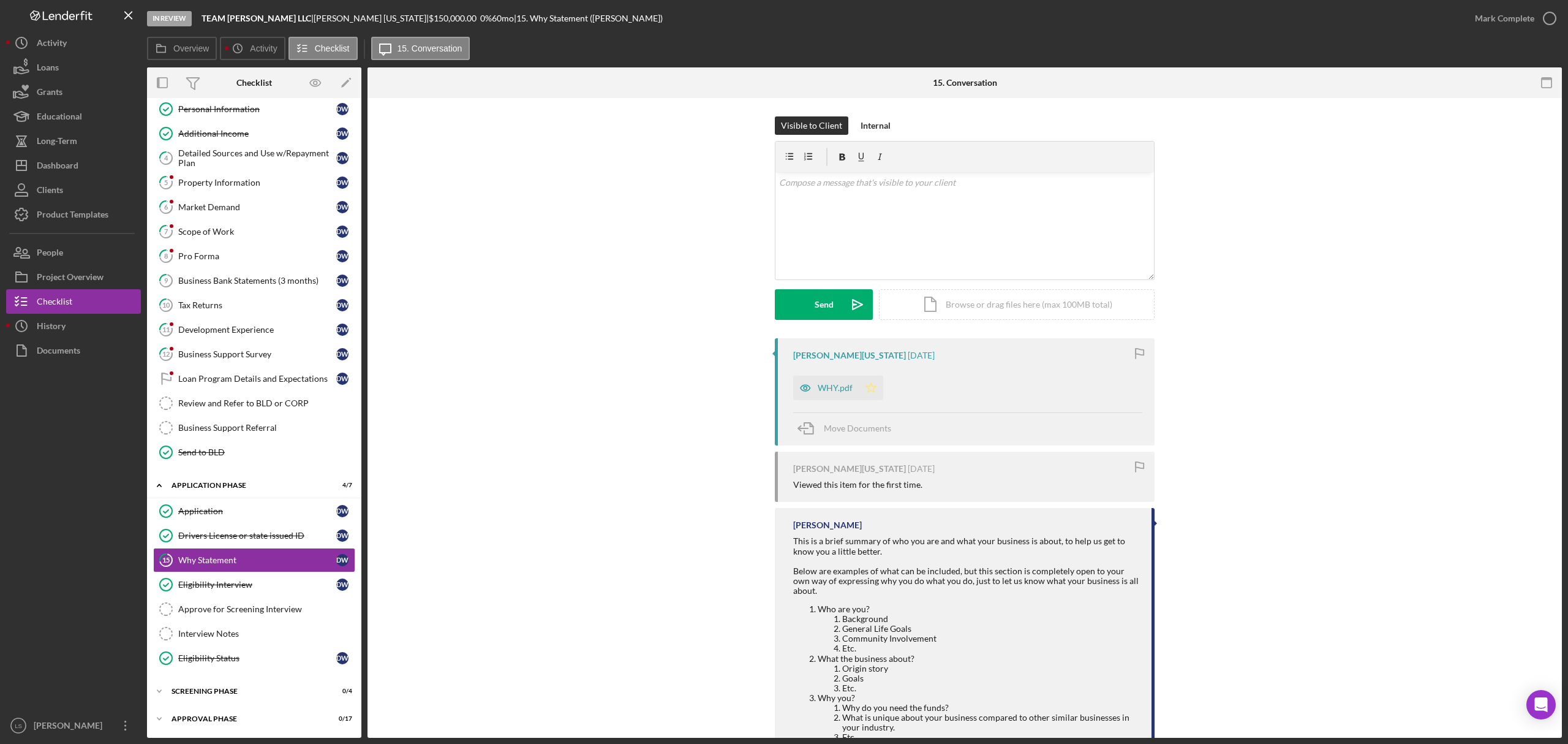
click at [869, 391] on polygon "button" at bounding box center [872, 387] width 11 height 10
click at [814, 383] on div "WHY.pdf" at bounding box center [826, 388] width 66 height 24
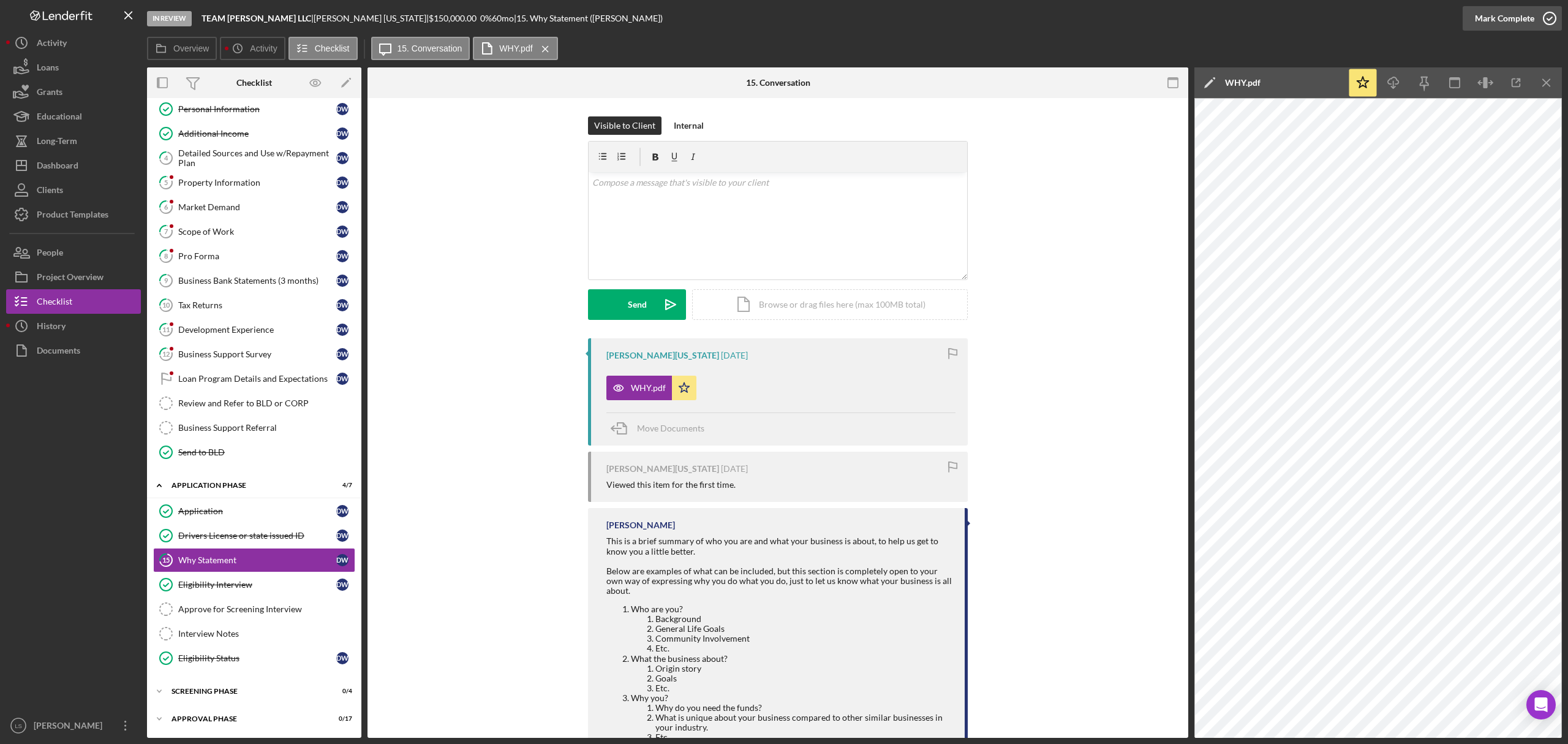
click at [1547, 24] on icon "button" at bounding box center [1550, 18] width 30 height 30
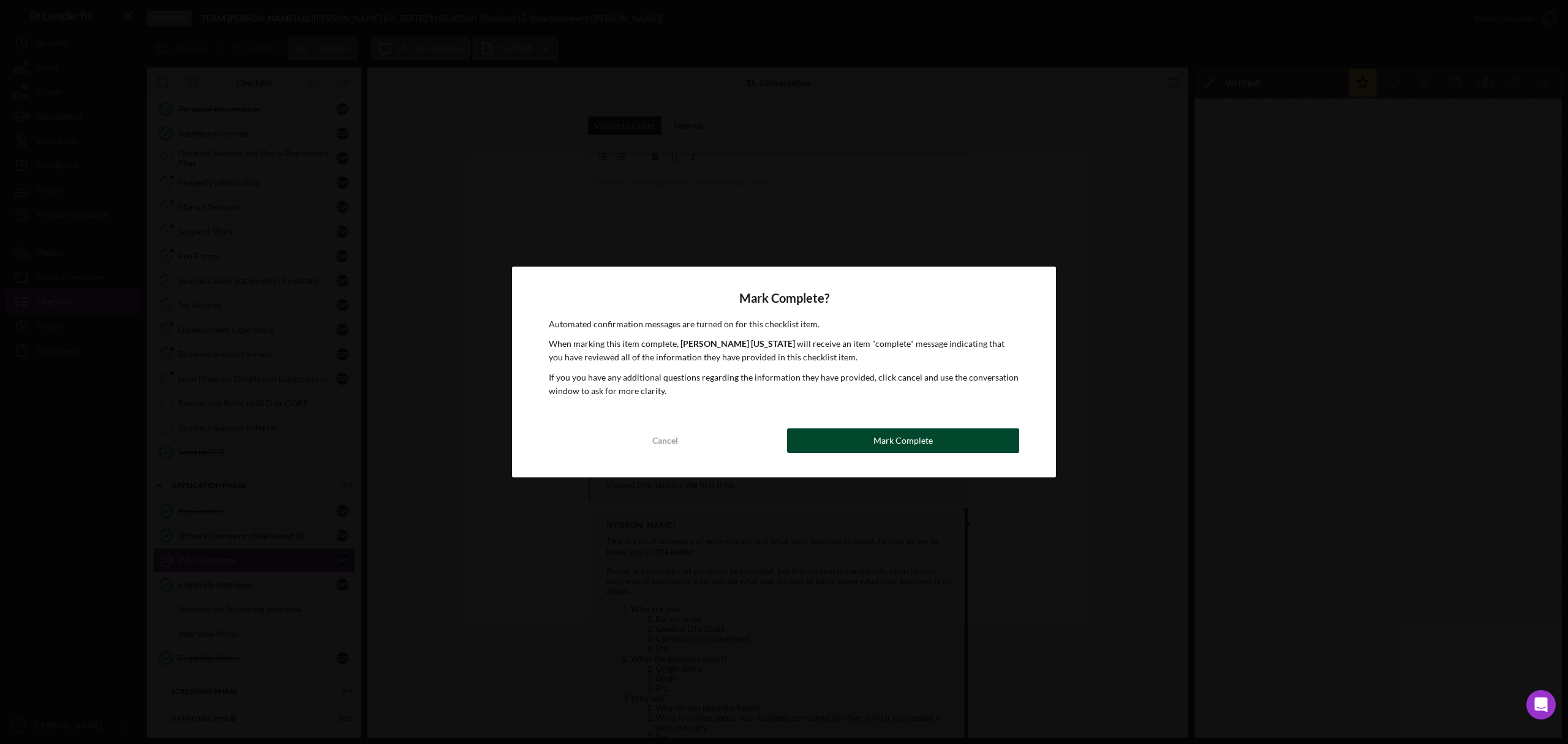
click at [917, 436] on div "Mark Complete" at bounding box center [904, 441] width 59 height 24
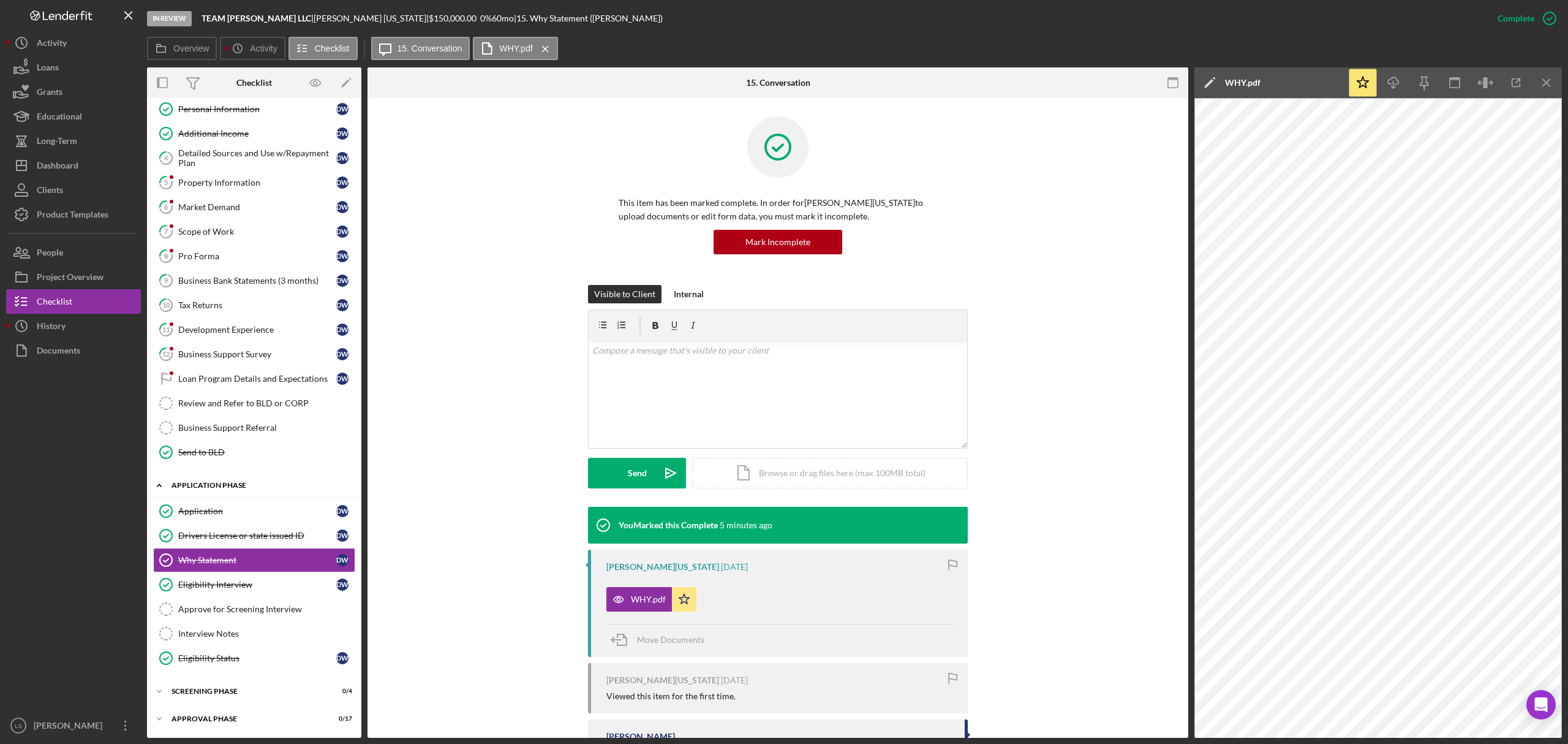
scroll to position [91, 0]
click at [238, 702] on div "Icon/Expander Screening Phase 0 / 4" at bounding box center [254, 691] width 214 height 24
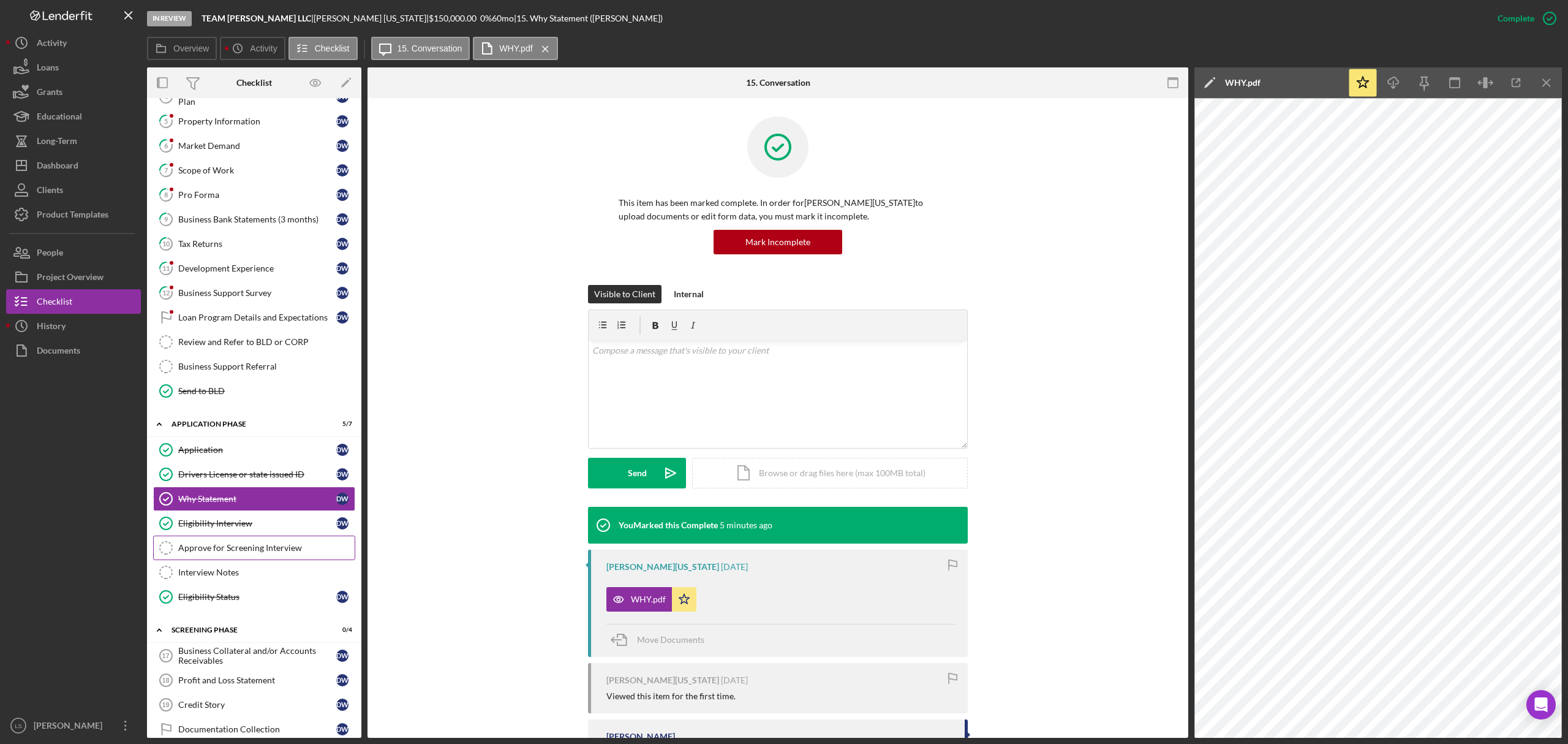
scroll to position [197, 0]
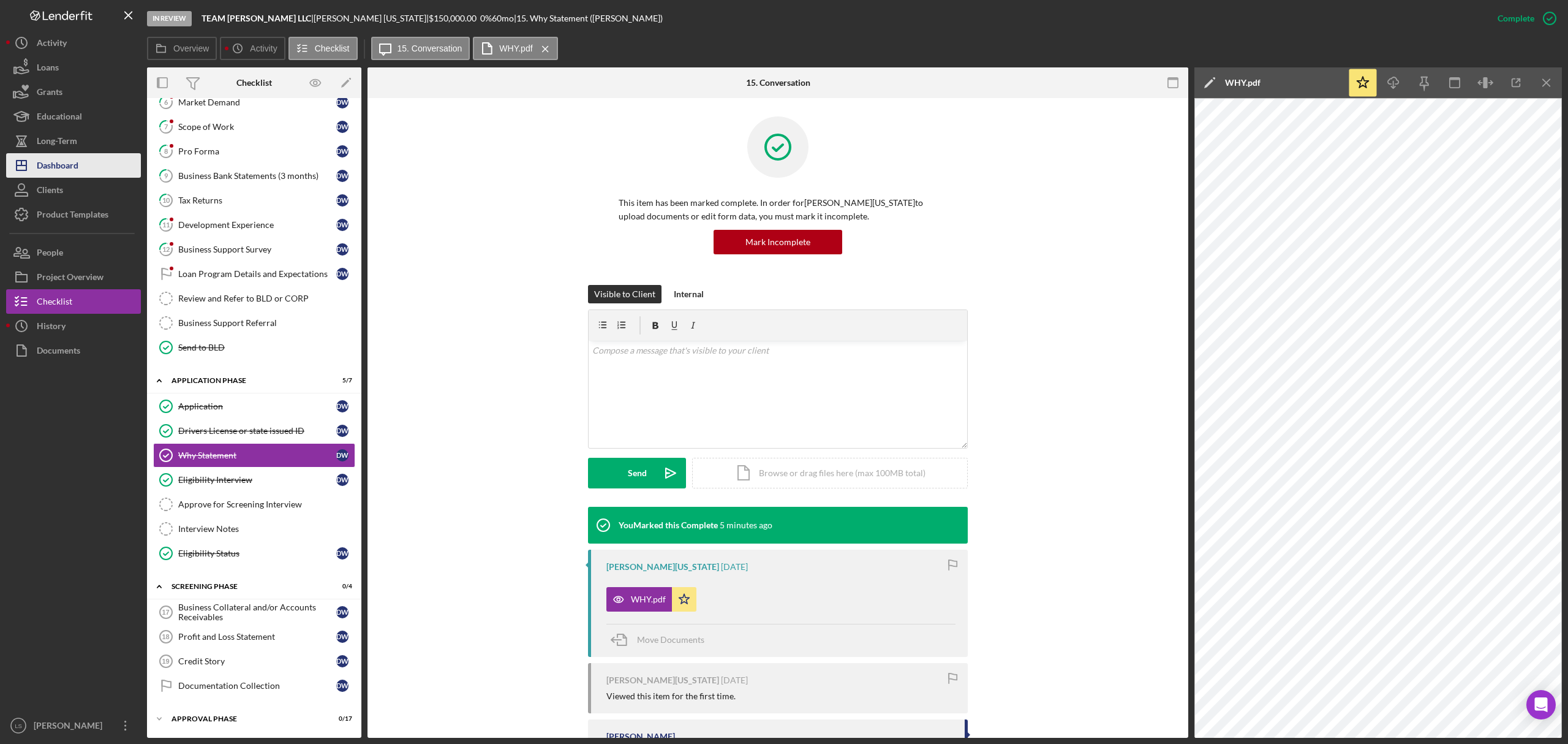
click at [80, 168] on button "Icon/Dashboard Dashboard" at bounding box center [73, 165] width 135 height 24
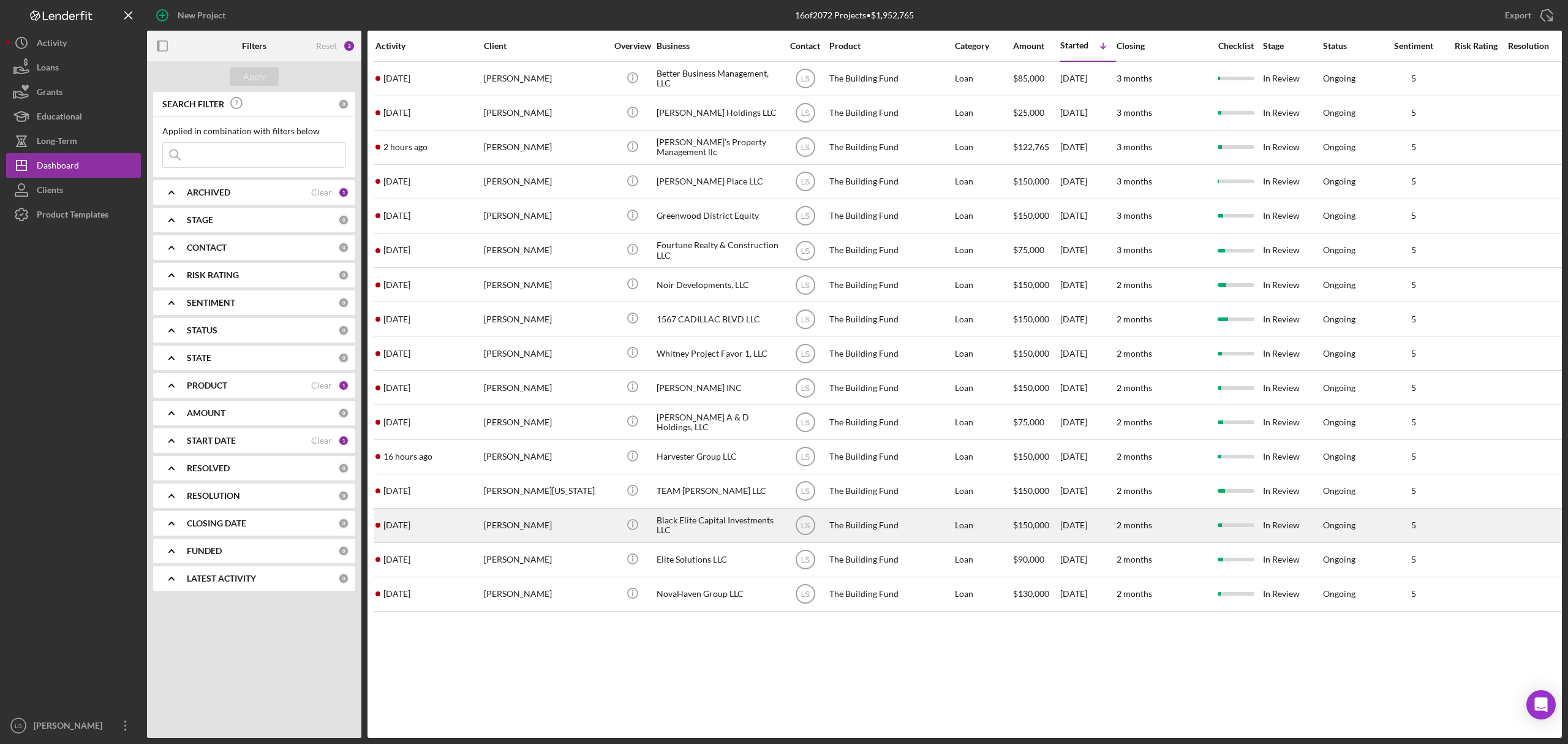
click at [533, 516] on div "[PERSON_NAME]" at bounding box center [545, 525] width 123 height 33
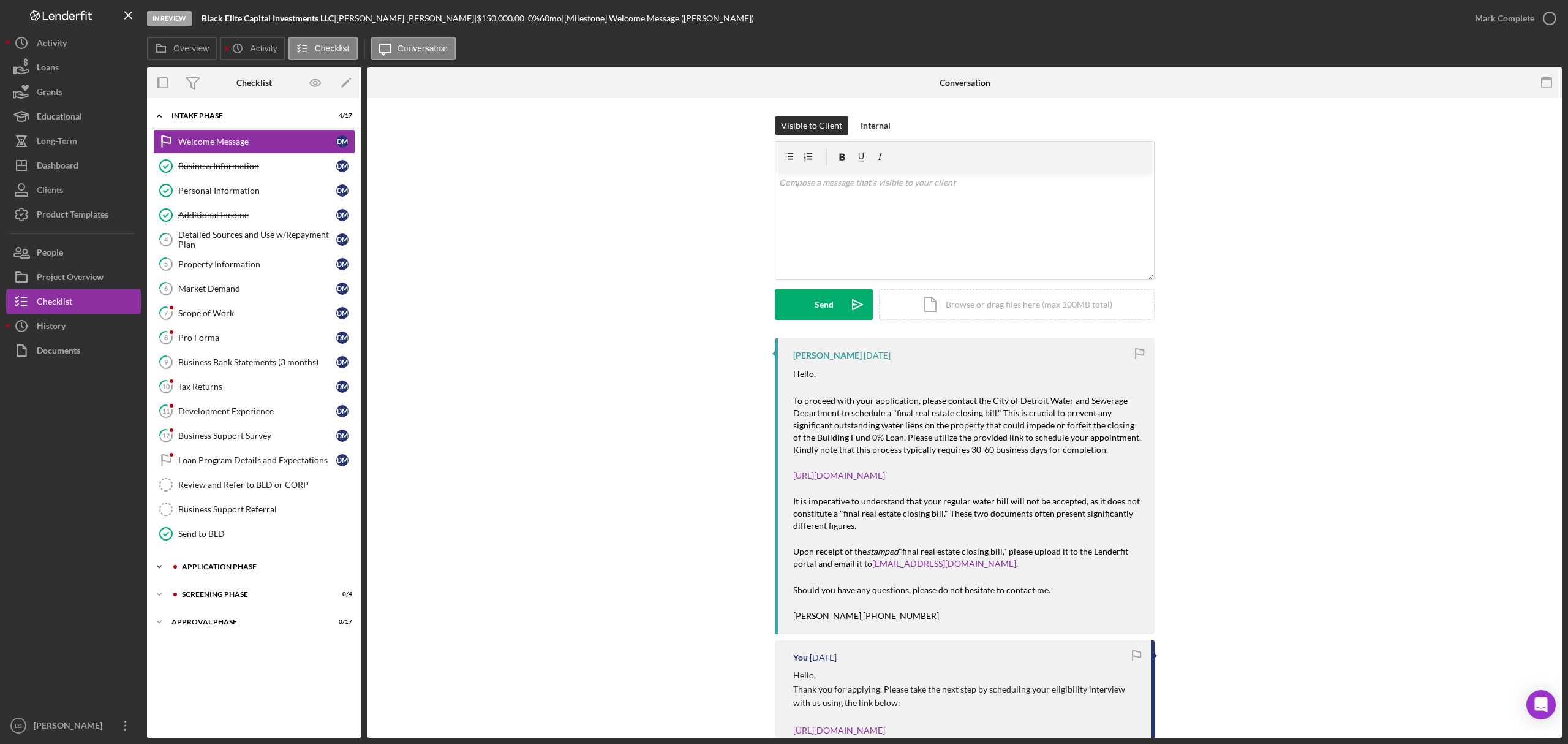
click at [245, 577] on div "Icon/Expander Application Phase 2 / 7" at bounding box center [254, 567] width 214 height 24
click at [242, 630] on link "14 Drivers License or state issued ID [PERSON_NAME]" at bounding box center [254, 617] width 202 height 24
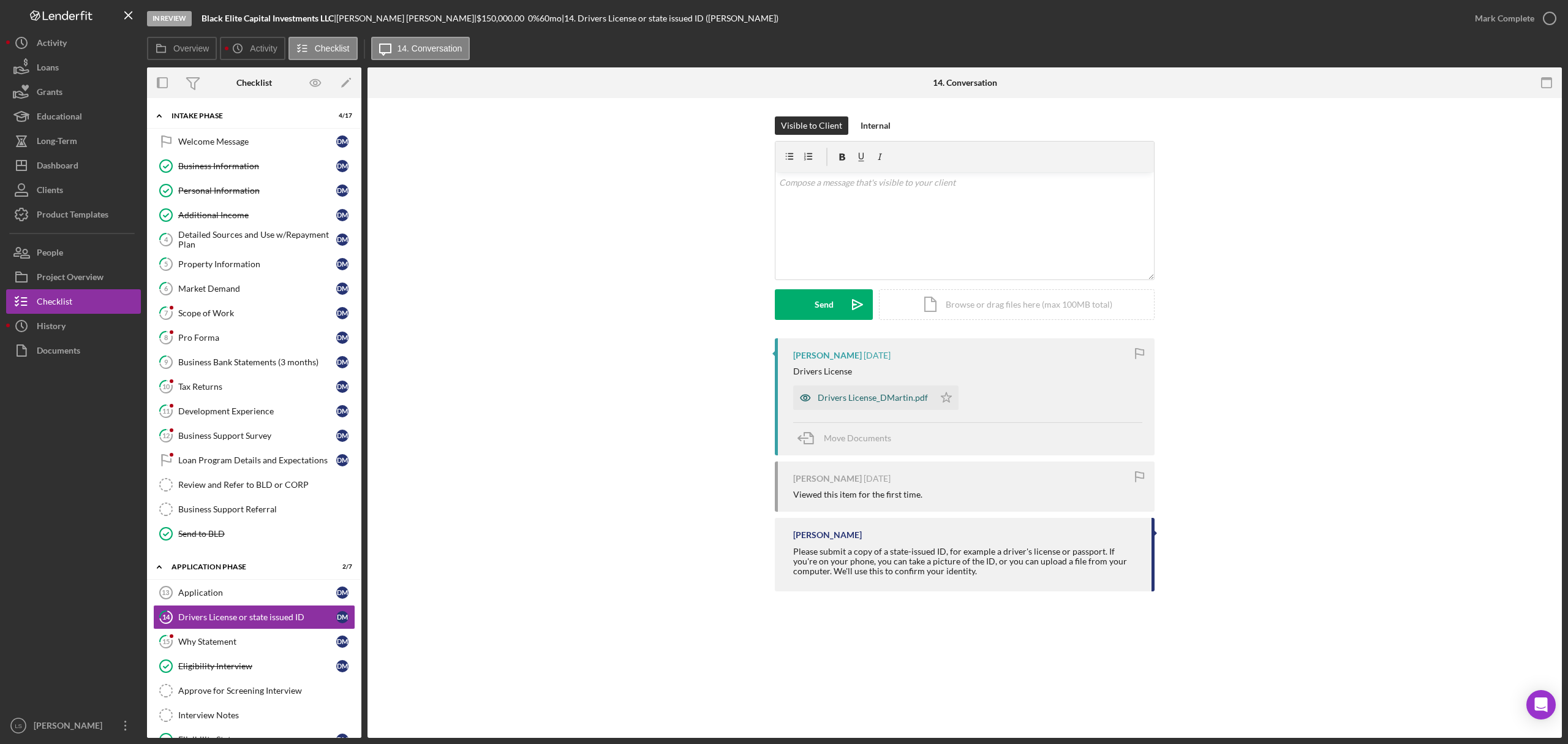
click at [854, 408] on div "Drivers License_DMartin.pdf" at bounding box center [863, 398] width 141 height 24
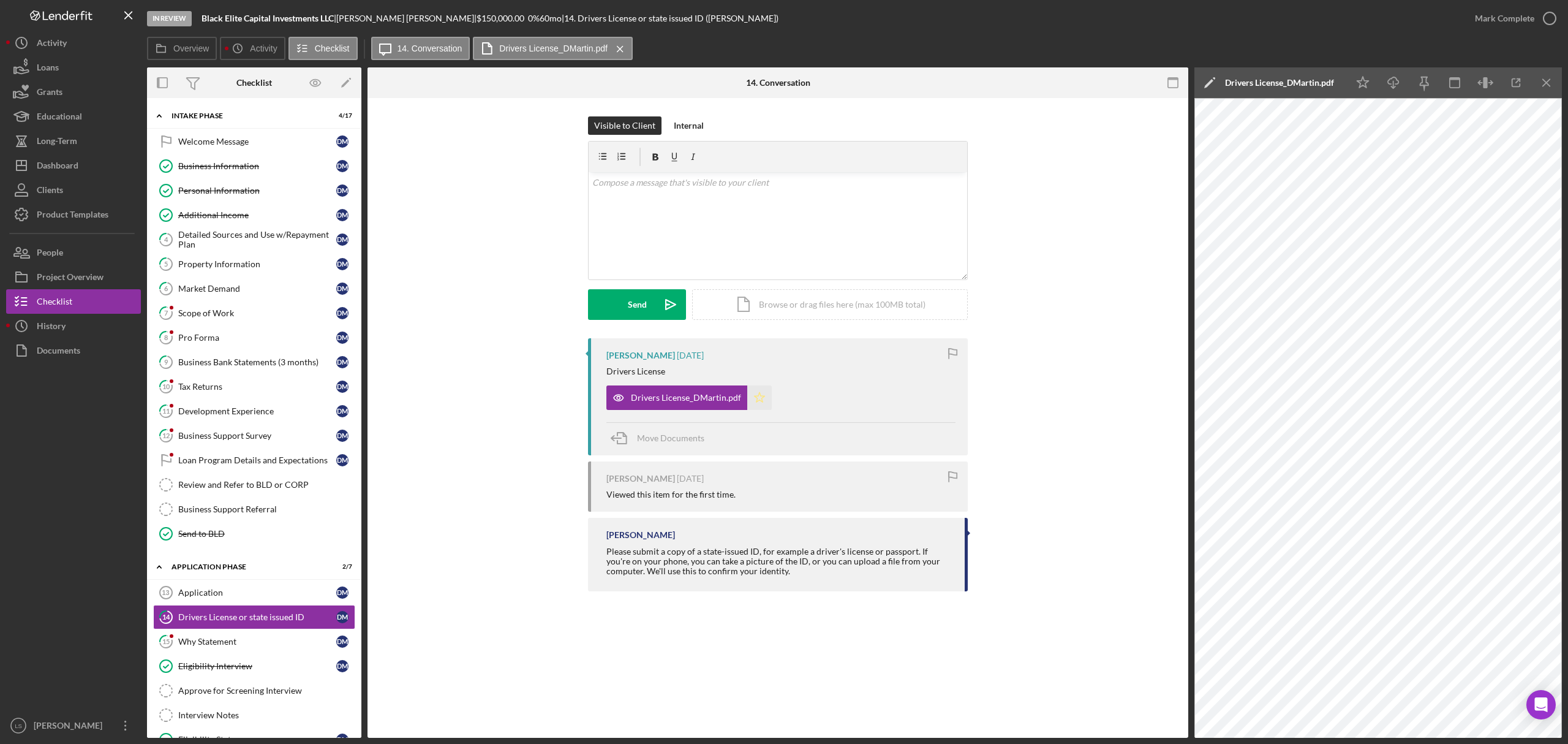
click at [753, 396] on icon "Icon/Star" at bounding box center [760, 398] width 24 height 24
click at [1544, 18] on circle "button" at bounding box center [1550, 18] width 12 height 12
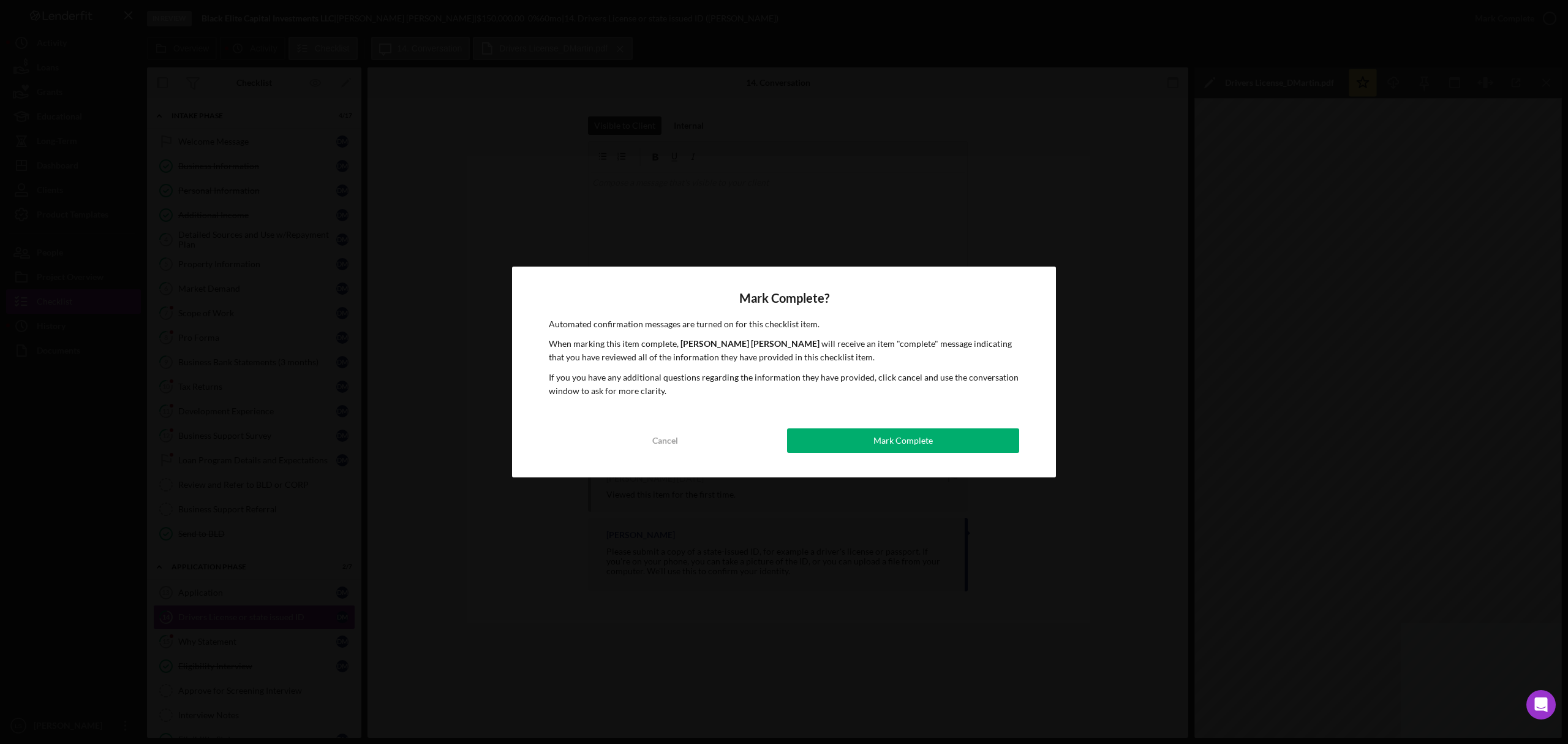
drag, startPoint x: 932, startPoint y: 431, endPoint x: 911, endPoint y: 447, distance: 26.4
click at [932, 435] on button "Mark Complete" at bounding box center [903, 441] width 232 height 24
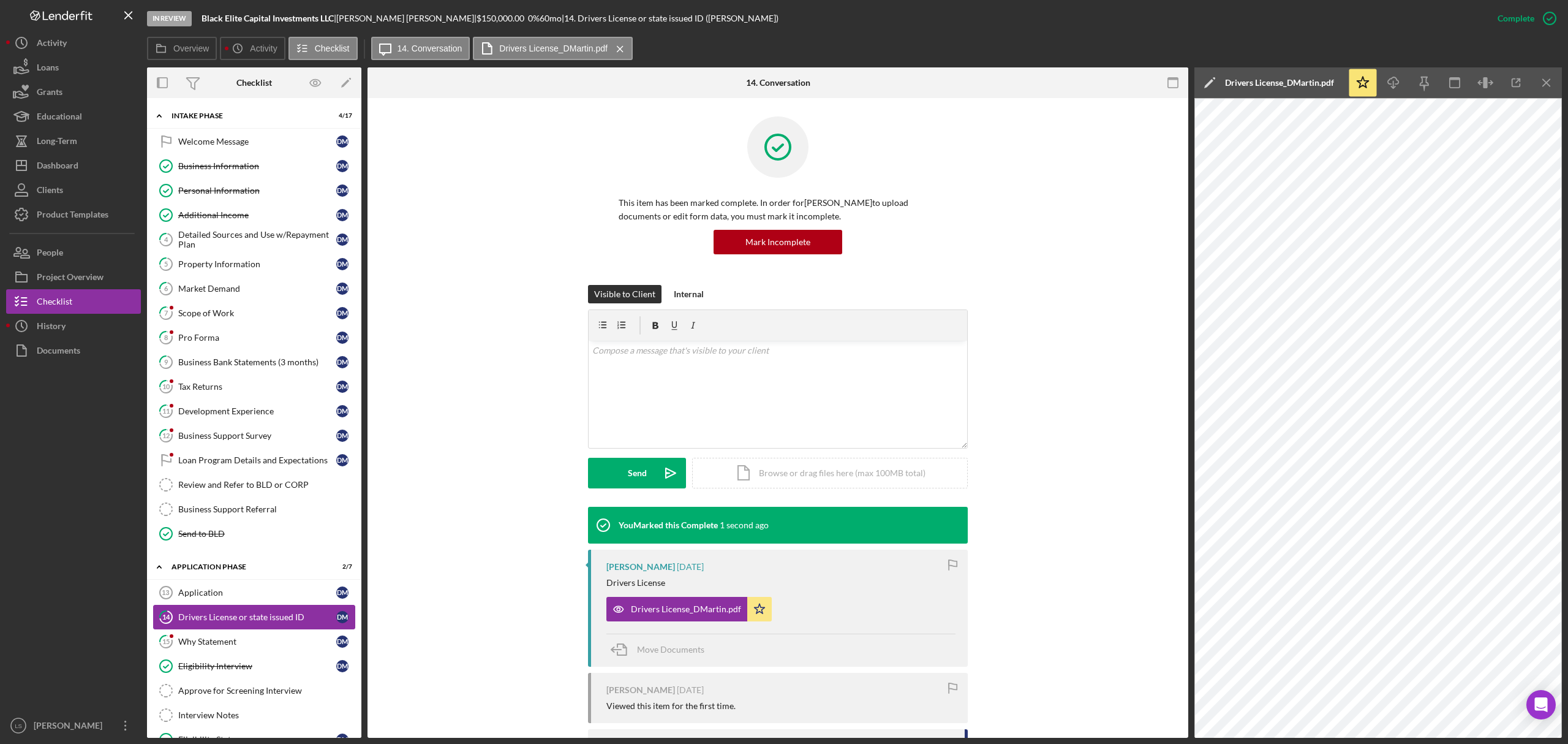
drag, startPoint x: 258, startPoint y: 638, endPoint x: 304, endPoint y: 637, distance: 46.0
click at [258, 639] on link "15 Why Statement [PERSON_NAME]" at bounding box center [254, 642] width 202 height 24
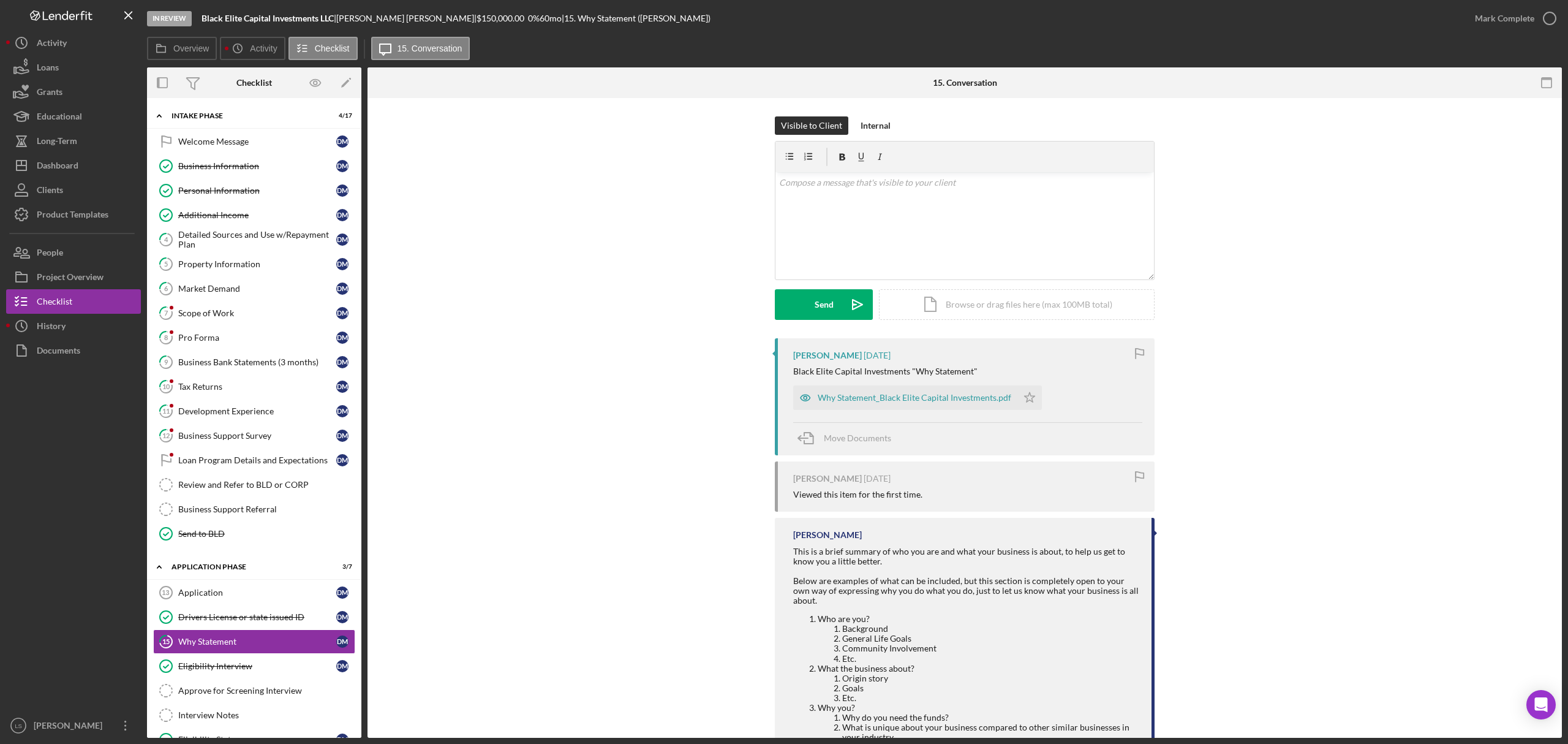
click at [898, 399] on div "Why Statement_Black Elite Capital Investments.pdf" at bounding box center [914, 397] width 194 height 10
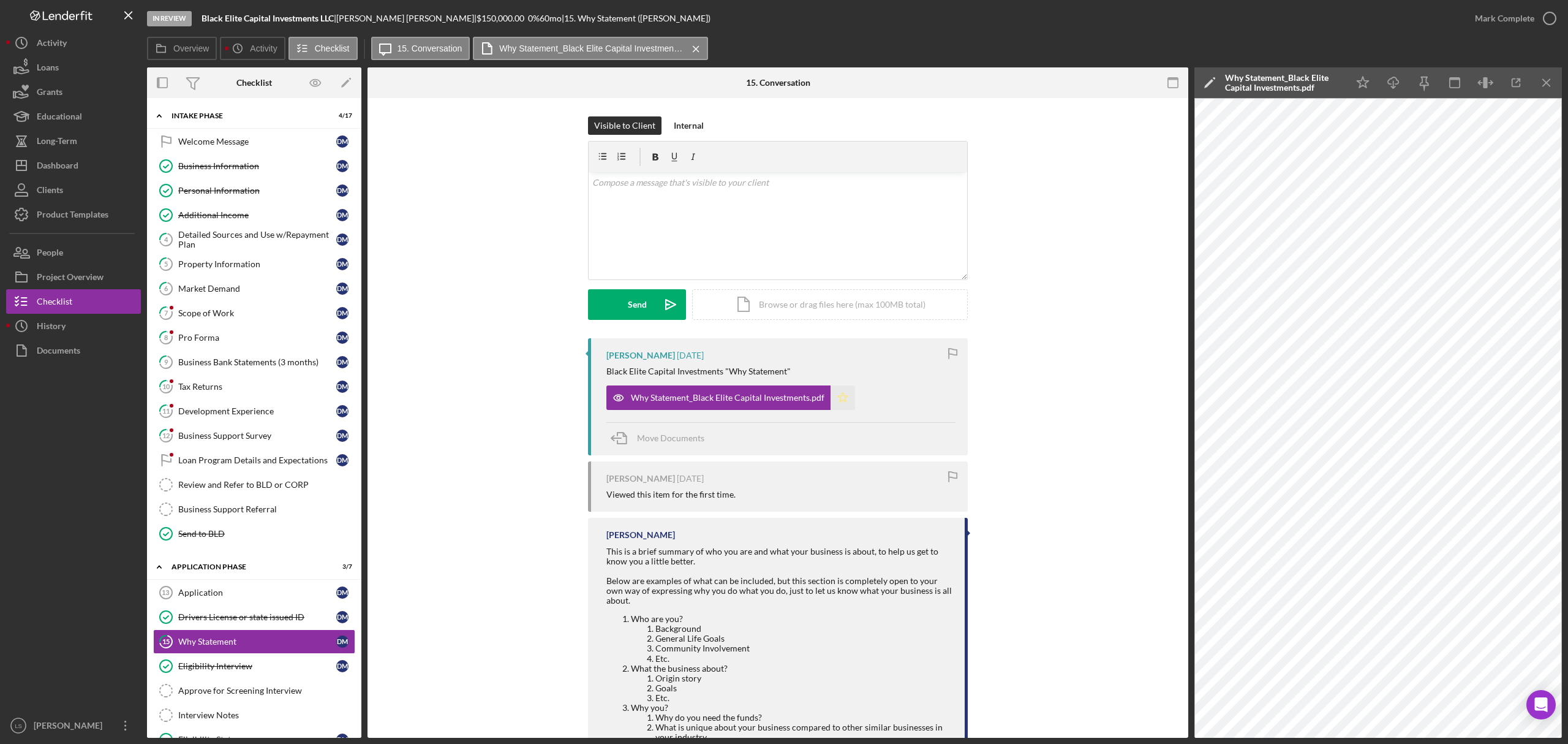
click at [830, 403] on icon "Icon/Star" at bounding box center [843, 398] width 24 height 24
click at [1547, 11] on icon "button" at bounding box center [1550, 18] width 30 height 30
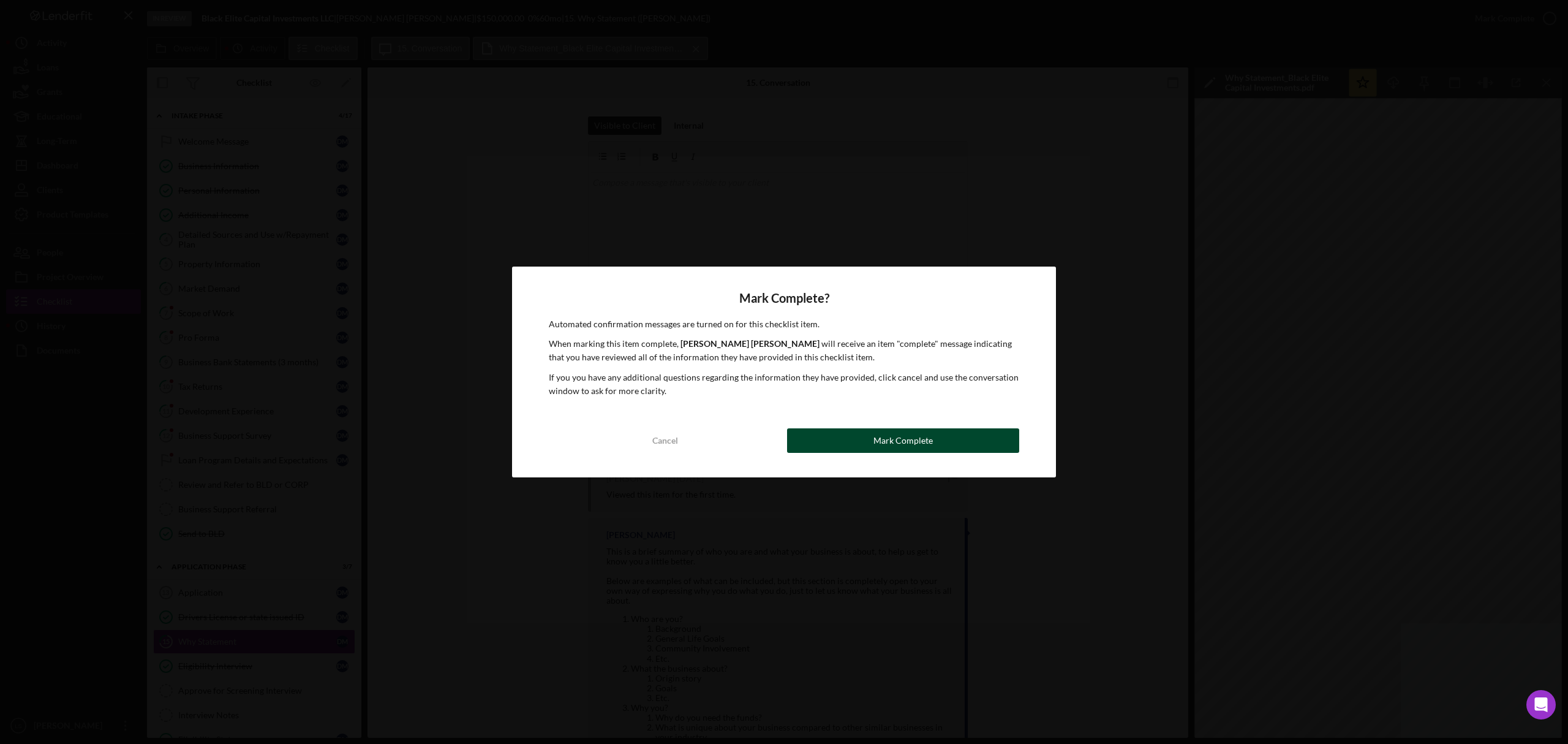
drag, startPoint x: 944, startPoint y: 418, endPoint x: 926, endPoint y: 447, distance: 34.1
click at [942, 423] on div "Mark Complete? Automated confirmation messages are turned on for this checklist…" at bounding box center [784, 372] width 544 height 211
click at [926, 447] on div "Mark Complete" at bounding box center [904, 441] width 59 height 24
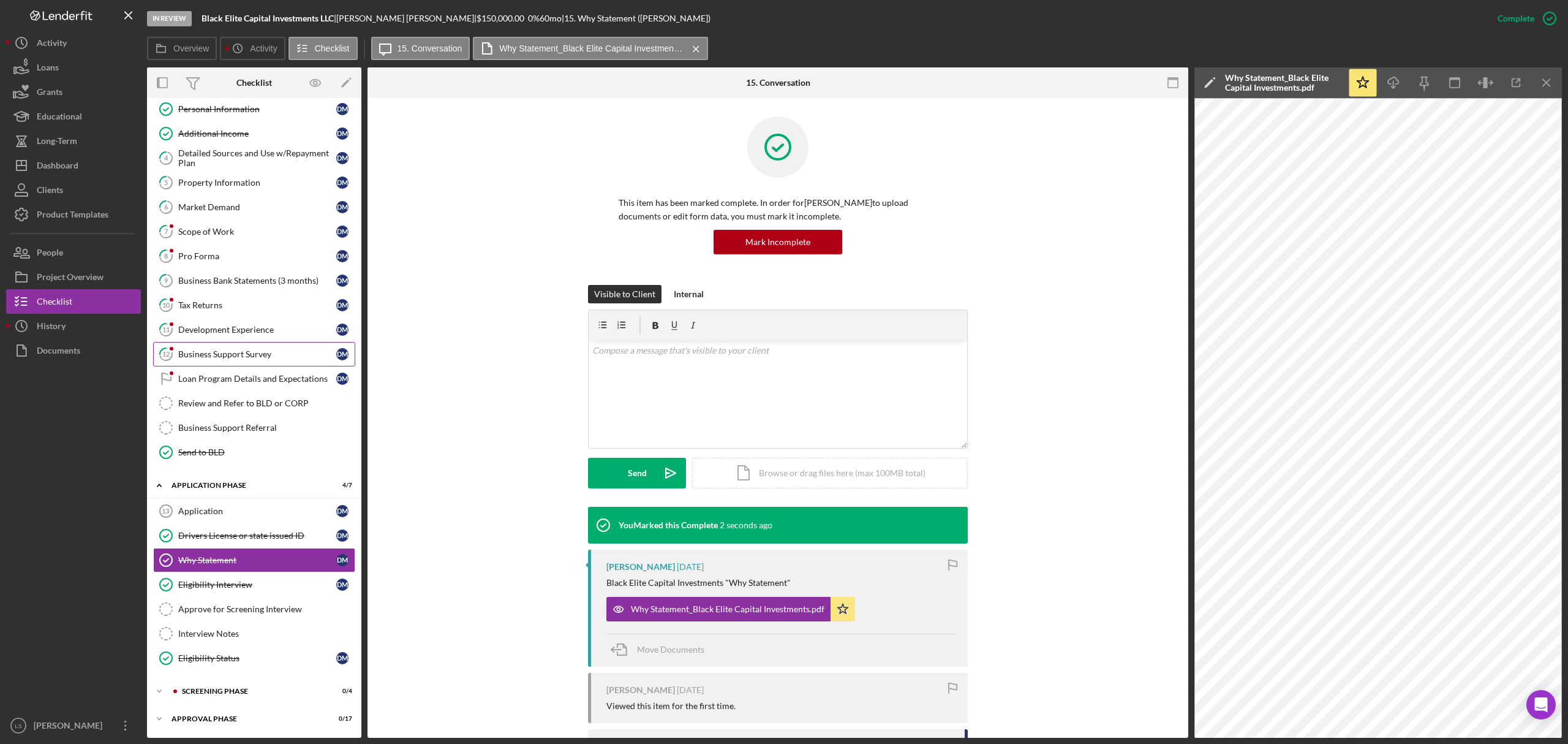
scroll to position [91, 0]
click at [252, 682] on div "Icon/Expander Screening Phase 0 / 4" at bounding box center [254, 691] width 214 height 24
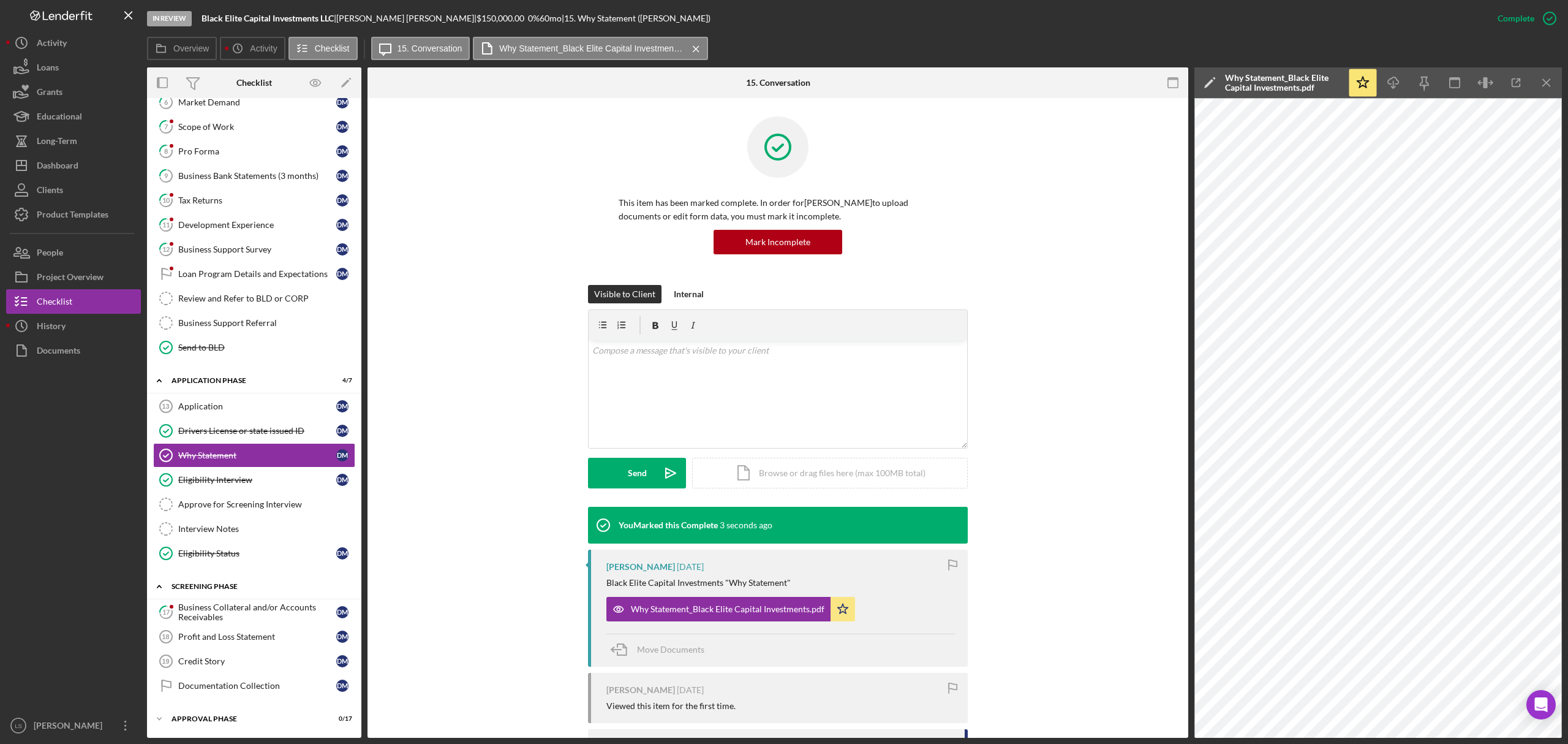
scroll to position [197, 0]
click at [245, 613] on div "Business Collateral and/or Accounts Receivables" at bounding box center [257, 612] width 158 height 20
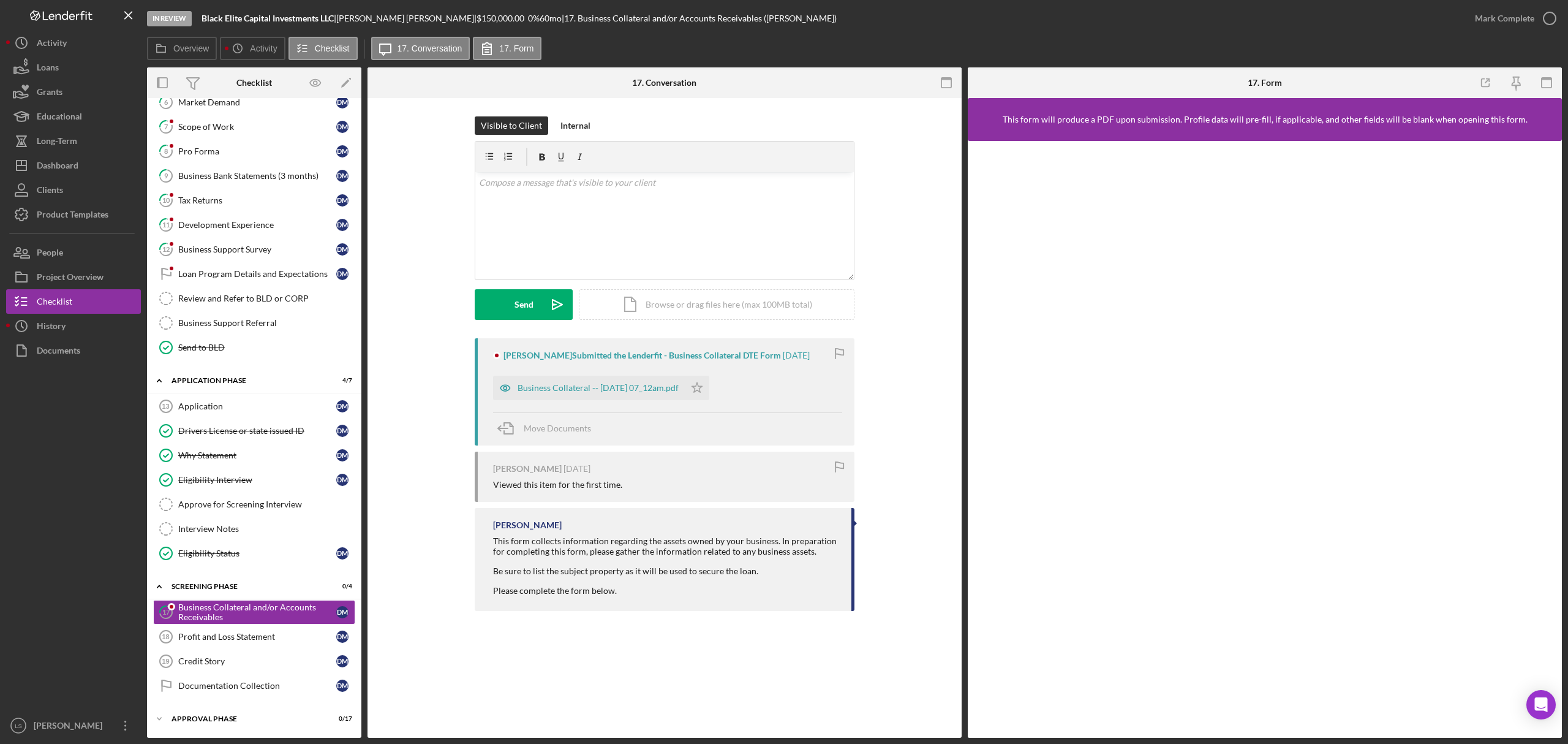
scroll to position [197, 0]
click at [599, 383] on div "Business Collateral -- [DATE] 07_12am.pdf" at bounding box center [589, 388] width 192 height 24
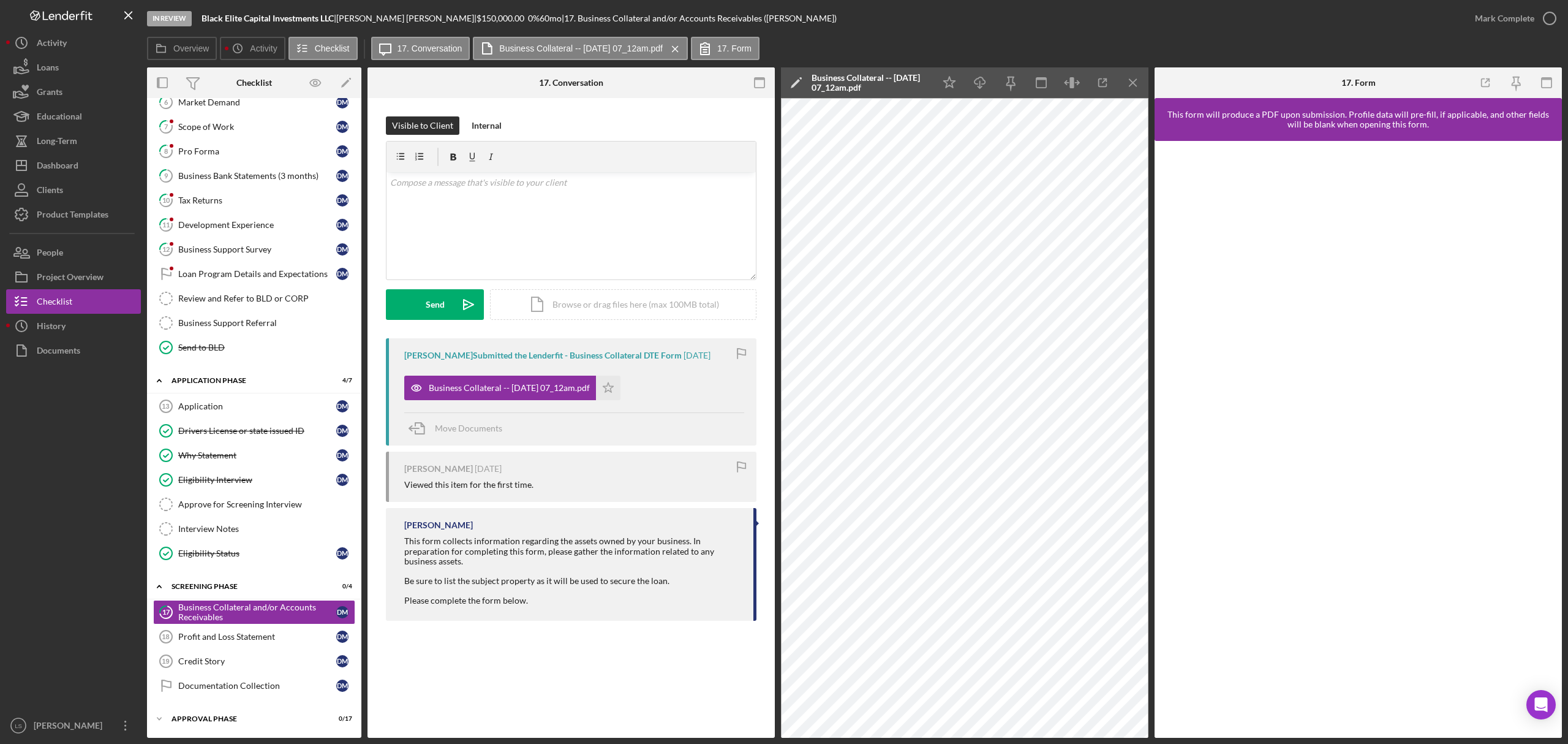
drag, startPoint x: 621, startPoint y: 387, endPoint x: 642, endPoint y: 383, distance: 21.4
click at [621, 386] on icon "Icon/Star" at bounding box center [608, 388] width 24 height 24
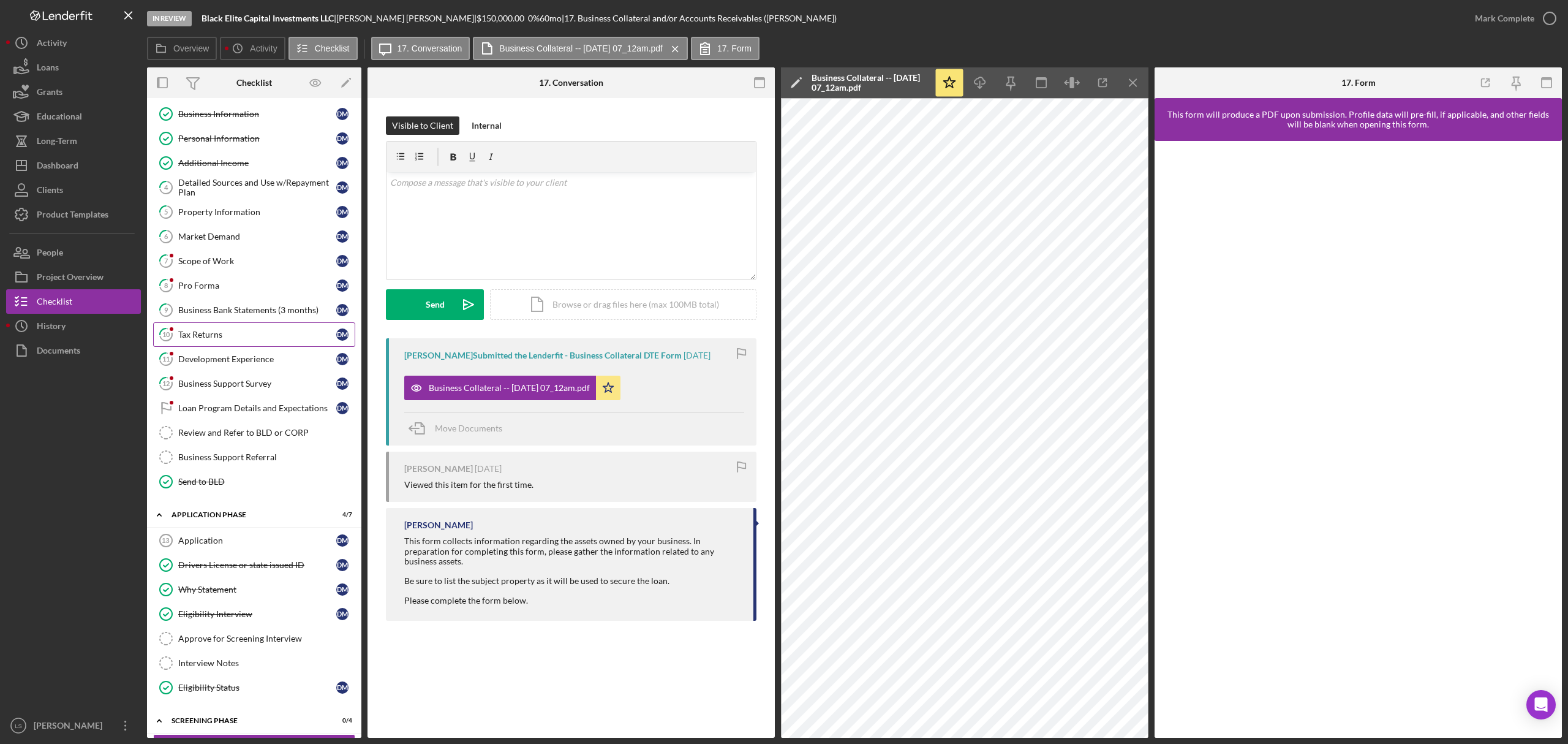
scroll to position [34, 0]
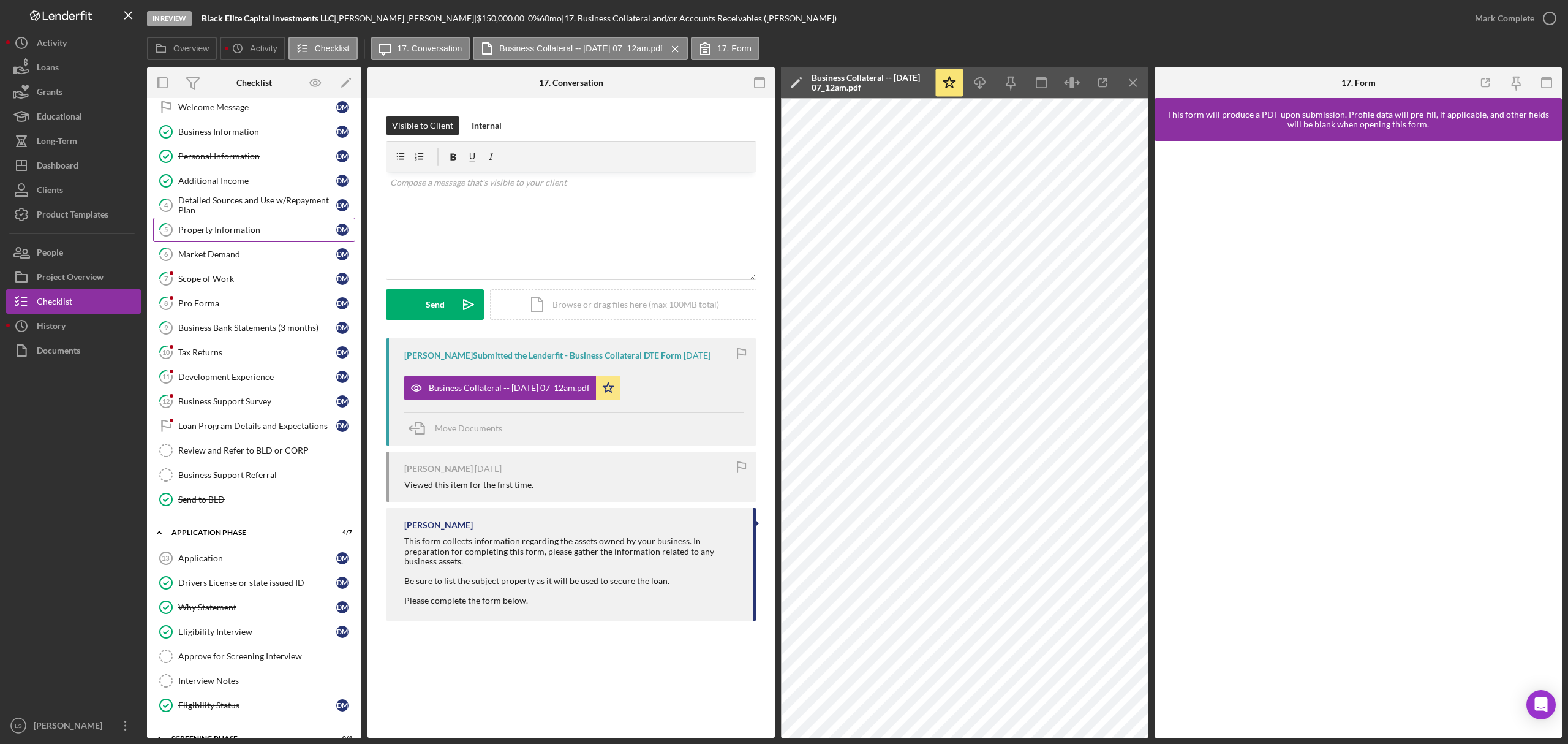
click at [276, 239] on link "5 Property Information [PERSON_NAME]" at bounding box center [254, 229] width 202 height 24
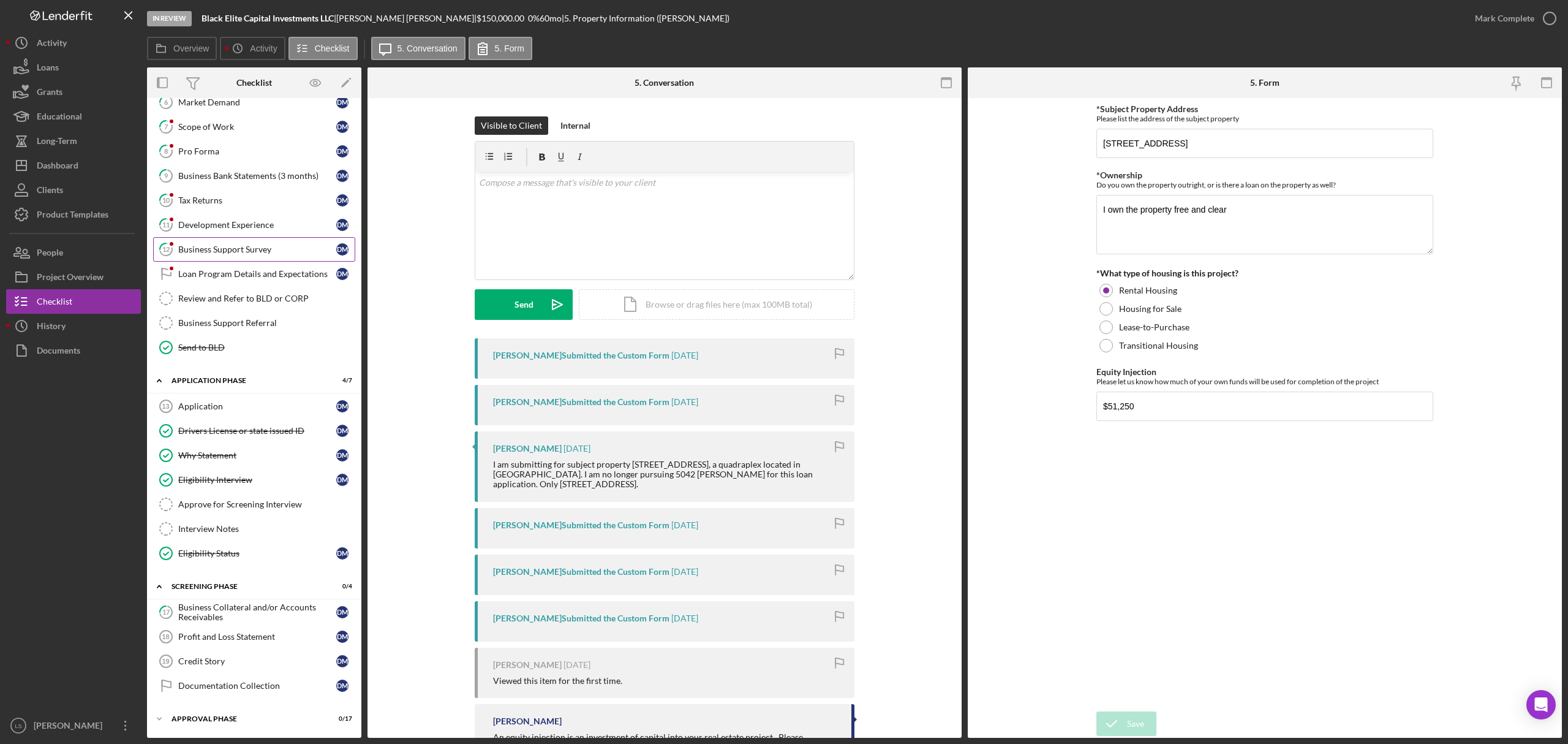
scroll to position [197, 0]
click at [220, 611] on div "Business Collateral and/or Accounts Receivables" at bounding box center [257, 612] width 158 height 20
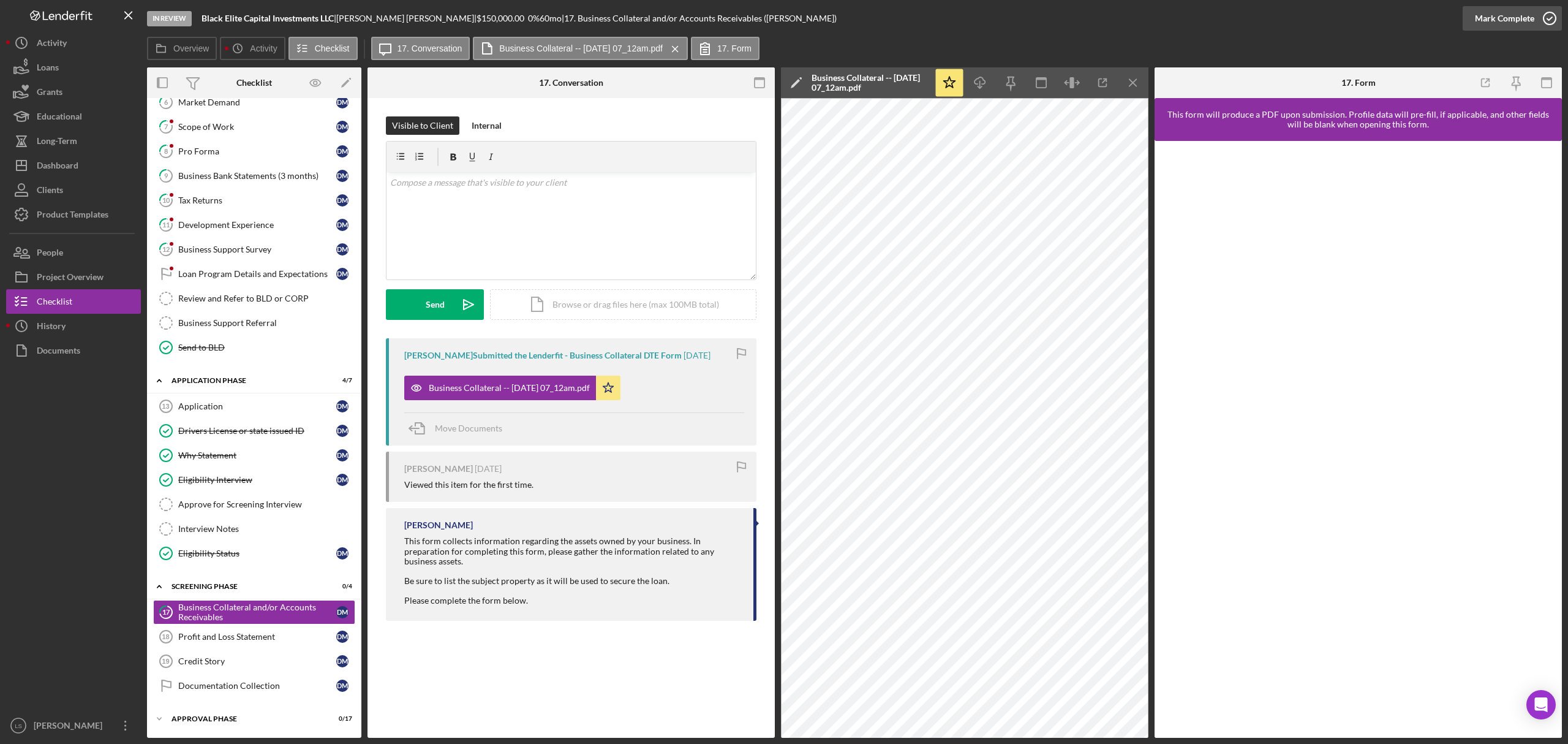
click at [1544, 18] on icon "button" at bounding box center [1550, 18] width 30 height 30
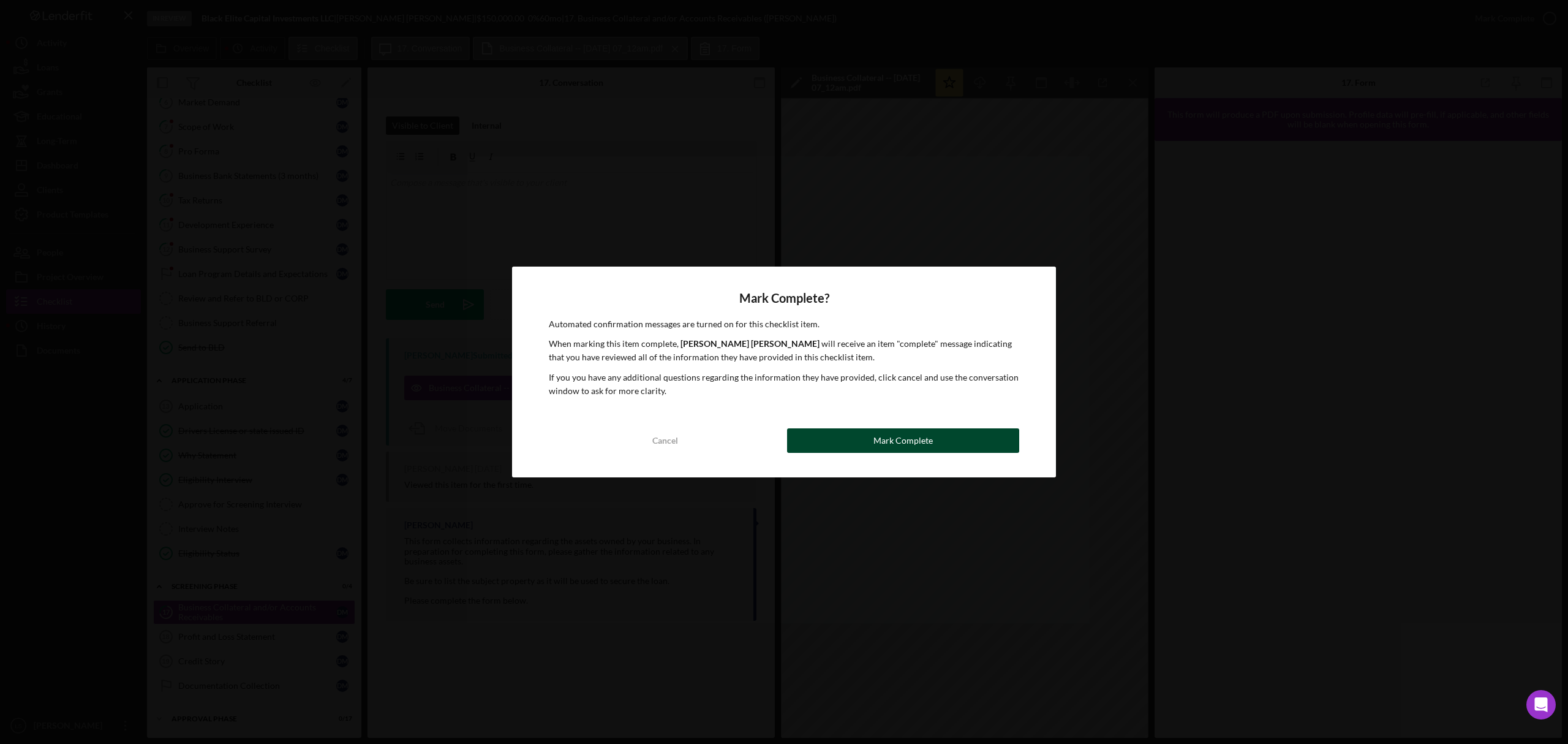
click at [905, 452] on div "Mark Complete" at bounding box center [904, 441] width 59 height 24
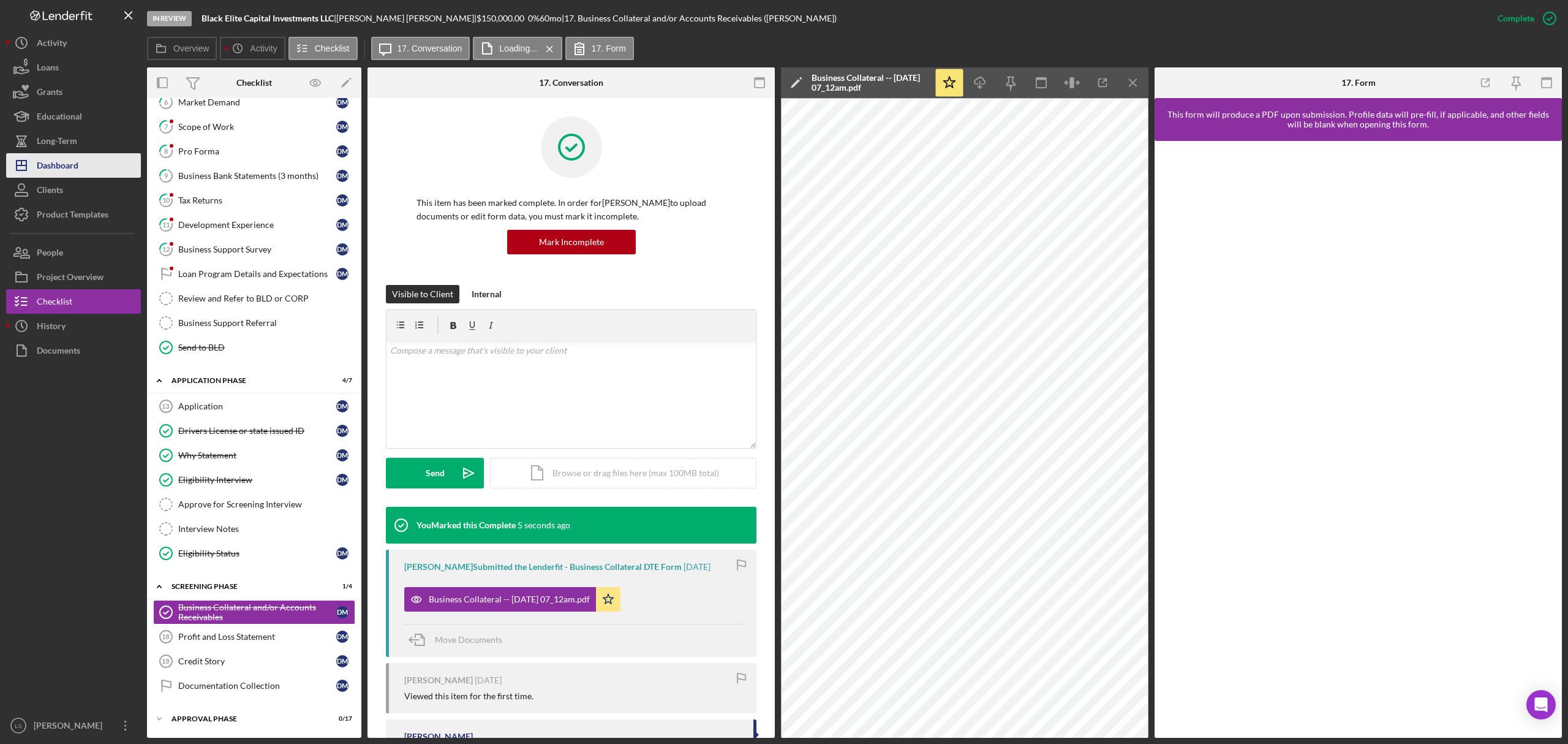
click at [78, 168] on div "Dashboard" at bounding box center [57, 167] width 42 height 27
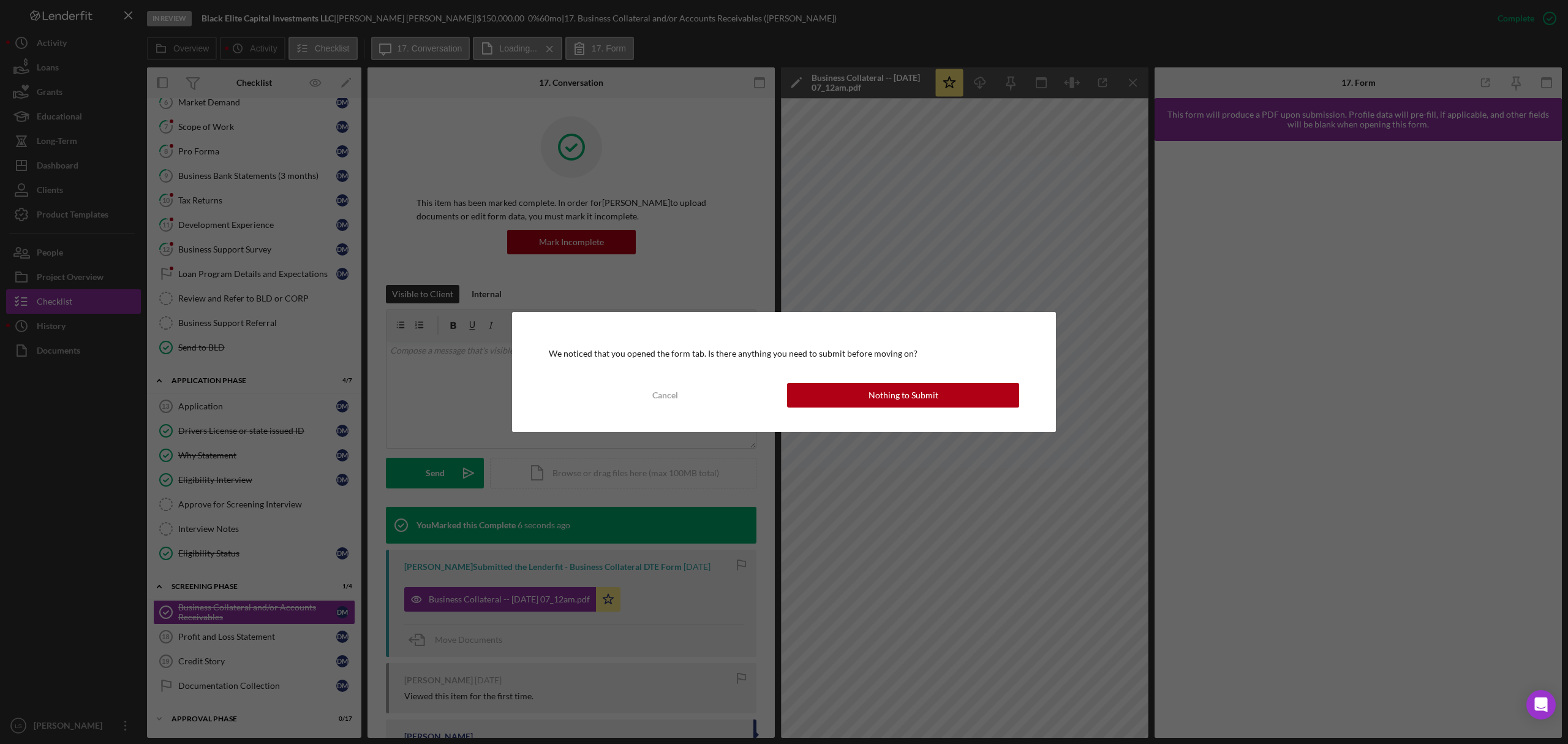
click at [840, 380] on div "We noticed that you opened the form tab. Is there anything you need to submit b…" at bounding box center [784, 372] width 544 height 120
click at [846, 391] on button "Nothing to Submit" at bounding box center [903, 396] width 232 height 24
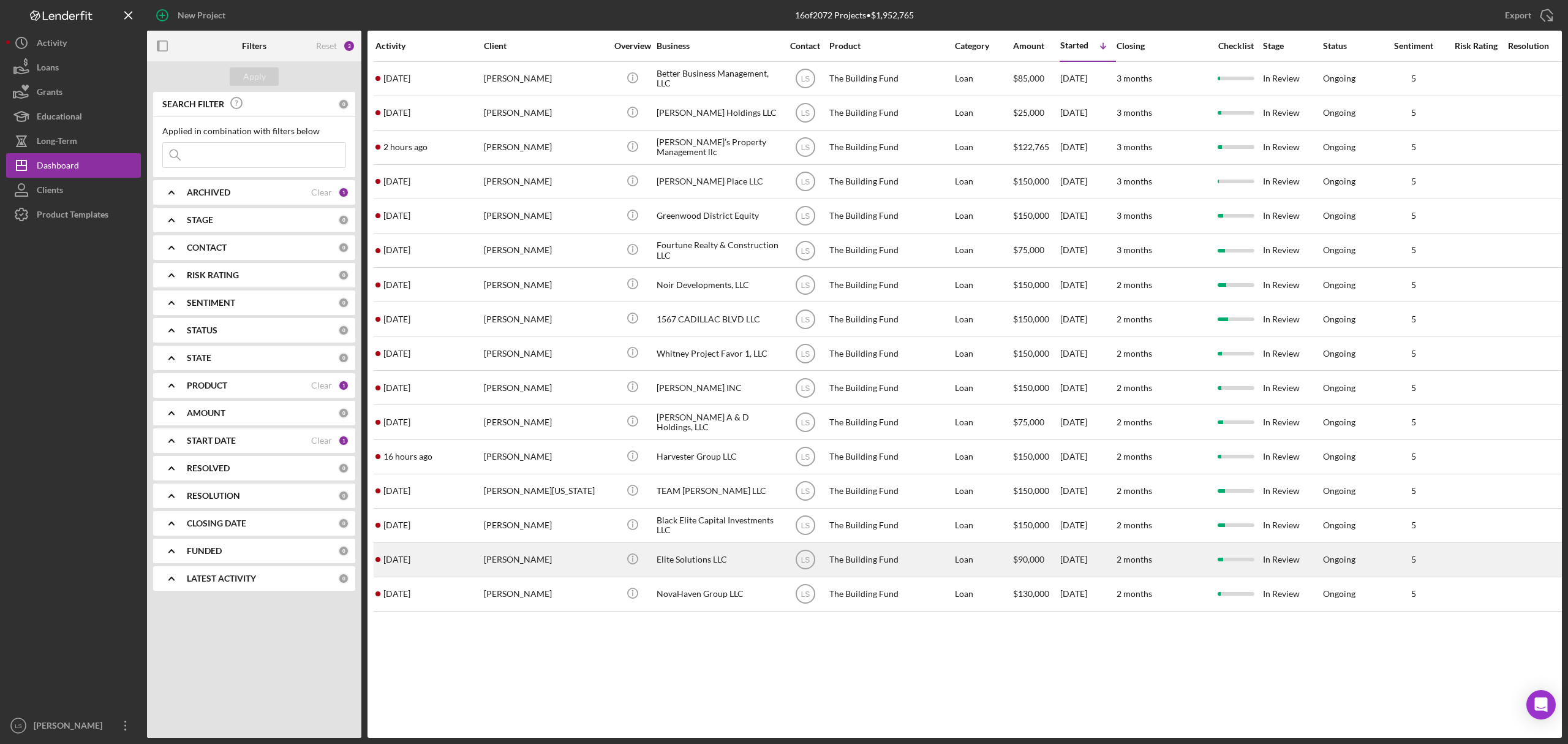
click at [567, 565] on div "[PERSON_NAME]" at bounding box center [545, 560] width 123 height 33
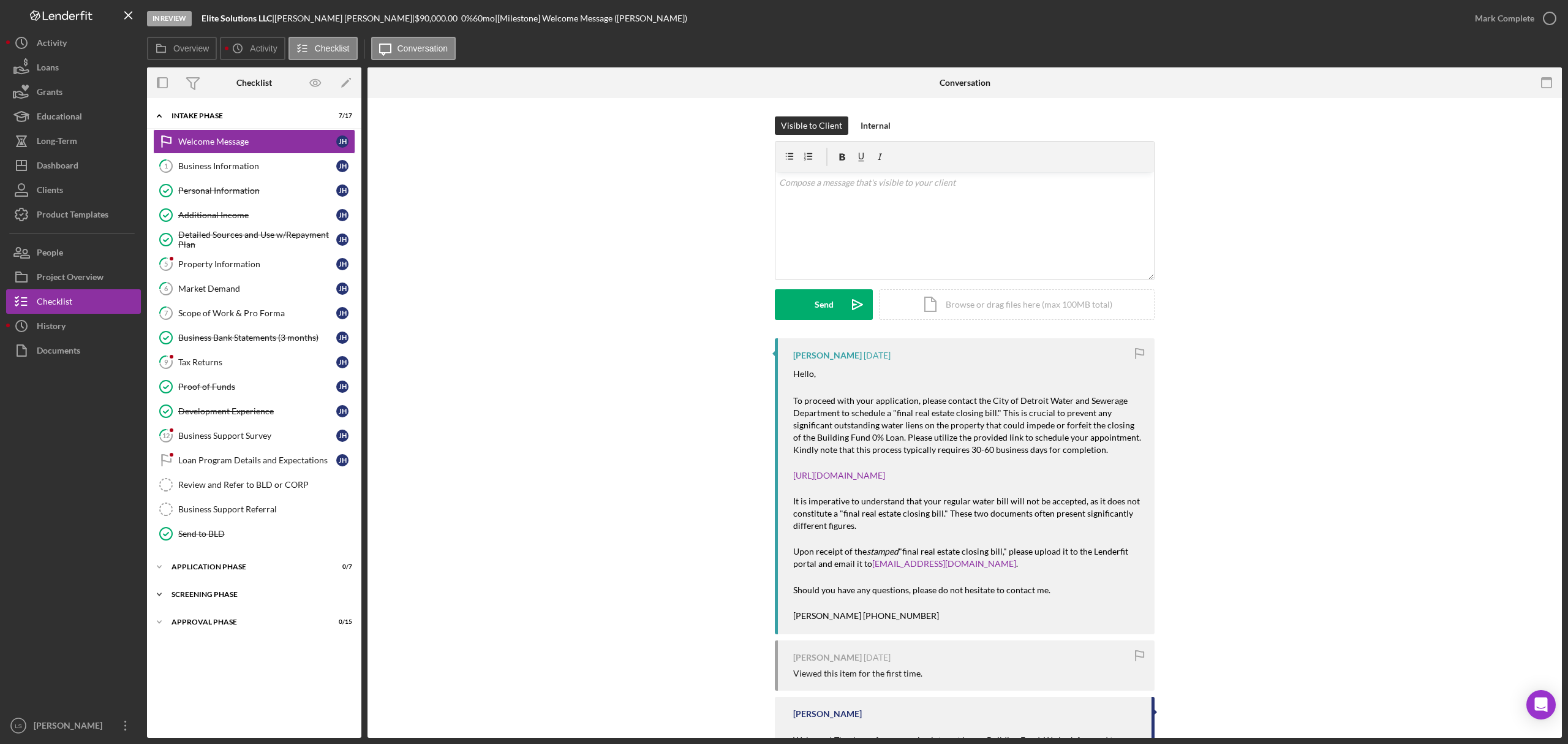
click at [264, 598] on div "Screening Phase" at bounding box center [258, 595] width 174 height 8
click at [261, 571] on div "Application Phase" at bounding box center [258, 567] width 174 height 8
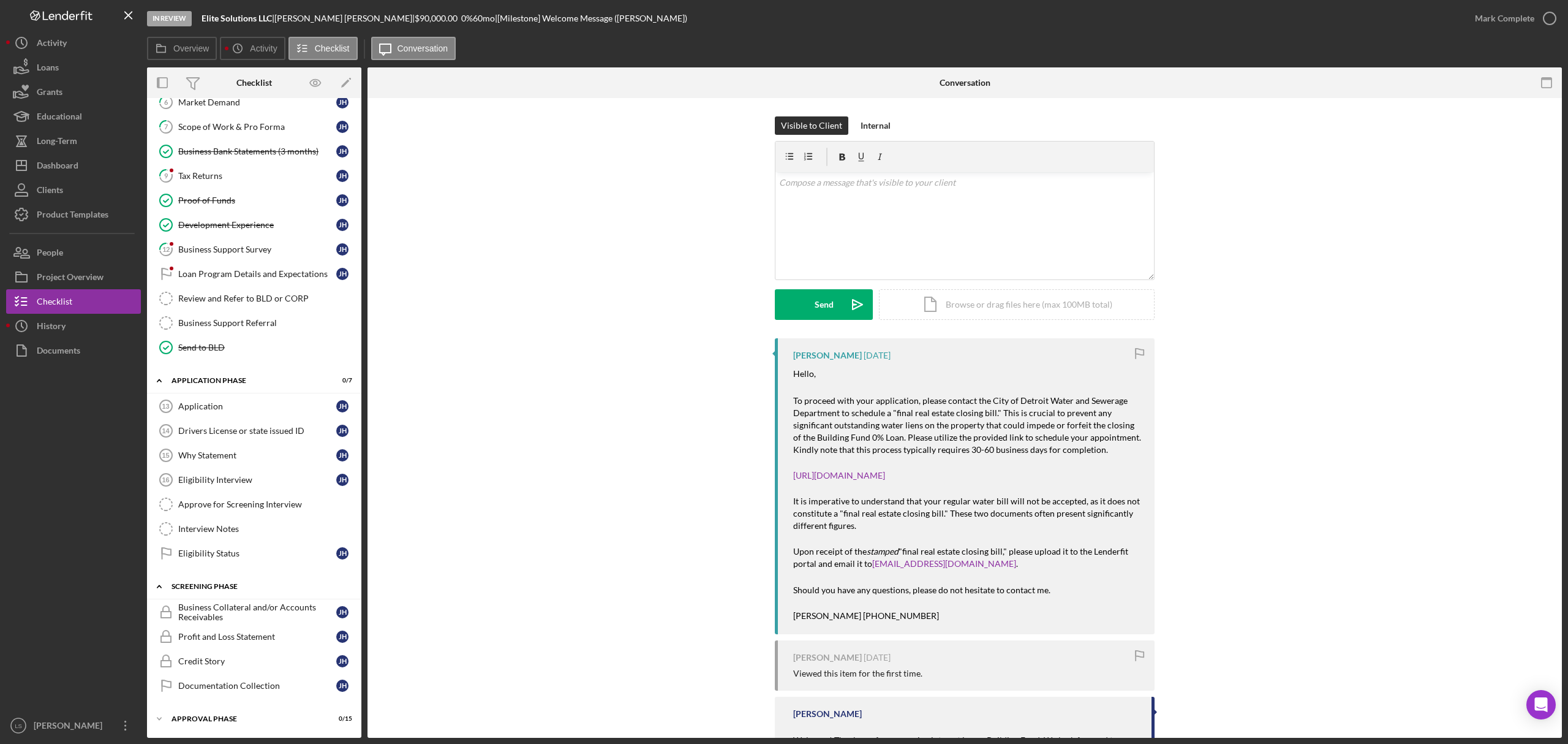
scroll to position [197, 0]
click at [274, 550] on div "Eligibility Status" at bounding box center [257, 553] width 158 height 10
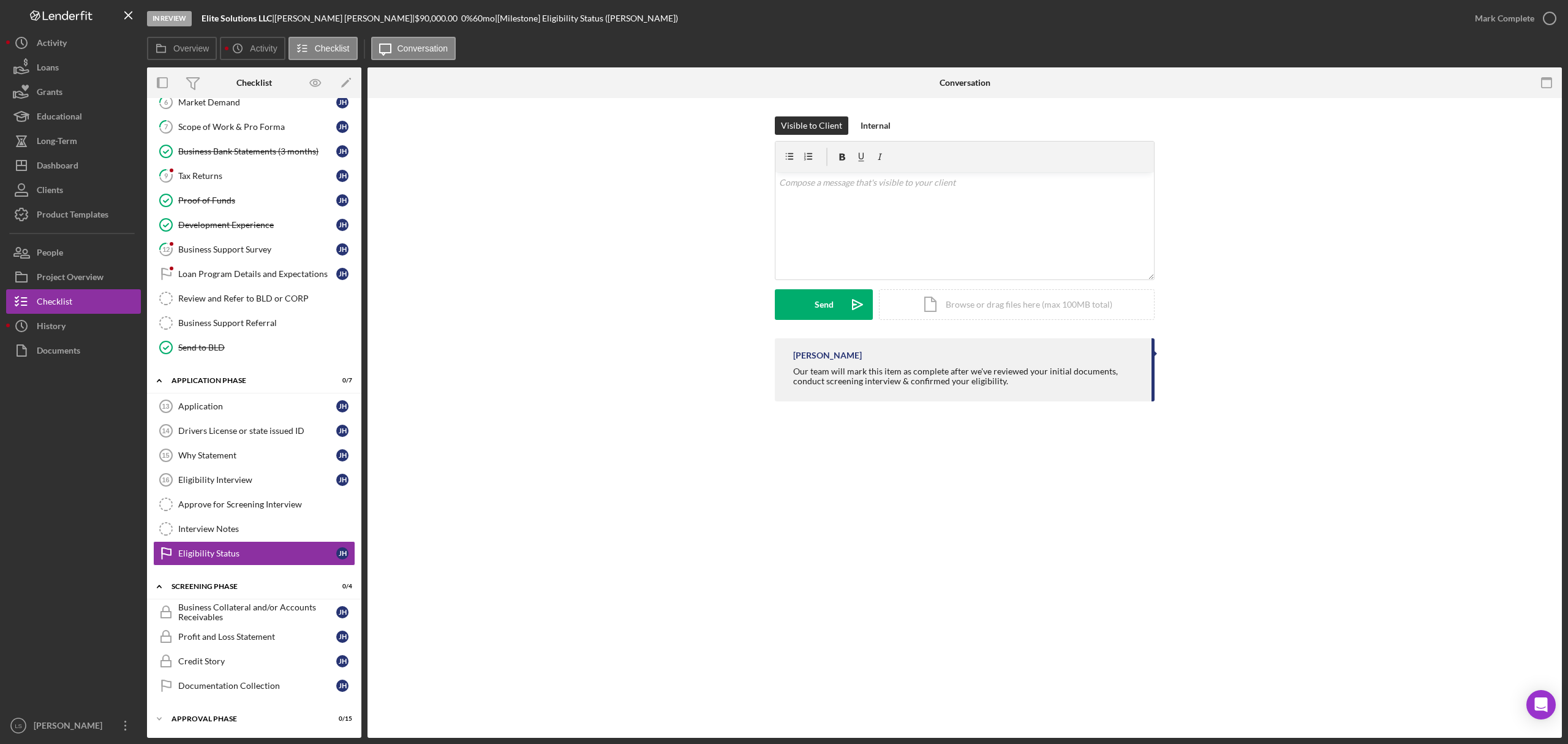
scroll to position [197, 0]
click at [1540, 30] on icon "button" at bounding box center [1550, 18] width 30 height 30
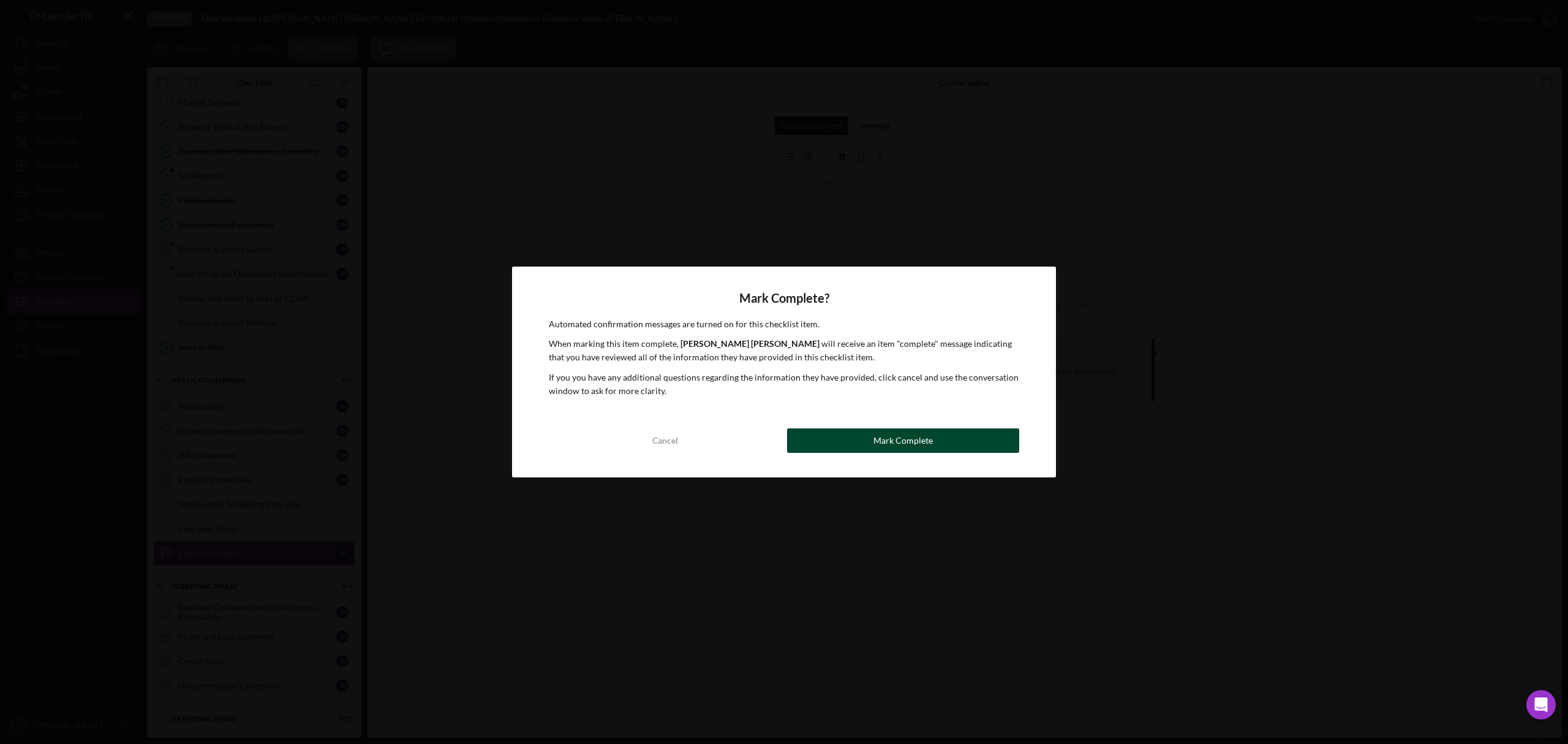
drag, startPoint x: 882, startPoint y: 435, endPoint x: 386, endPoint y: 250, distance: 529.4
click at [881, 435] on div "Mark Complete" at bounding box center [904, 441] width 59 height 24
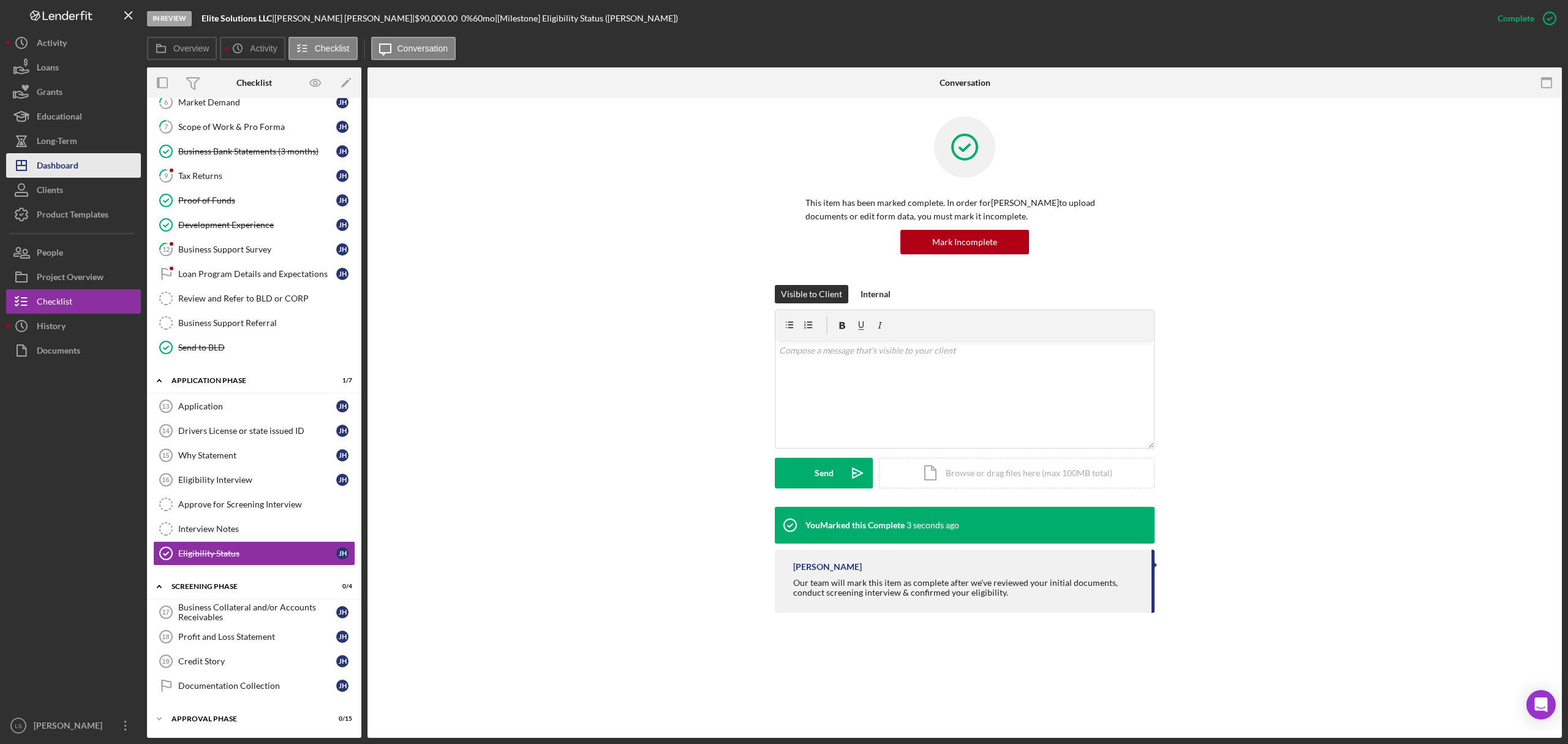
click at [67, 164] on div "Dashboard" at bounding box center [57, 167] width 42 height 27
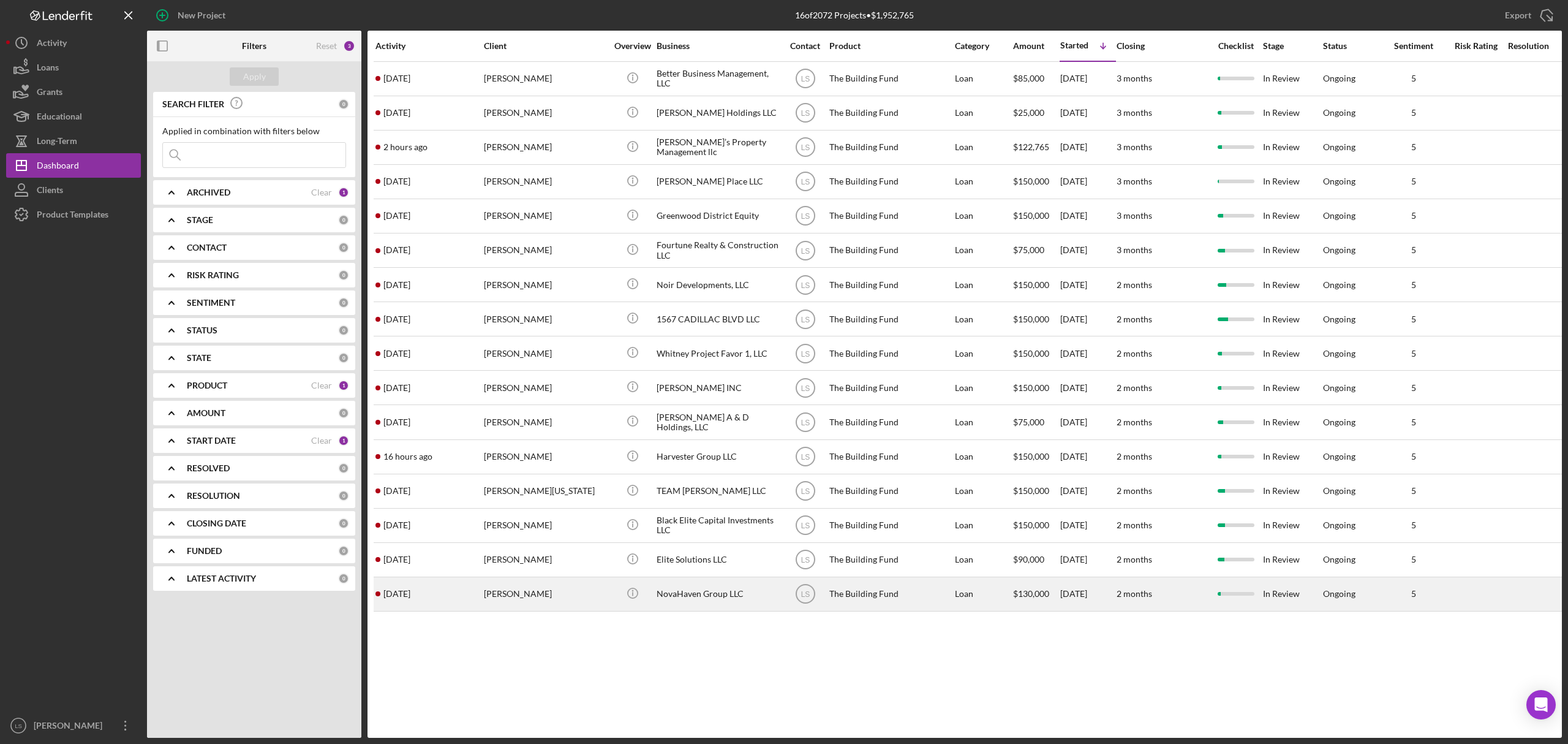
click at [520, 601] on div "[PERSON_NAME]" at bounding box center [545, 594] width 123 height 33
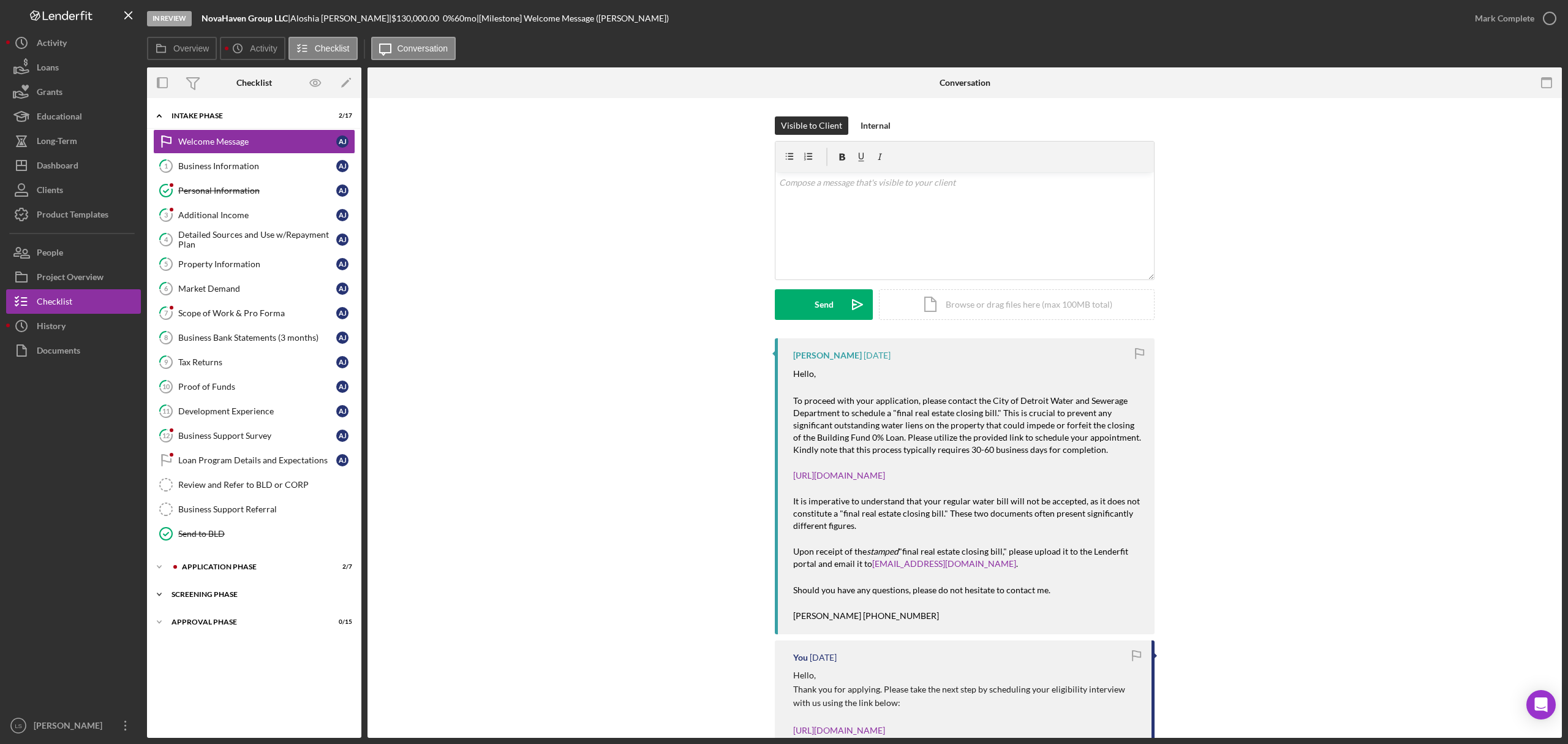
click at [229, 598] on div "Screening Phase" at bounding box center [258, 595] width 174 height 8
click at [242, 571] on div "Application Phase" at bounding box center [264, 567] width 164 height 8
click at [258, 598] on div "Application" at bounding box center [257, 592] width 158 height 10
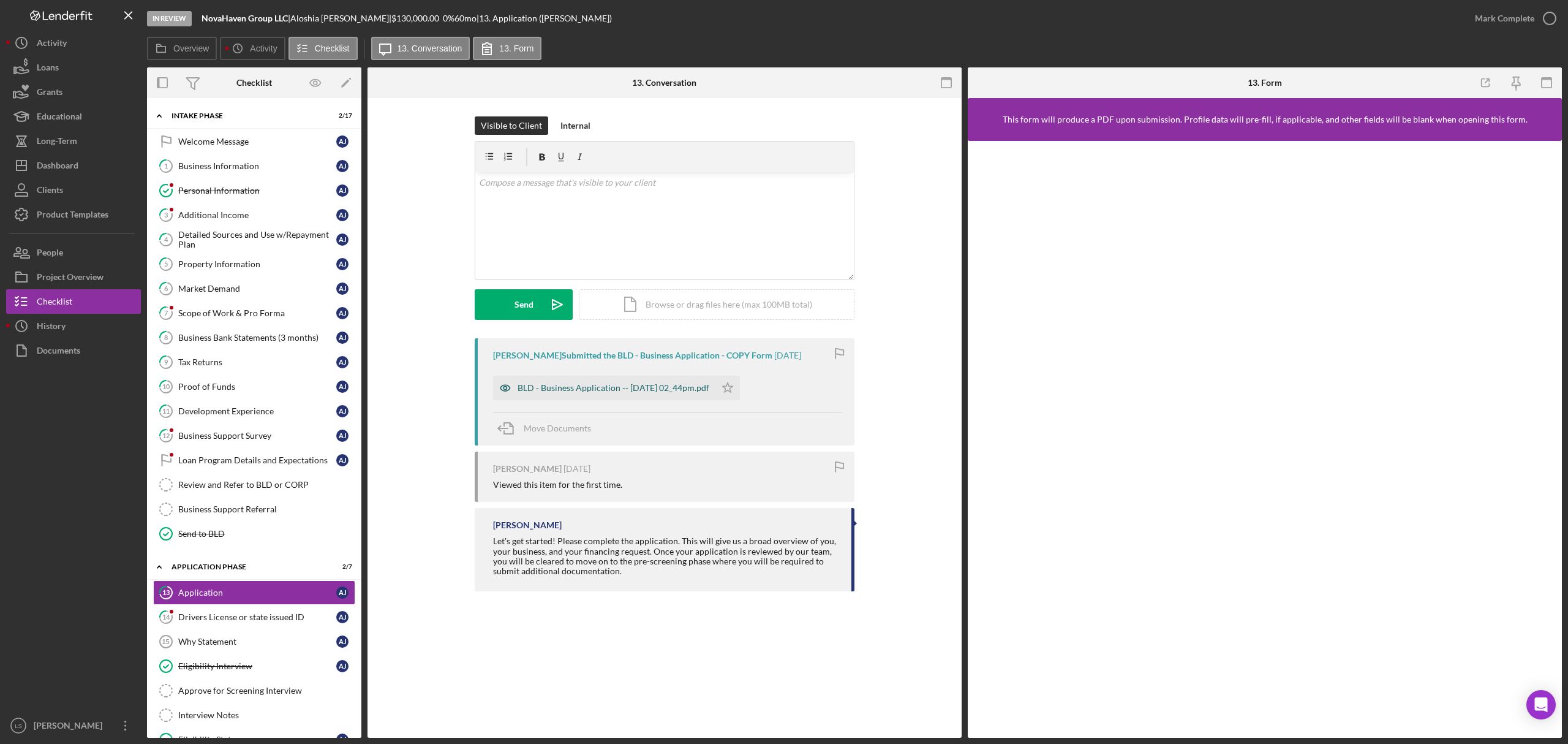
click at [640, 393] on div "BLD - Business Application -- [DATE] 02_44pm.pdf" at bounding box center [613, 388] width 192 height 10
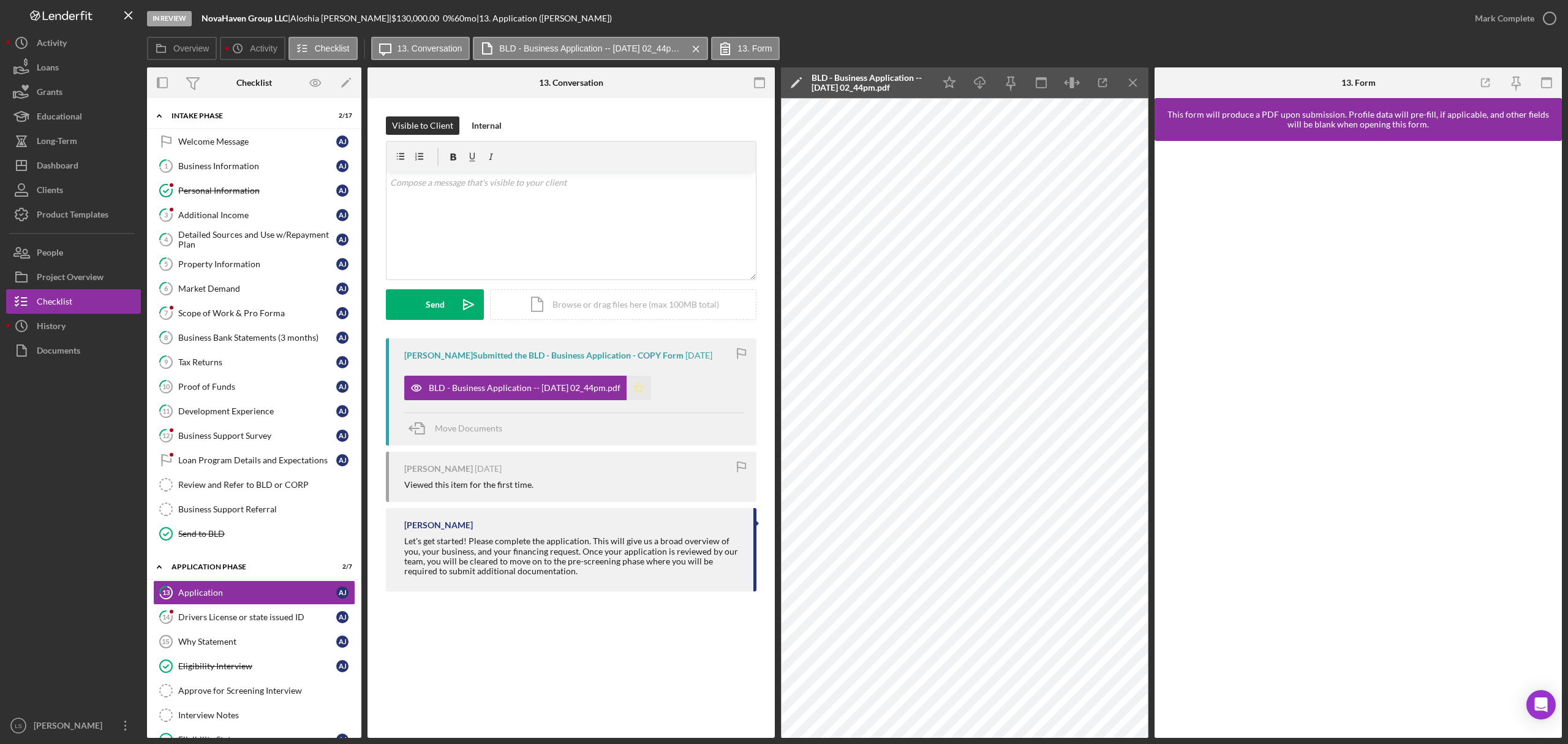
click at [651, 388] on icon "Icon/Star" at bounding box center [639, 388] width 24 height 24
click at [1547, 24] on circle "button" at bounding box center [1550, 18] width 12 height 12
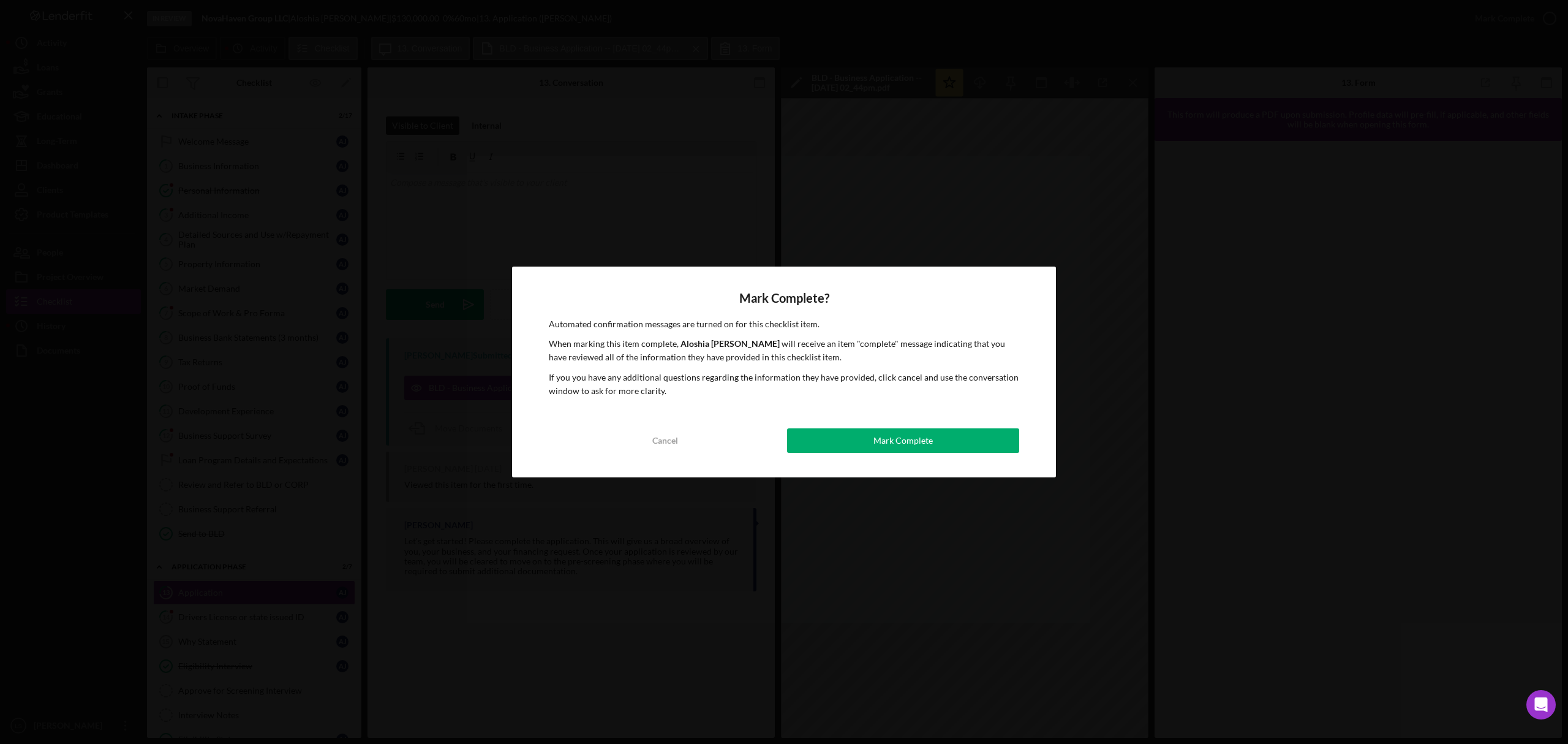
click at [838, 447] on button "Mark Complete" at bounding box center [903, 441] width 232 height 24
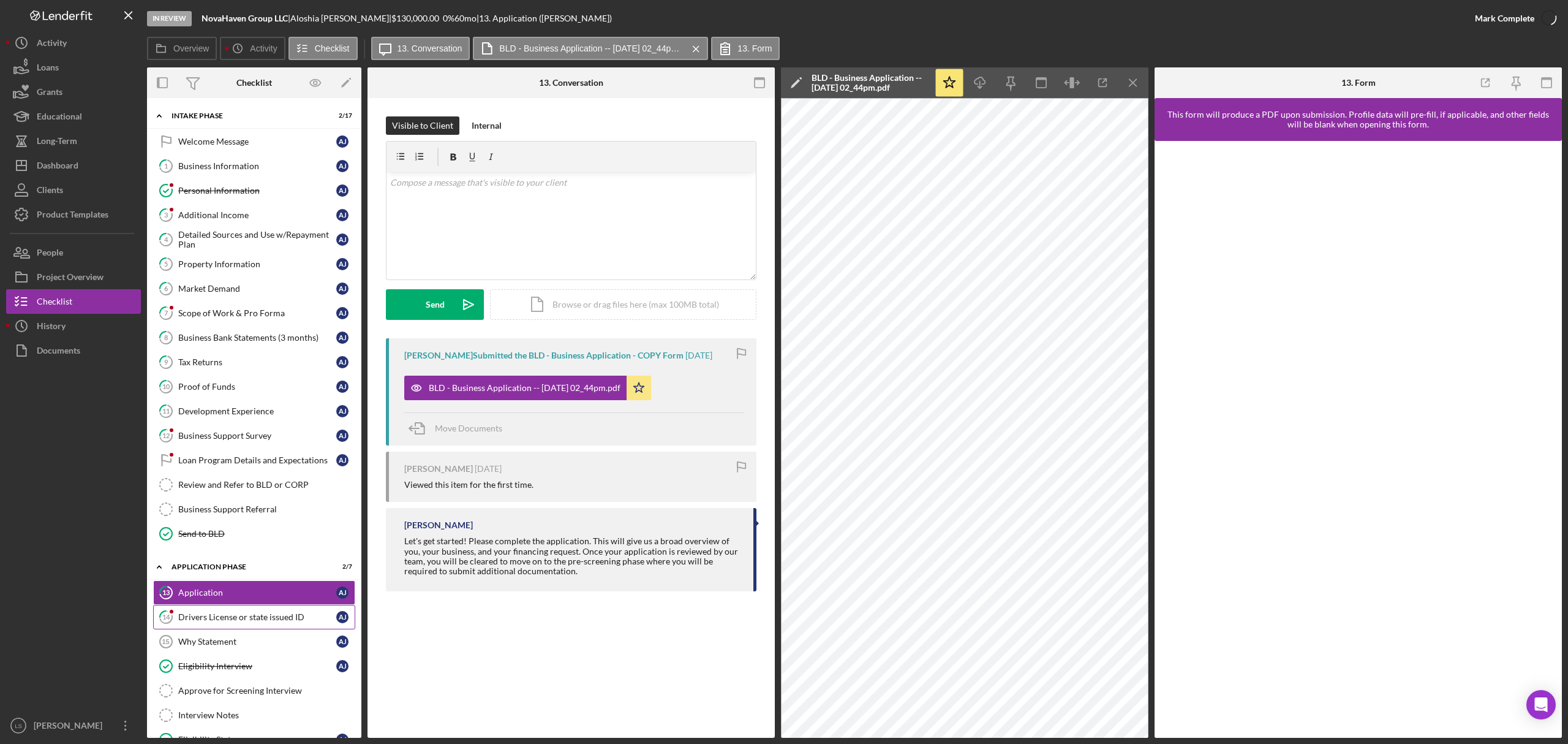
click at [267, 611] on link "14 Drivers License or state issued ID A J" at bounding box center [254, 617] width 202 height 24
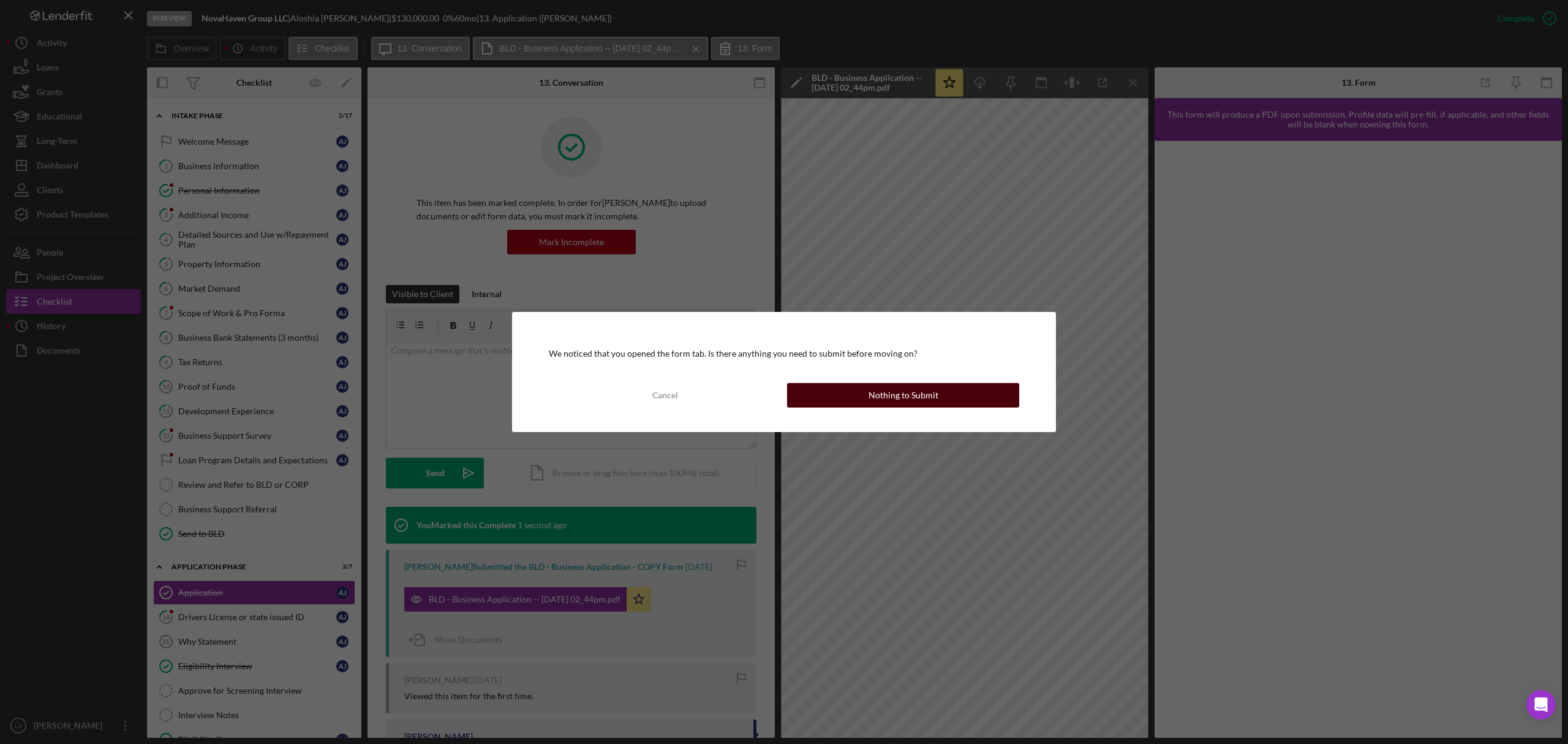
click at [849, 396] on button "Nothing to Submit" at bounding box center [903, 396] width 232 height 24
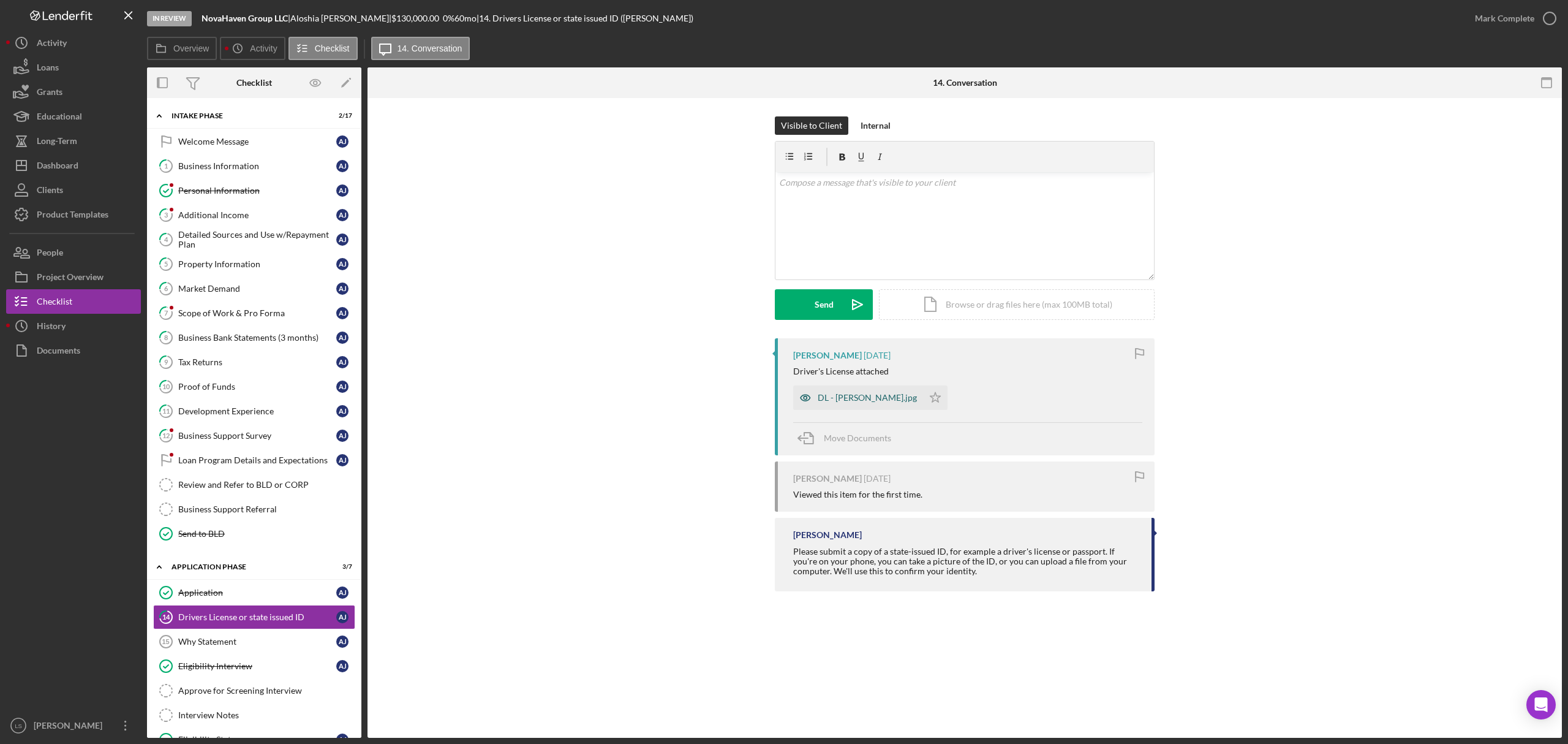
click at [838, 408] on div "DL - [PERSON_NAME].jpg" at bounding box center [858, 398] width 130 height 24
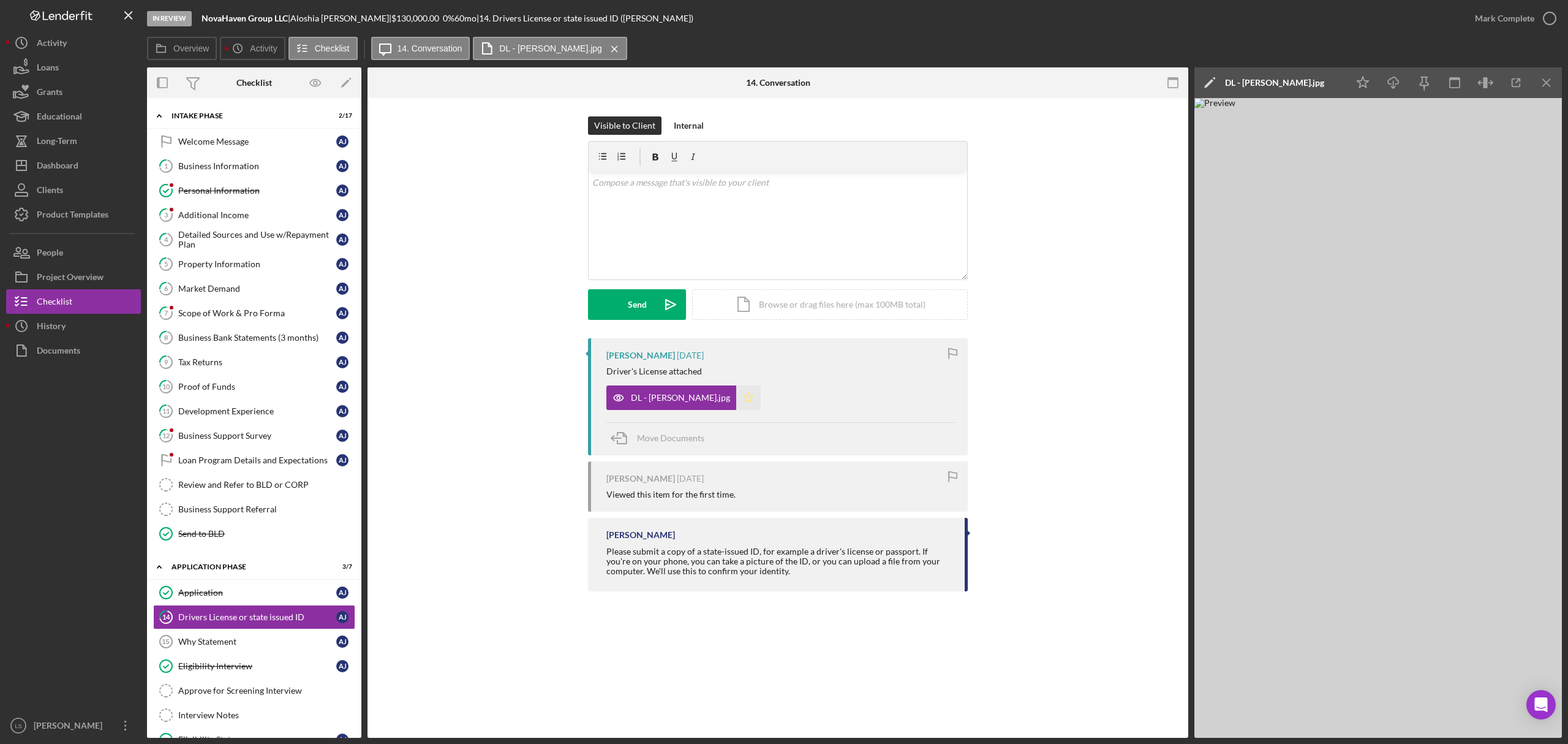
click at [736, 397] on icon "Icon/Star" at bounding box center [748, 398] width 24 height 24
click at [1534, 13] on icon "button" at bounding box center [1550, 18] width 30 height 30
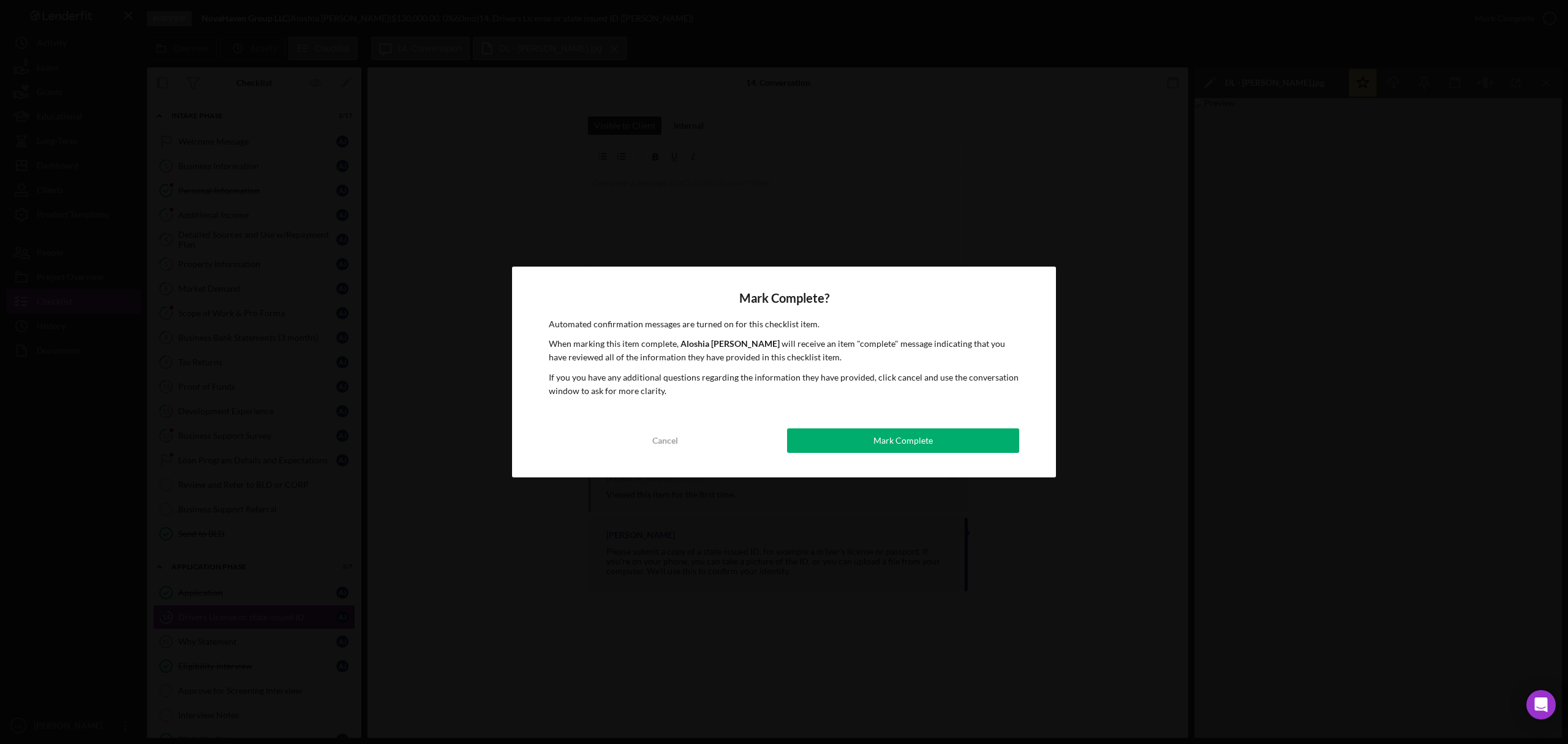
click at [914, 454] on div "Mark Complete? Automated confirmation messages are turned on for this checklist…" at bounding box center [784, 372] width 544 height 211
click at [922, 439] on div "Mark Complete" at bounding box center [904, 441] width 59 height 24
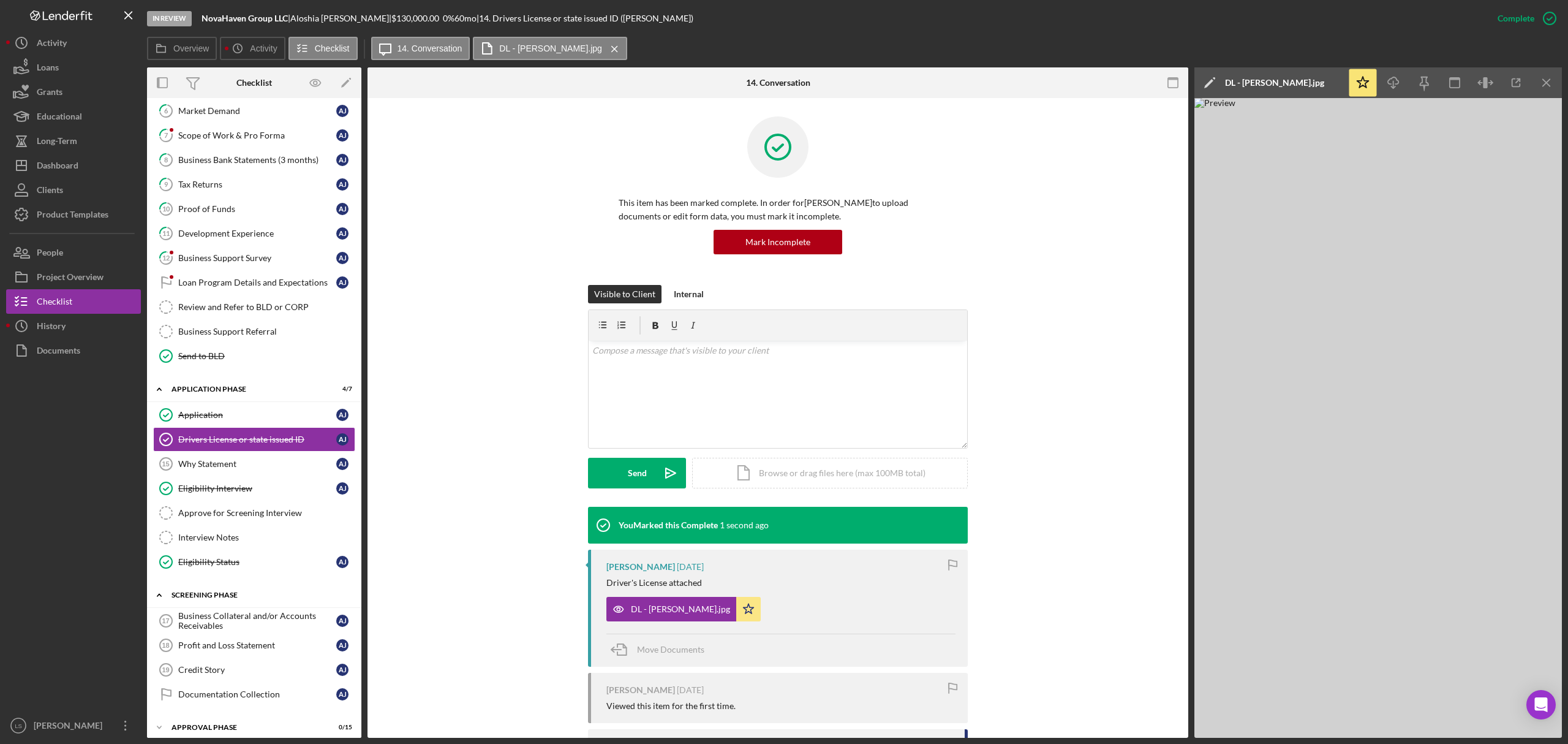
scroll to position [197, 0]
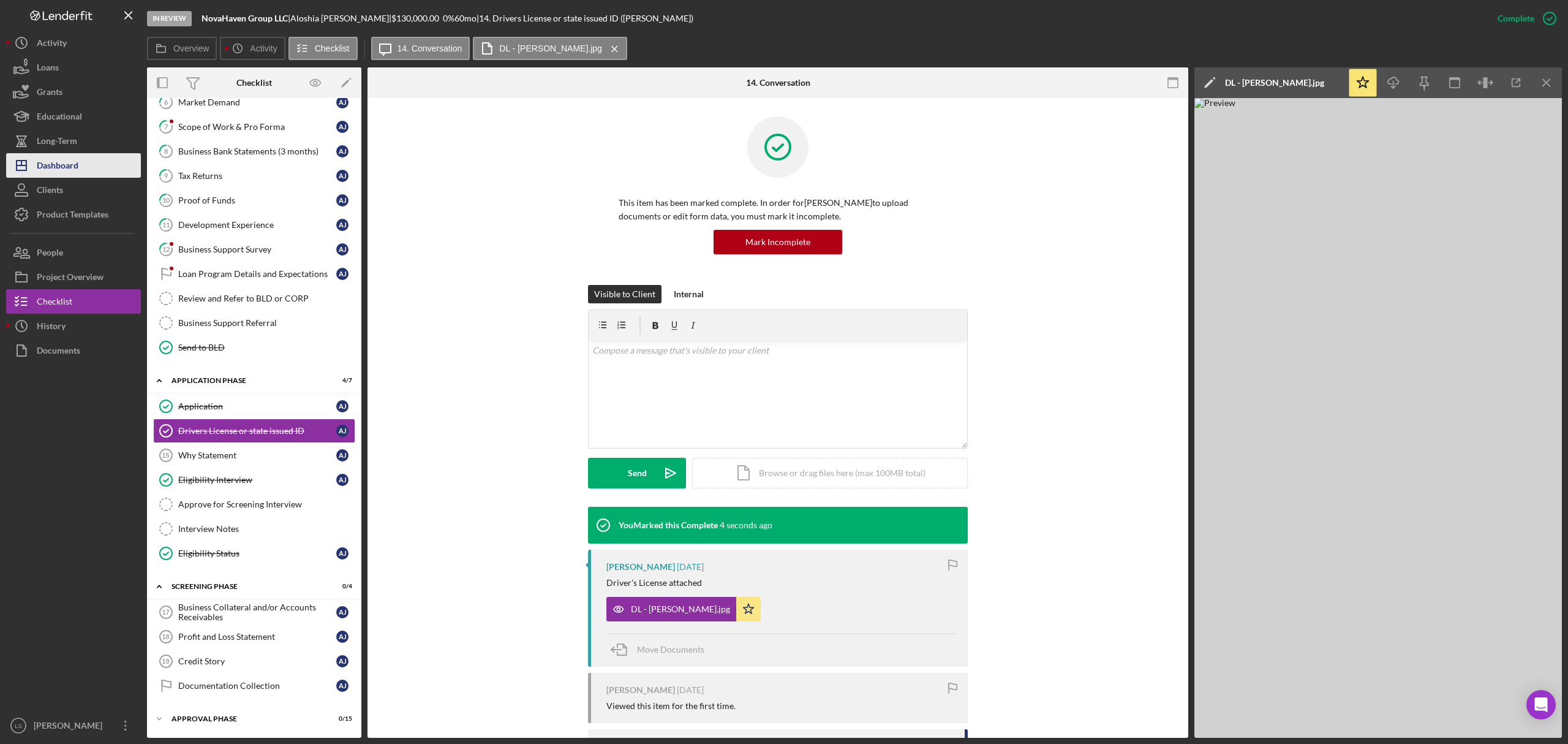
click at [65, 173] on div "Dashboard" at bounding box center [57, 167] width 42 height 27
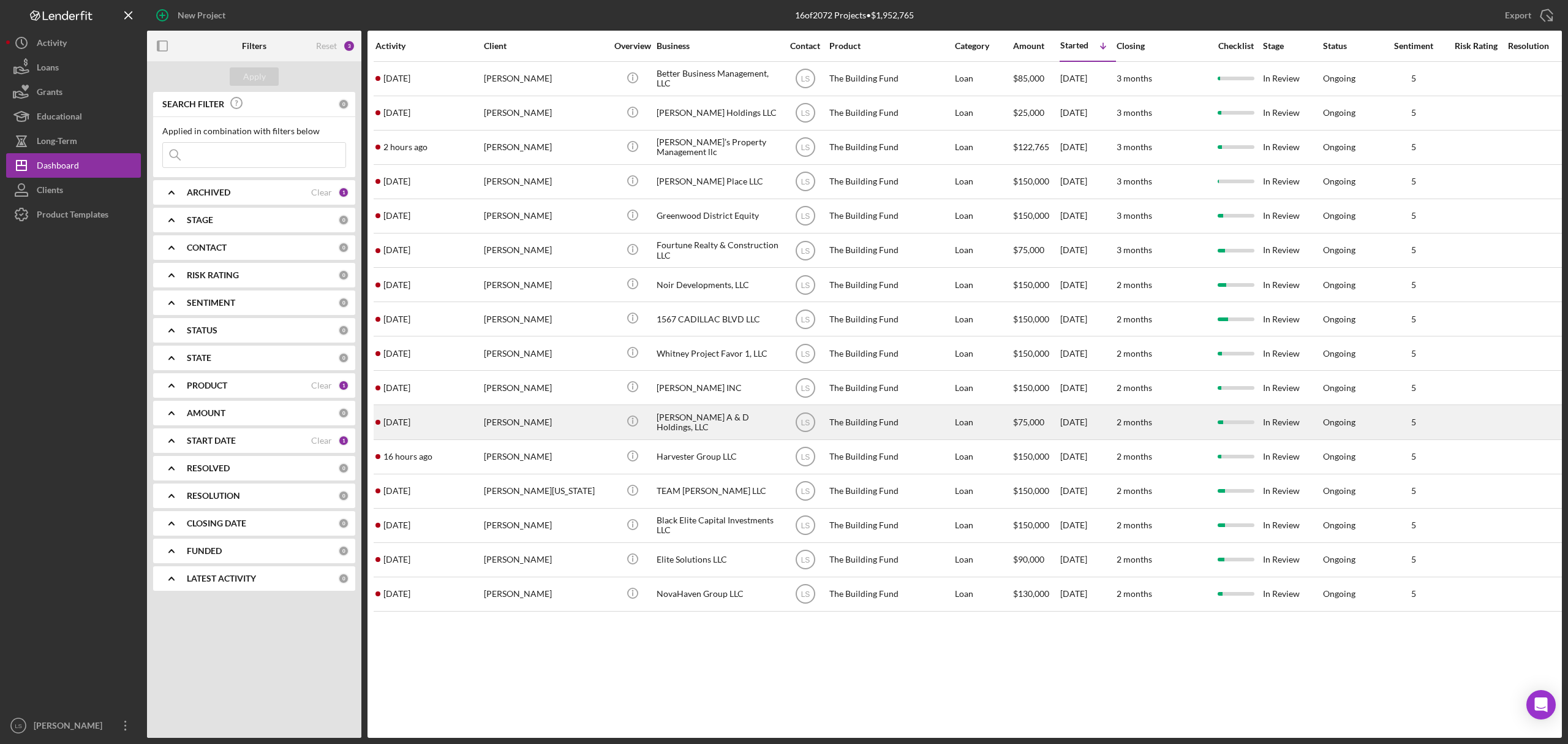
click at [505, 405] on tbody "[DATE] [PERSON_NAME] [PERSON_NAME] Icon/Info Better Business Management, LLC LS…" at bounding box center [1099, 336] width 1452 height 550
click at [513, 437] on div "[PERSON_NAME]" at bounding box center [545, 422] width 123 height 33
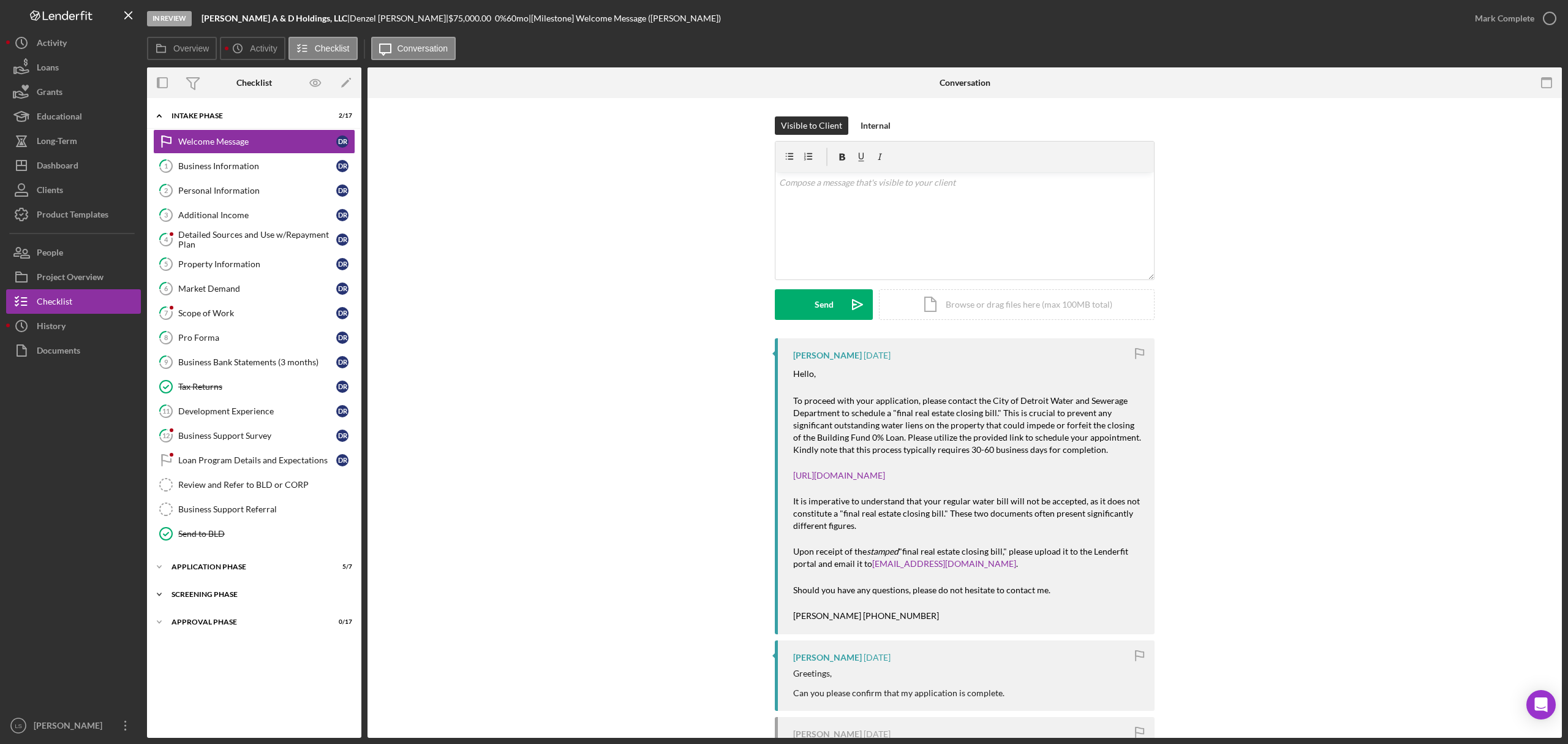
click at [221, 598] on div "Screening Phase" at bounding box center [258, 595] width 174 height 8
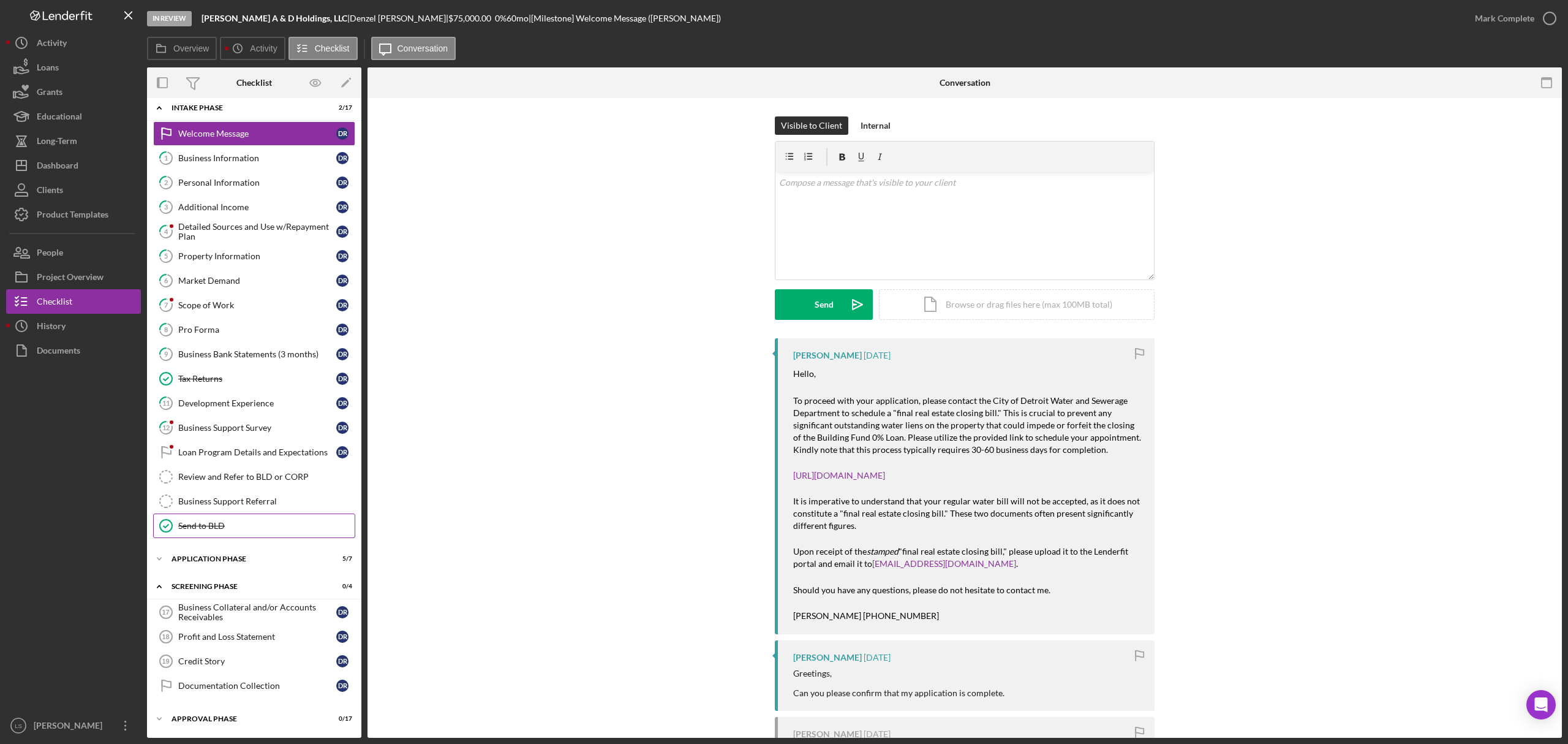
scroll to position [16, 0]
drag, startPoint x: 261, startPoint y: 662, endPoint x: 614, endPoint y: 518, distance: 381.2
click at [261, 662] on div "Credit Story" at bounding box center [257, 661] width 158 height 10
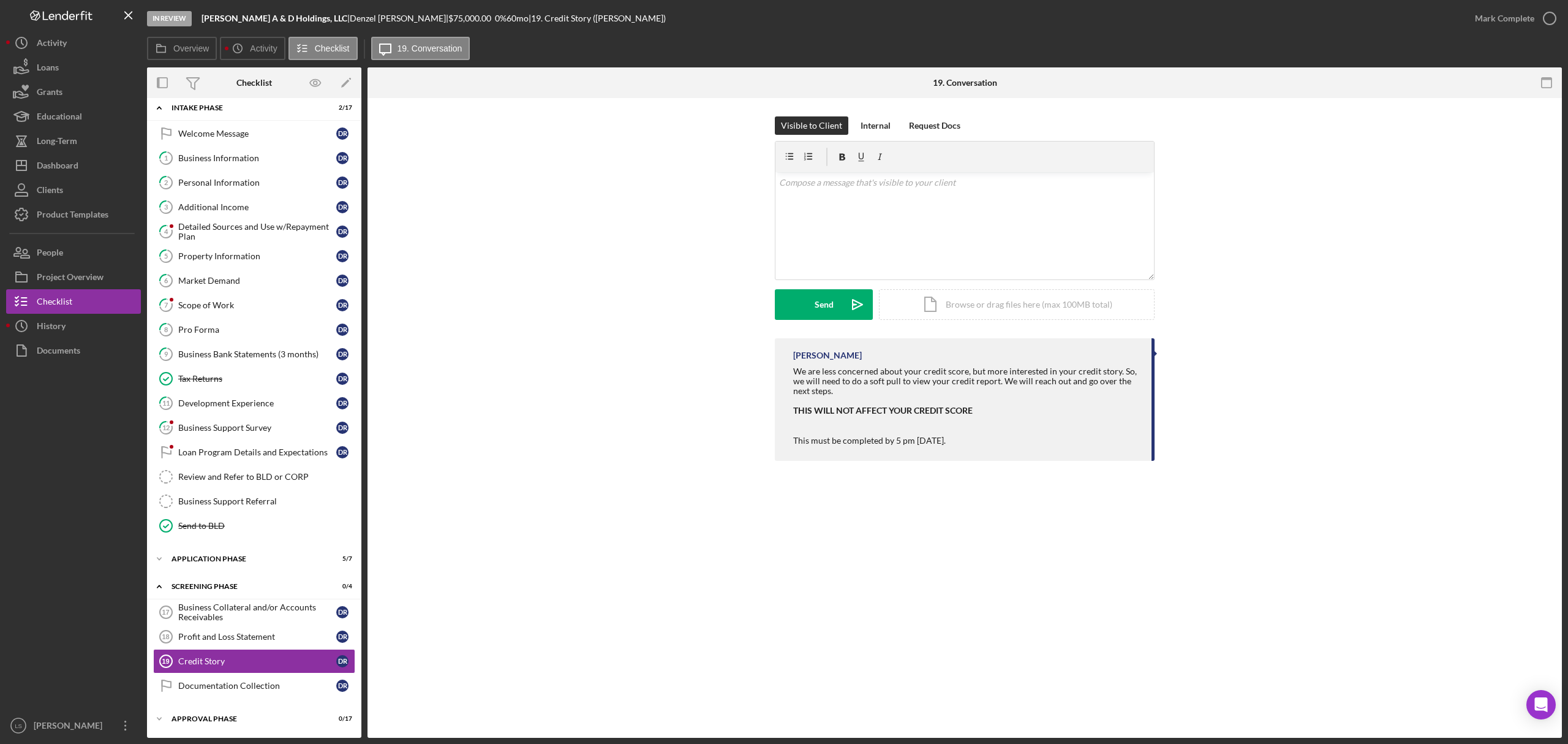
scroll to position [16, 0]
click at [921, 234] on div "v Color teal Color pink Remove color Add row above Add row below Add column bef…" at bounding box center [965, 226] width 379 height 107
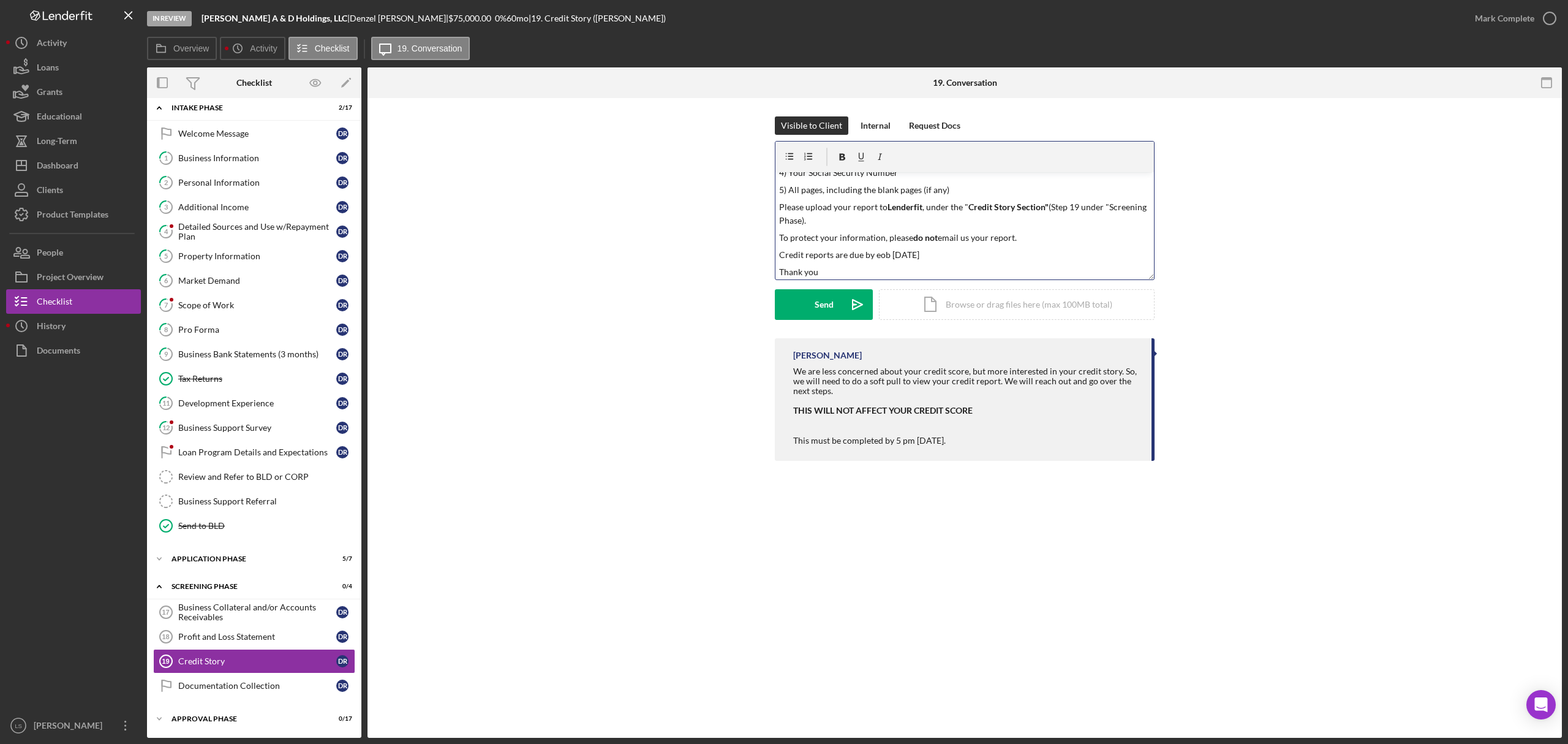
click at [878, 255] on p "Credit reports are due by eob [DATE]" at bounding box center [965, 255] width 372 height 14
click at [885, 254] on p "Credit reports are due by eob [DATE]" at bounding box center [965, 255] width 372 height 14
click at [889, 258] on p "Credit reports are due by eob [DATE]" at bounding box center [965, 255] width 372 height 14
drag, startPoint x: 841, startPoint y: 271, endPoint x: 755, endPoint y: 127, distance: 167.7
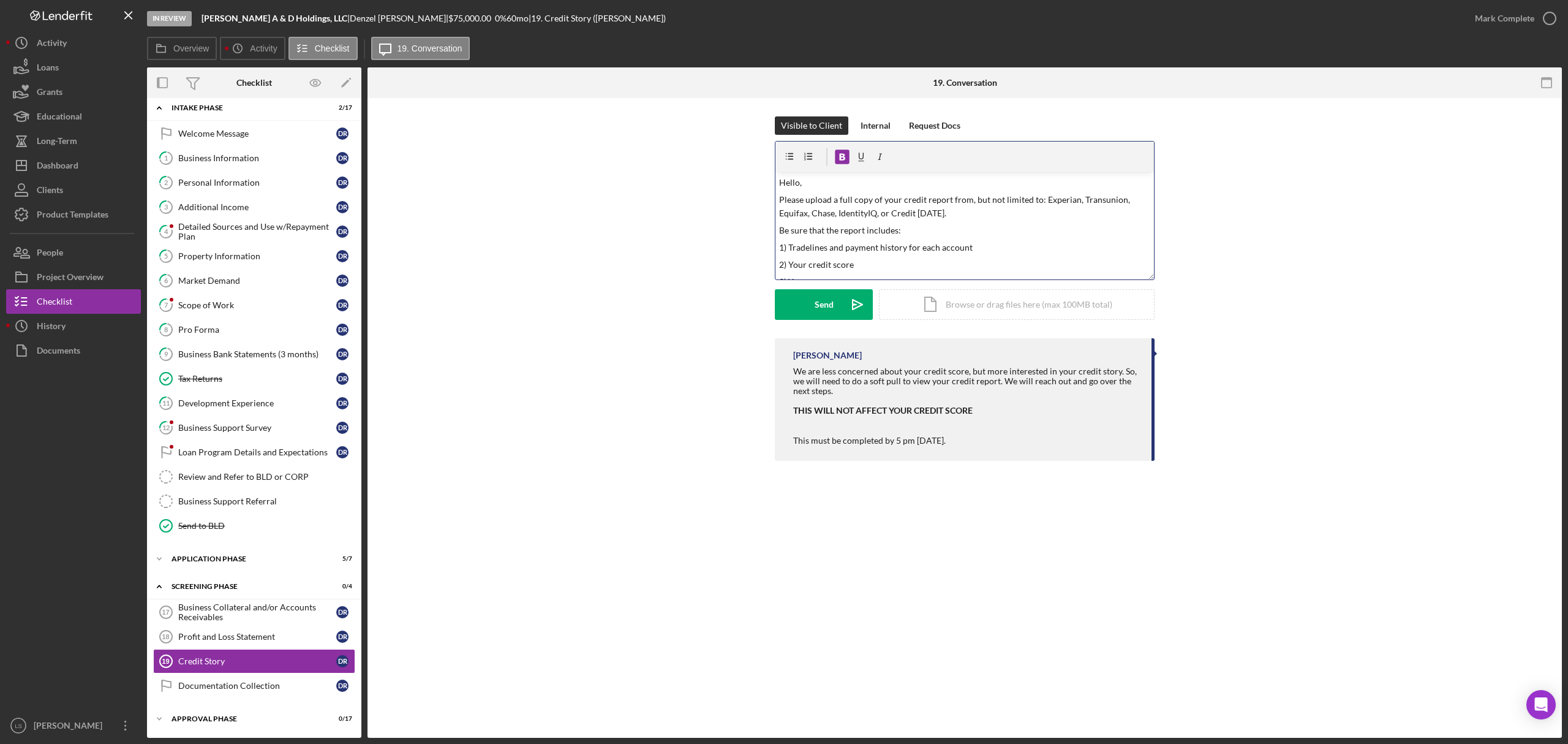
click at [755, 127] on div "Visible to Client Internal Request Docs v Color teal Color pink Remove color Ad…" at bounding box center [965, 227] width 1158 height 222
copy div "Hello, Please upload a full copy of your credit report from, but not limited to…"
click at [836, 300] on button "Send Icon/icon-invite-send" at bounding box center [824, 305] width 98 height 30
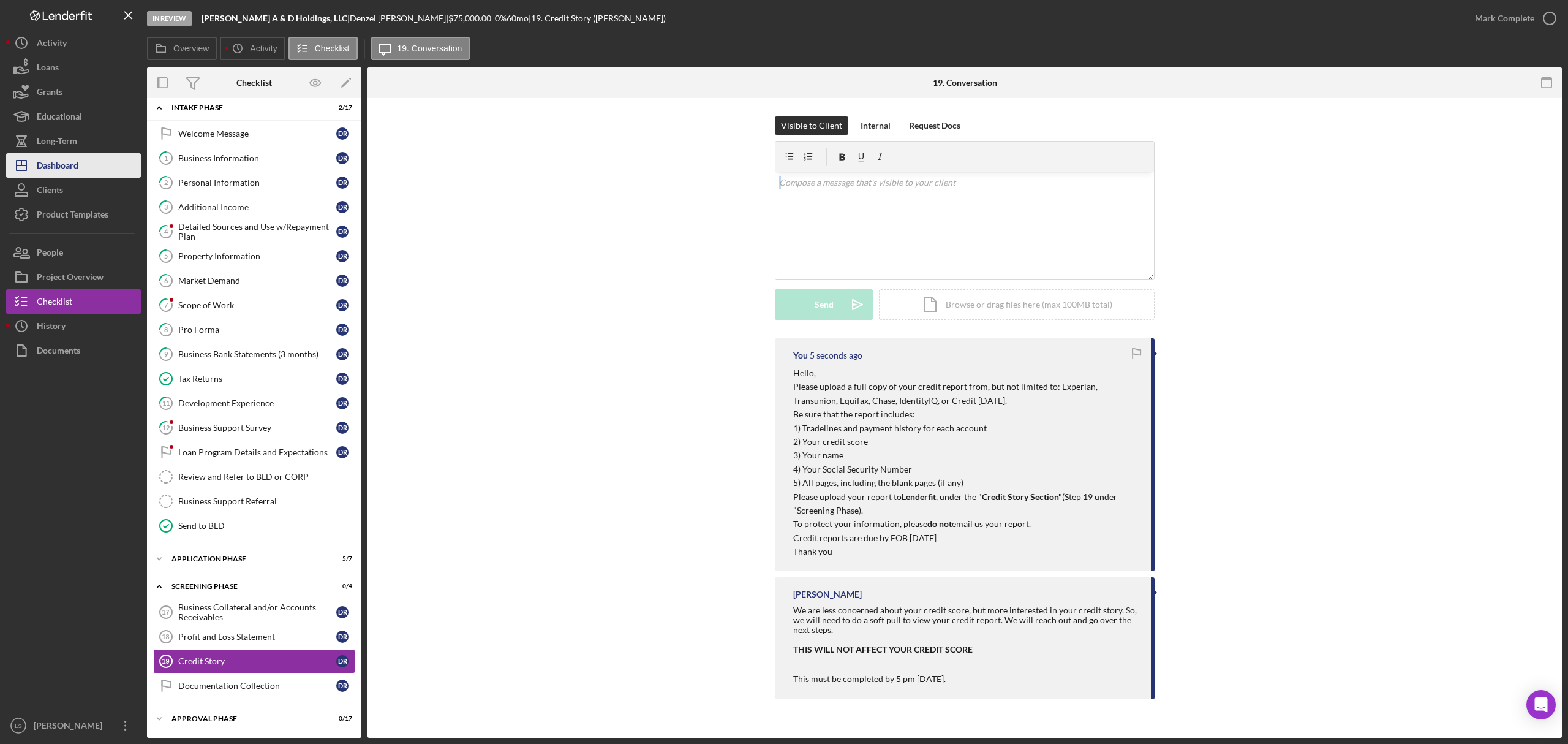
click at [67, 157] on div "Dashboard" at bounding box center [57, 167] width 42 height 27
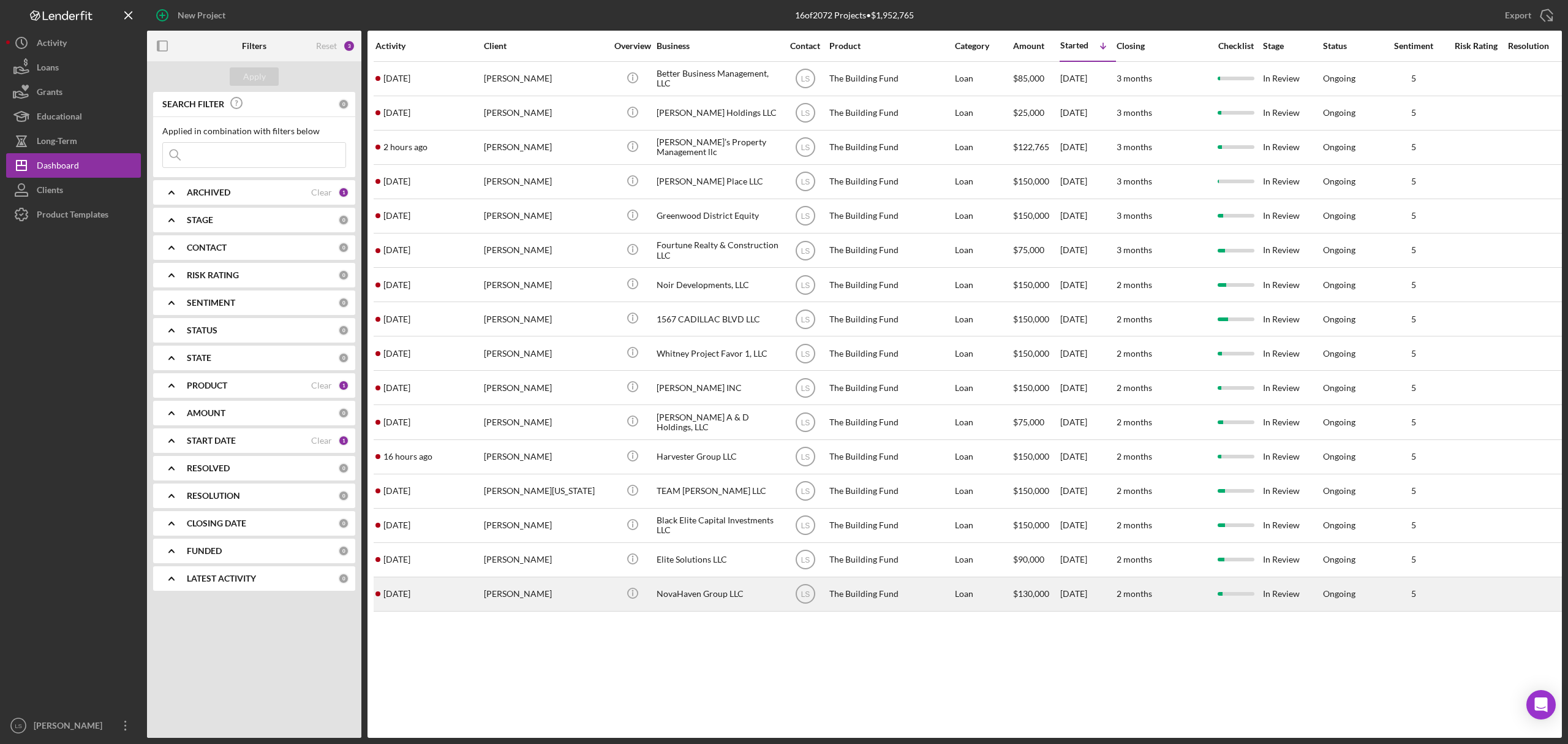
click at [510, 589] on div "[PERSON_NAME]" at bounding box center [545, 594] width 123 height 33
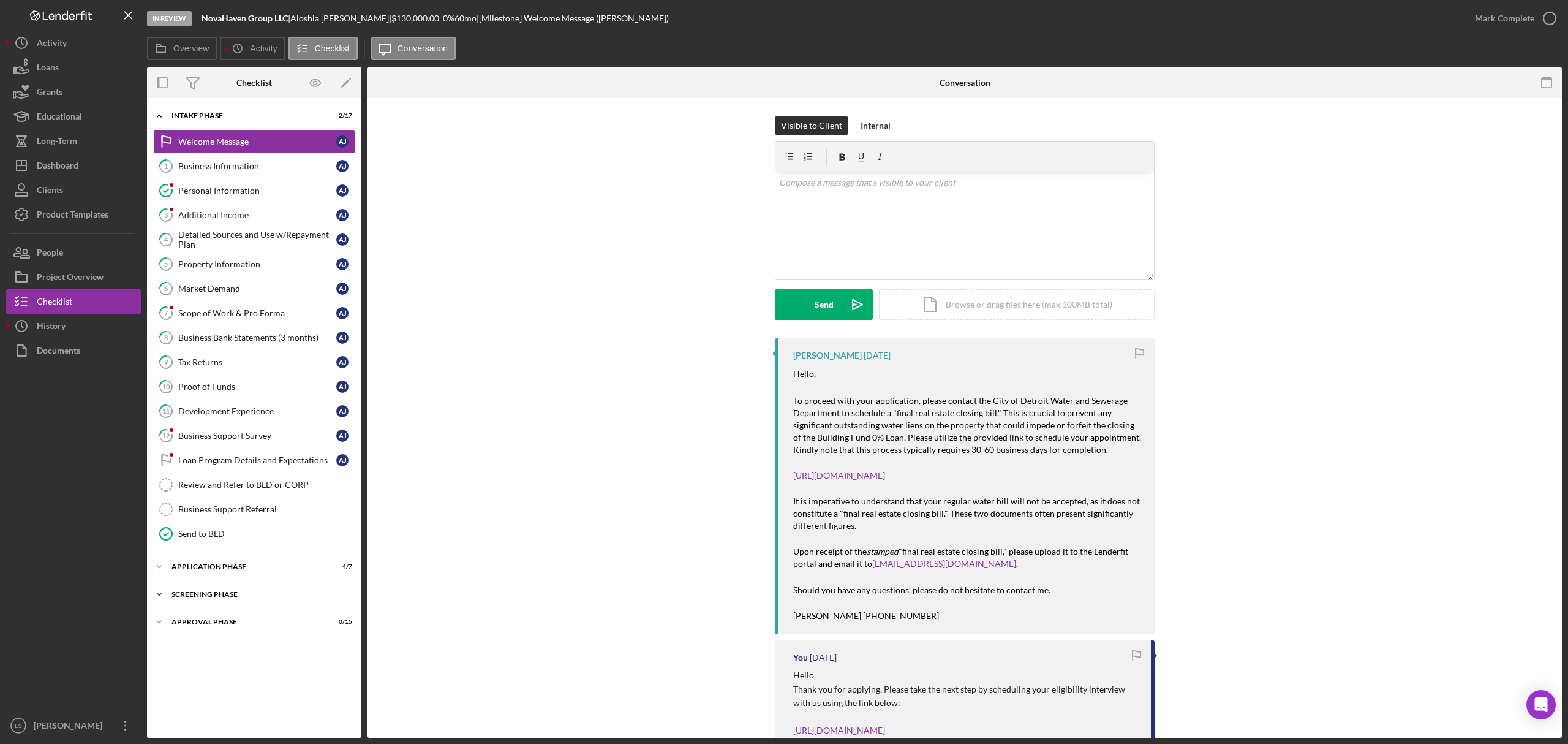
click at [254, 596] on div "Icon/Expander Screening Phase 0 / 4" at bounding box center [254, 595] width 214 height 24
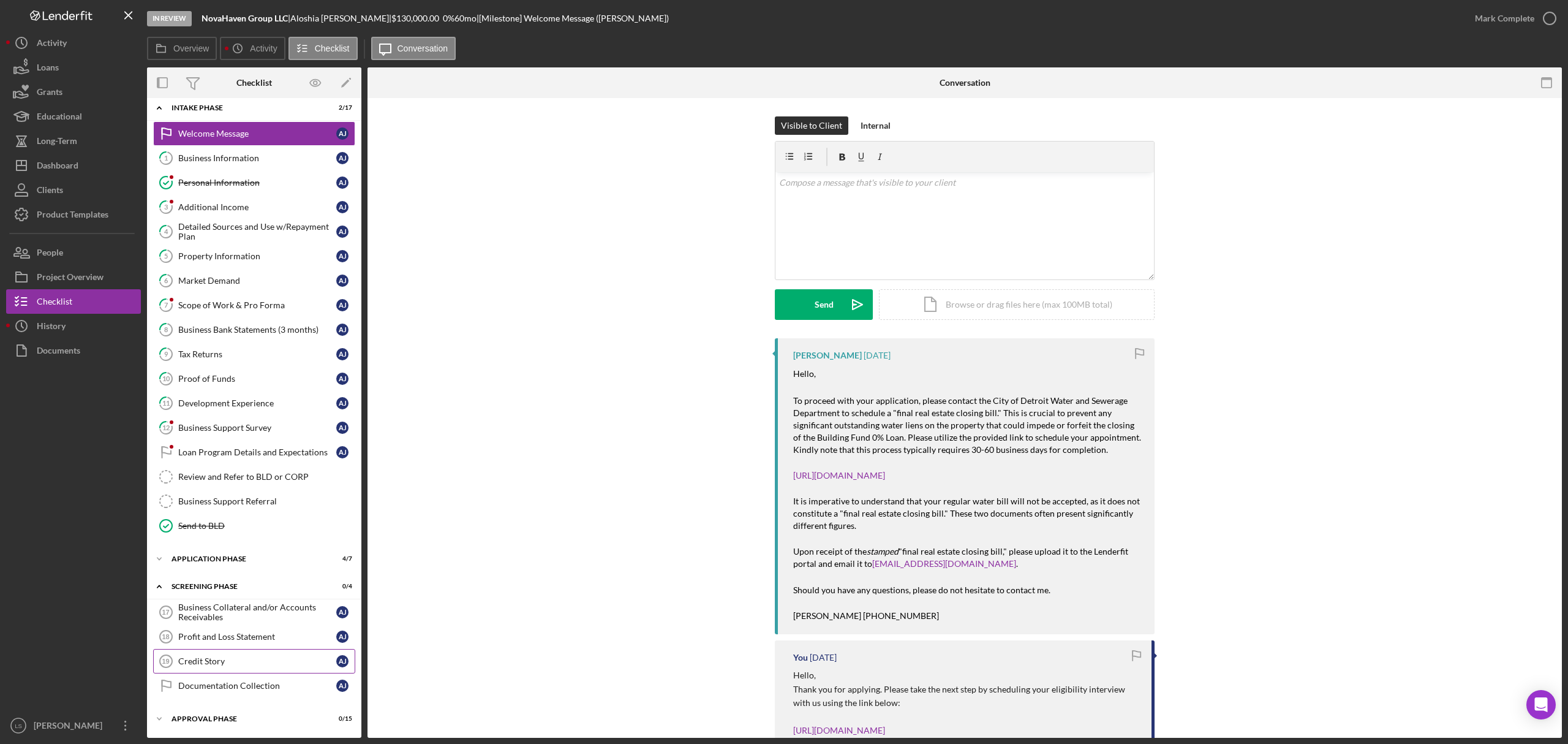
click at [251, 656] on div "Credit Story" at bounding box center [257, 661] width 158 height 10
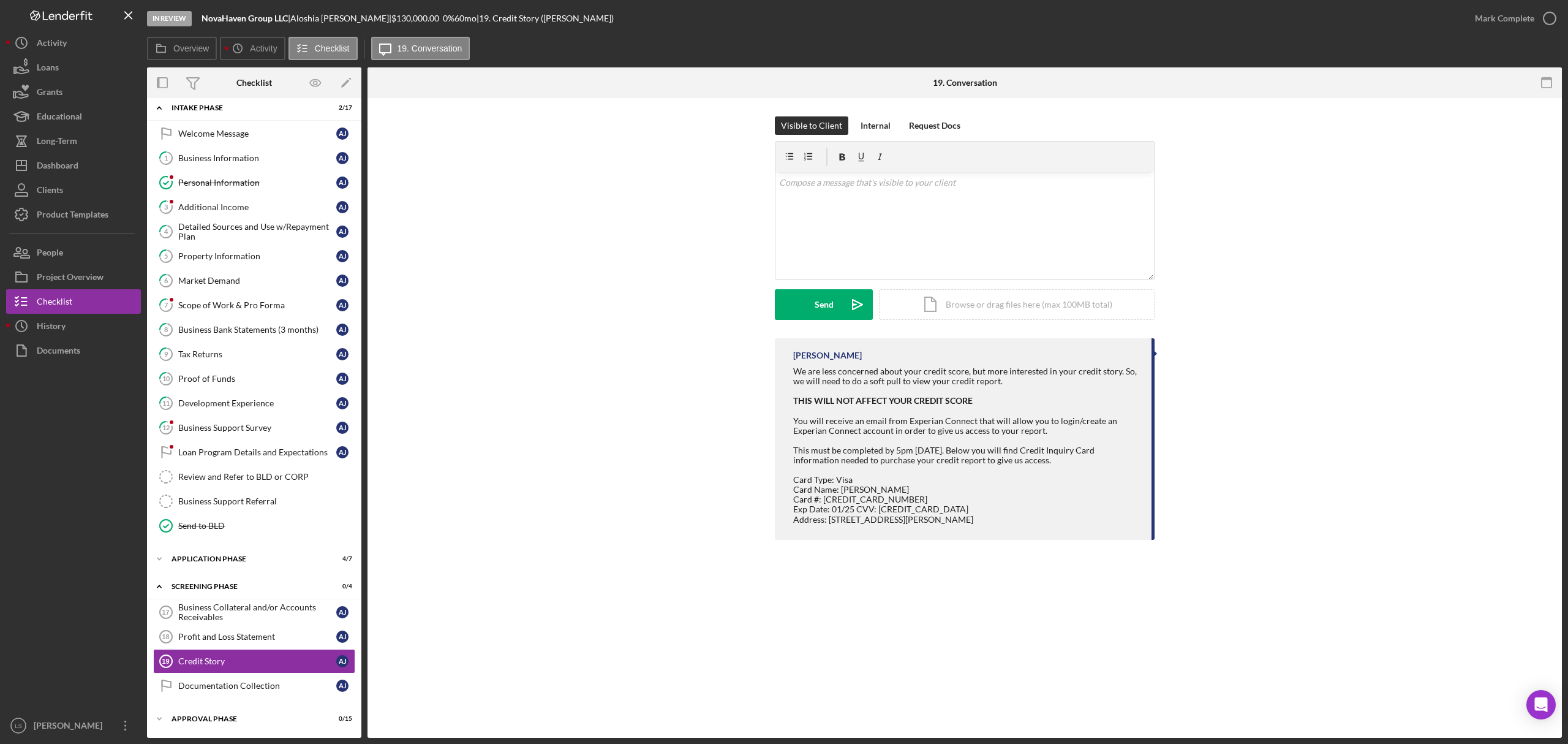
scroll to position [16, 0]
click at [924, 204] on div "v Color teal Color pink Remove color Add row above Add row below Add column bef…" at bounding box center [965, 226] width 379 height 107
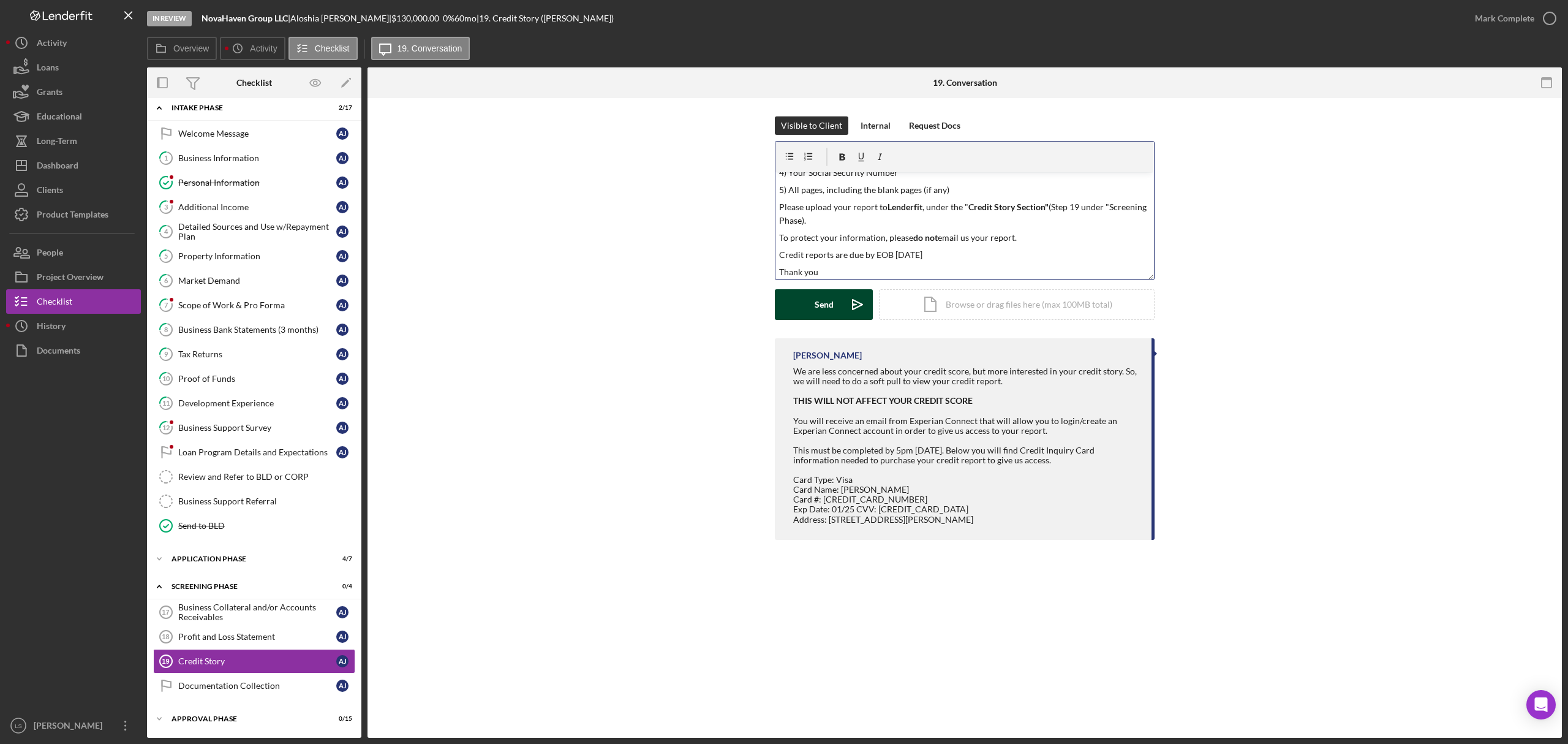
click at [830, 307] on div "Send" at bounding box center [824, 305] width 19 height 30
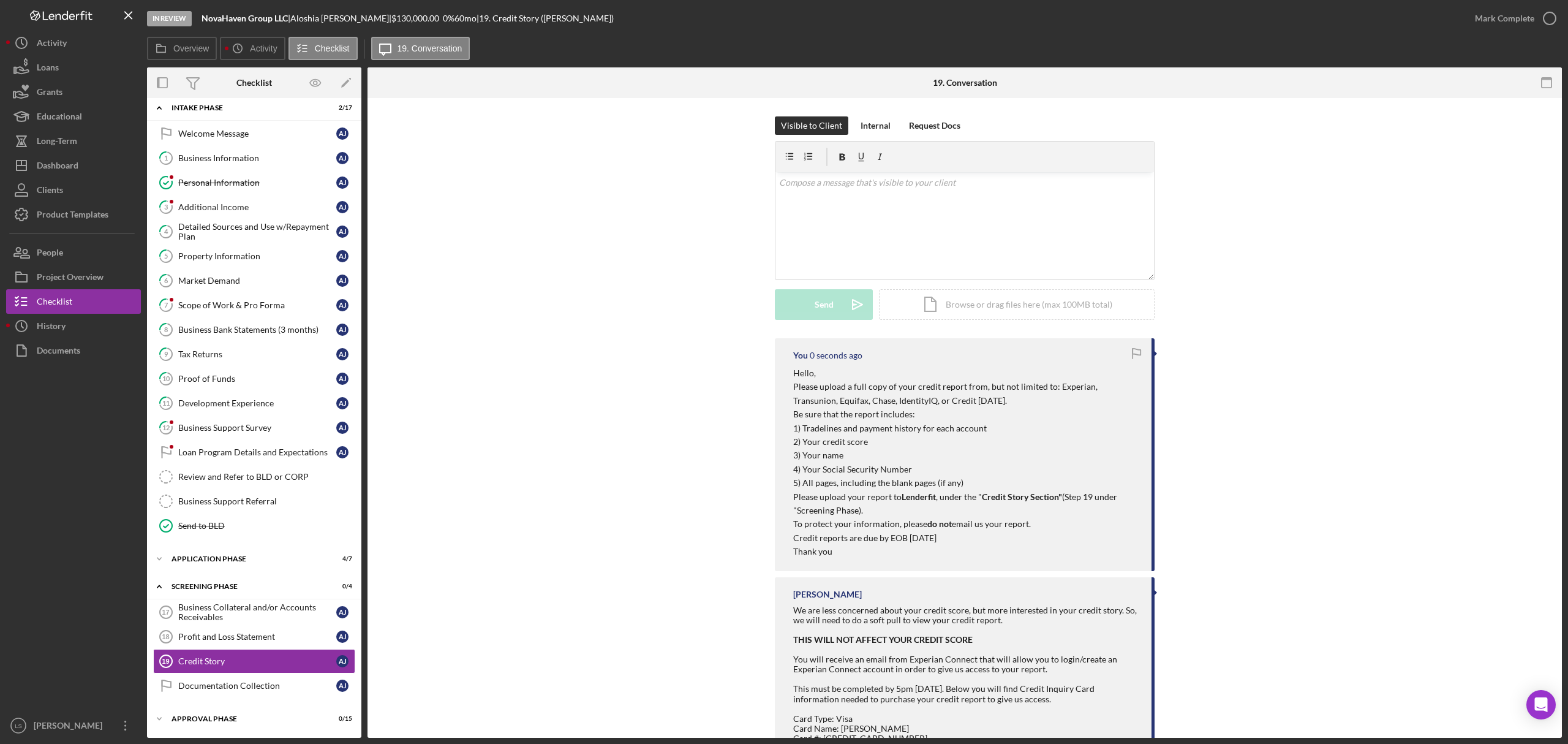
scroll to position [0, 0]
drag, startPoint x: 82, startPoint y: 174, endPoint x: 0, endPoint y: 480, distance: 316.8
click at [82, 174] on button "Icon/Dashboard Dashboard" at bounding box center [73, 165] width 135 height 24
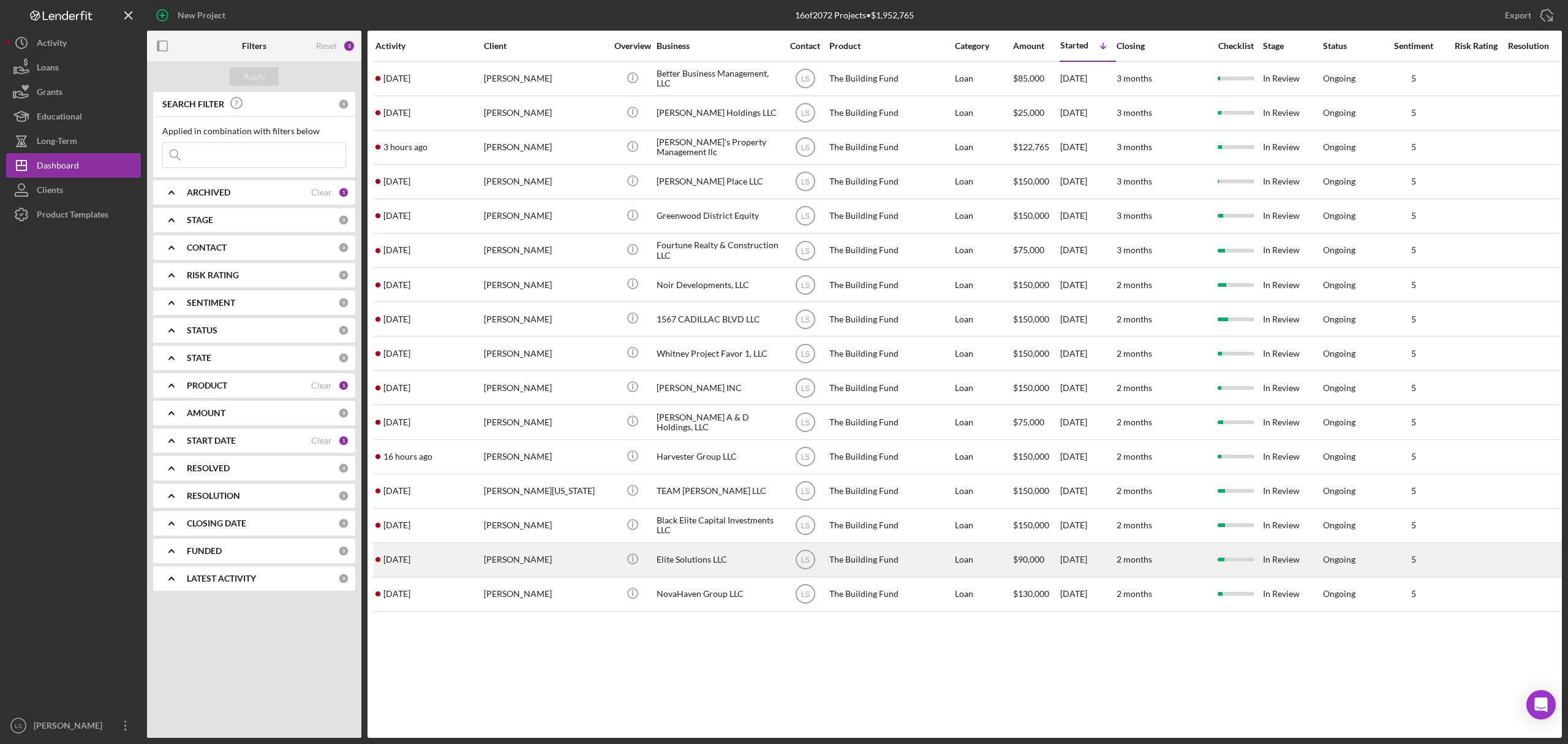
click at [495, 563] on div "[PERSON_NAME]" at bounding box center [545, 560] width 123 height 33
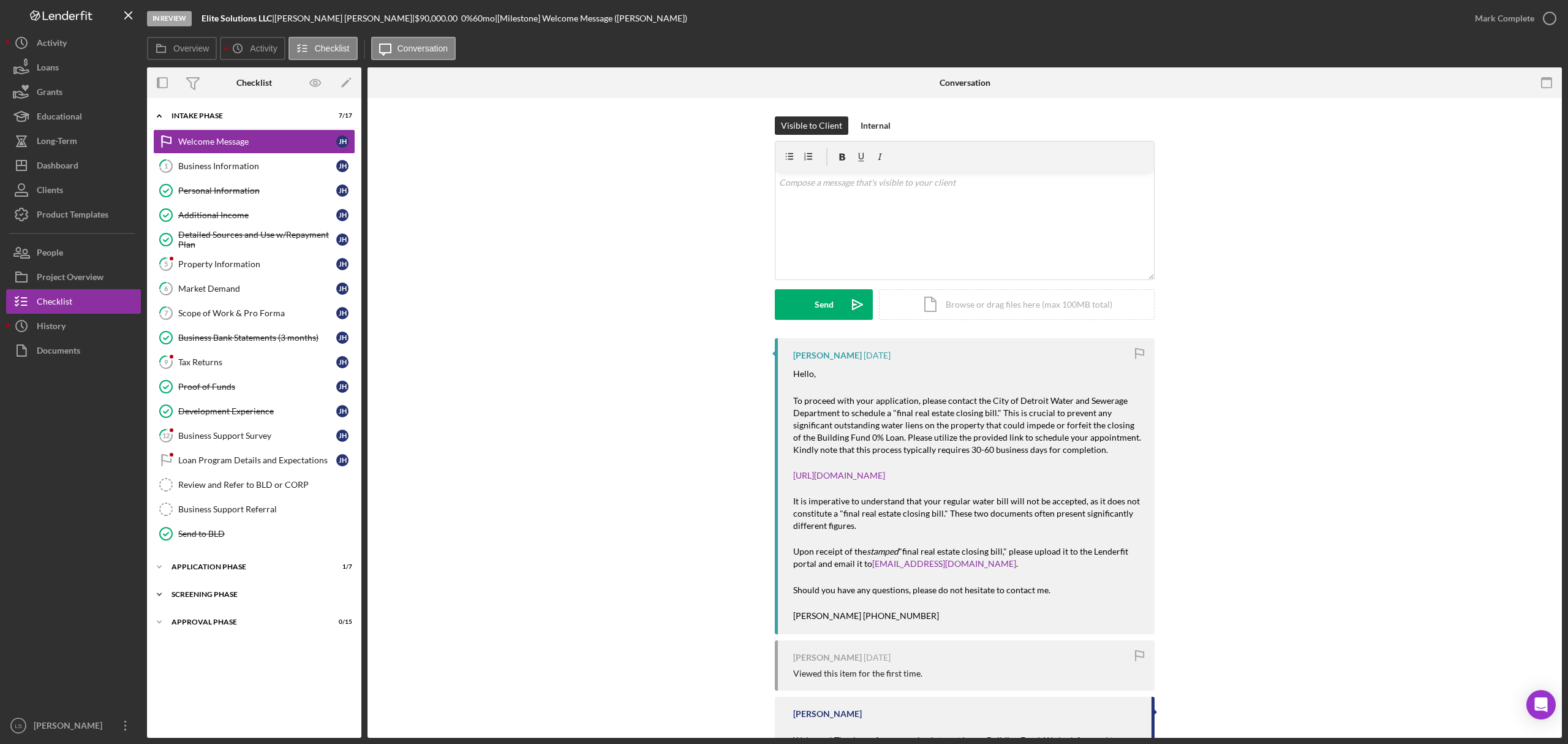
click at [250, 607] on div "Icon/Expander Screening Phase 0 / 4" at bounding box center [254, 595] width 214 height 24
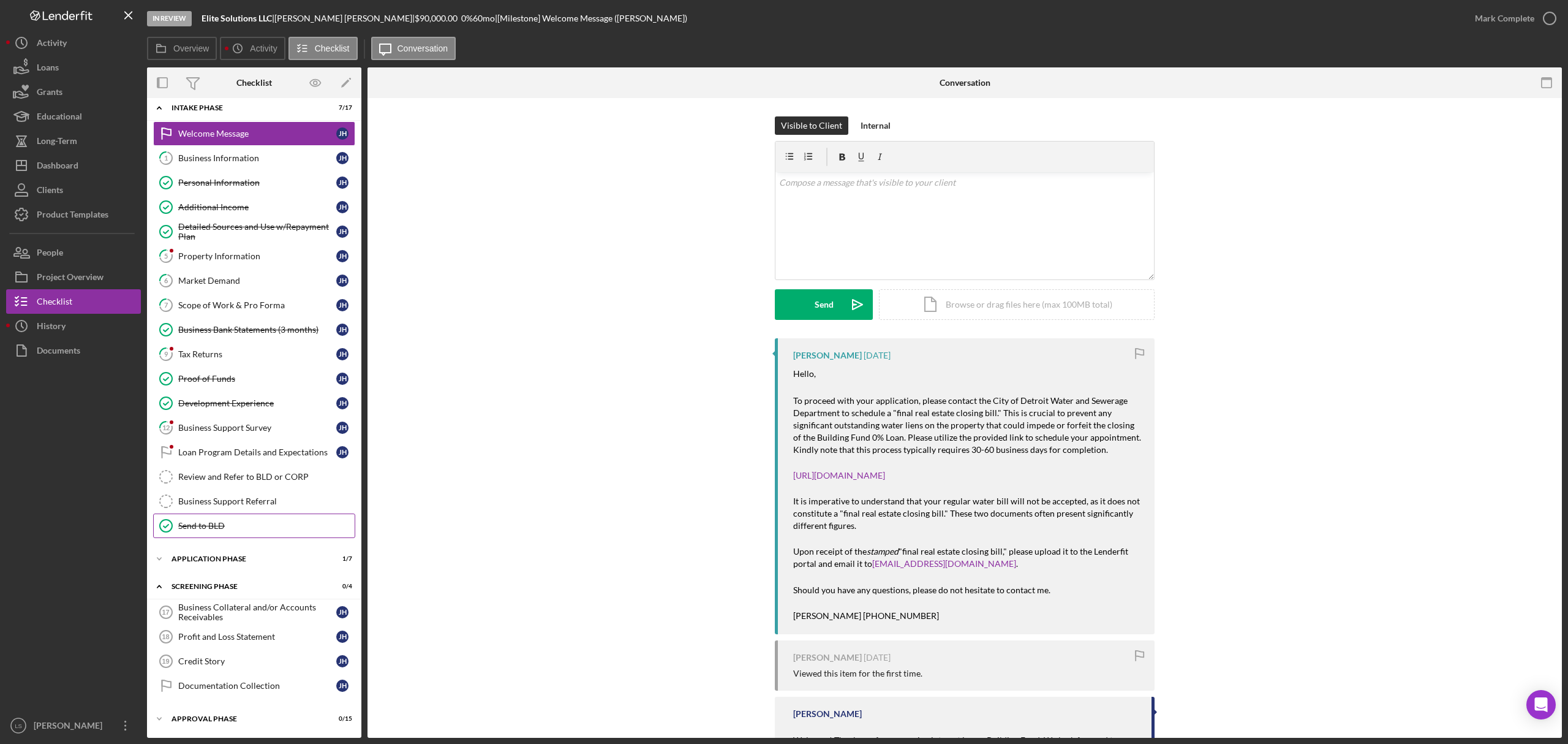
scroll to position [16, 0]
click at [232, 633] on div "Profit and Loss Statement" at bounding box center [257, 637] width 158 height 10
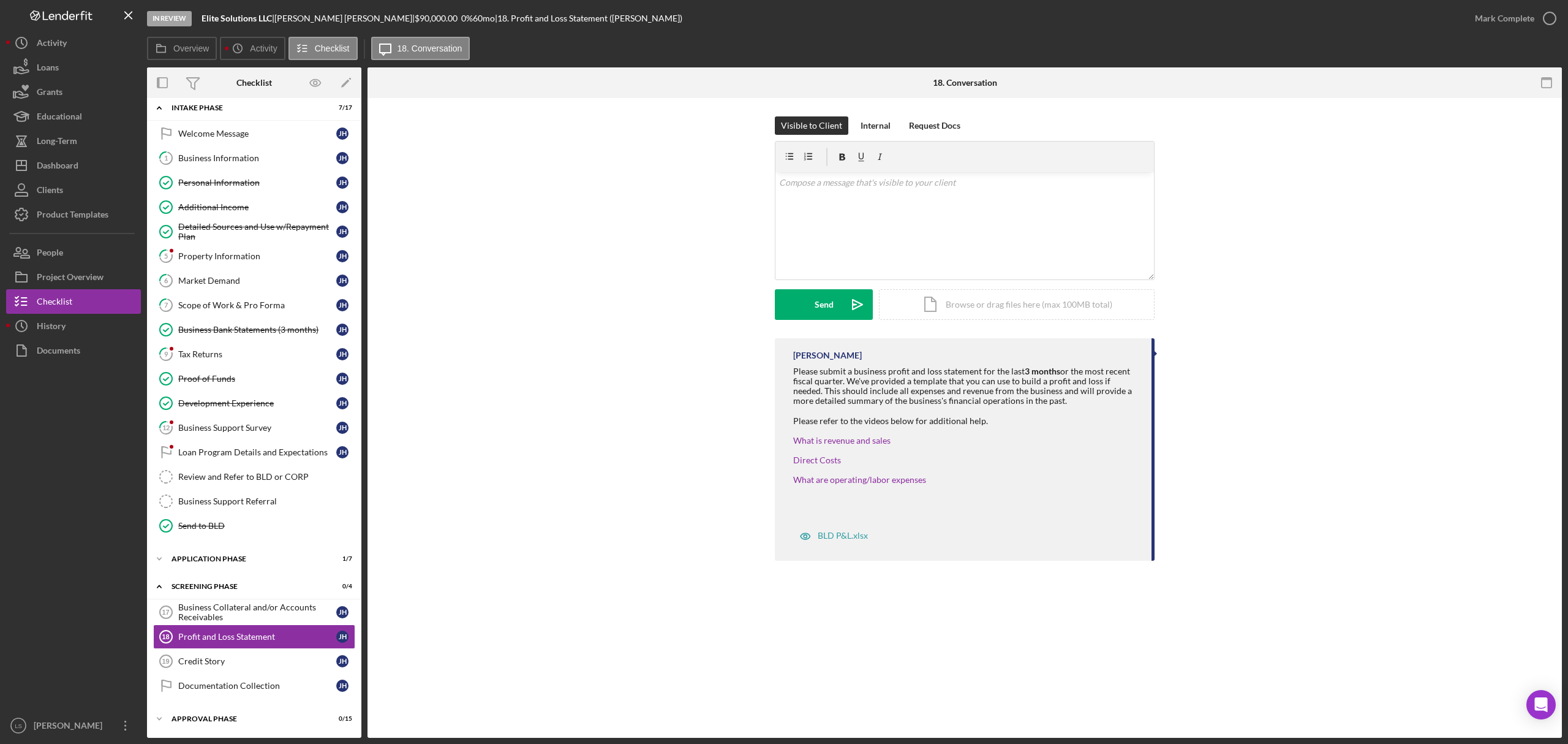
scroll to position [16, 0]
click at [932, 199] on div "v Color teal Color pink Remove color Add row above Add row below Add column bef…" at bounding box center [965, 226] width 379 height 107
drag, startPoint x: 932, startPoint y: 199, endPoint x: 255, endPoint y: 653, distance: 815.1
click at [236, 661] on div "Credit Story" at bounding box center [257, 661] width 158 height 10
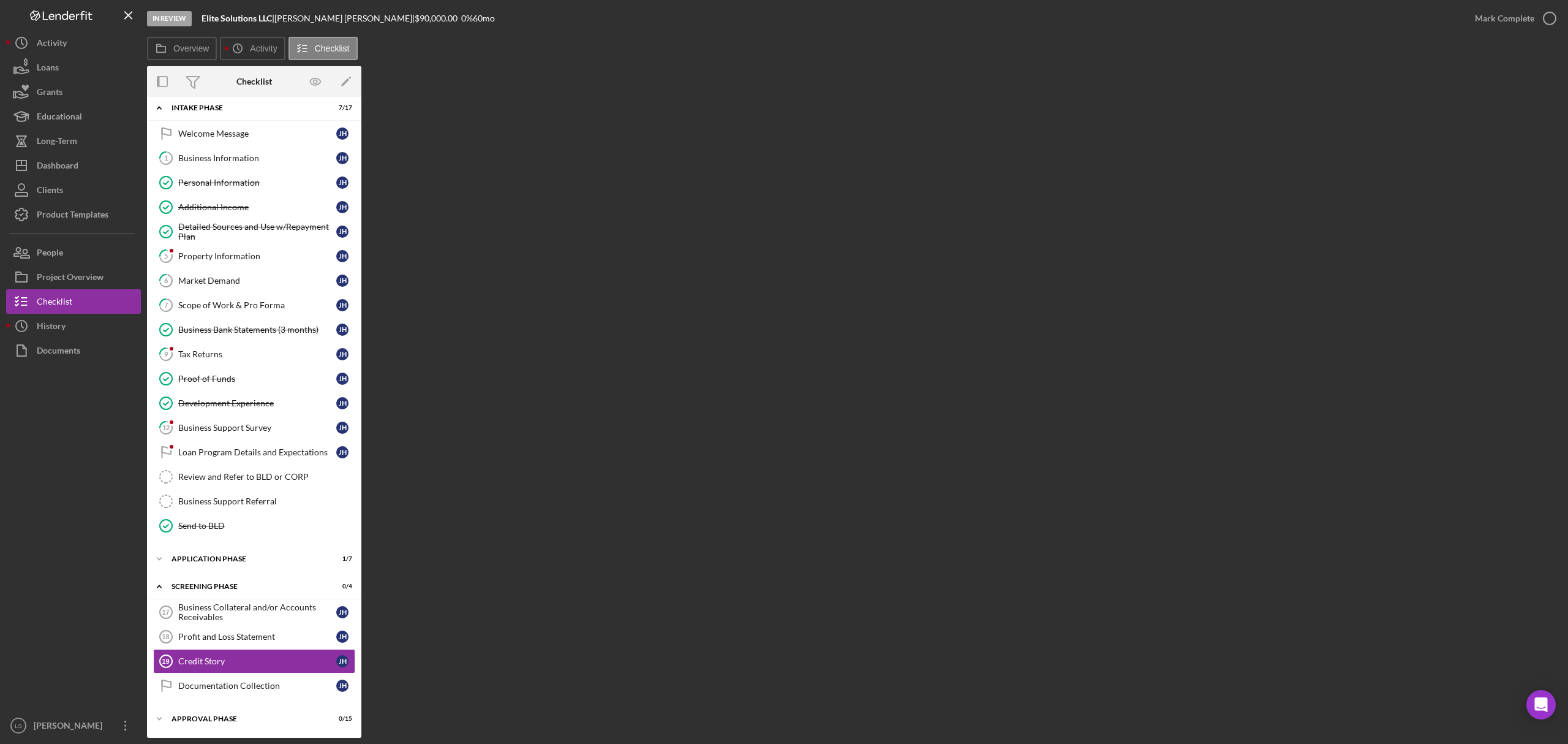
scroll to position [16, 0]
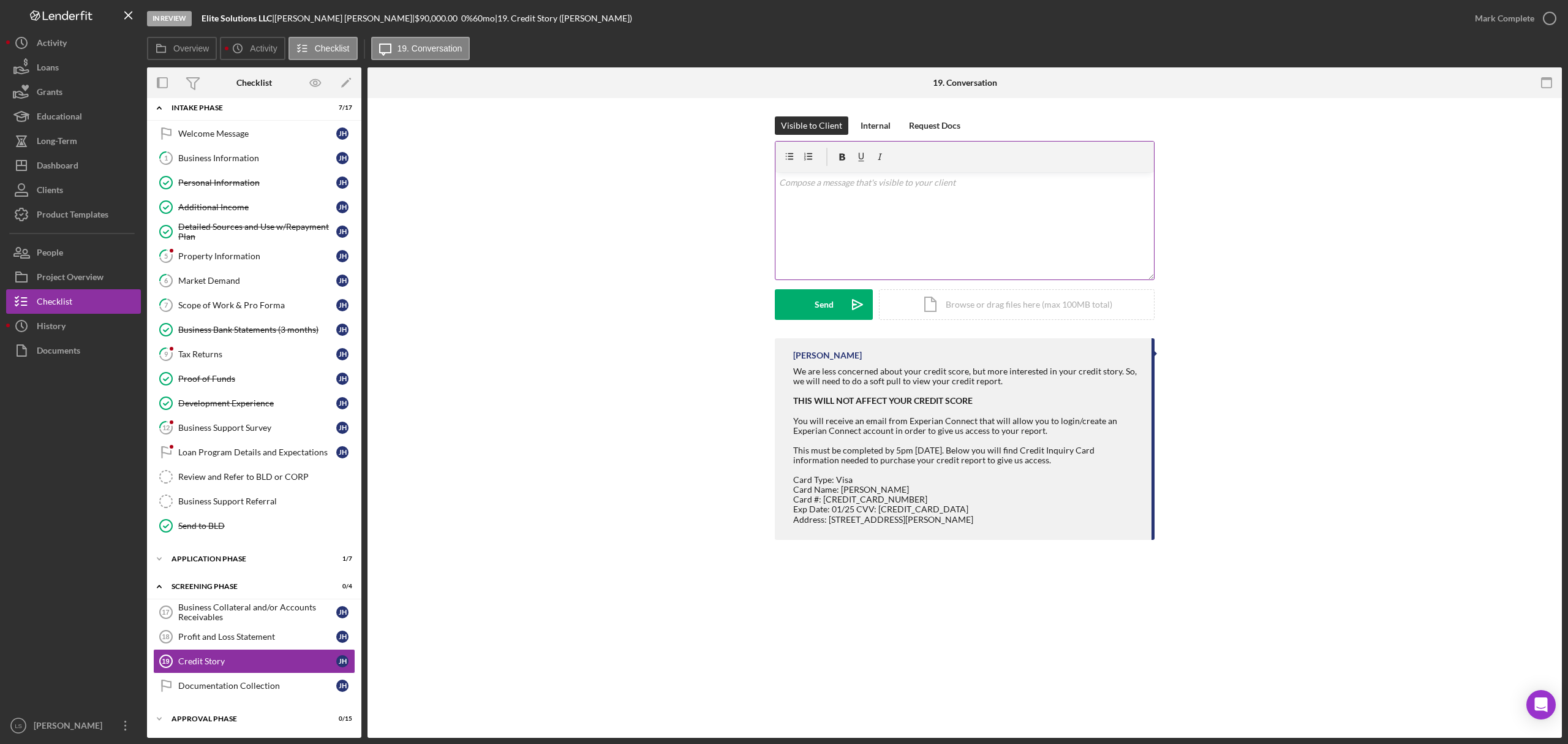
click at [891, 220] on div "v Color teal Color pink Remove color Add row above Add row below Add column bef…" at bounding box center [965, 226] width 379 height 107
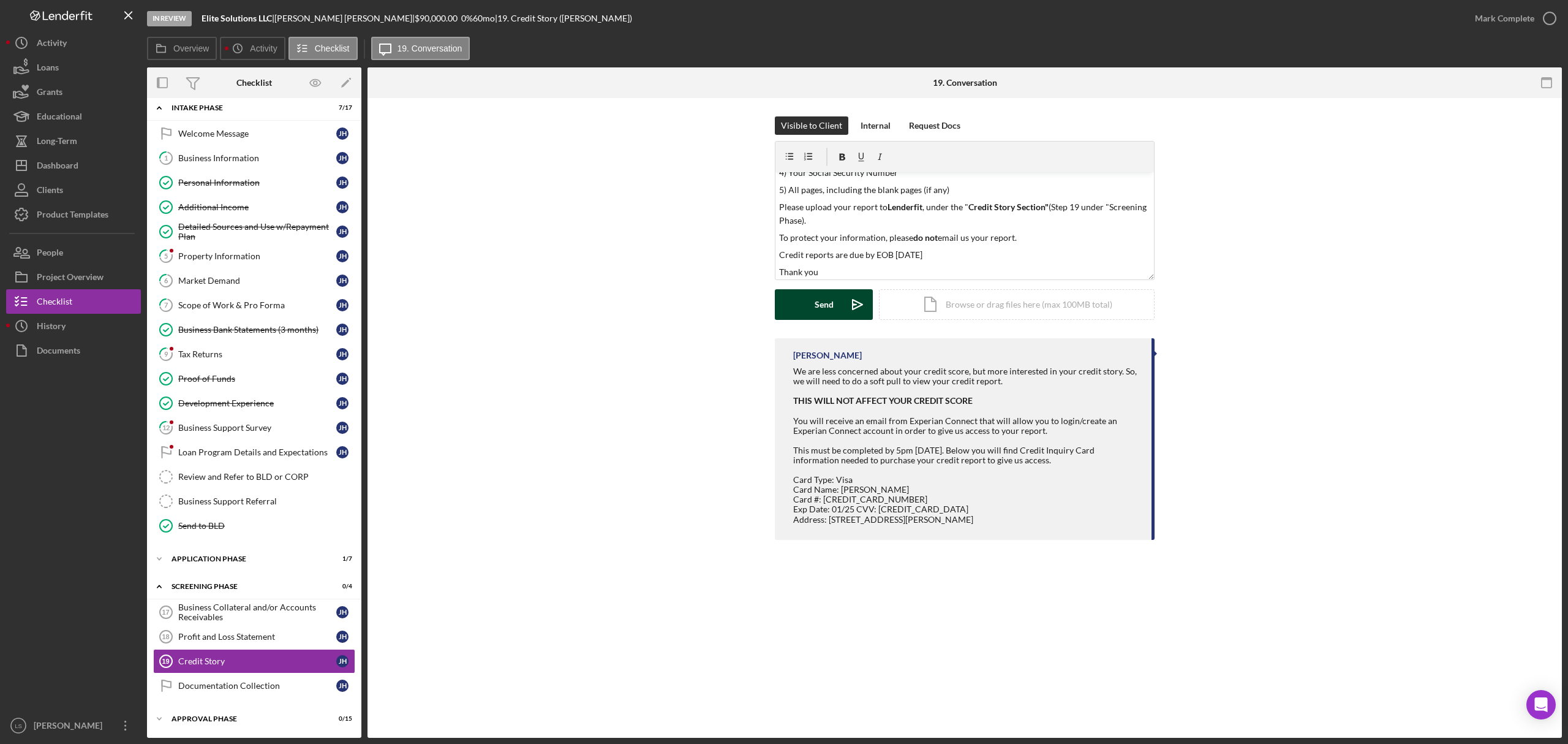
click at [841, 312] on button "Send Icon/icon-invite-send" at bounding box center [824, 305] width 98 height 30
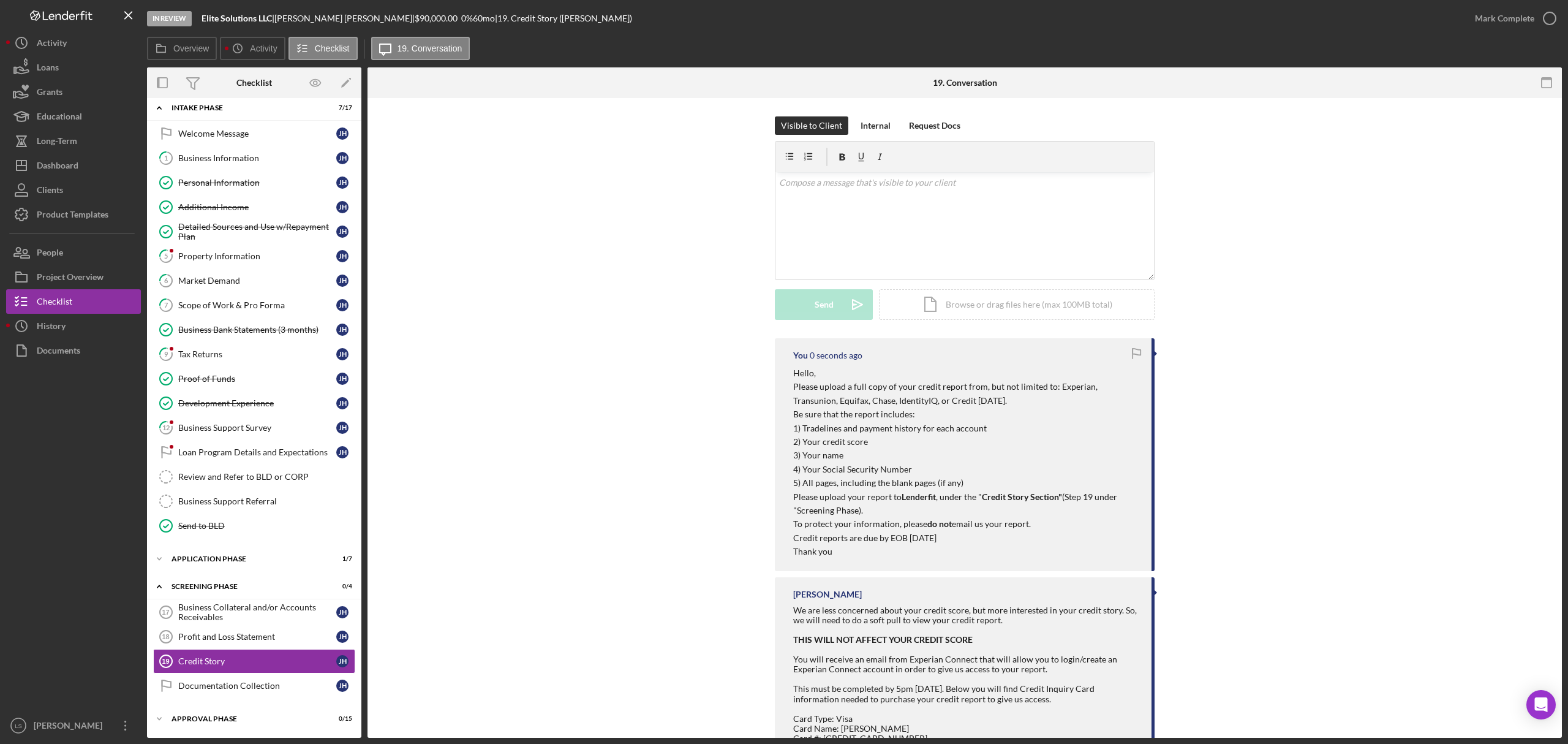
scroll to position [0, 0]
click at [59, 159] on div "Dashboard" at bounding box center [57, 167] width 42 height 27
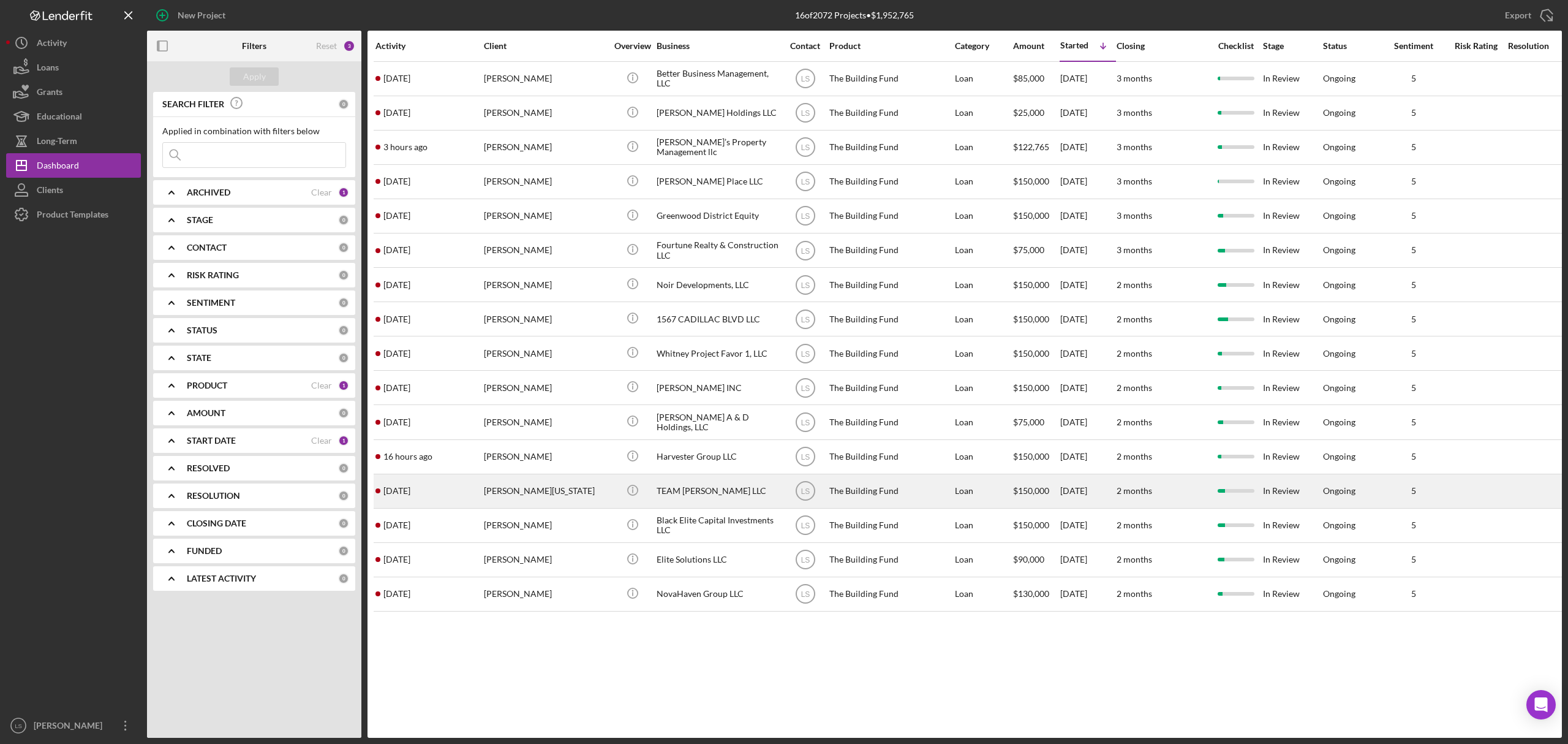
click at [535, 483] on div "[PERSON_NAME][US_STATE]" at bounding box center [545, 491] width 123 height 33
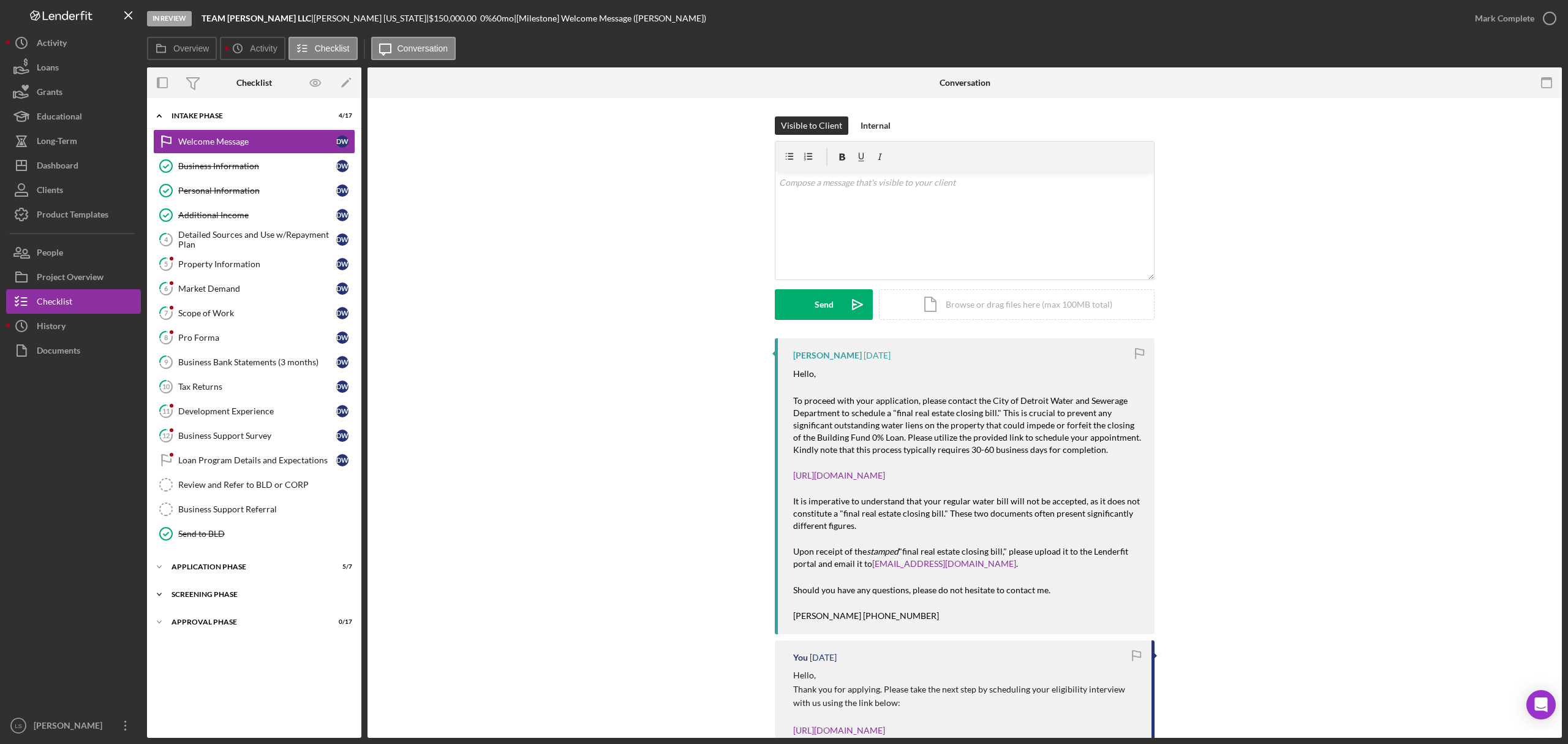
click at [245, 607] on div "Icon/Expander Screening Phase 0 / 4" at bounding box center [254, 595] width 214 height 24
click at [235, 647] on div "Profit and Loss Statement" at bounding box center [257, 644] width 158 height 10
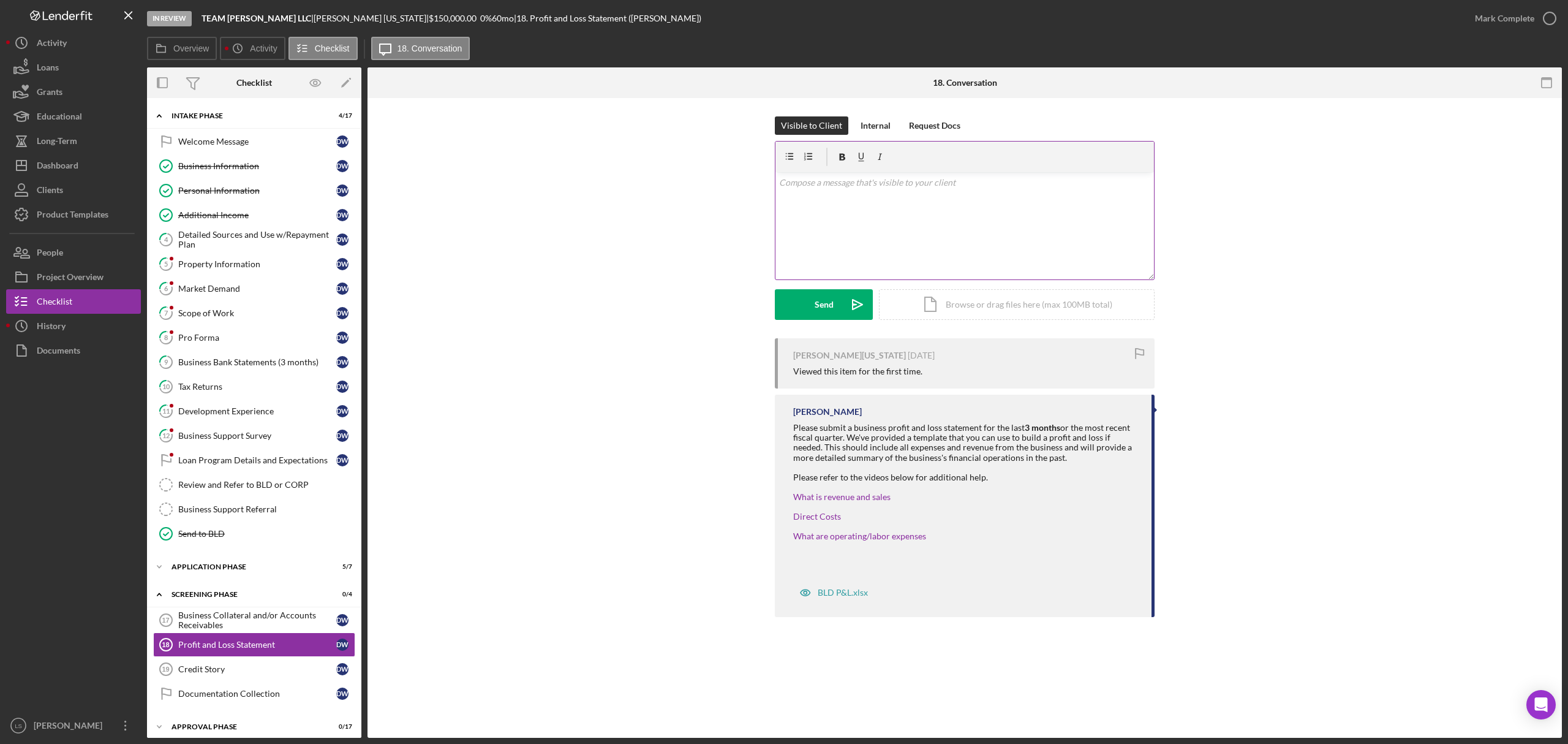
click at [927, 202] on div "v Color teal Color pink Remove color Add row above Add row below Add column bef…" at bounding box center [965, 226] width 379 height 107
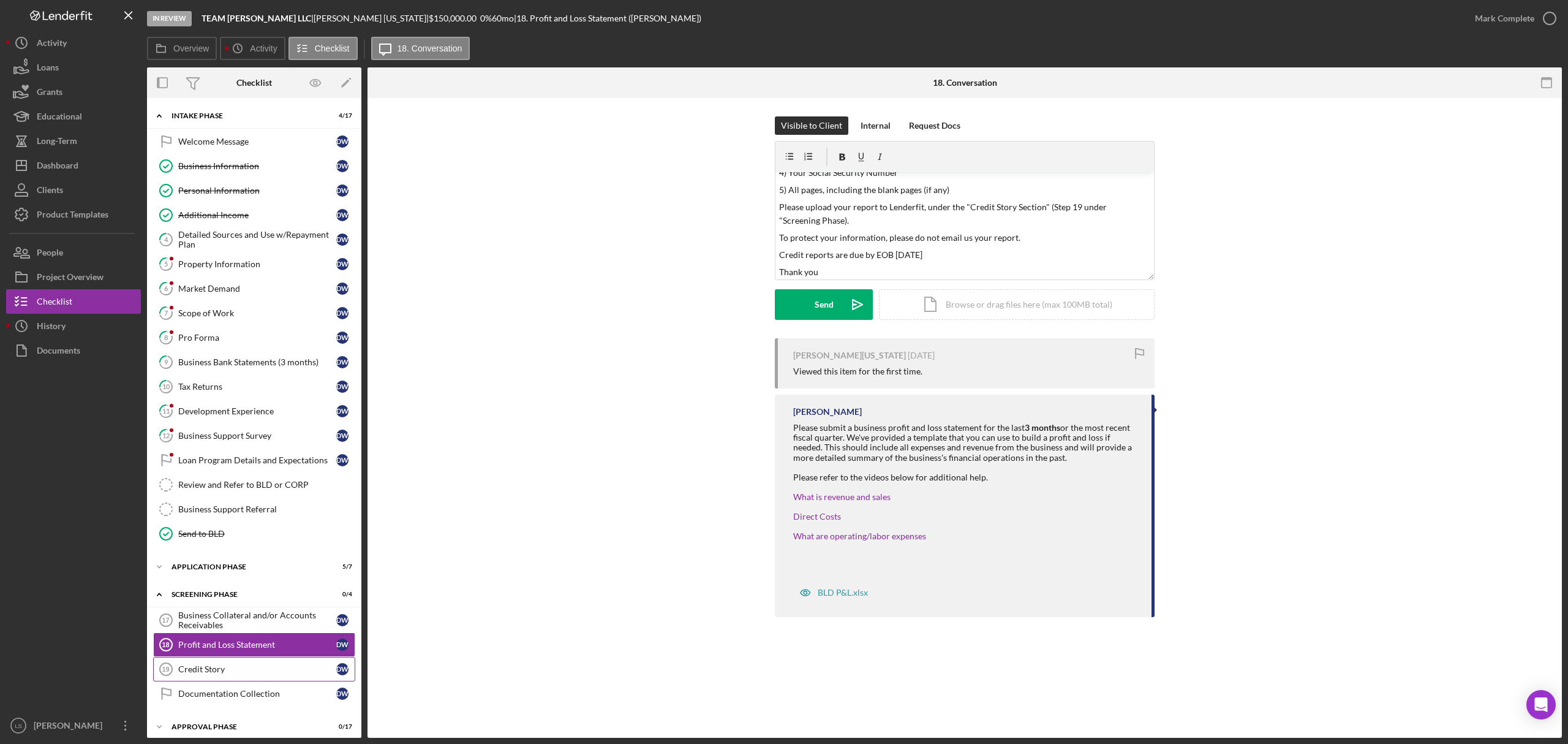
click at [200, 670] on link "Credit Story 19 Credit Story D W" at bounding box center [254, 669] width 202 height 24
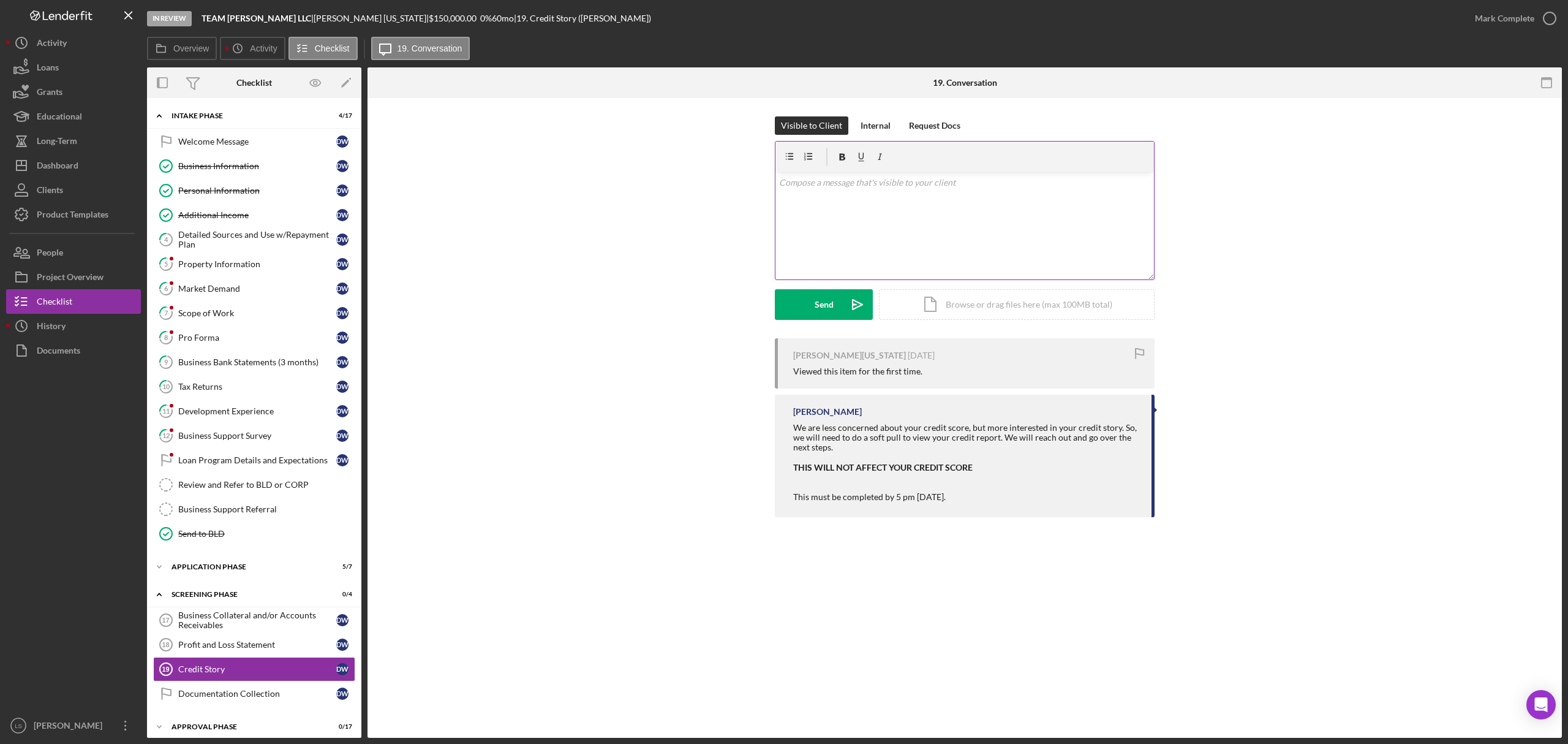
click at [871, 223] on div "v Color teal Color pink Remove color Add row above Add row below Add column bef…" at bounding box center [965, 226] width 379 height 107
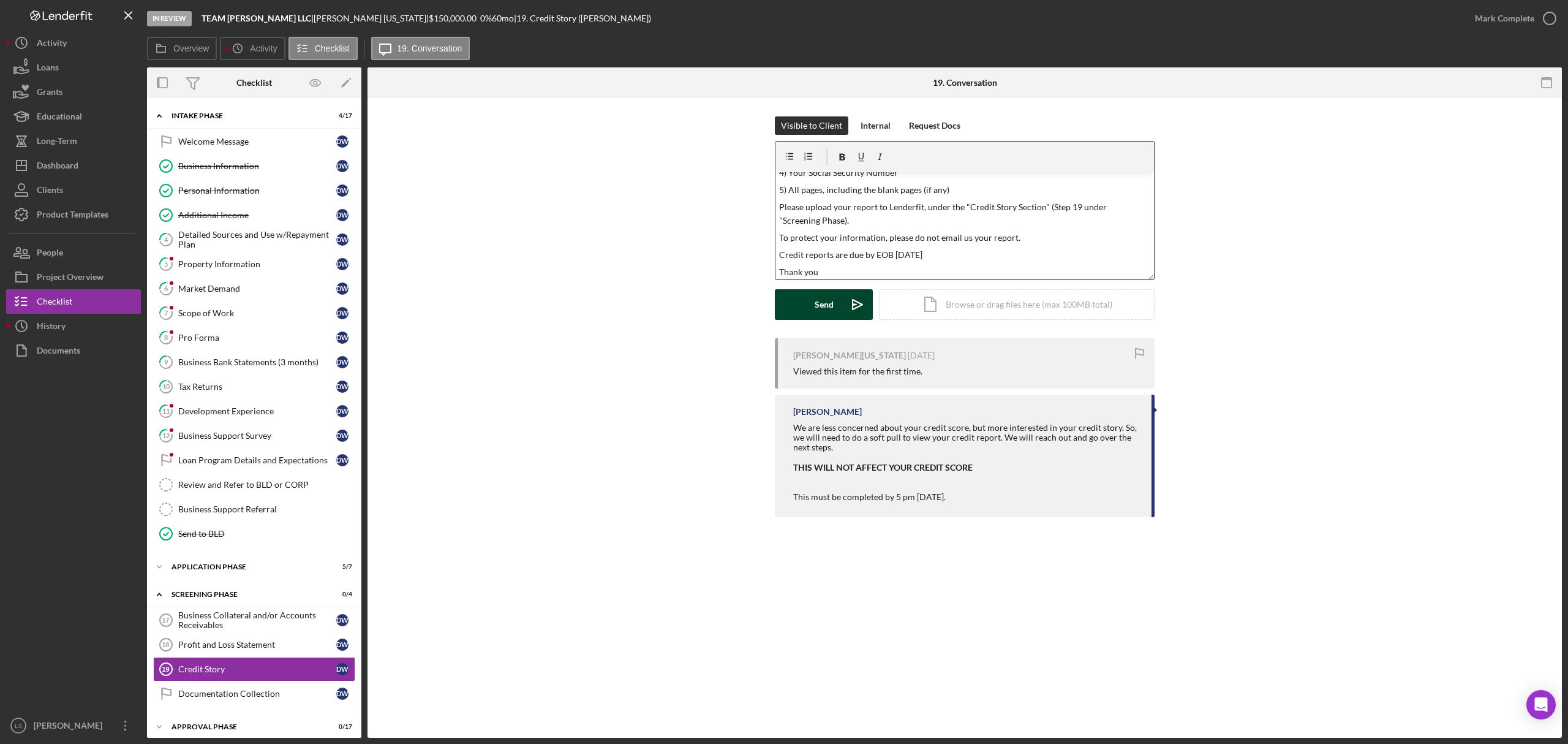
click at [822, 303] on div "Send" at bounding box center [824, 305] width 19 height 30
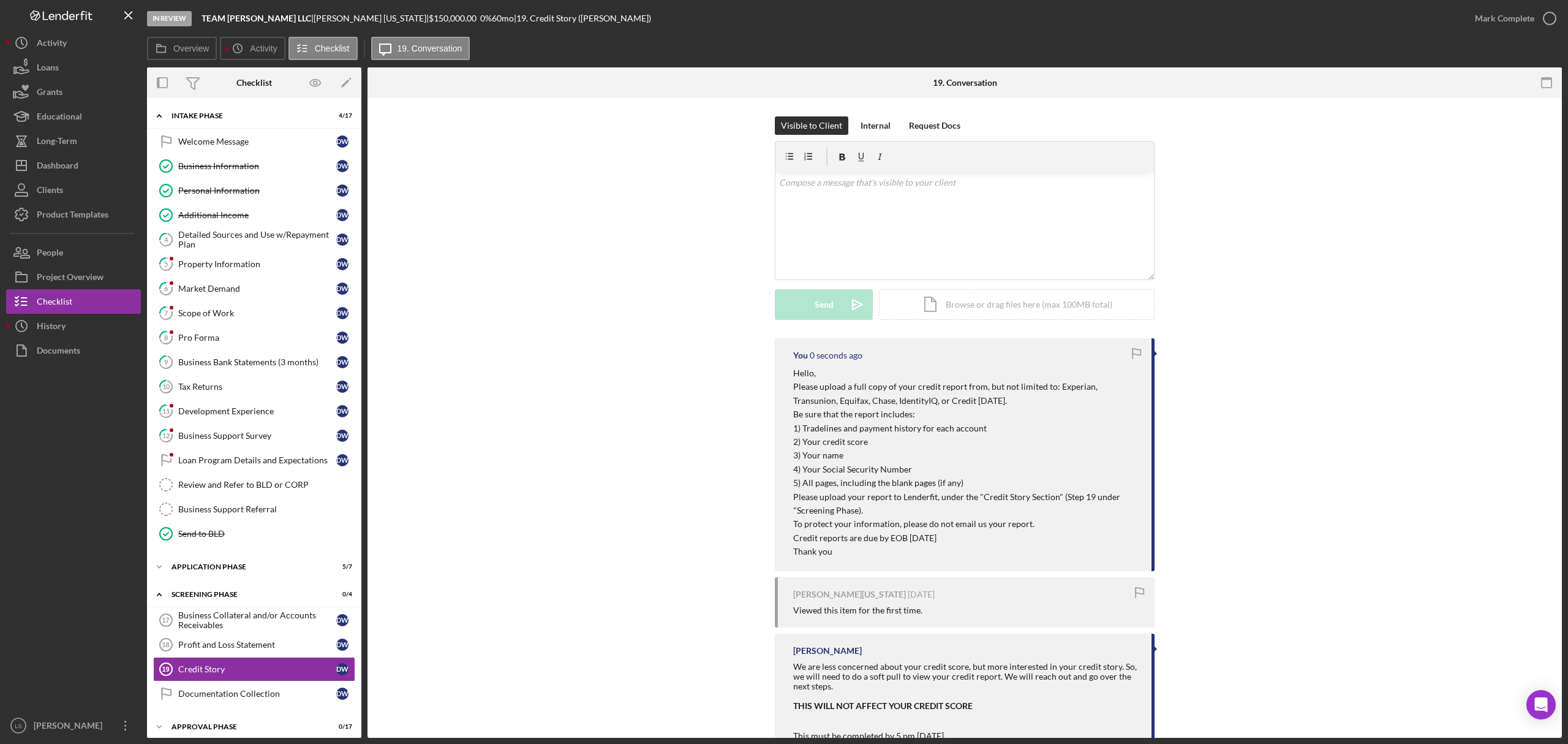
scroll to position [0, 0]
drag, startPoint x: 104, startPoint y: 160, endPoint x: 0, endPoint y: 675, distance: 525.4
click at [104, 160] on button "Icon/Dashboard Dashboard" at bounding box center [73, 165] width 135 height 24
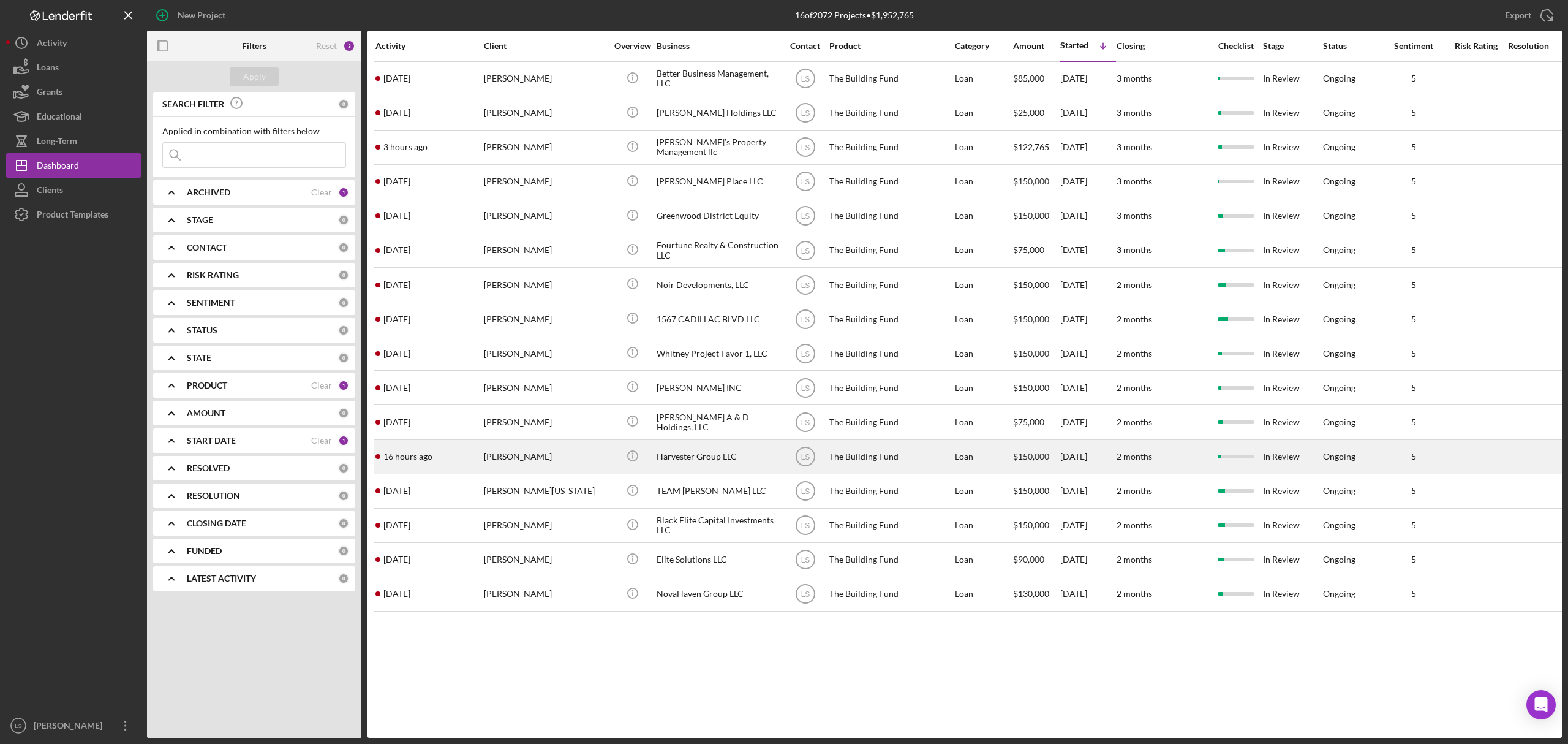
click at [560, 446] on div "[PERSON_NAME]" at bounding box center [545, 457] width 123 height 33
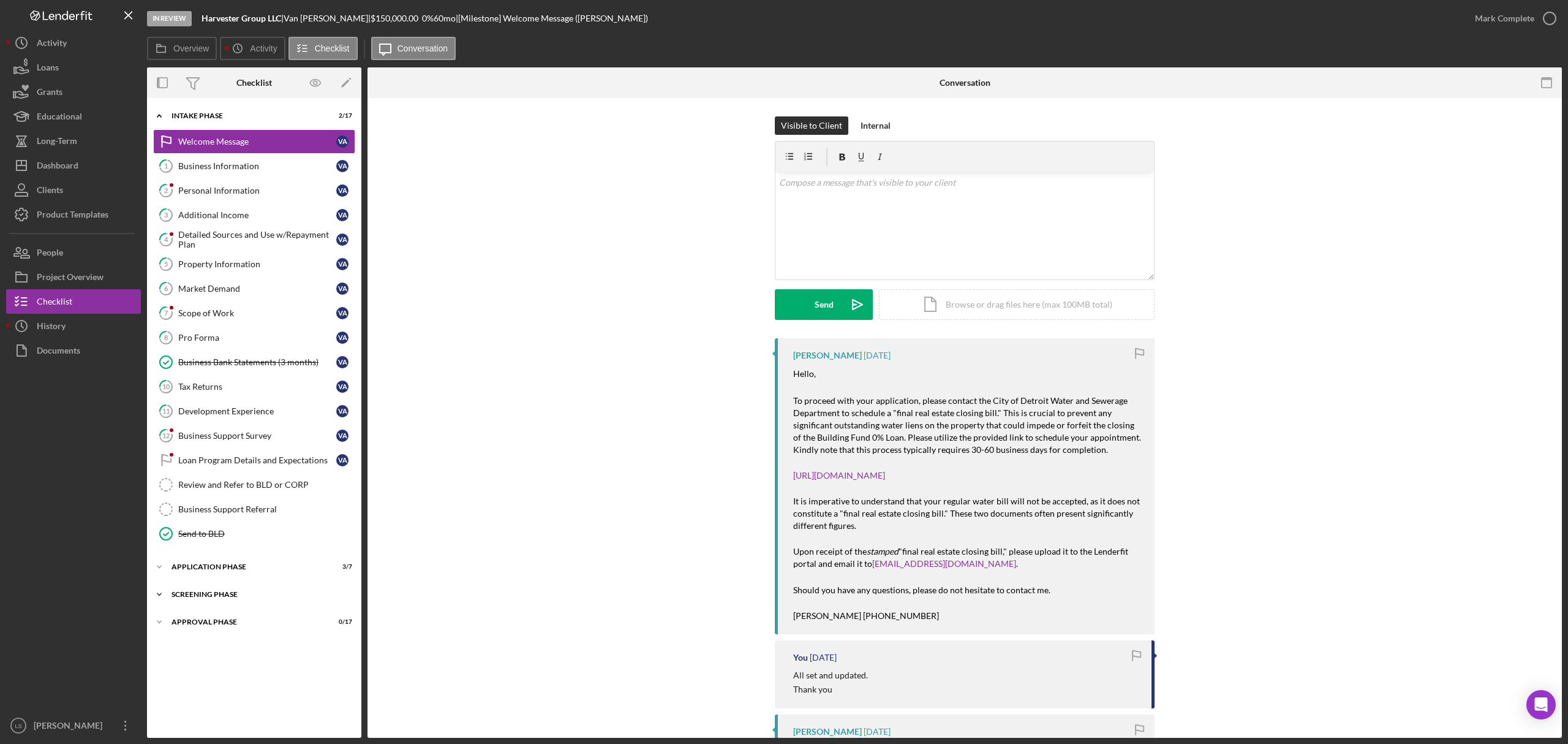
click at [245, 598] on div "Screening Phase" at bounding box center [258, 595] width 174 height 8
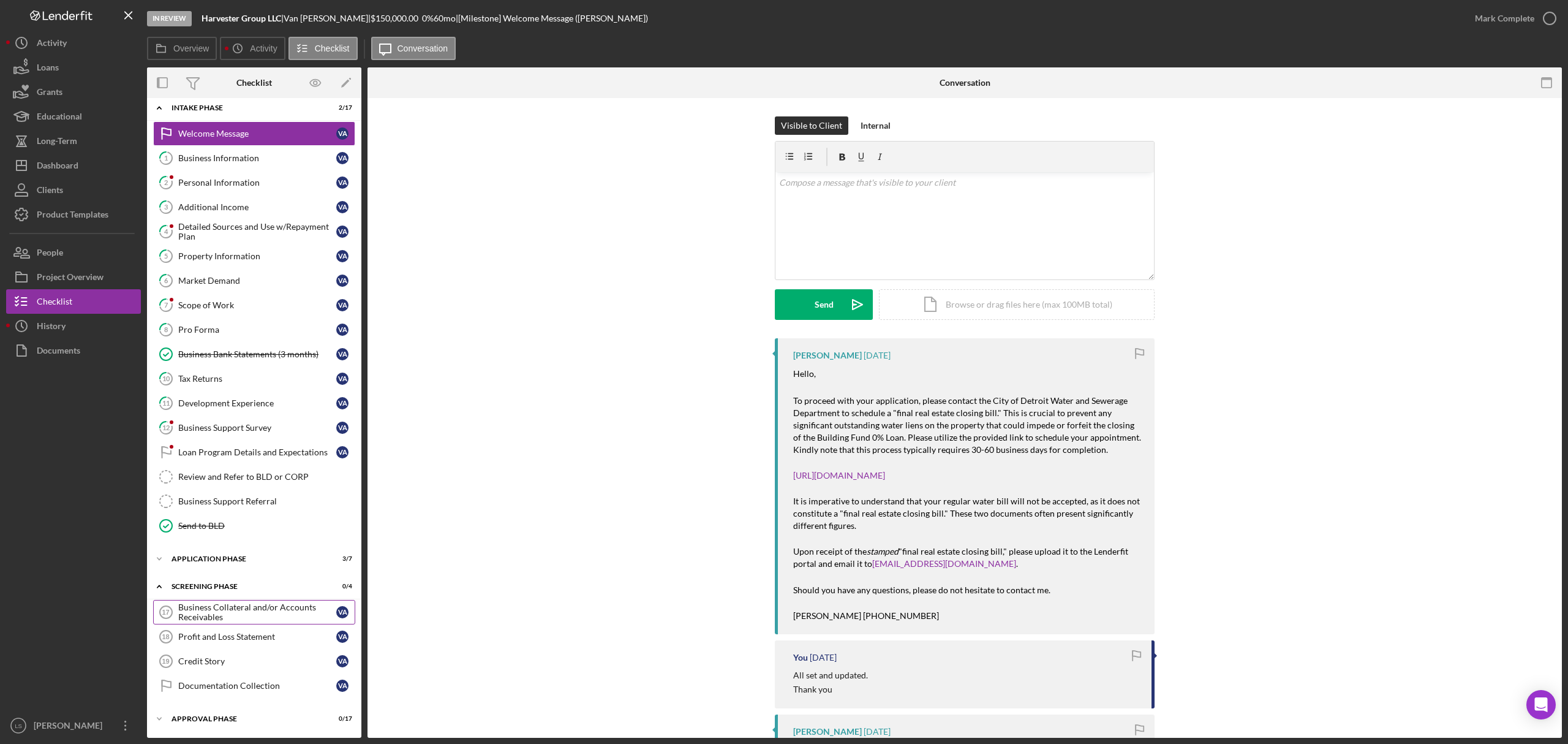
click at [242, 623] on link "Business Collateral and/or Accounts Receivables 17 Business Collateral and/or A…" at bounding box center [254, 612] width 202 height 24
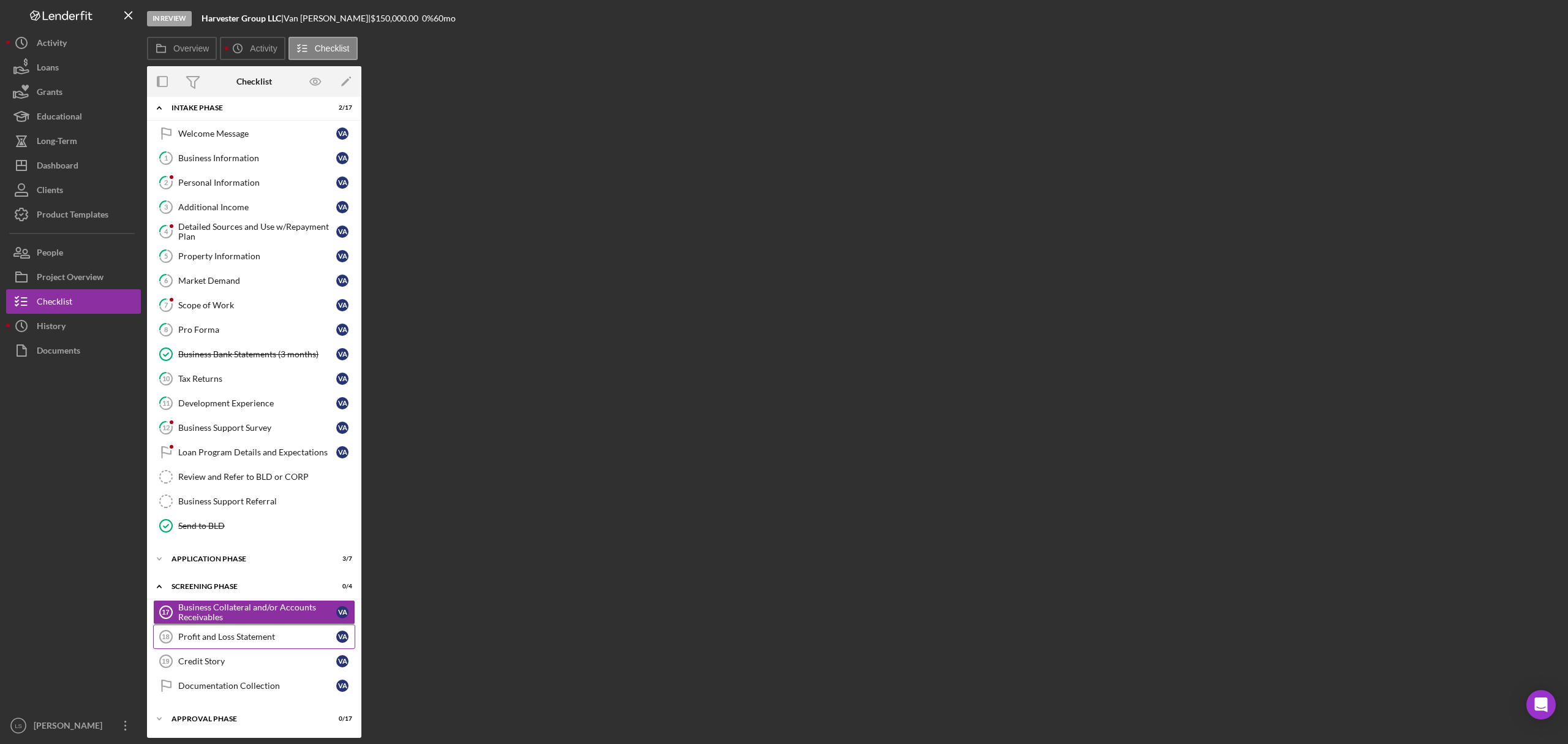
scroll to position [15, 0]
click at [235, 649] on link "Credit Story 19 Credit Story V A" at bounding box center [254, 661] width 202 height 24
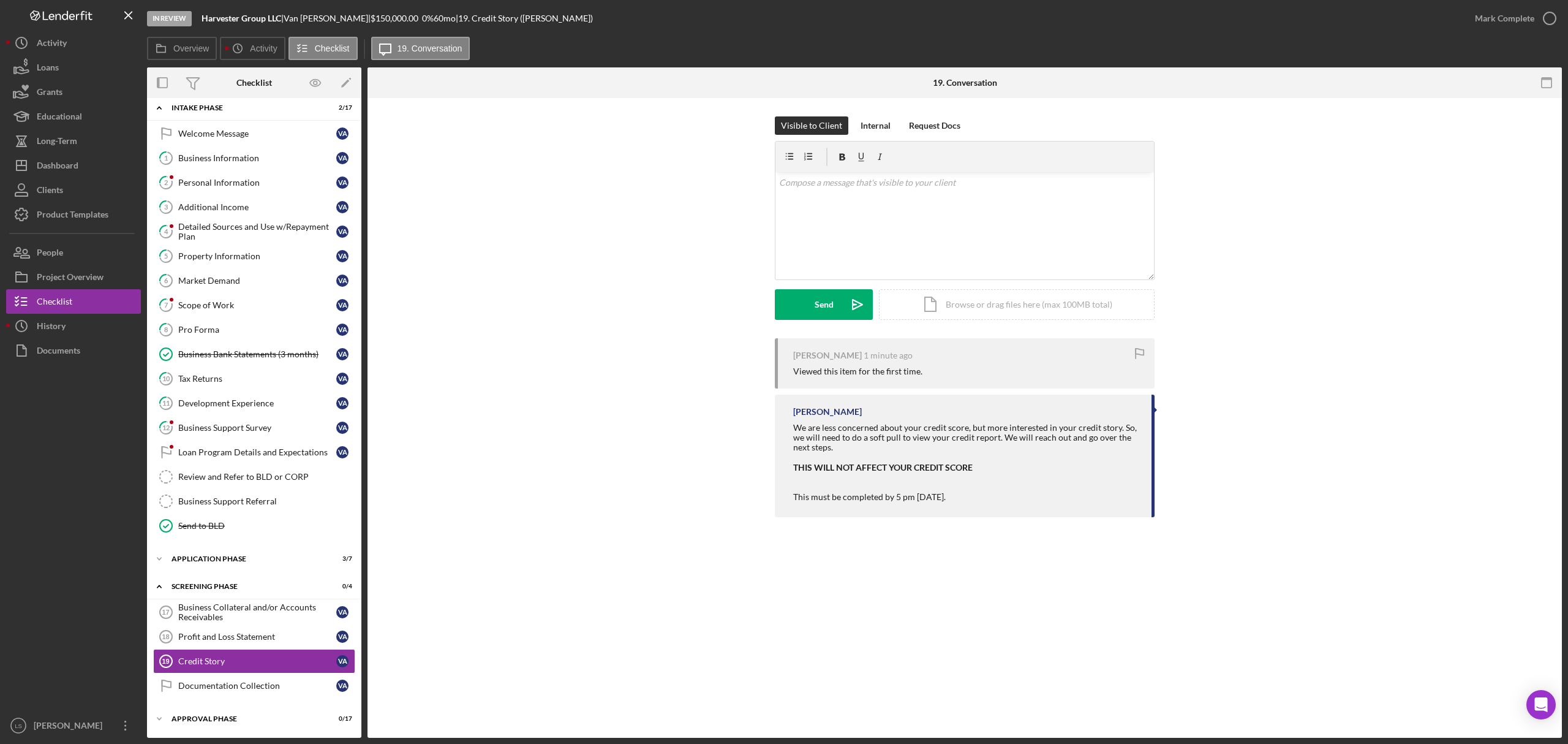
scroll to position [16, 0]
click at [860, 234] on div "v Color teal Color pink Remove color Add row above Add row below Add column bef…" at bounding box center [965, 226] width 379 height 107
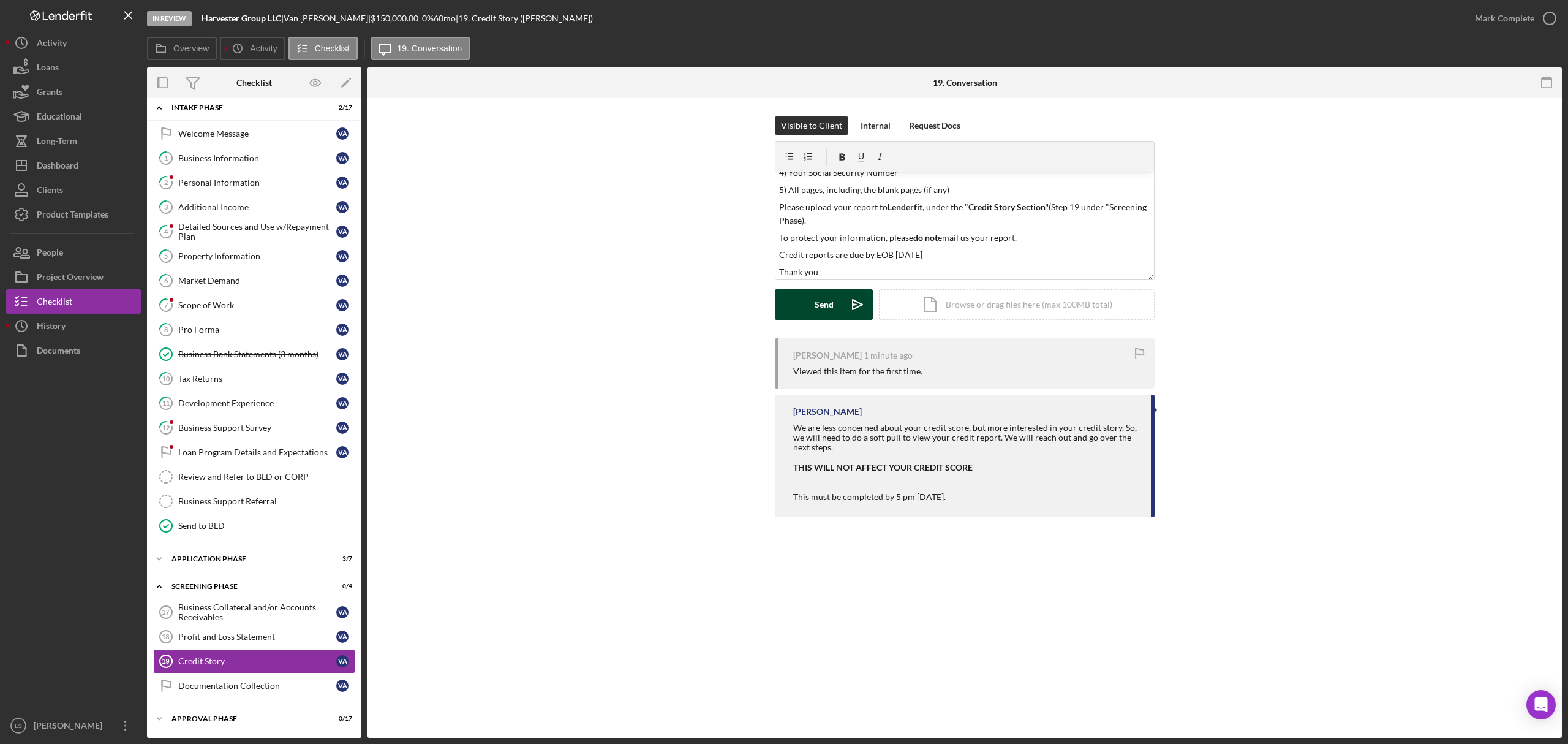
click at [826, 305] on div "Send" at bounding box center [824, 305] width 19 height 30
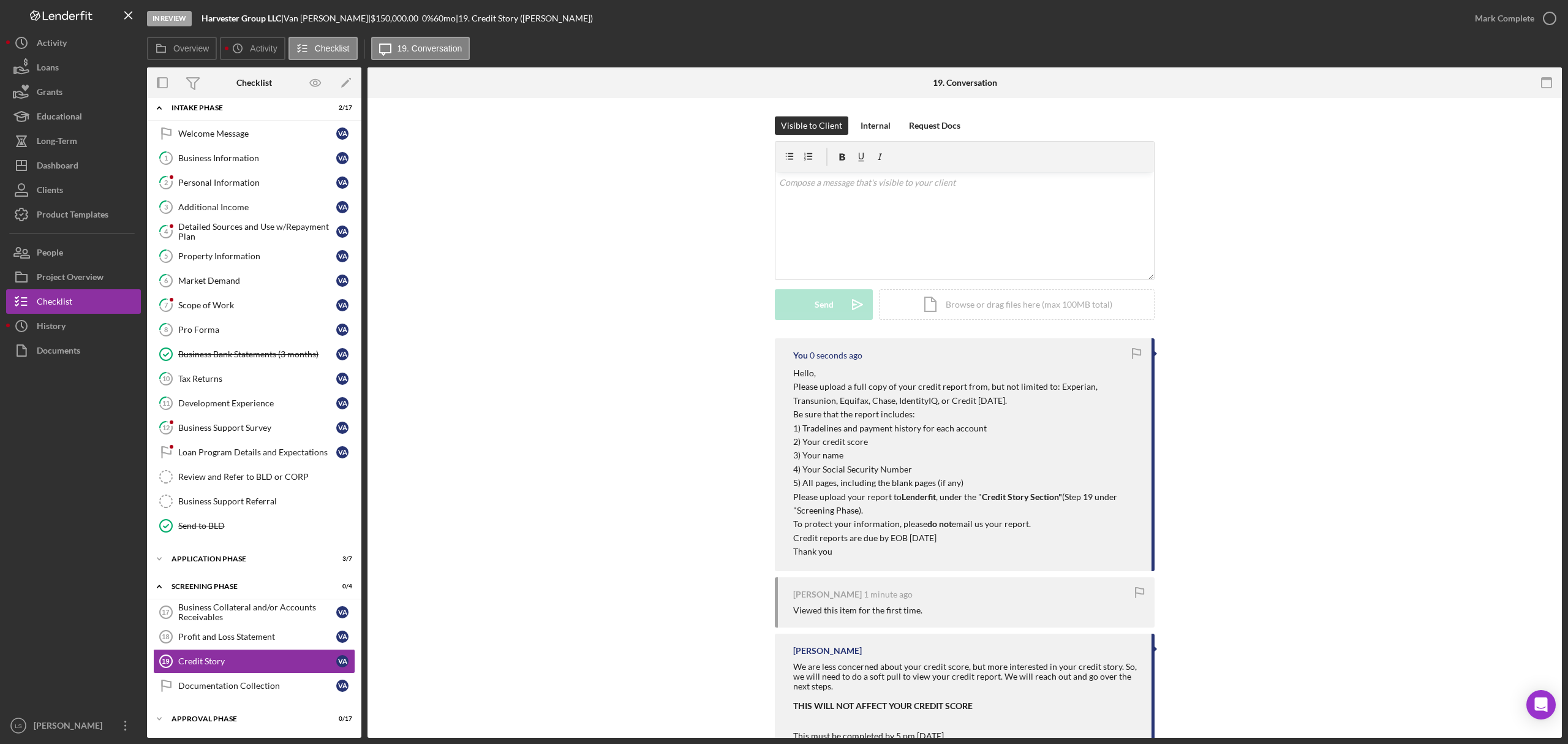
scroll to position [0, 0]
click at [88, 168] on button "Icon/Dashboard Dashboard" at bounding box center [73, 165] width 135 height 24
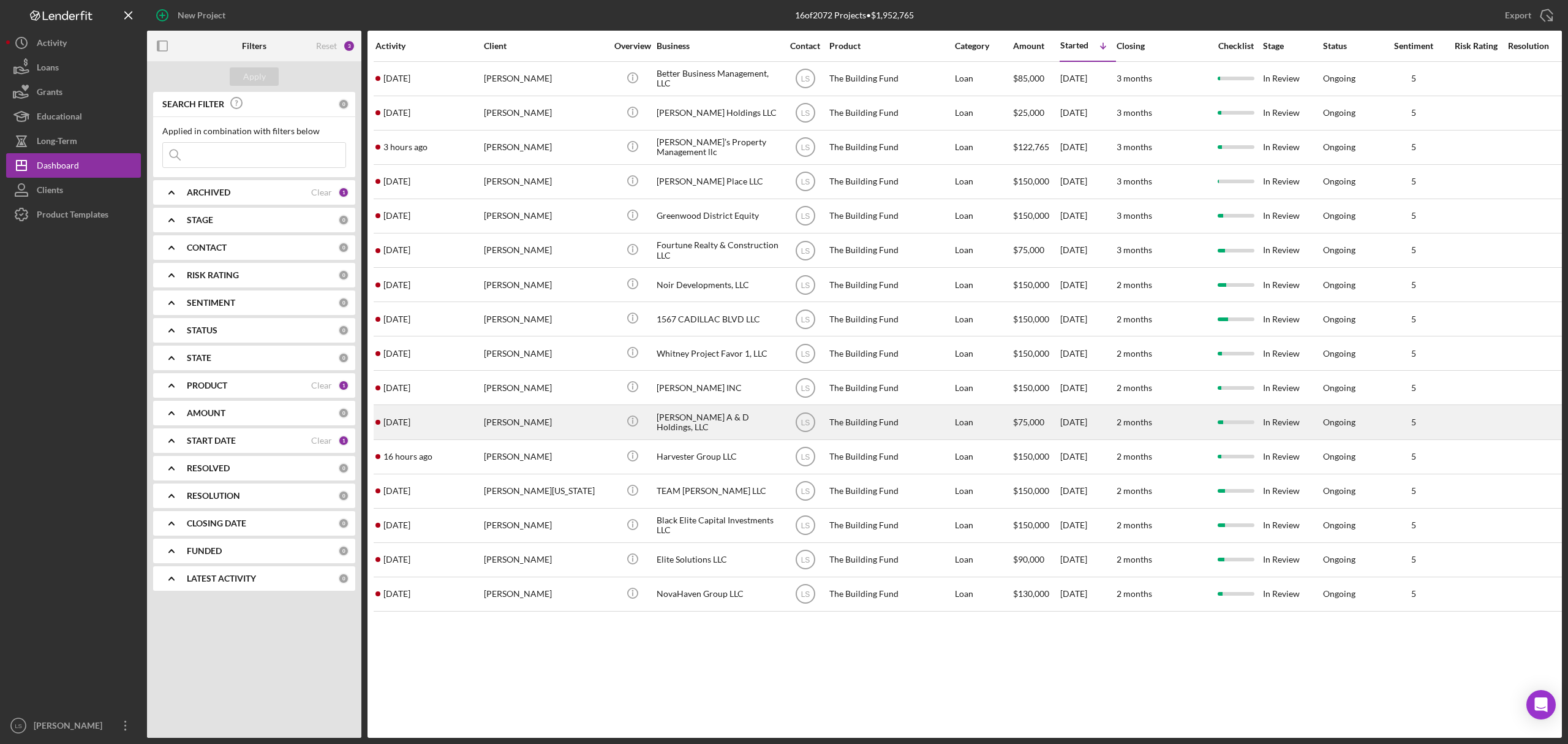
click at [528, 422] on div "[PERSON_NAME]" at bounding box center [545, 422] width 123 height 33
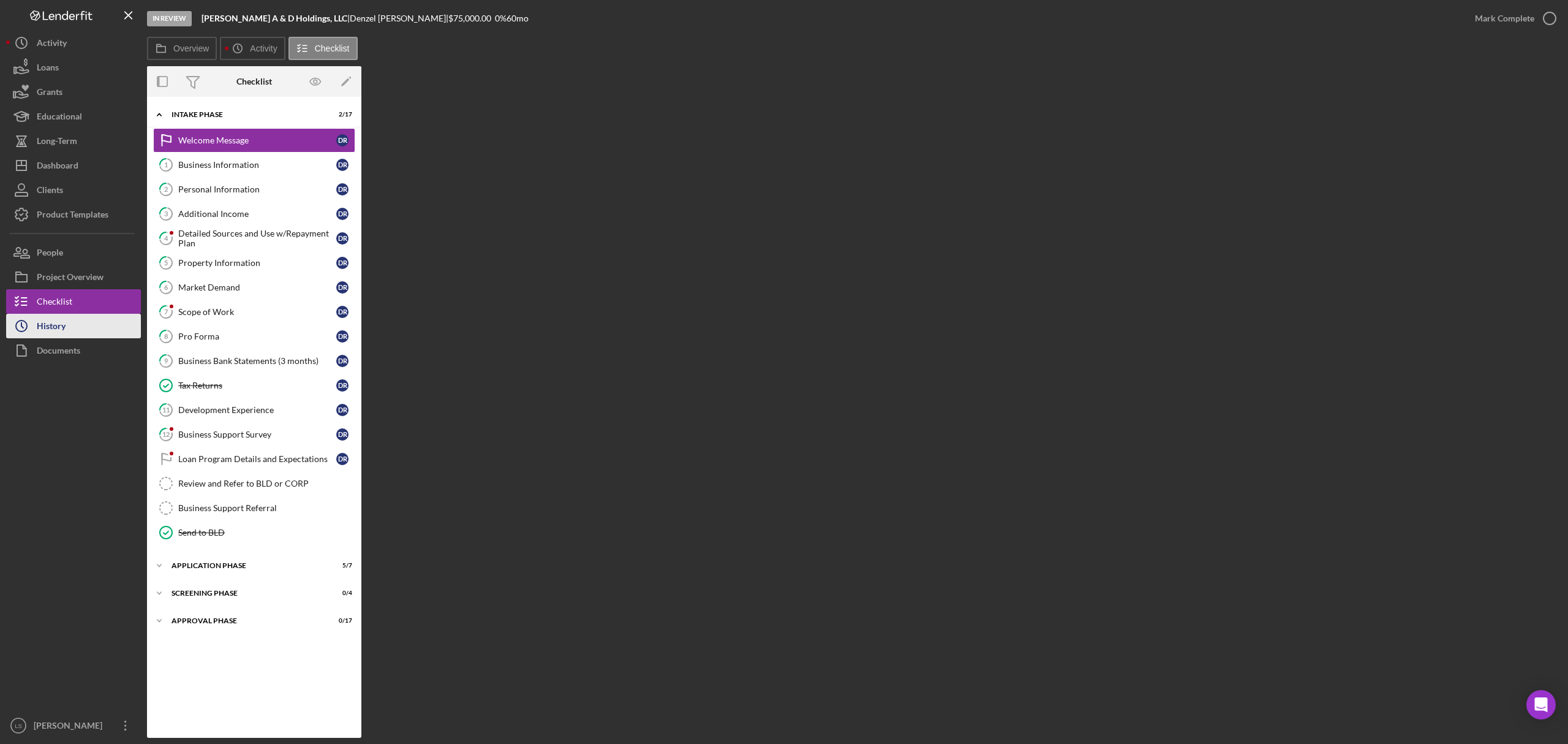
click at [81, 325] on button "Icon/History History" at bounding box center [73, 326] width 135 height 24
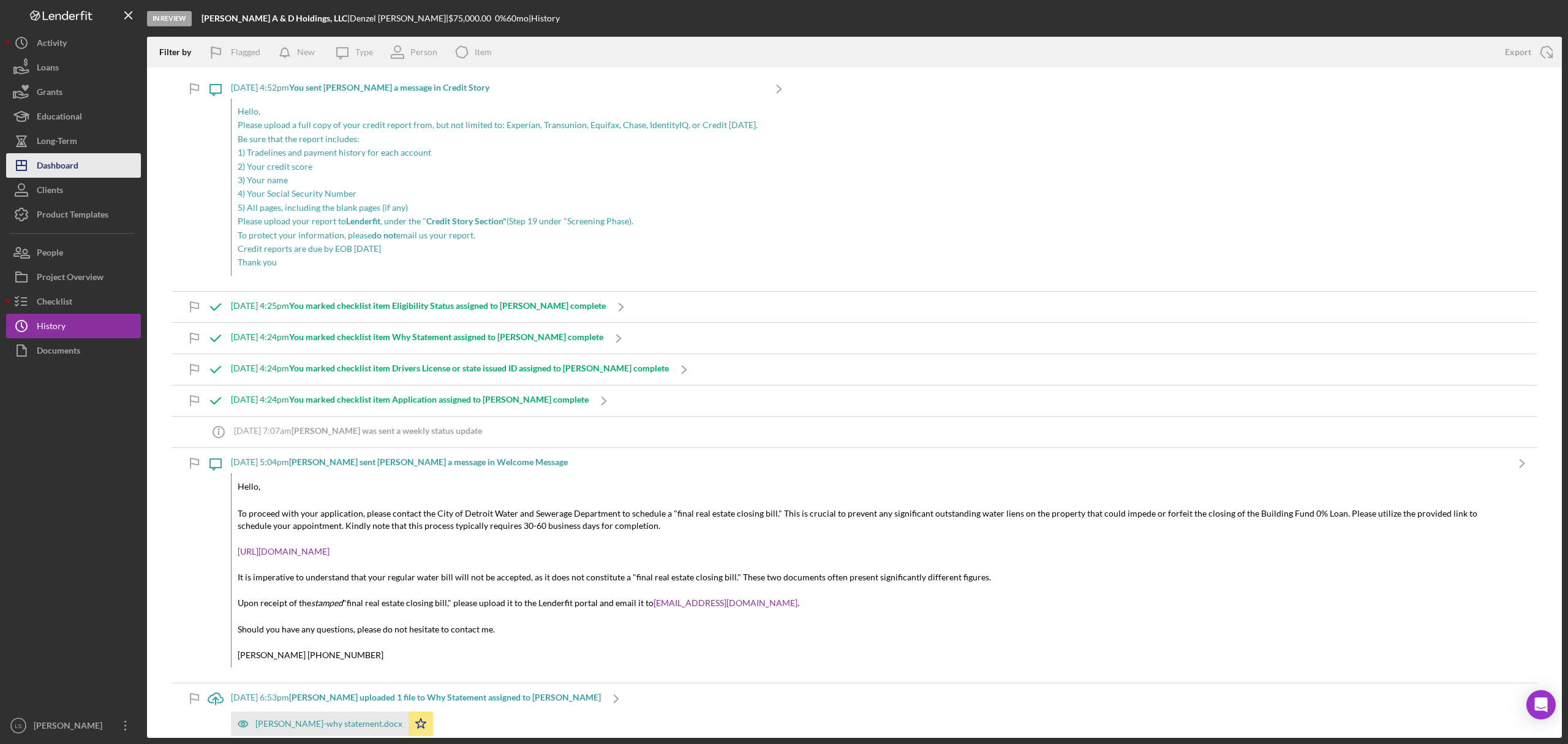
click at [76, 164] on div "Dashboard" at bounding box center [57, 167] width 42 height 27
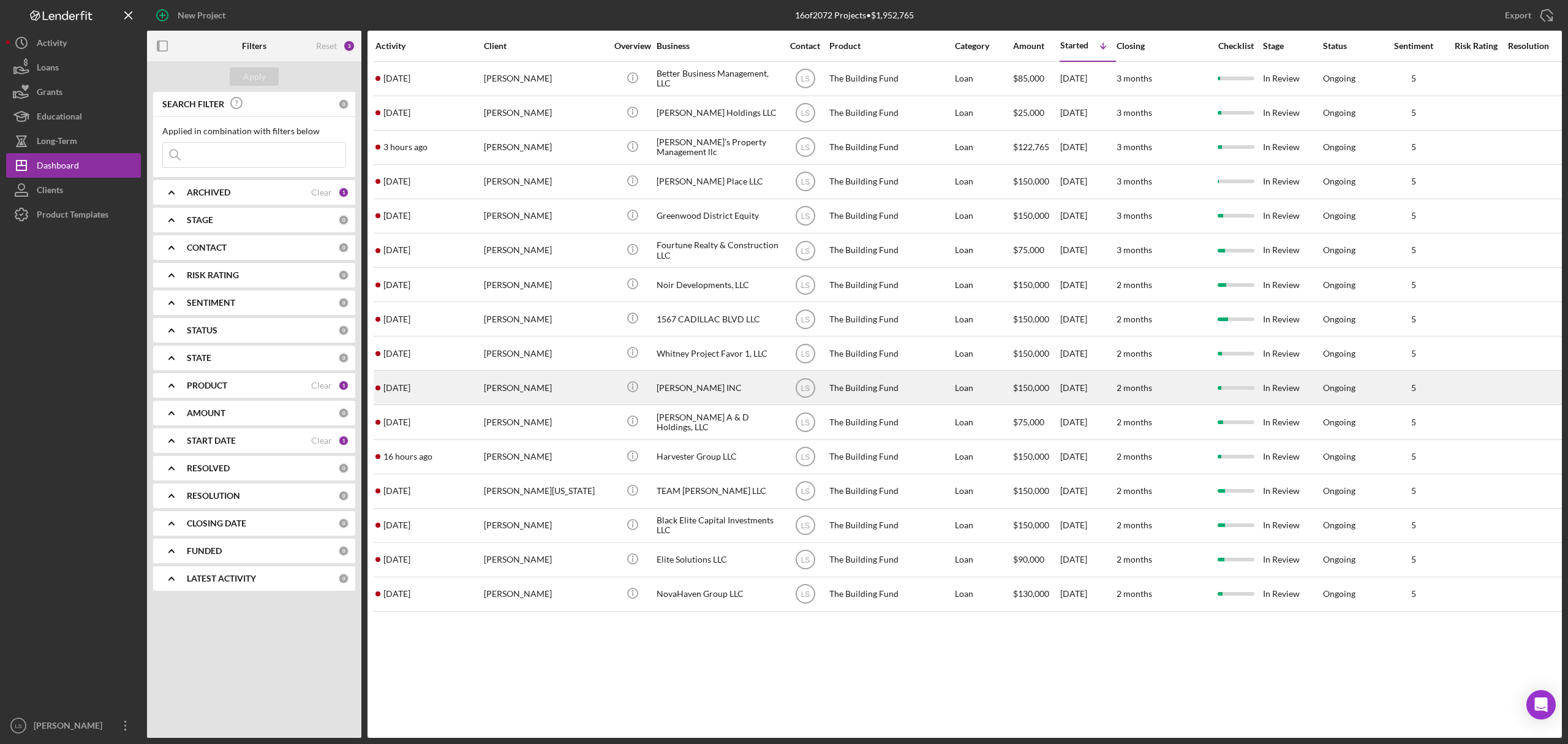
click at [530, 393] on div "[PERSON_NAME]" at bounding box center [545, 387] width 123 height 33
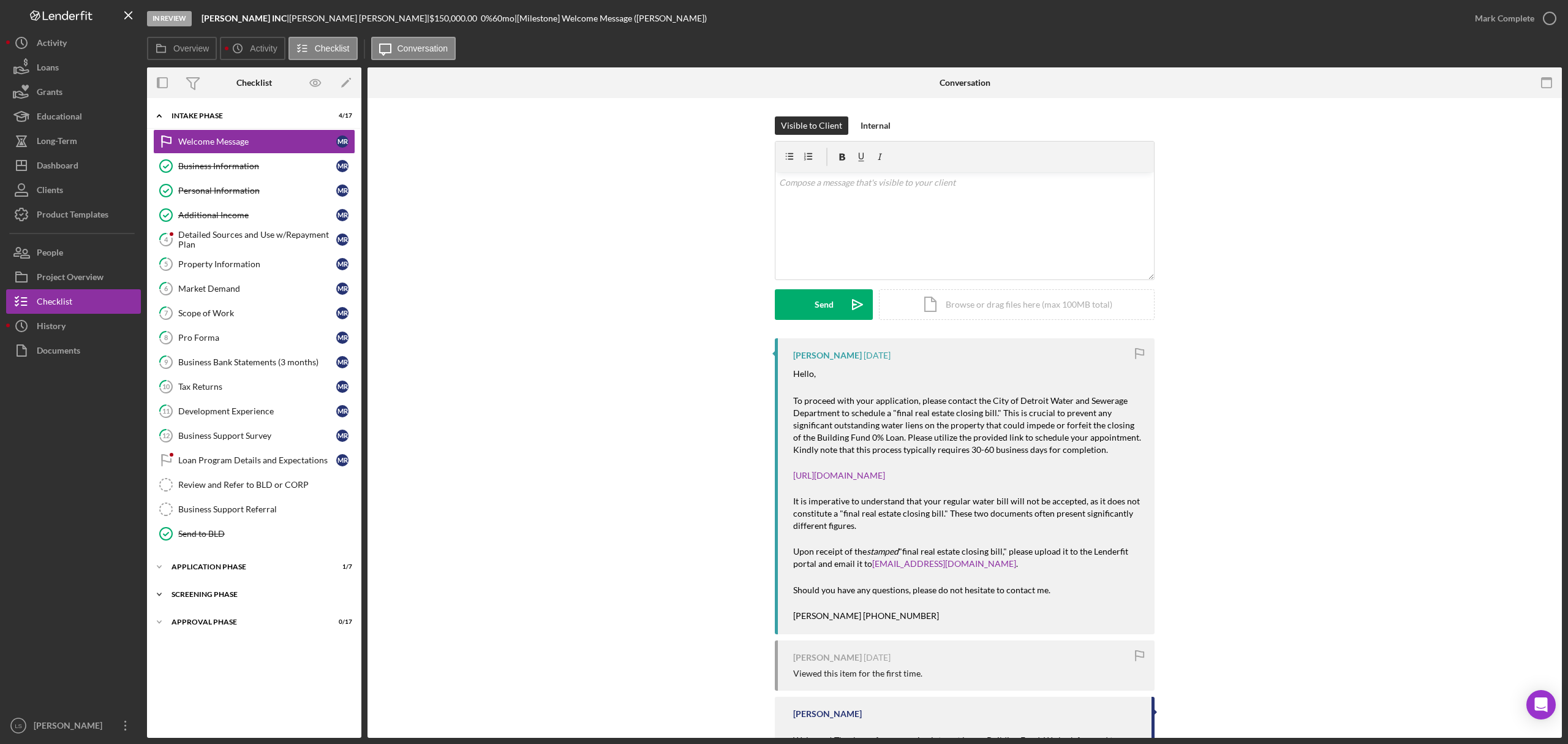
click at [280, 607] on div "Icon/Expander Screening Phase 0 / 4" at bounding box center [254, 595] width 214 height 24
click at [240, 657] on link "Profit and Loss Statement 18 Profit and Loss Statement M R" at bounding box center [254, 645] width 202 height 24
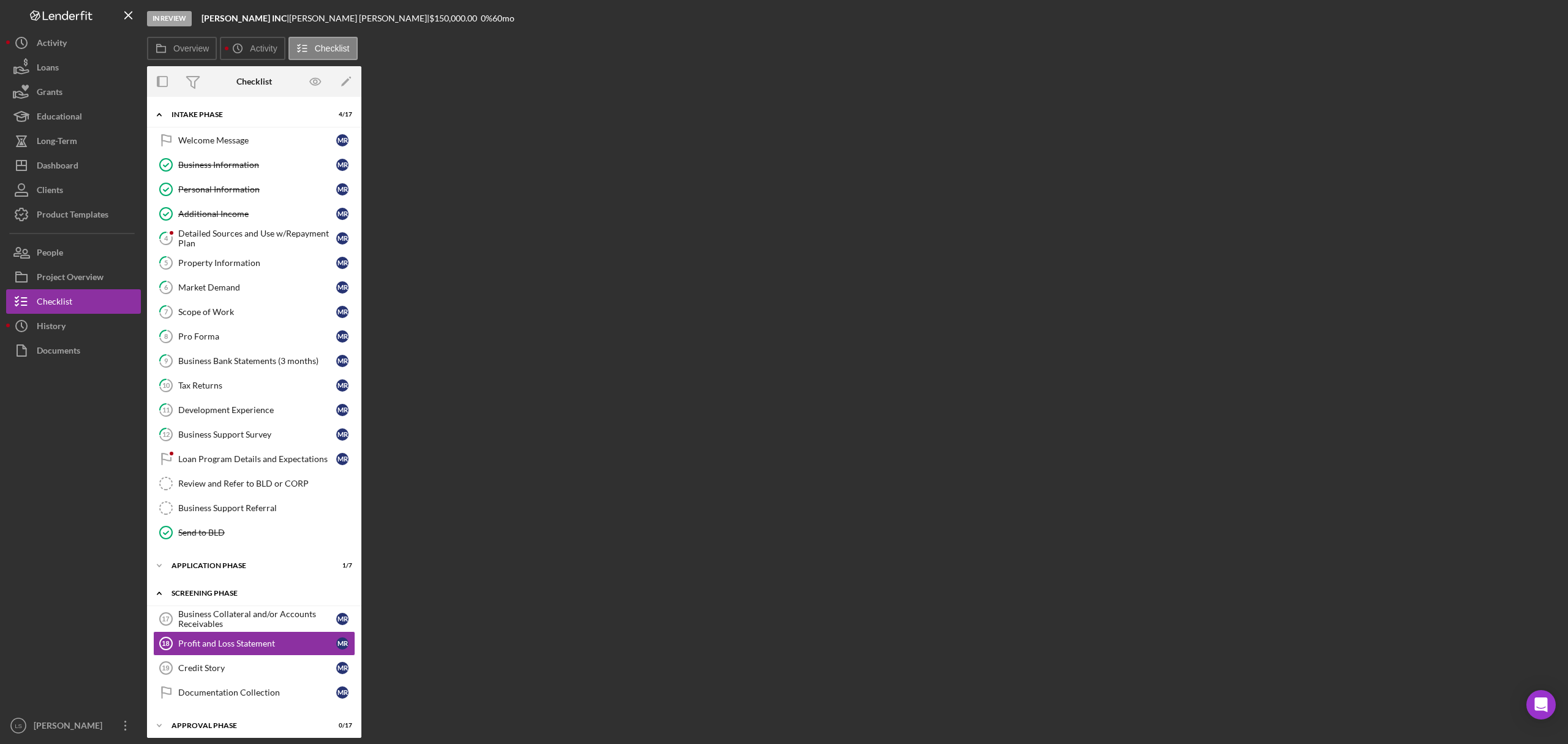
click at [280, 606] on div "Icon/Expander Screening Phase 0 / 4" at bounding box center [254, 593] width 214 height 25
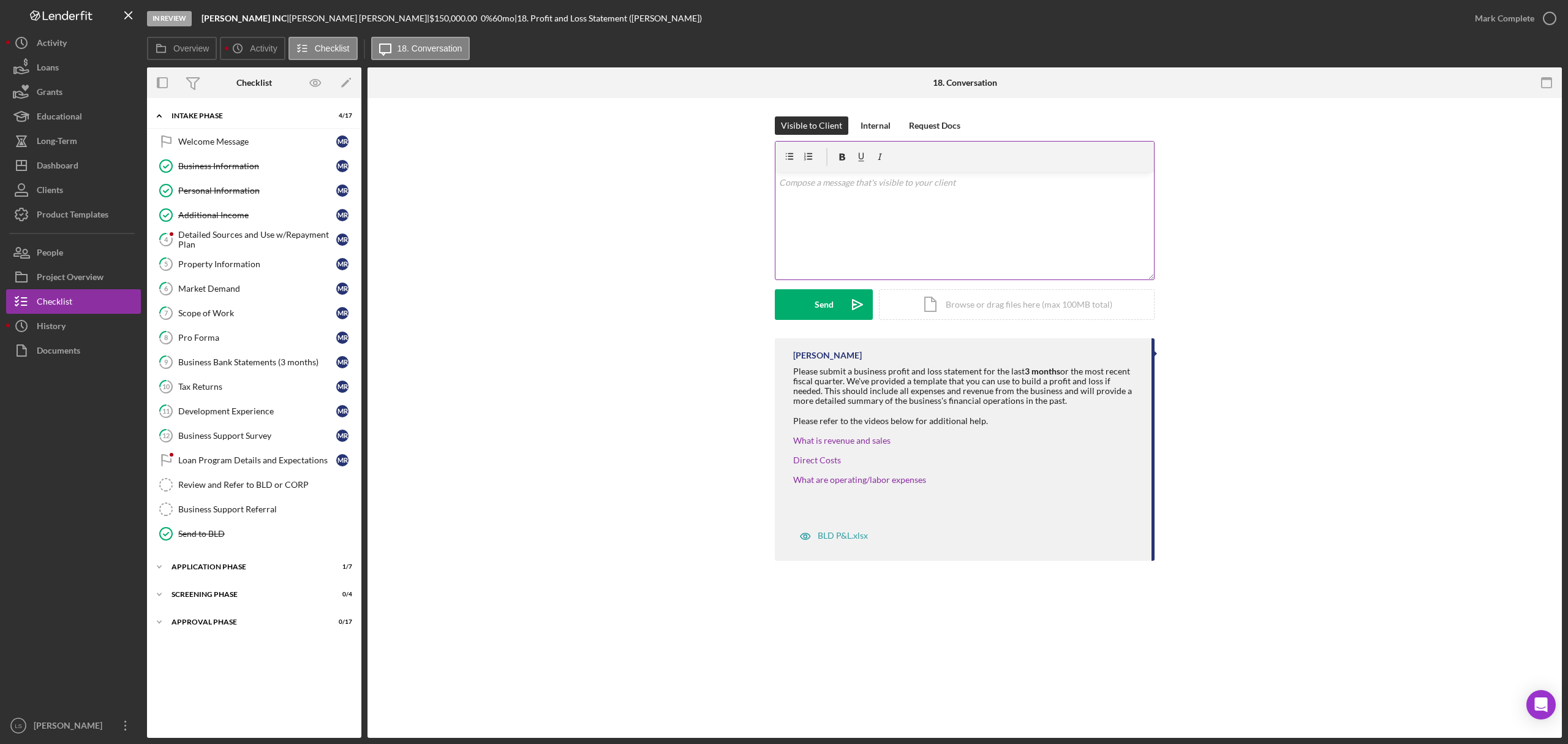
click at [974, 232] on div "v Color teal Color pink Remove color Add row above Add row below Add column bef…" at bounding box center [965, 226] width 379 height 107
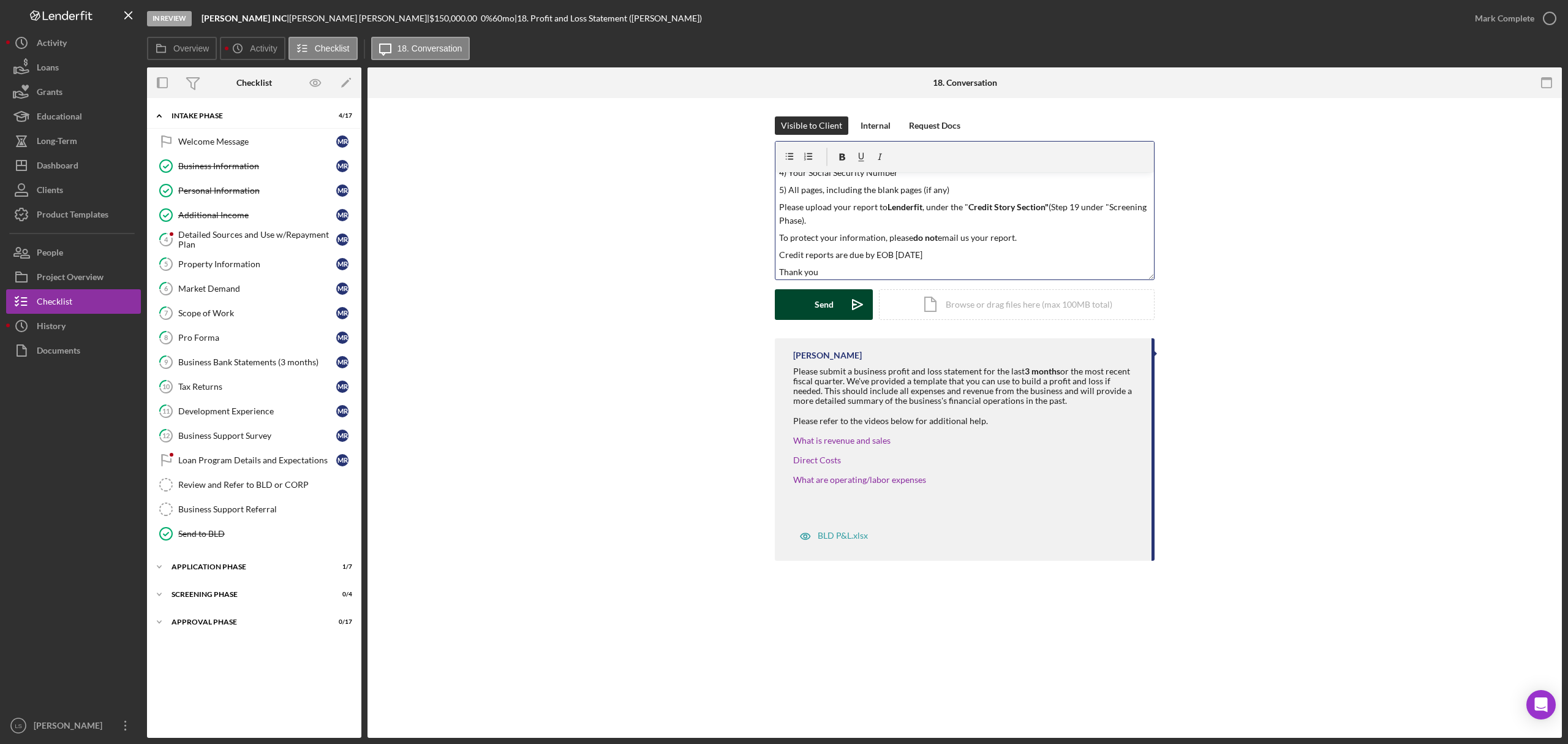
click at [821, 309] on div "Send" at bounding box center [824, 305] width 19 height 30
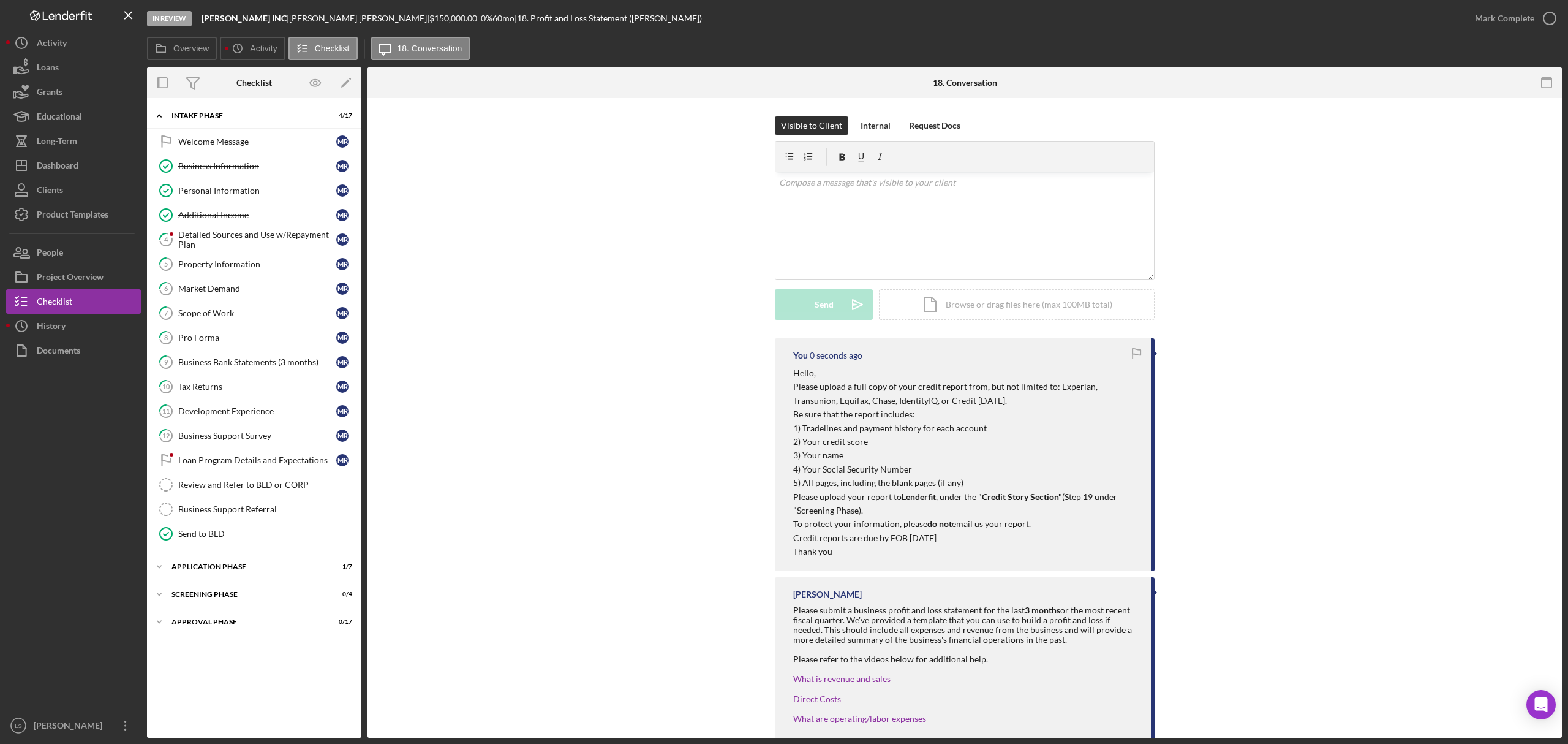
scroll to position [0, 0]
click at [86, 163] on button "Icon/Dashboard Dashboard" at bounding box center [73, 165] width 135 height 24
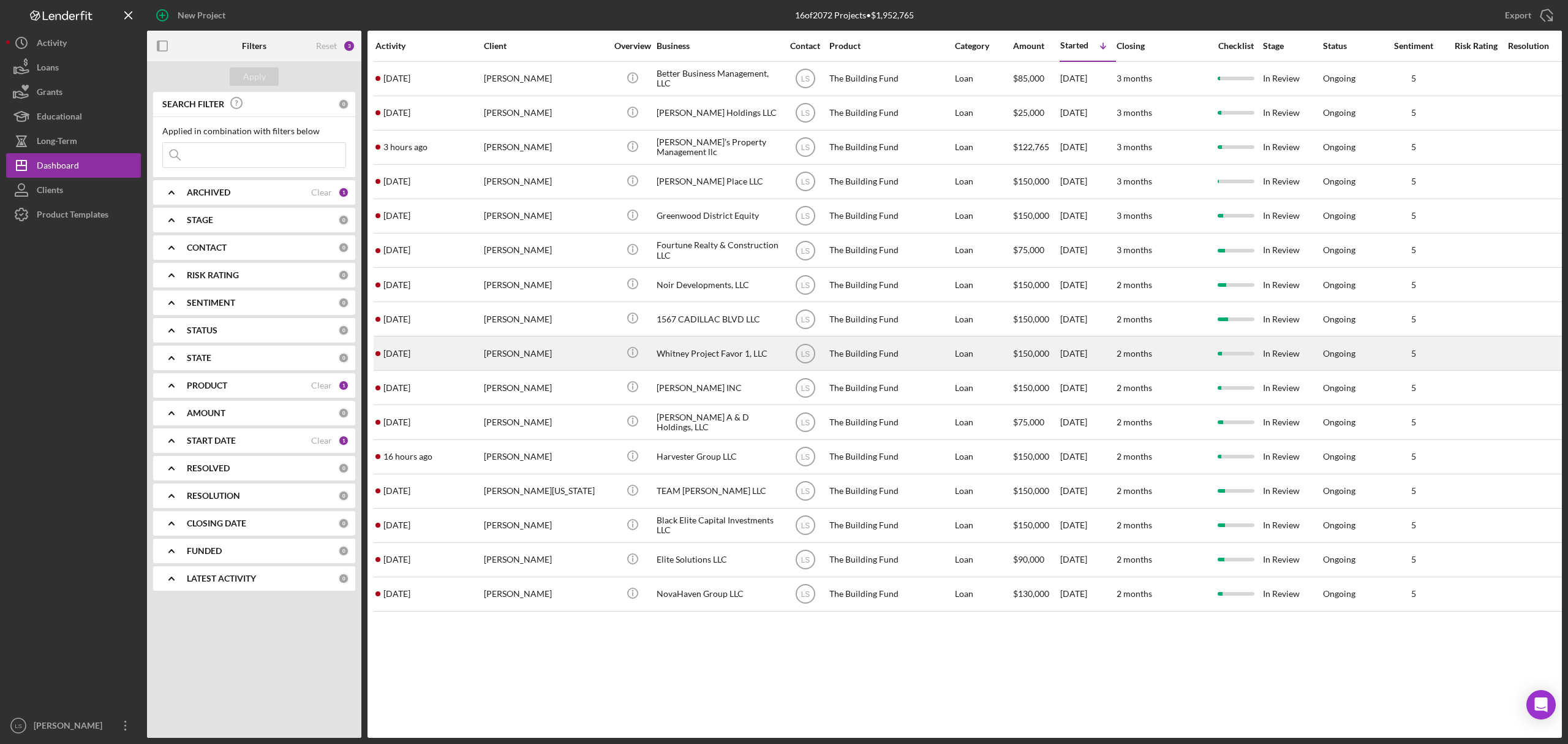
click at [517, 352] on div "[PERSON_NAME]" at bounding box center [545, 353] width 123 height 33
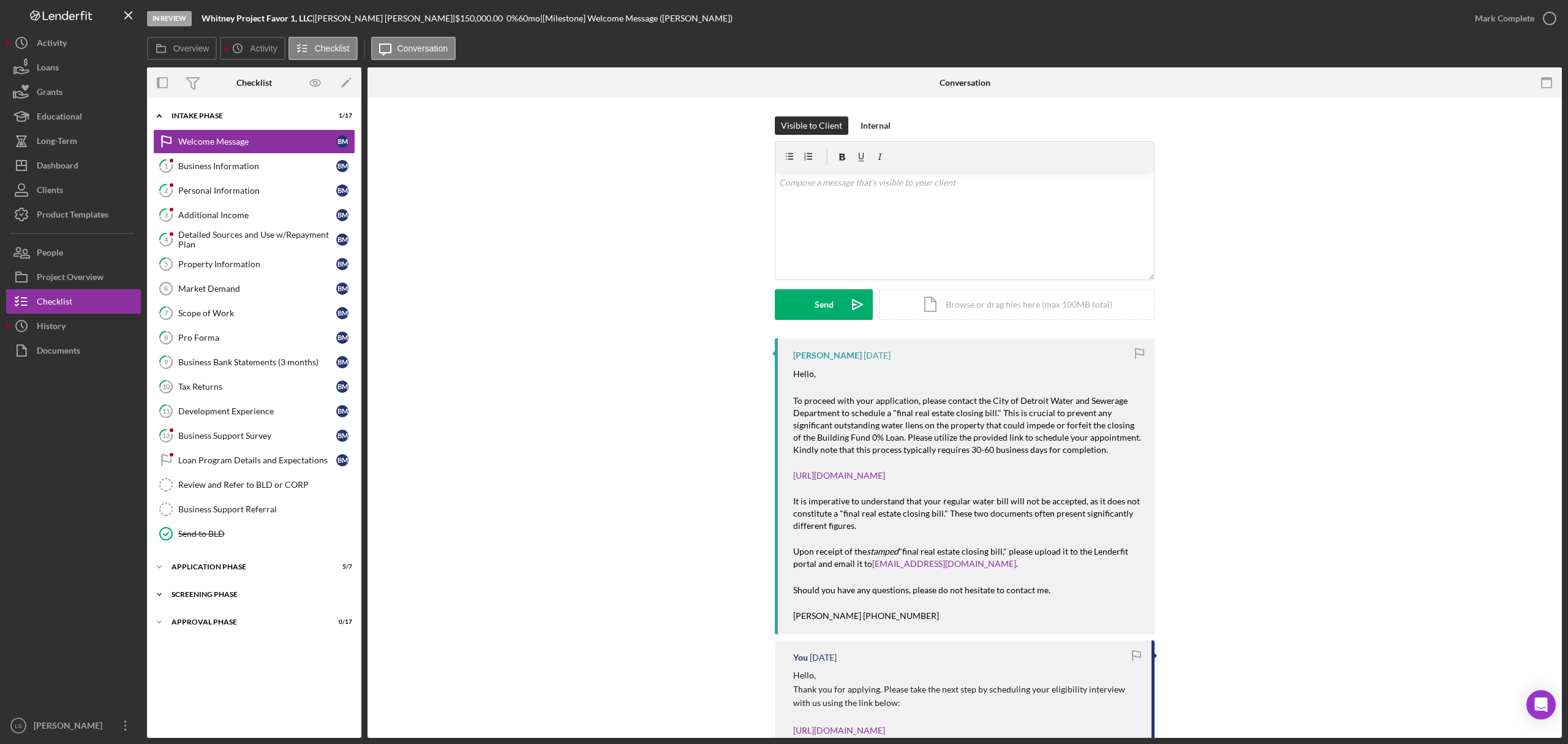
click at [213, 605] on div "Icon/Expander Screening Phase 0 / 4" at bounding box center [254, 595] width 214 height 24
drag, startPoint x: 242, startPoint y: 628, endPoint x: 633, endPoint y: 505, distance: 409.9
click at [242, 628] on div "Business Collateral and/or Accounts Receivables" at bounding box center [257, 621] width 158 height 20
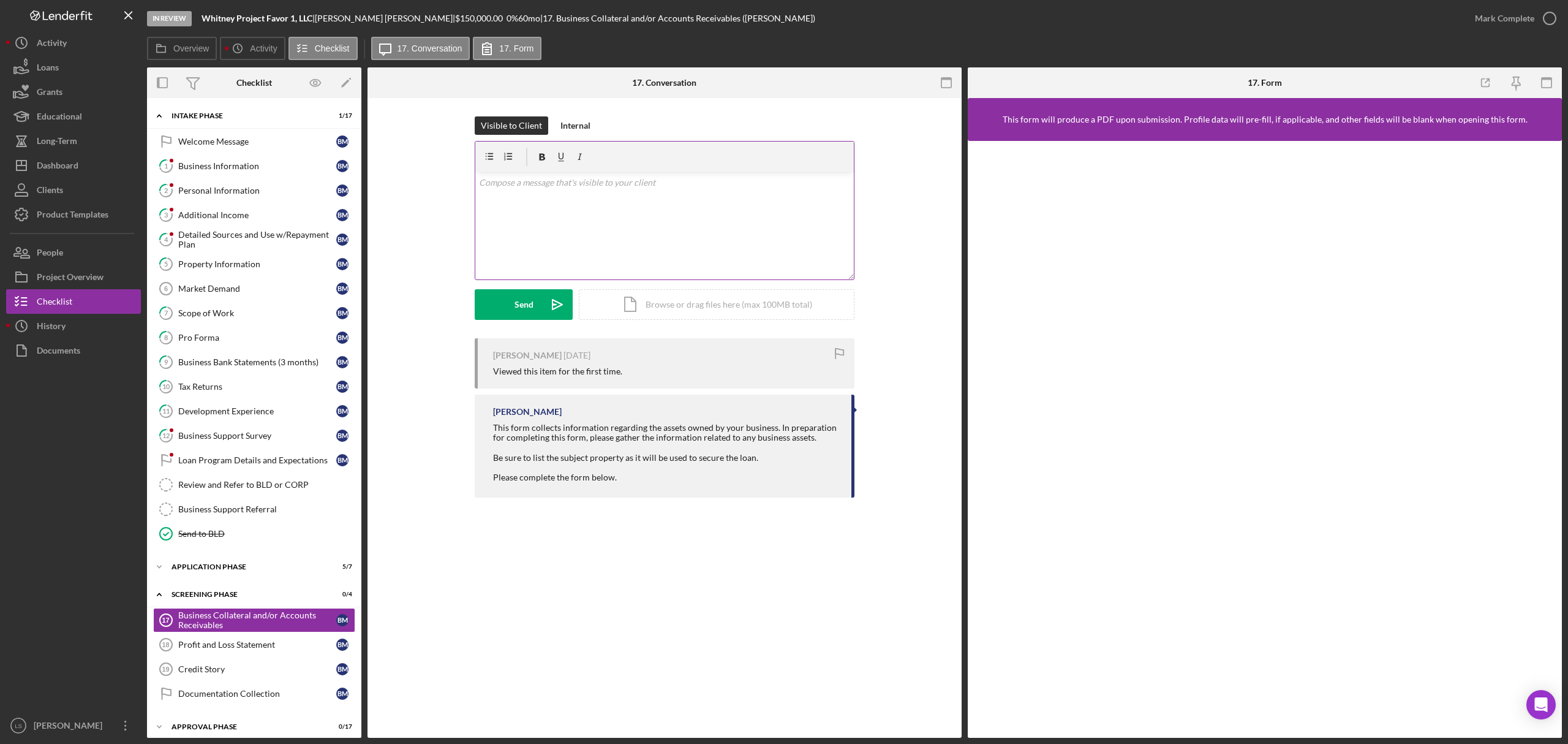
click at [638, 213] on div "v Color teal Color pink Remove color Add row above Add row below Add column bef…" at bounding box center [664, 226] width 379 height 107
click at [230, 657] on link "Profit and Loss Statement 18 Profit and Loss Statement B M" at bounding box center [254, 645] width 202 height 24
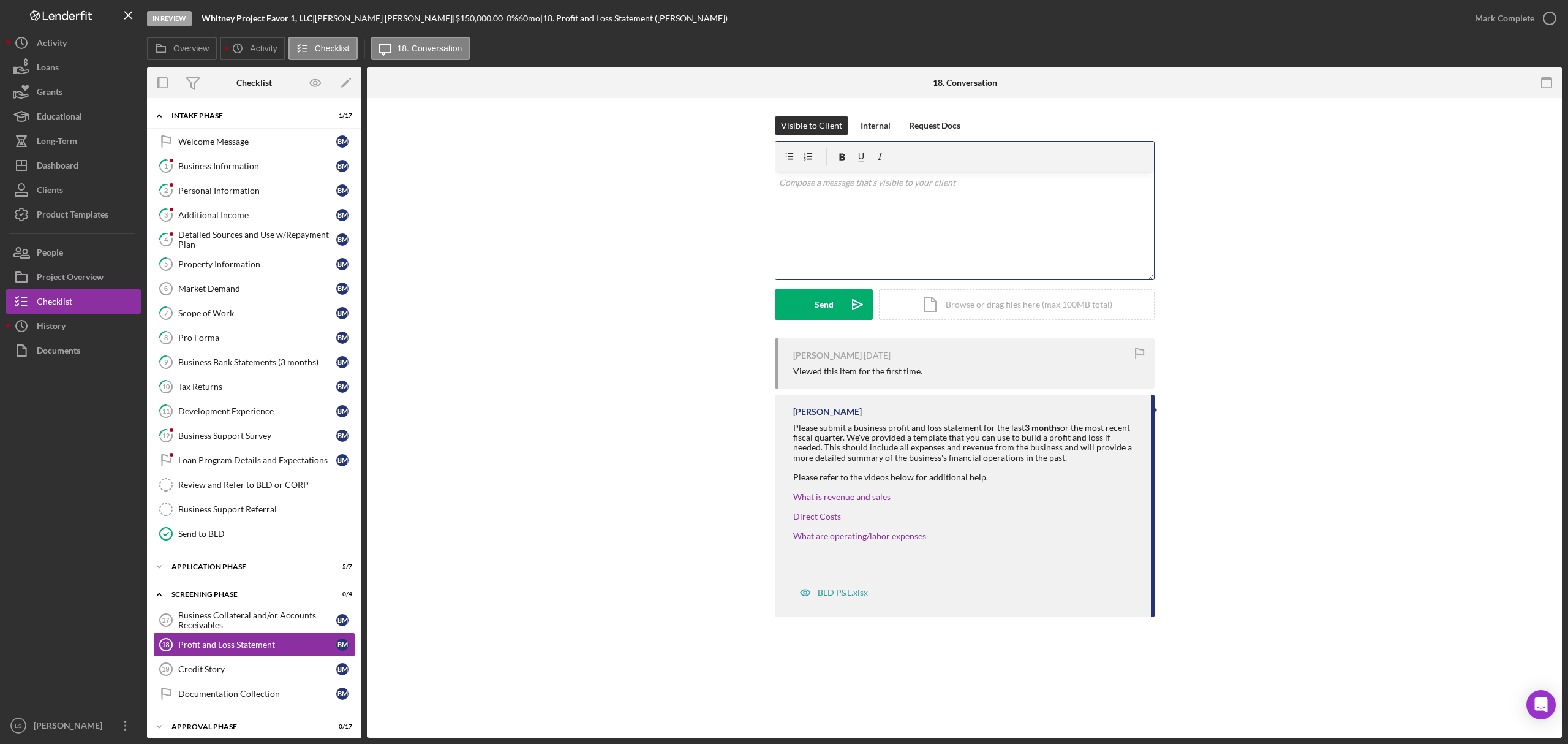
click at [896, 211] on div "v Color teal Color pink Remove color Add row above Add row below Add column bef…" at bounding box center [965, 226] width 379 height 107
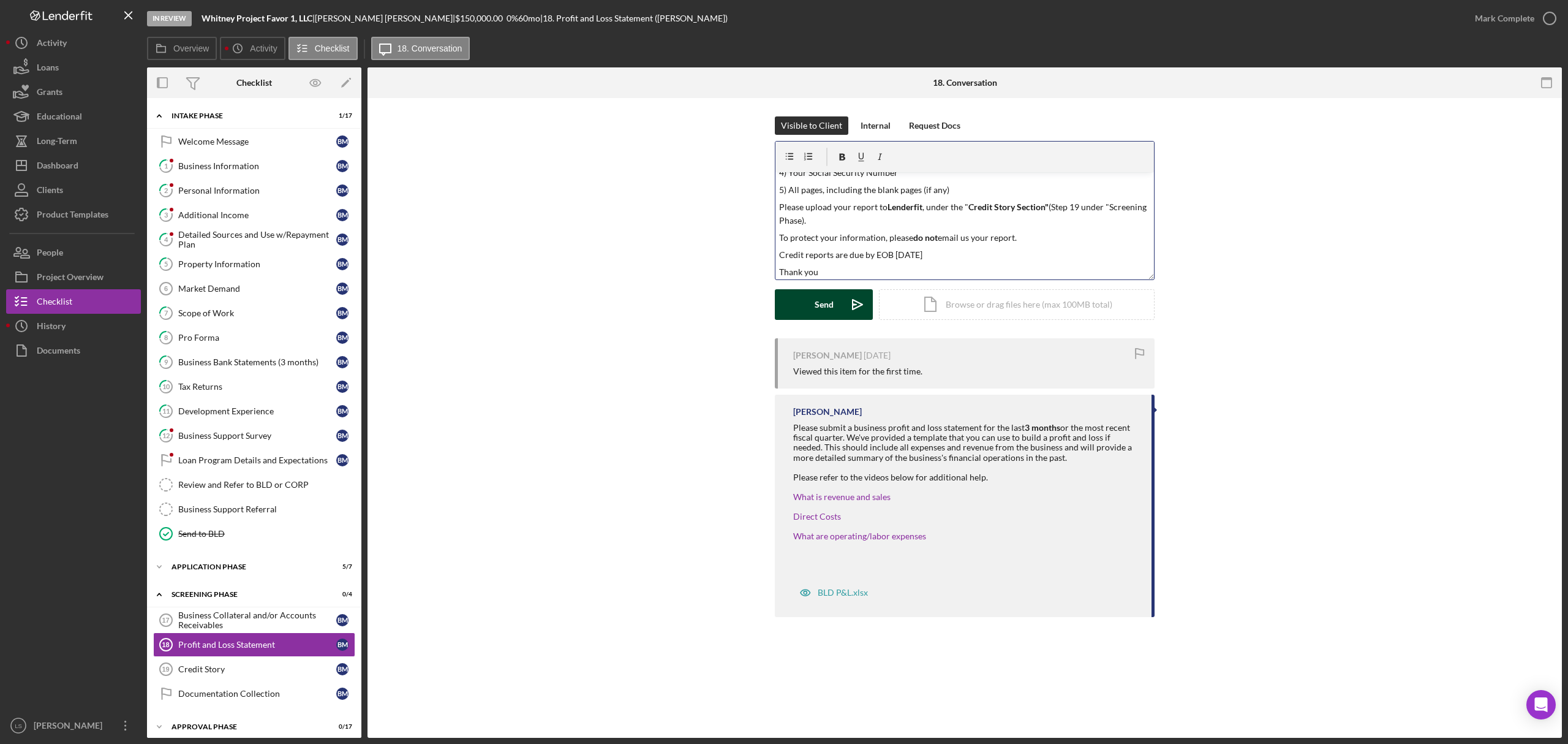
click at [834, 305] on div "Send" at bounding box center [824, 305] width 19 height 30
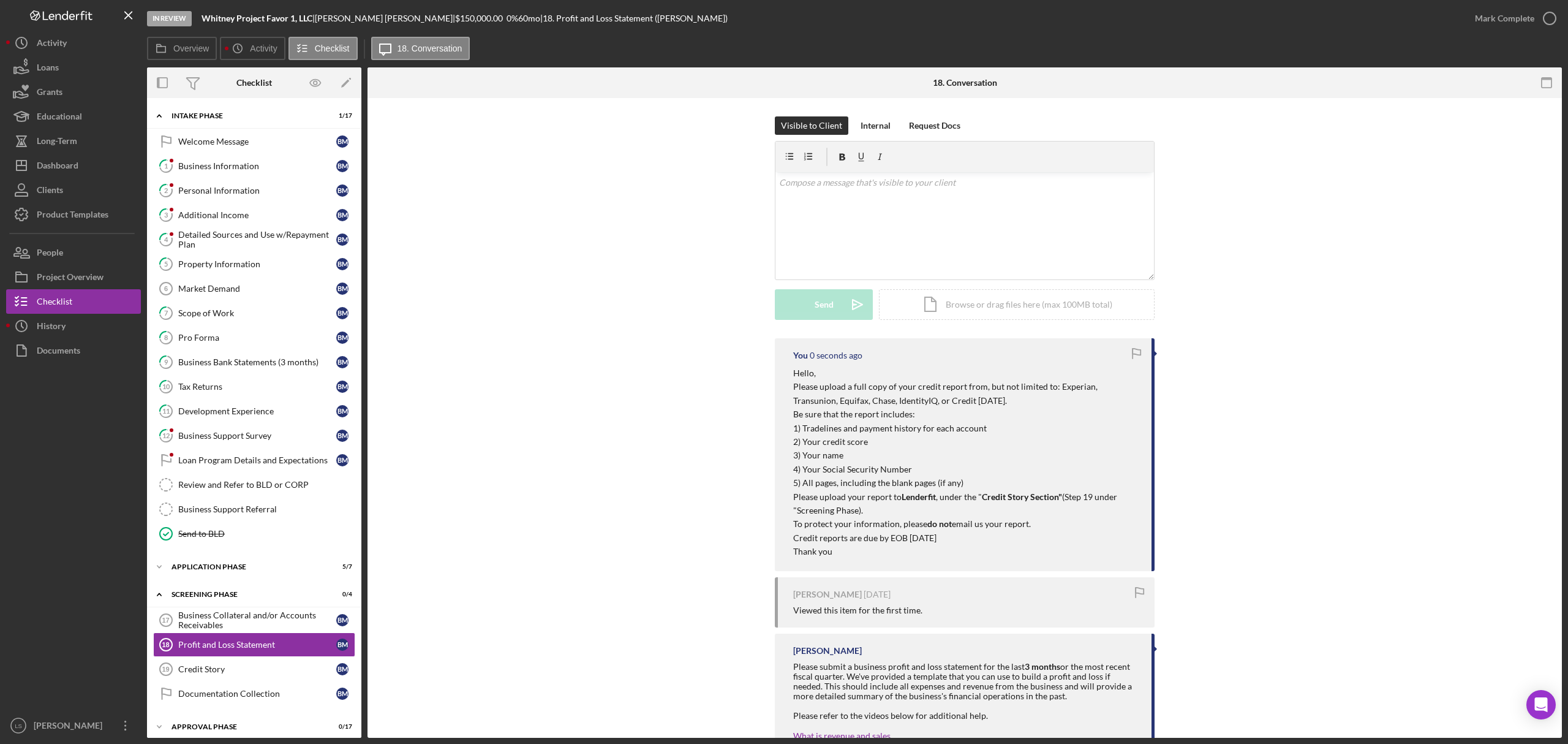
scroll to position [0, 0]
click at [57, 175] on div "Dashboard" at bounding box center [57, 167] width 42 height 27
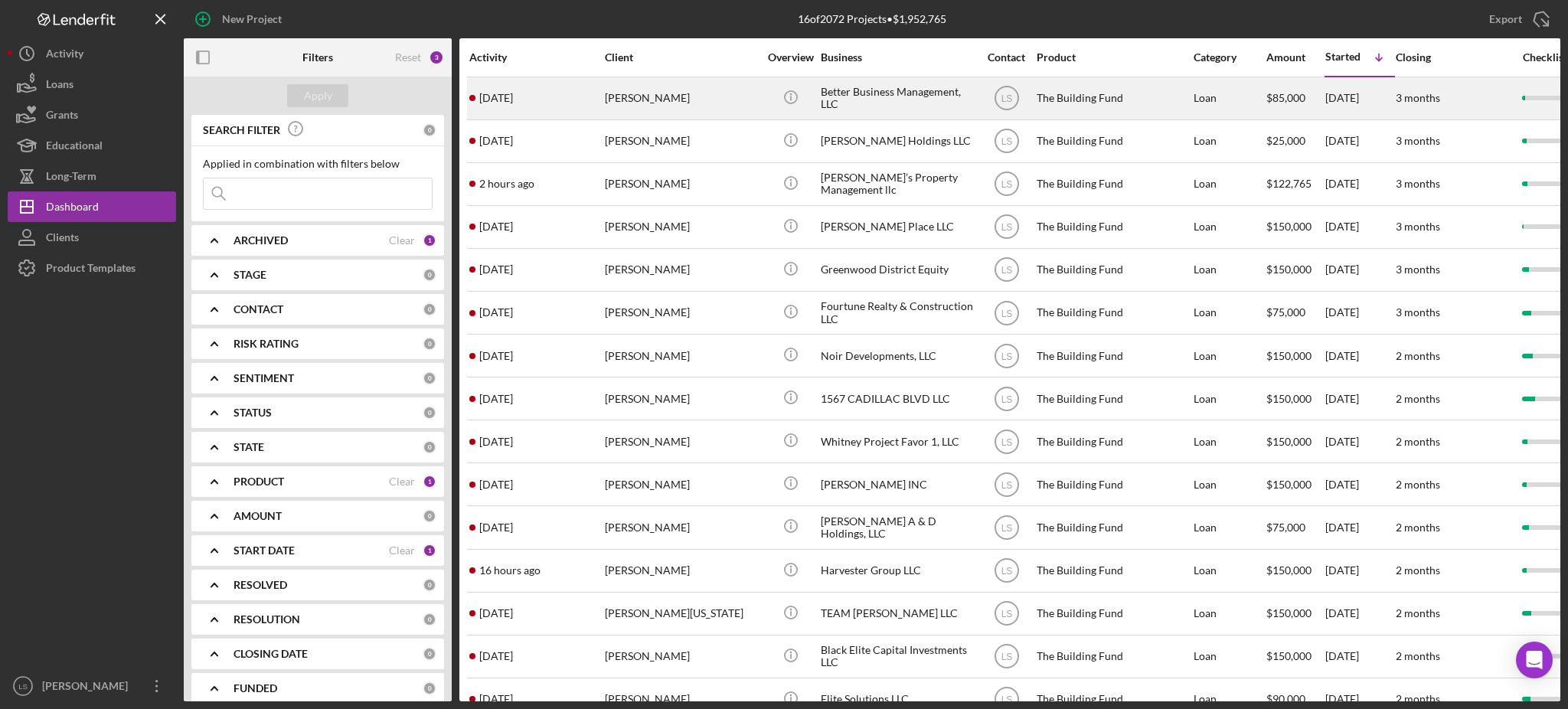
click at [703, 107] on div "[PERSON_NAME]" at bounding box center [681, 98] width 153 height 41
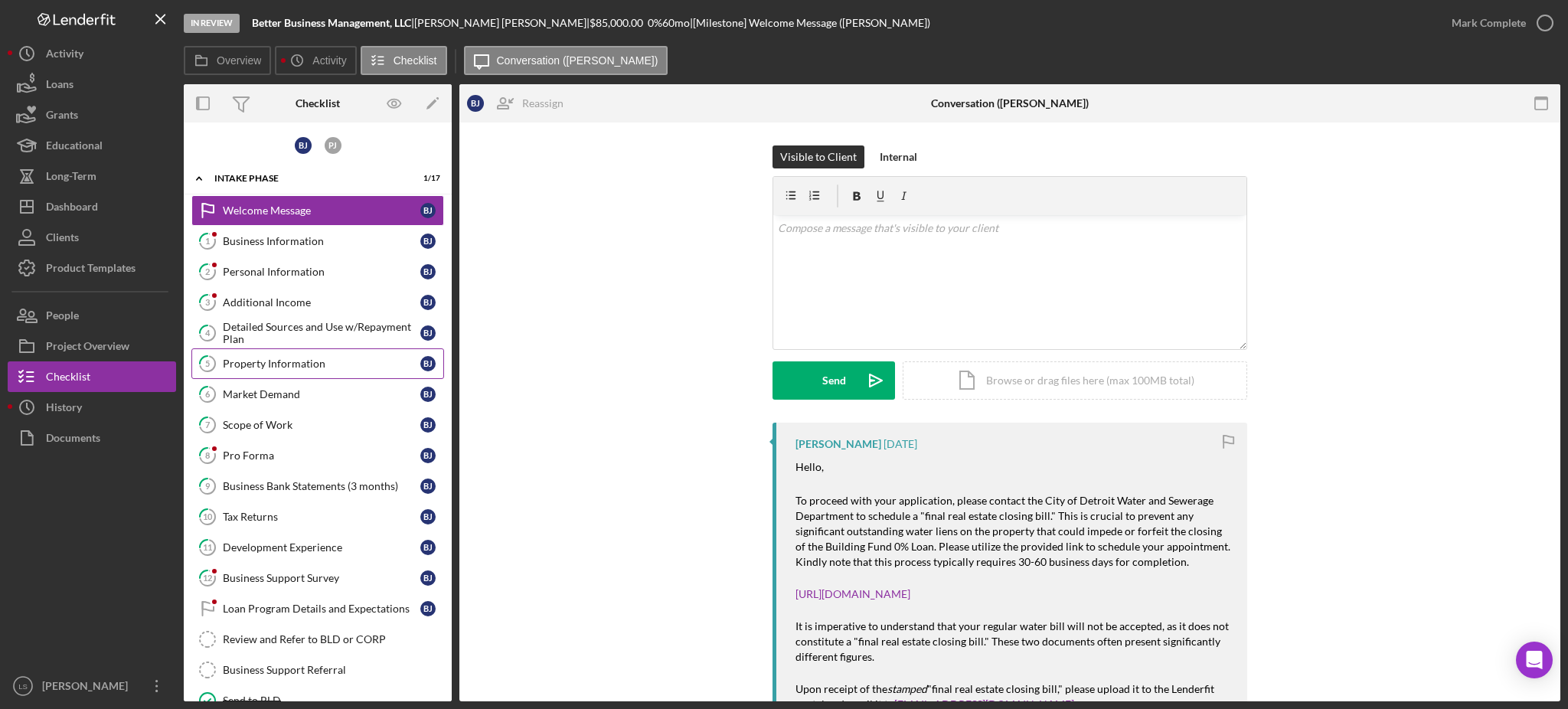
scroll to position [131, 0]
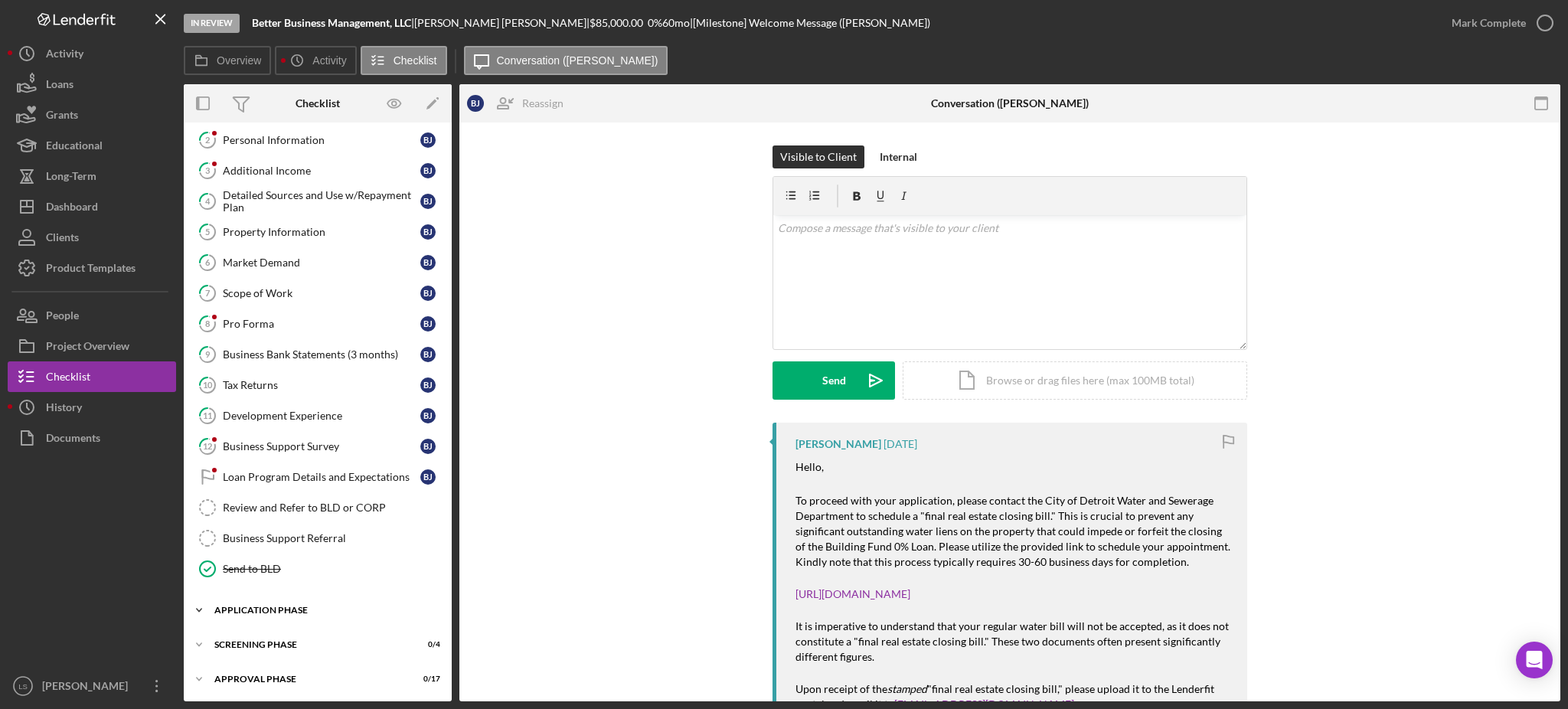
click at [334, 638] on div "Icon/Expander Screening Phase 0 / 4" at bounding box center [317, 644] width 268 height 30
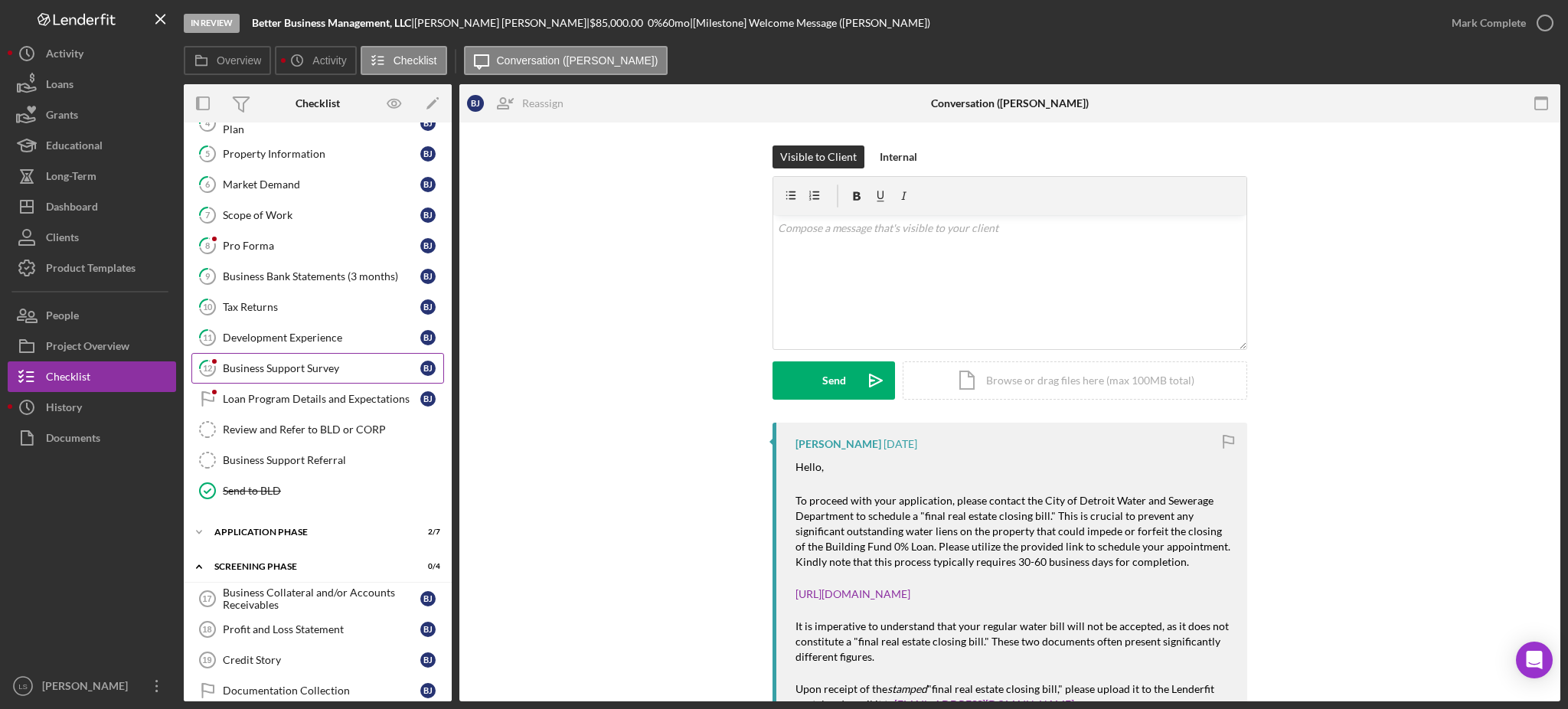
scroll to position [264, 0]
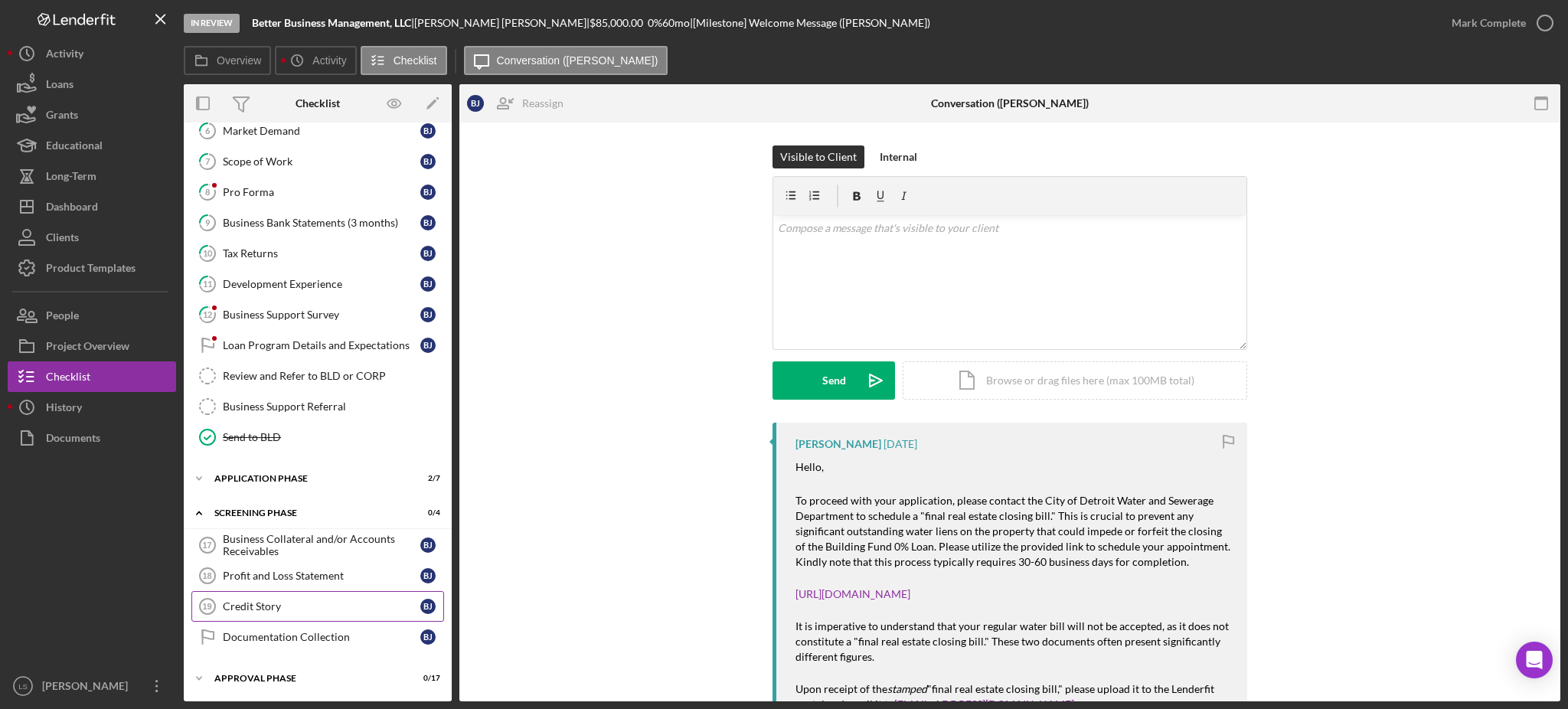
click at [266, 617] on link "Credit Story 19 Credit Story B J" at bounding box center [317, 606] width 252 height 30
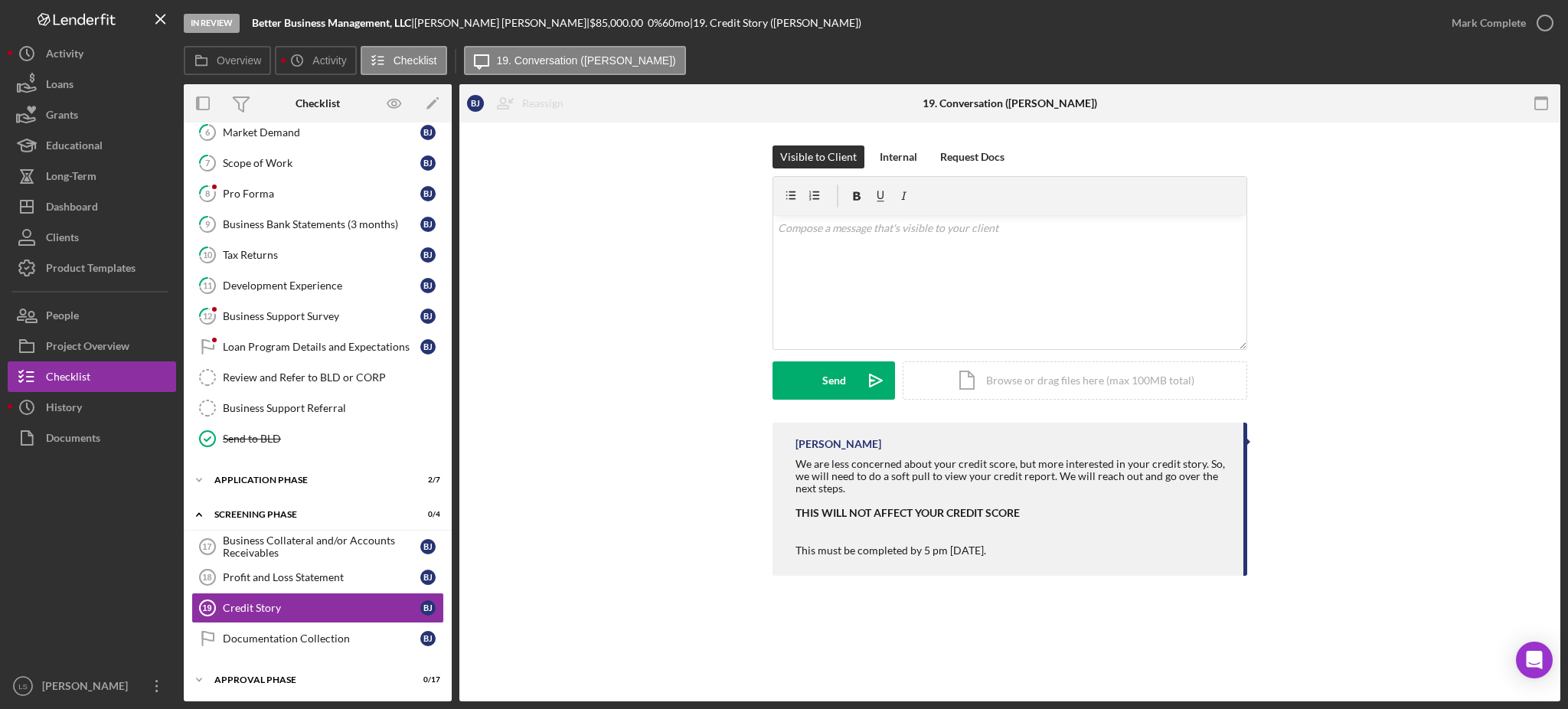
scroll to position [264, 0]
click at [966, 274] on div "v Color teal Color pink Remove color Add row above Add row below Add column bef…" at bounding box center [1009, 282] width 473 height 134
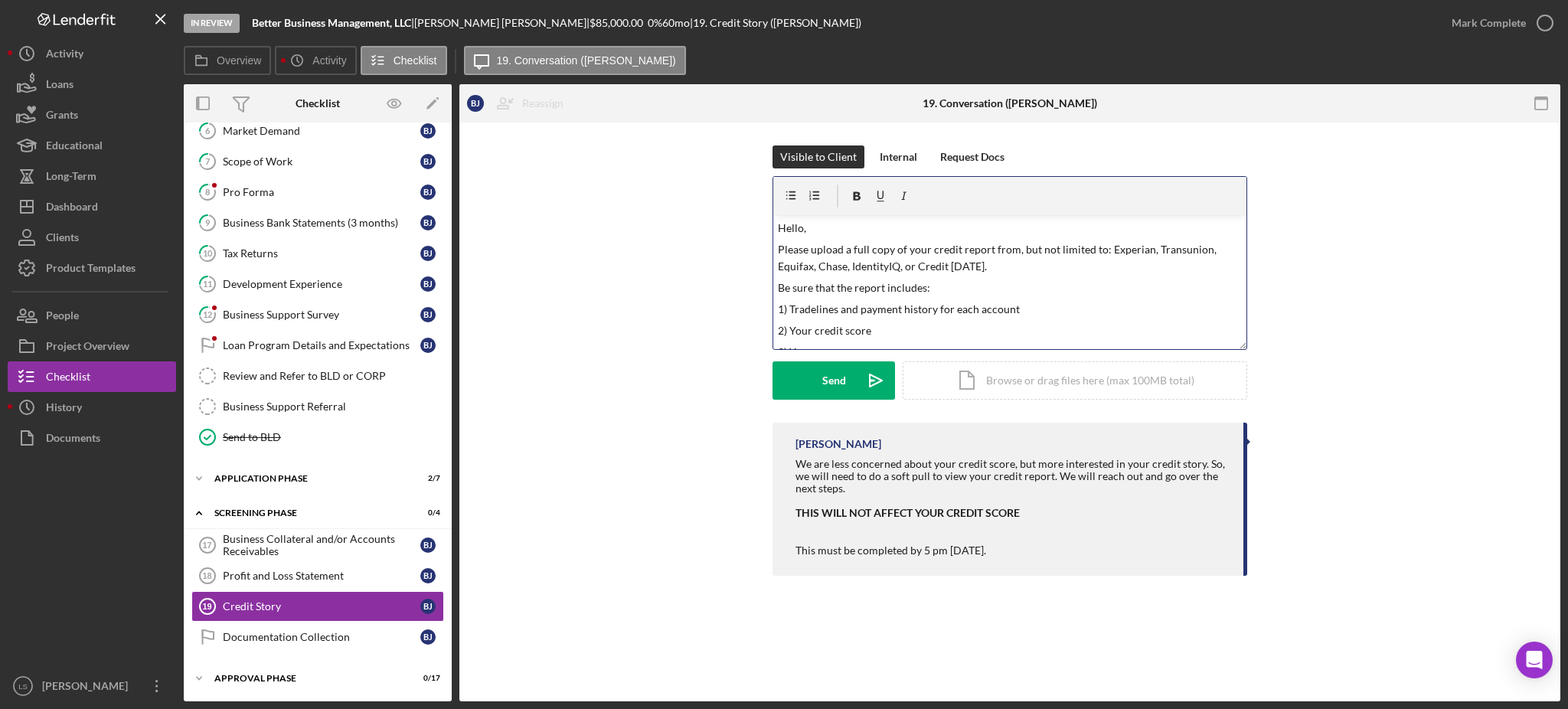
scroll to position [159, 0]
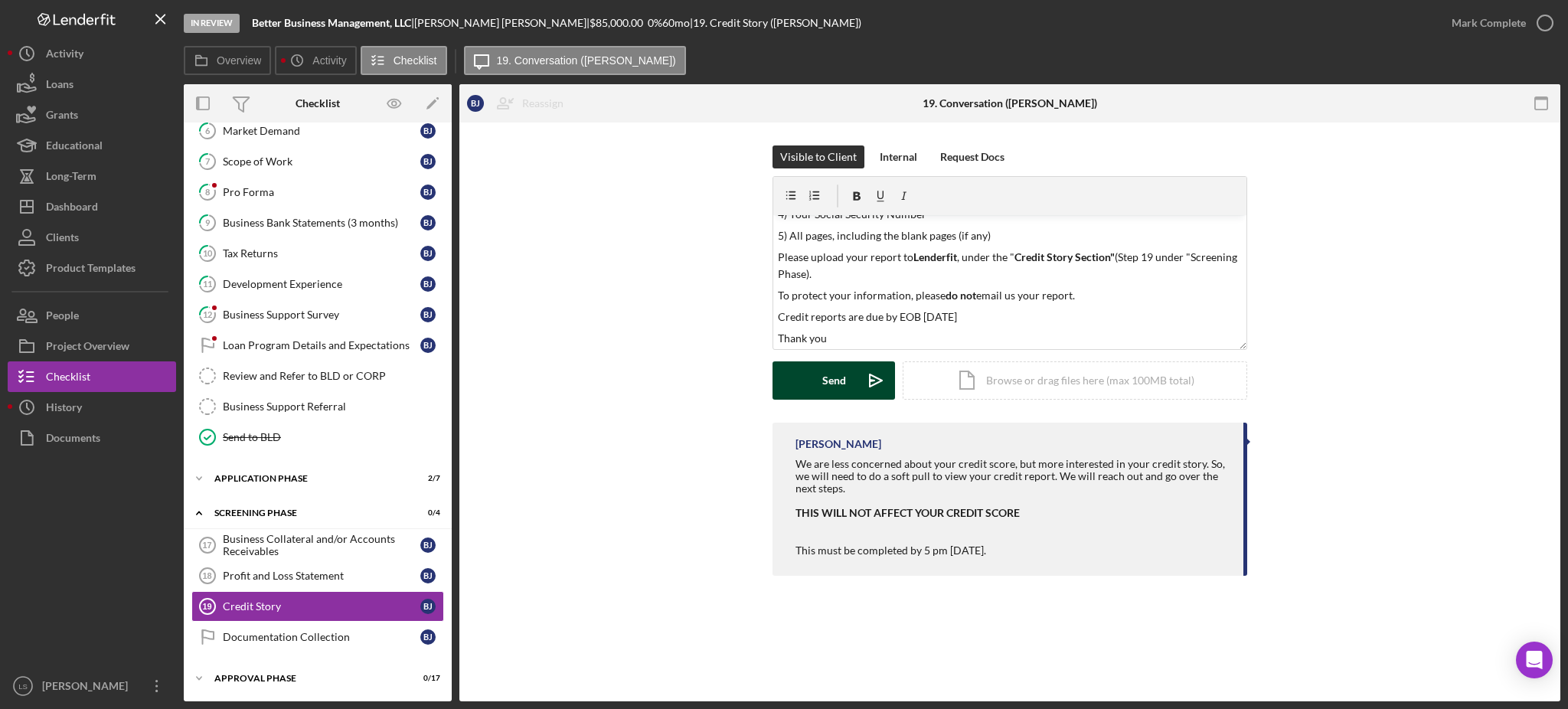
click at [850, 375] on button "Send Icon/icon-invite-send" at bounding box center [833, 381] width 123 height 38
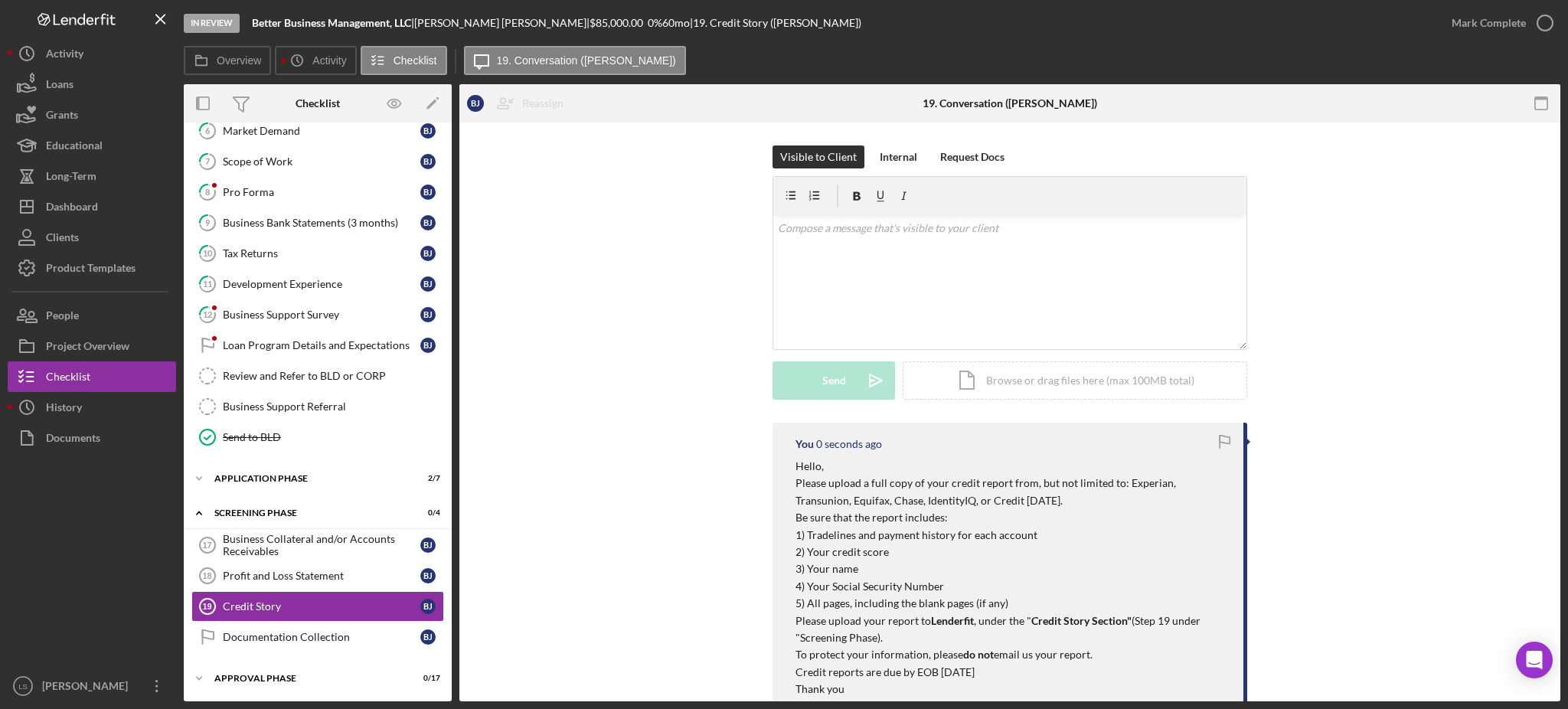
scroll to position [0, 0]
click at [68, 200] on div "Dashboard" at bounding box center [71, 208] width 52 height 34
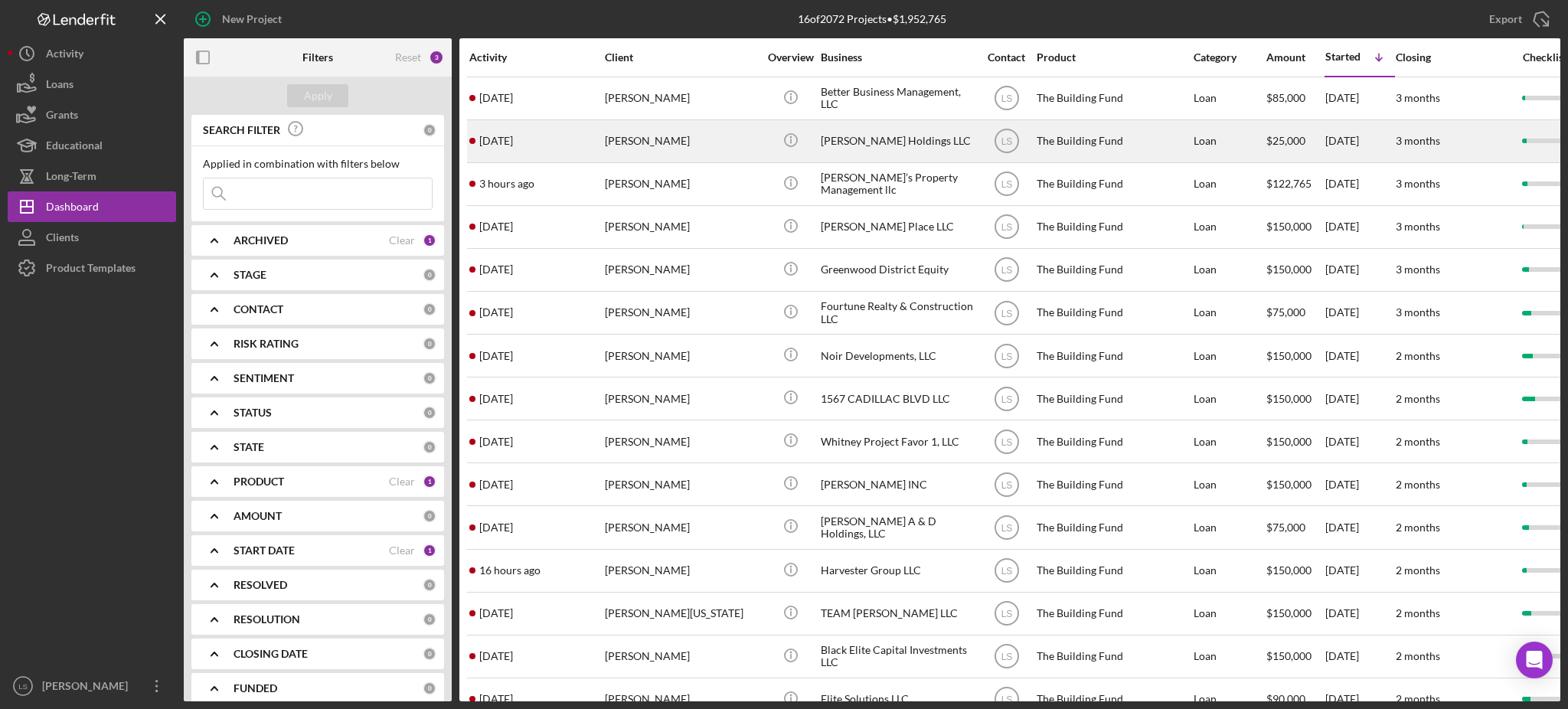
click at [564, 146] on div "4 days ago abbey waterman" at bounding box center [536, 141] width 134 height 41
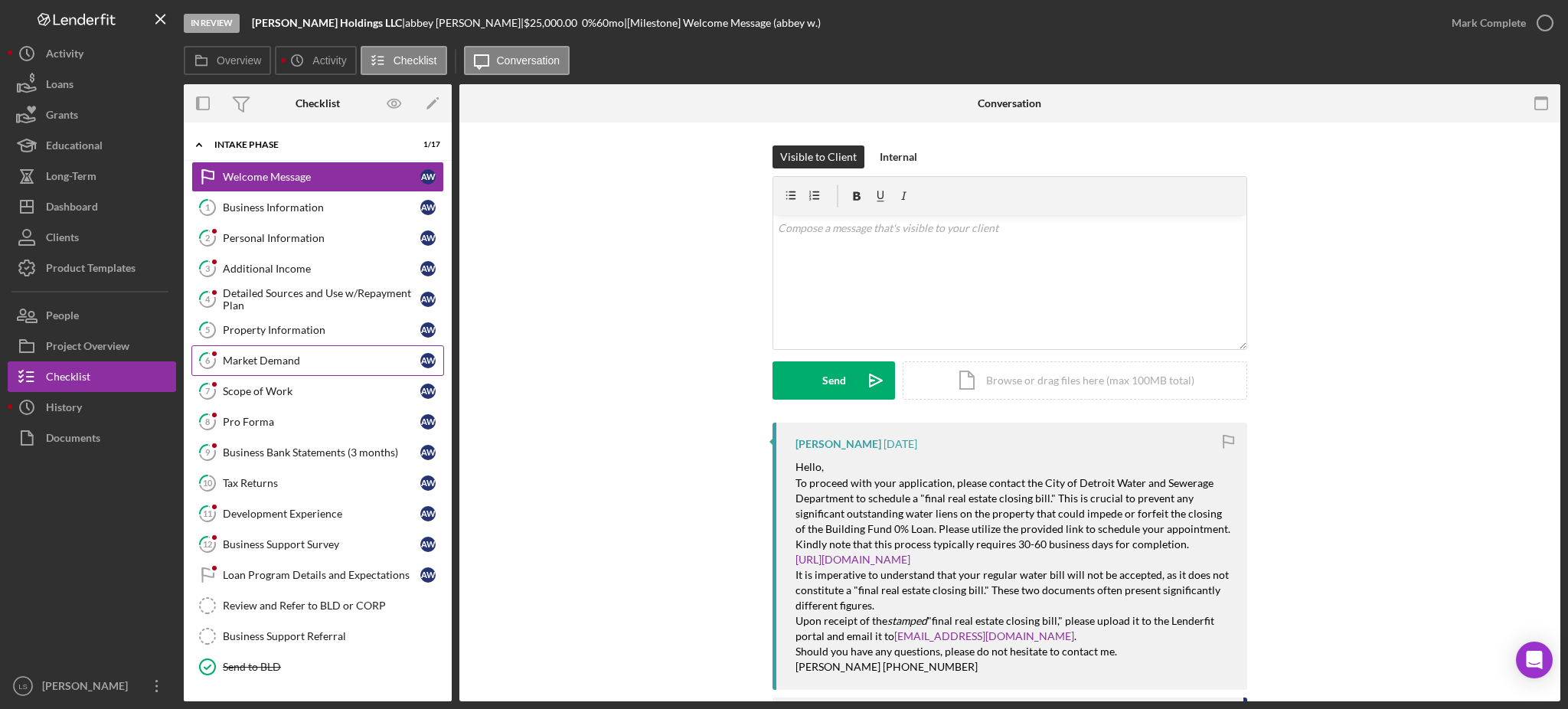
scroll to position [100, 0]
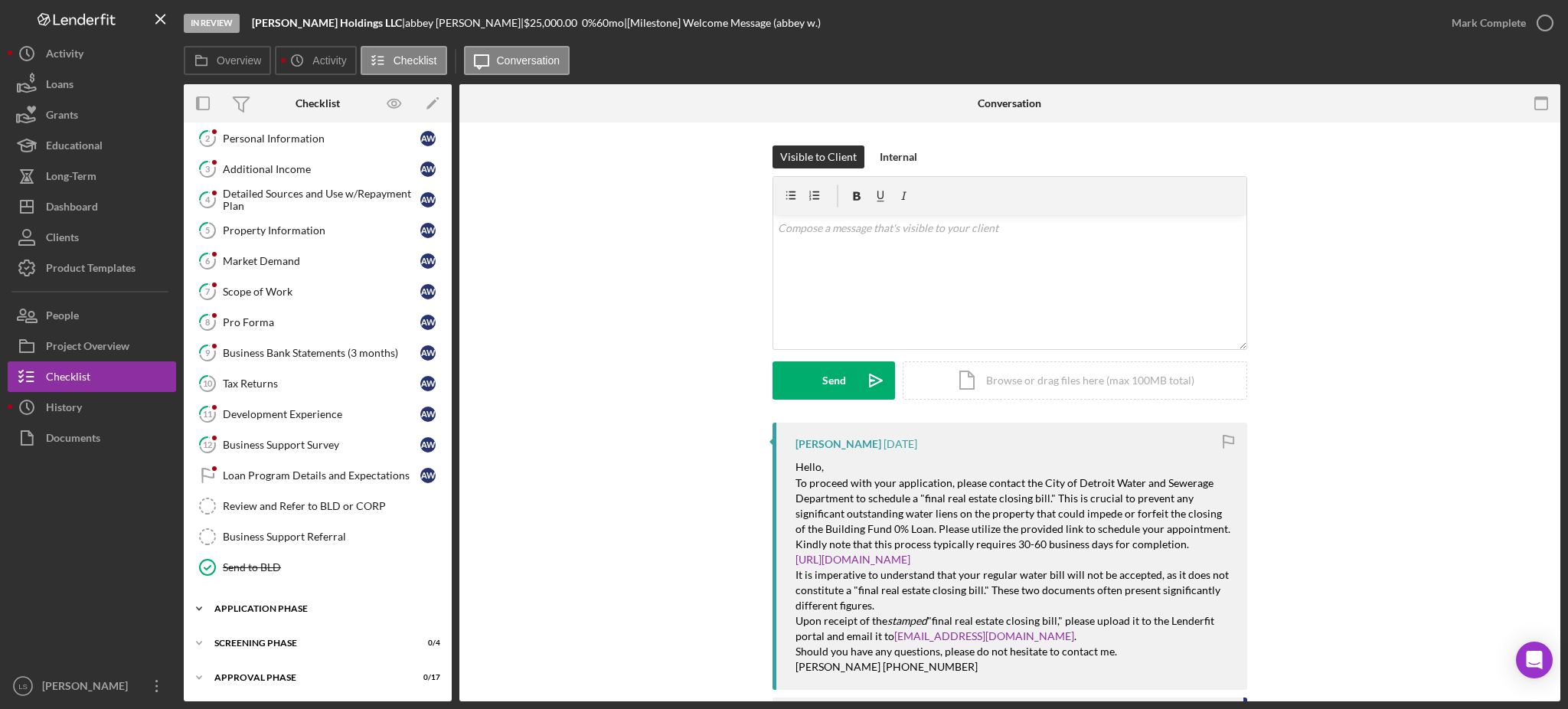
drag, startPoint x: 302, startPoint y: 652, endPoint x: 304, endPoint y: 610, distance: 42.0
click at [302, 650] on div "Icon/Expander Screening Phase 0 / 4" at bounding box center [317, 642] width 268 height 30
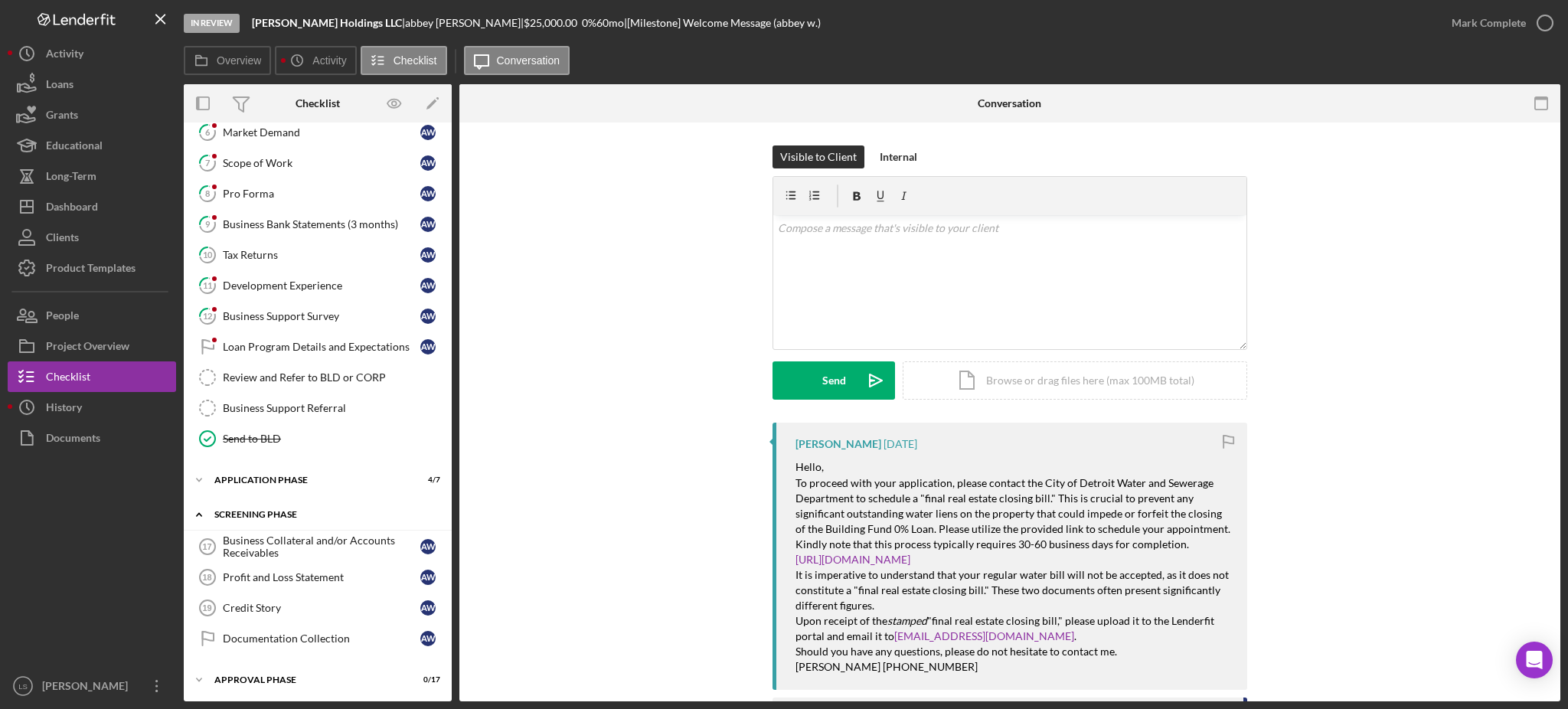
scroll to position [231, 0]
click at [292, 674] on div "Approval Phase" at bounding box center [323, 678] width 218 height 10
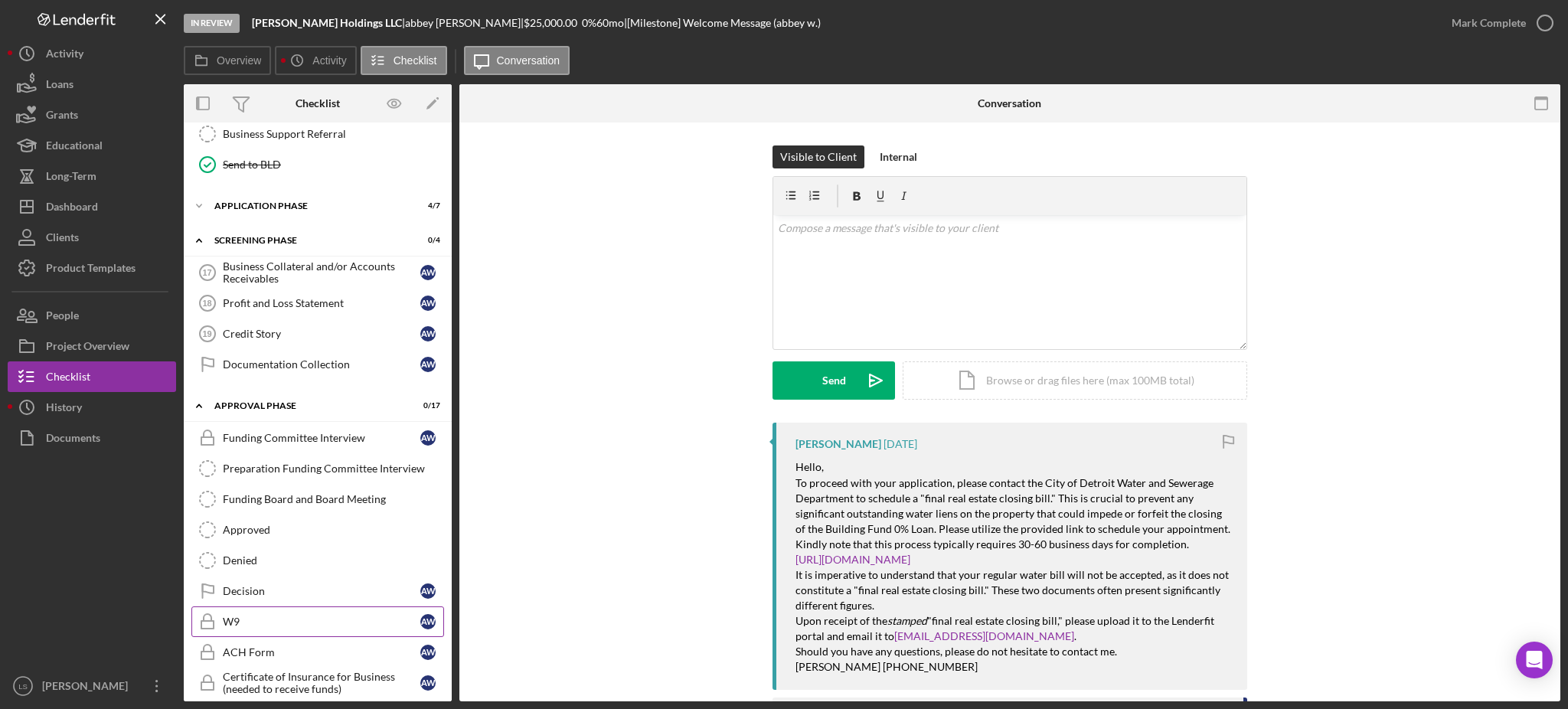
scroll to position [456, 0]
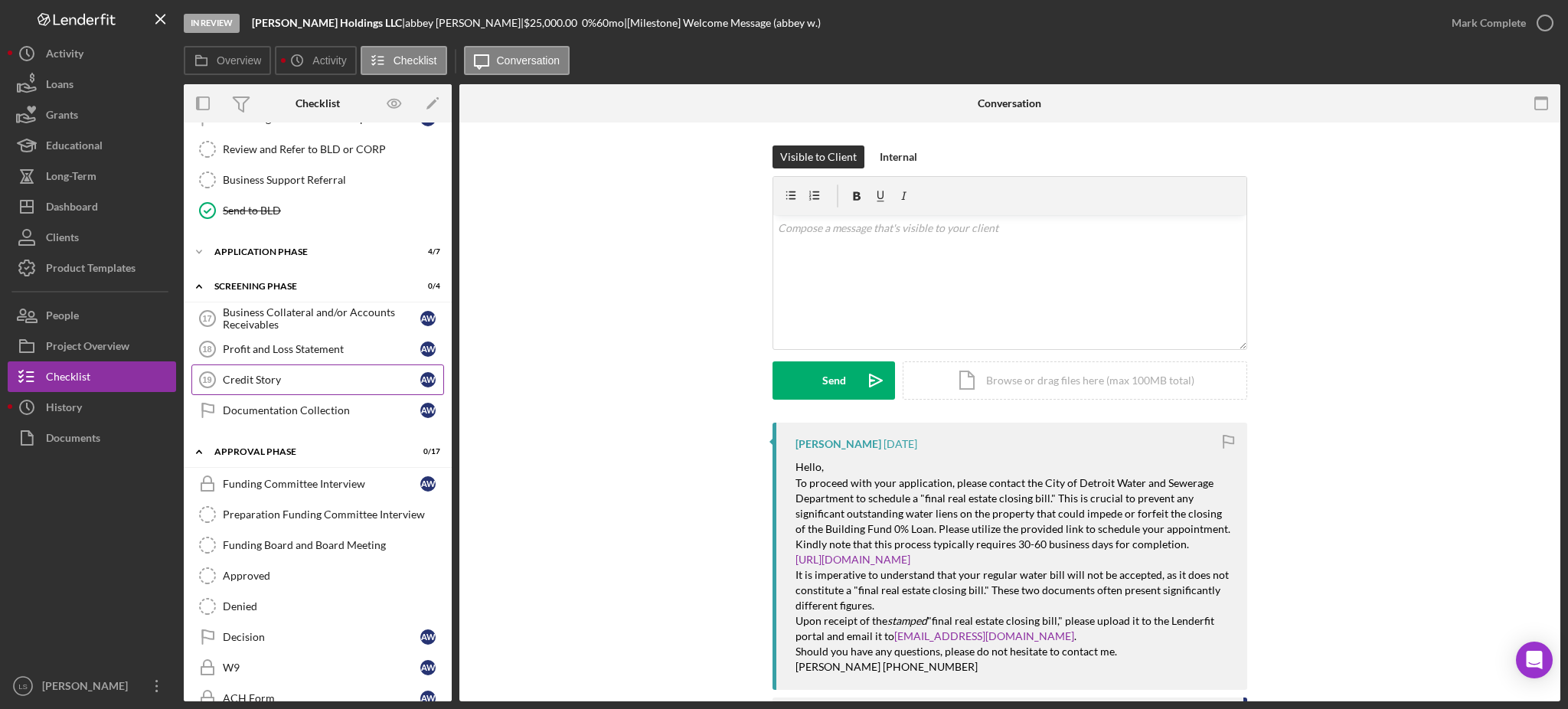
click at [310, 377] on div "Credit Story" at bounding box center [321, 379] width 197 height 12
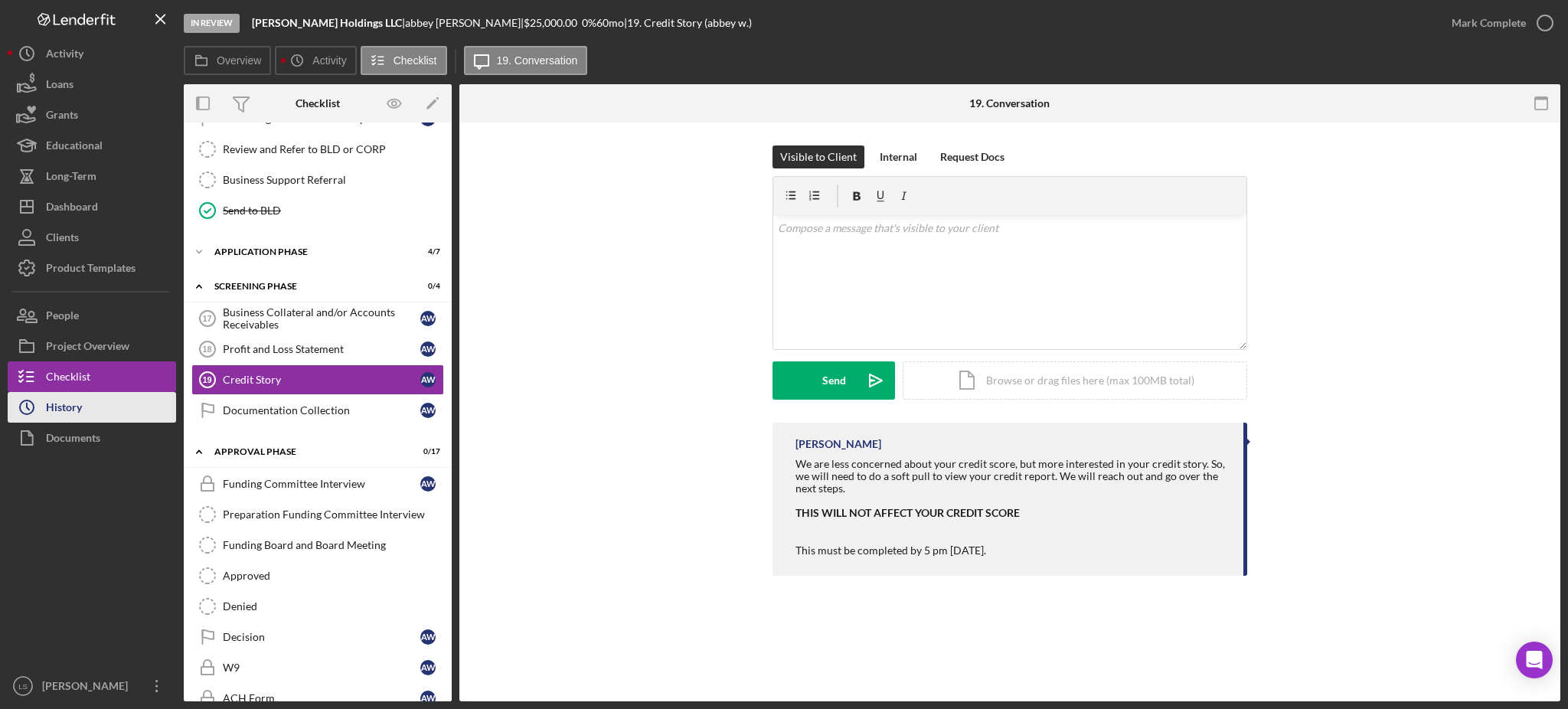
click at [80, 397] on div "History" at bounding box center [64, 409] width 36 height 34
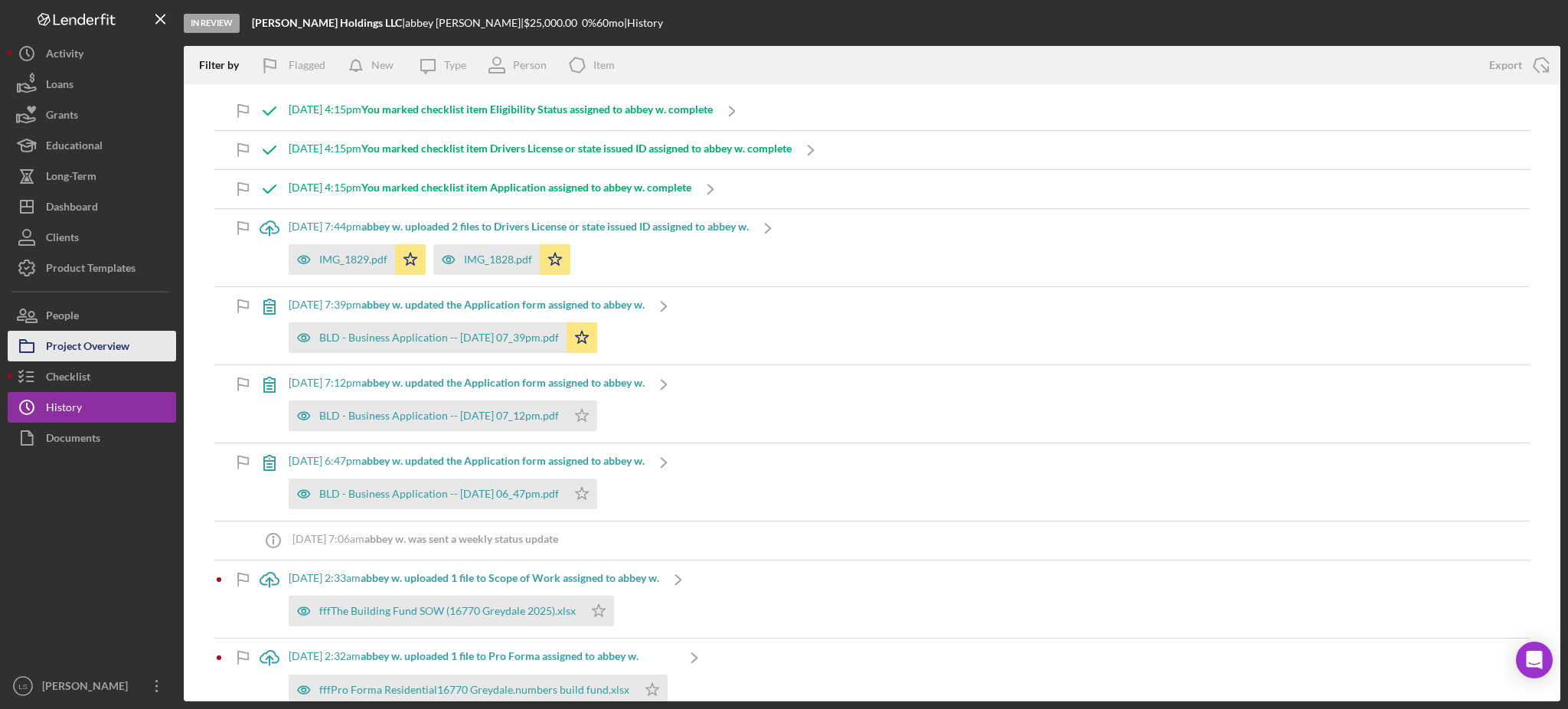
click at [81, 347] on div "Project Overview" at bounding box center [88, 347] width 84 height 34
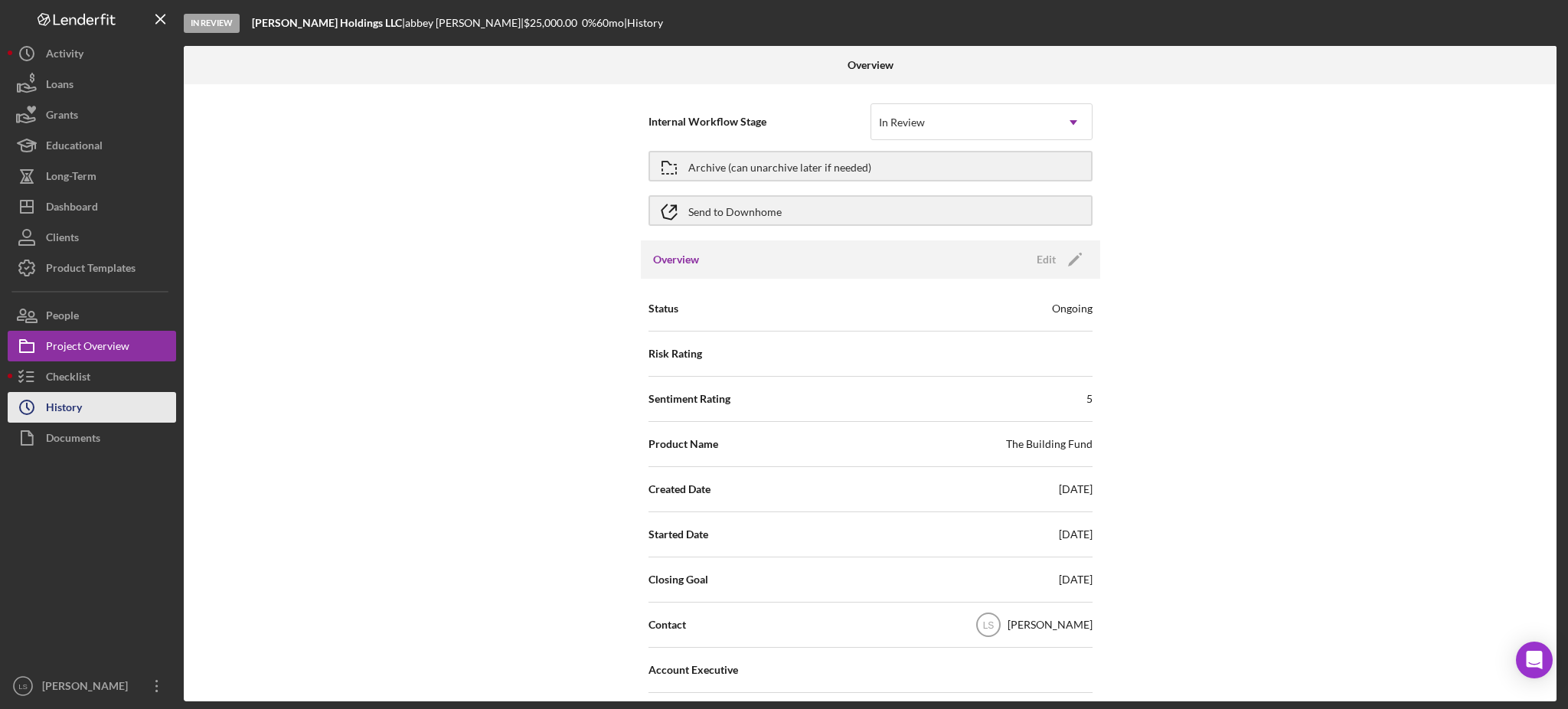
click at [69, 397] on div "History" at bounding box center [64, 409] width 36 height 34
click at [83, 381] on div "Checklist" at bounding box center [68, 379] width 45 height 34
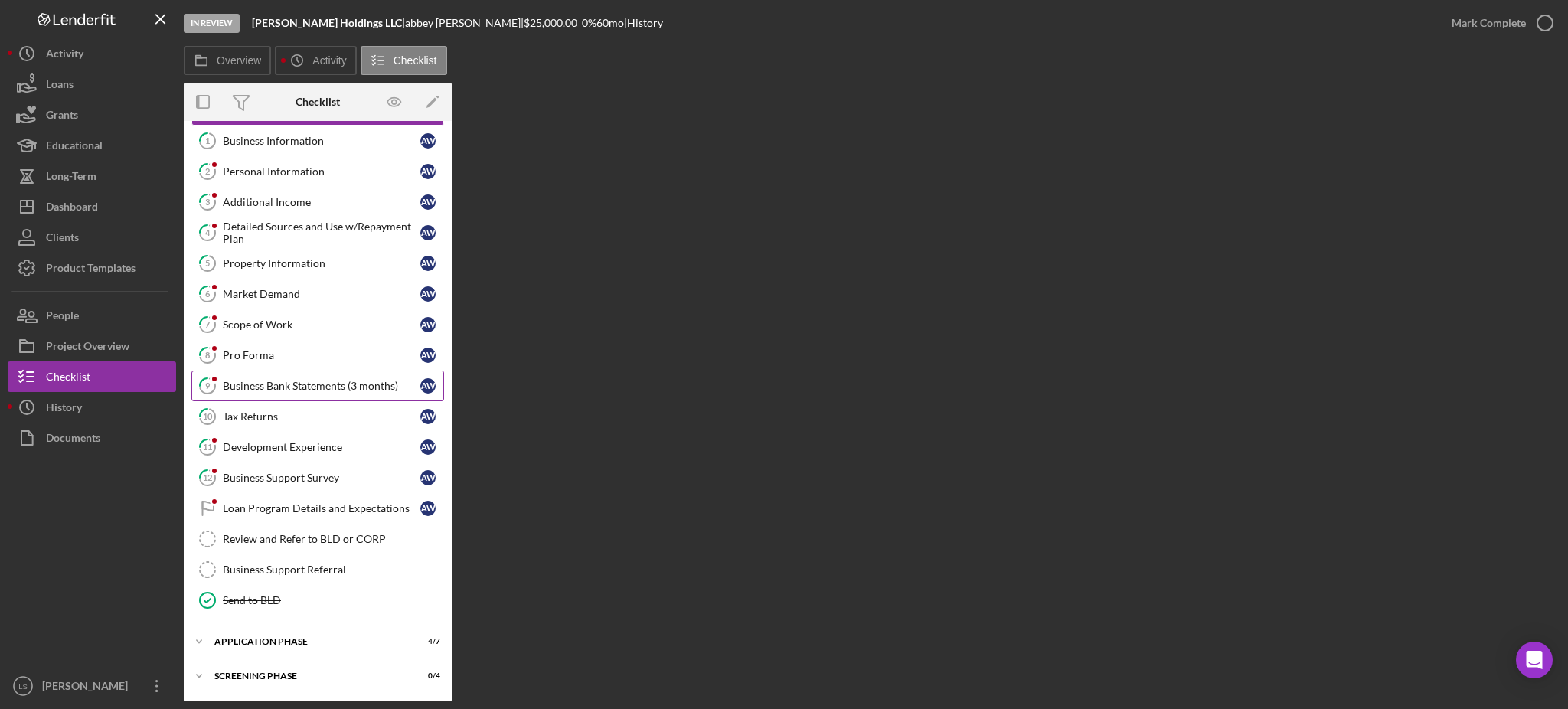
scroll to position [99, 0]
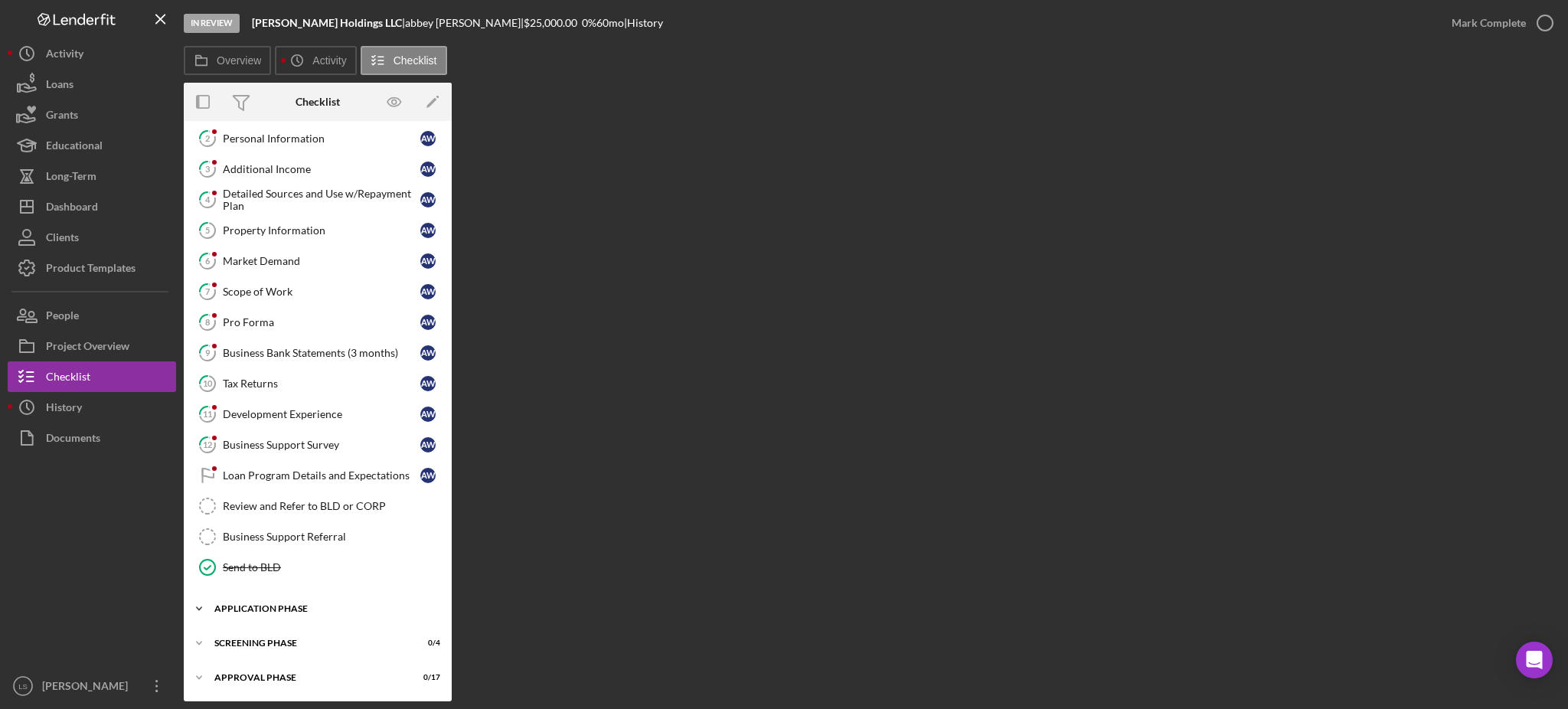
drag, startPoint x: 273, startPoint y: 649, endPoint x: 283, endPoint y: 619, distance: 31.6
click at [273, 649] on div "Icon/Expander Screening Phase 0 / 4" at bounding box center [317, 642] width 268 height 30
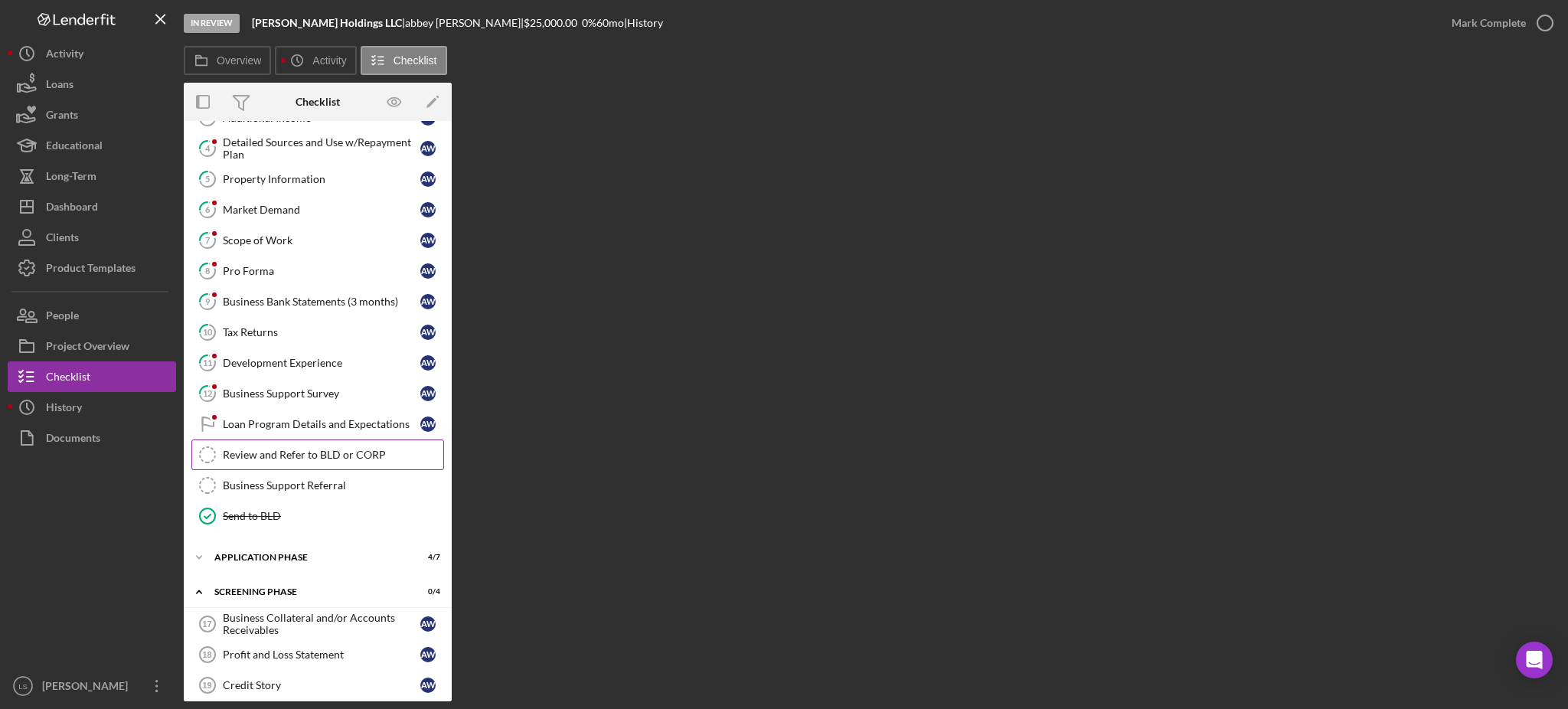
scroll to position [229, 0]
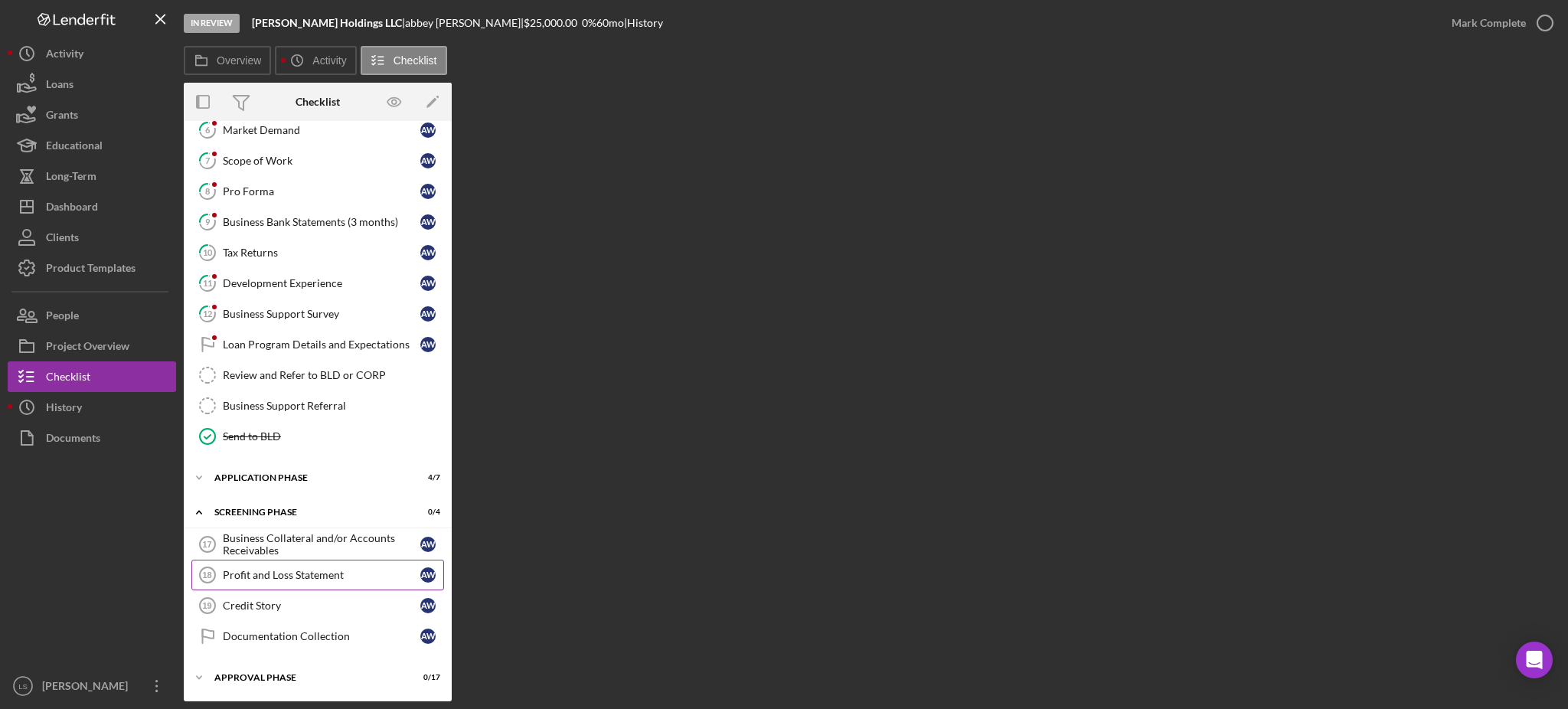
click at [290, 586] on link "Profit and Loss Statement 18 Profit and Loss Statement a w" at bounding box center [317, 575] width 252 height 30
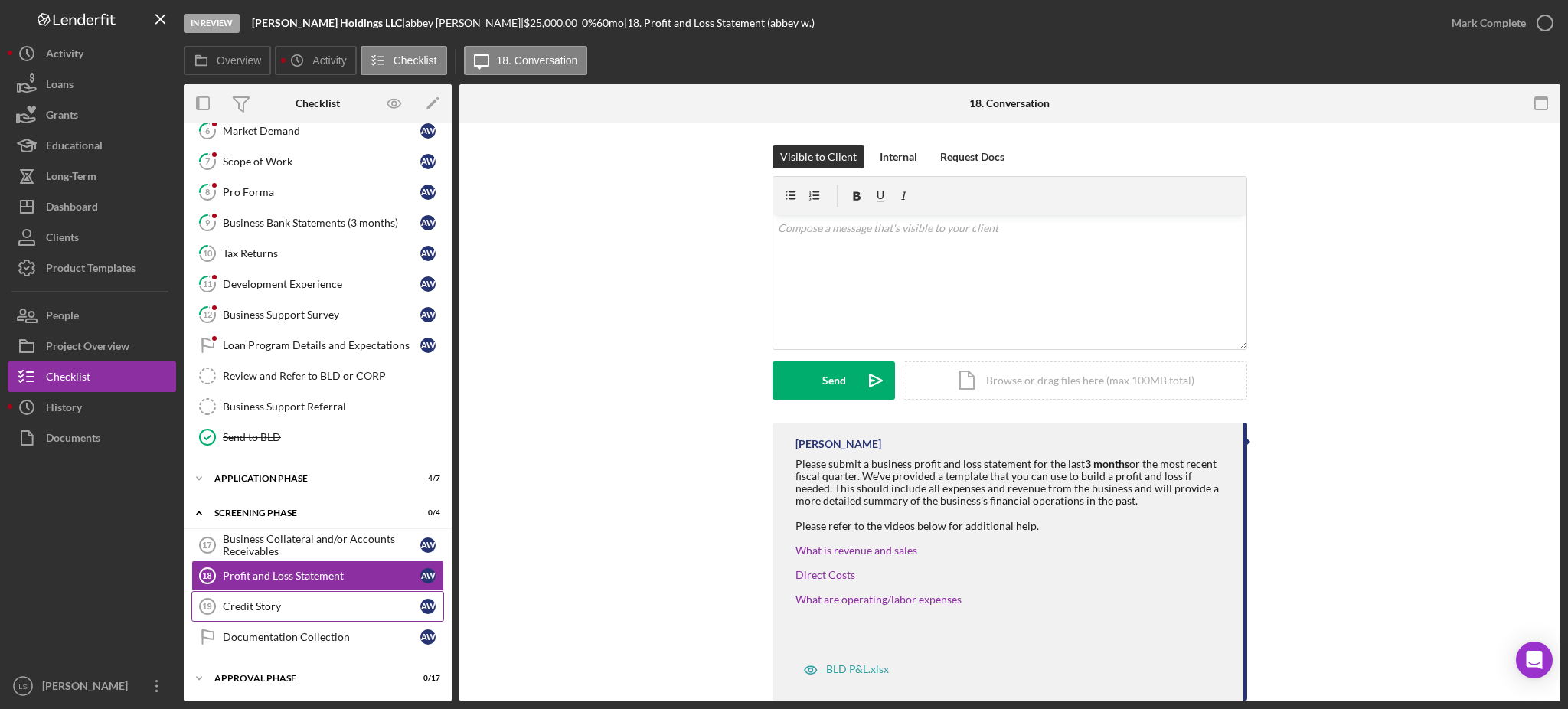
click at [274, 616] on link "Credit Story 19 Credit Story a w" at bounding box center [317, 606] width 252 height 30
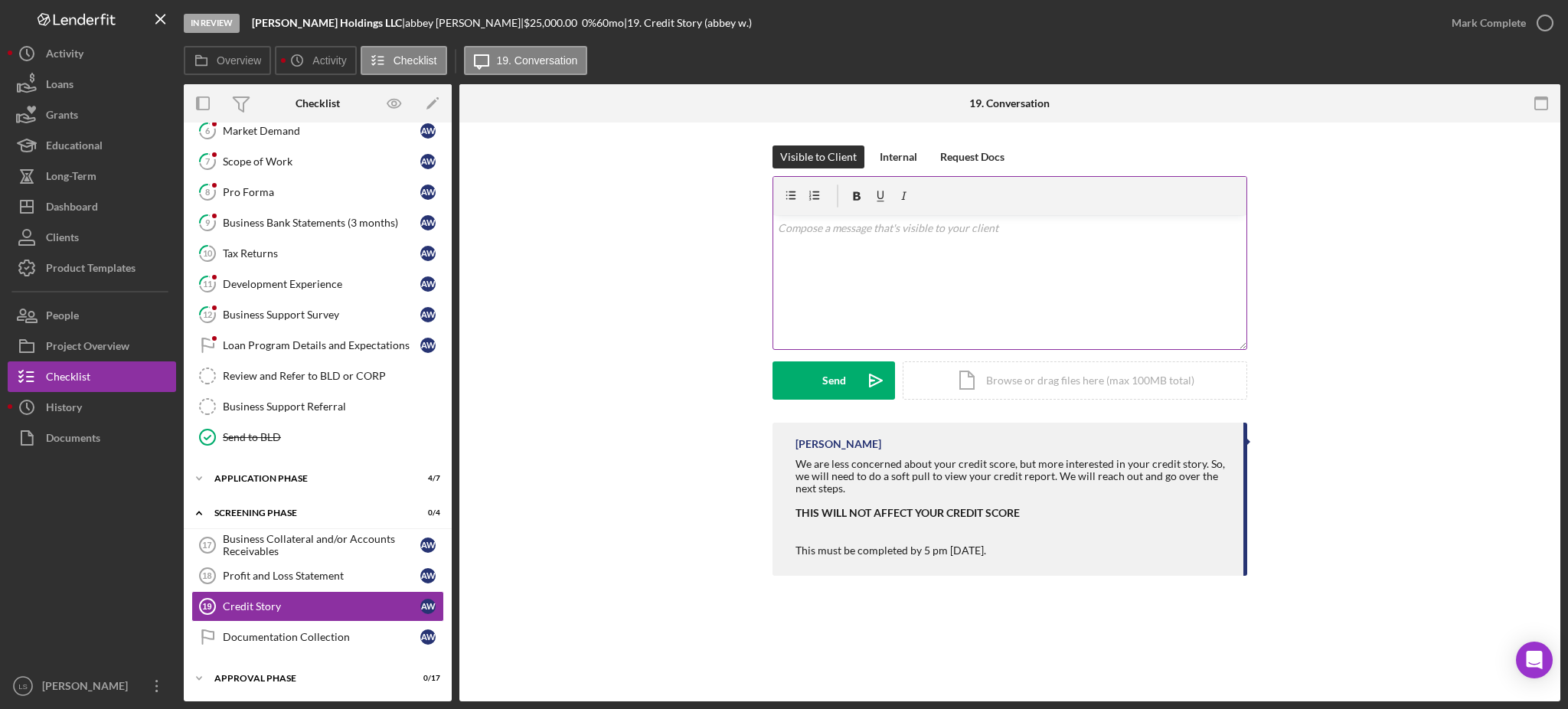
click at [865, 267] on div "v Color teal Color pink Remove color Add row above Add row below Add column bef…" at bounding box center [1009, 282] width 473 height 134
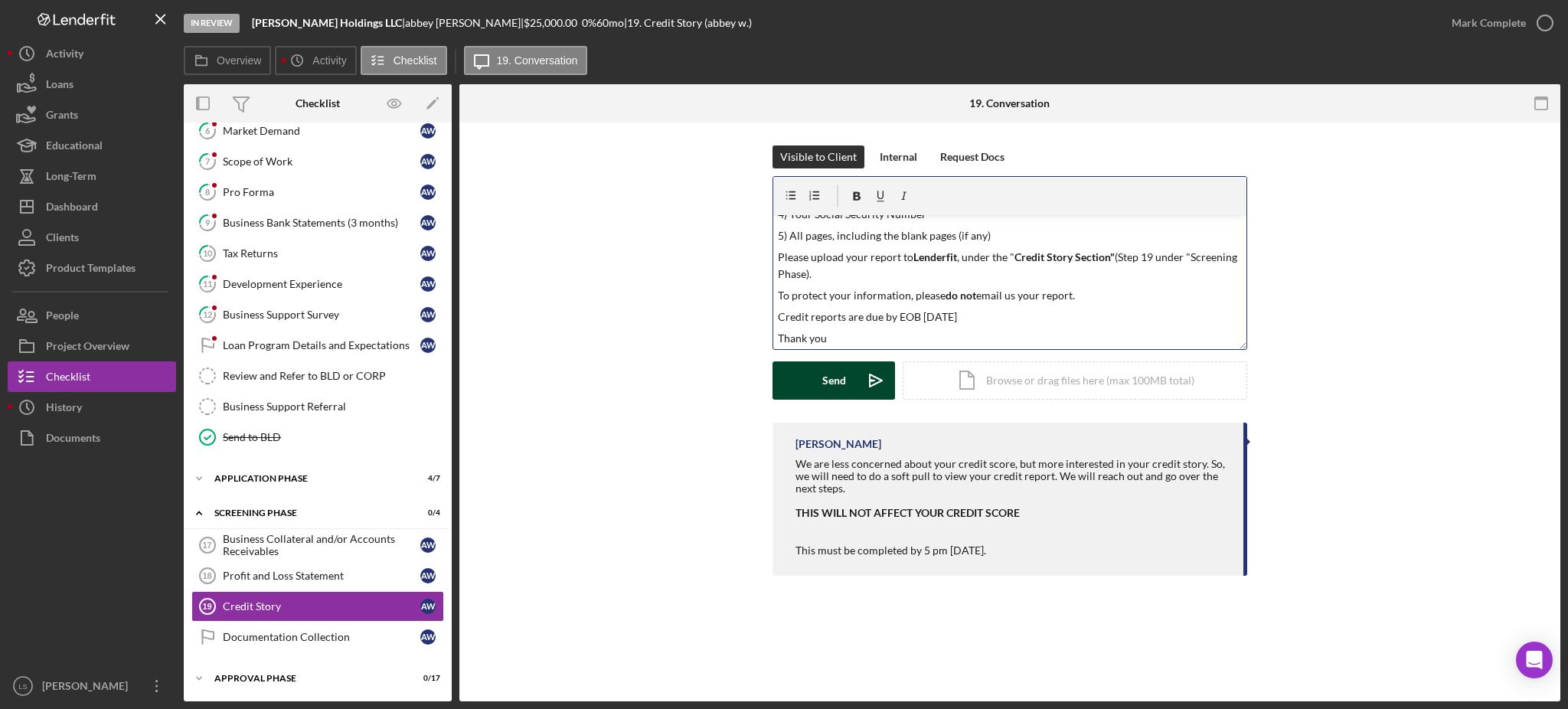
click at [858, 362] on icon "Icon/icon-invite-send" at bounding box center [876, 381] width 38 height 38
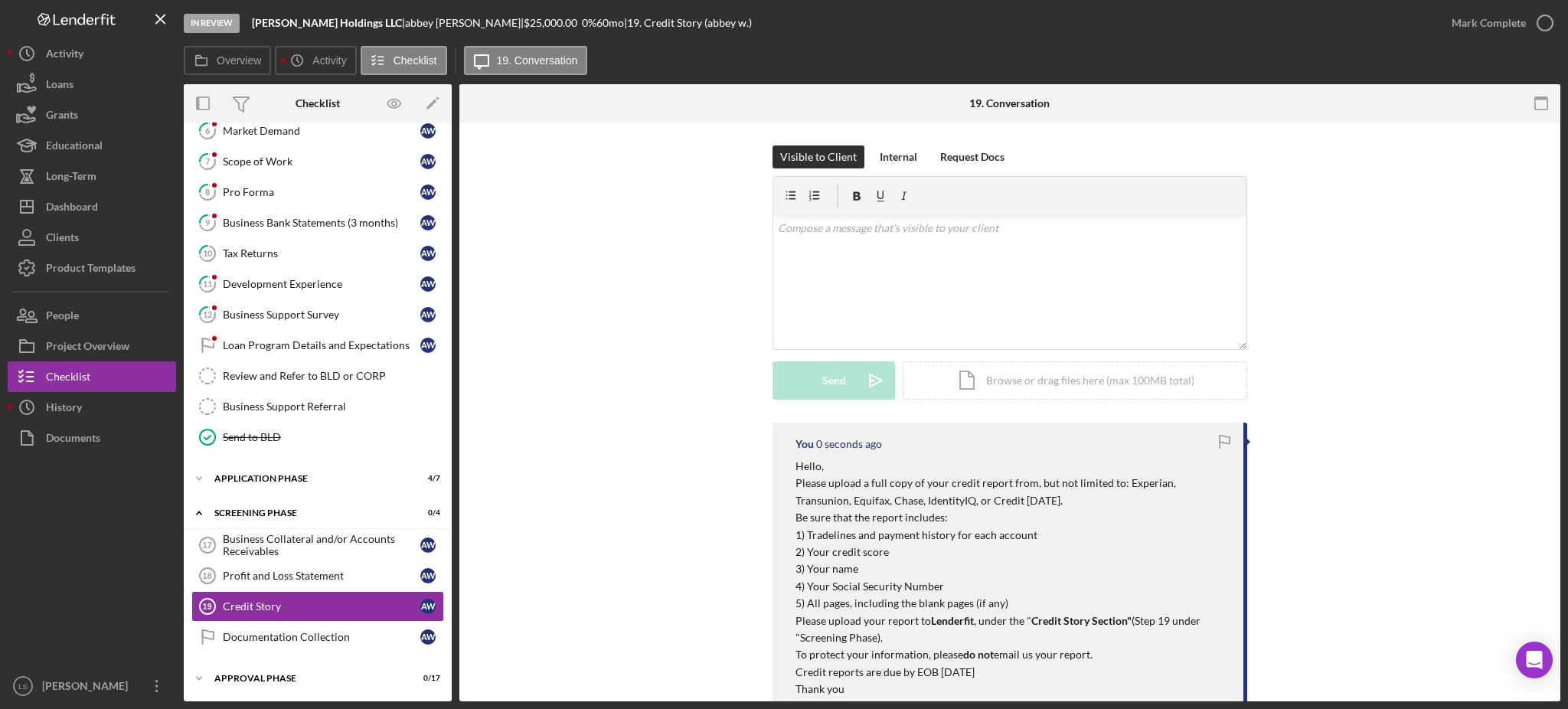
scroll to position [0, 0]
click at [66, 199] on div "Dashboard" at bounding box center [71, 208] width 52 height 34
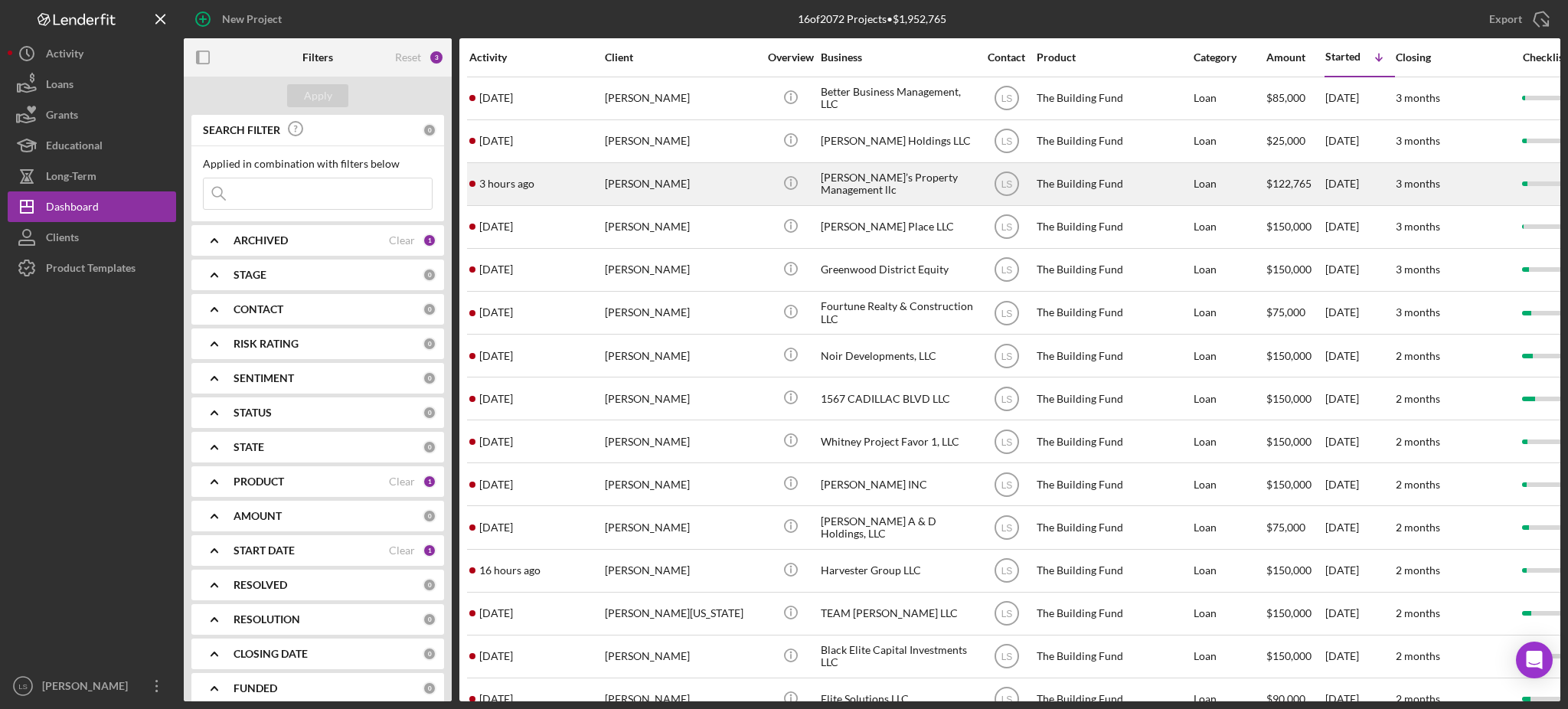
click at [622, 181] on div "[PERSON_NAME]" at bounding box center [681, 184] width 153 height 41
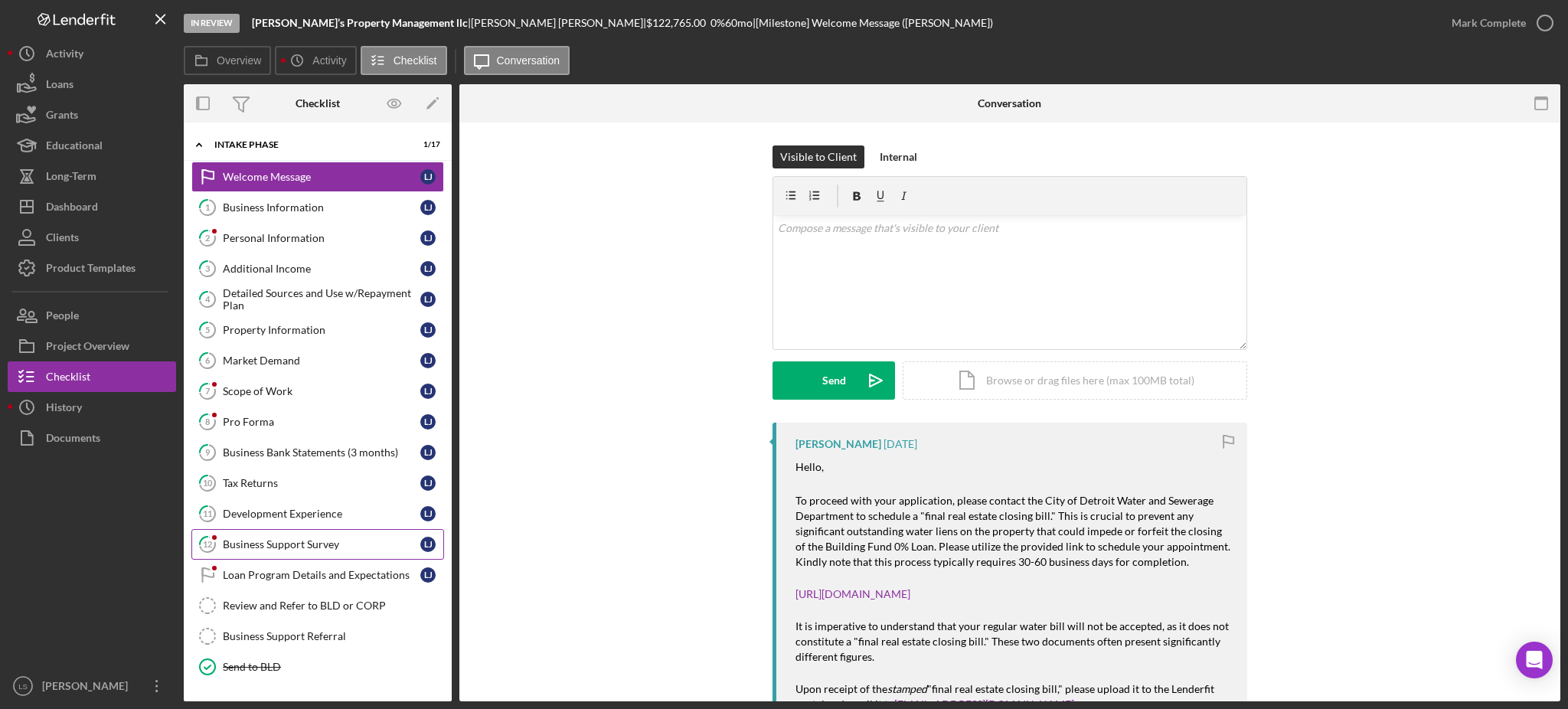
scroll to position [100, 0]
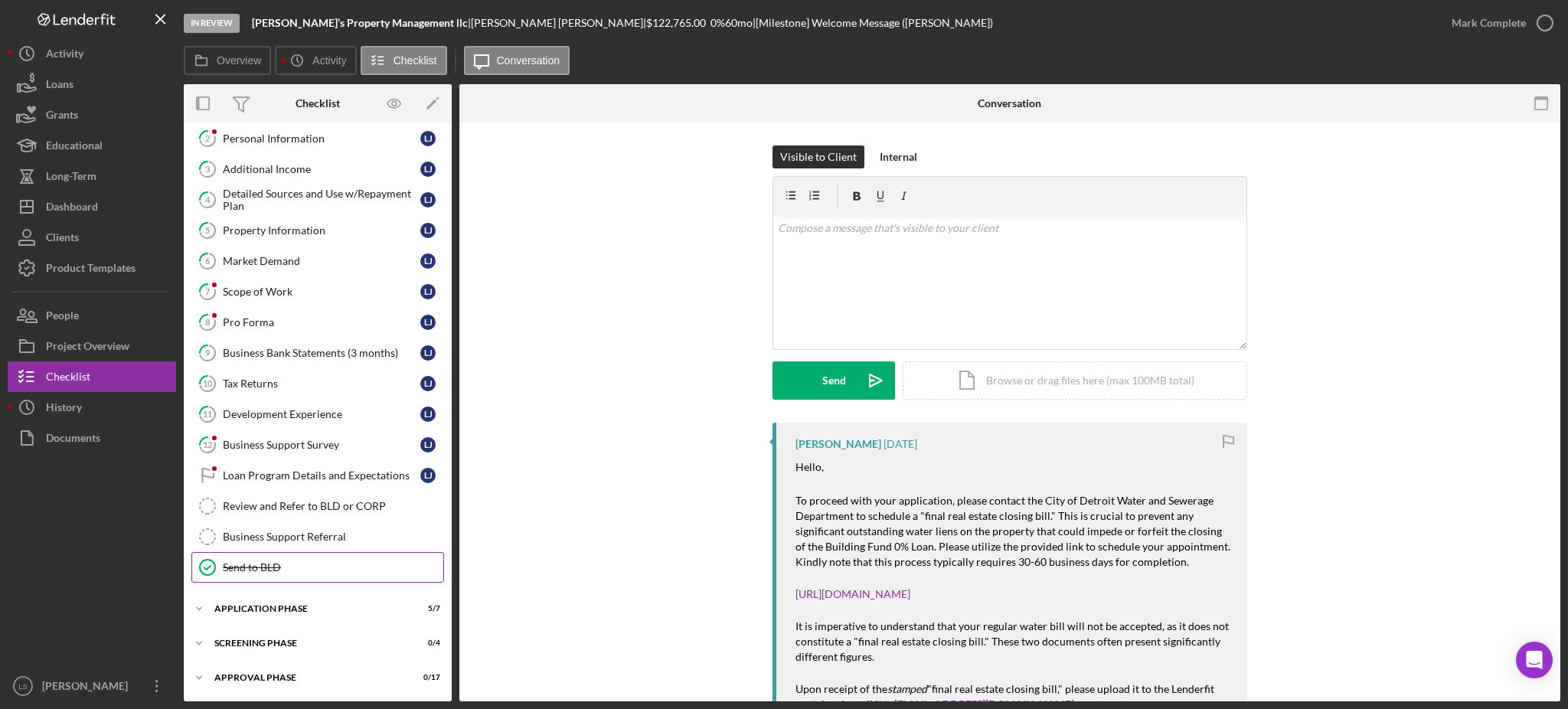
click at [283, 650] on div "Icon/Expander Screening Phase 0 / 4" at bounding box center [317, 642] width 268 height 30
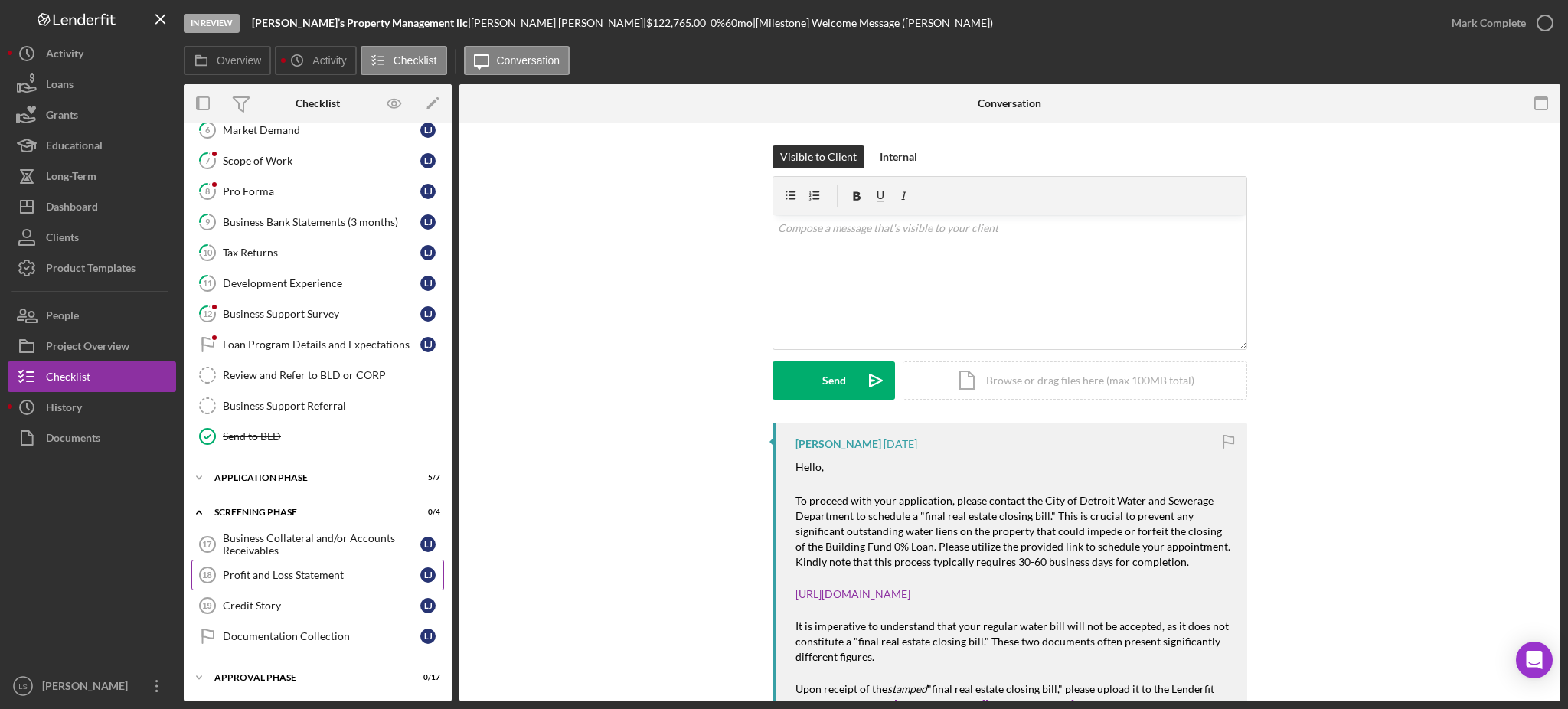
drag, startPoint x: 284, startPoint y: 608, endPoint x: 417, endPoint y: 560, distance: 141.4
click at [284, 607] on div "Credit Story" at bounding box center [321, 605] width 197 height 12
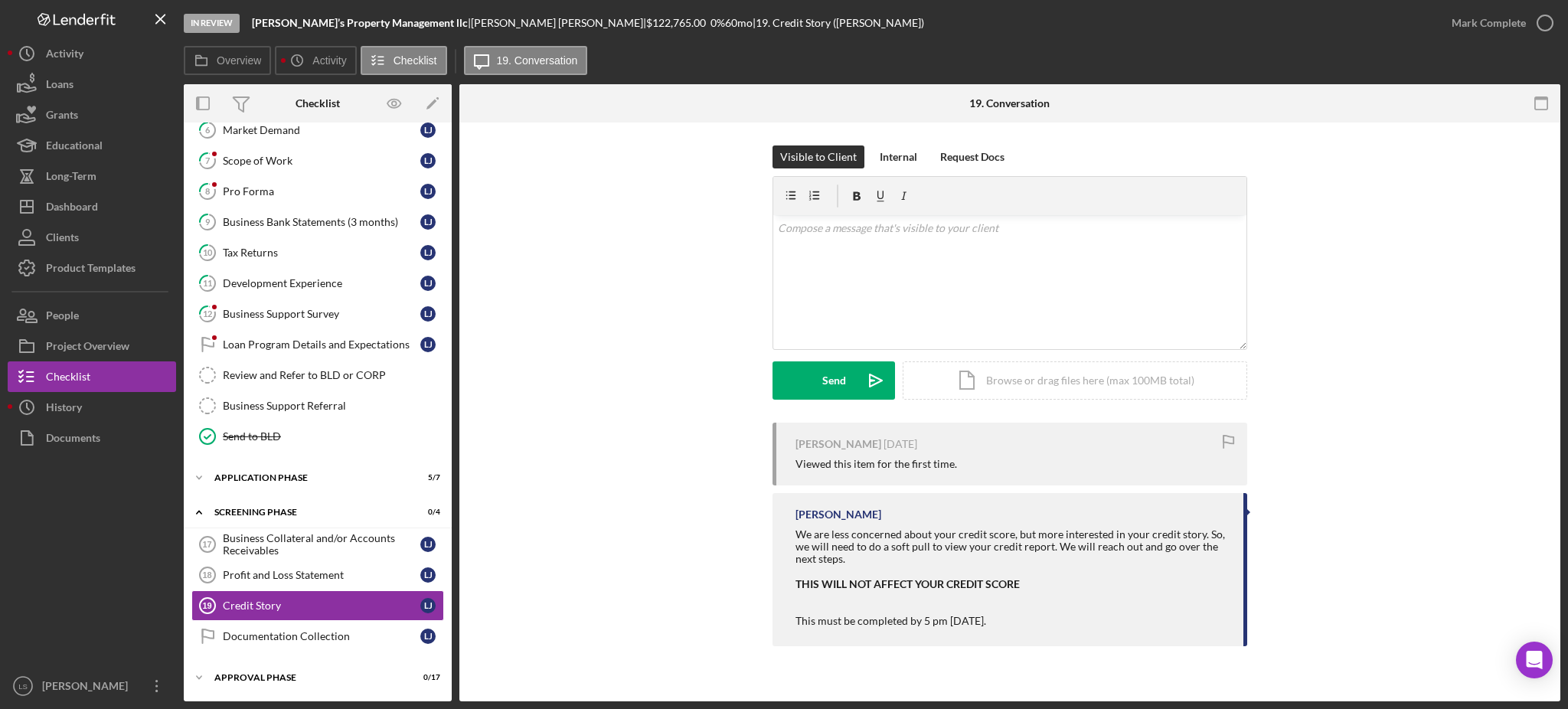
scroll to position [231, 0]
click at [956, 271] on div "v Color teal Color pink Remove color Add row above Add row below Add column bef…" at bounding box center [1009, 282] width 473 height 134
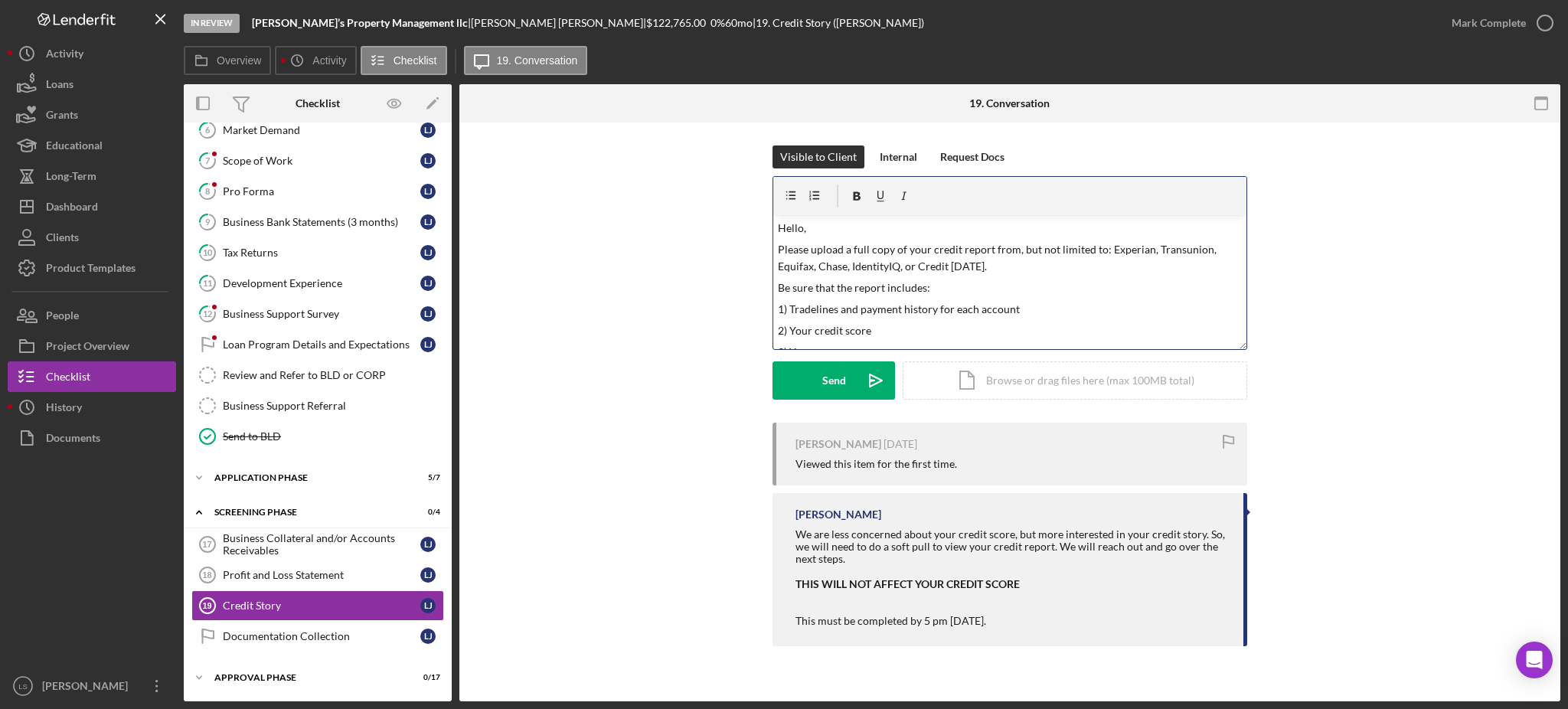
scroll to position [159, 0]
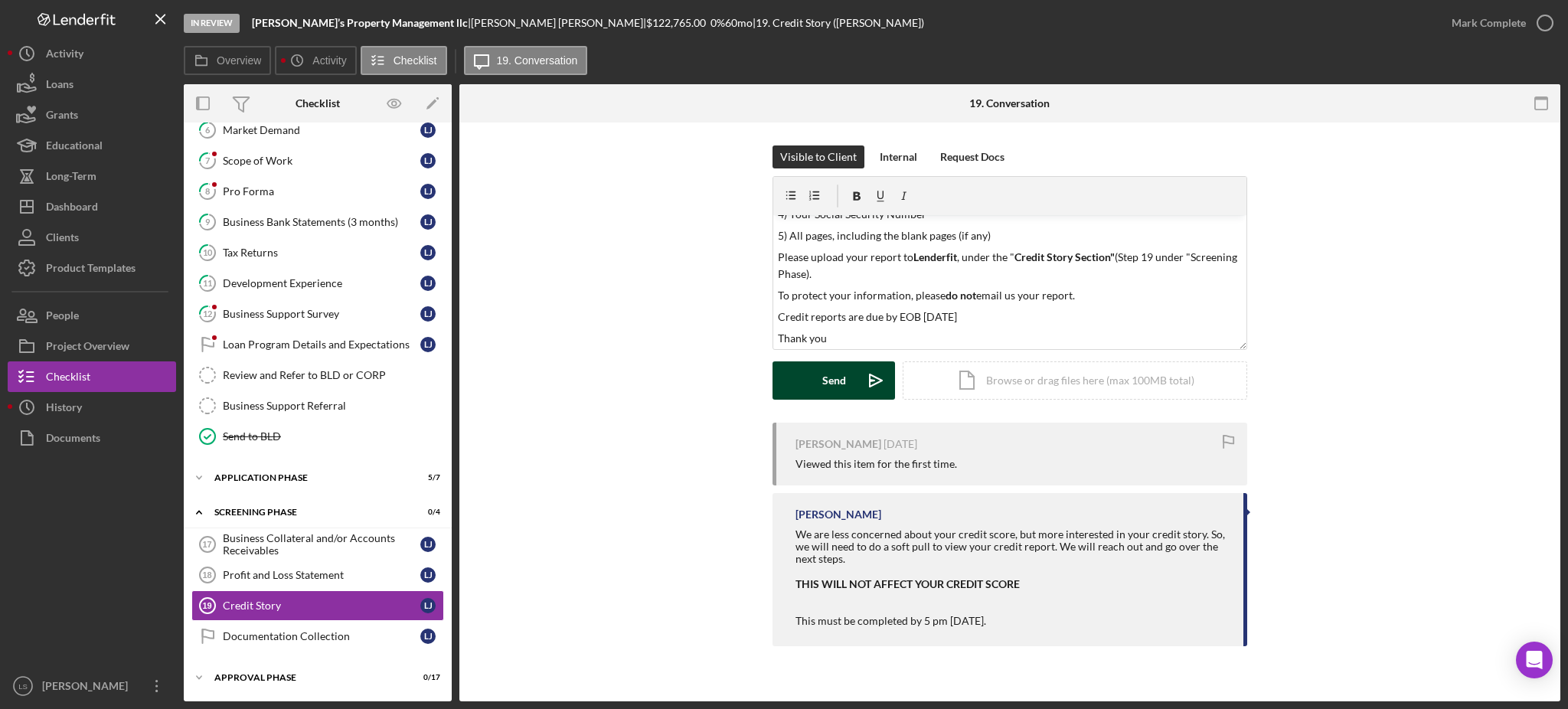
click at [817, 386] on button "Send Icon/icon-invite-send" at bounding box center [833, 381] width 123 height 38
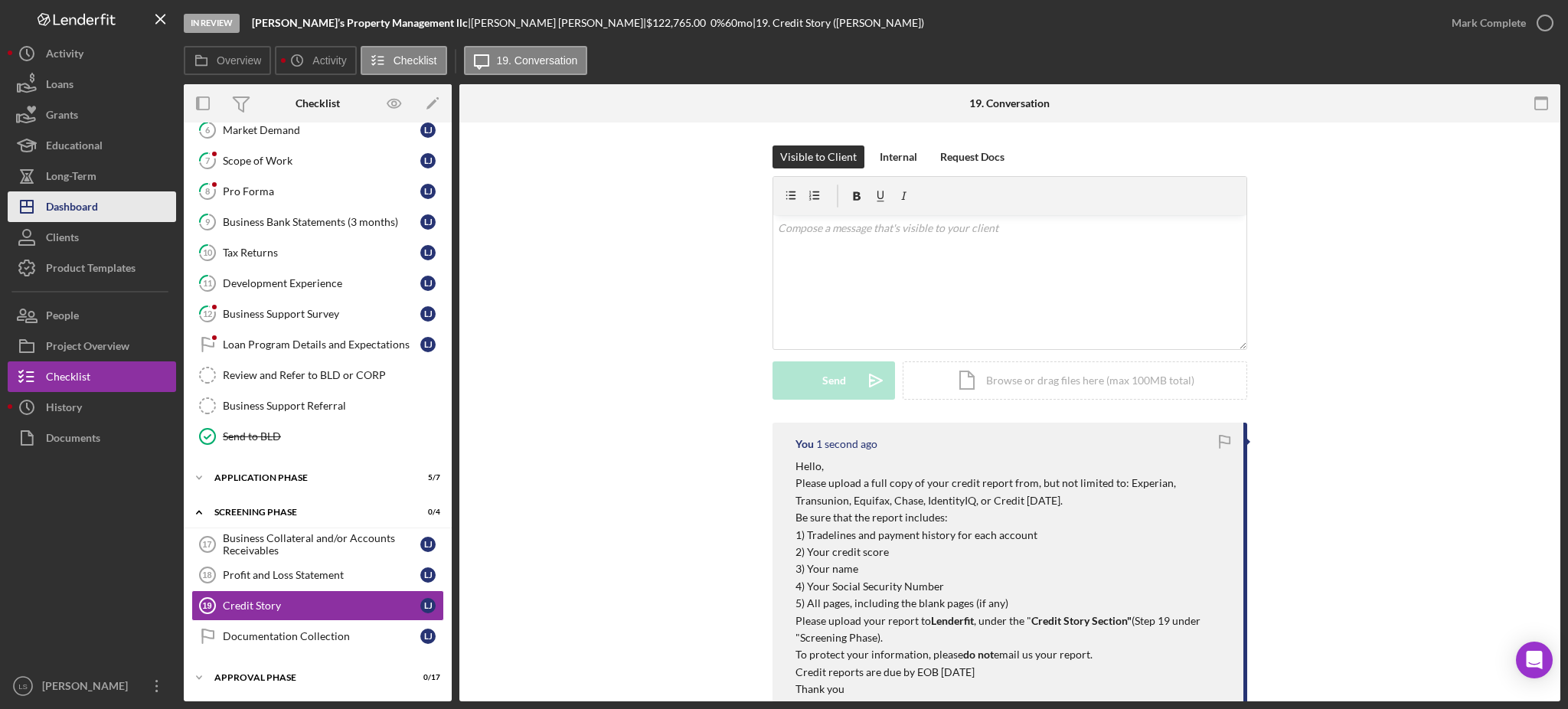
scroll to position [0, 0]
click at [84, 211] on div "Dashboard" at bounding box center [71, 208] width 52 height 34
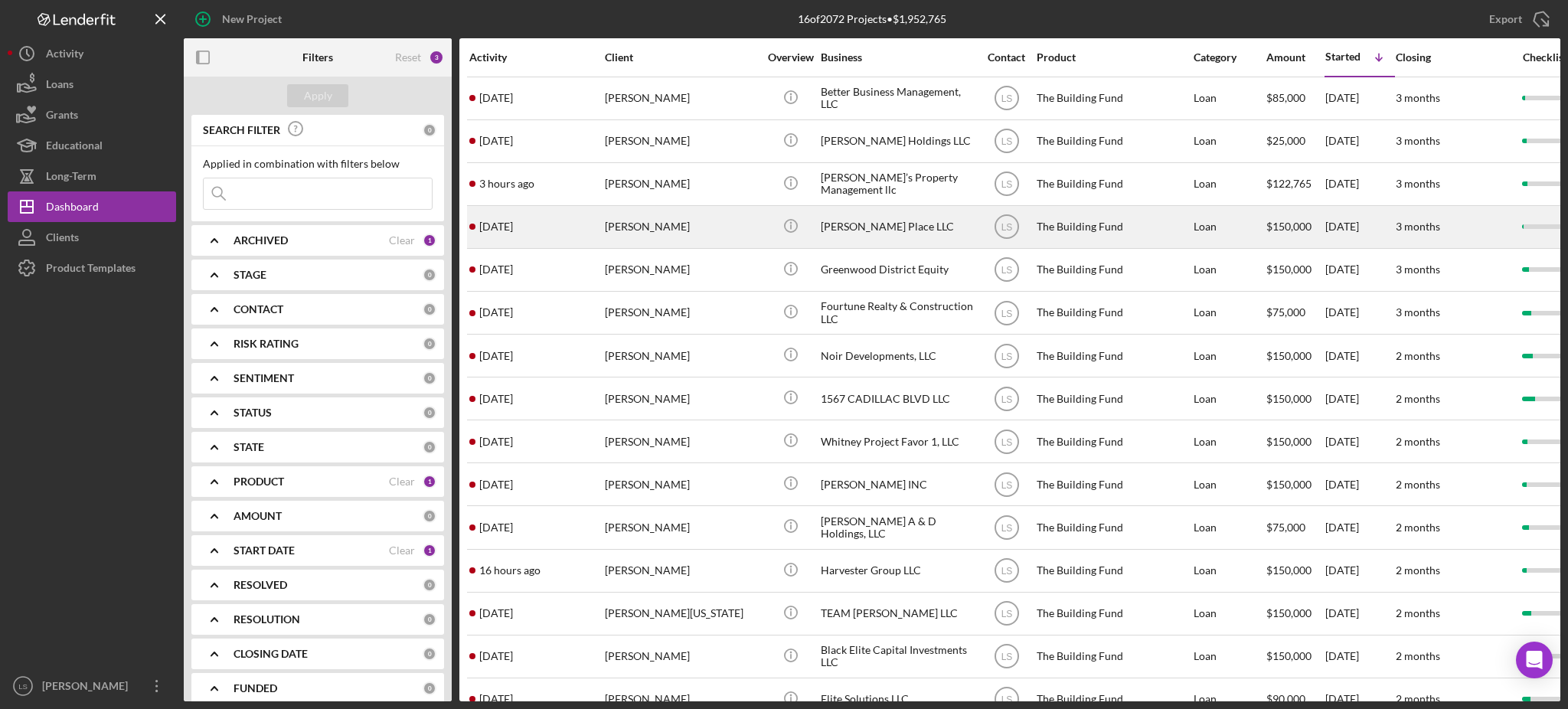
click at [682, 221] on div "[PERSON_NAME]" at bounding box center [681, 226] width 153 height 41
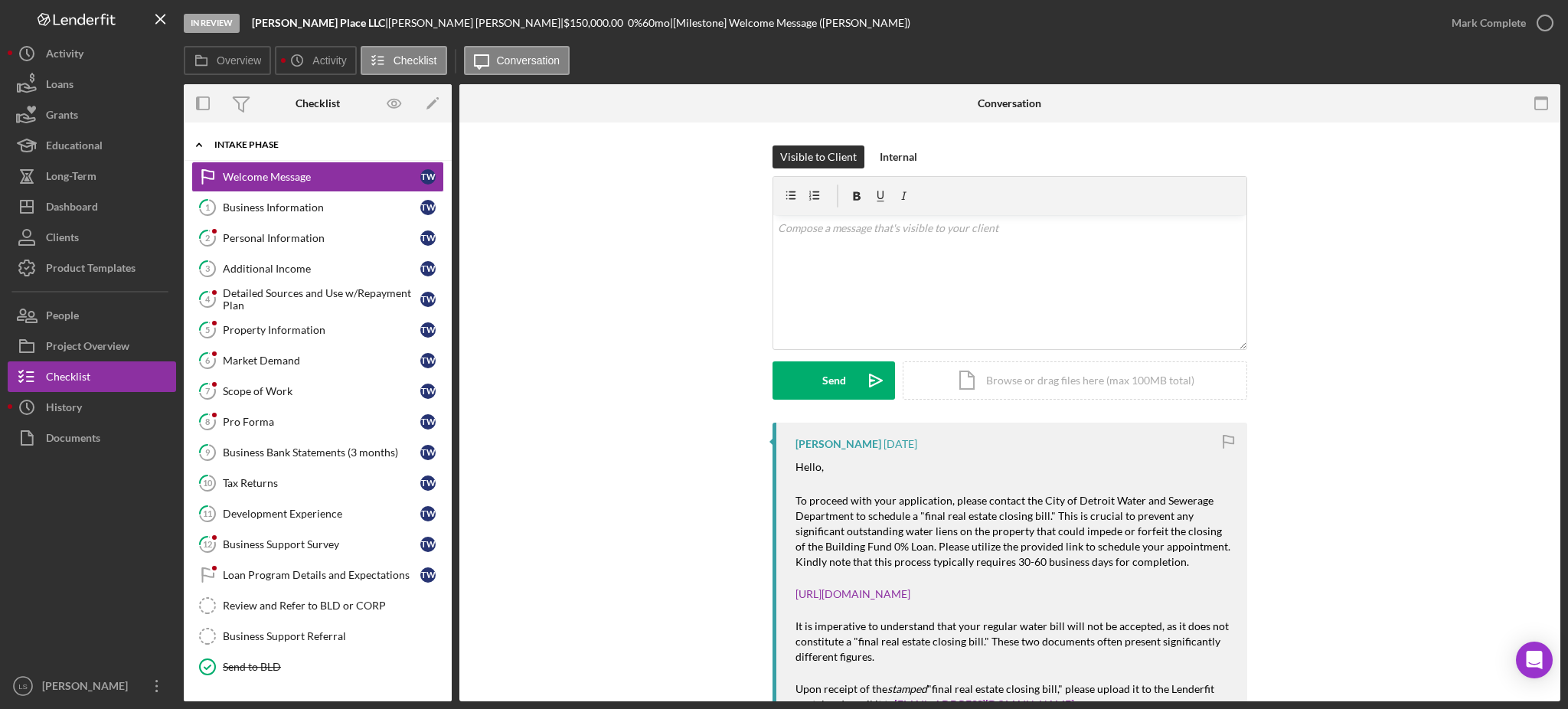
click at [351, 145] on div "Intake Phase" at bounding box center [323, 145] width 218 height 10
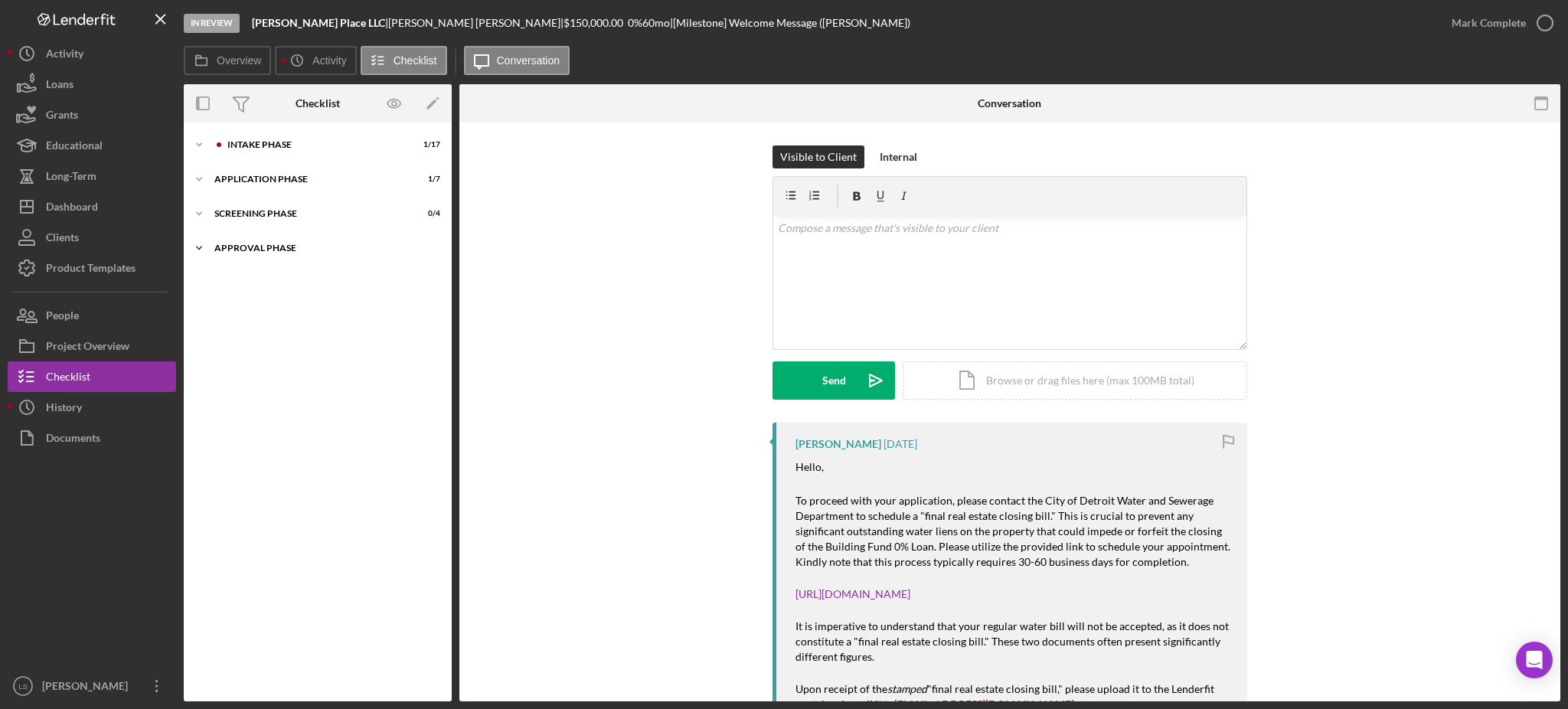
click at [324, 237] on div "Icon/Expander Approval Phase 0 / 17" at bounding box center [317, 247] width 268 height 30
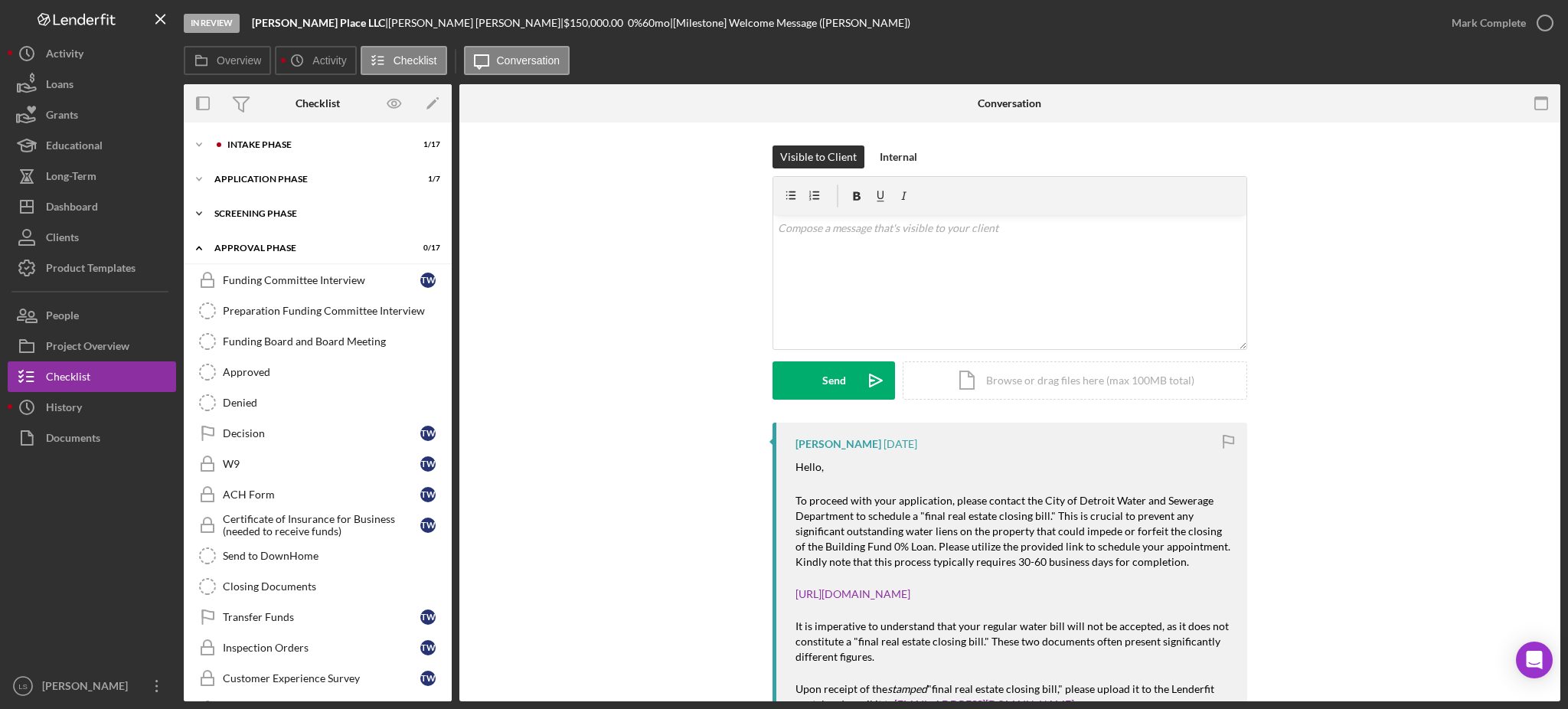
click at [332, 207] on div "Icon/Expander Screening Phase 0 / 4" at bounding box center [317, 213] width 268 height 30
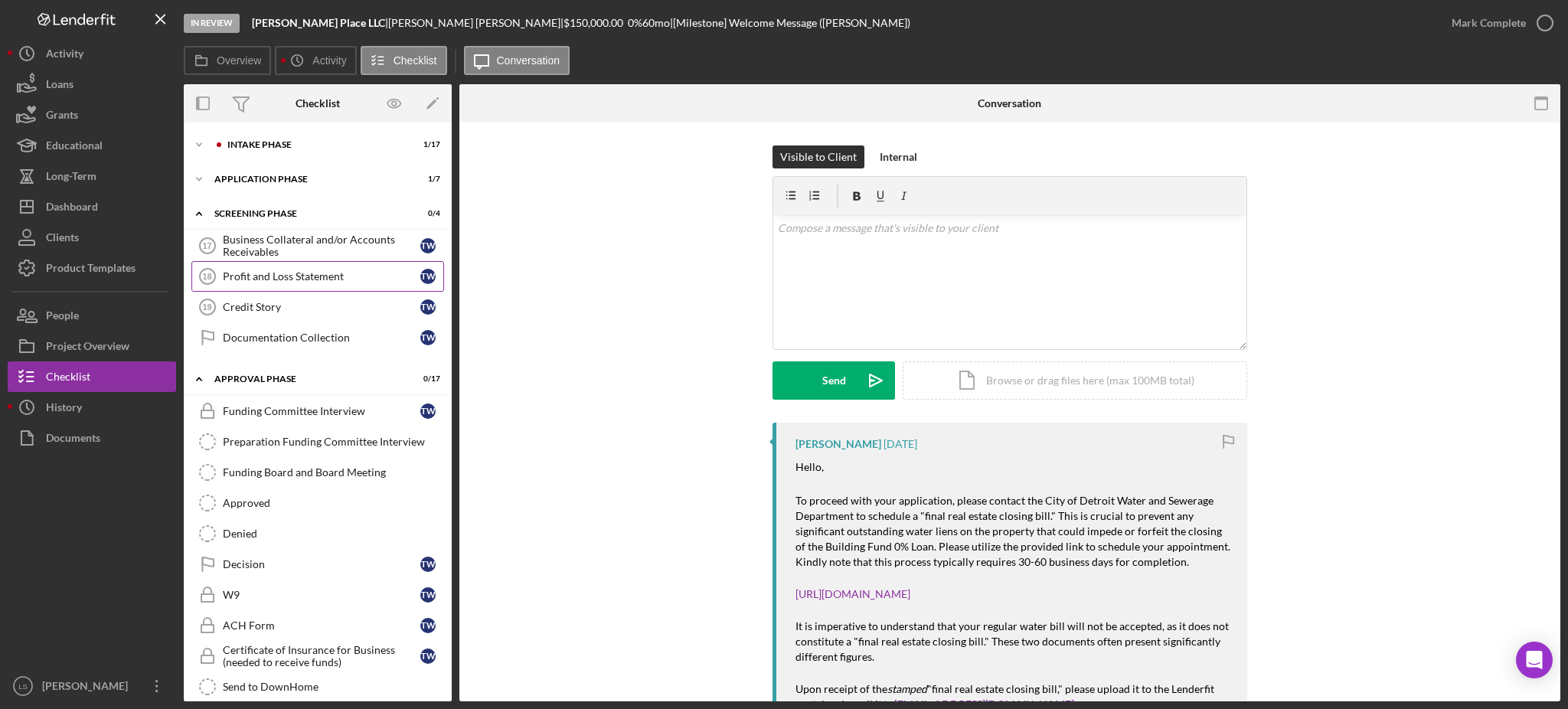
click at [307, 267] on link "Profit and Loss Statement 18 Profit and Loss Statement T W" at bounding box center [317, 276] width 252 height 30
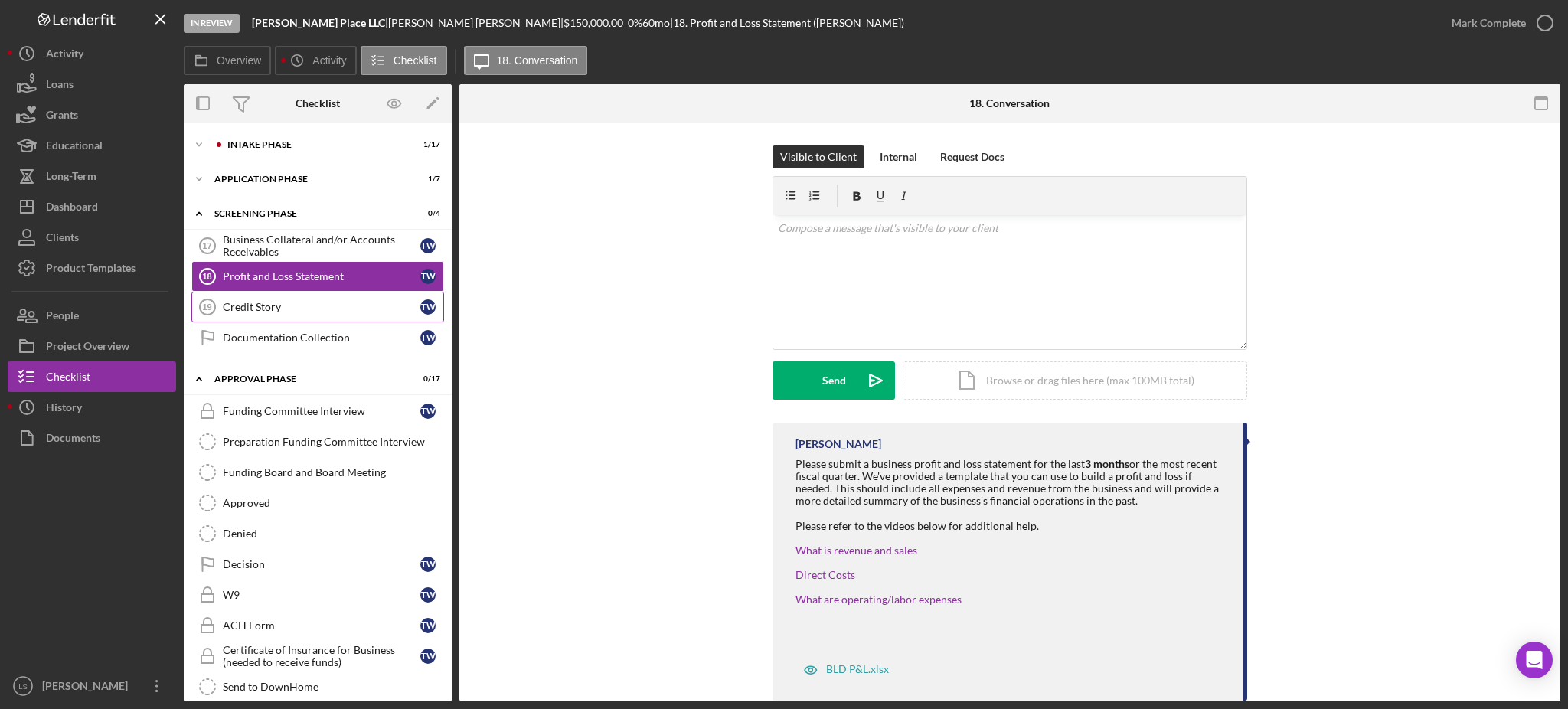
click at [296, 300] on link "Credit Story 19 Credit Story T W" at bounding box center [317, 306] width 252 height 30
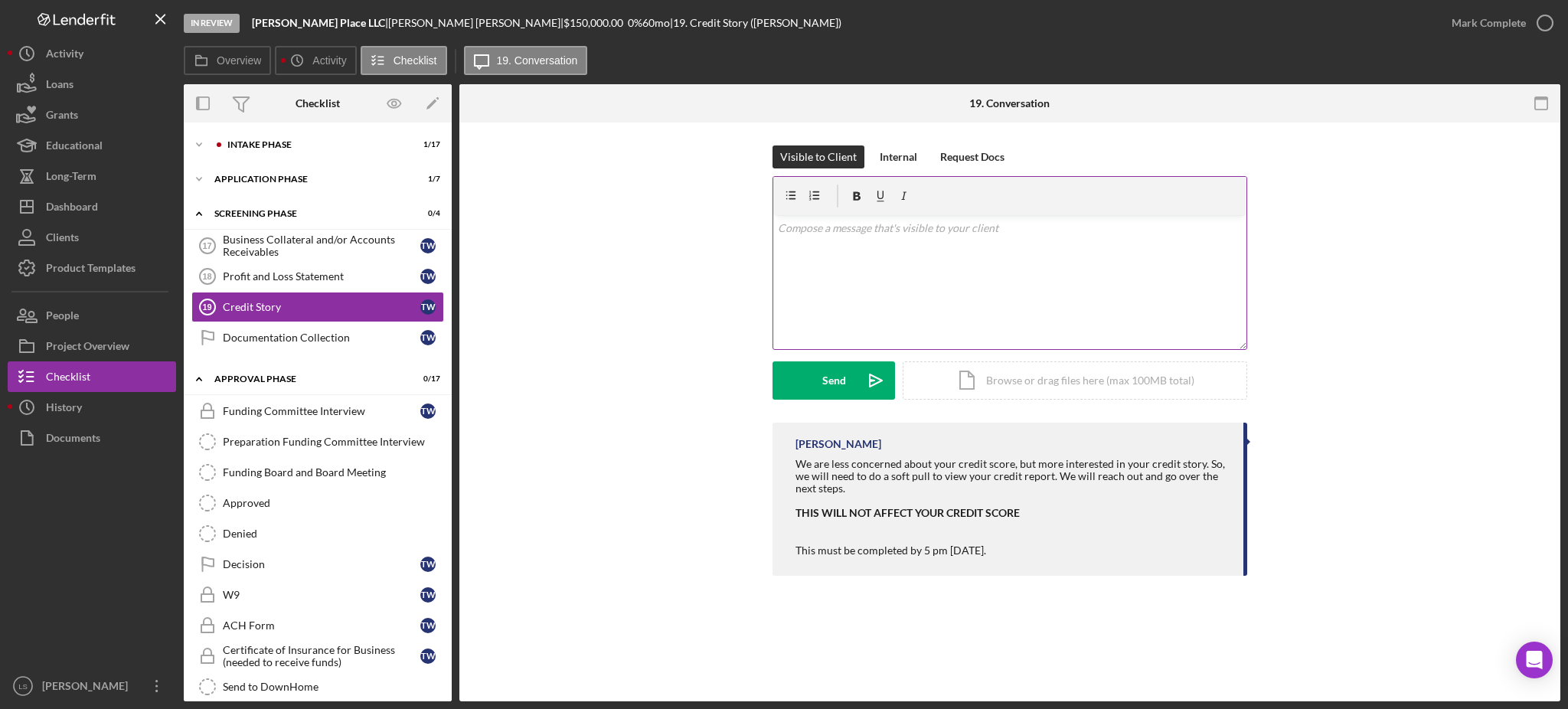
click at [934, 257] on div "v Color teal Color pink Remove color Add row above Add row below Add column bef…" at bounding box center [1009, 282] width 473 height 134
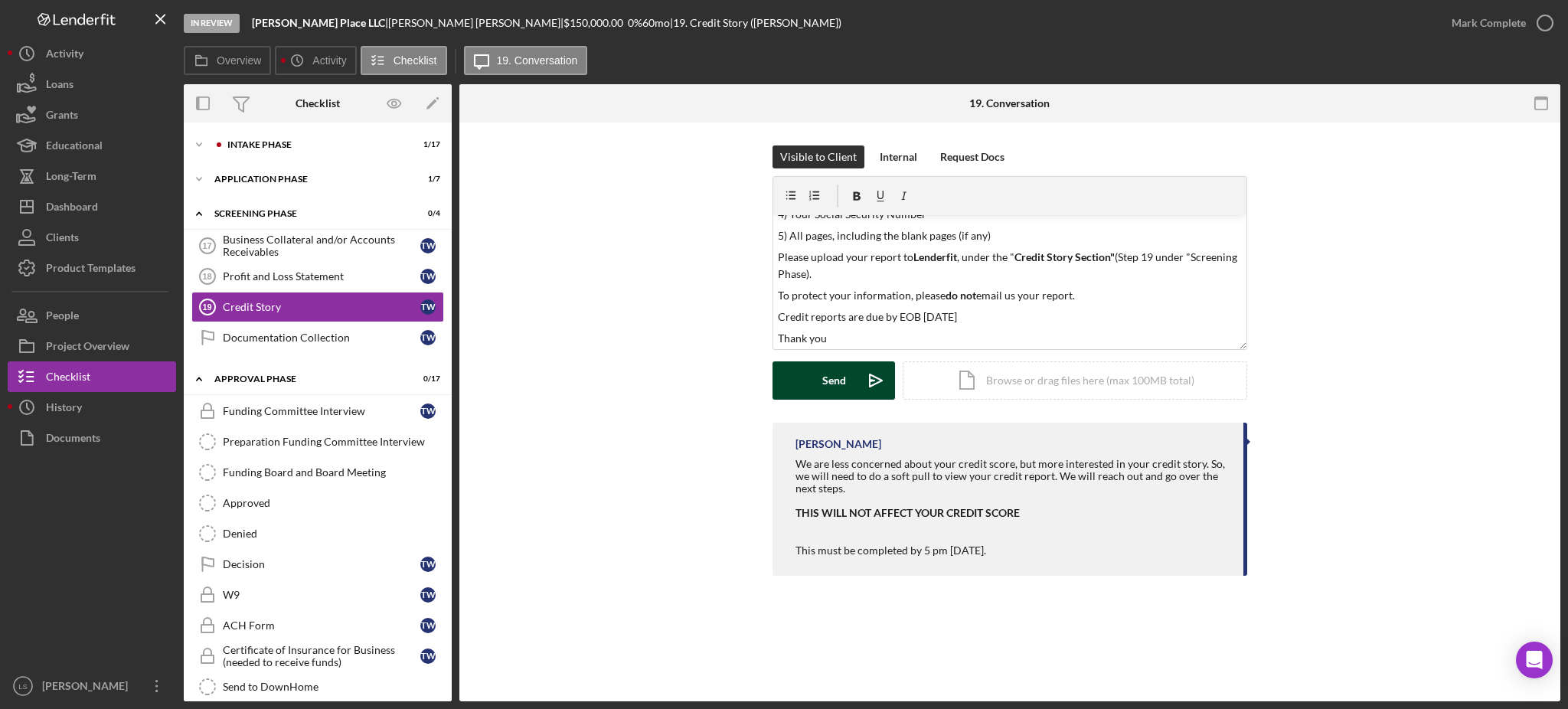
click at [840, 384] on div "Send" at bounding box center [834, 381] width 24 height 38
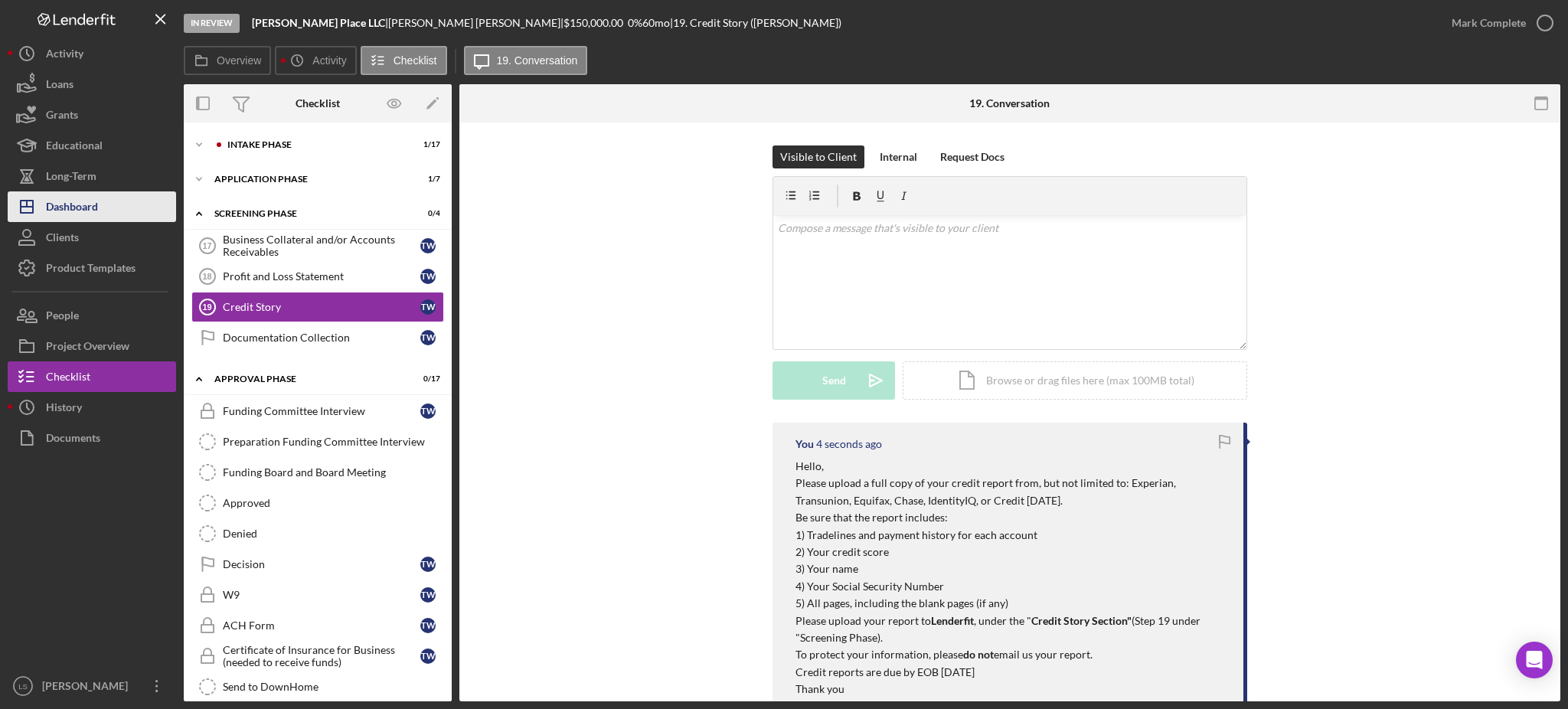
click at [104, 218] on button "Icon/Dashboard Dashboard" at bounding box center [91, 207] width 169 height 30
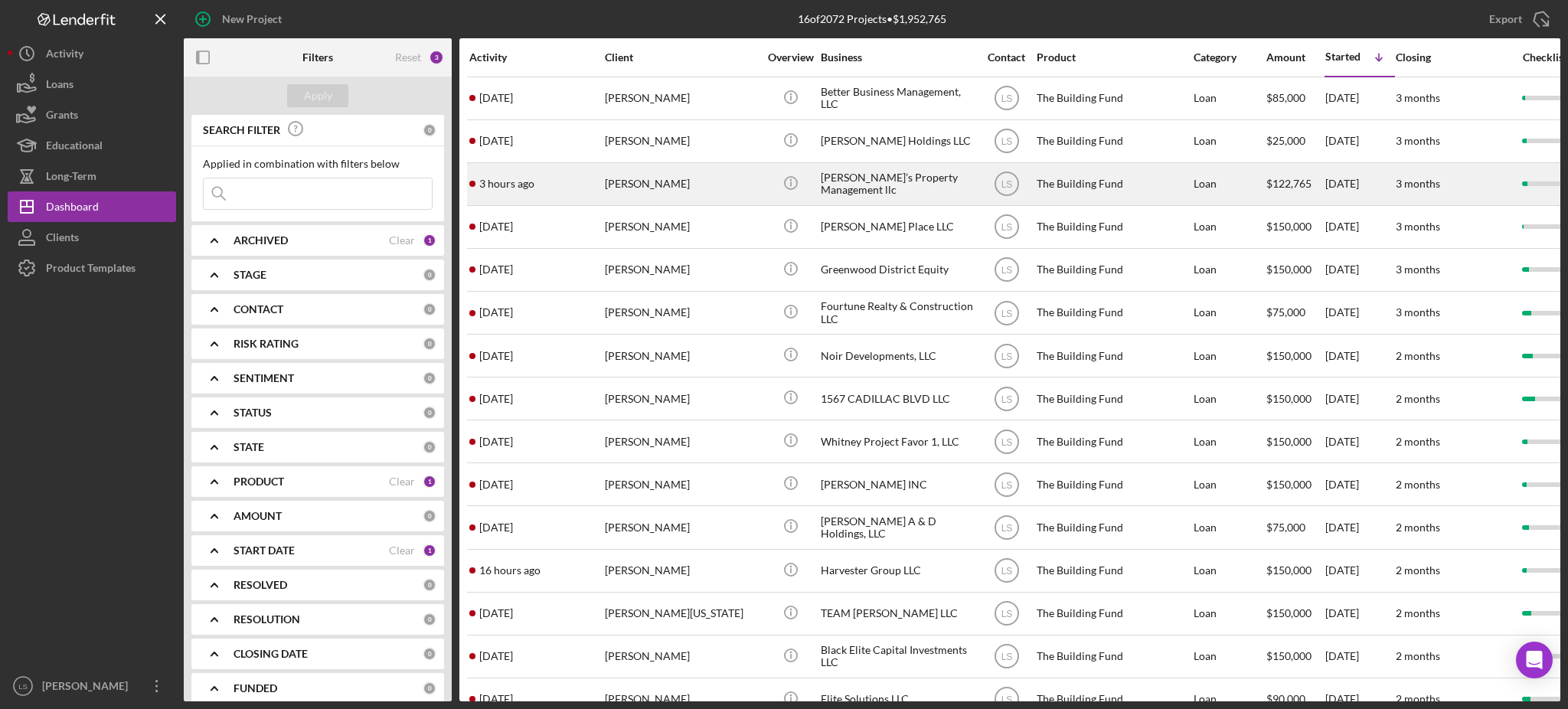
click at [678, 170] on div "[PERSON_NAME]" at bounding box center [681, 184] width 153 height 41
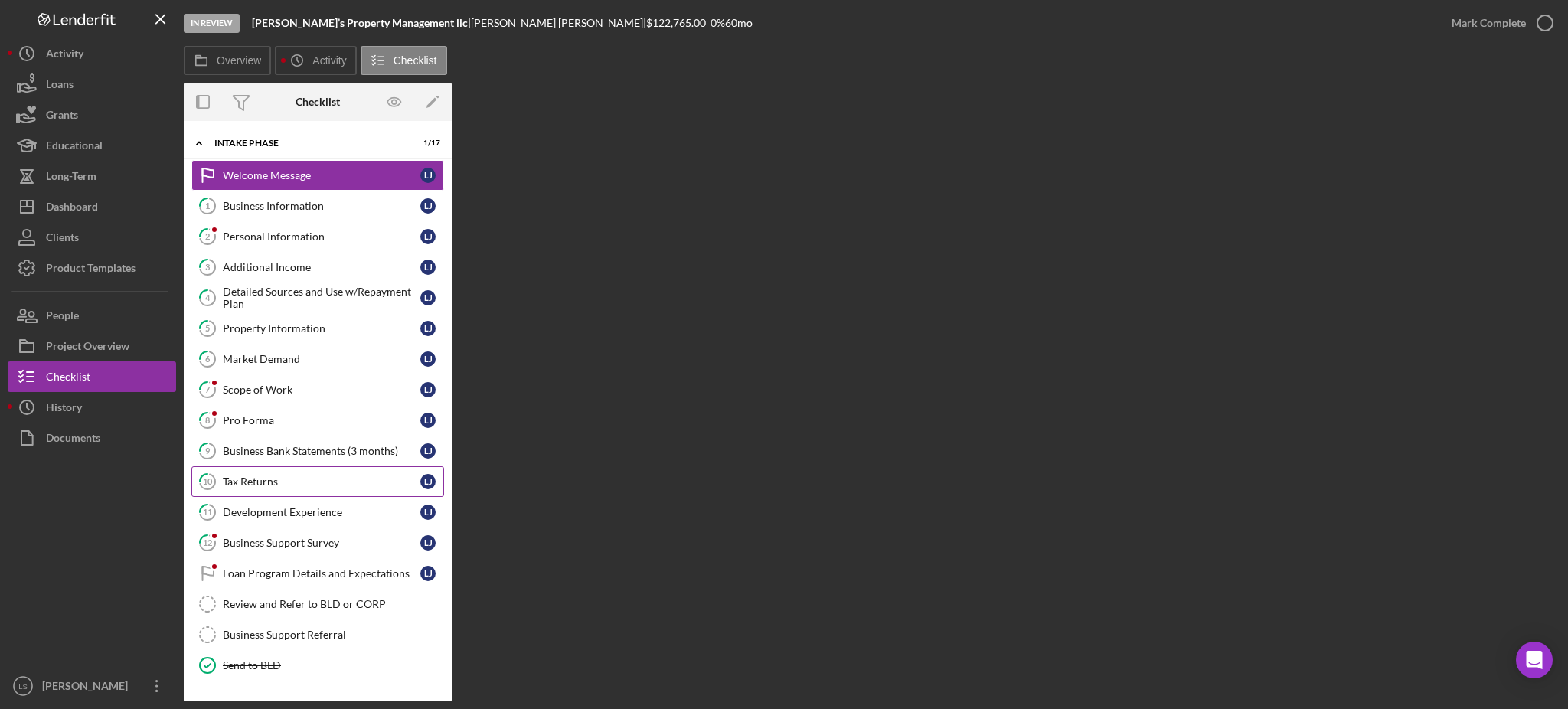
scroll to position [99, 0]
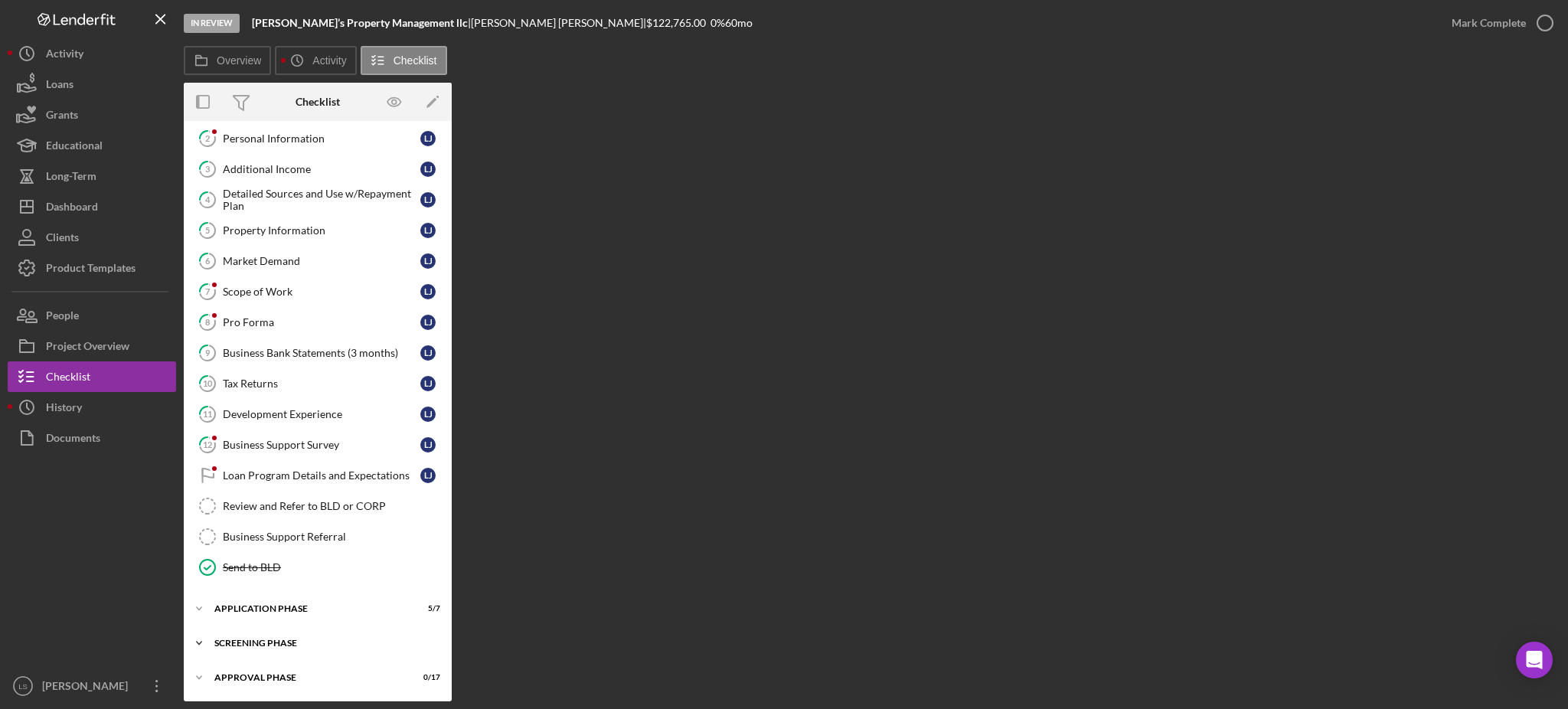
click at [325, 641] on div "Screening Phase" at bounding box center [323, 643] width 218 height 10
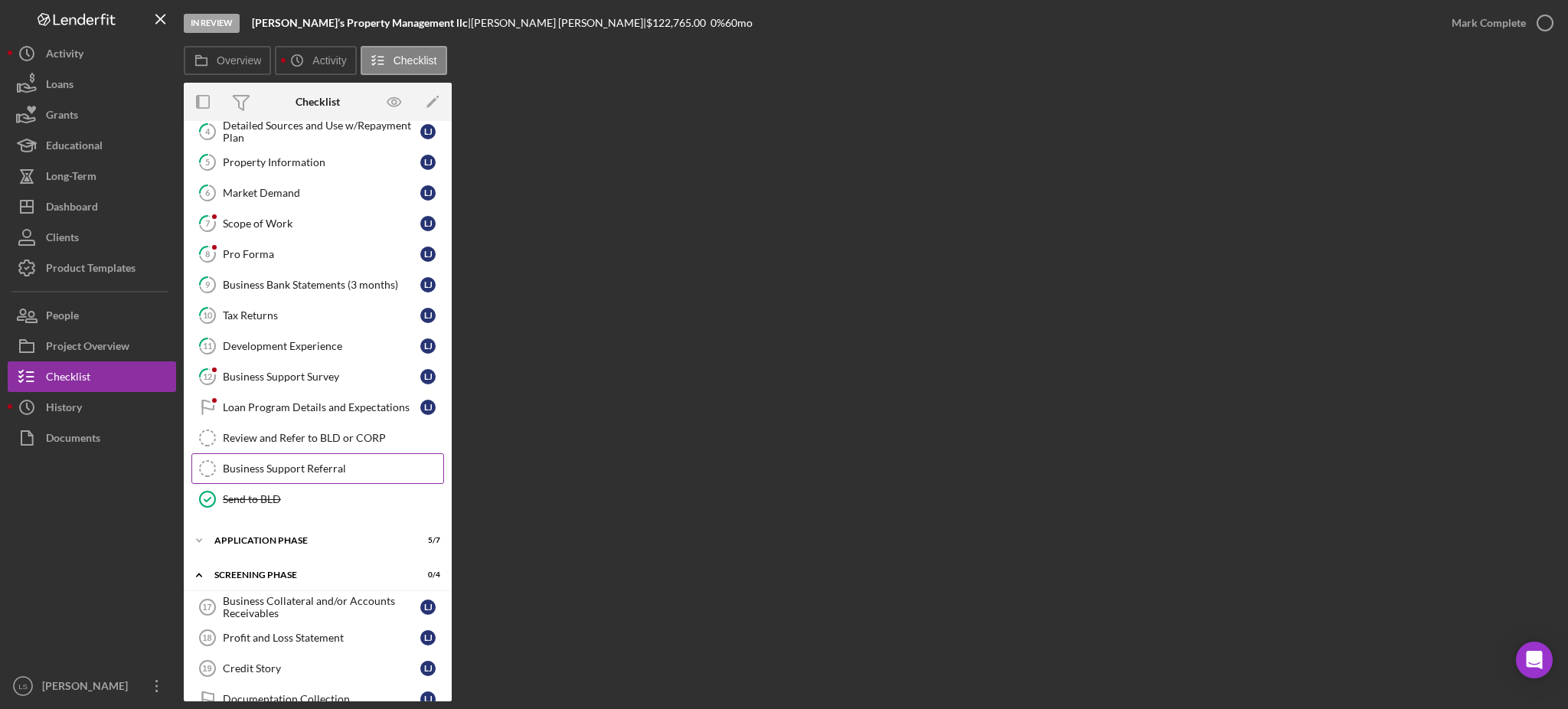
scroll to position [229, 0]
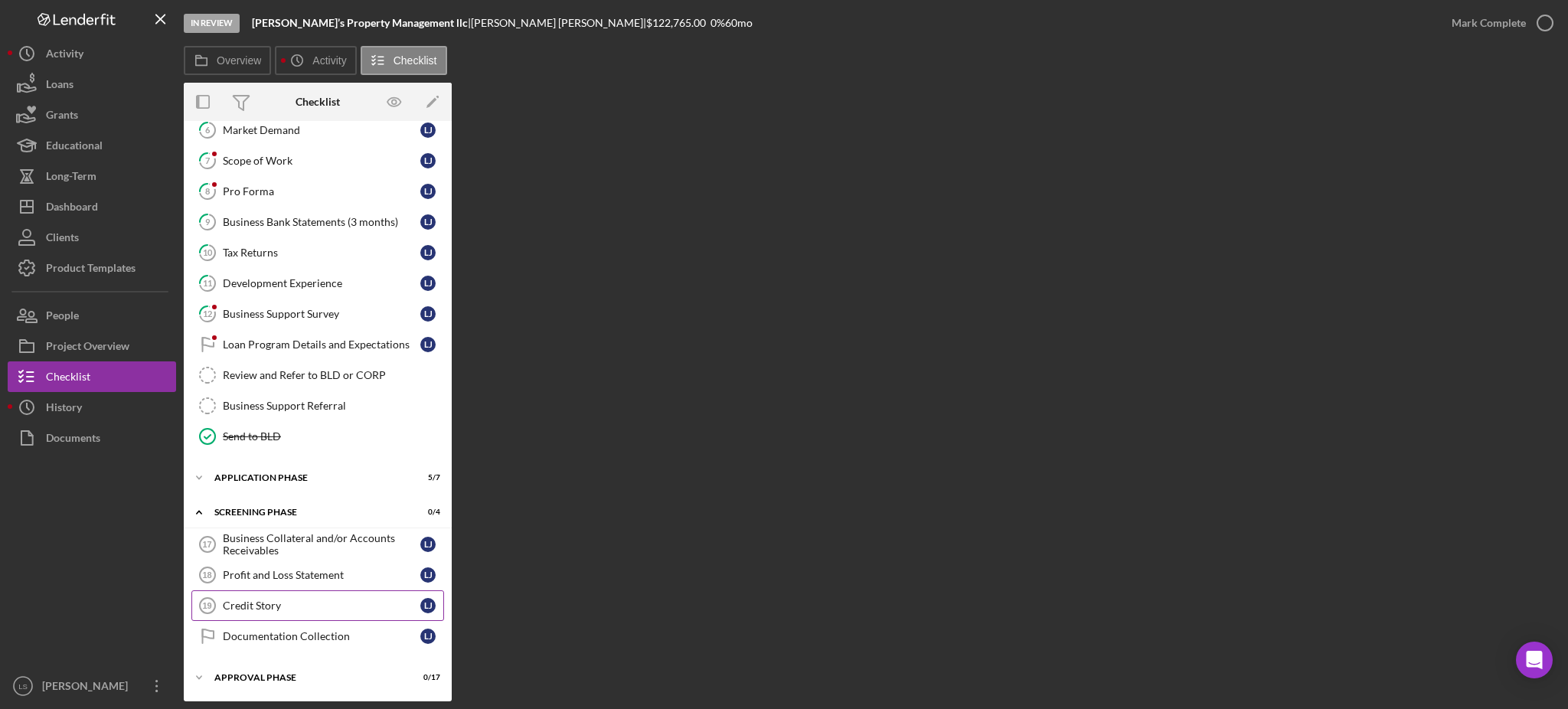
click at [296, 605] on div "Credit Story" at bounding box center [321, 605] width 197 height 12
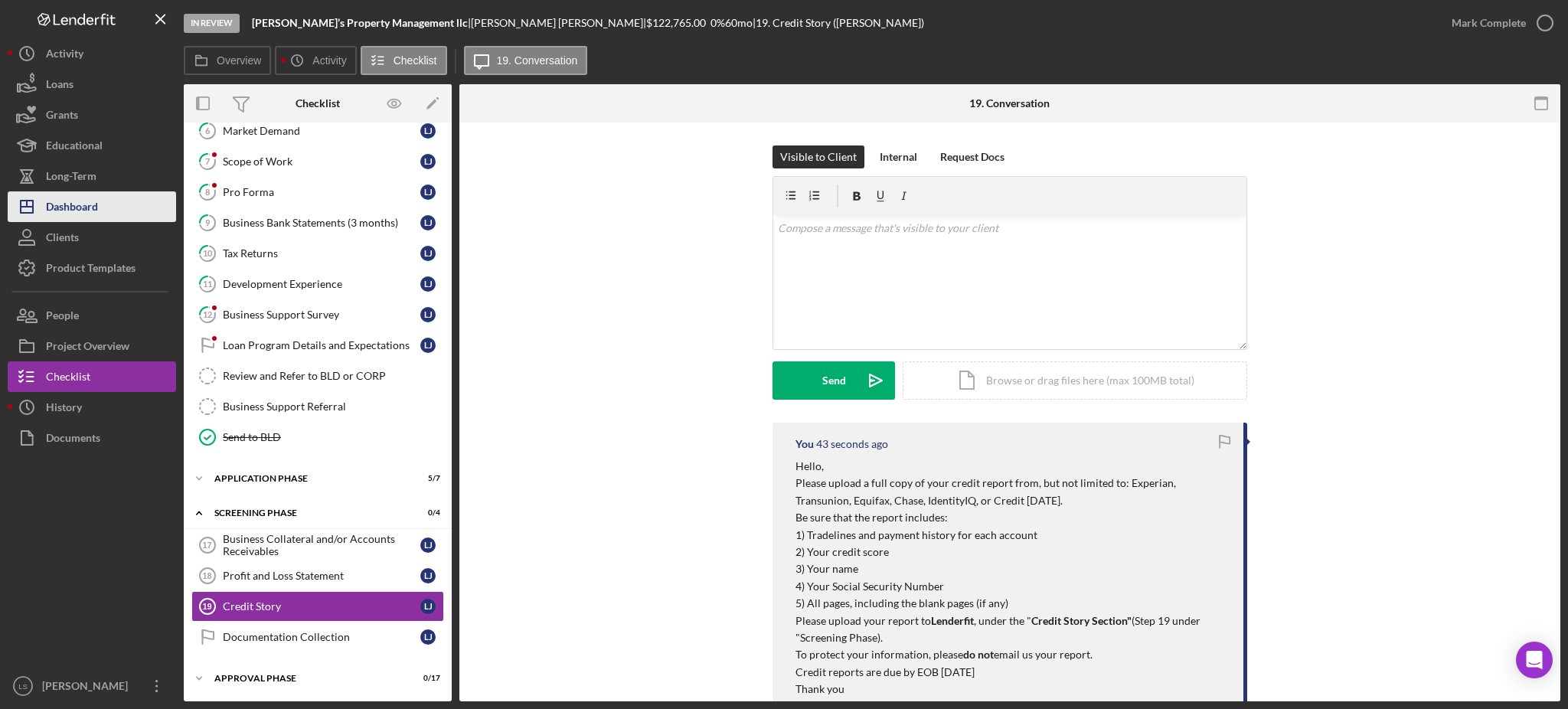
click at [123, 216] on button "Icon/Dashboard Dashboard" at bounding box center [91, 207] width 169 height 30
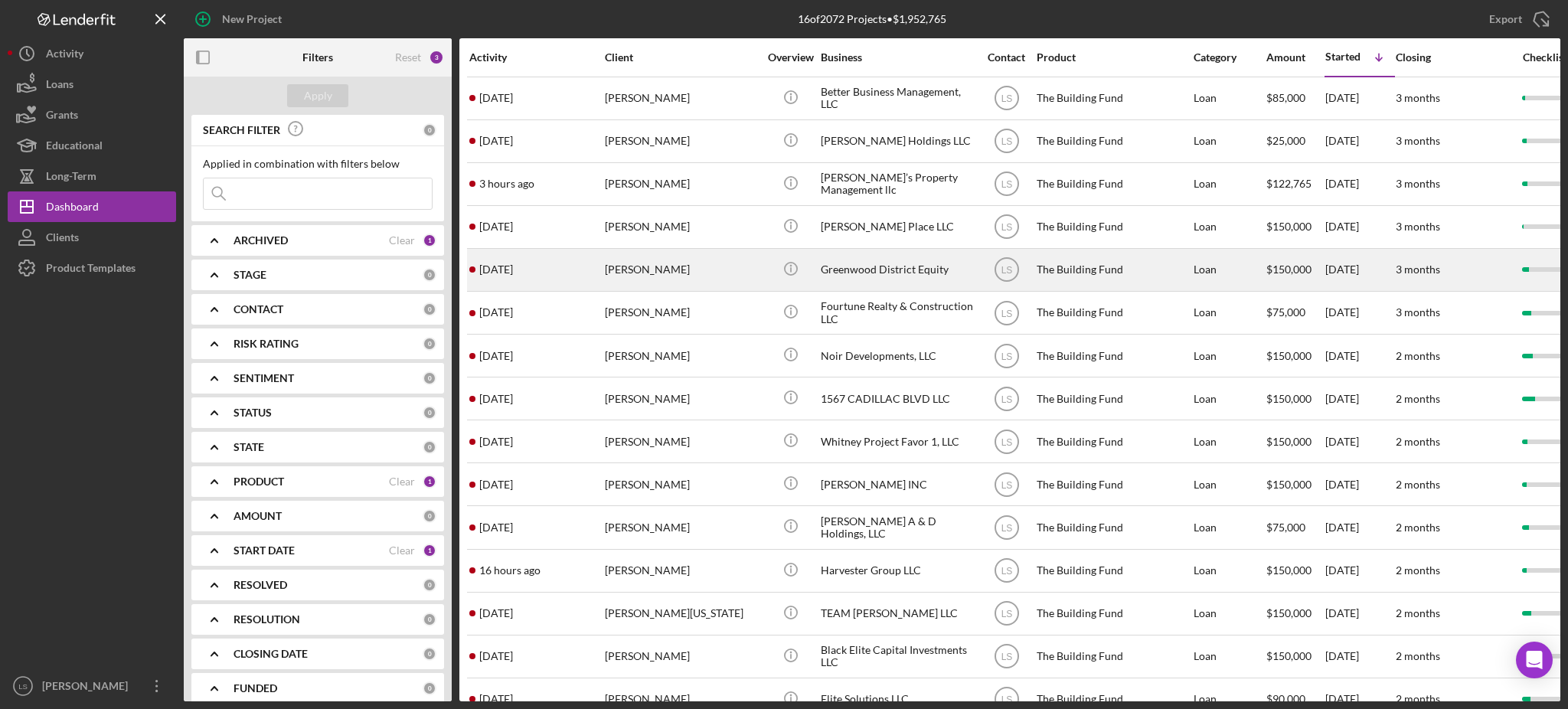
click at [687, 275] on div "[PERSON_NAME]" at bounding box center [681, 269] width 153 height 41
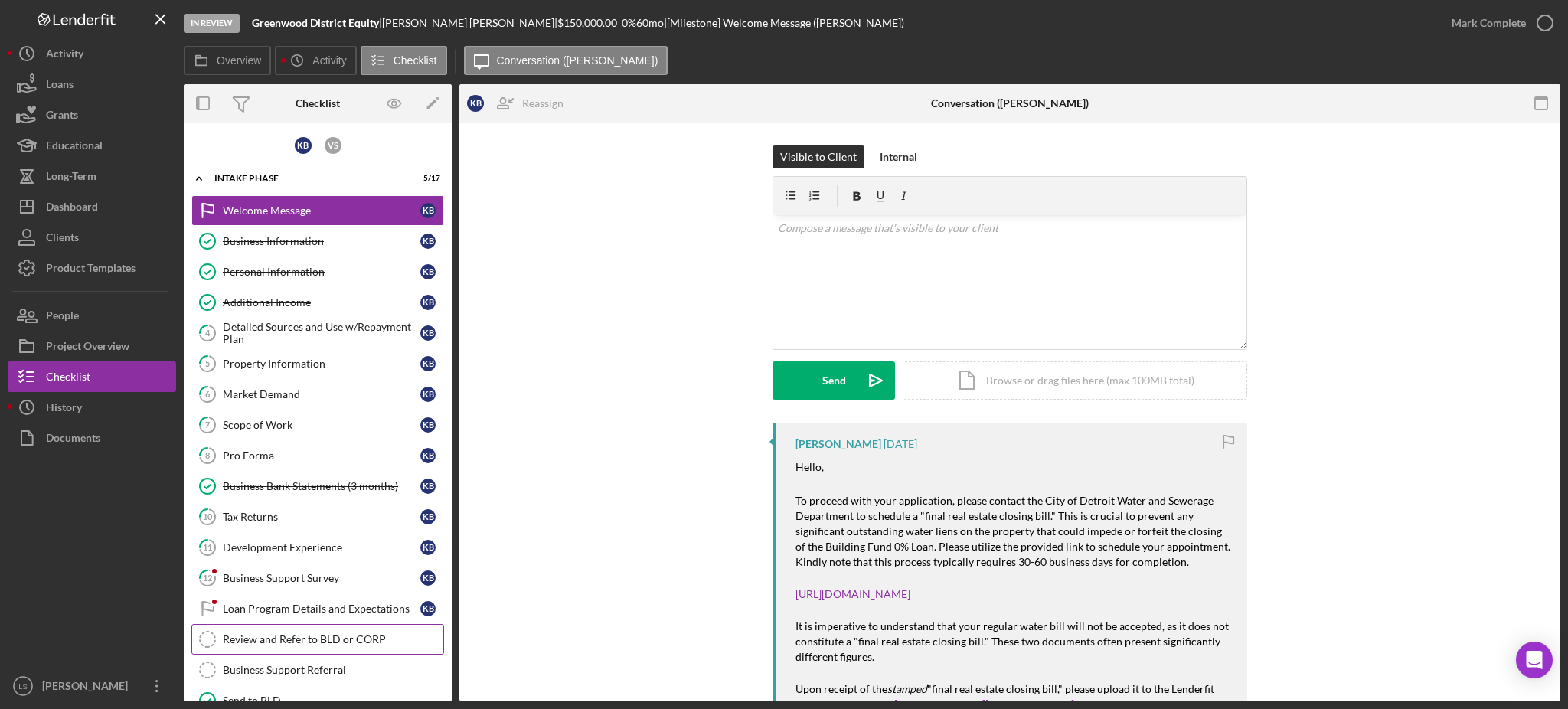
scroll to position [131, 0]
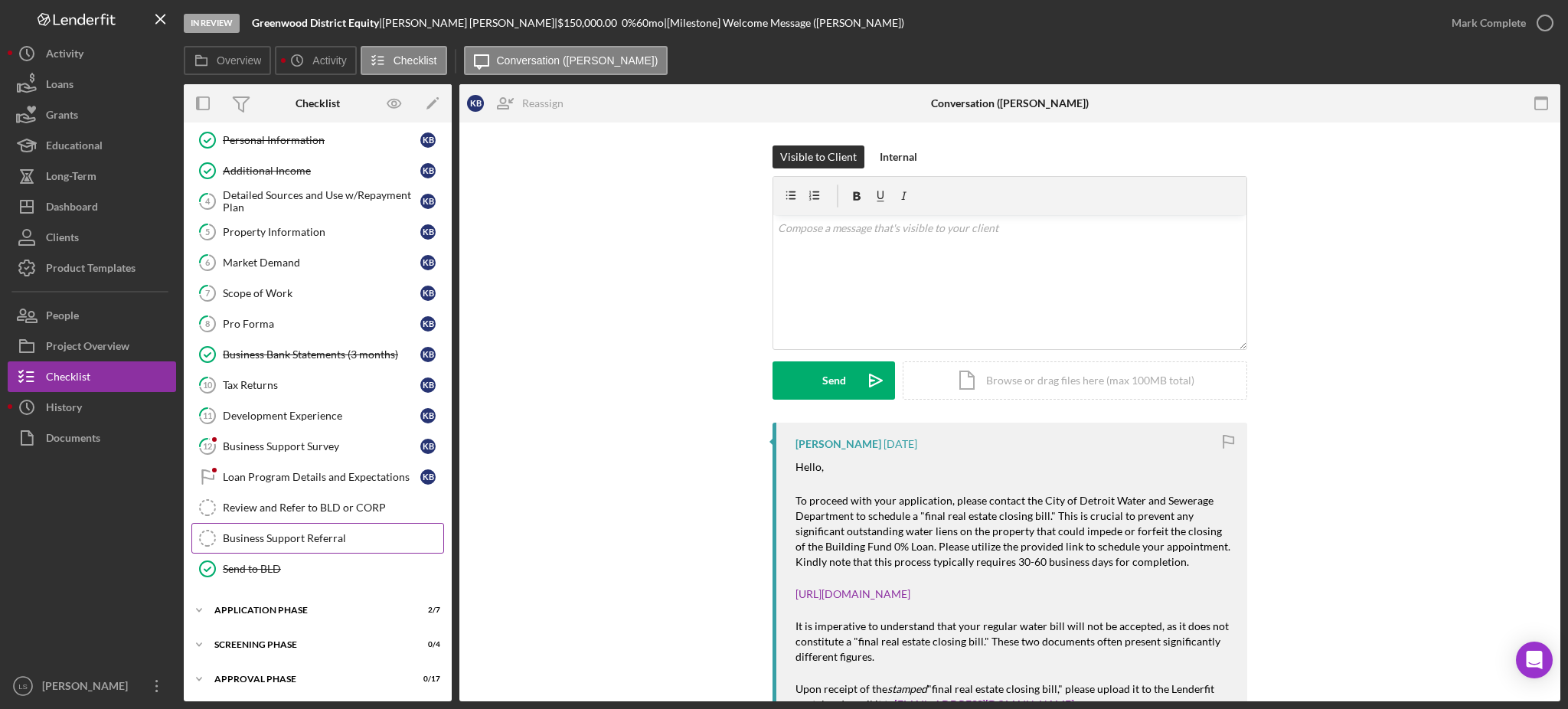
drag, startPoint x: 310, startPoint y: 644, endPoint x: 323, endPoint y: 523, distance: 121.7
click at [310, 643] on div "Screening Phase" at bounding box center [308, 644] width 188 height 10
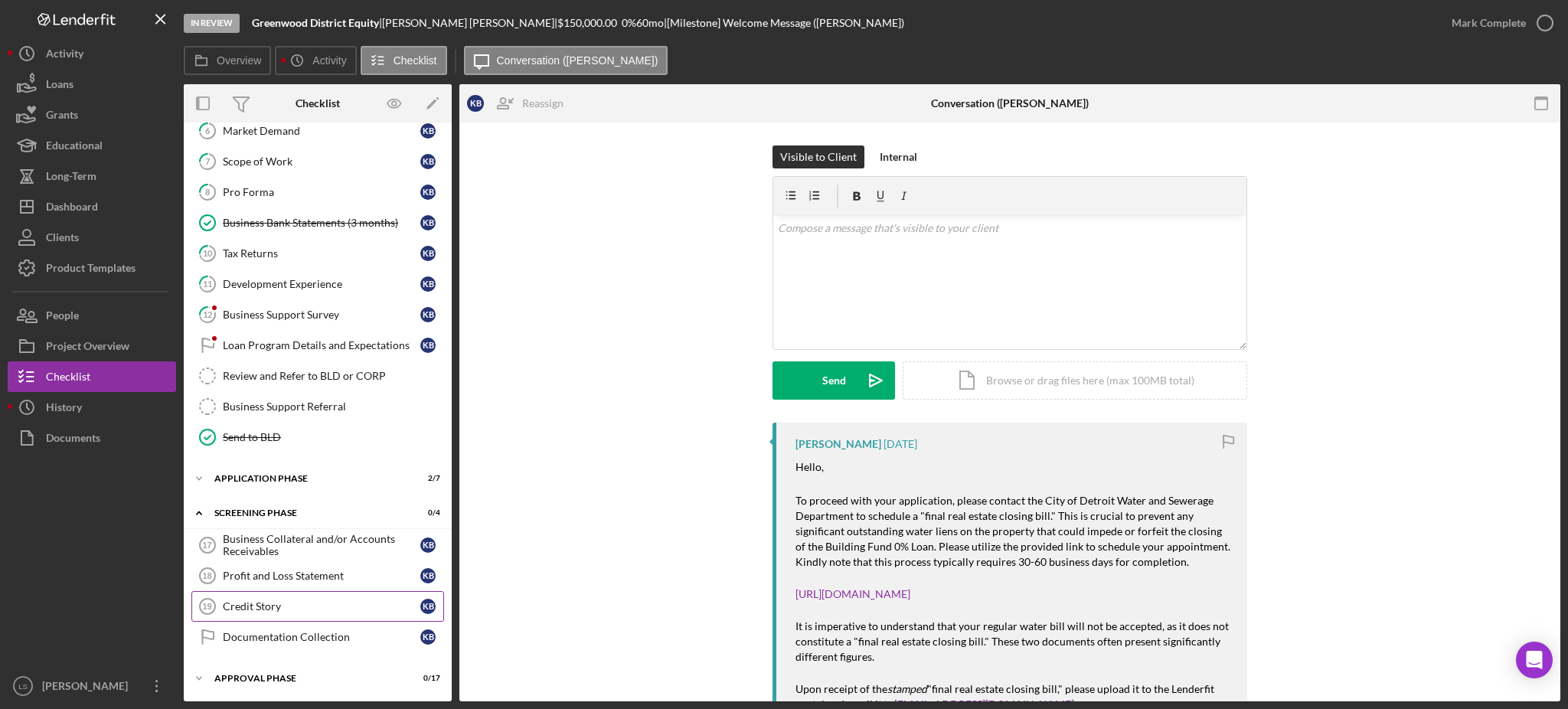
click at [283, 620] on link "Credit Story 19 Credit Story K B" at bounding box center [317, 606] width 252 height 30
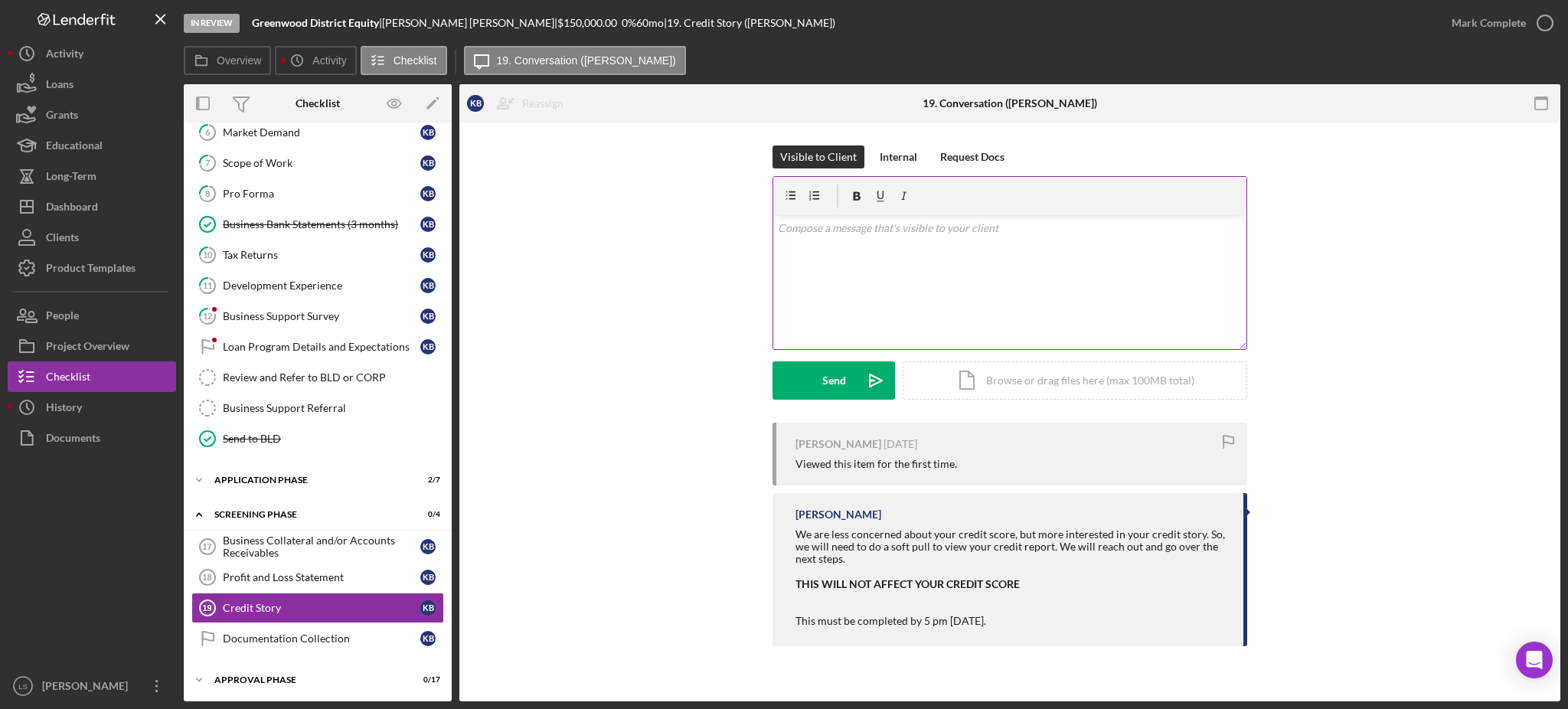
scroll to position [264, 0]
click at [954, 281] on div "v Color teal Color pink Remove color Add row above Add row below Add column bef…" at bounding box center [1009, 282] width 473 height 134
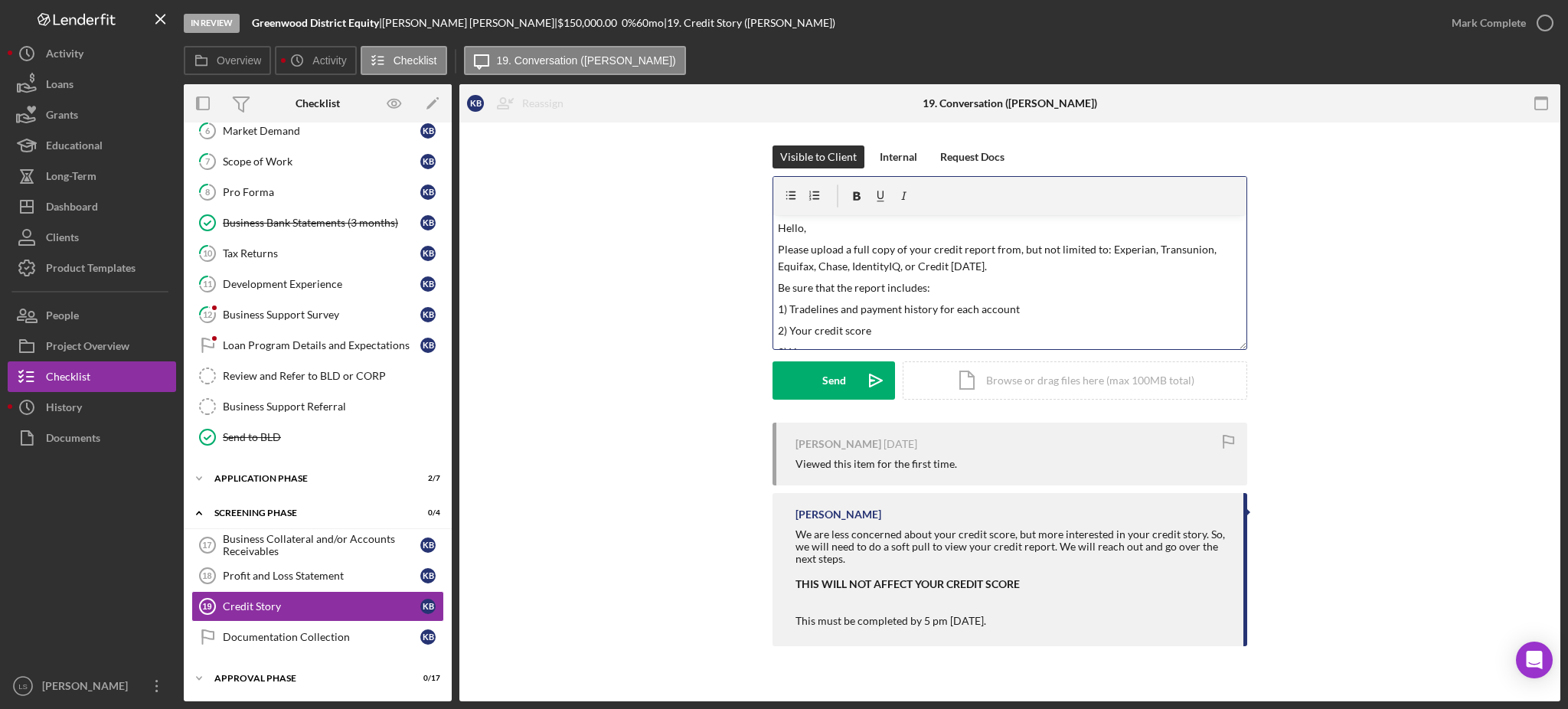
scroll to position [159, 0]
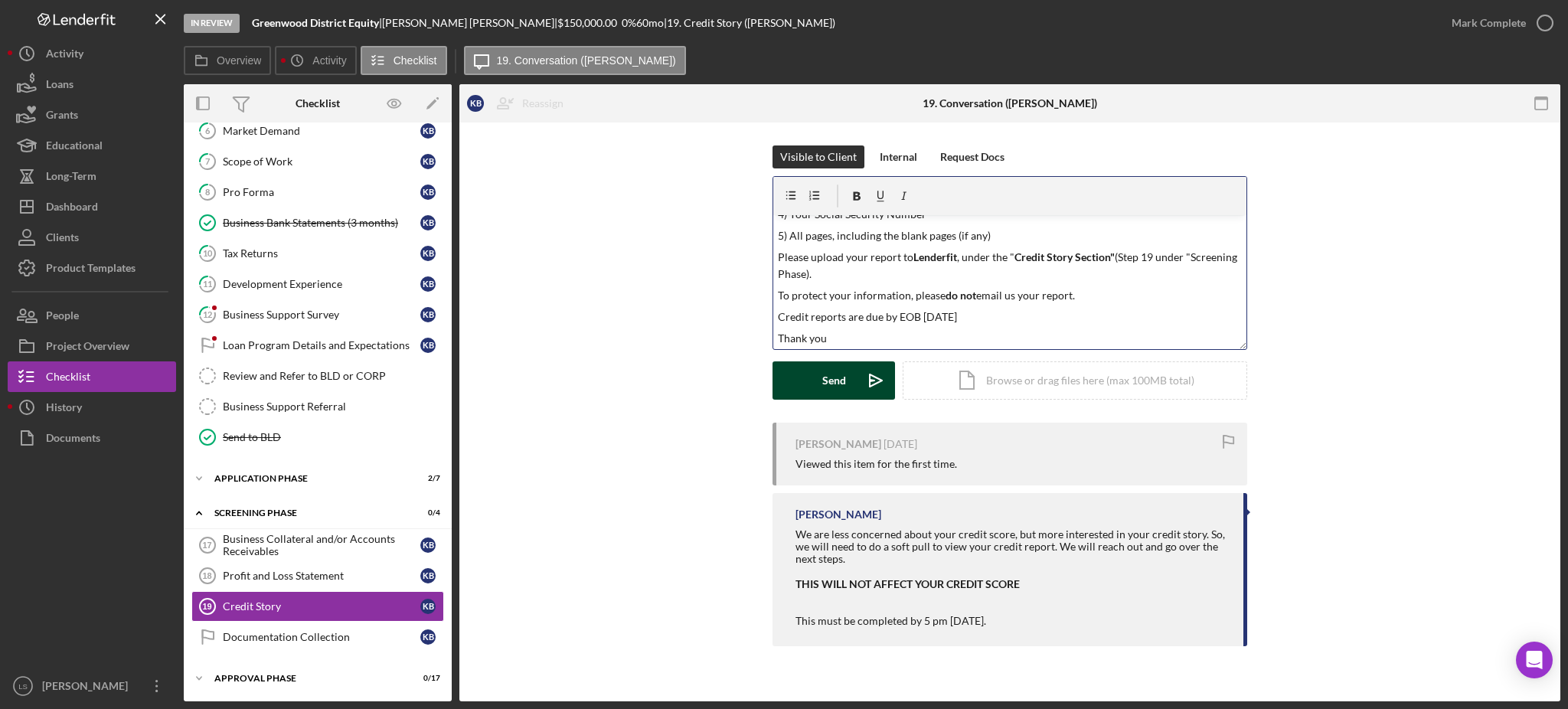
click at [838, 388] on div "Send" at bounding box center [834, 381] width 24 height 38
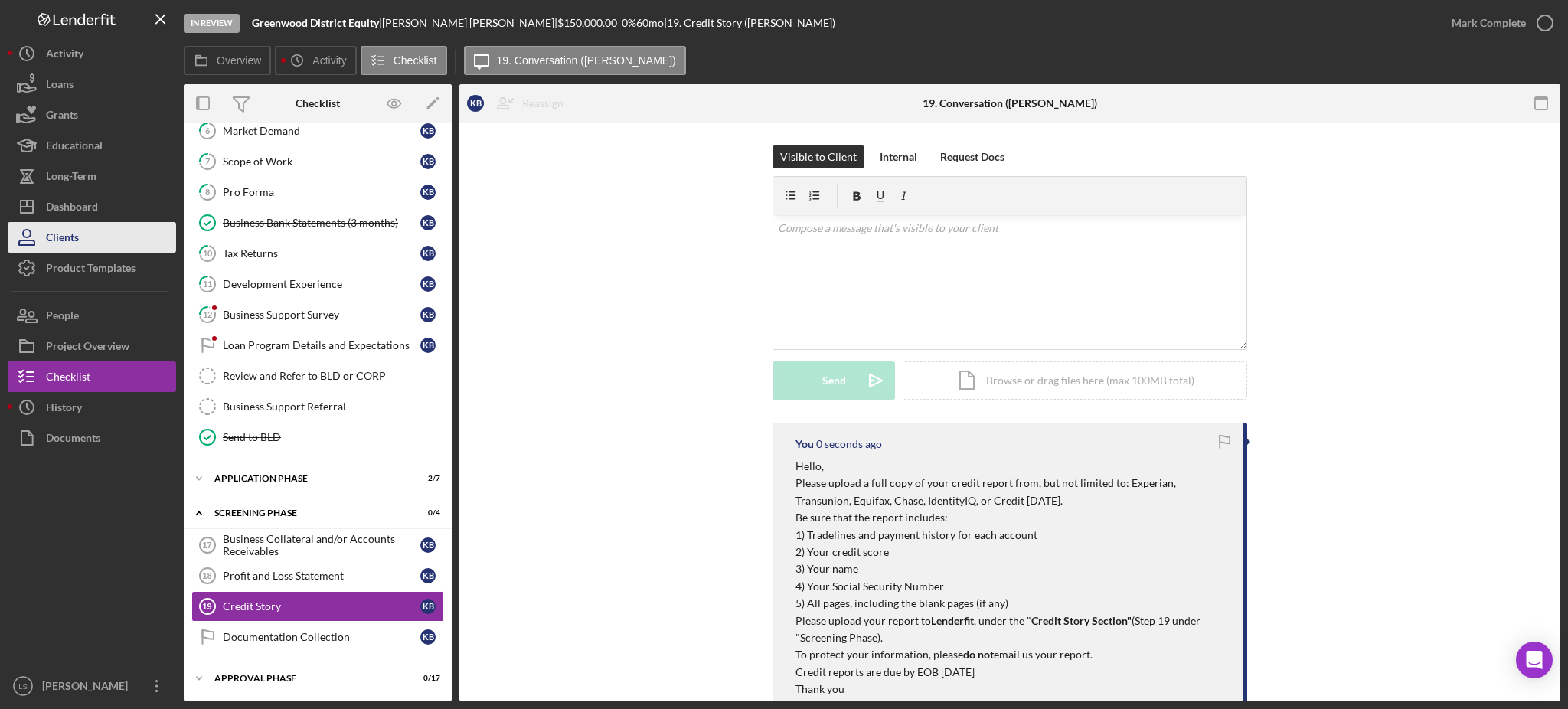
scroll to position [0, 0]
click at [95, 212] on div "Dashboard" at bounding box center [71, 208] width 52 height 34
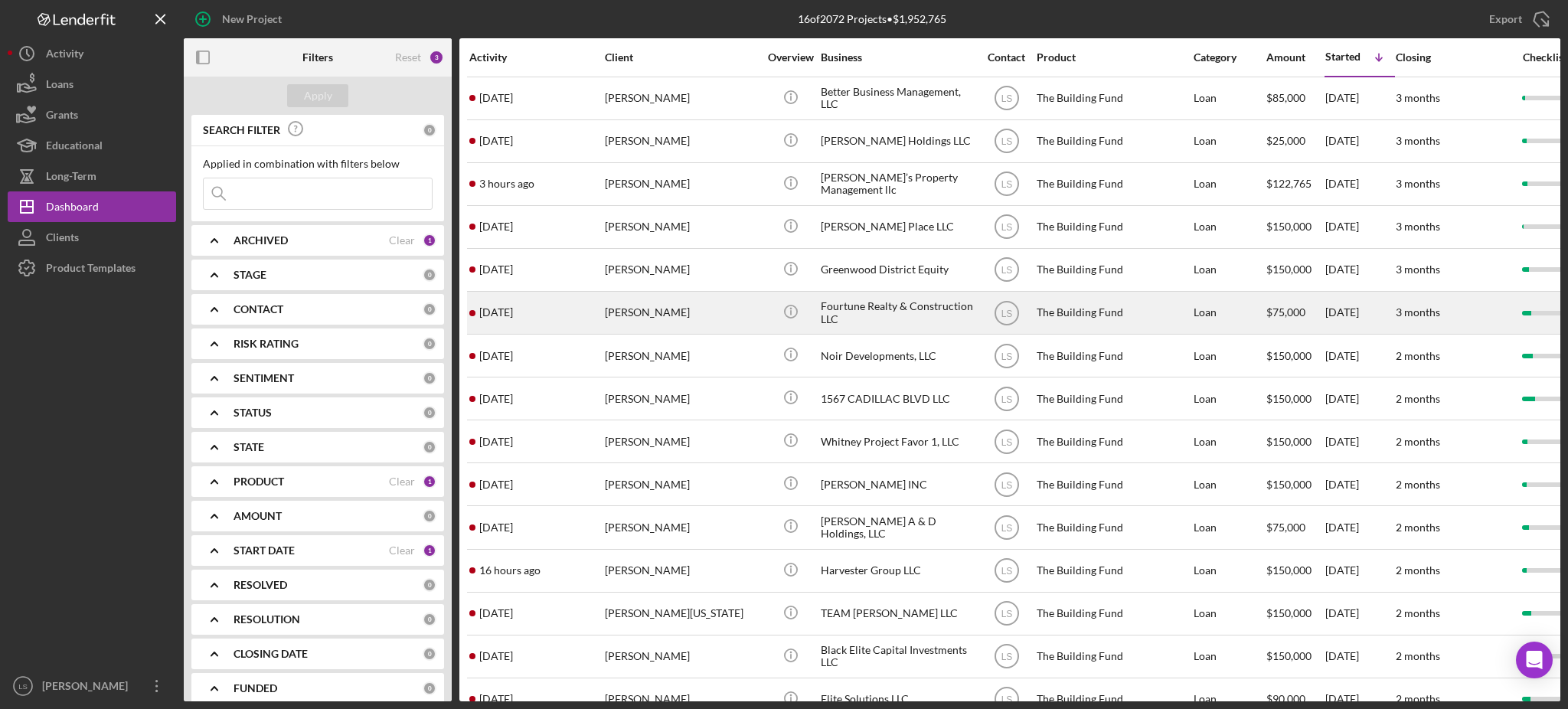
click at [723, 310] on div "[PERSON_NAME]" at bounding box center [681, 312] width 153 height 41
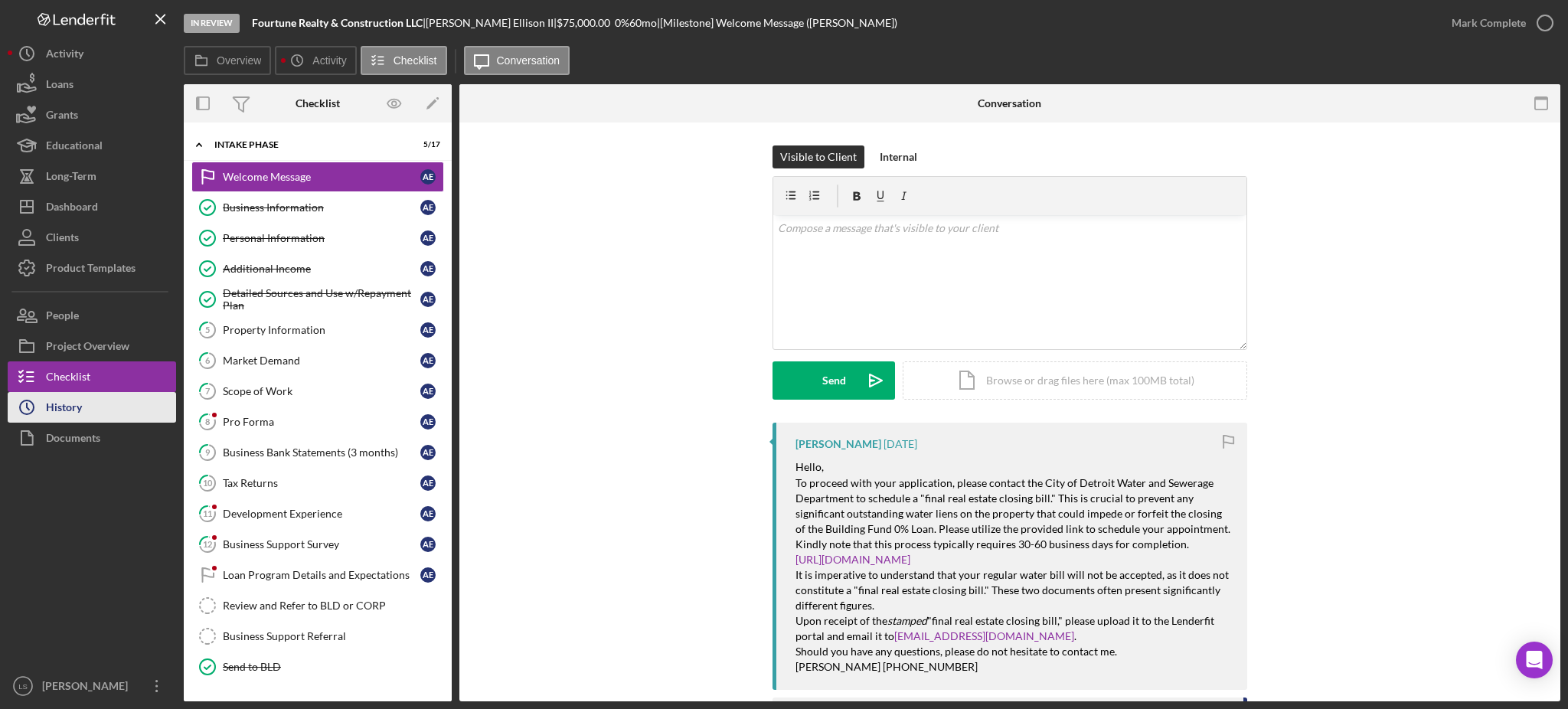
click at [105, 410] on button "Icon/History History" at bounding box center [91, 407] width 169 height 30
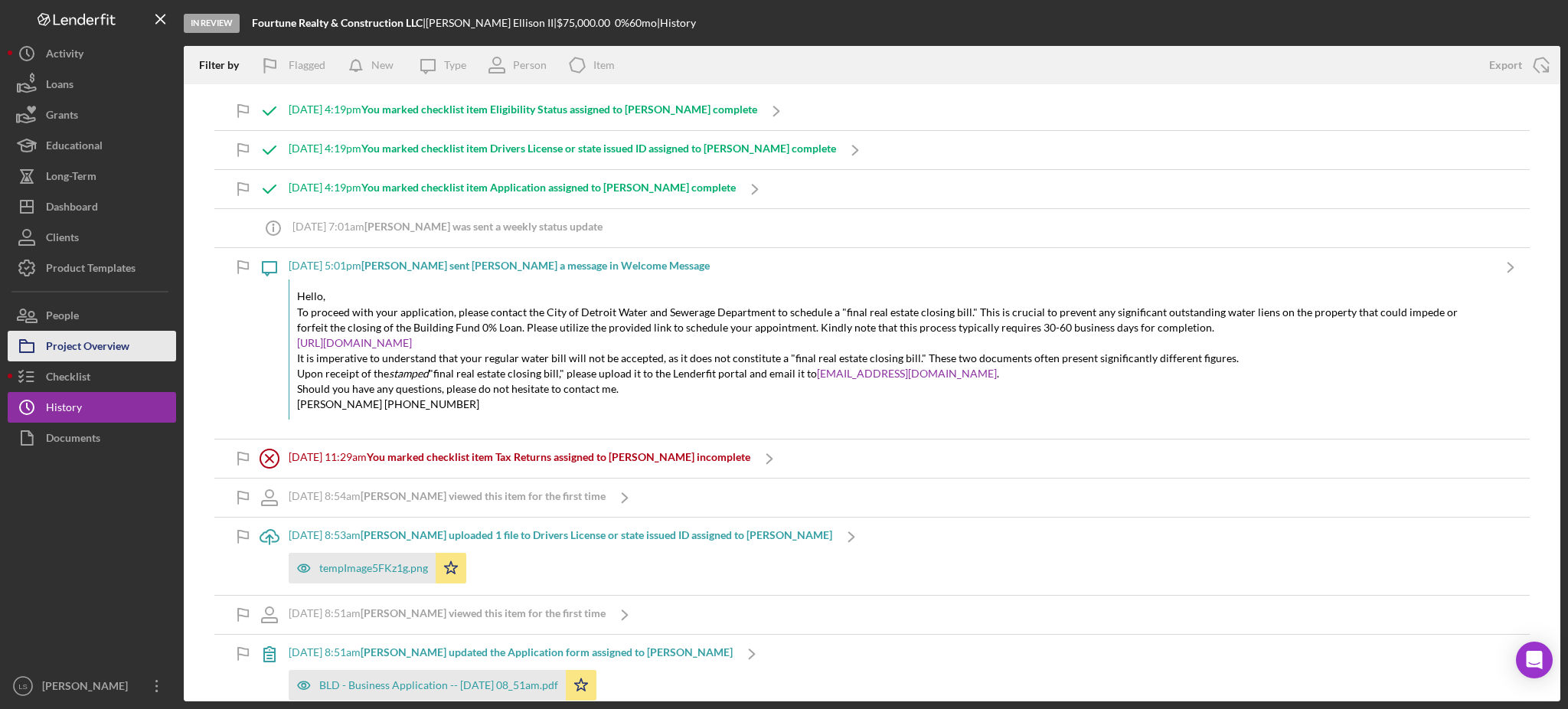
click at [111, 353] on div "Project Overview" at bounding box center [88, 347] width 84 height 34
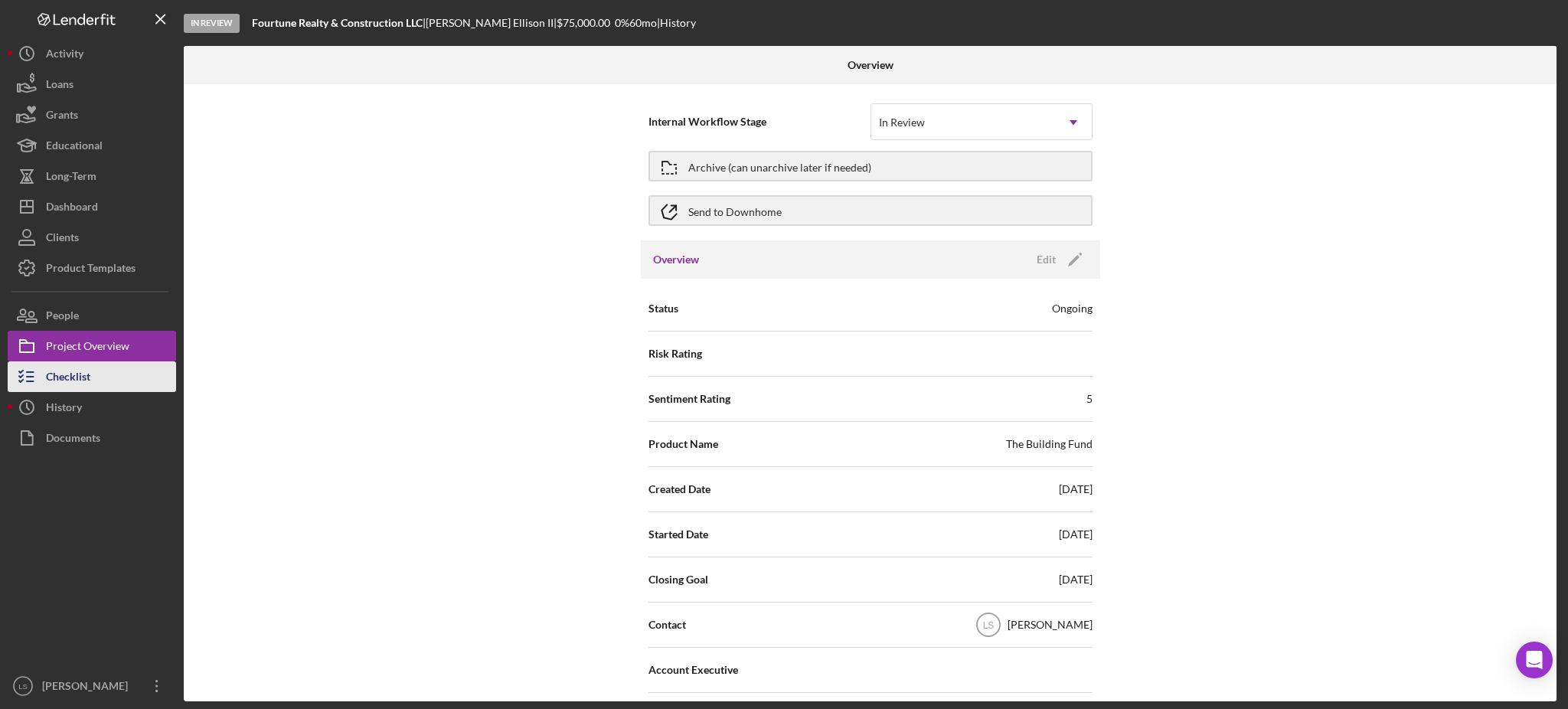
click at [101, 365] on button "Checklist" at bounding box center [91, 377] width 169 height 30
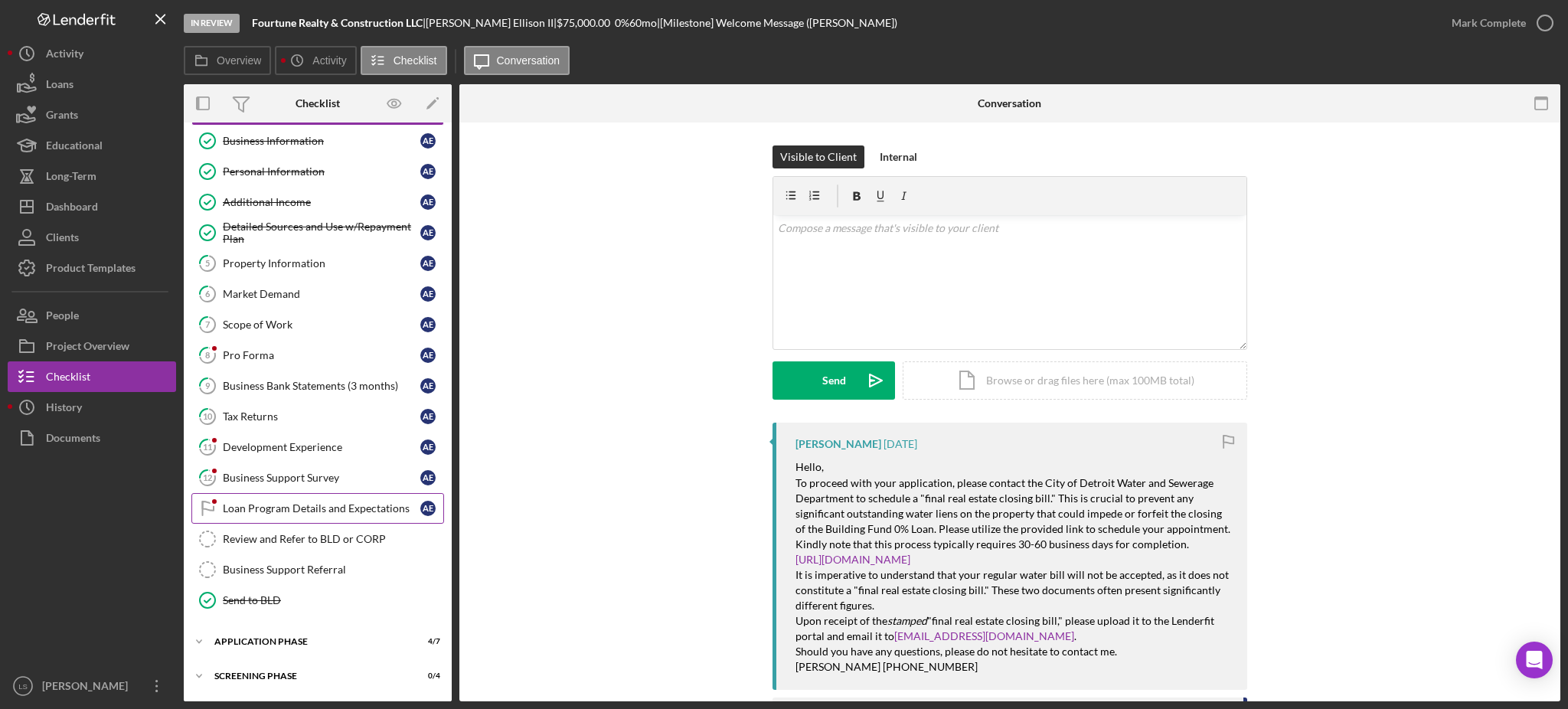
scroll to position [100, 0]
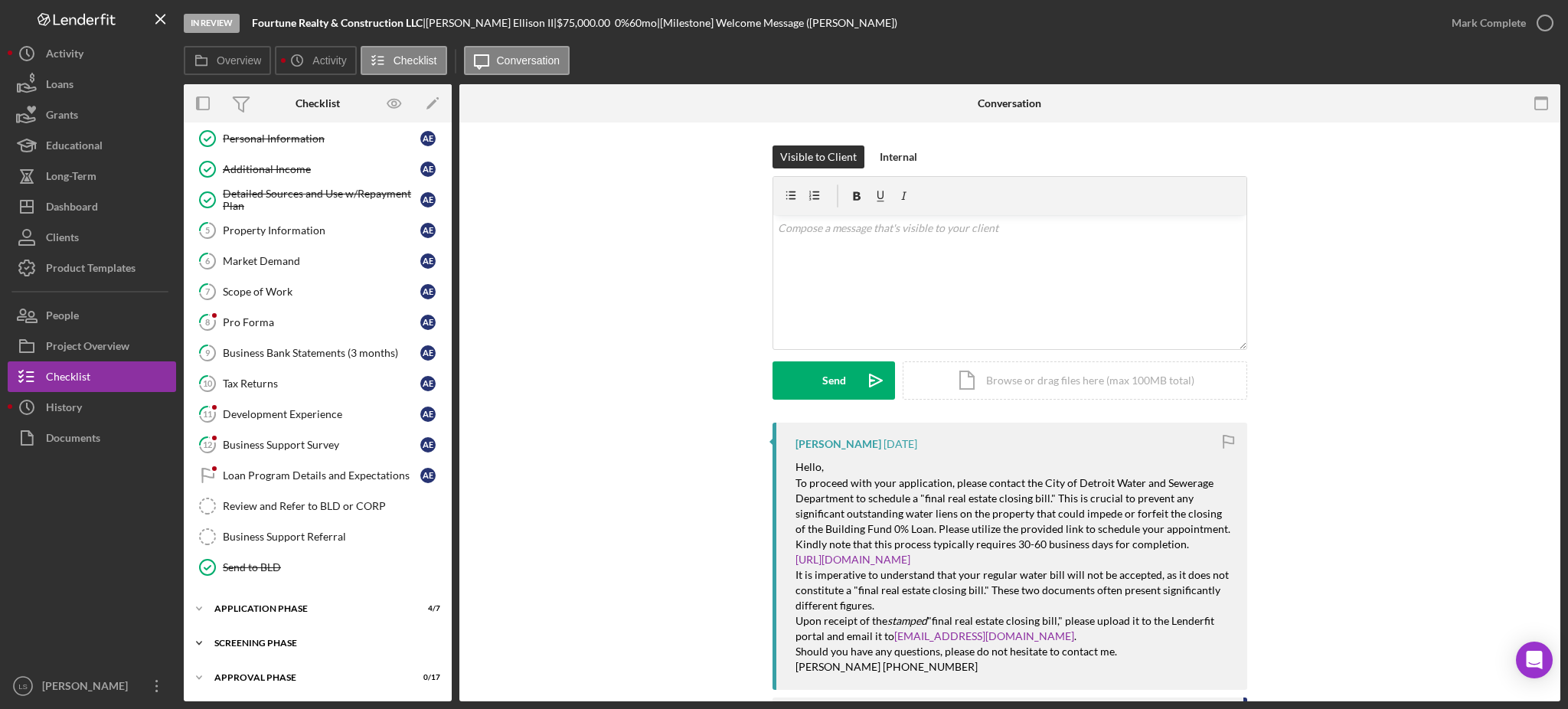
click at [261, 644] on div "Screening Phase" at bounding box center [323, 643] width 218 height 10
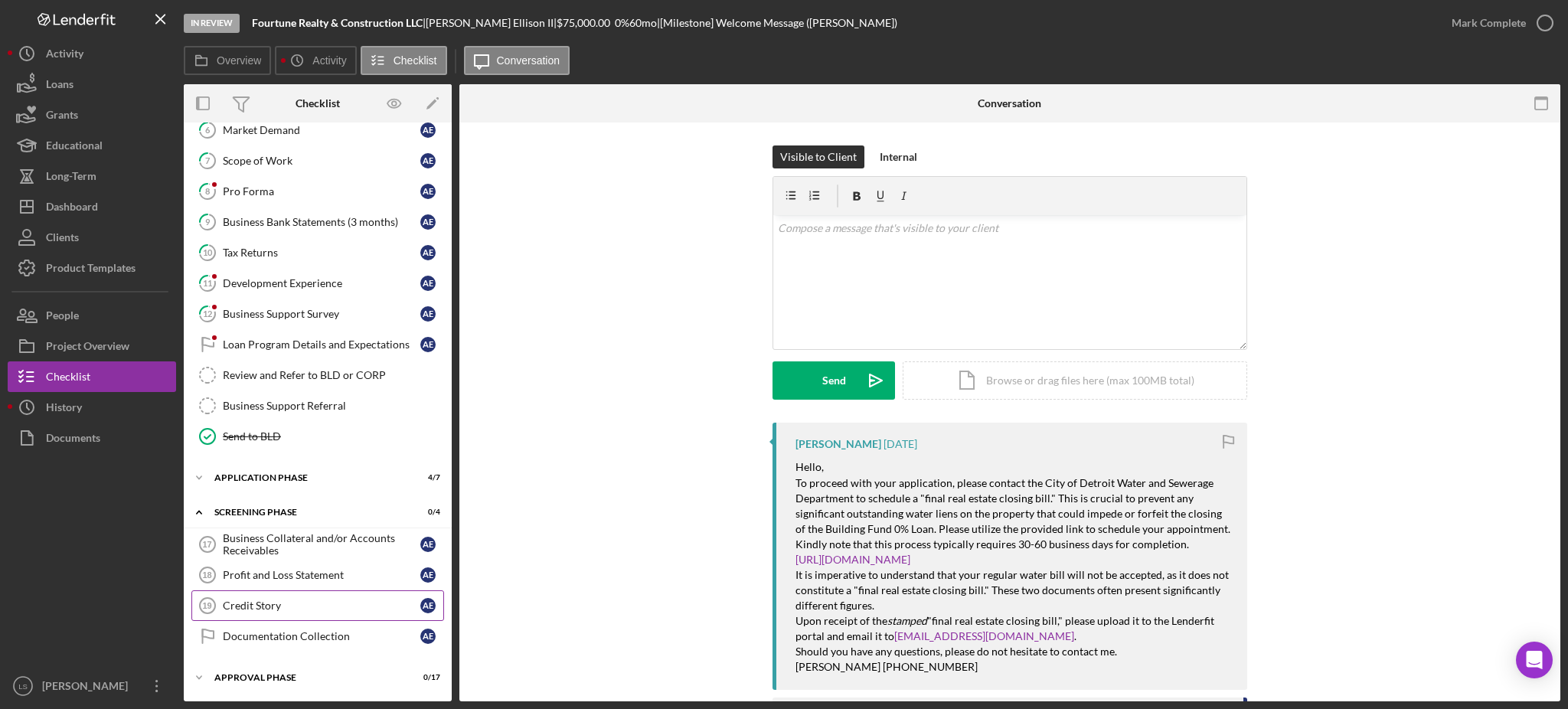
click at [265, 606] on div "Credit Story" at bounding box center [321, 605] width 197 height 12
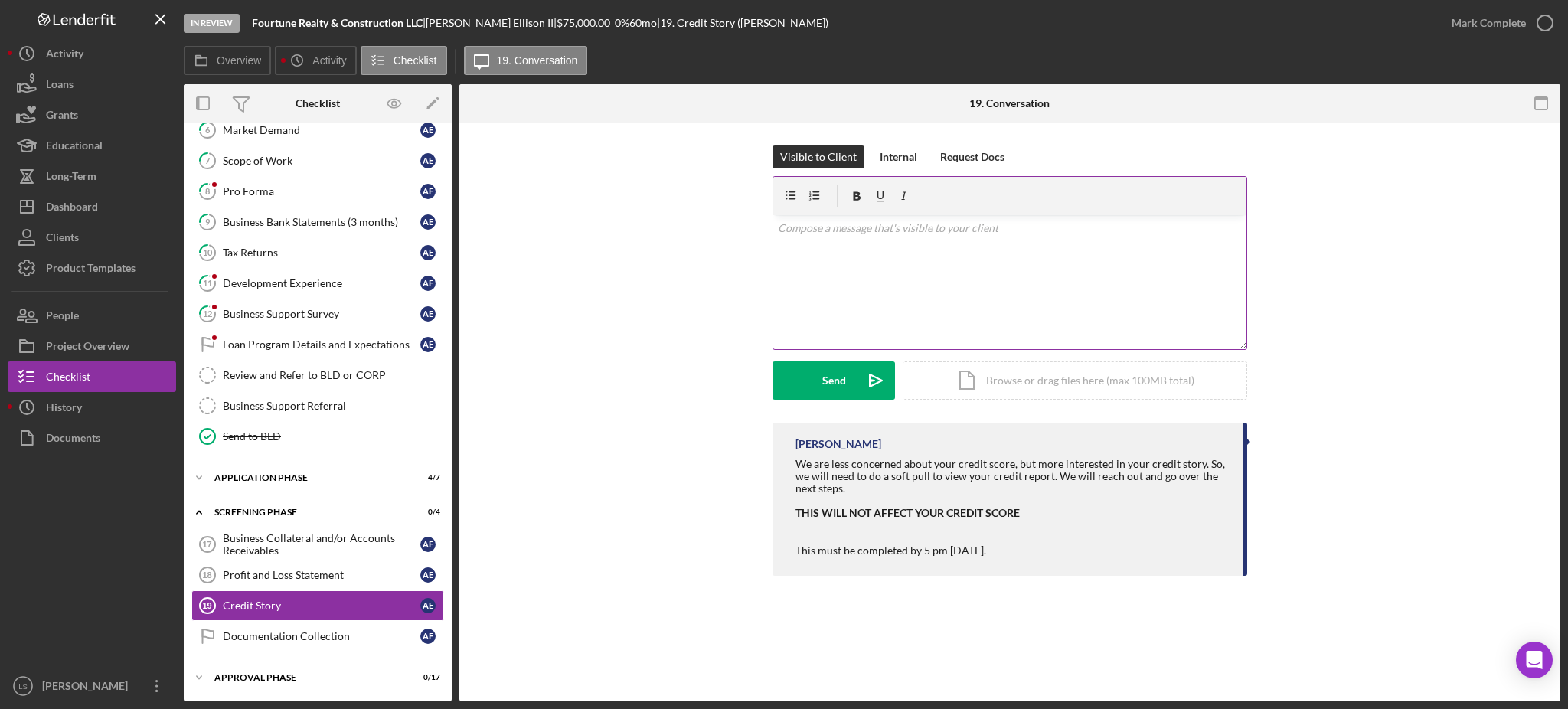
scroll to position [231, 0]
click at [901, 278] on div "v Color teal Color pink Remove color Add row above Add row below Add column bef…" at bounding box center [1009, 282] width 473 height 134
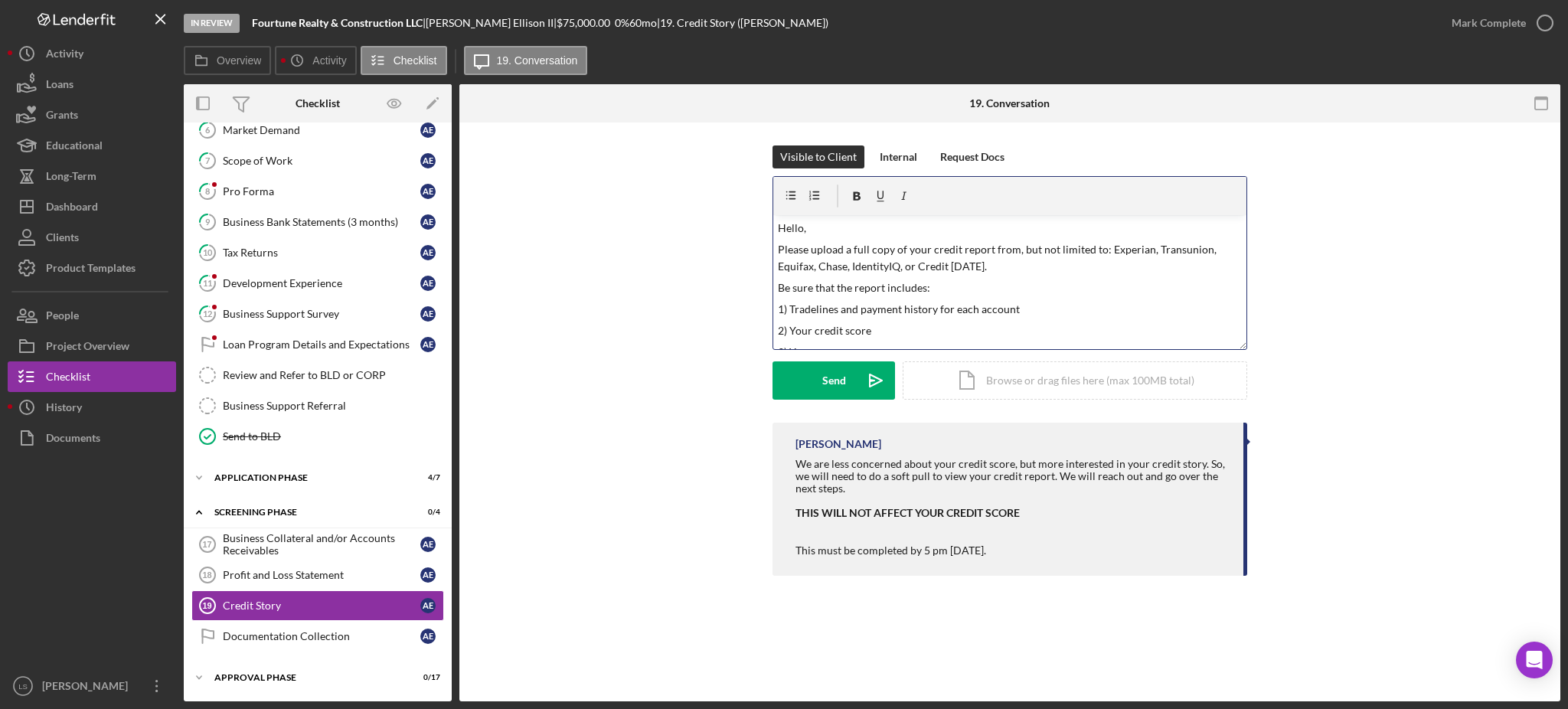
scroll to position [159, 0]
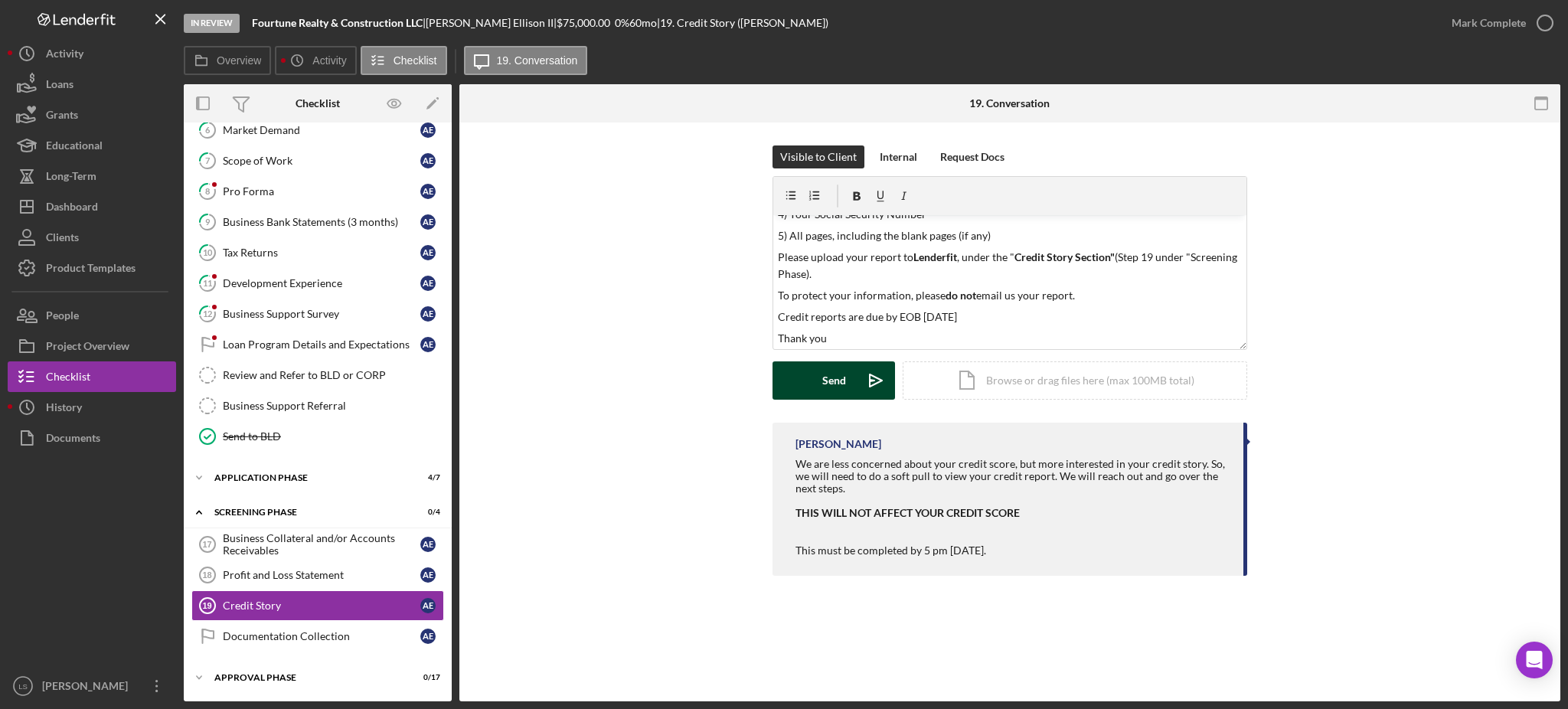
click at [858, 386] on icon "Icon/icon-invite-send" at bounding box center [876, 381] width 38 height 38
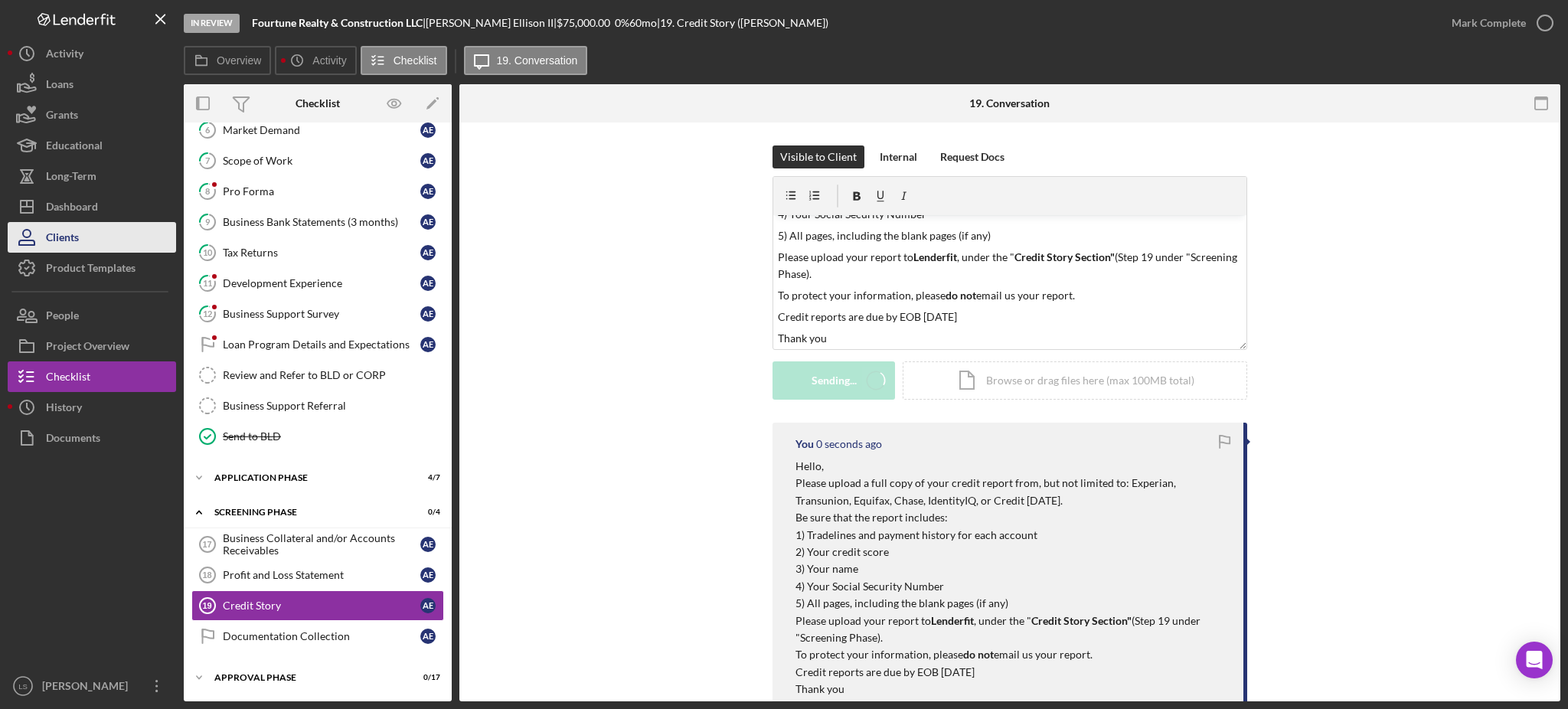
scroll to position [0, 0]
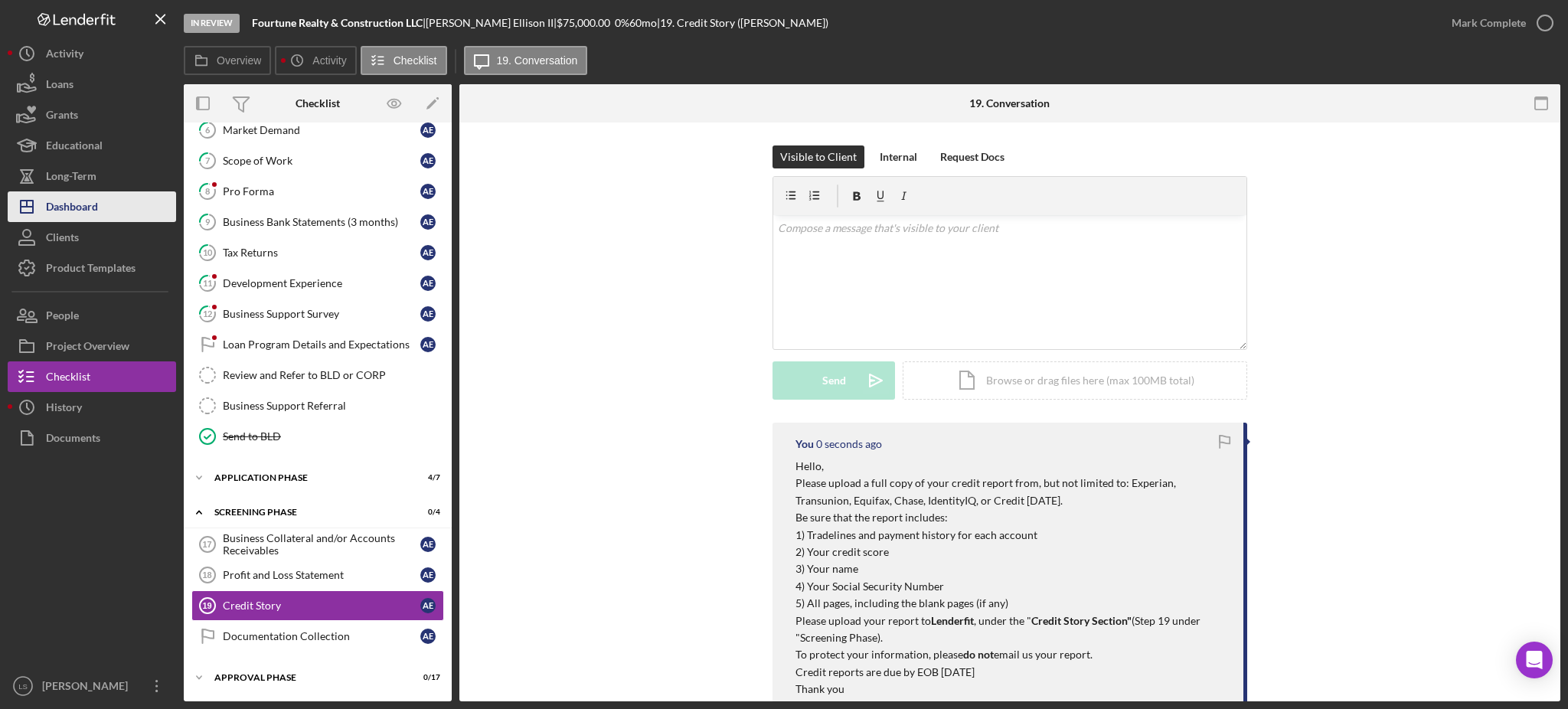
click at [89, 211] on div "Dashboard" at bounding box center [71, 208] width 52 height 34
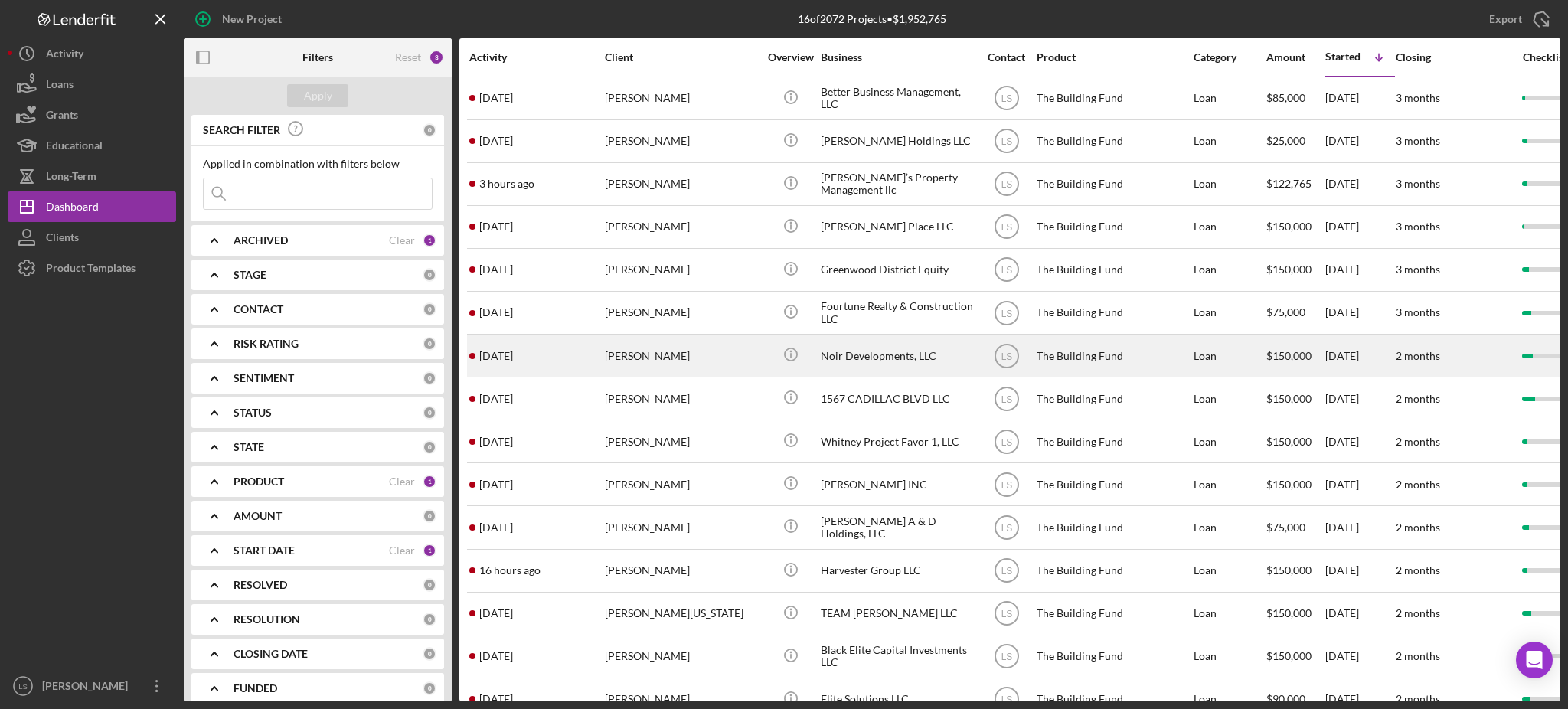
click at [705, 361] on div "[PERSON_NAME]" at bounding box center [681, 355] width 153 height 41
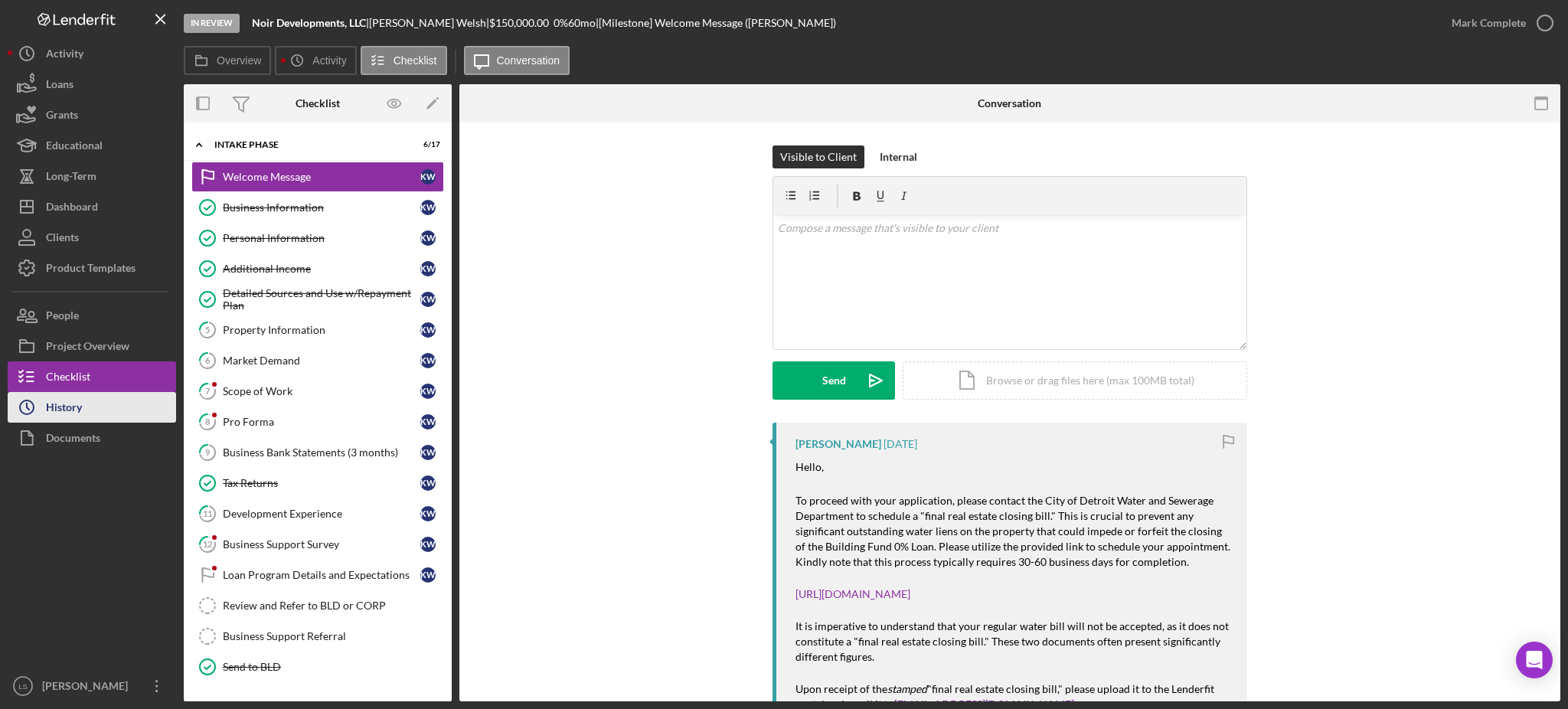
click at [89, 404] on button "Icon/History History" at bounding box center [91, 407] width 169 height 30
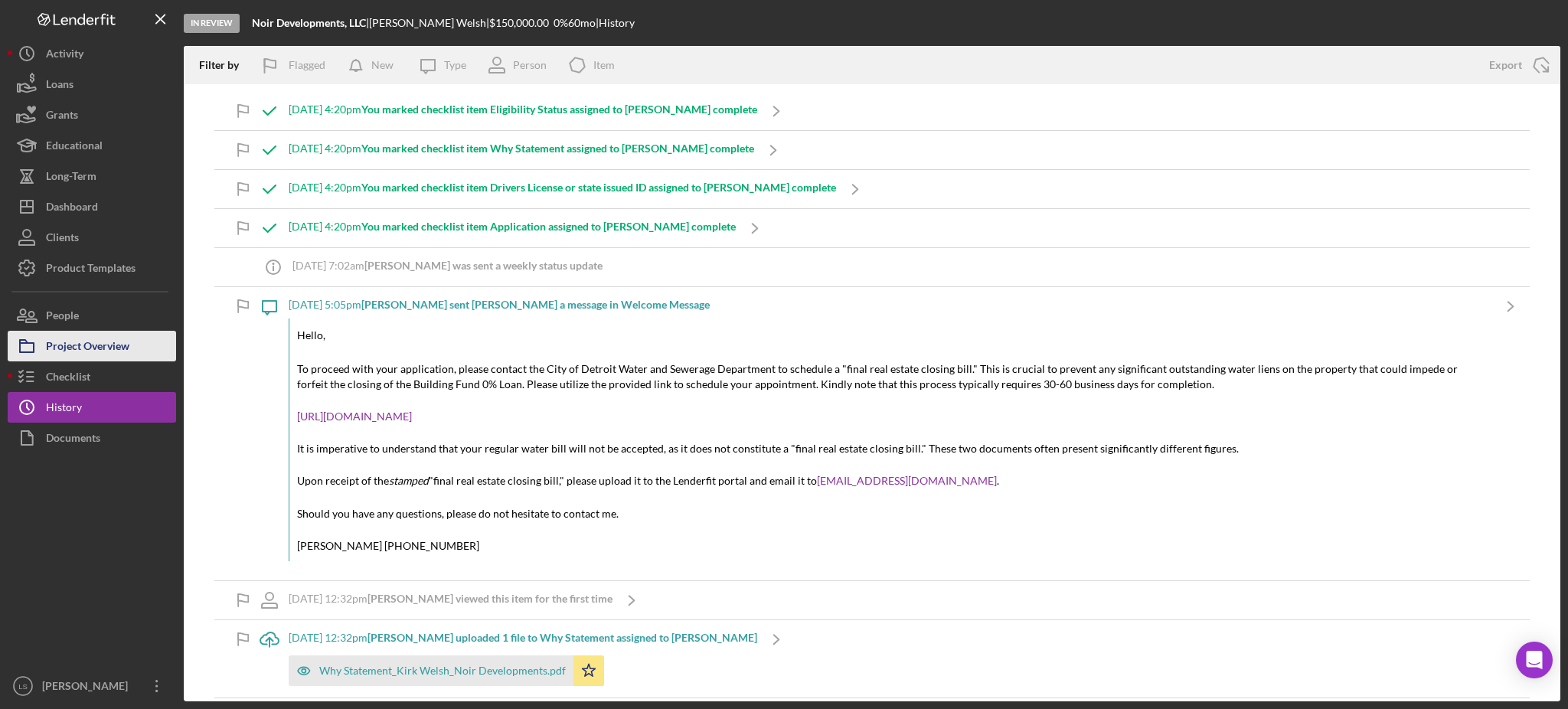
click at [121, 346] on div "Project Overview" at bounding box center [88, 347] width 84 height 34
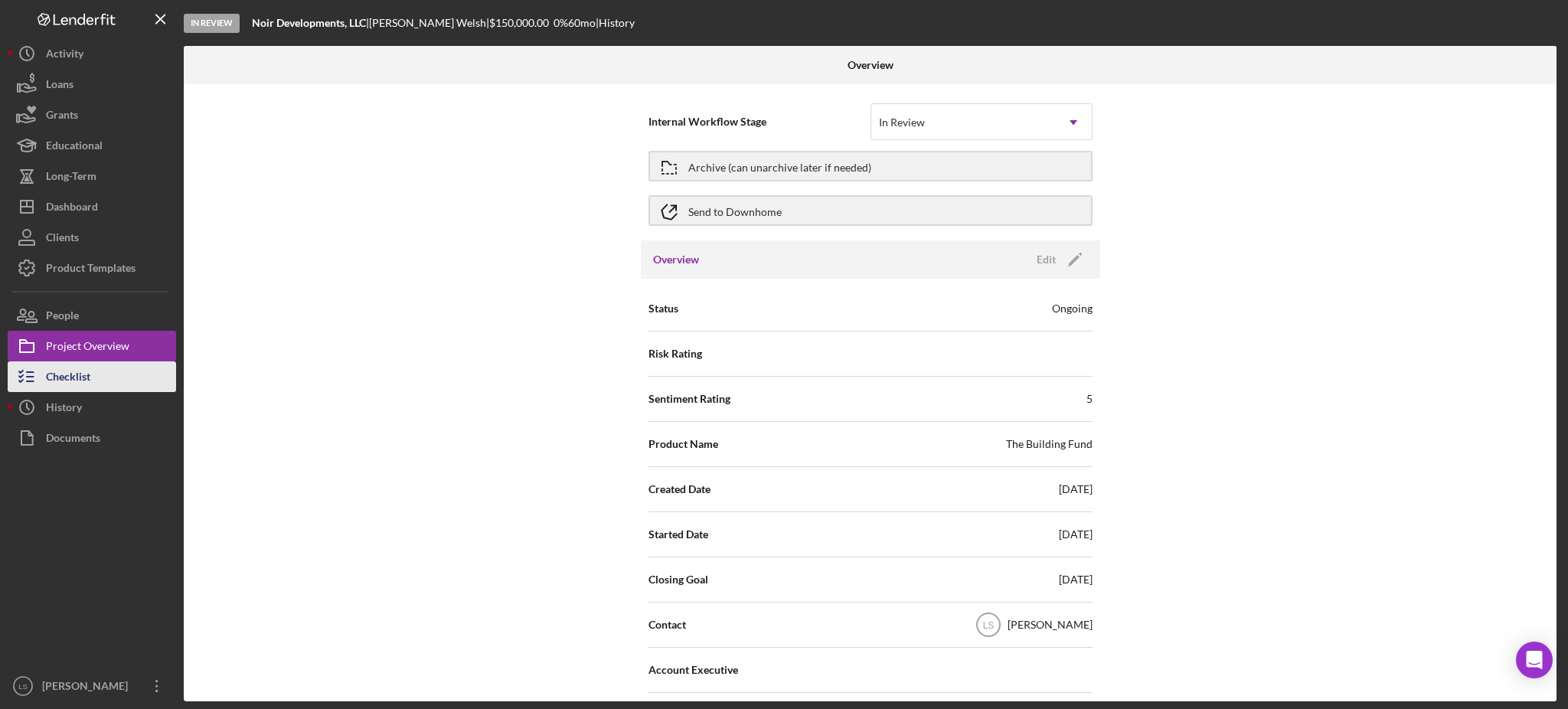
drag, startPoint x: 99, startPoint y: 368, endPoint x: 111, endPoint y: 365, distance: 12.4
click at [99, 367] on button "Checklist" at bounding box center [91, 377] width 169 height 30
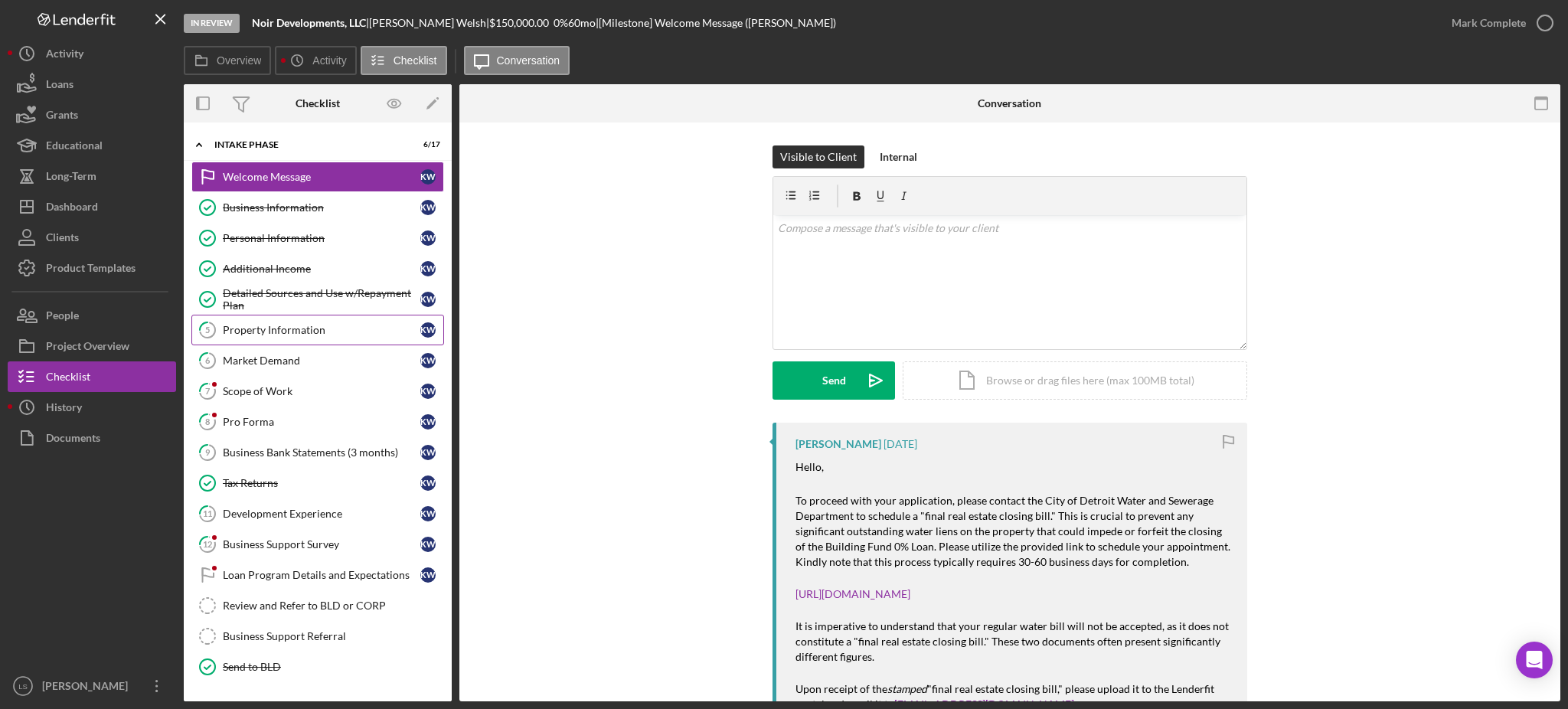
click at [362, 318] on link "5 Property Information K W" at bounding box center [317, 329] width 252 height 30
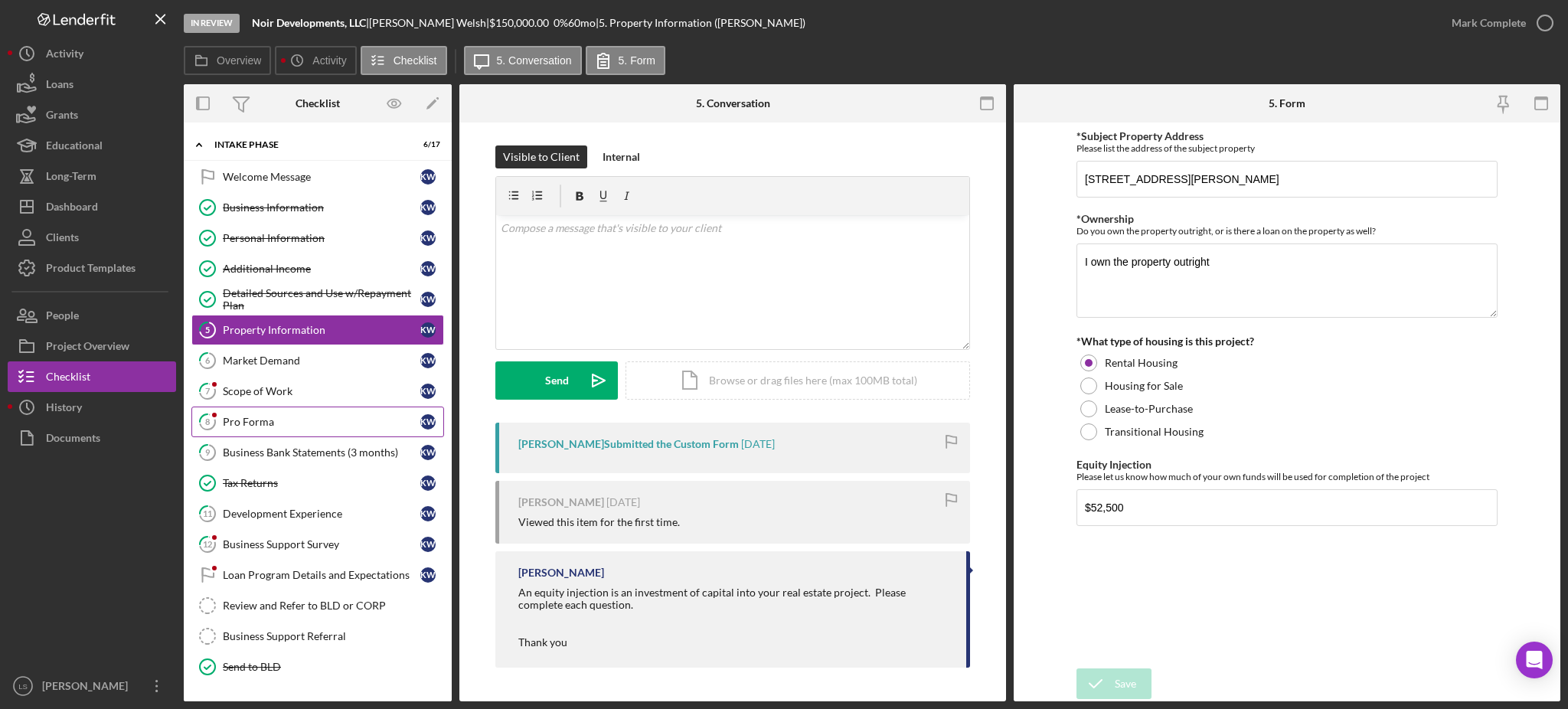
click at [307, 436] on link "8 Pro Forma K W" at bounding box center [317, 422] width 252 height 30
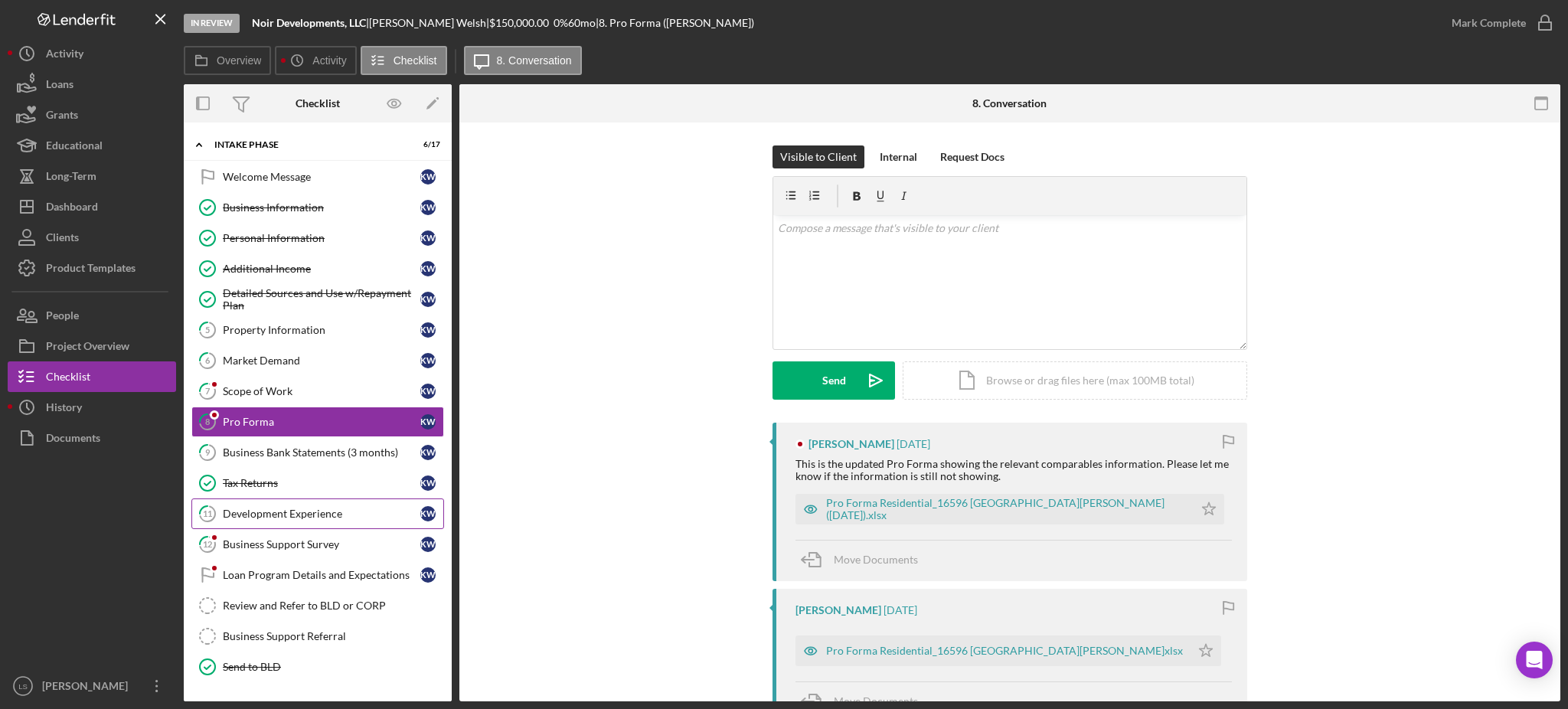
click at [268, 505] on link "11 Development Experience K W" at bounding box center [317, 513] width 252 height 30
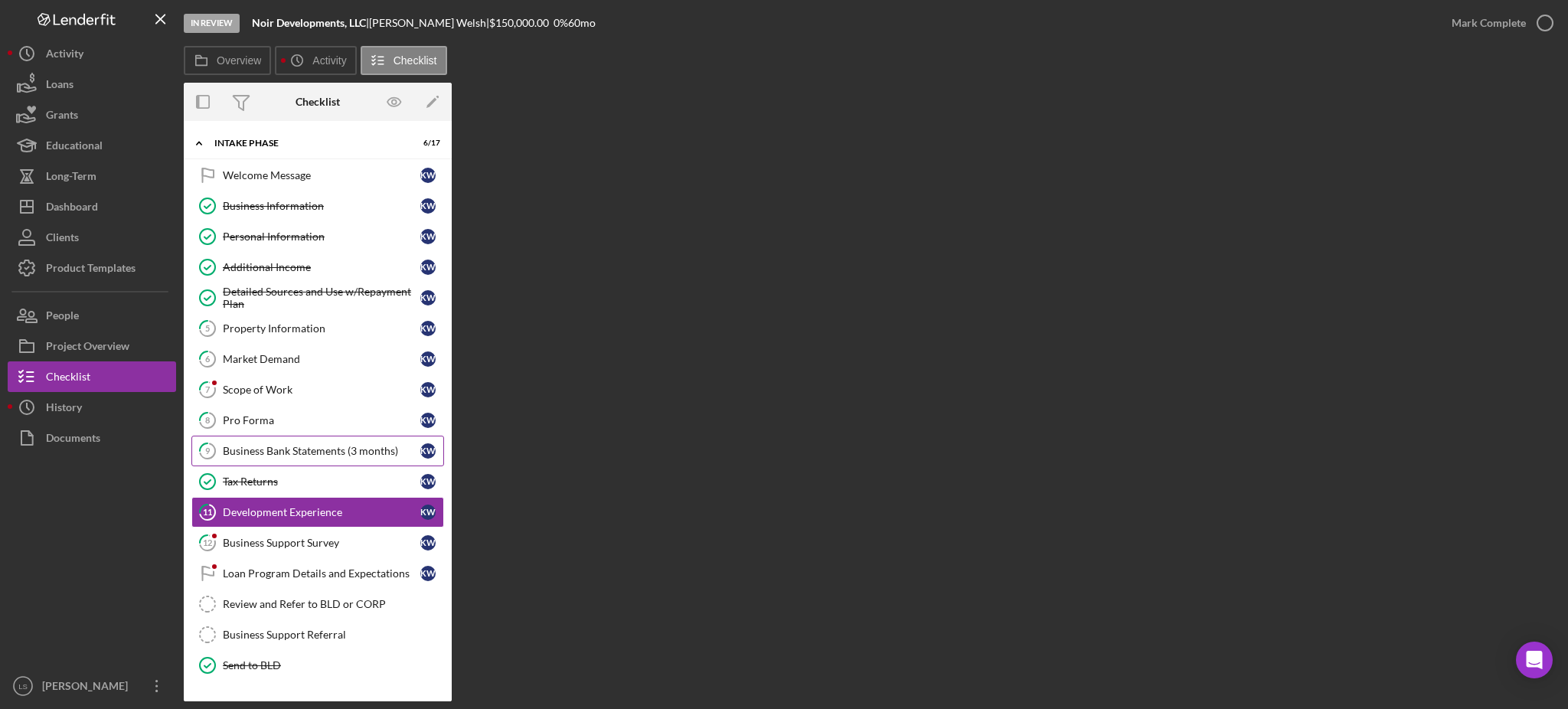
click at [268, 457] on div "Business Bank Statements (3 months)" at bounding box center [321, 450] width 197 height 12
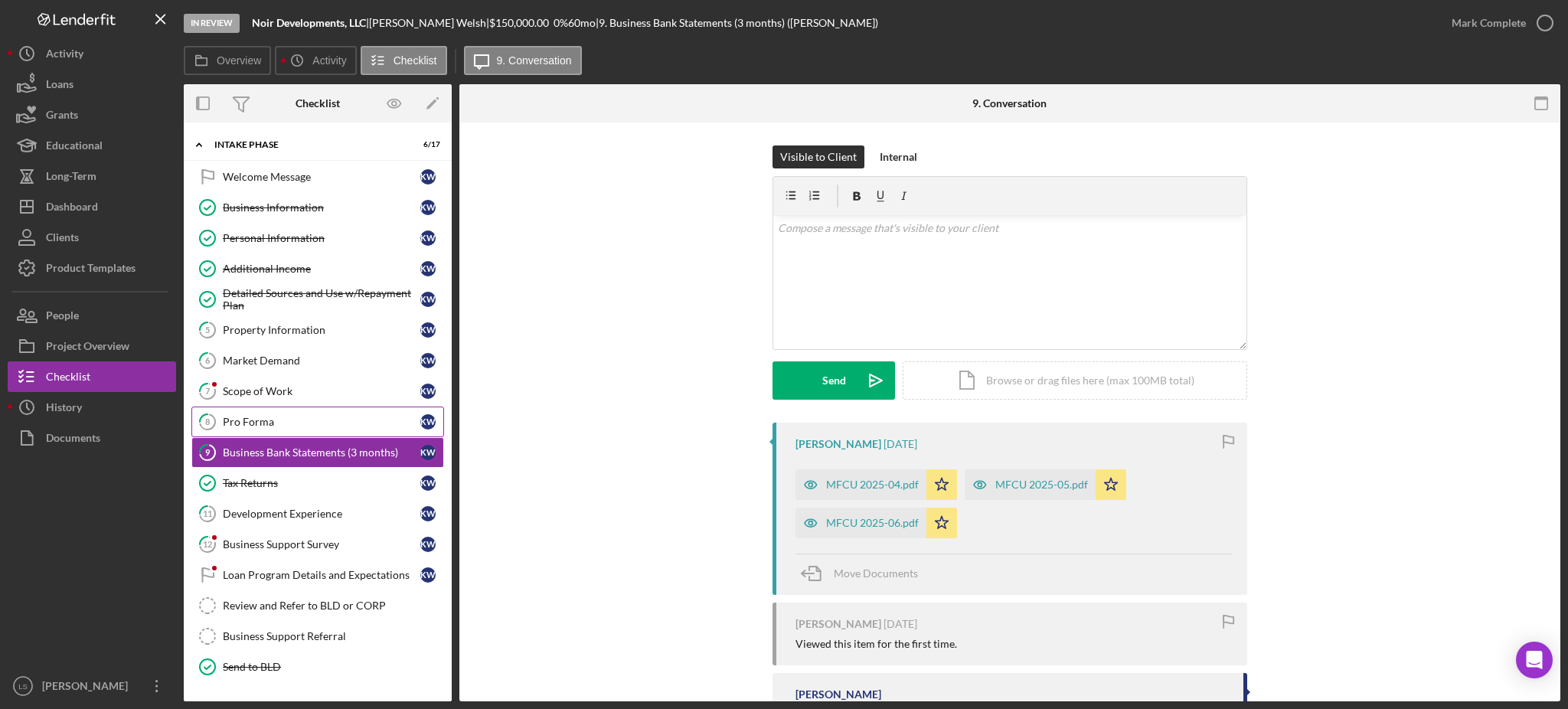
click at [272, 432] on link "8 Pro Forma K W" at bounding box center [317, 422] width 252 height 30
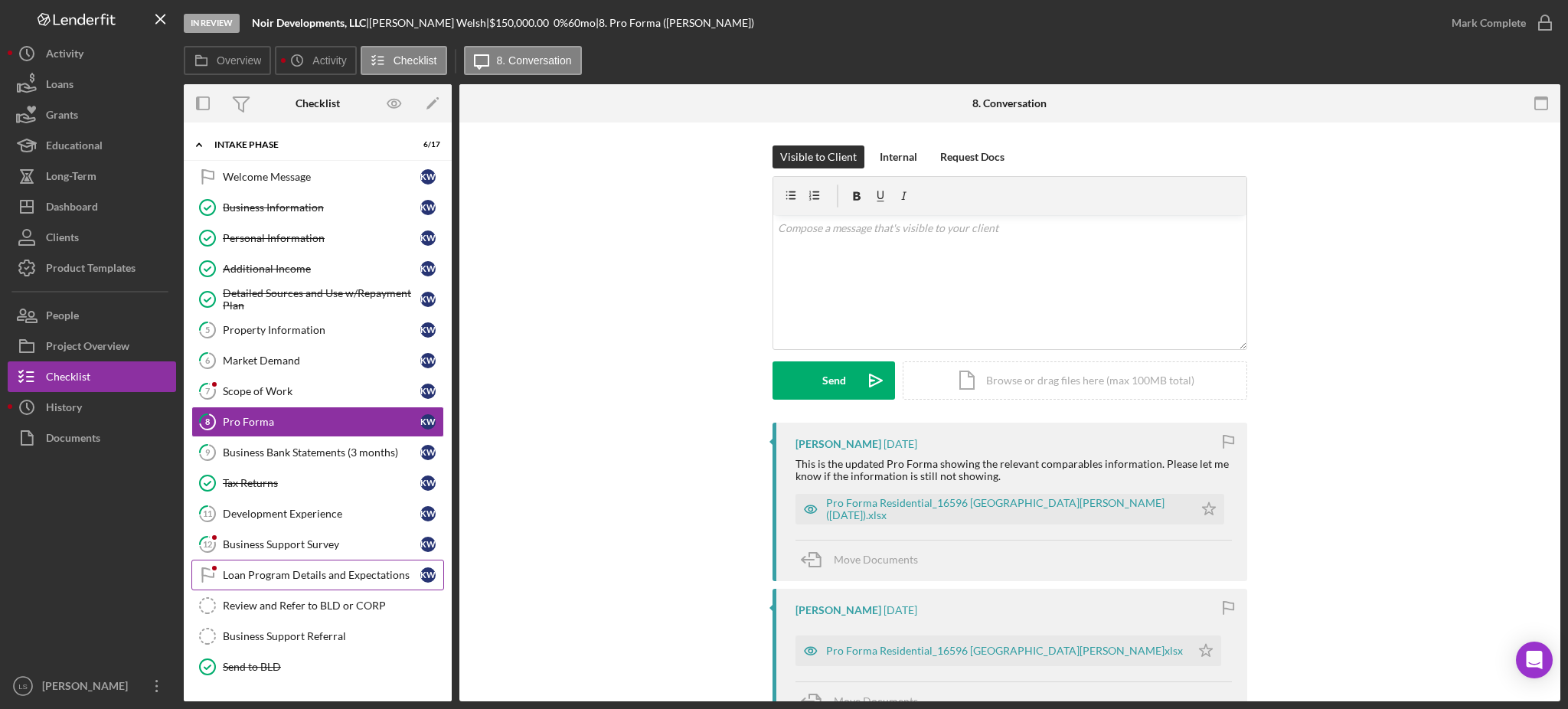
scroll to position [100, 0]
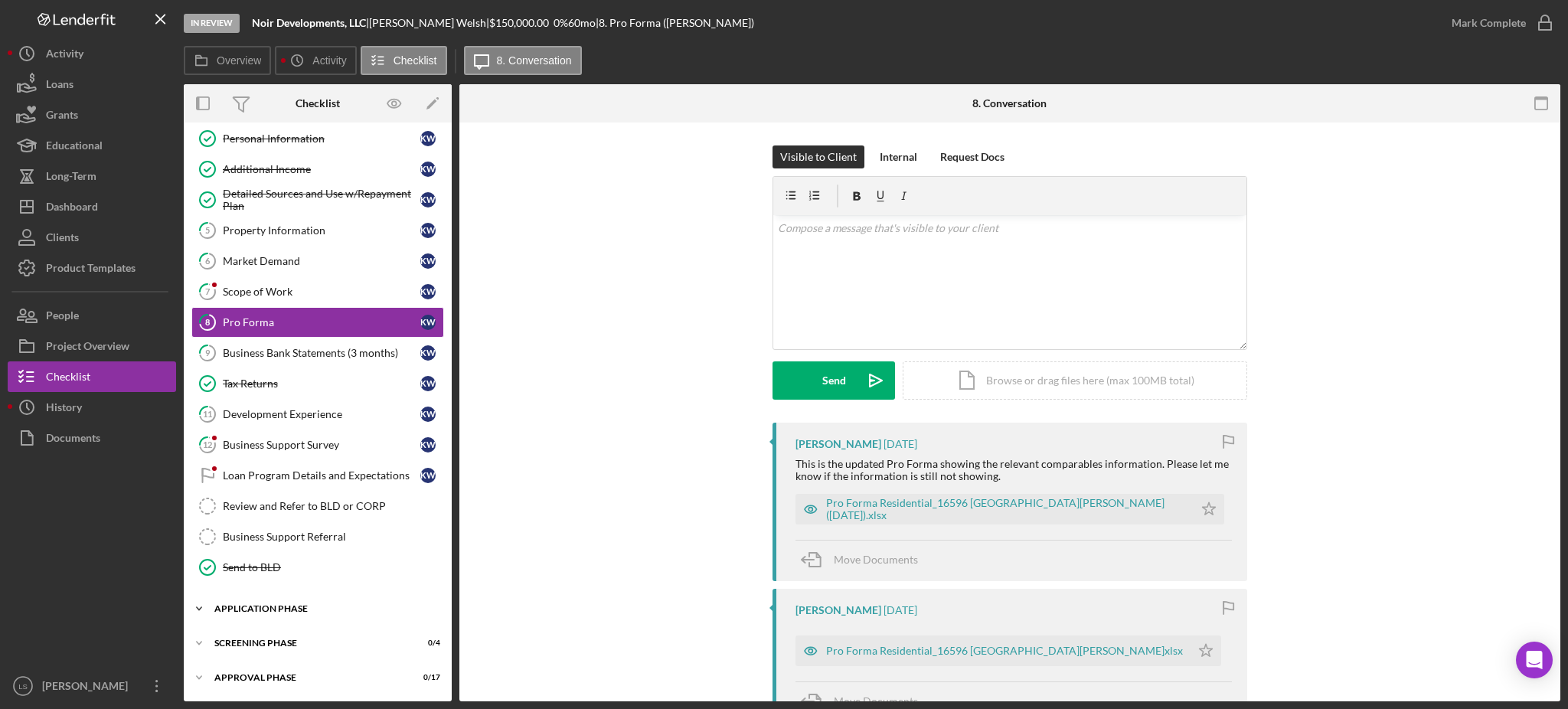
drag, startPoint x: 323, startPoint y: 631, endPoint x: 326, endPoint y: 620, distance: 11.4
click at [323, 631] on div "Icon/Expander Screening Phase 0 / 4" at bounding box center [317, 642] width 268 height 30
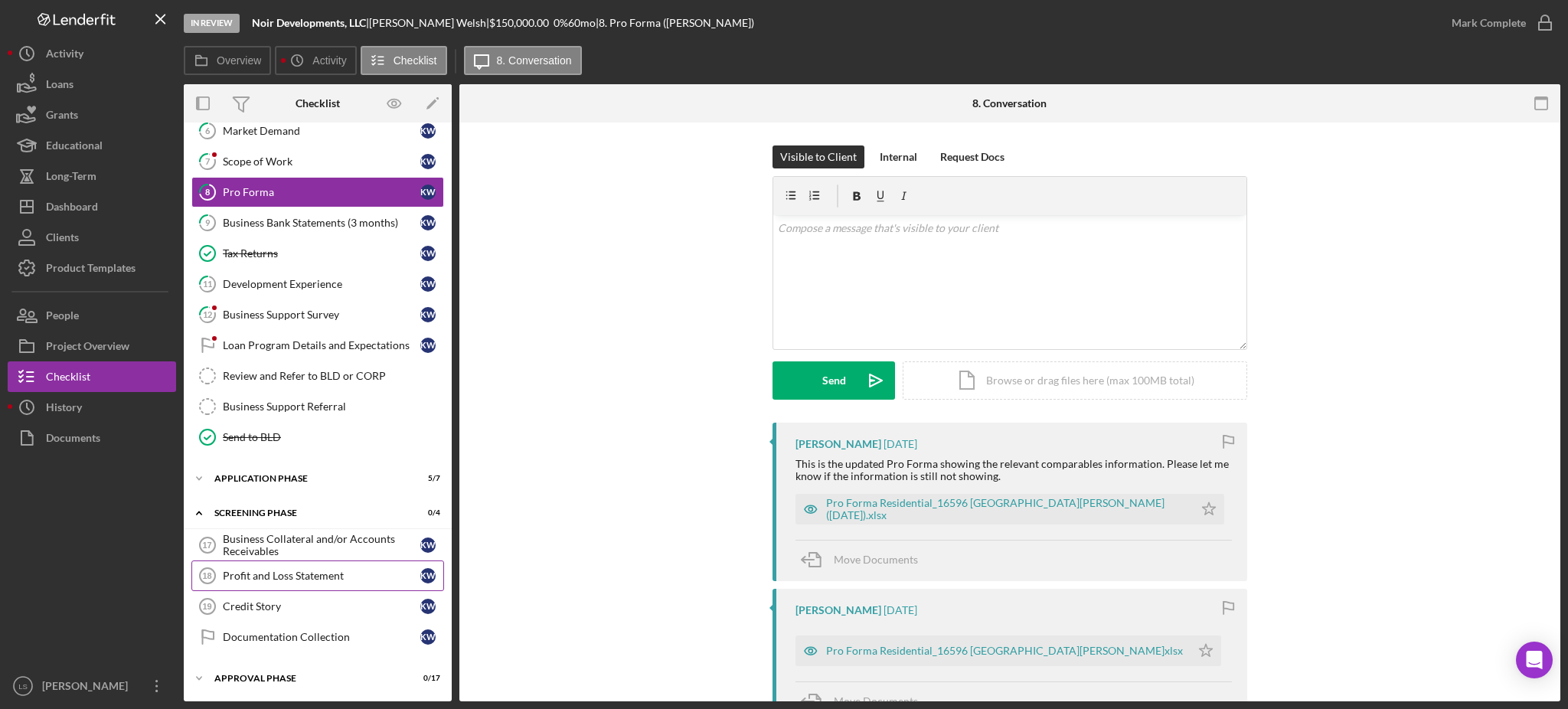
scroll to position [231, 0]
click at [261, 613] on link "Credit Story 19 Credit Story K W" at bounding box center [317, 605] width 252 height 30
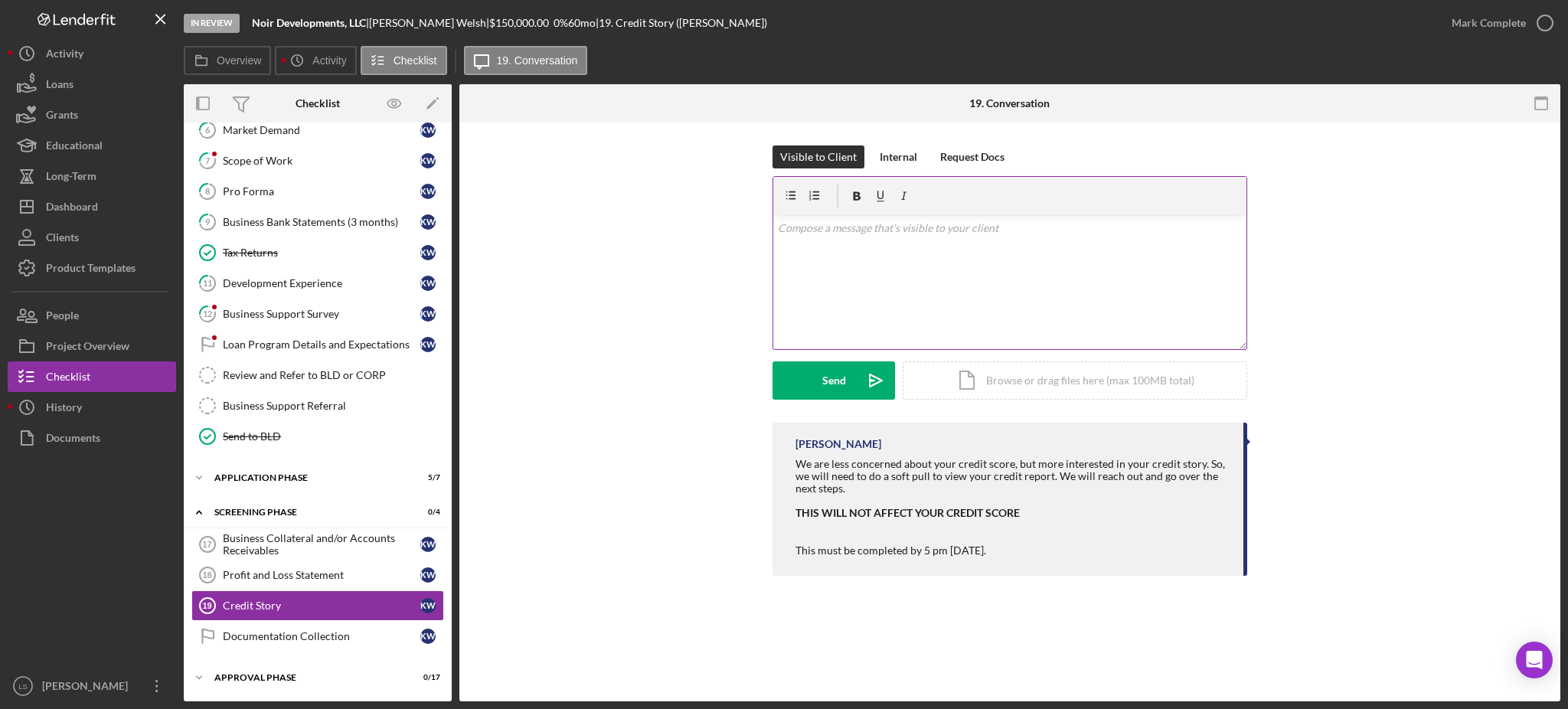
scroll to position [231, 0]
click at [875, 279] on div "v Color teal Color pink Remove color Add row above Add row below Add column bef…" at bounding box center [1009, 282] width 473 height 134
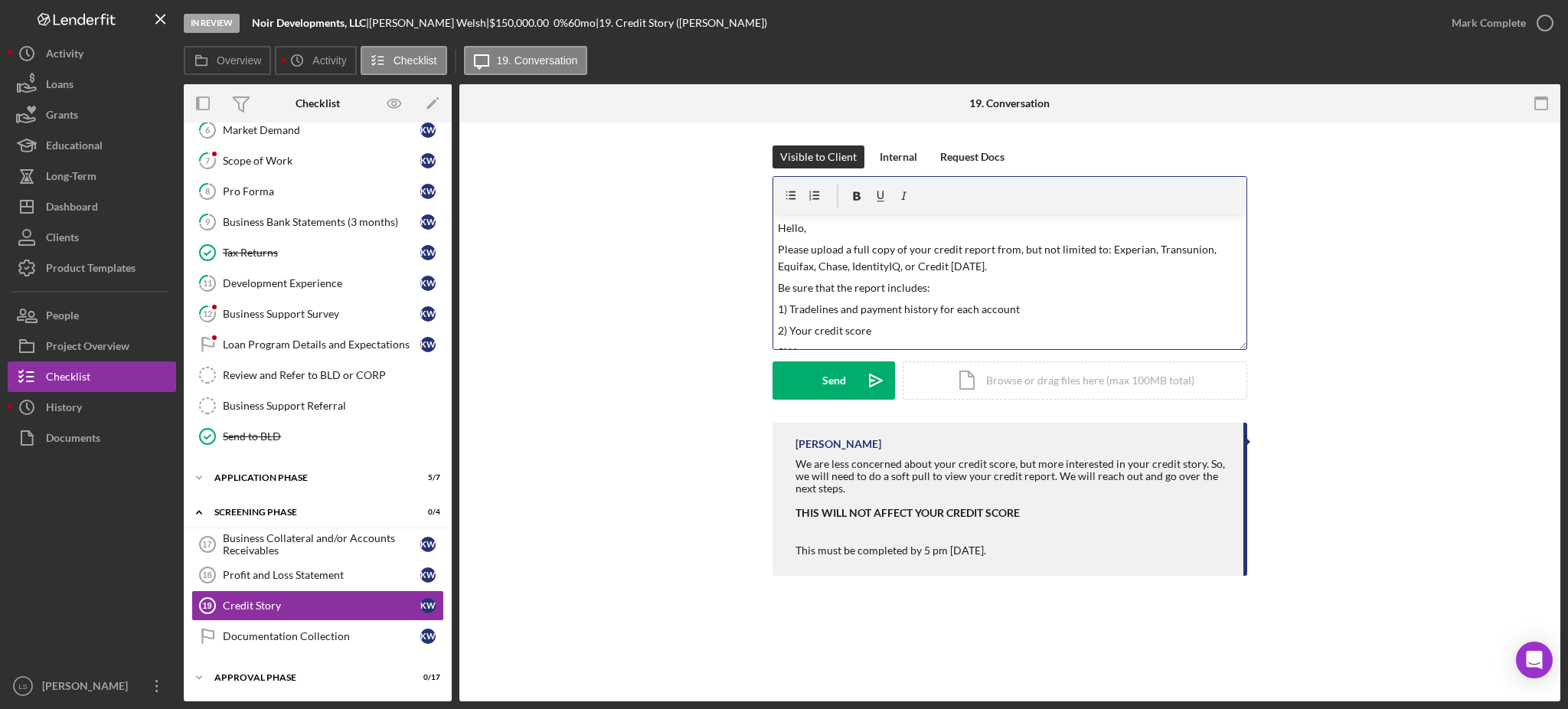
scroll to position [159, 0]
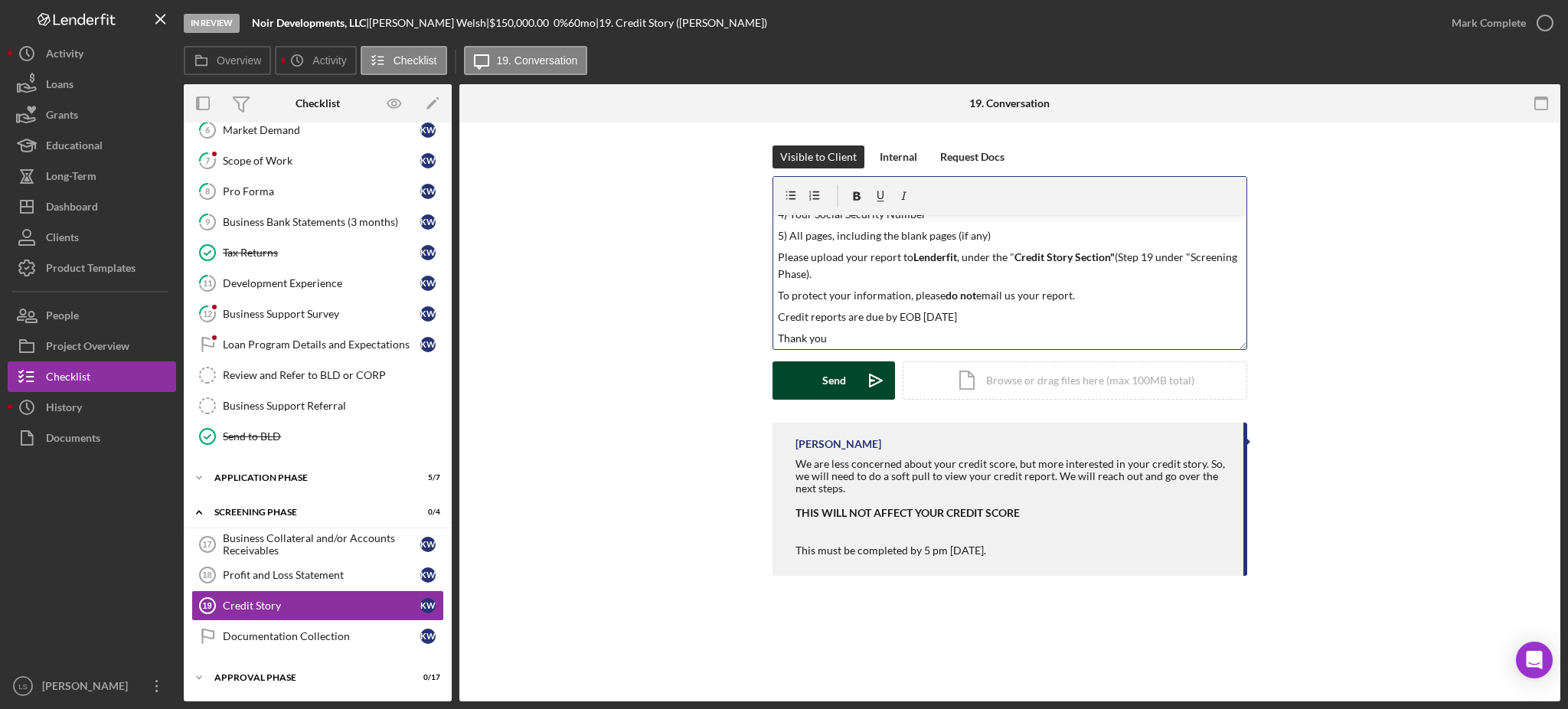
click at [845, 369] on button "Send Icon/icon-invite-send" at bounding box center [833, 381] width 123 height 38
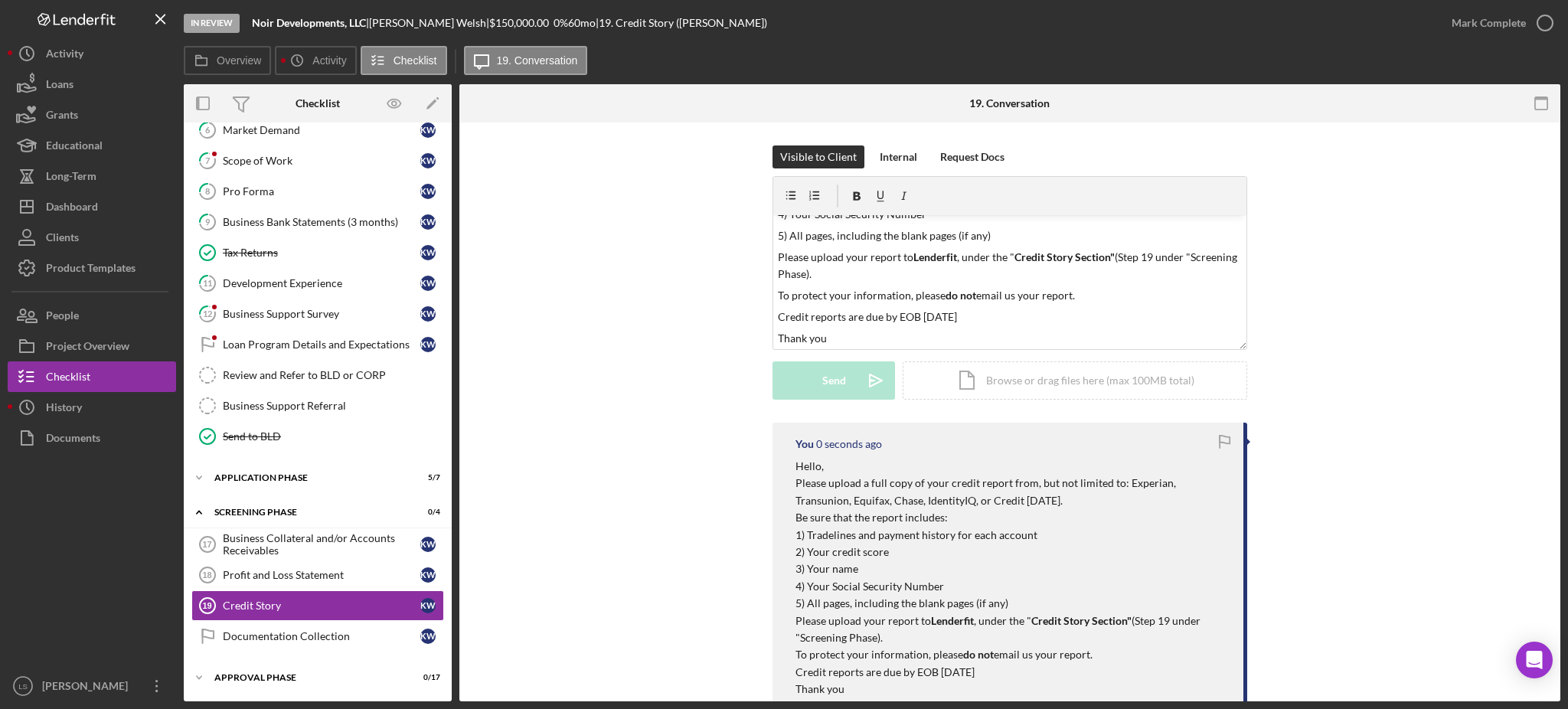
scroll to position [0, 0]
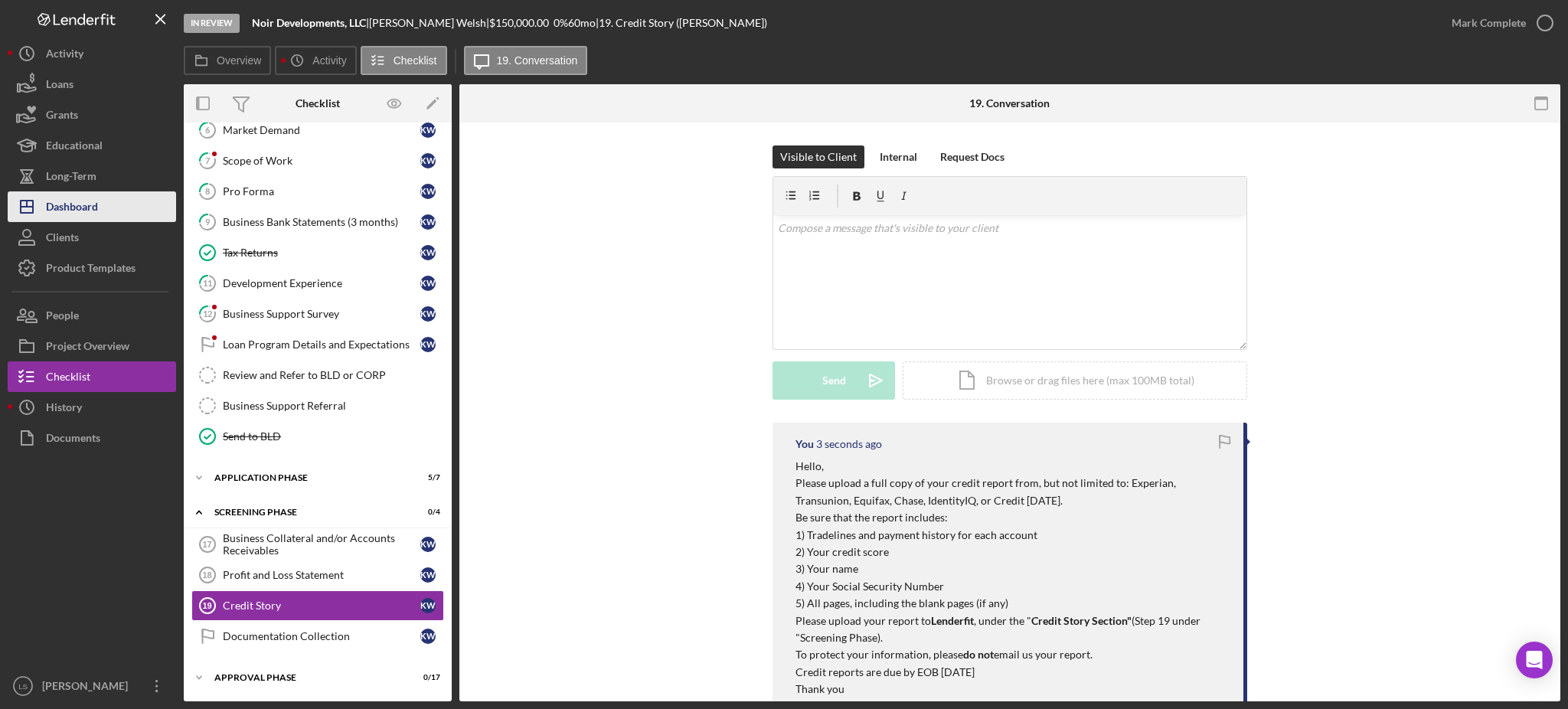
click at [84, 207] on div "Dashboard" at bounding box center [71, 208] width 52 height 34
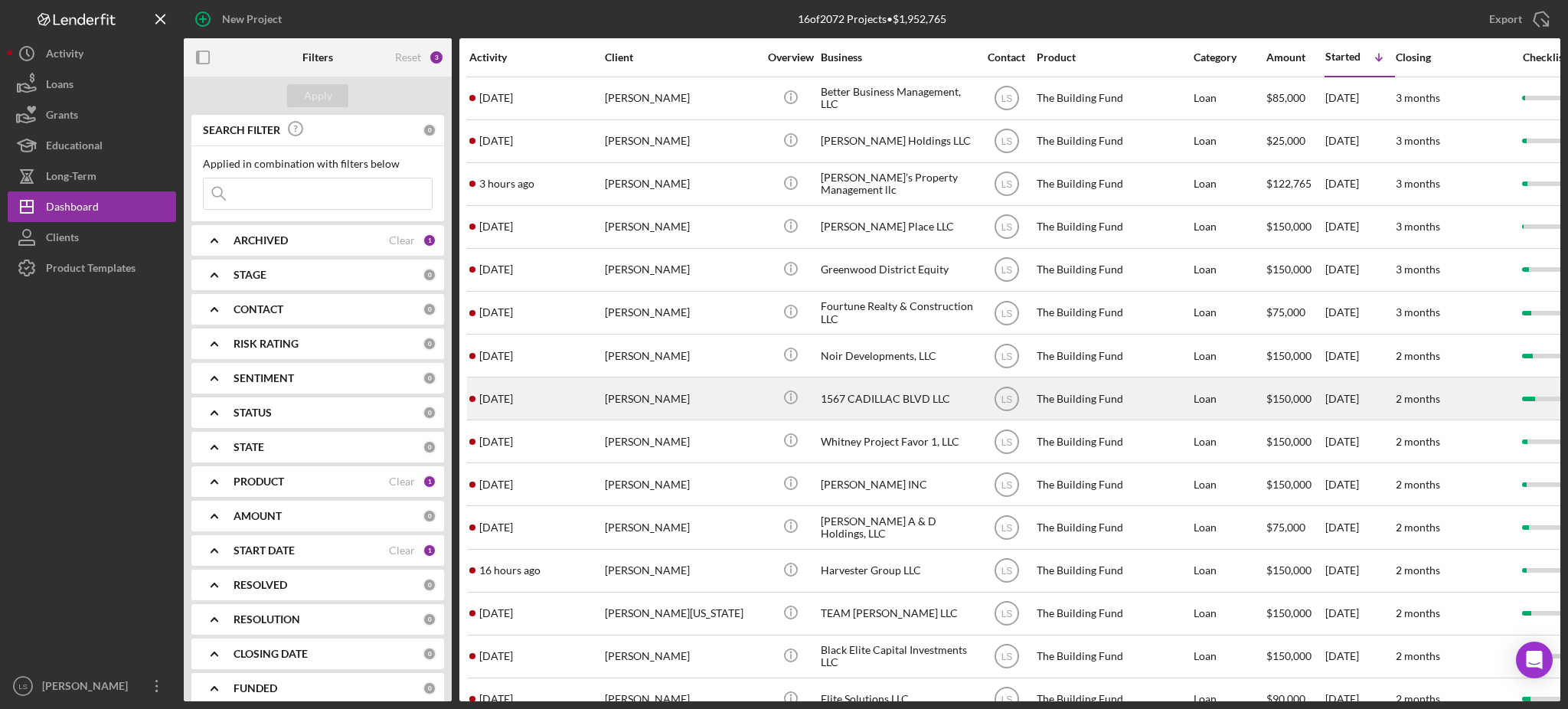
click at [678, 408] on div "[PERSON_NAME]" at bounding box center [681, 398] width 153 height 41
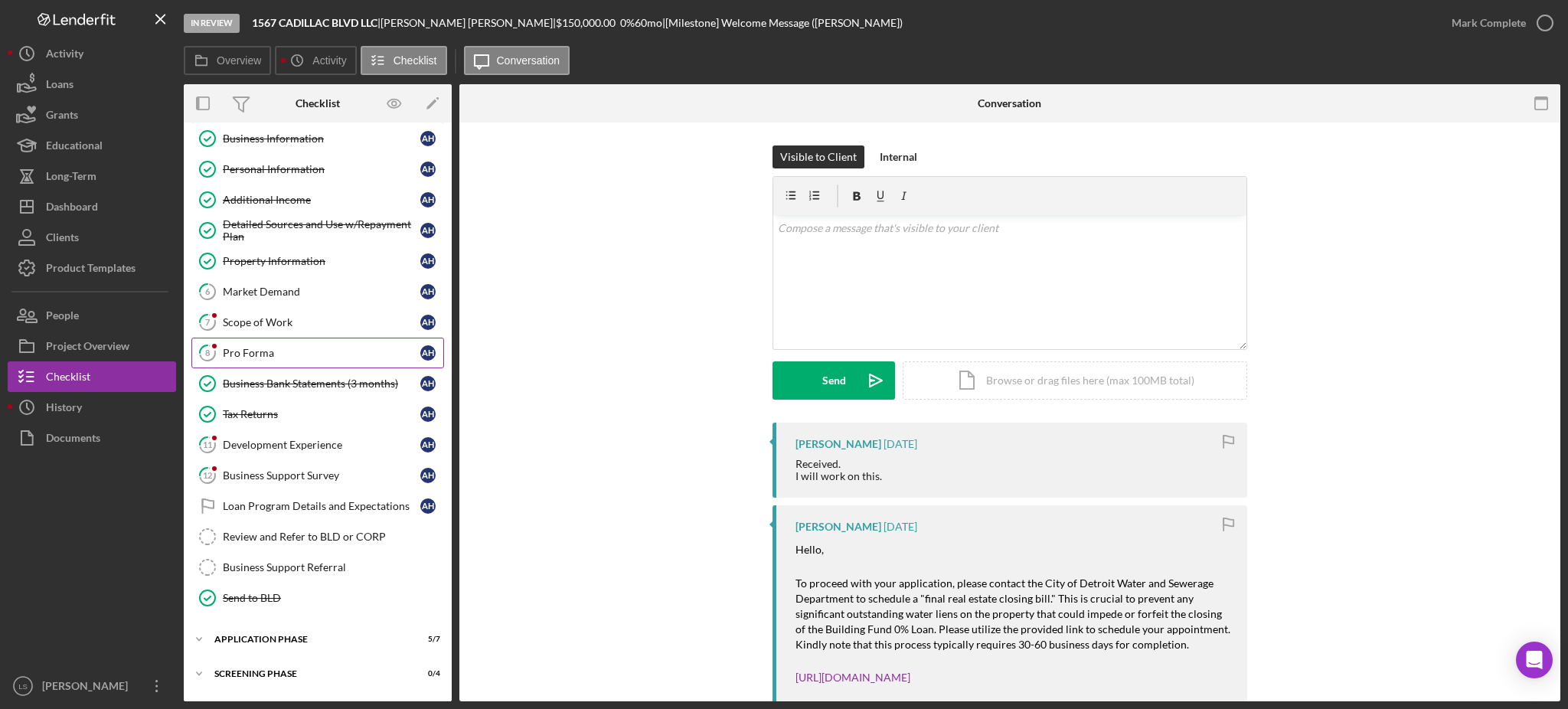
scroll to position [100, 0]
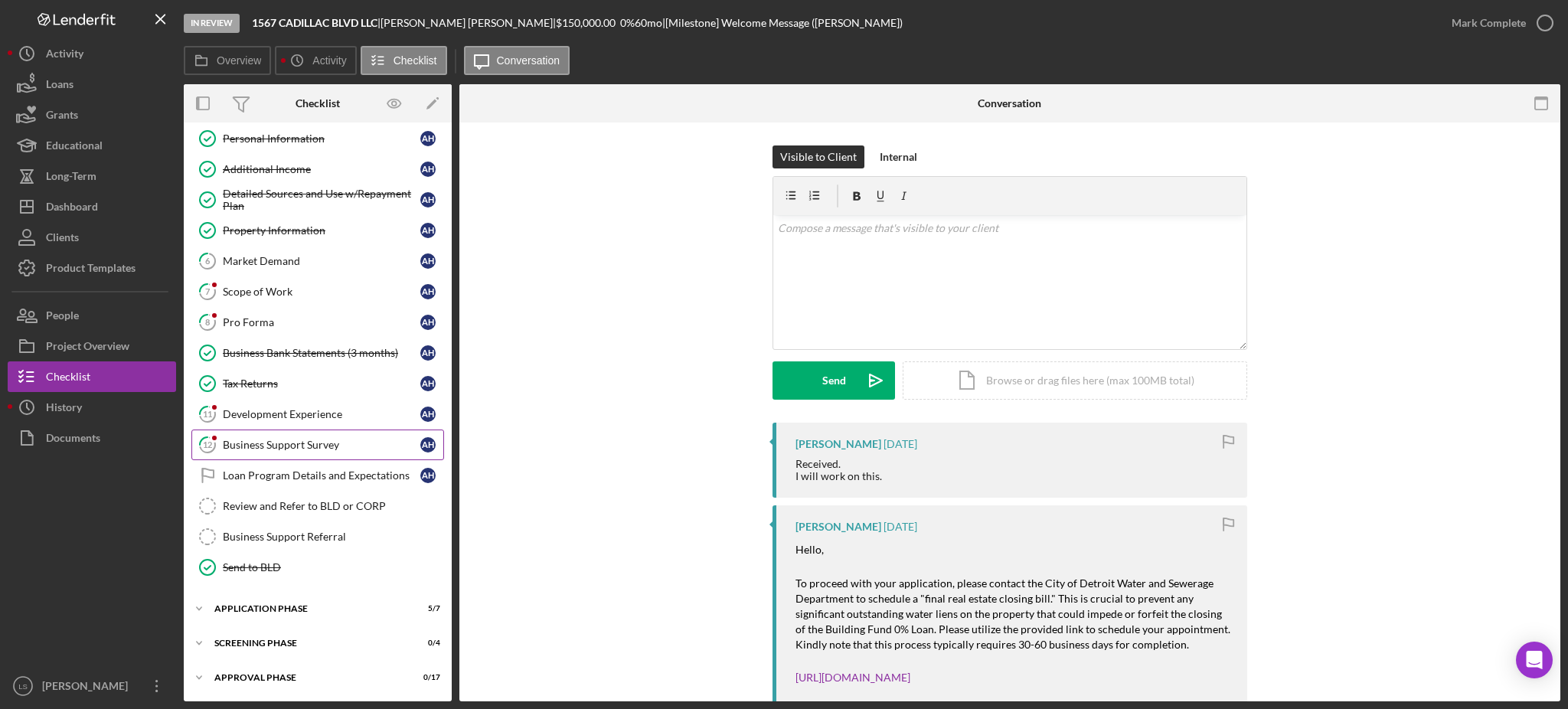
drag, startPoint x: 279, startPoint y: 640, endPoint x: 328, endPoint y: 430, distance: 215.6
click at [279, 640] on div "Screening Phase" at bounding box center [308, 643] width 188 height 10
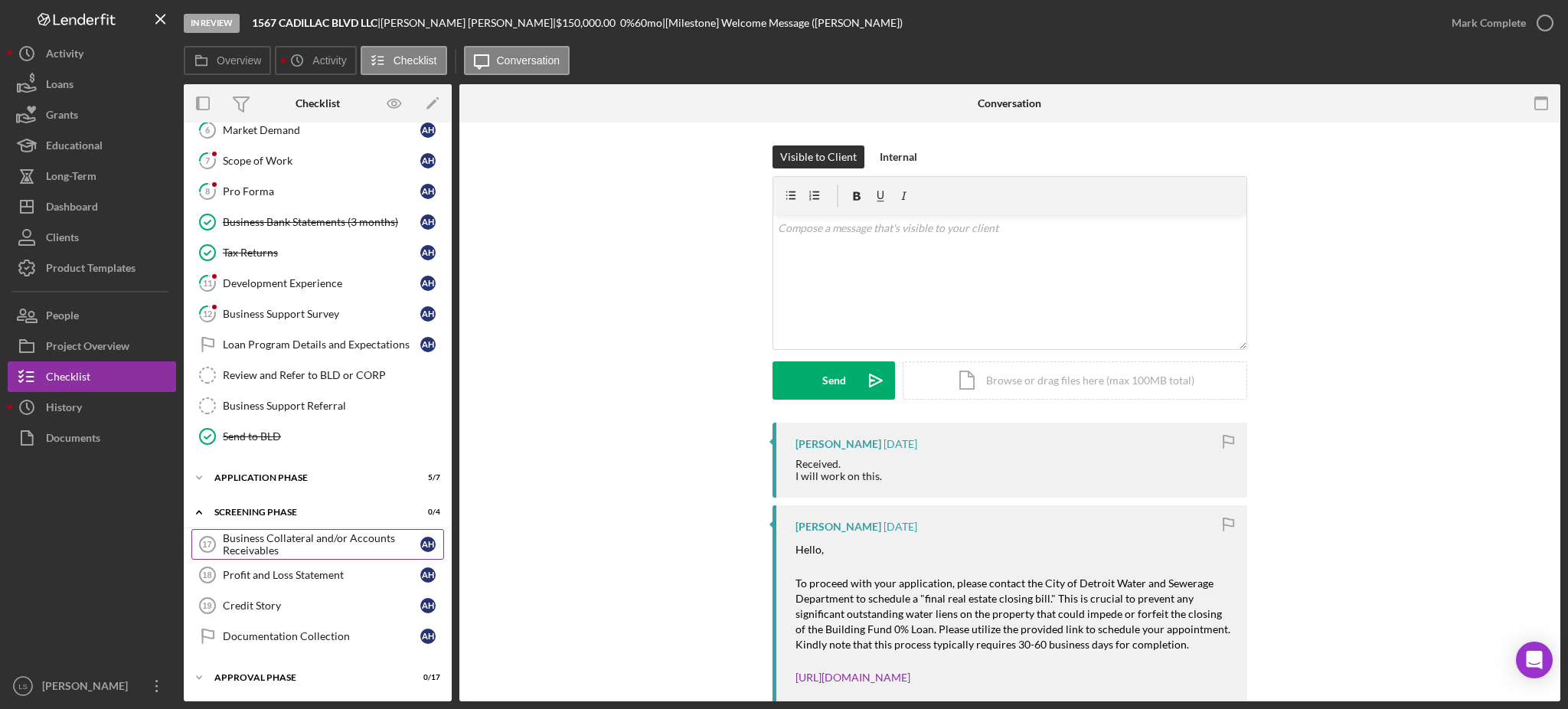
click at [334, 546] on div "Business Collateral and/or Accounts Receivables" at bounding box center [321, 544] width 197 height 25
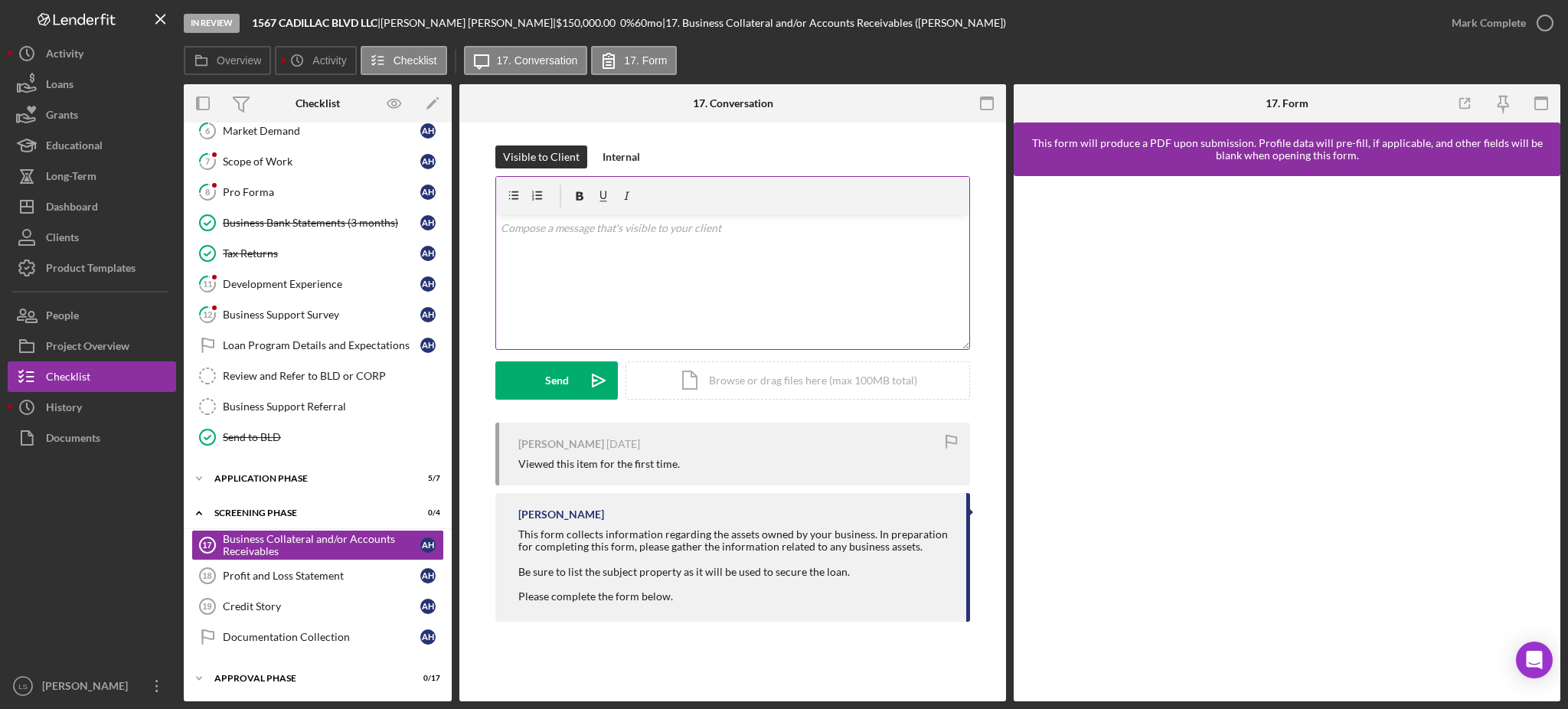
scroll to position [231, 0]
click at [310, 574] on div "Profit and Loss Statement" at bounding box center [321, 574] width 197 height 12
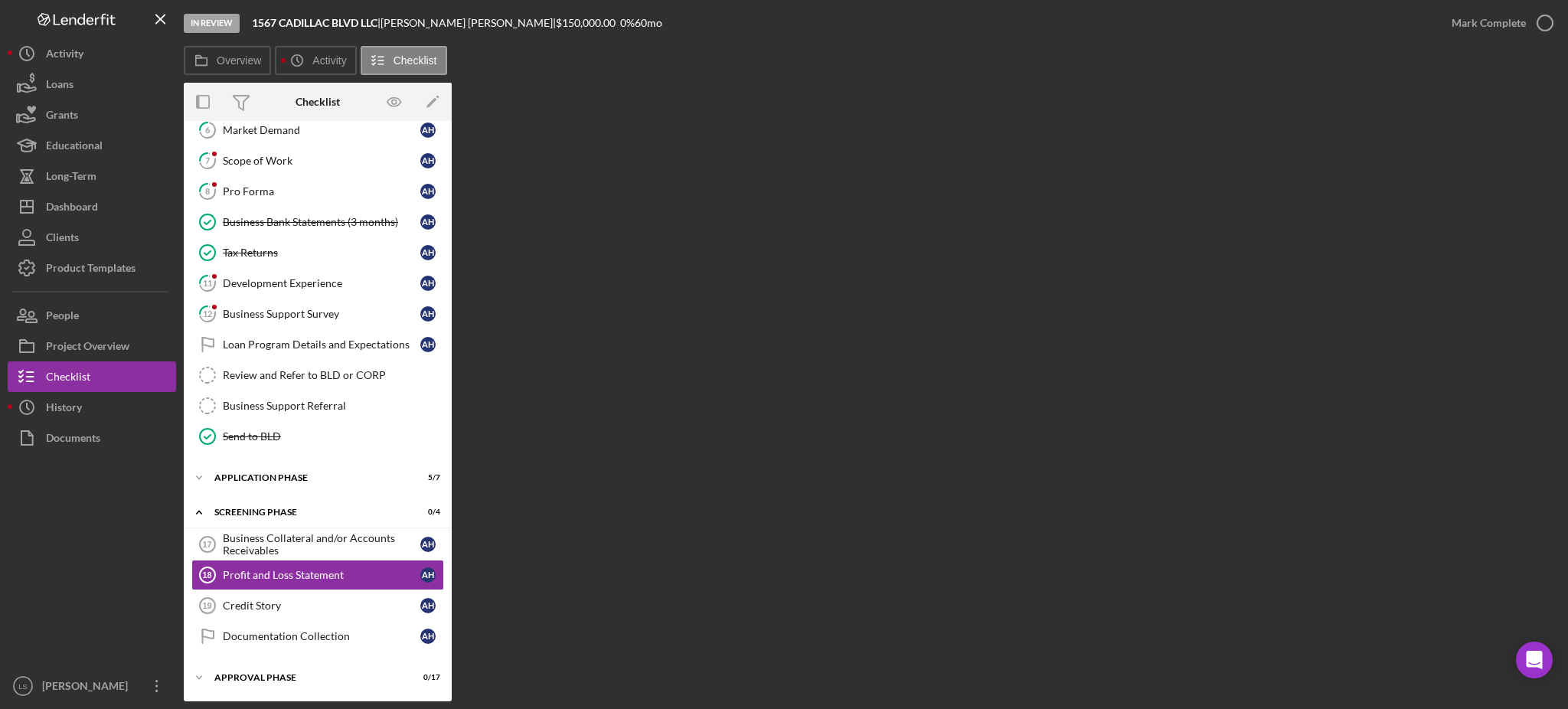
scroll to position [231, 0]
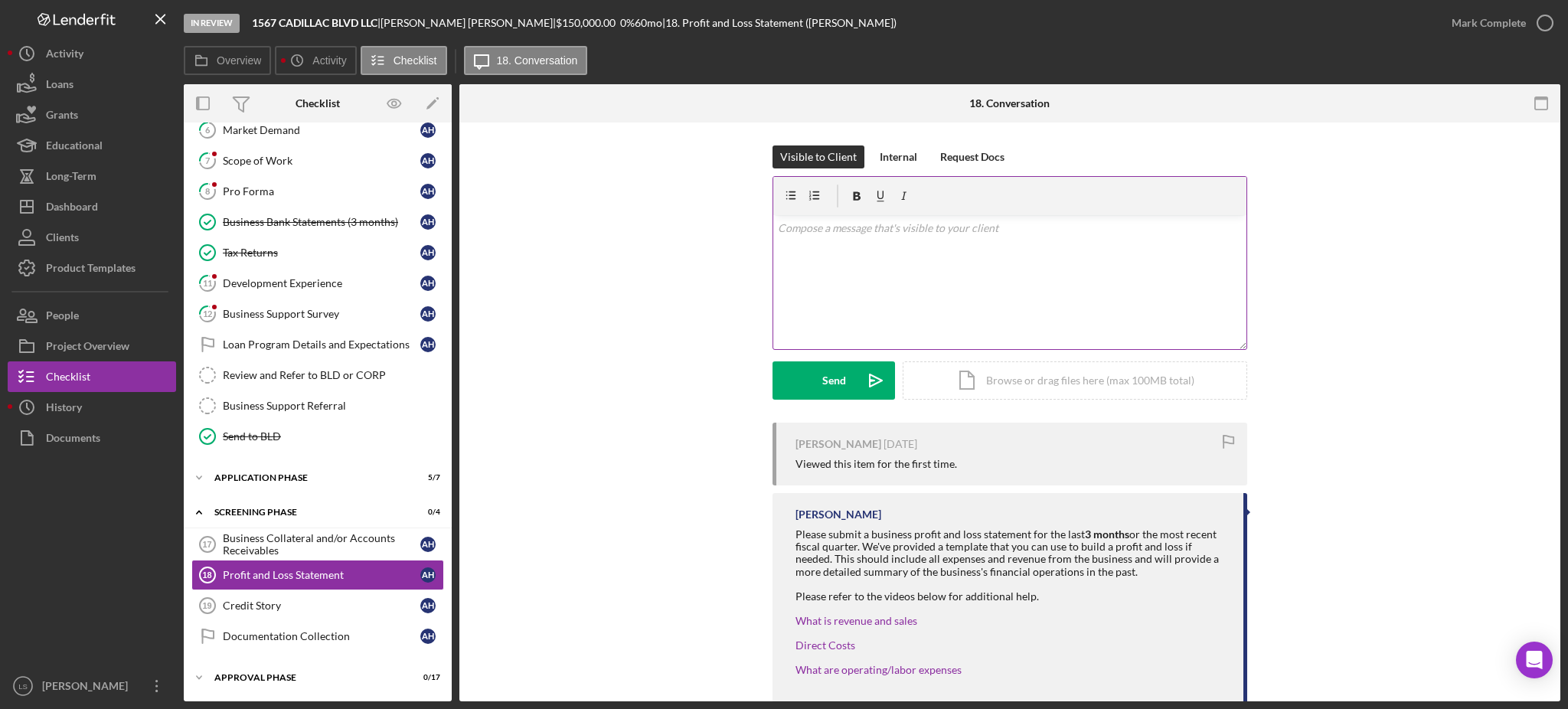
click at [846, 248] on div "v Color teal Color pink Remove color Add row above Add row below Add column bef…" at bounding box center [1009, 282] width 473 height 134
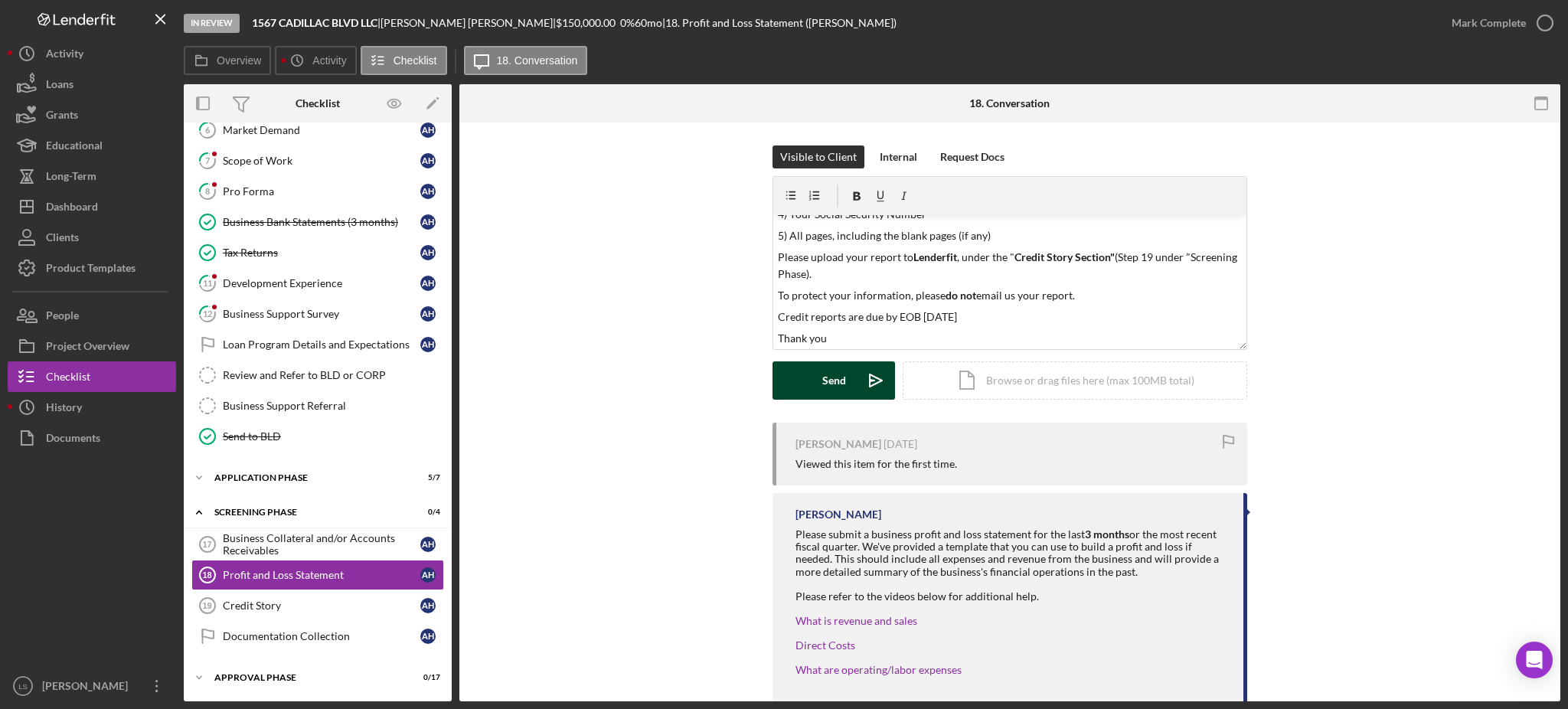
click at [823, 387] on div "Send" at bounding box center [834, 381] width 24 height 38
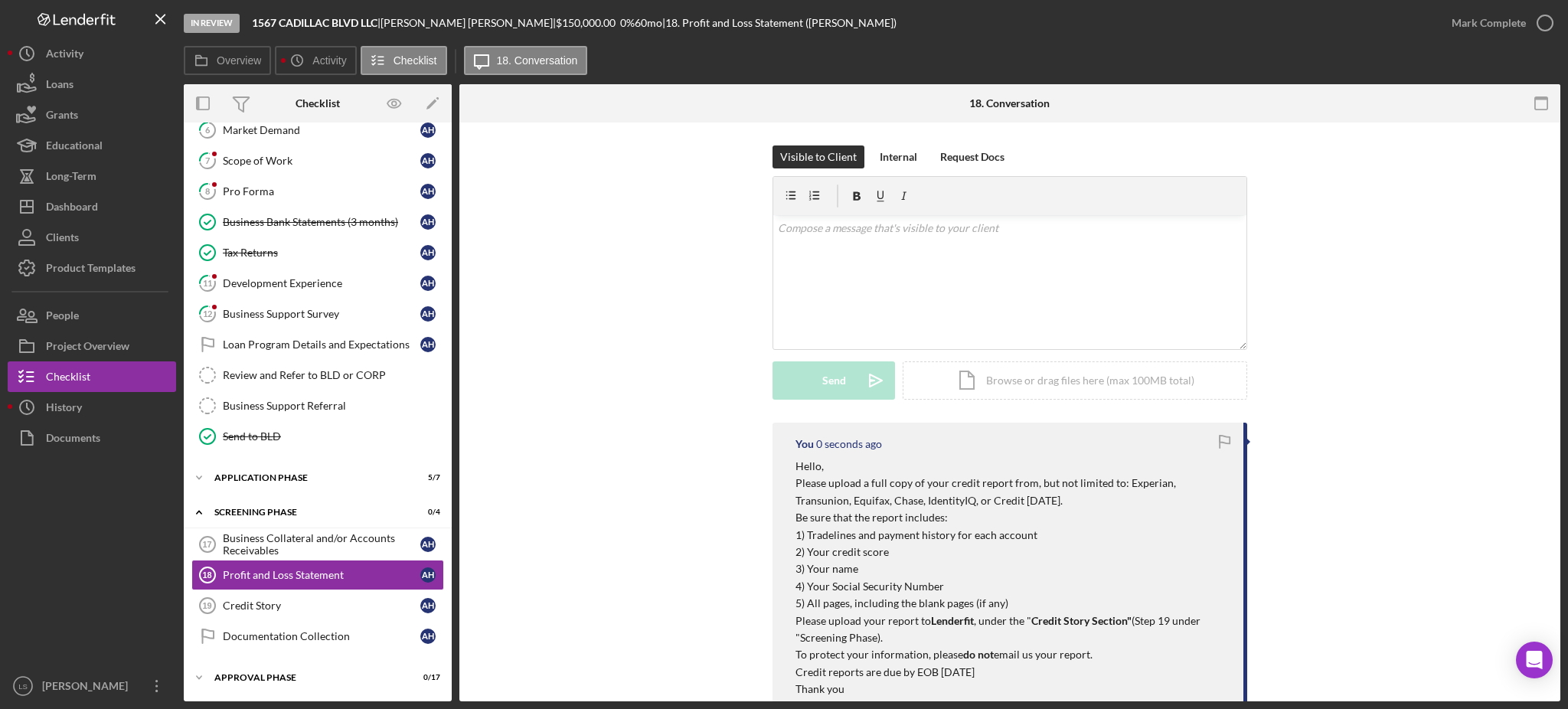
scroll to position [0, 0]
click at [84, 217] on div "Dashboard" at bounding box center [71, 208] width 52 height 34
